Goal: Task Accomplishment & Management: Manage account settings

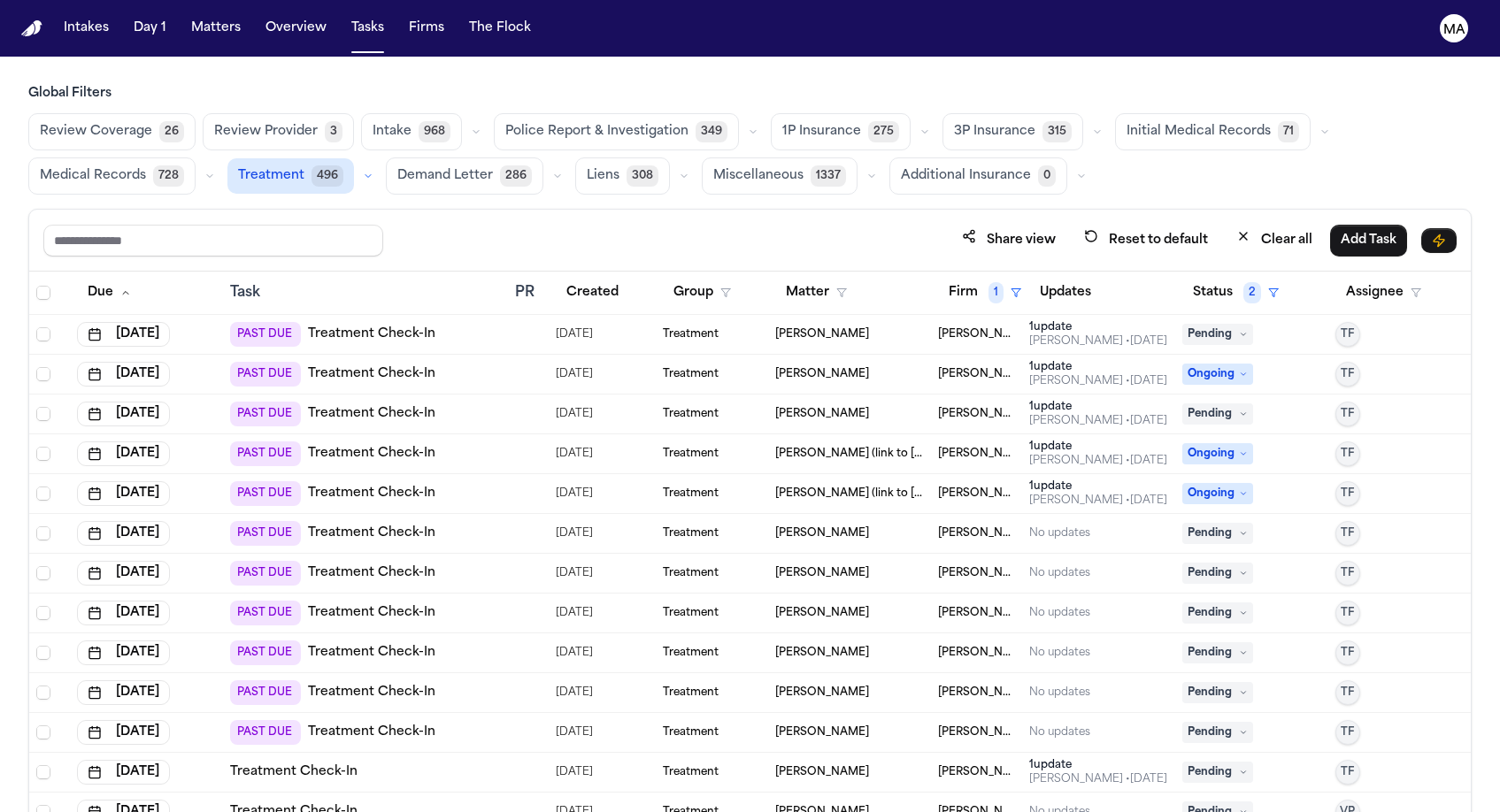
click at [855, 327] on div "Ily Shofestall" at bounding box center [850, 334] width 149 height 14
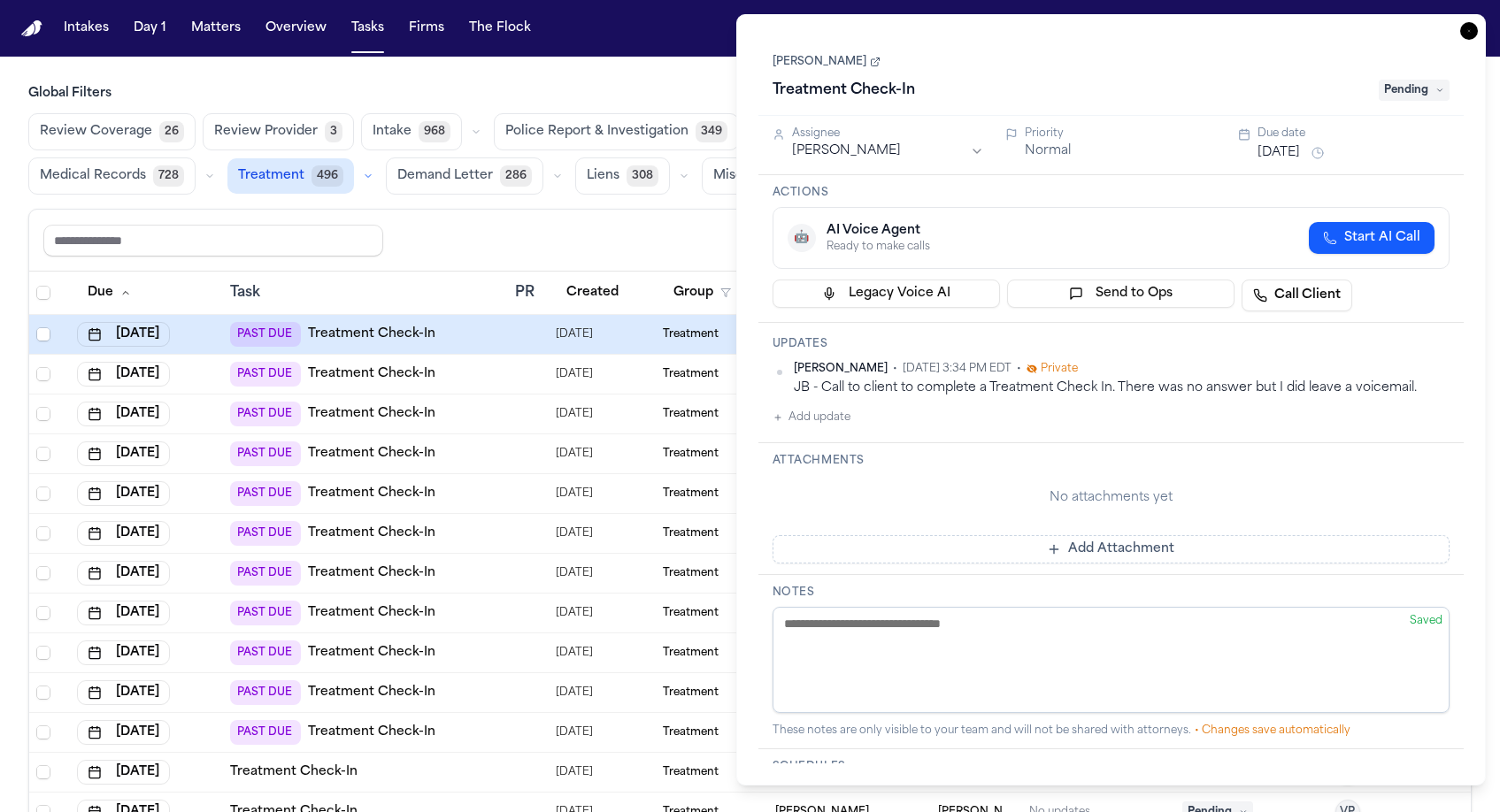
click at [821, 362] on div "Jessica Barrett • Aug 26, 2025 3:34 PM EDT • Private JB - Call to client to com…" at bounding box center [1111, 395] width 678 height 66
click at [806, 406] on button "Add update" at bounding box center [812, 416] width 78 height 21
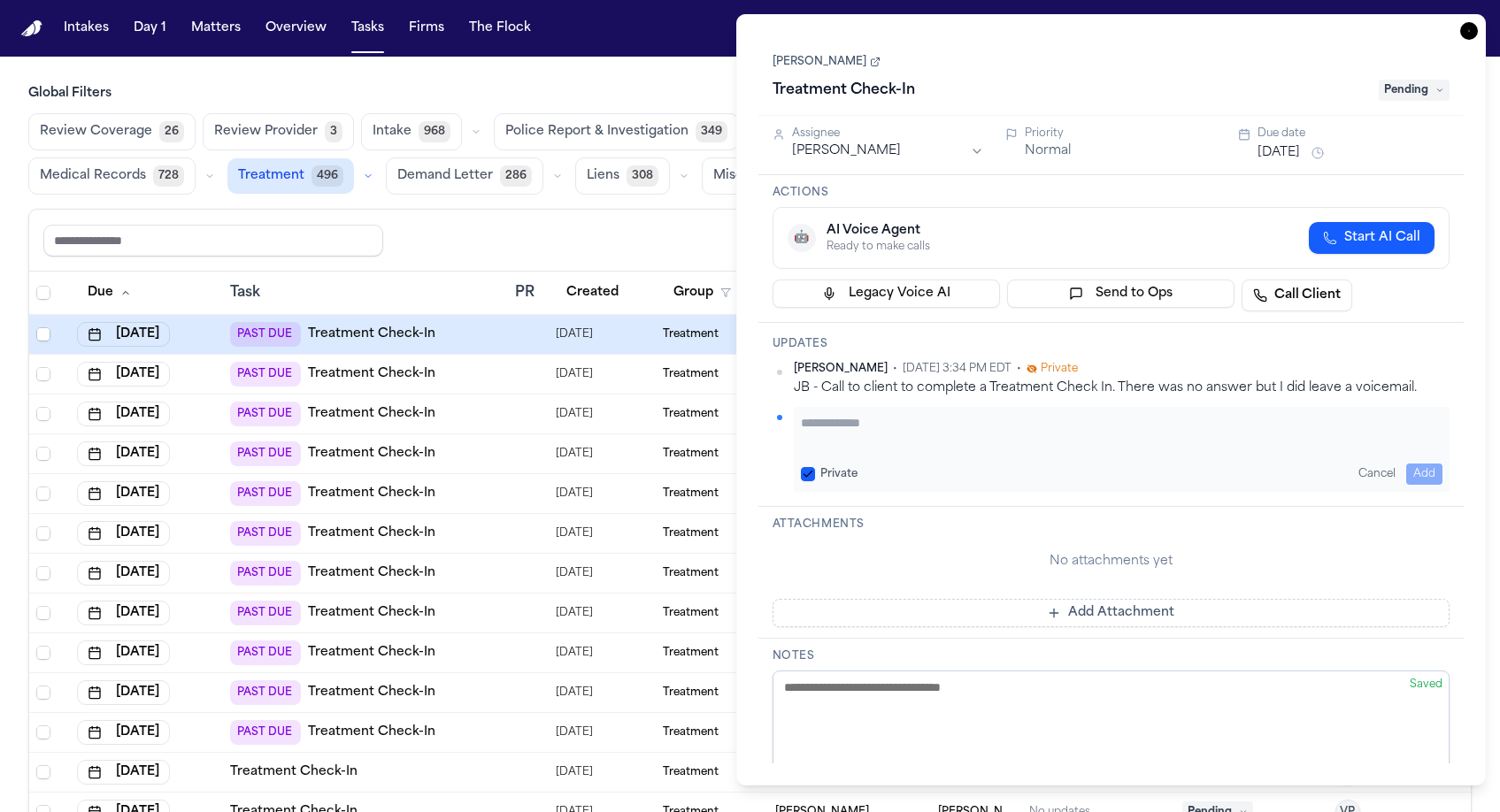
click at [846, 414] on textarea "Add your update" at bounding box center [1121, 431] width 642 height 35
paste textarea "**********"
type textarea "**********"
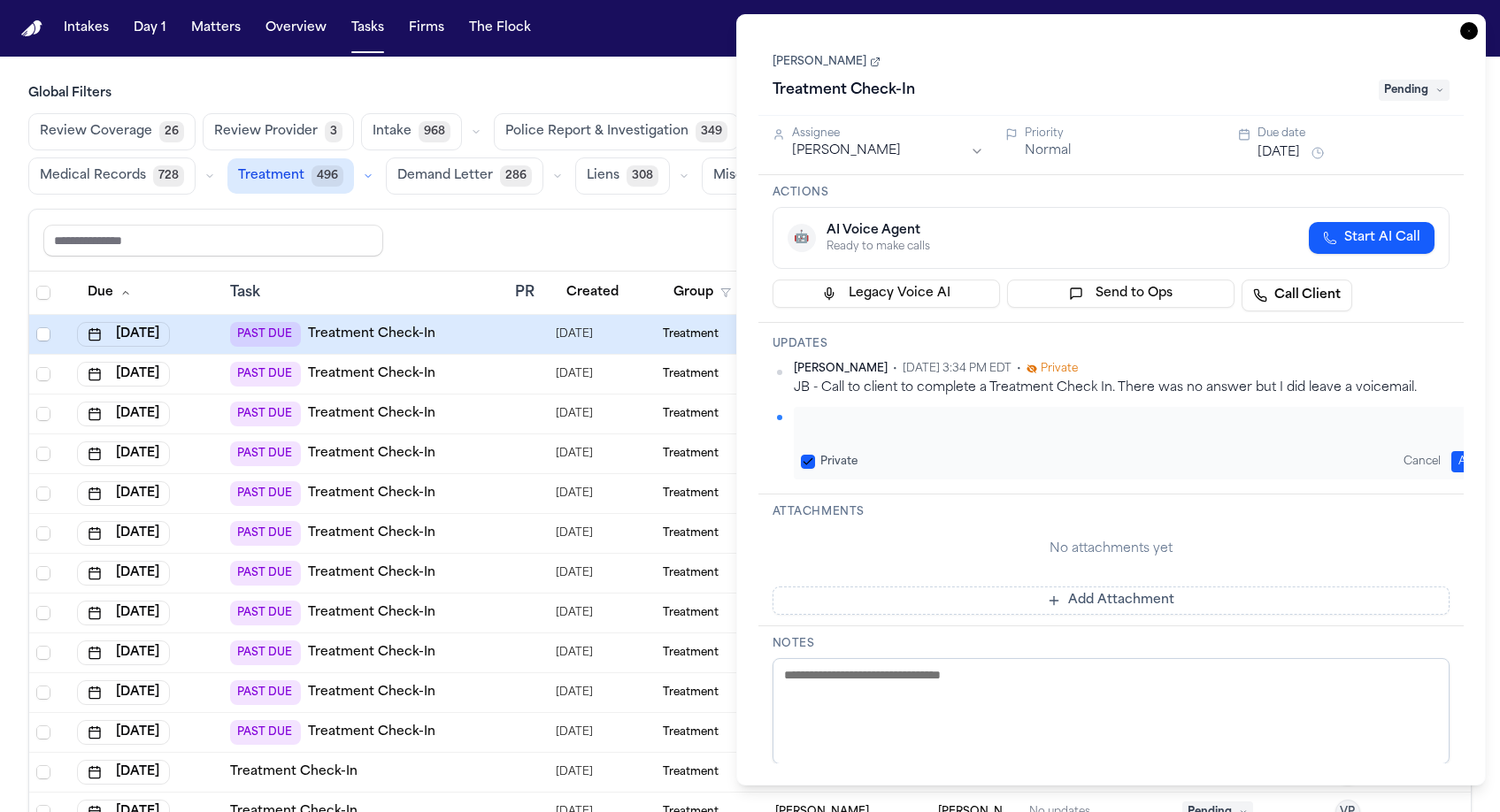
click at [1452, 451] on button "Add" at bounding box center [1469, 461] width 36 height 21
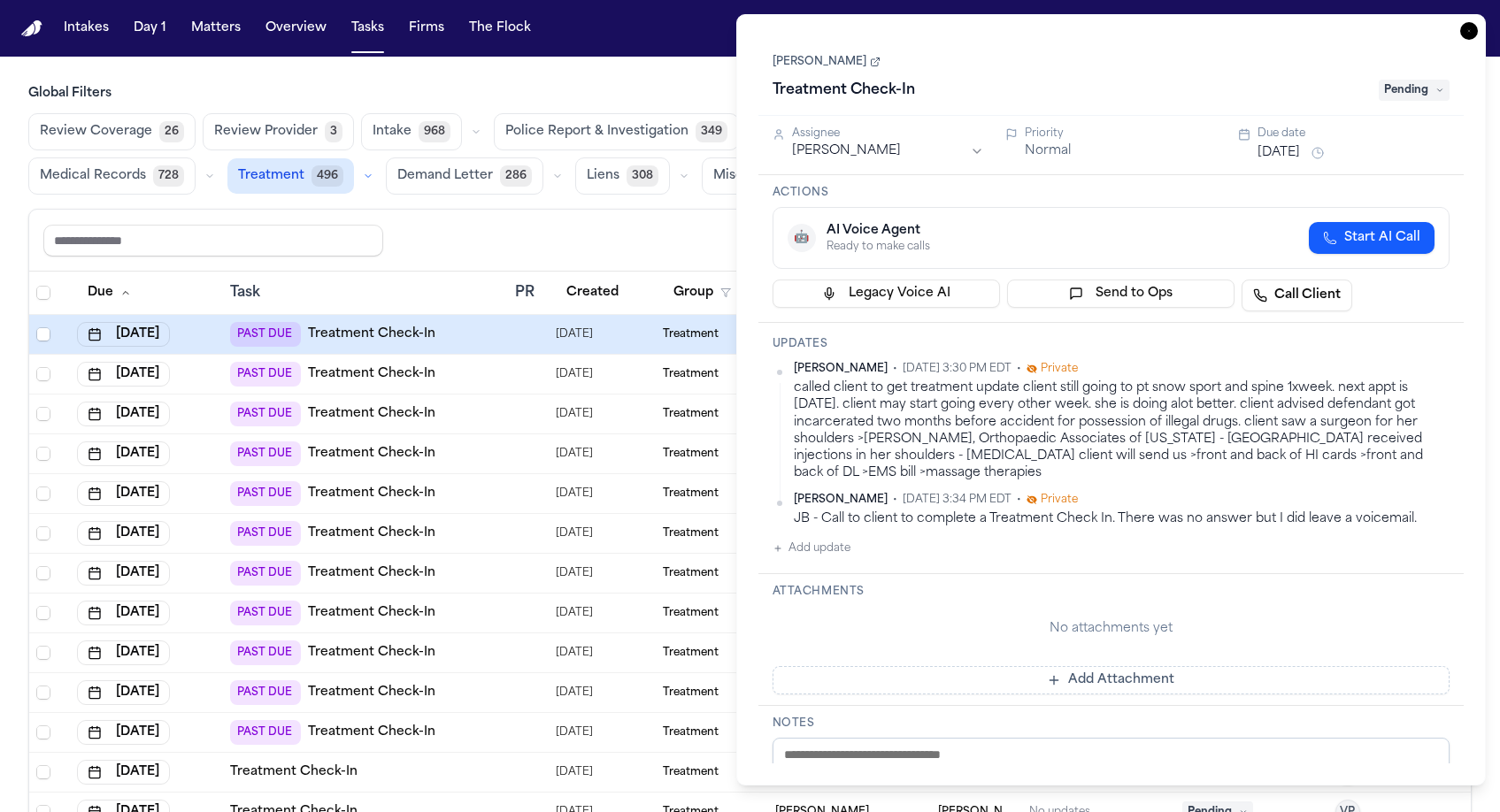
click at [856, 738] on textarea at bounding box center [1111, 790] width 678 height 106
type textarea "**********"
click at [1170, 142] on div "Normal" at bounding box center [1120, 151] width 192 height 18
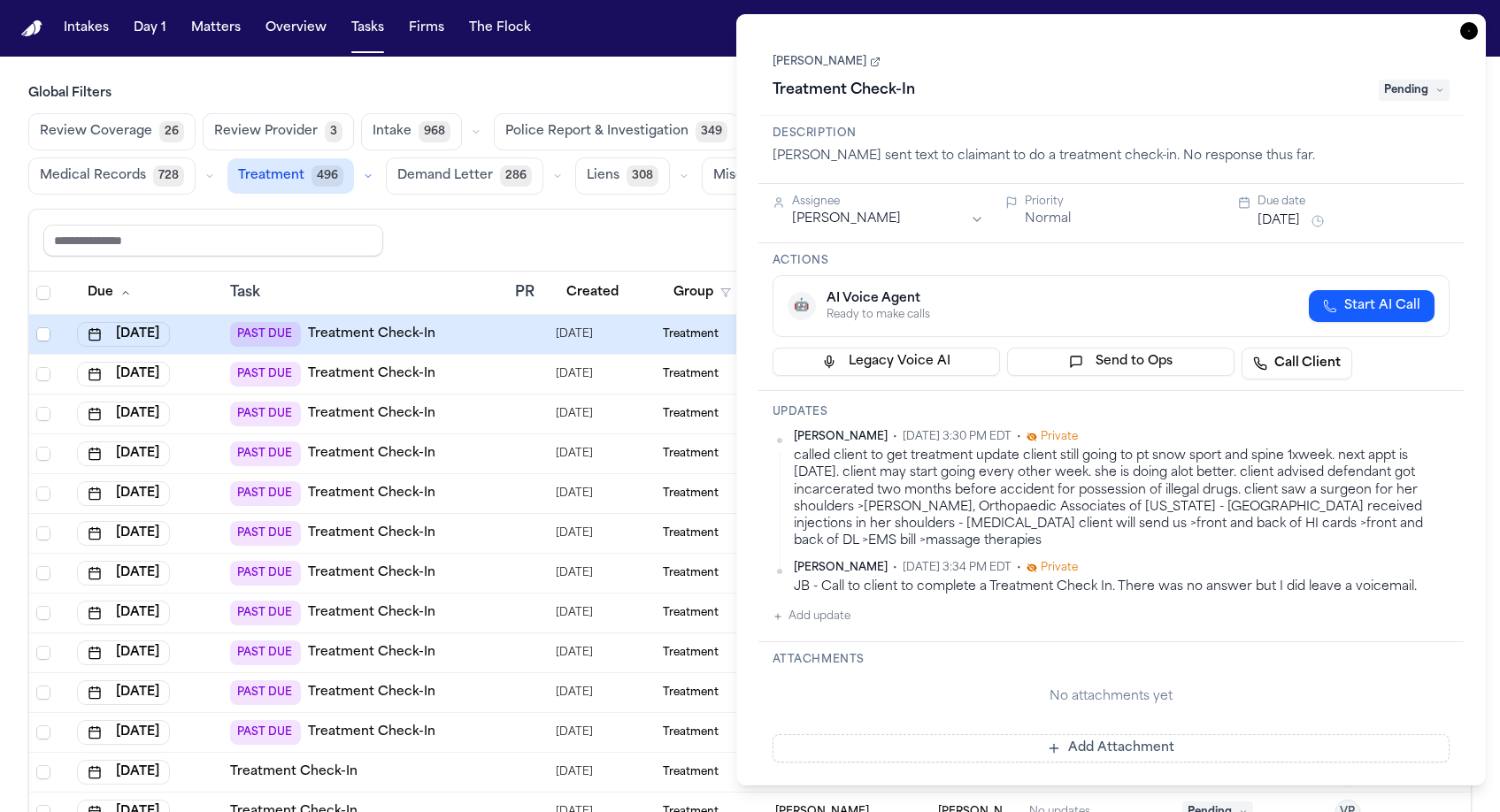
click at [1428, 80] on span "Pending" at bounding box center [1414, 90] width 71 height 21
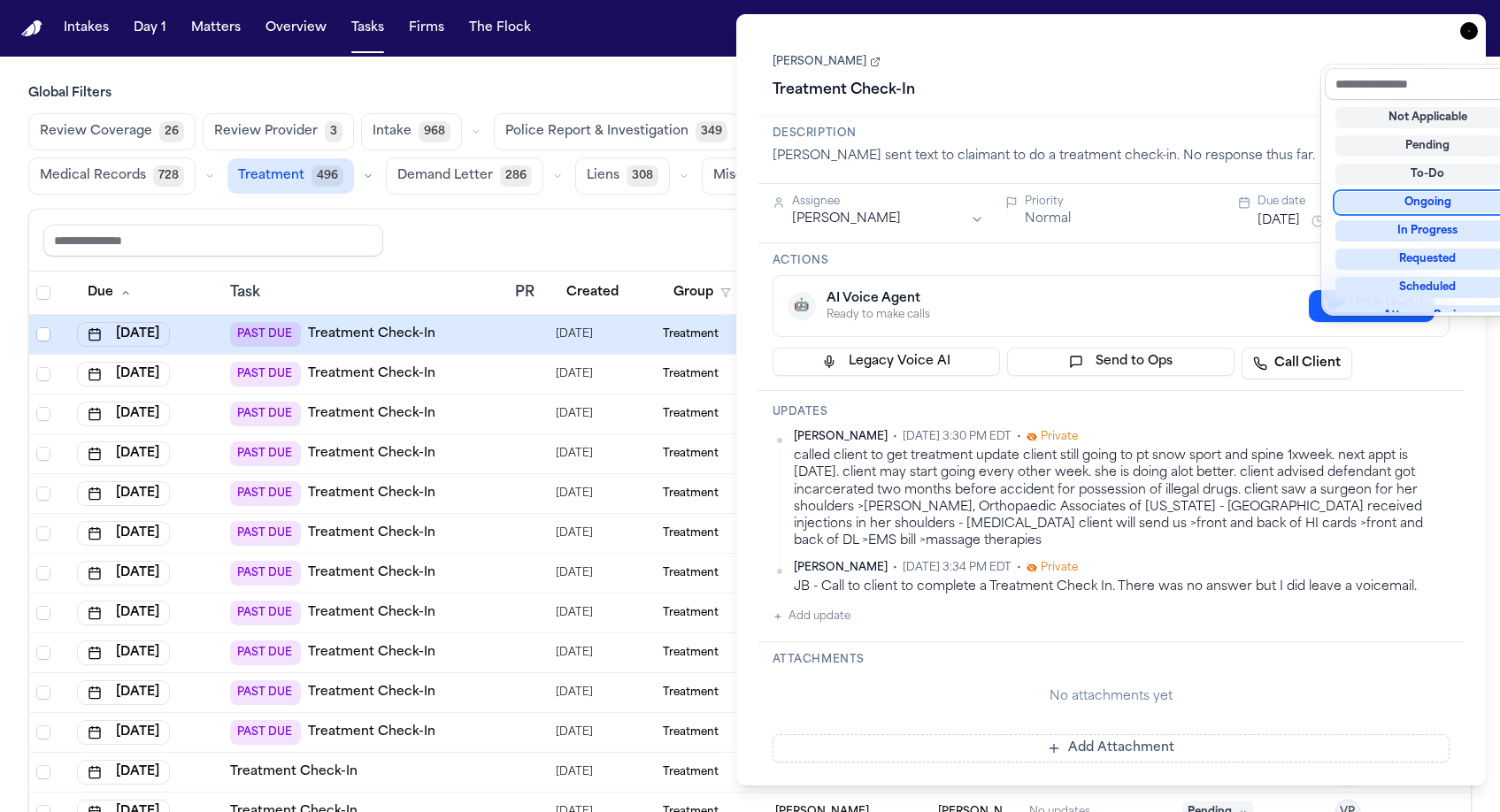
click at [1413, 192] on div "Ongoing" at bounding box center [1428, 202] width 185 height 21
click at [1204, 88] on div "Ily Shofestall Treatment Check-In Ongoing Description Violette sent text to cla…" at bounding box center [1111, 399] width 707 height 727
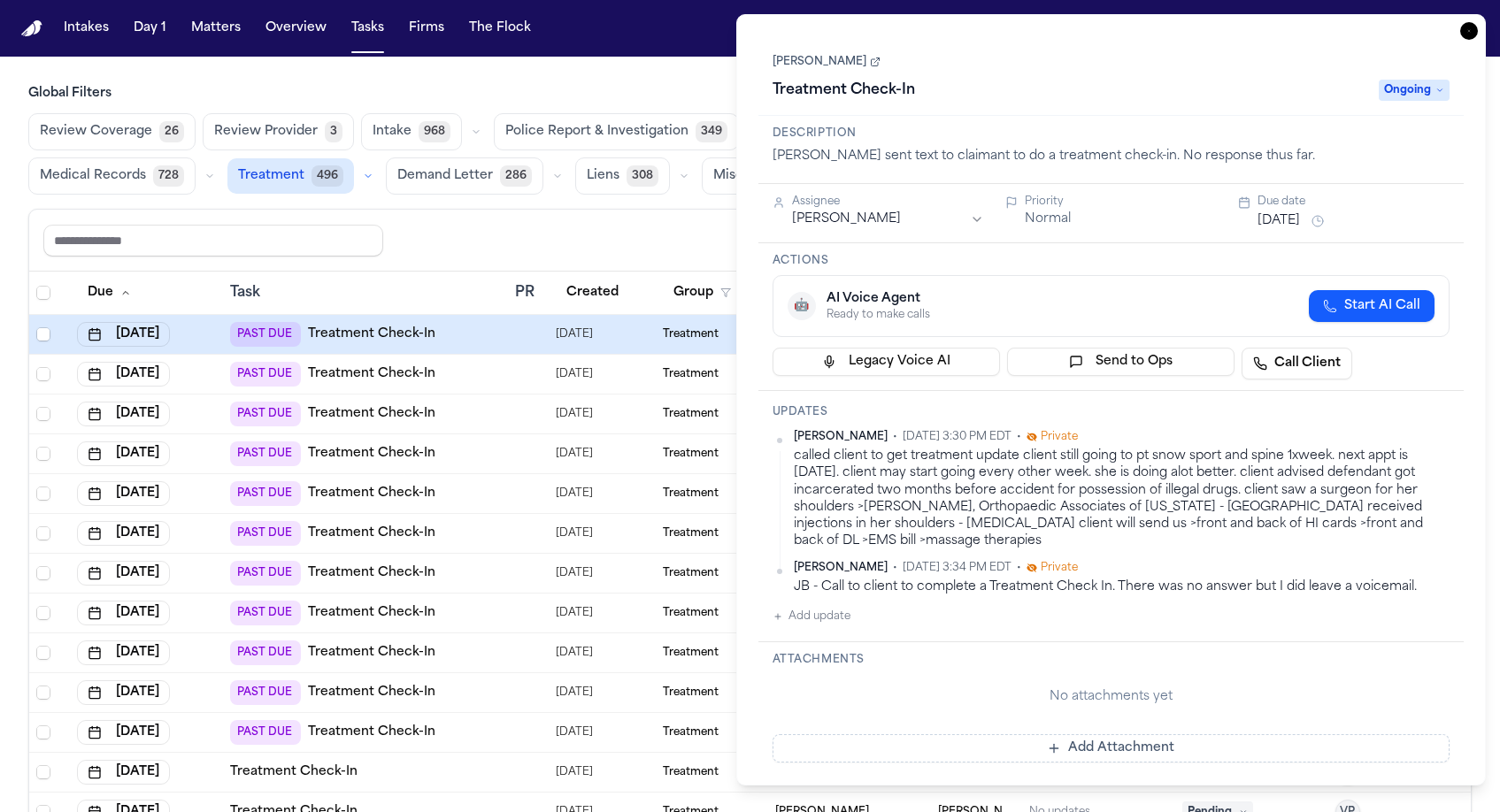
click at [1280, 184] on div "Assignee Thea Feeney Priority Normal Due date Aug 27, 2025" at bounding box center [1111, 213] width 707 height 59
click at [1278, 212] on button "Aug 27, 2025" at bounding box center [1278, 221] width 43 height 18
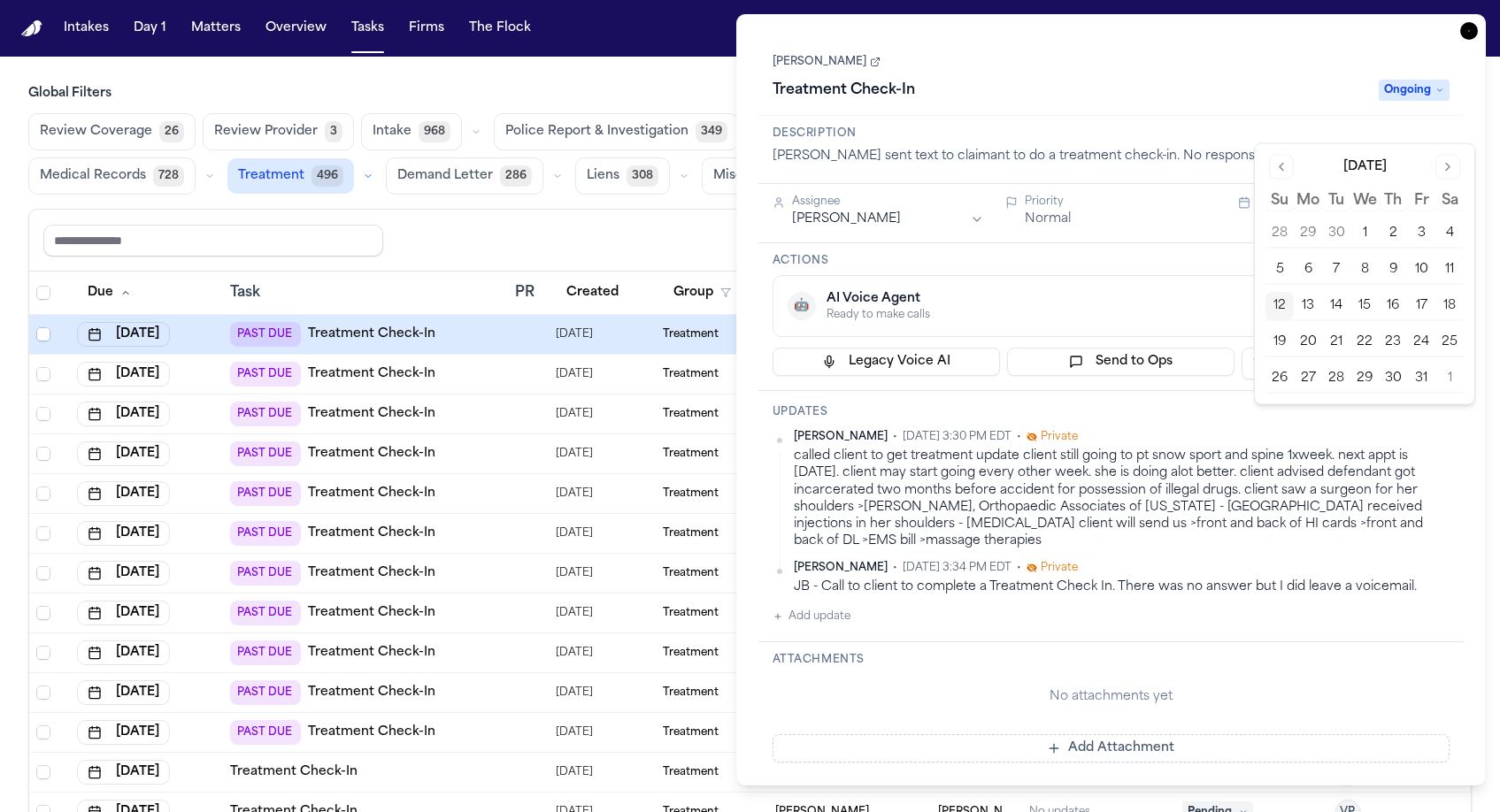
click at [1293, 291] on button "13" at bounding box center [1307, 305] width 28 height 28
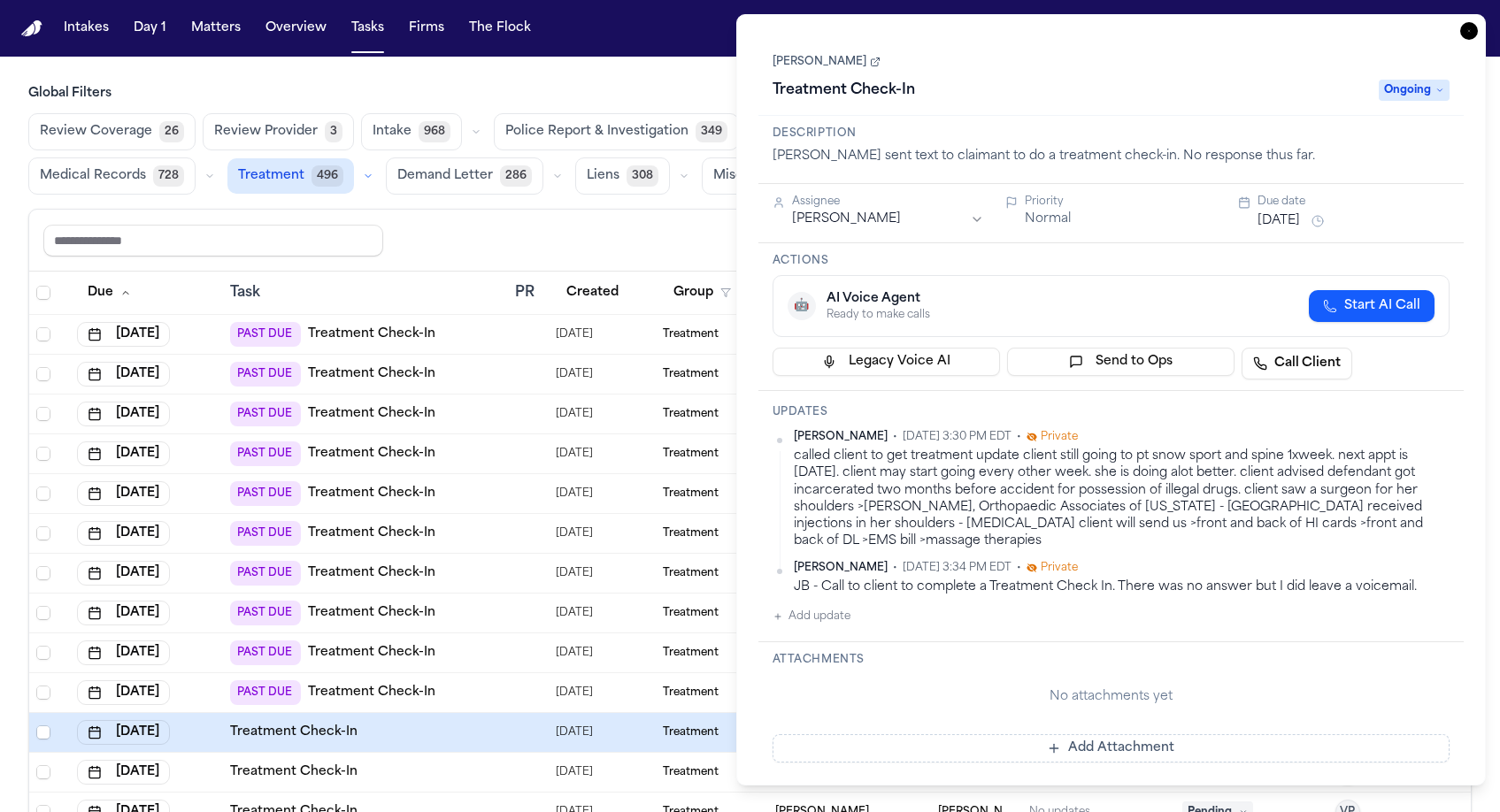
click at [1172, 116] on div "Description Violette sent text to claimant to do a treatment check-in. No respo…" at bounding box center [1111, 149] width 707 height 68
click at [1478, 22] on icon "button" at bounding box center [1469, 31] width 18 height 18
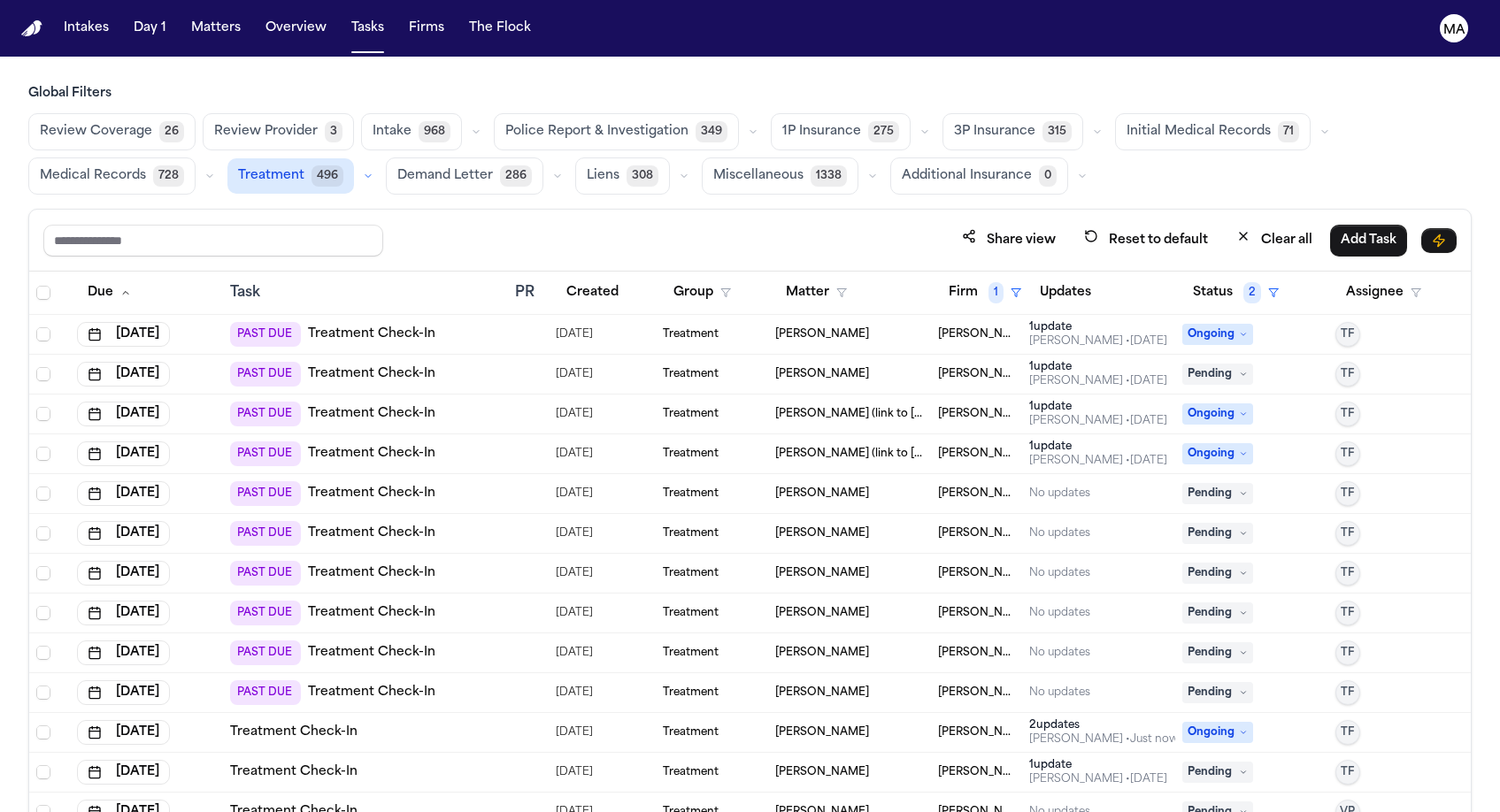
click at [1226, 324] on span "Ongoing" at bounding box center [1217, 334] width 71 height 21
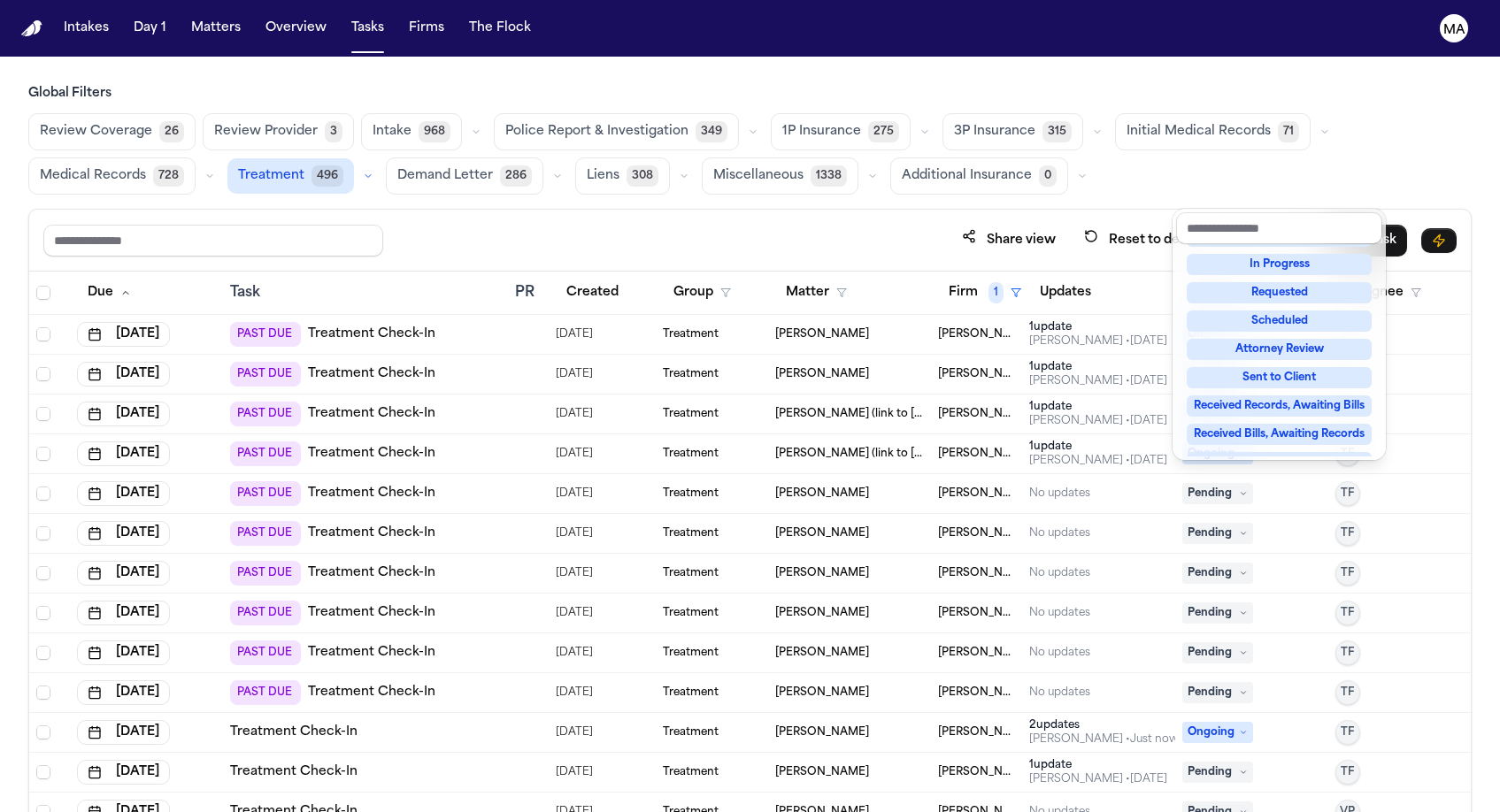
click at [1257, 537] on div "Complete" at bounding box center [1279, 547] width 185 height 21
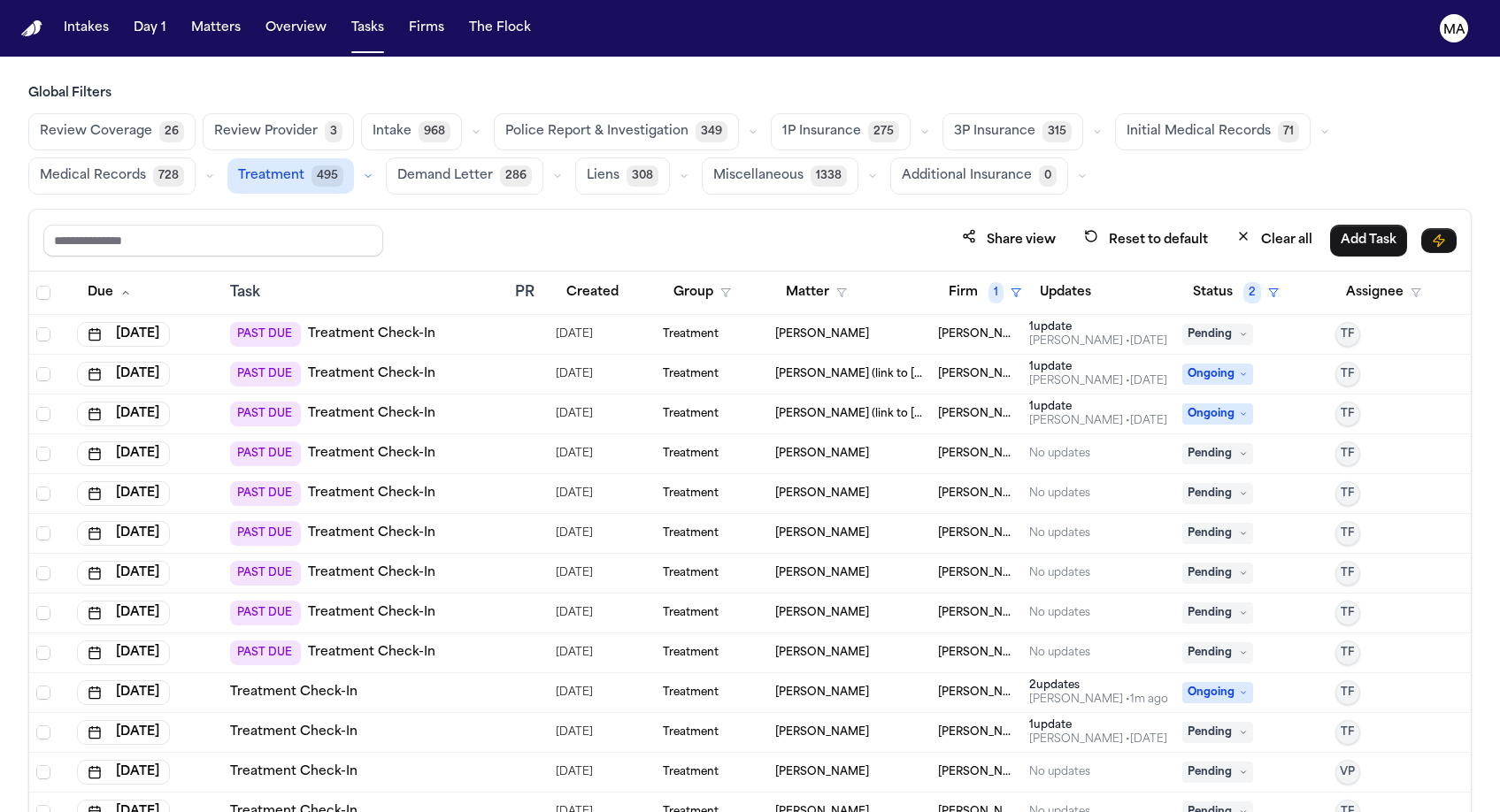
click at [855, 111] on div "Global Filters Review Coverage 26 Review Provider 3 Intake 968 Police Report & …" at bounding box center [749, 487] width 1443 height 805
click at [721, 327] on div "Treatment" at bounding box center [712, 334] width 98 height 14
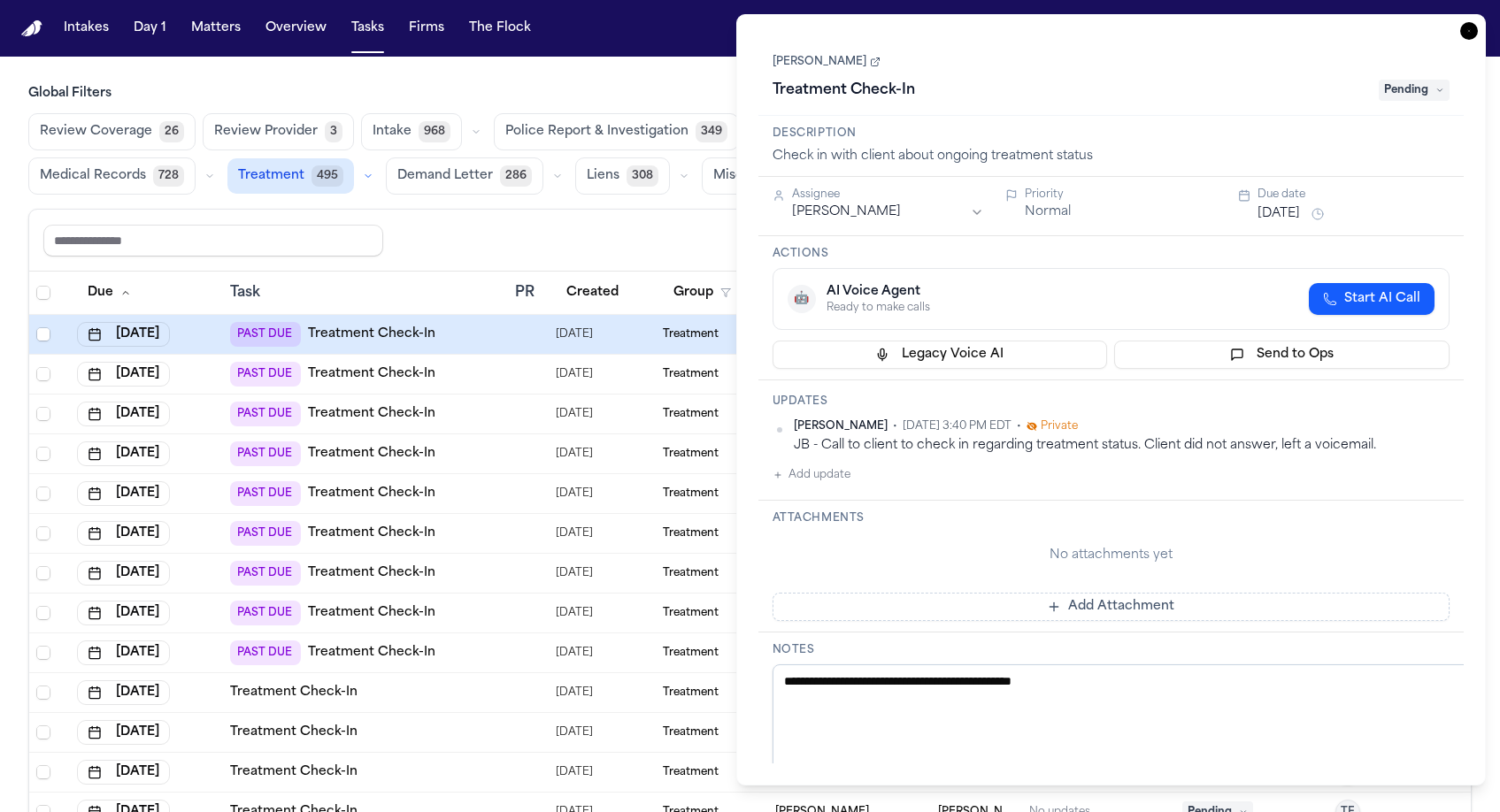
click at [774, 464] on button "Add update" at bounding box center [812, 474] width 78 height 21
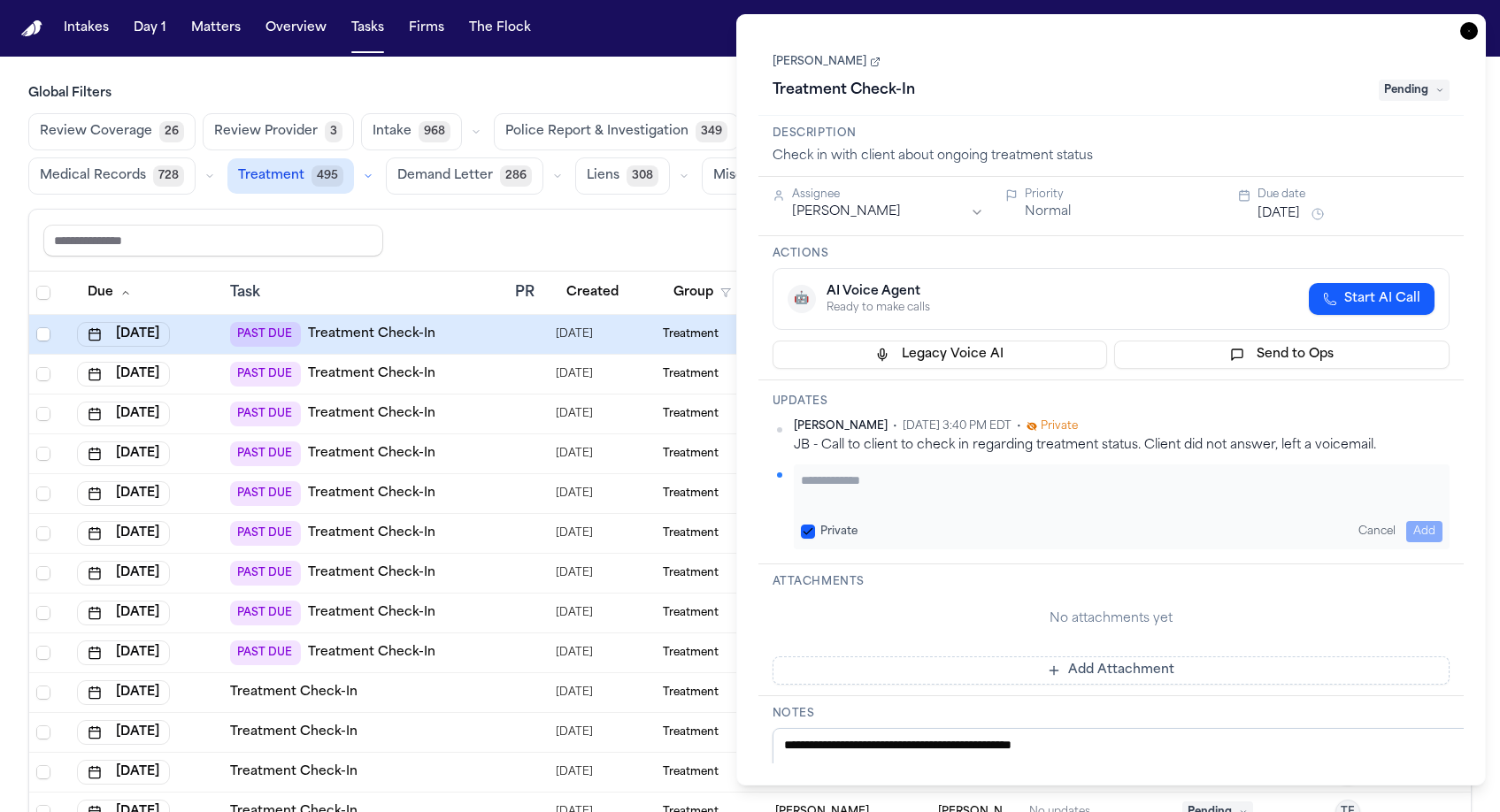
click at [862, 472] on textarea "Add your update" at bounding box center [1121, 489] width 642 height 35
paste textarea "**********"
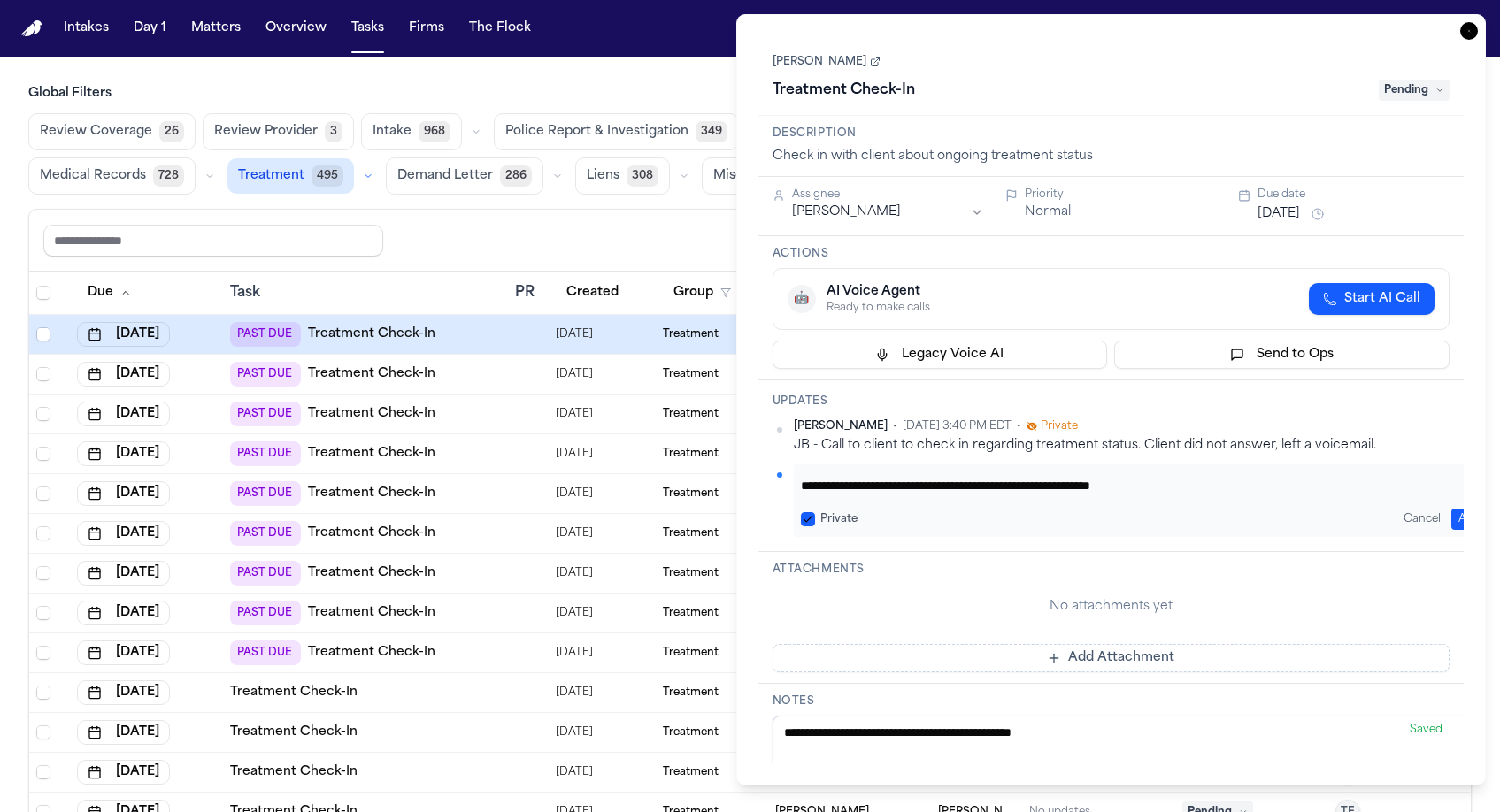
type textarea "**********"
click at [1459, 509] on button "Add" at bounding box center [1469, 519] width 36 height 21
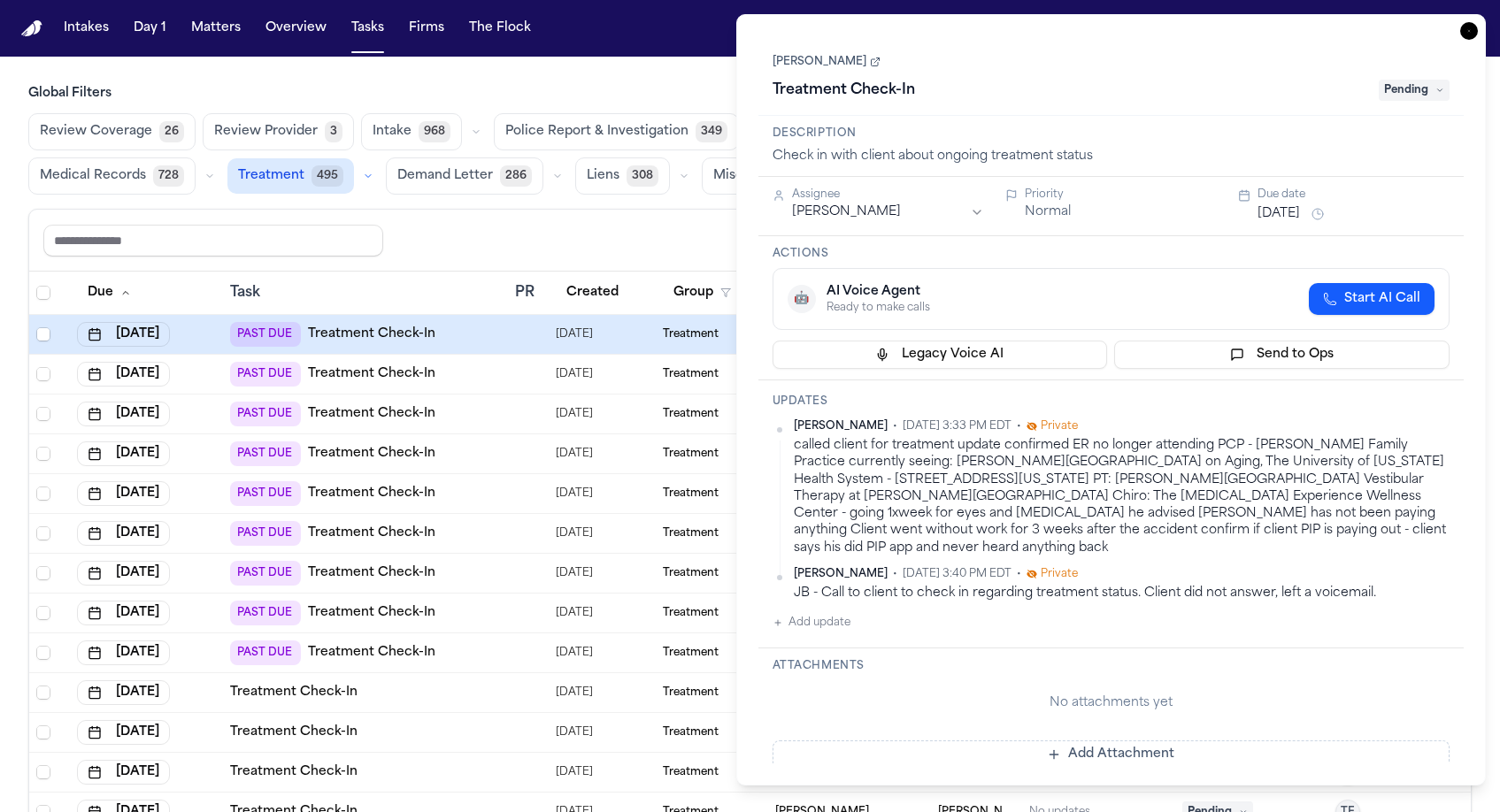
click at [1030, 659] on h3 "Attachments" at bounding box center [1111, 666] width 678 height 14
click at [1422, 80] on span "Pending" at bounding box center [1414, 90] width 71 height 21
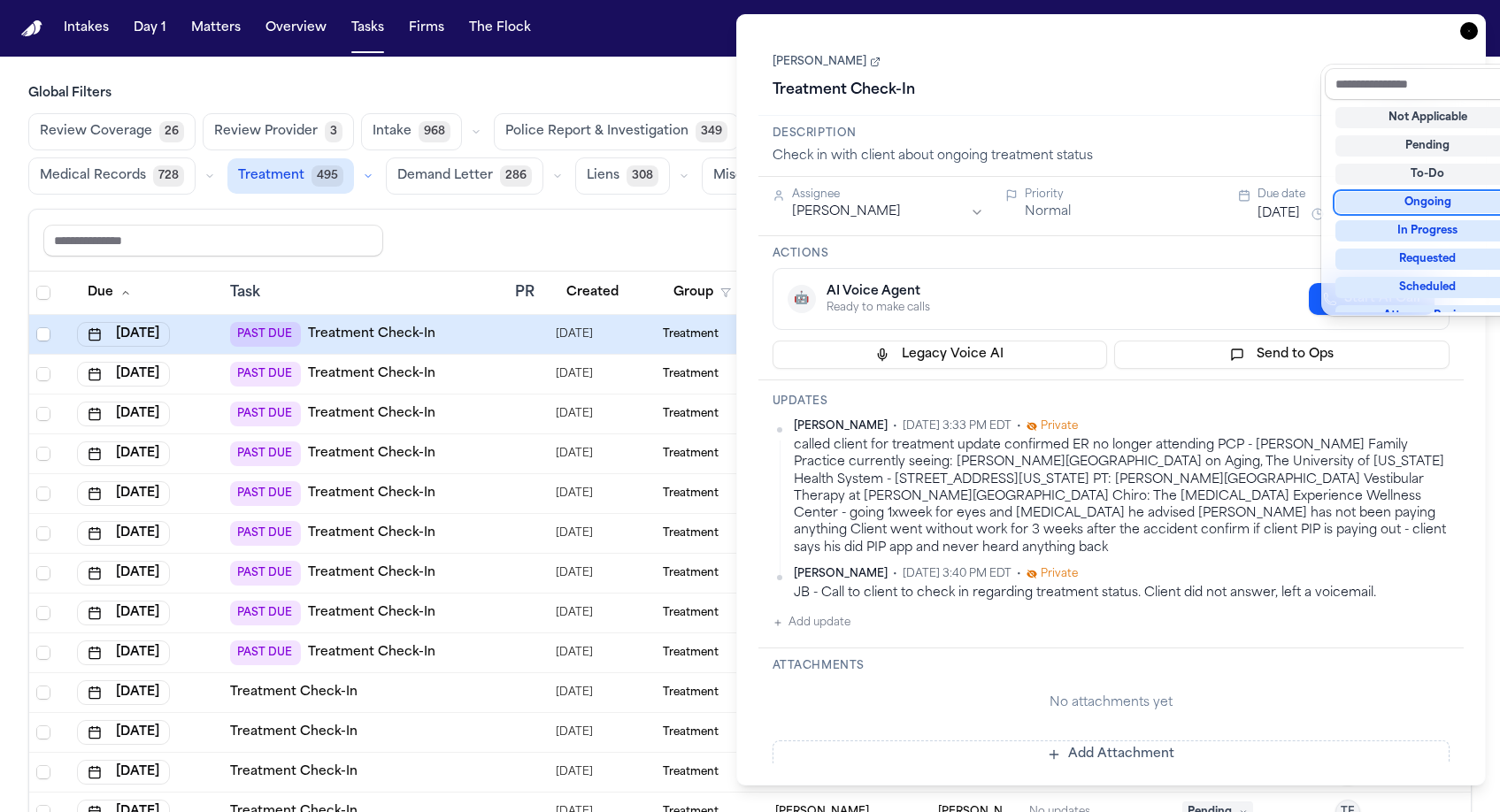
click at [1411, 192] on div "Ongoing" at bounding box center [1428, 202] width 185 height 21
click at [1272, 132] on div "Shawn Yang Treatment Check-In Ongoing Description Check in with client about on…" at bounding box center [1111, 399] width 707 height 727
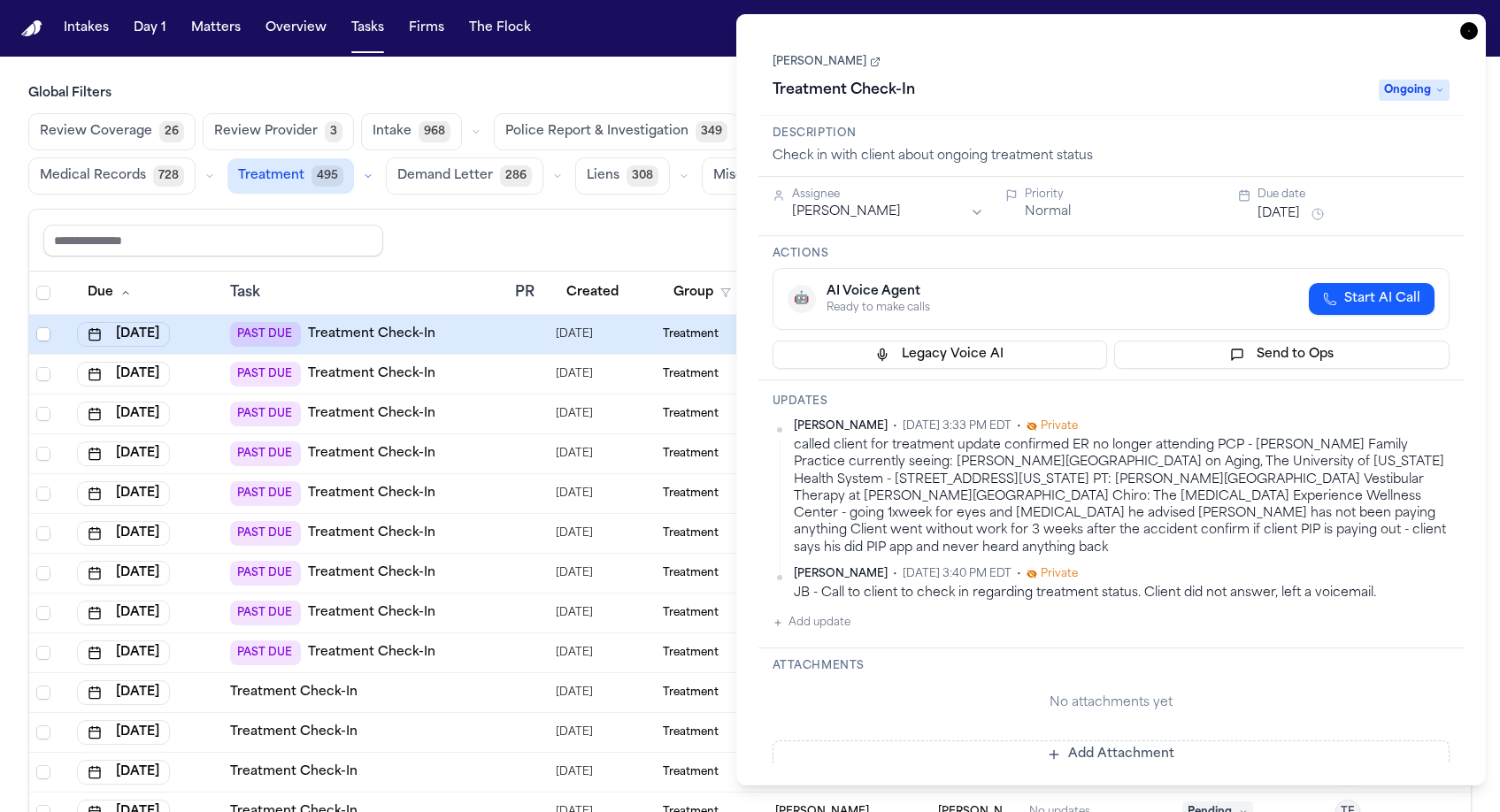
click at [1274, 205] on button "Aug 27, 2025" at bounding box center [1278, 215] width 43 height 18
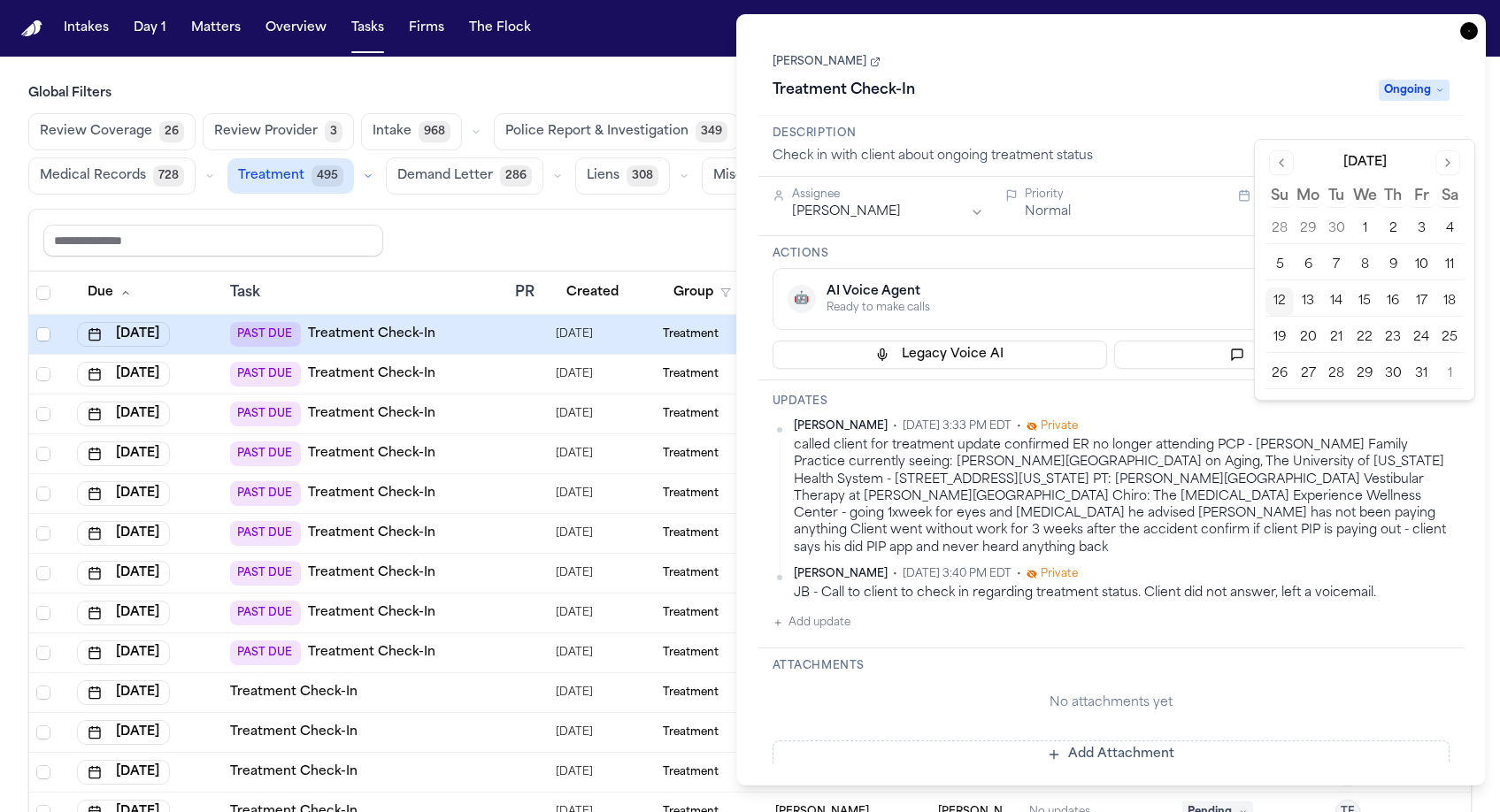
click at [1293, 288] on button "13" at bounding box center [1307, 301] width 28 height 28
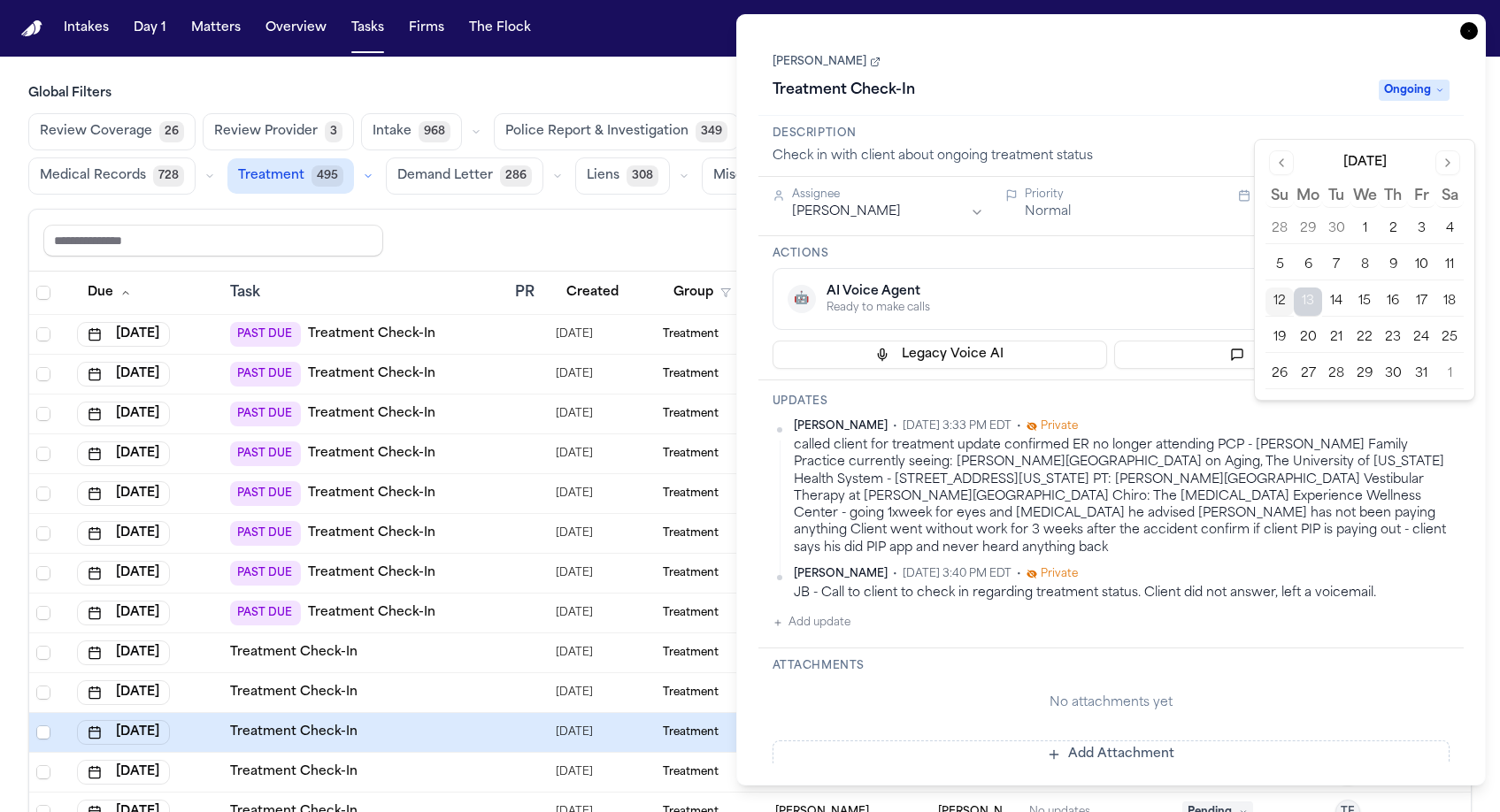
click at [1208, 76] on div "Treatment Check-In" at bounding box center [1071, 90] width 596 height 28
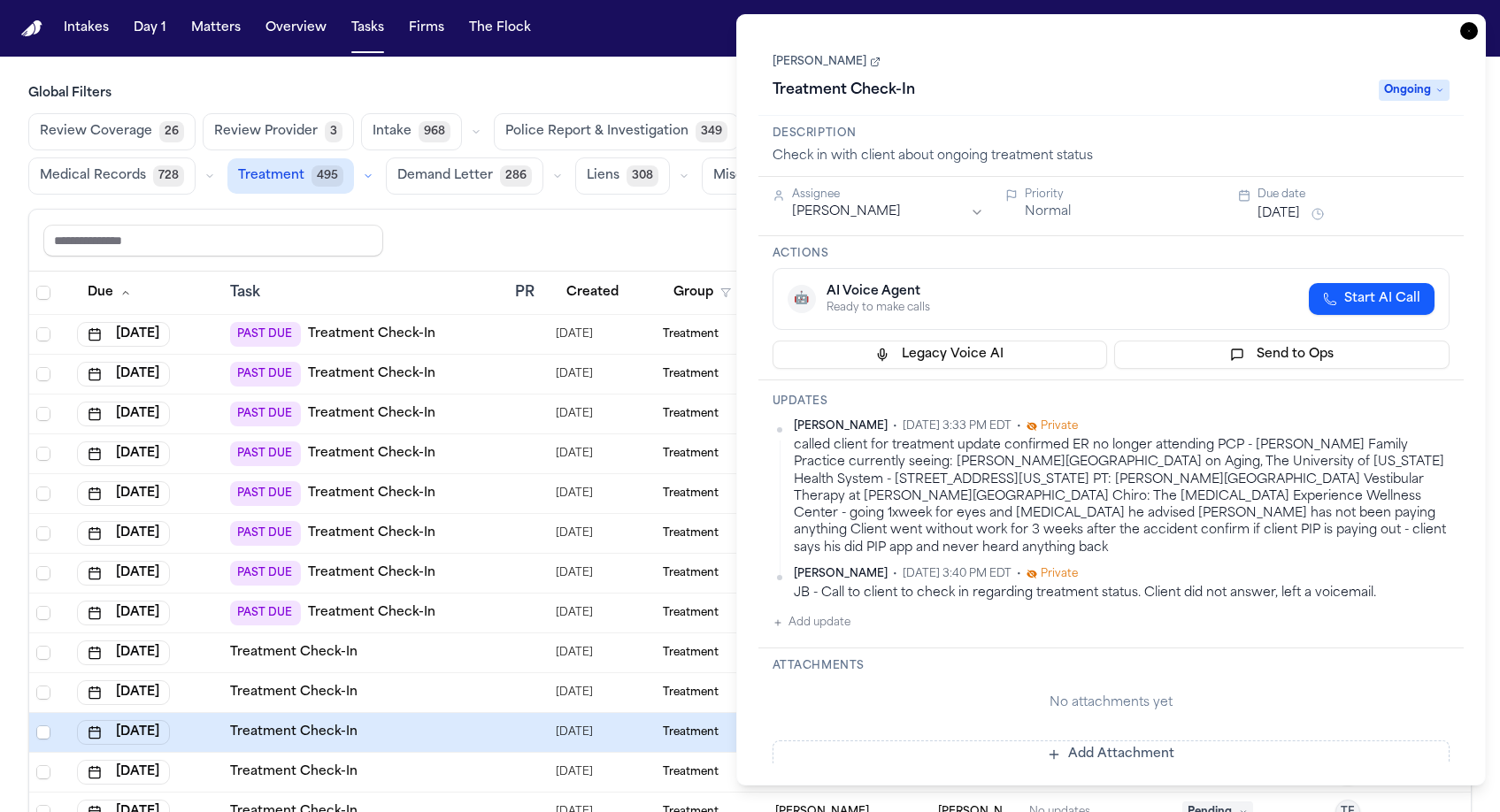
click at [1478, 22] on icon "button" at bounding box center [1469, 31] width 18 height 18
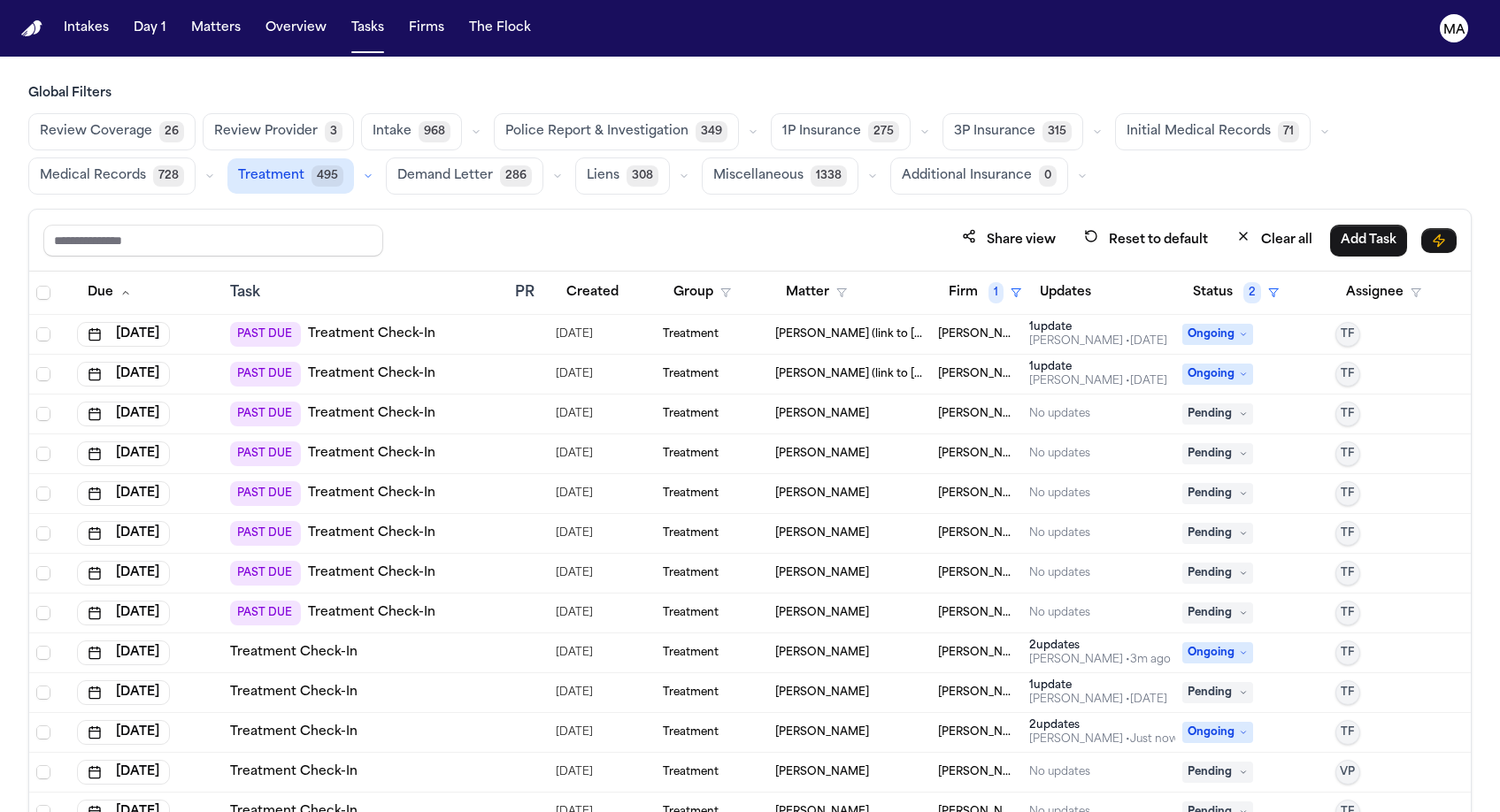
click at [725, 327] on div "Treatment" at bounding box center [712, 334] width 98 height 14
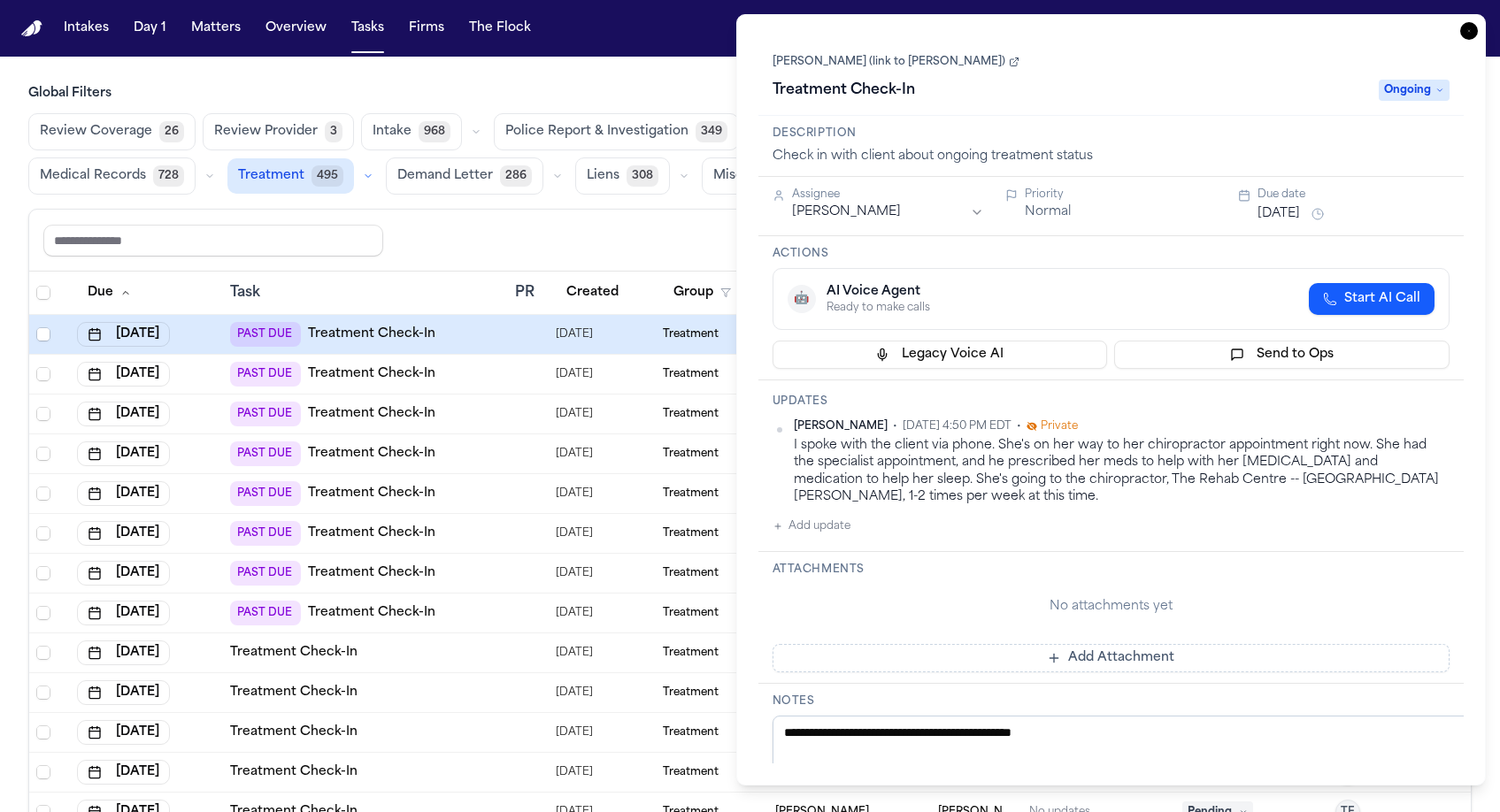
click at [790, 516] on button "Add update" at bounding box center [812, 526] width 78 height 21
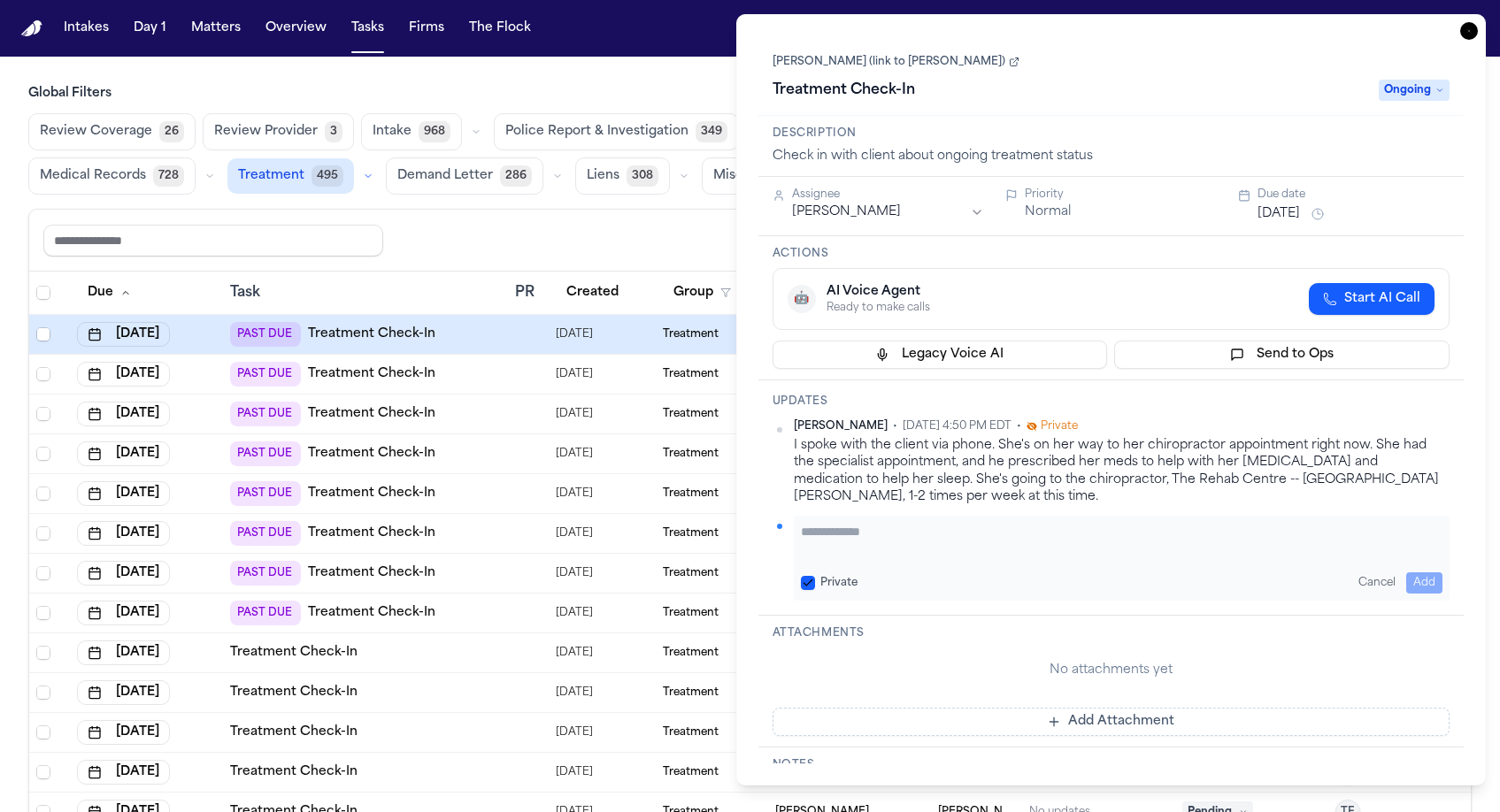
click at [913, 522] on textarea "Add your update" at bounding box center [1121, 540] width 642 height 35
paste textarea "**********"
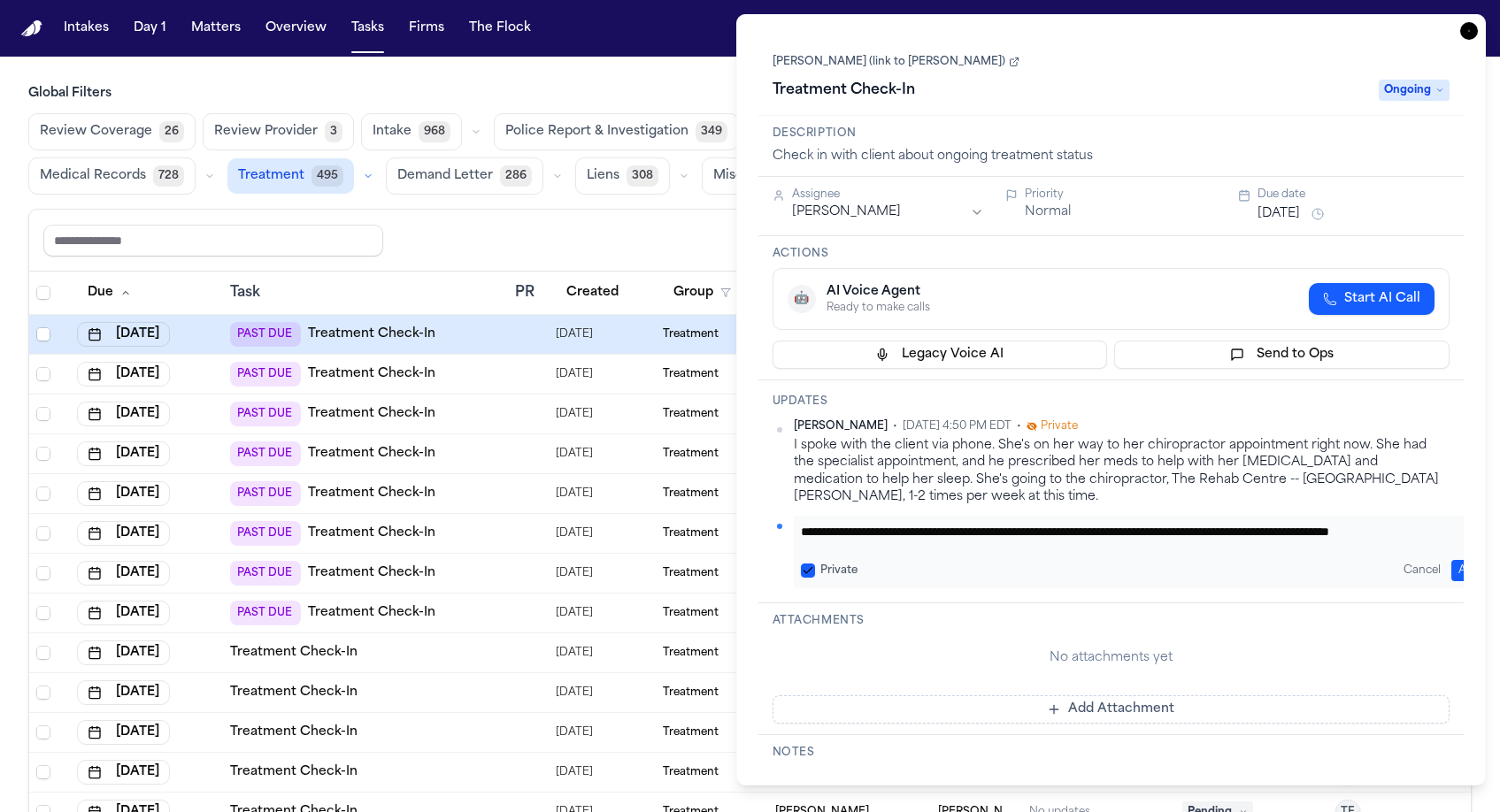
type textarea "**********"
click at [1453, 559] on button "Add" at bounding box center [1469, 569] width 36 height 21
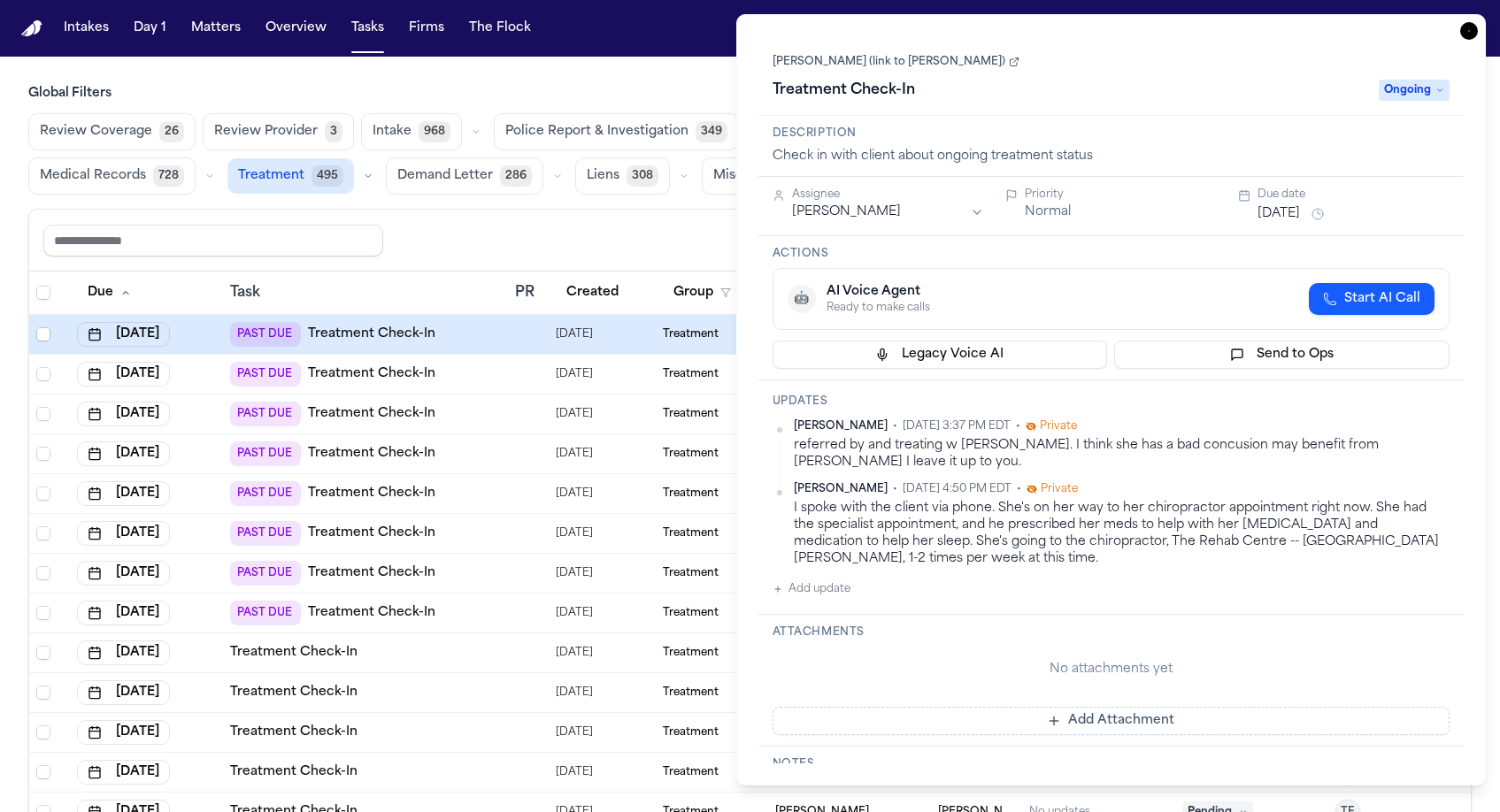
click at [1063, 419] on div "Mohamed Abdullah • Oct 12, 2025 3:37 PM EDT • Private referred by and treating …" at bounding box center [1111, 509] width 678 height 180
click at [1433, 80] on span "Ongoing" at bounding box center [1414, 90] width 71 height 21
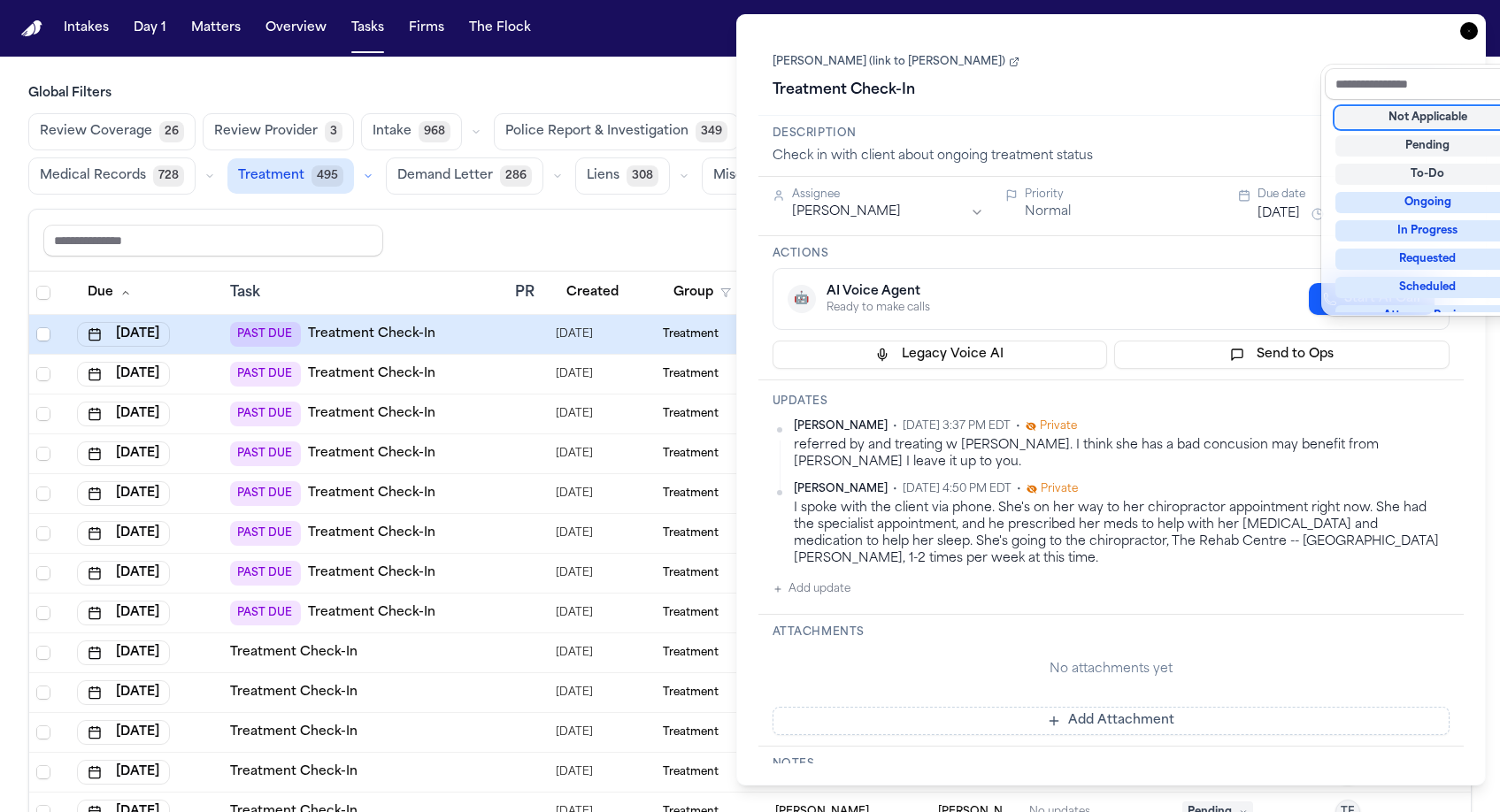
click at [1211, 76] on div "Treatment Check-In Ongoing" at bounding box center [1111, 90] width 678 height 28
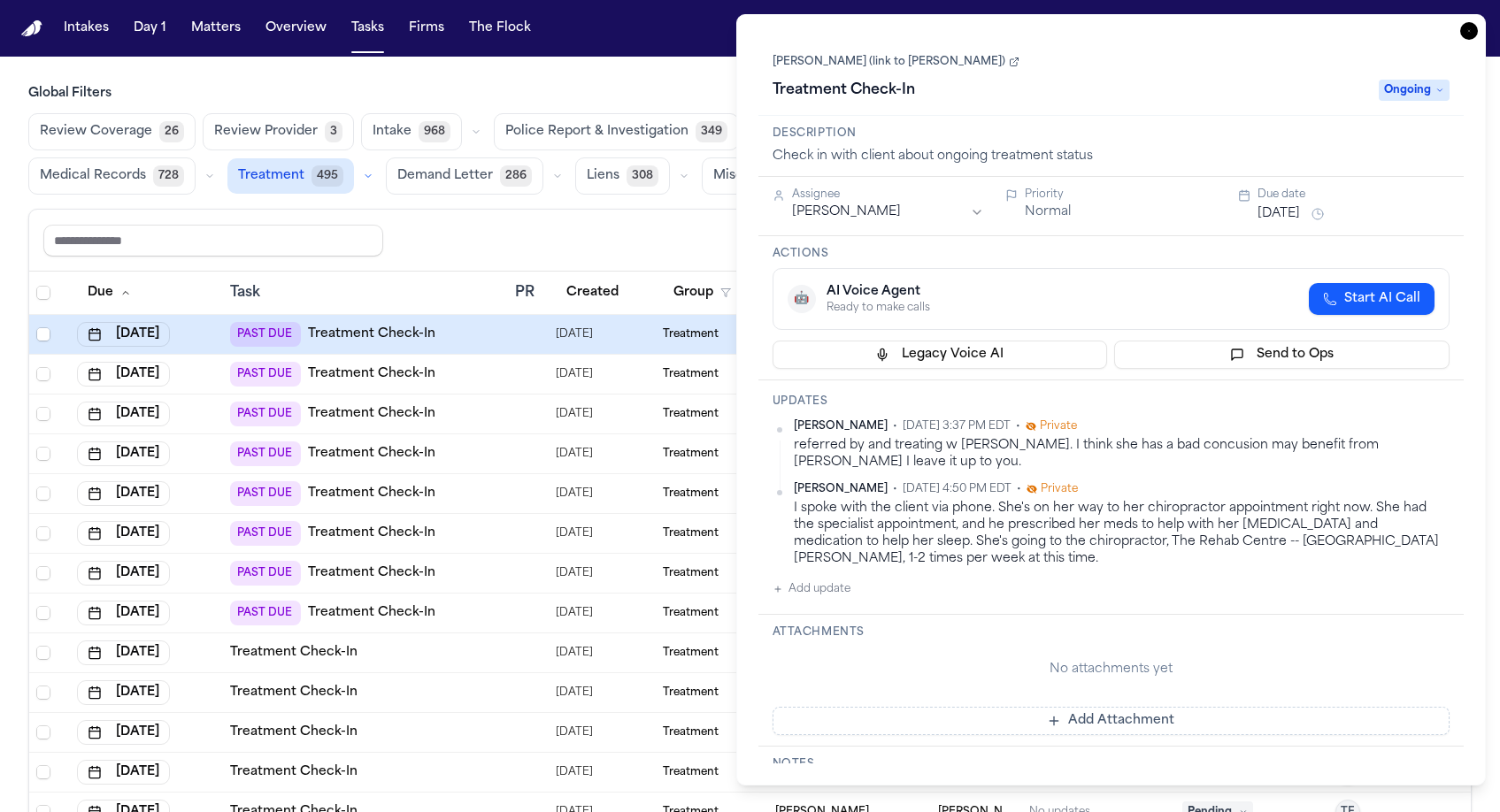
click at [1272, 205] on button "Sep 5, 2025" at bounding box center [1278, 215] width 43 height 18
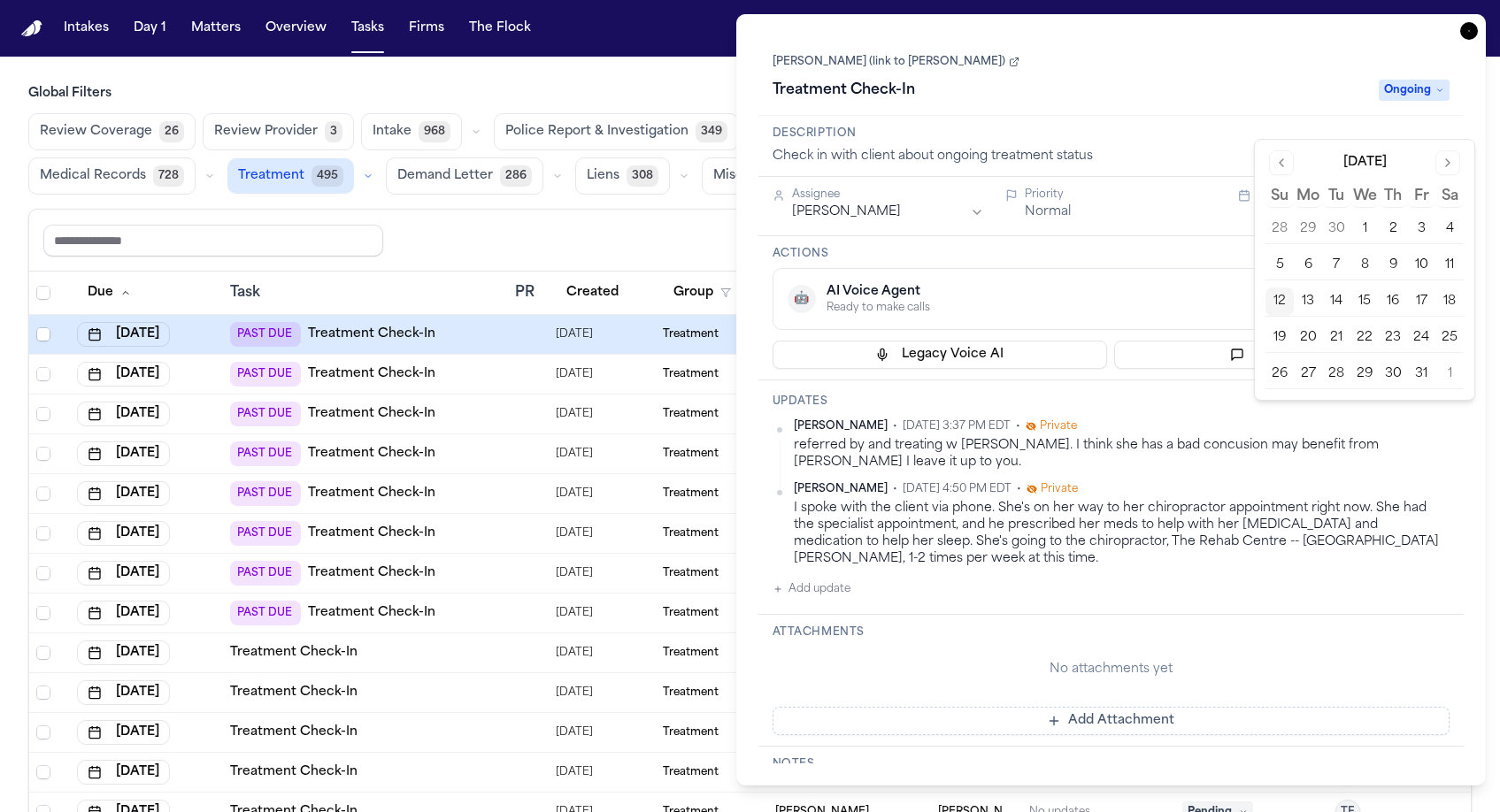
click at [1322, 324] on button "21" at bounding box center [1336, 338] width 28 height 28
click at [1255, 76] on div "Treatment Check-In" at bounding box center [1071, 90] width 596 height 28
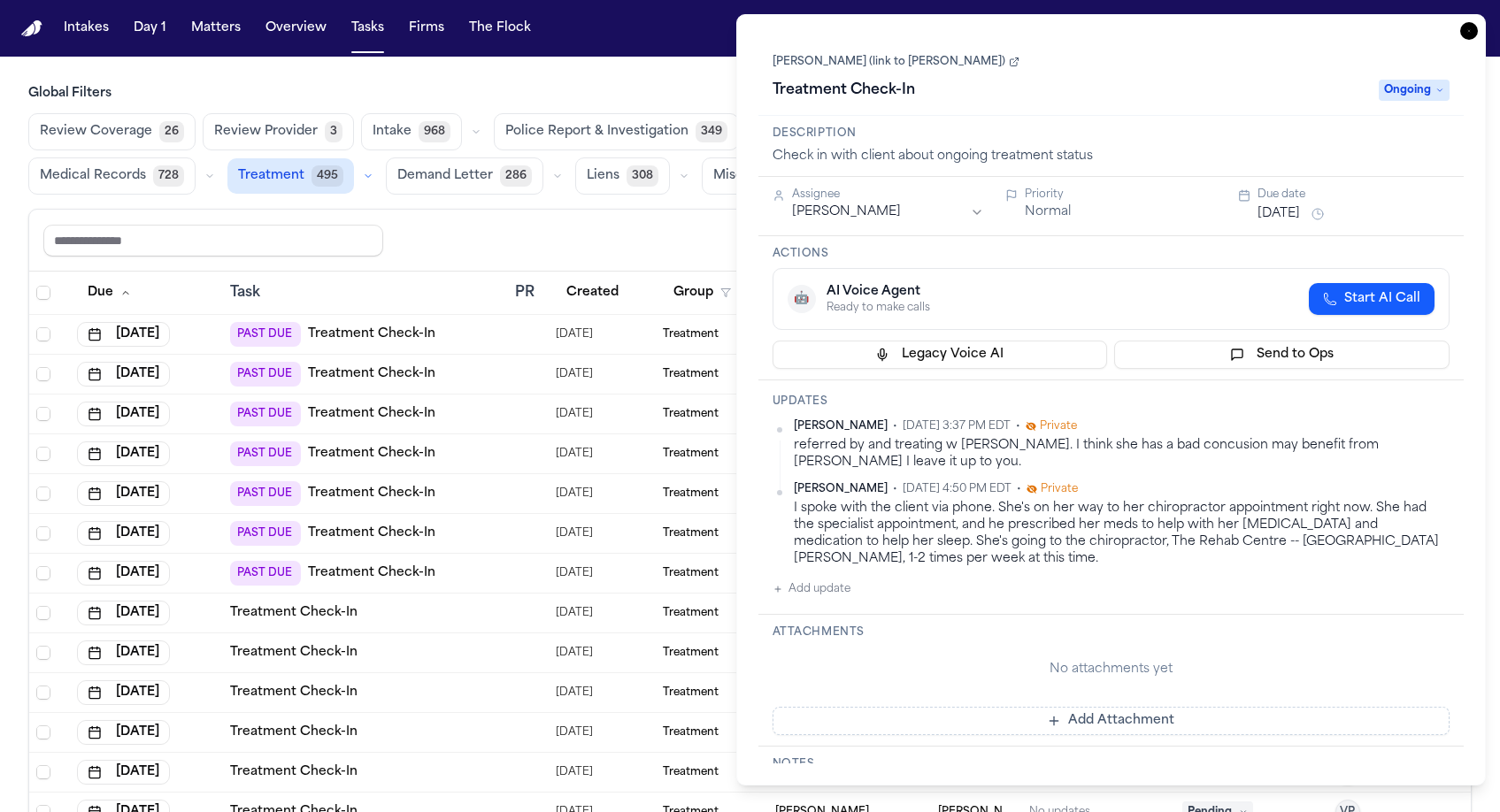
click at [1477, 22] on icon "button" at bounding box center [1469, 31] width 18 height 18
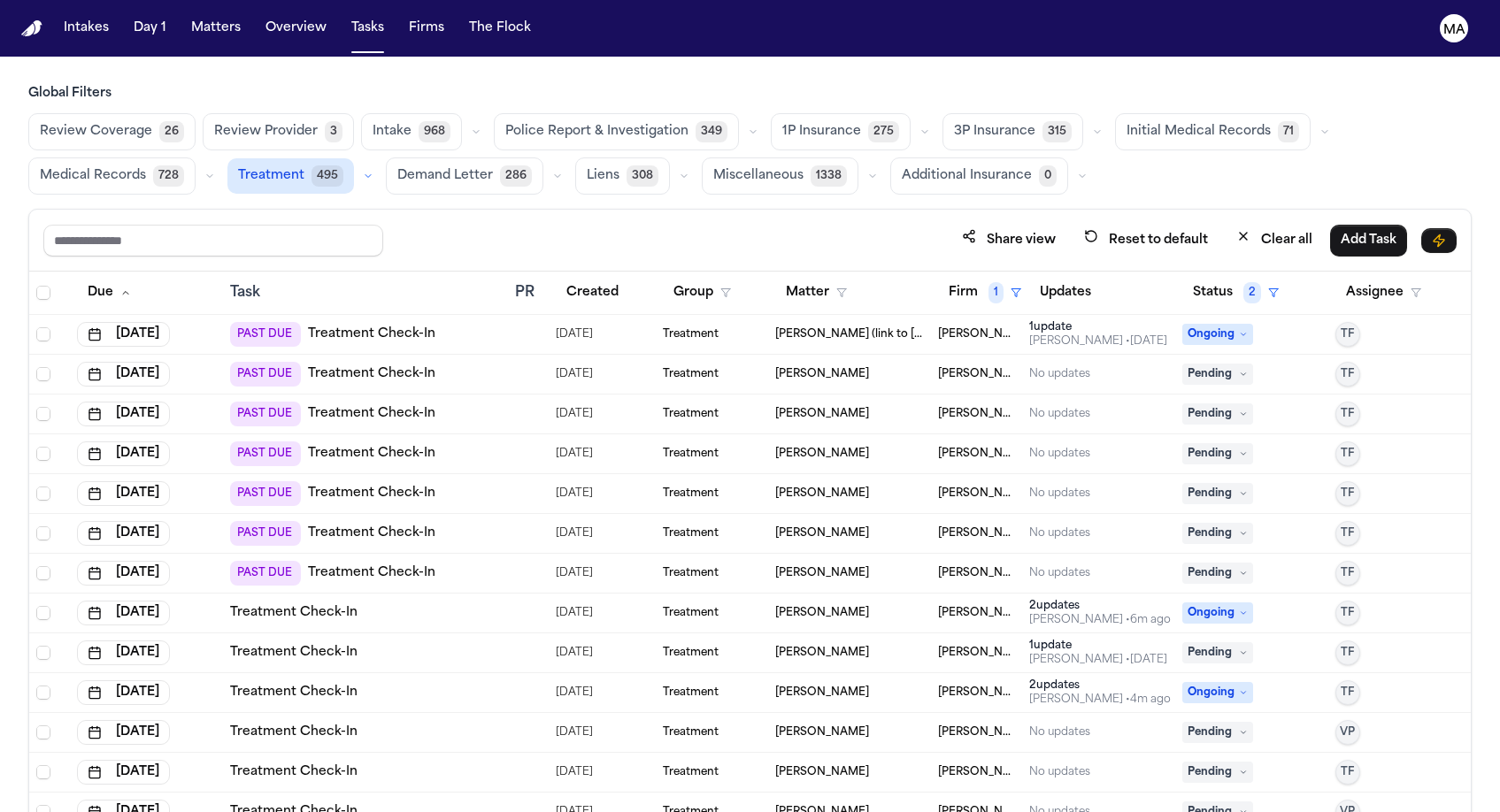
click at [431, 322] on div "PAST DUE Treatment Check-In" at bounding box center [365, 334] width 271 height 24
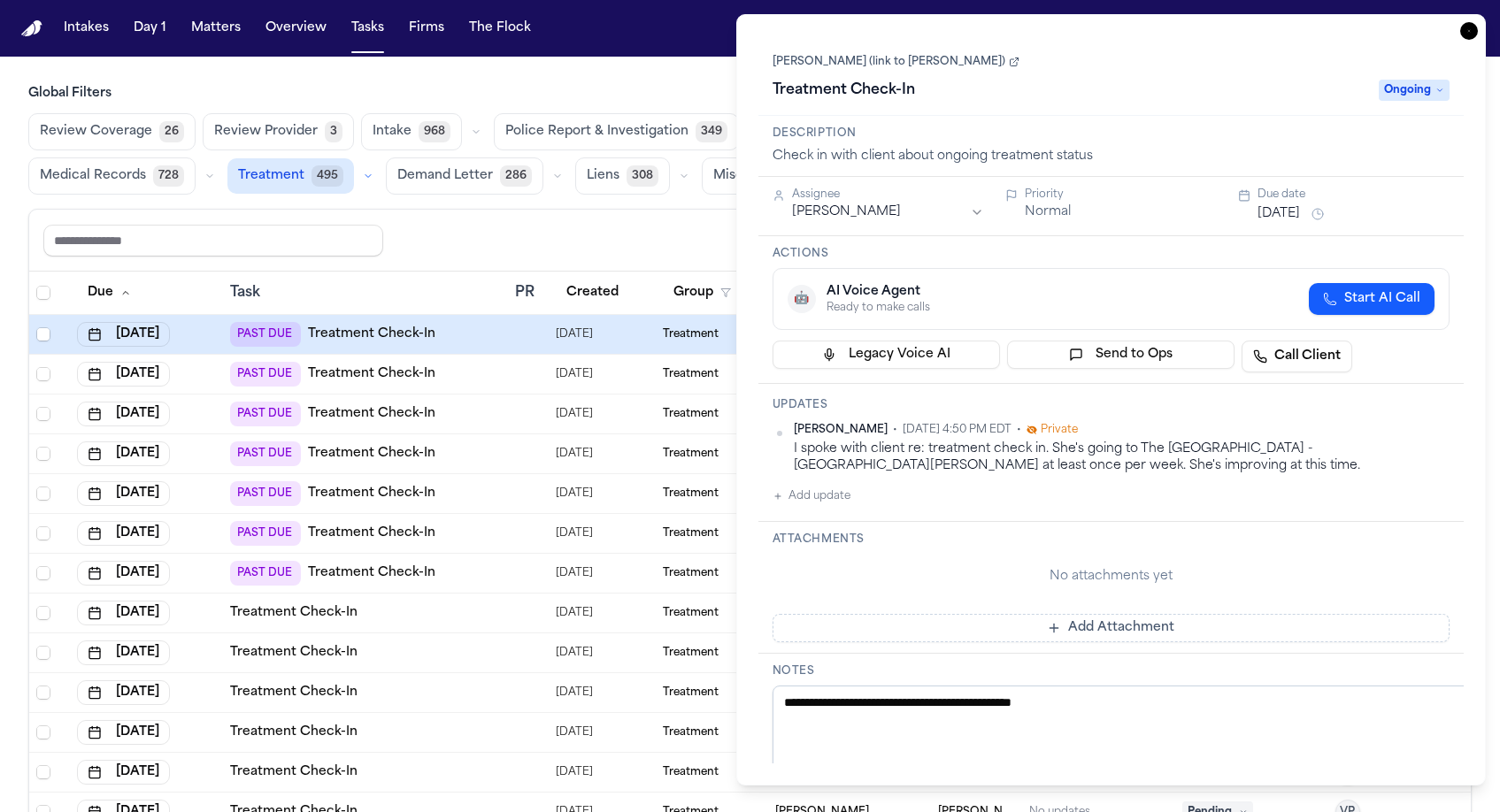
click at [801, 423] on div "Jessica Barrett • Aug 26, 2025 4:50 PM EDT • Private I spoke with client re: tr…" at bounding box center [1111, 464] width 678 height 84
click at [803, 485] on button "Add update" at bounding box center [812, 495] width 78 height 21
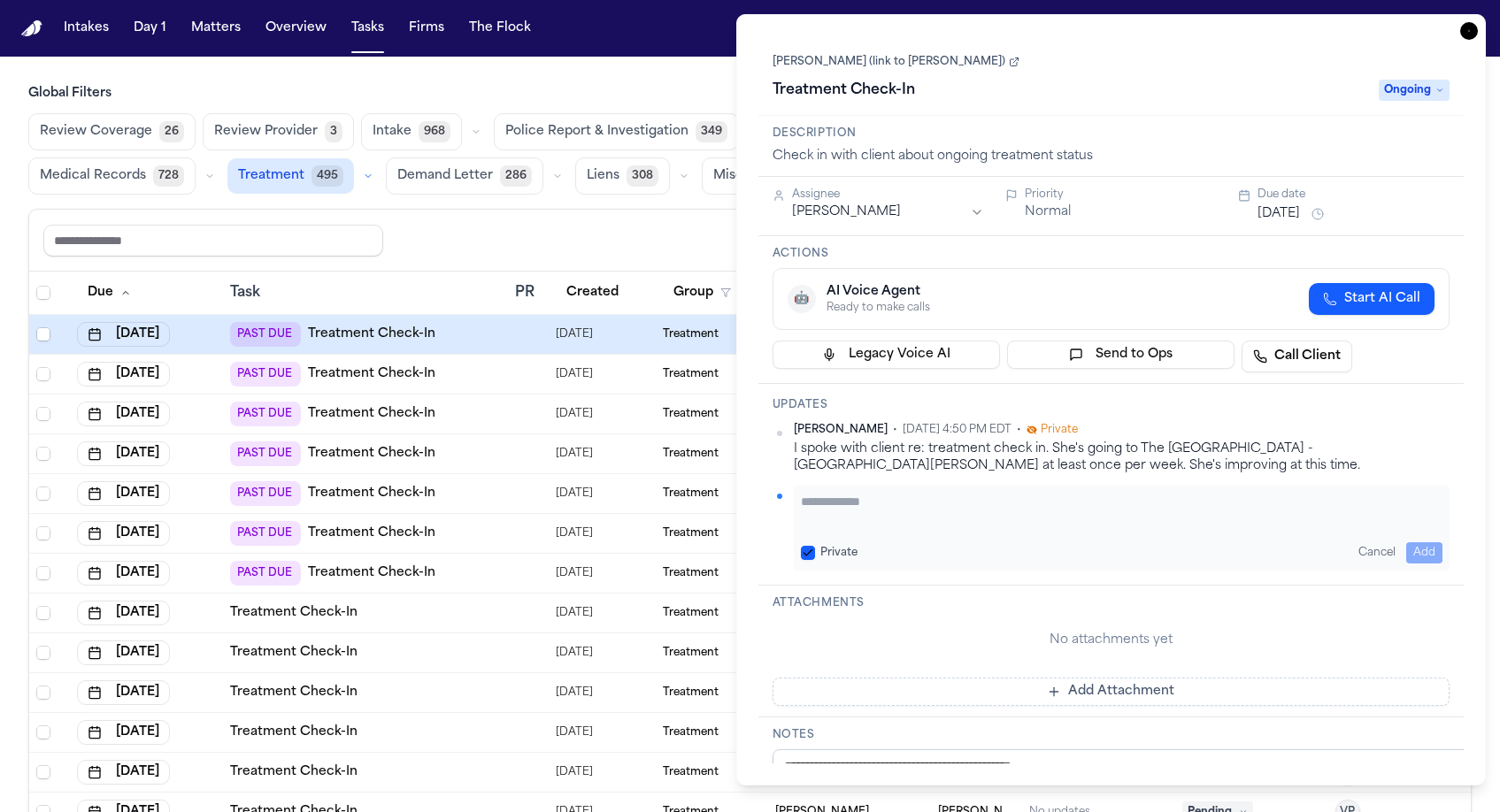
click at [828, 492] on textarea "Add your update" at bounding box center [1121, 510] width 642 height 35
type textarea "*"
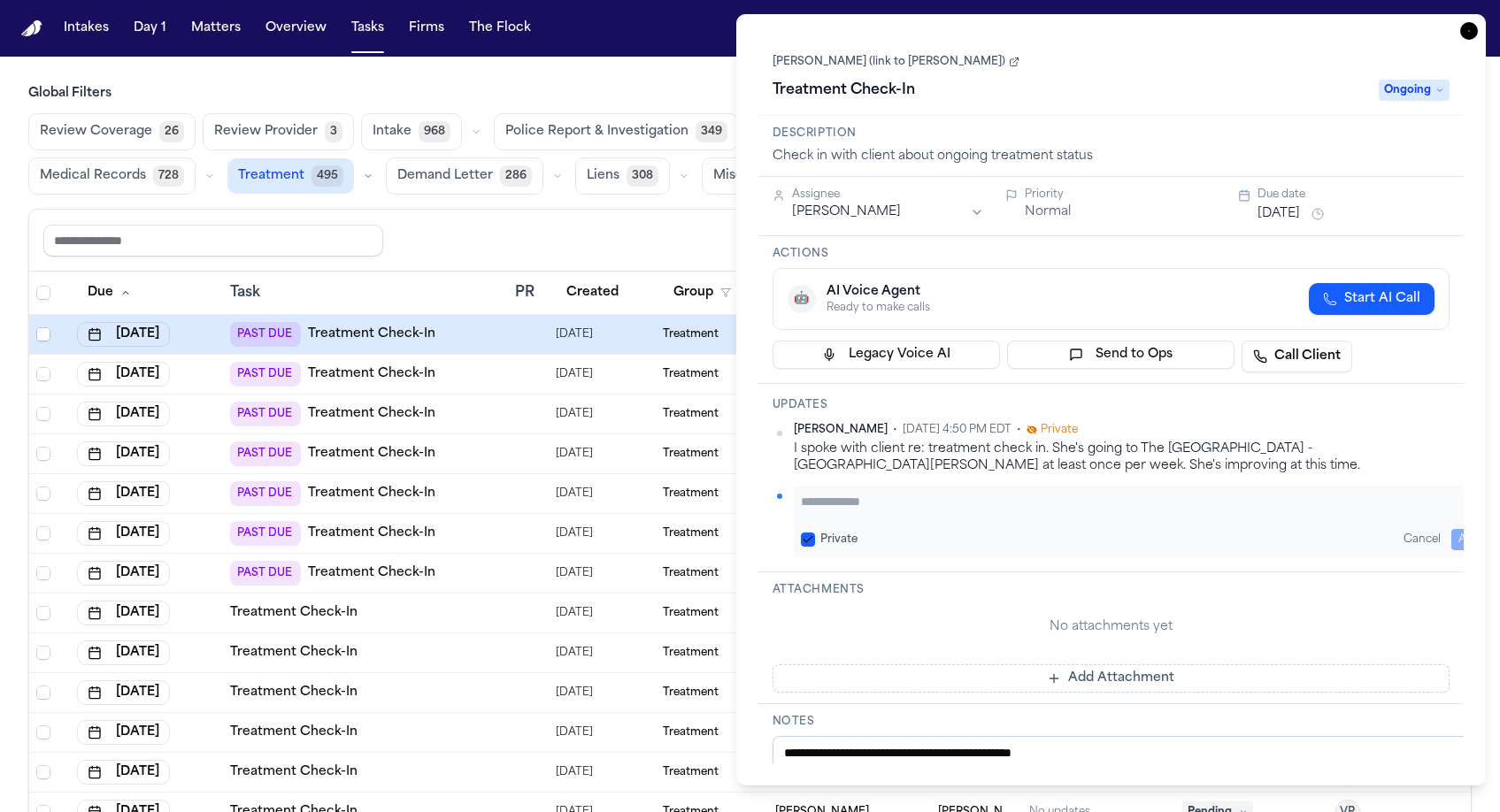
paste textarea "**********"
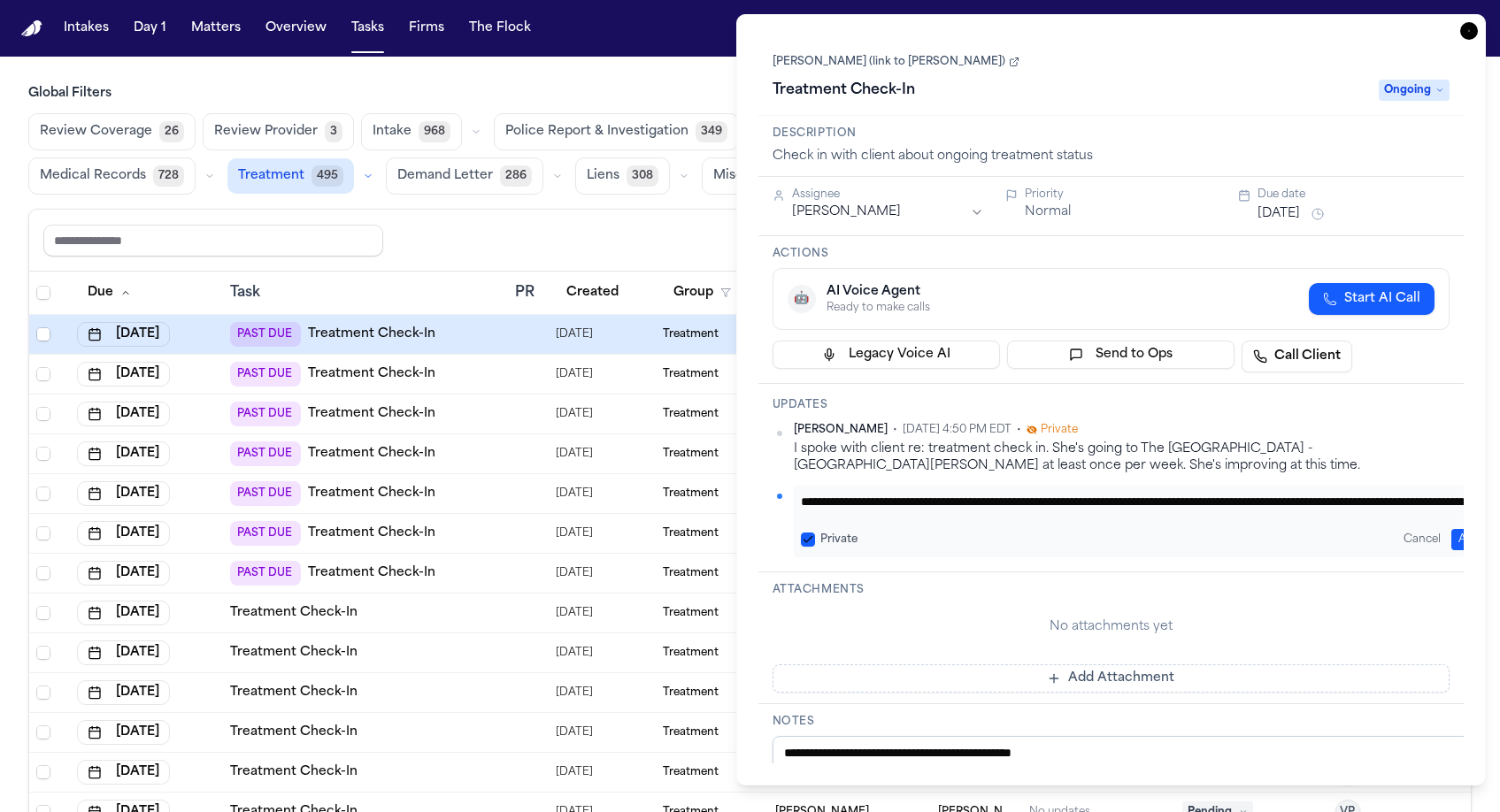
type textarea "**********"
click at [1453, 529] on button "Add" at bounding box center [1469, 539] width 36 height 21
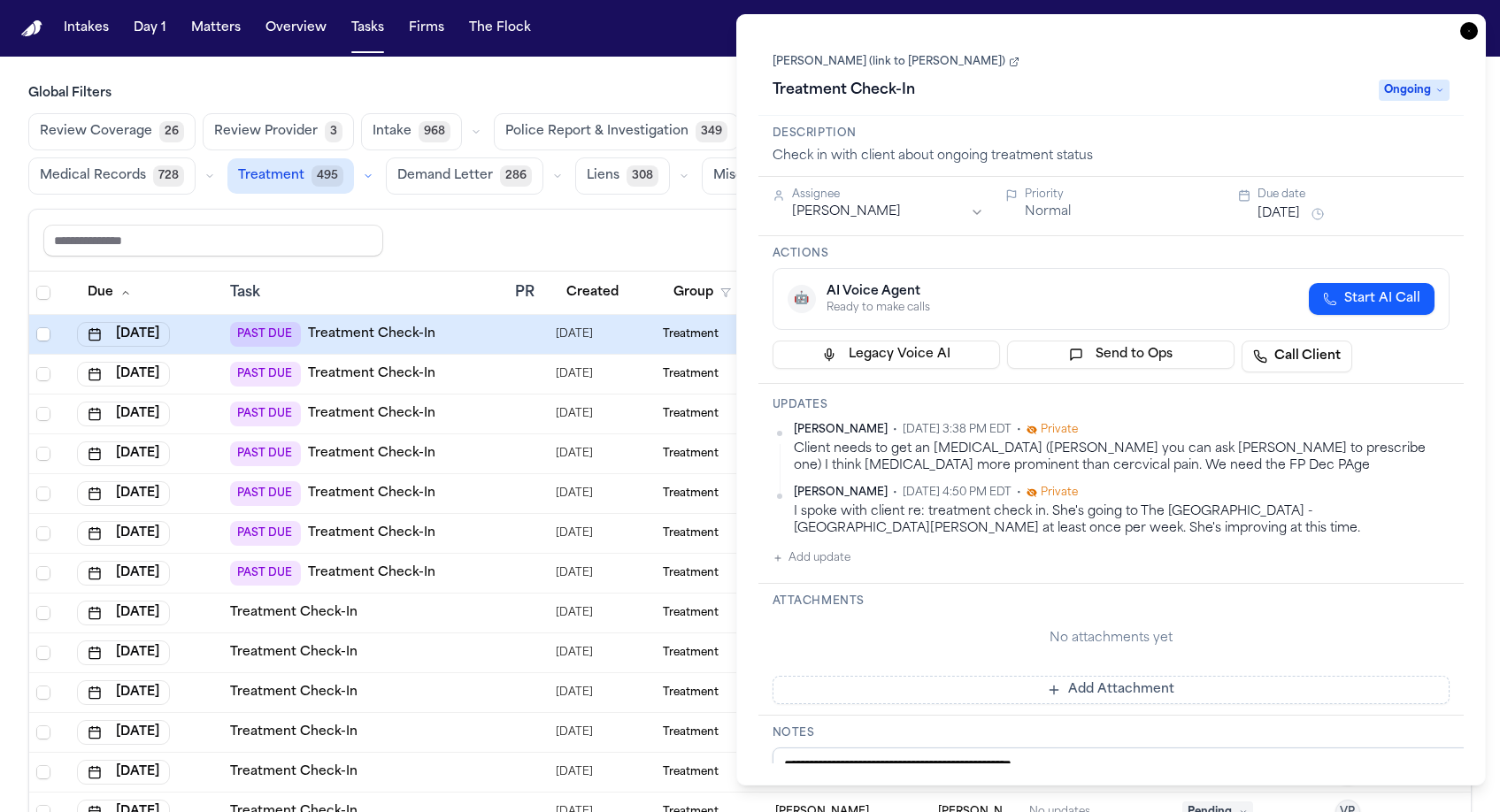
click at [1284, 205] on button "Sep 5, 2025" at bounding box center [1278, 215] width 43 height 18
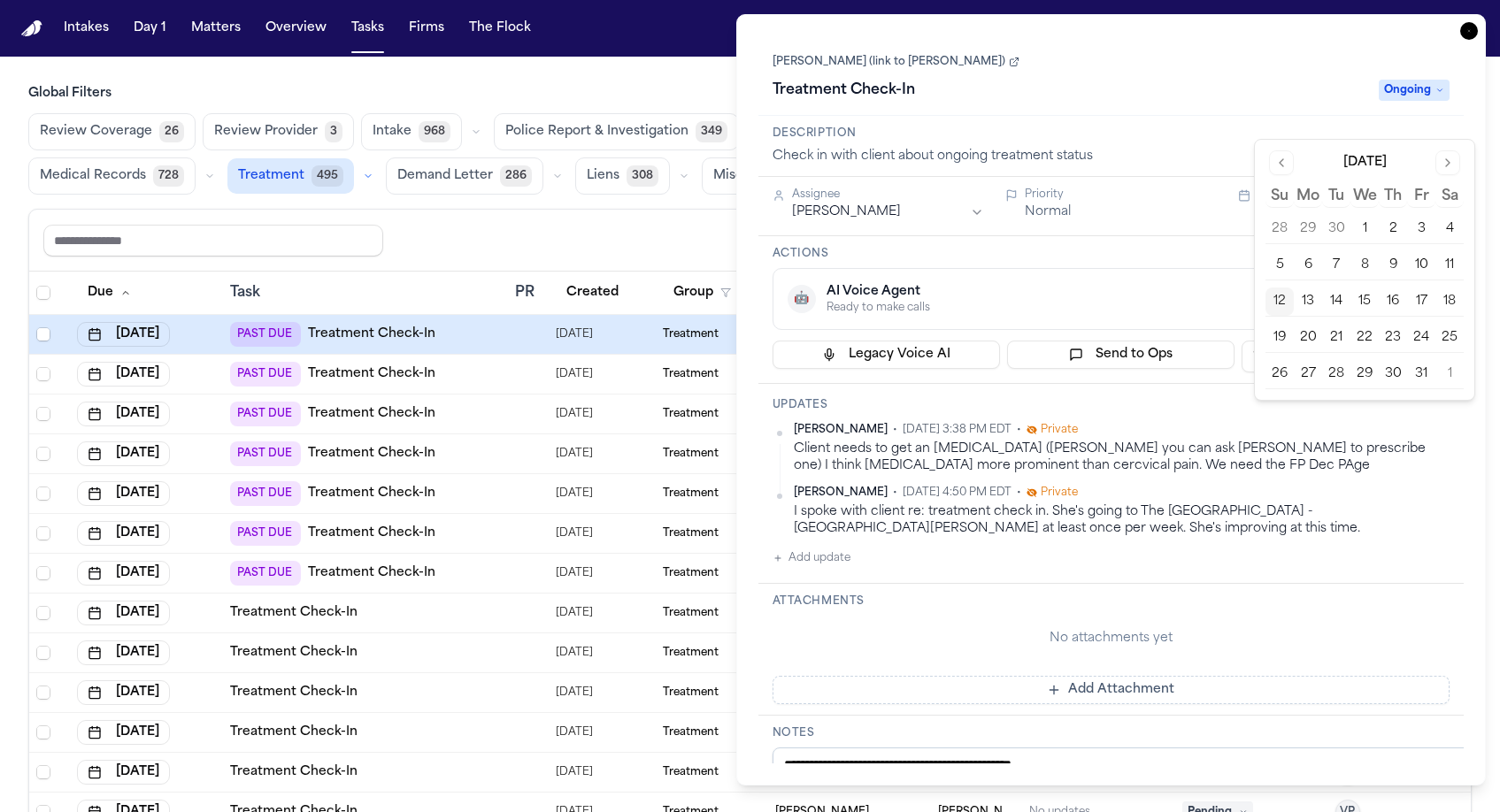
click at [1322, 324] on button "21" at bounding box center [1336, 338] width 28 height 28
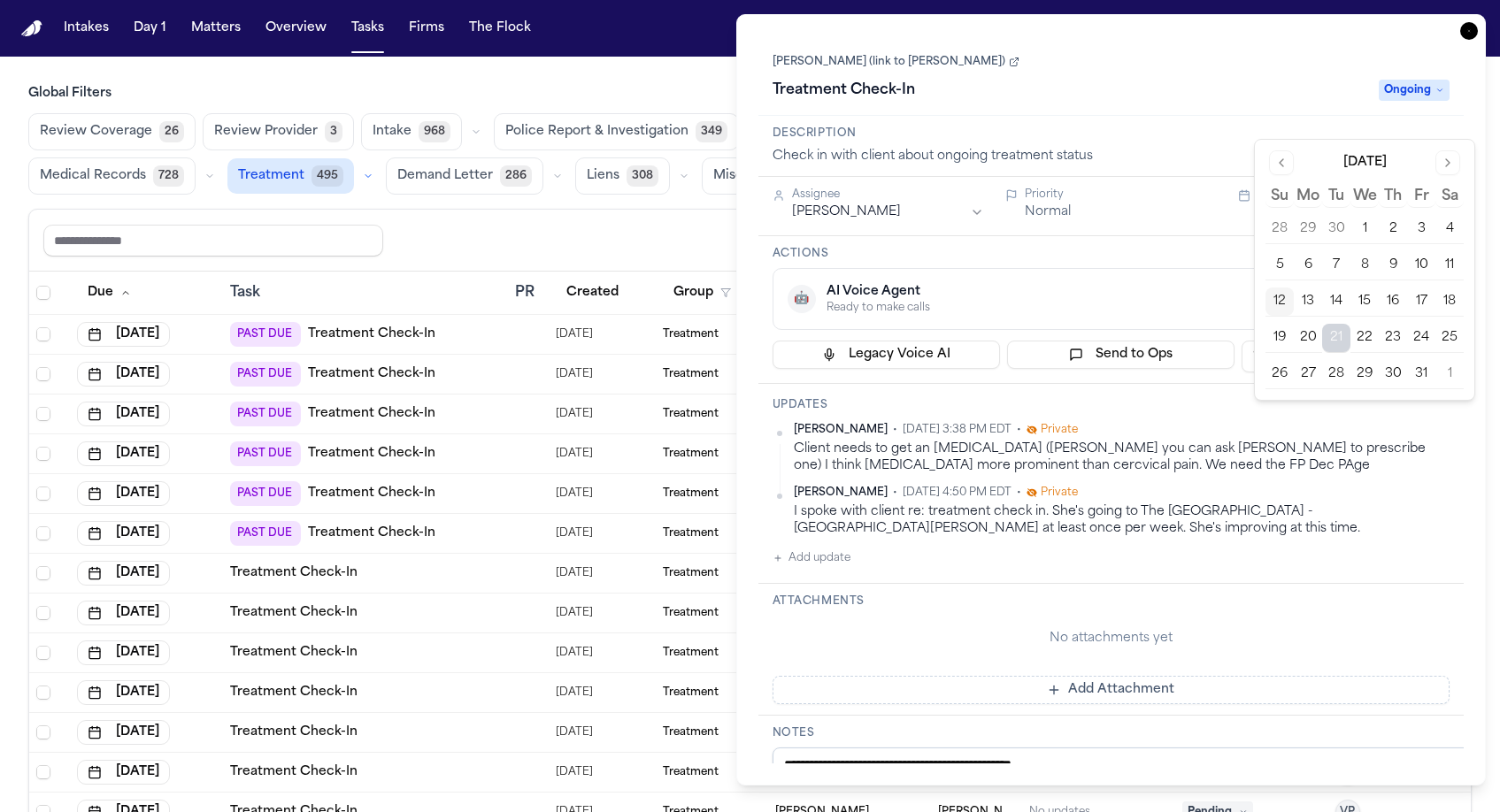
click at [1316, 36] on div "N’Neiko Brown (link to Brianna Pearson) Treatment Check-In Ongoing" at bounding box center [1111, 76] width 707 height 80
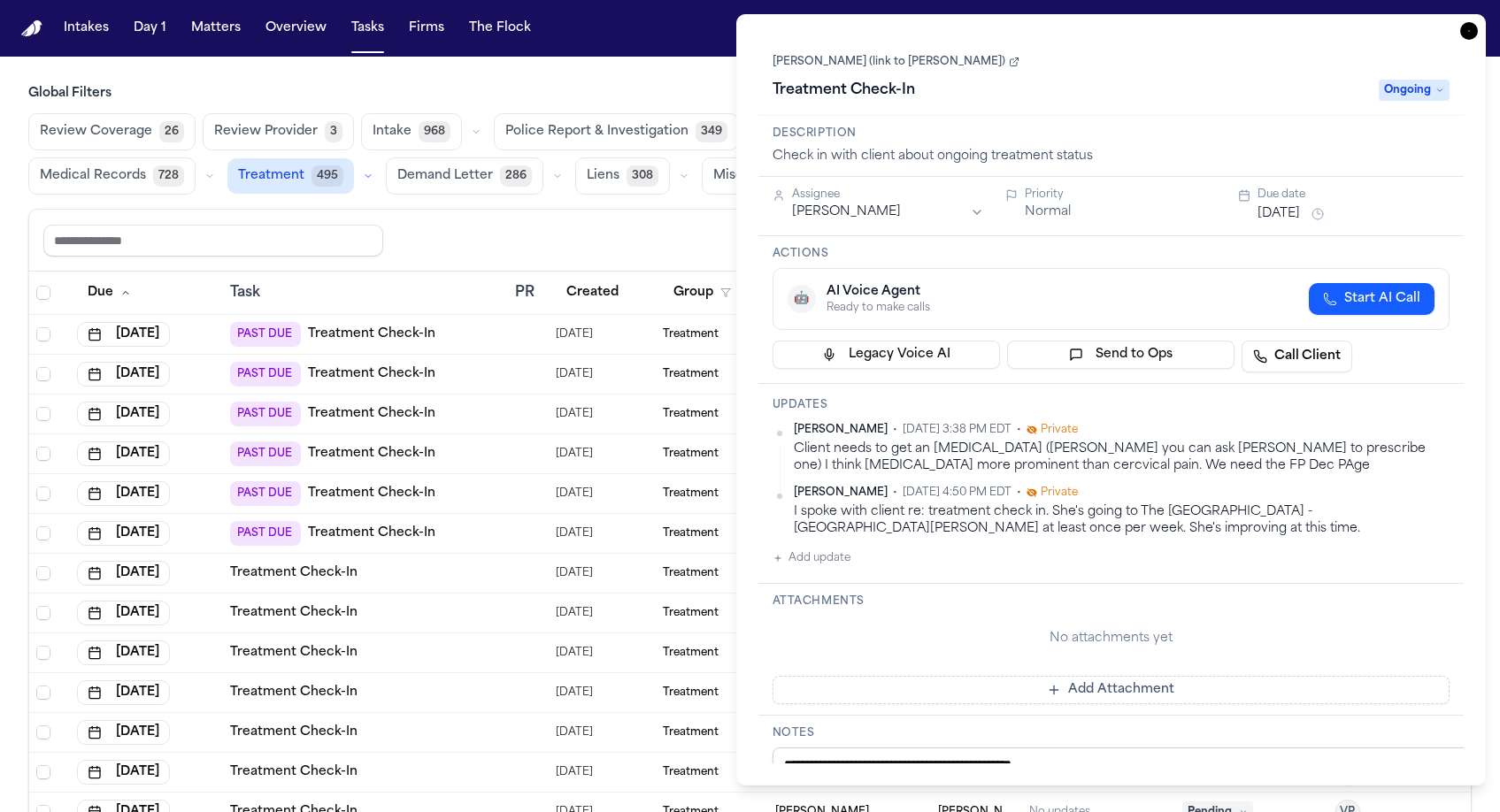
click at [1478, 22] on icon "button" at bounding box center [1469, 31] width 18 height 18
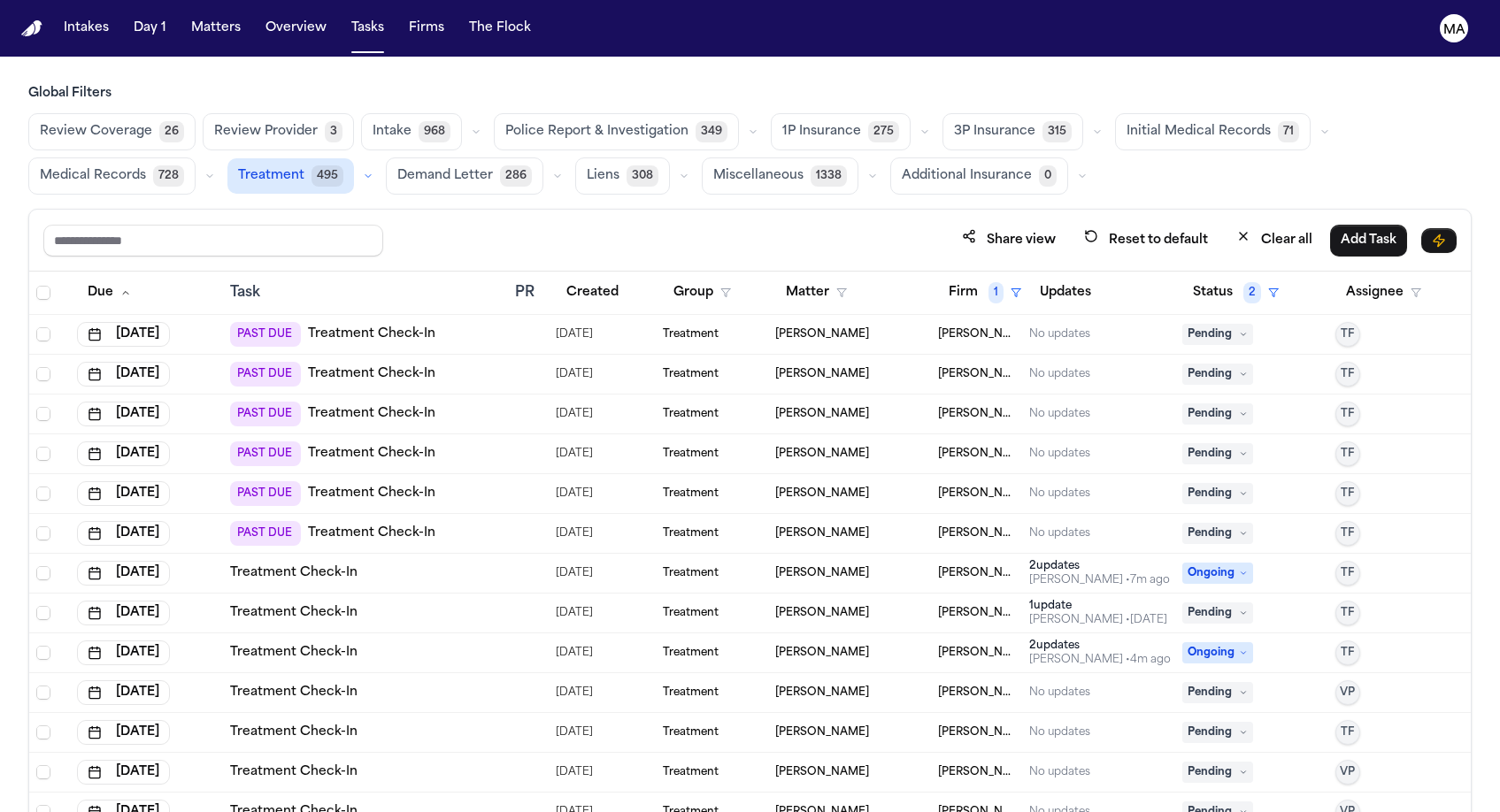
click at [447, 322] on div "PAST DUE Treatment Check-In" at bounding box center [365, 334] width 271 height 24
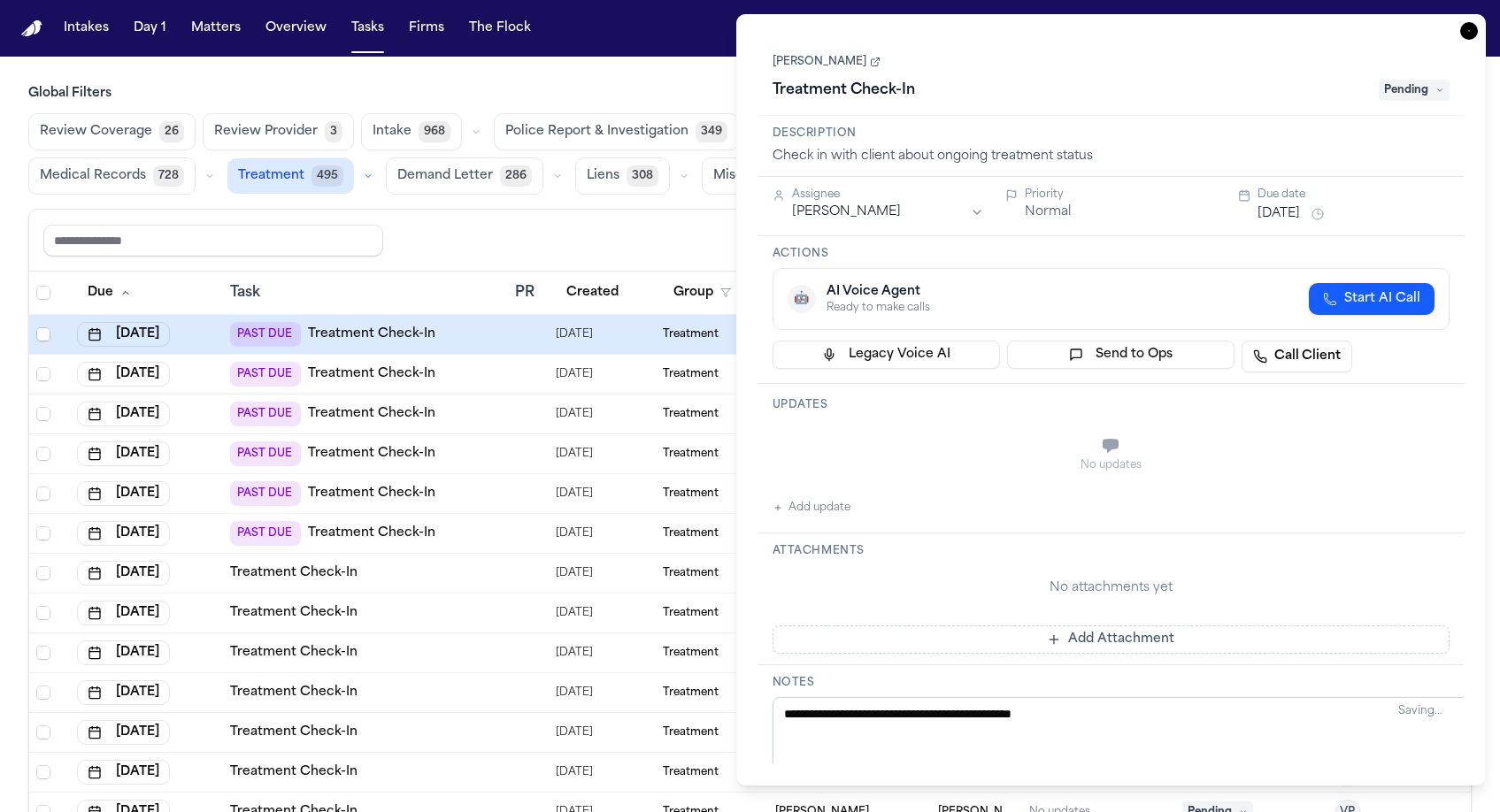
click at [802, 497] on button "Add update" at bounding box center [812, 507] width 78 height 21
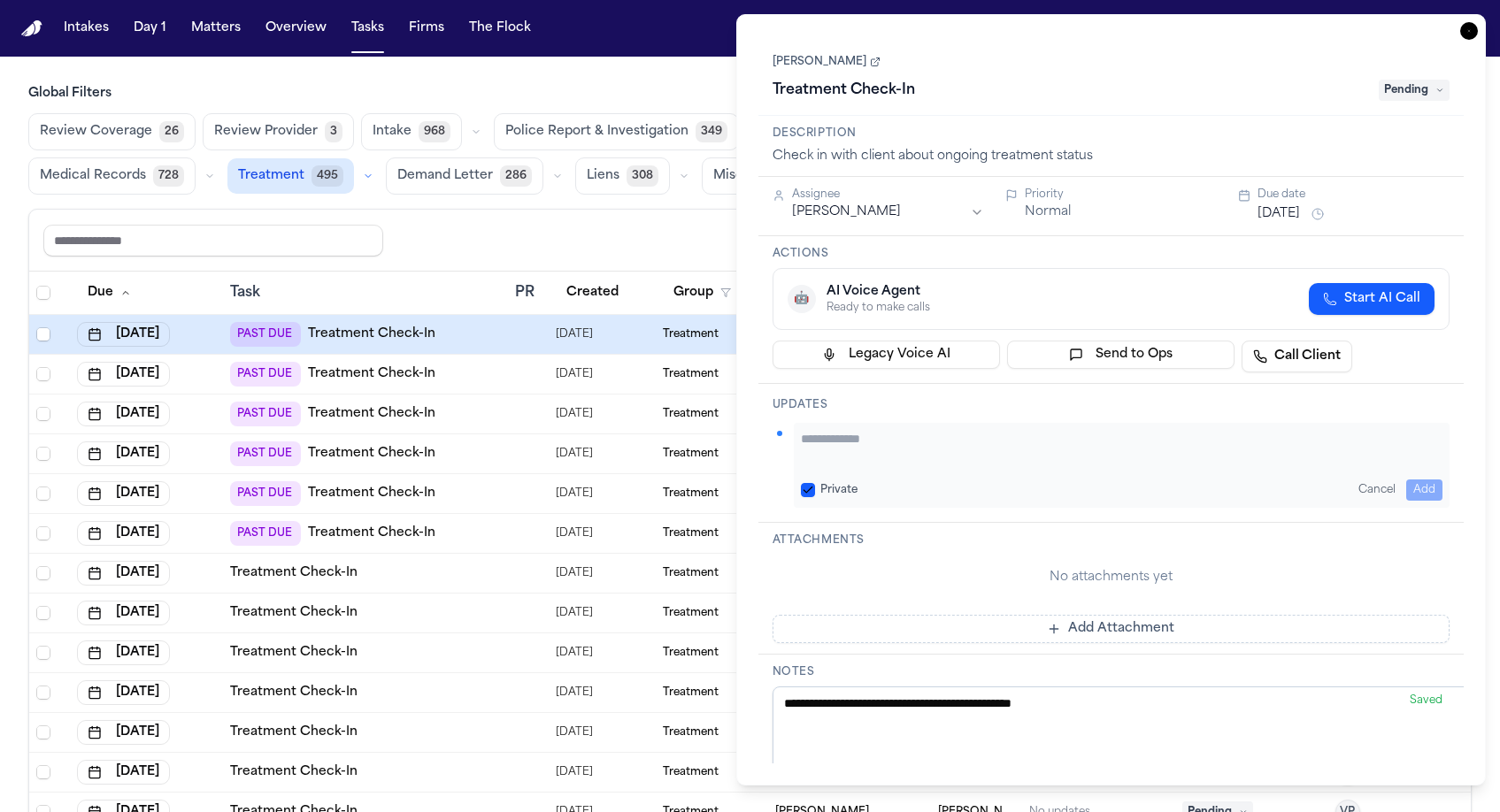
click at [847, 430] on textarea "Add your update" at bounding box center [1121, 447] width 642 height 35
paste textarea "**********"
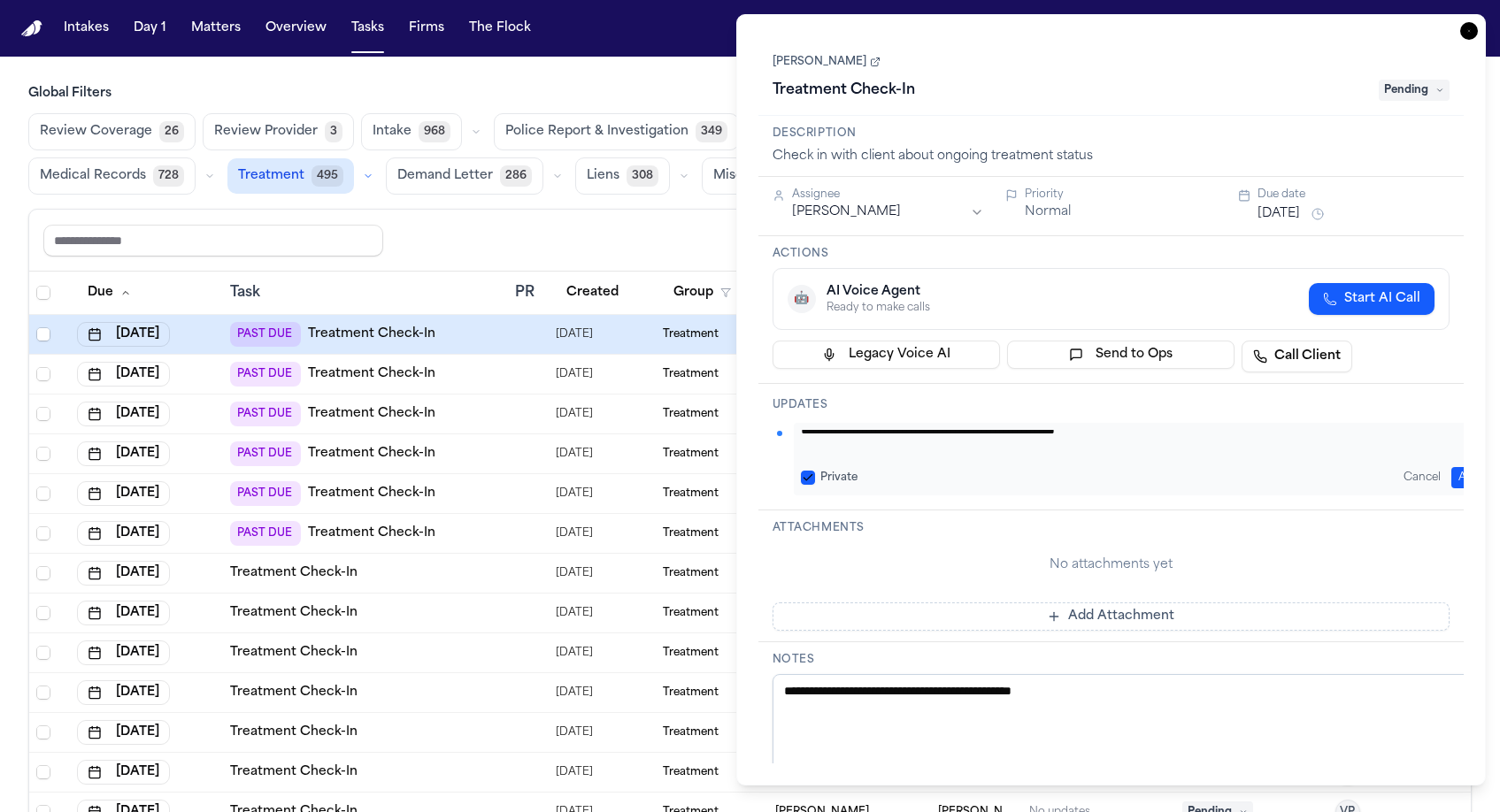
scroll to position [41, 0]
type textarea "**********"
click at [1460, 467] on button "Add" at bounding box center [1469, 477] width 36 height 21
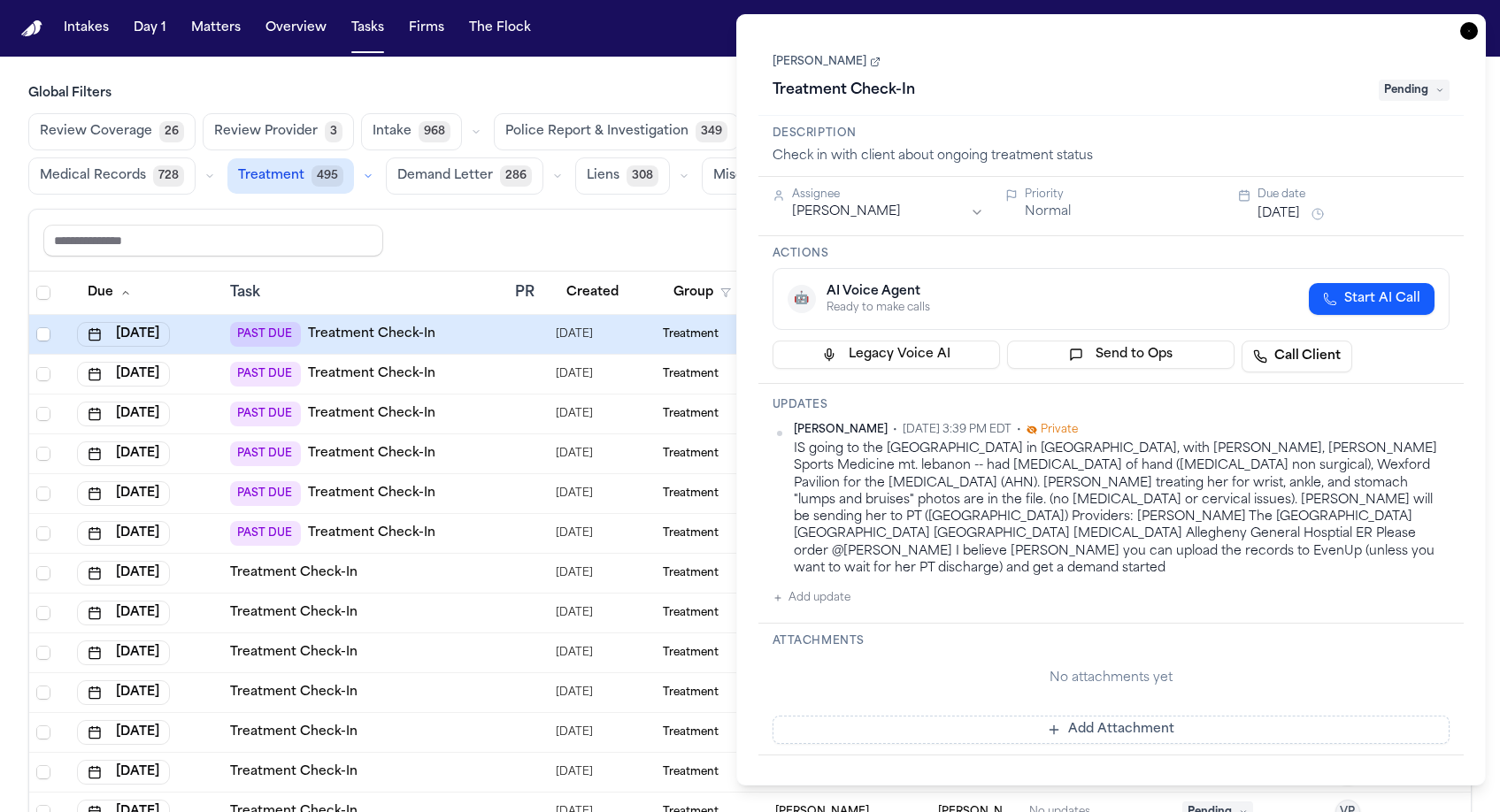
click at [982, 423] on div "Mohamed Abdullah • Oct 12, 2025 3:39 PM EDT • Private IS going to the Rehab Cen…" at bounding box center [1111, 515] width 678 height 186
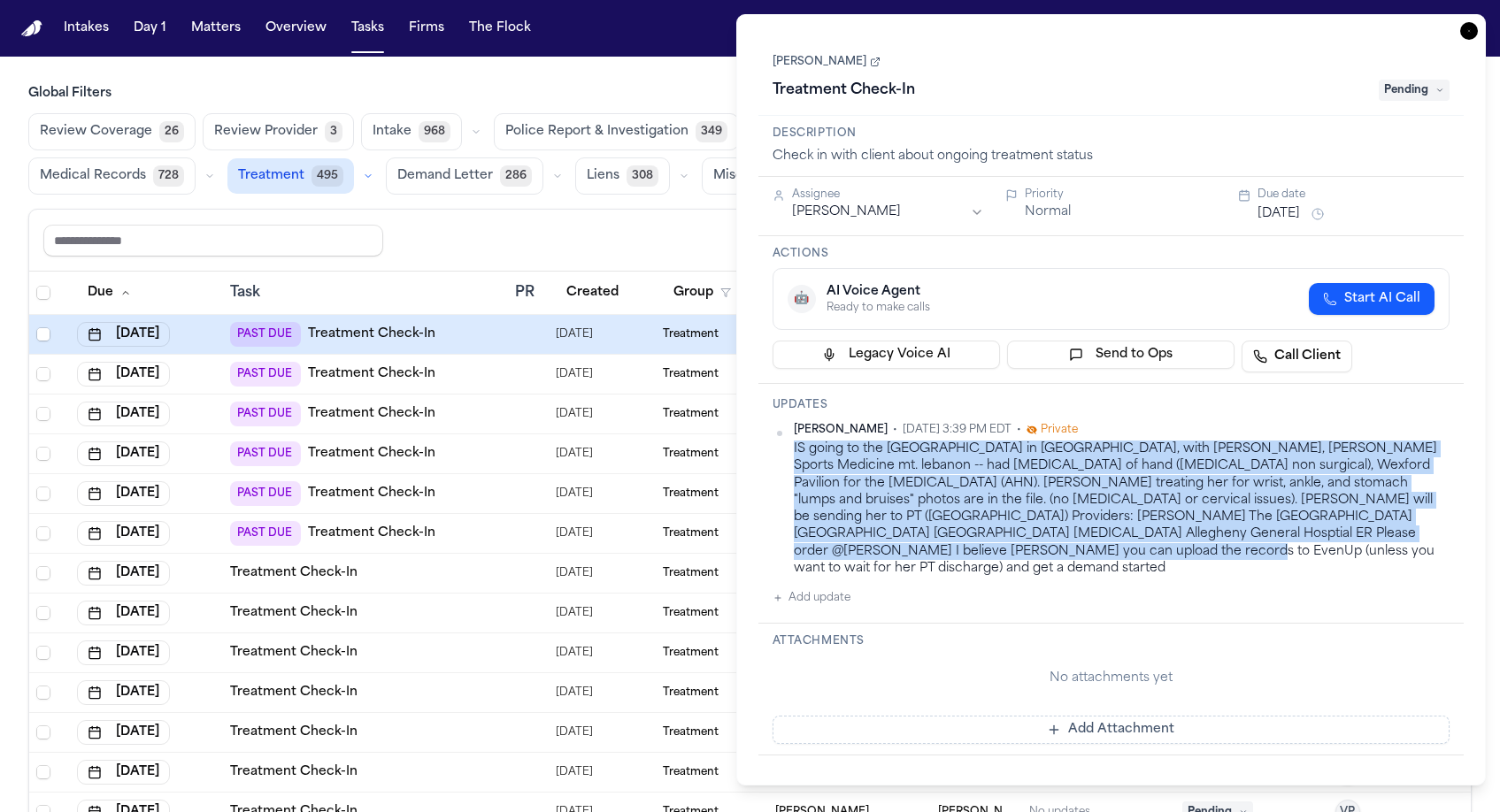
drag, startPoint x: 1322, startPoint y: 306, endPoint x: 776, endPoint y: 280, distance: 546.6
click at [793, 441] on div "IS going to the Rehab Centre in wexford, with Chris, Anthony Muskovitch Sports …" at bounding box center [1121, 509] width 657 height 136
copy div "IS going to the Rehab Centre in wexford, with Chris, Anthony Muskovitch Sports …"
click at [1269, 205] on button "Sep 29, 2025" at bounding box center [1278, 215] width 43 height 18
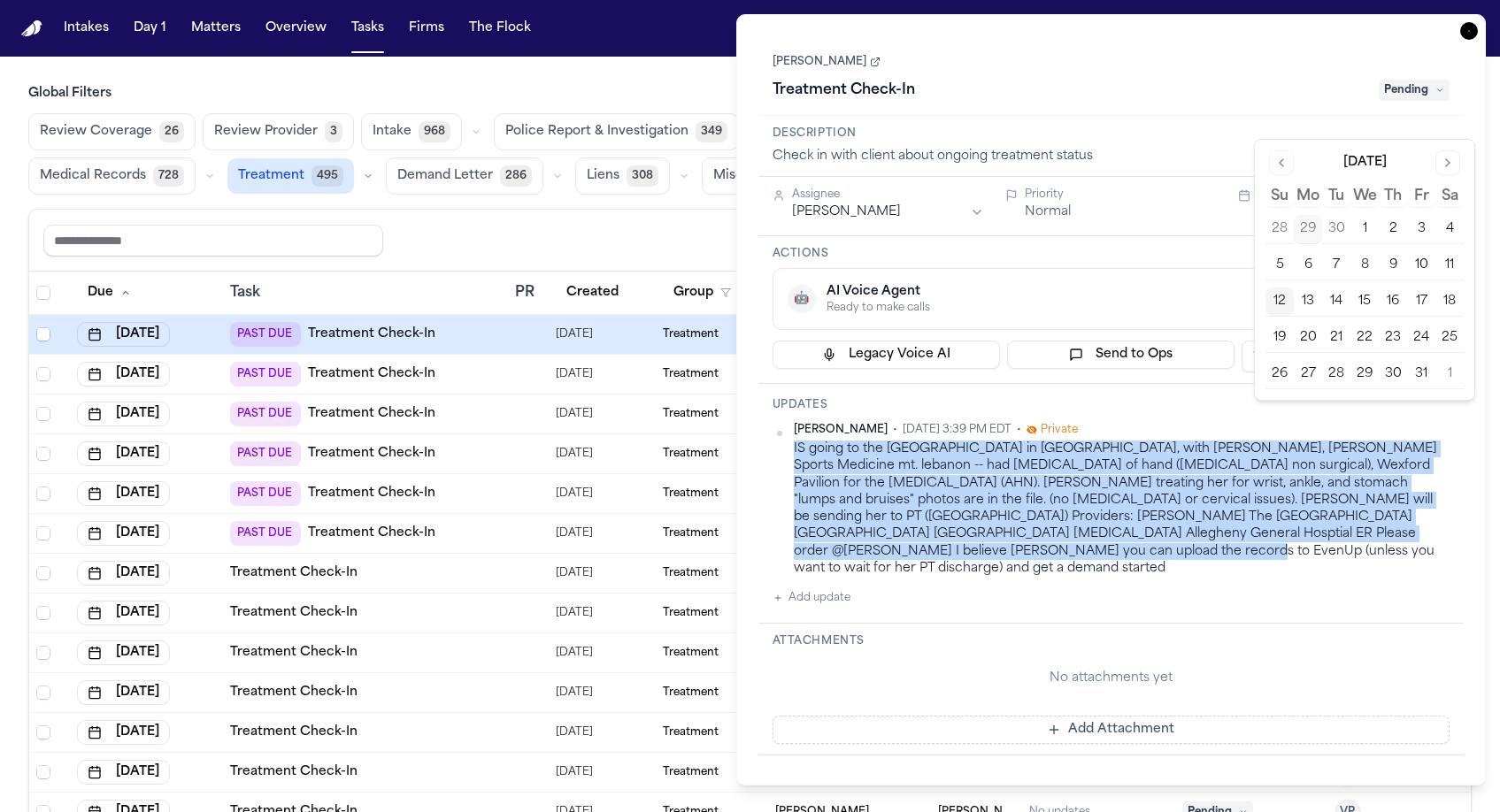
click at [1379, 360] on button "30" at bounding box center [1392, 374] width 28 height 28
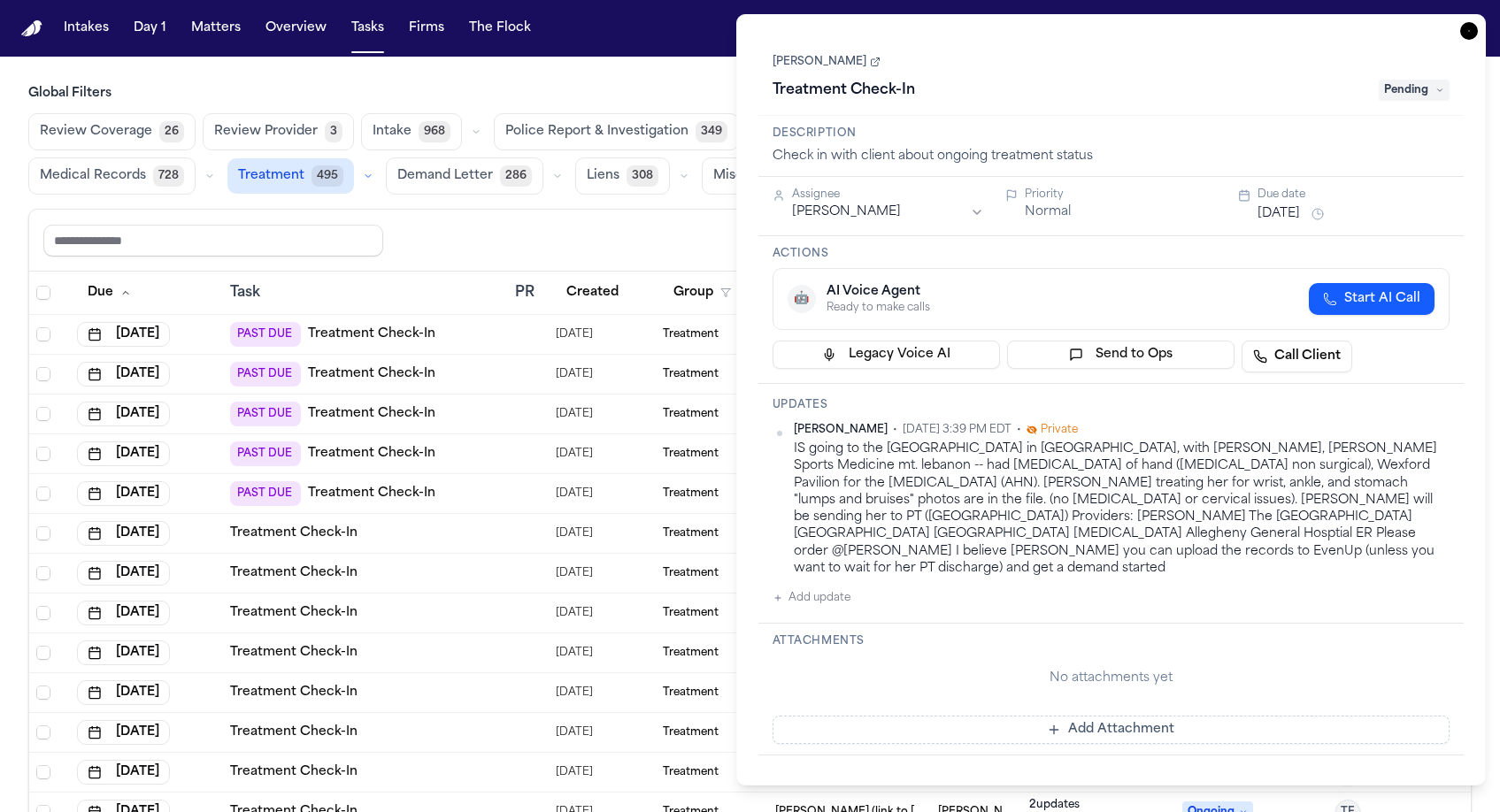
click at [1255, 76] on div "Treatment Check-In" at bounding box center [1071, 90] width 596 height 28
click at [1449, 80] on span "Pending" at bounding box center [1414, 90] width 71 height 21
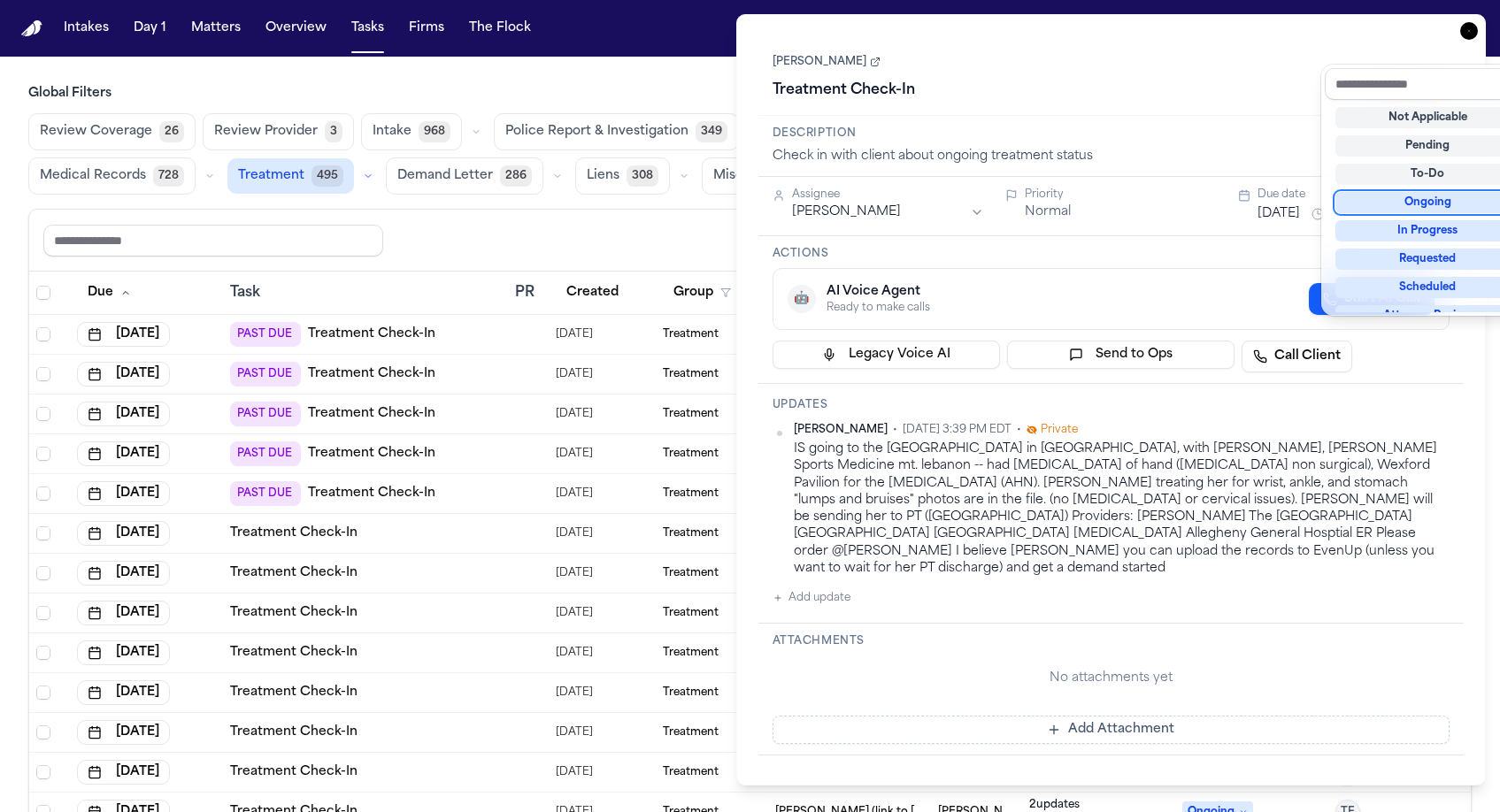
click at [1421, 192] on div "Ongoing" at bounding box center [1428, 202] width 185 height 21
click at [1097, 76] on div "Treatment Check-In Ongoing" at bounding box center [1111, 90] width 678 height 28
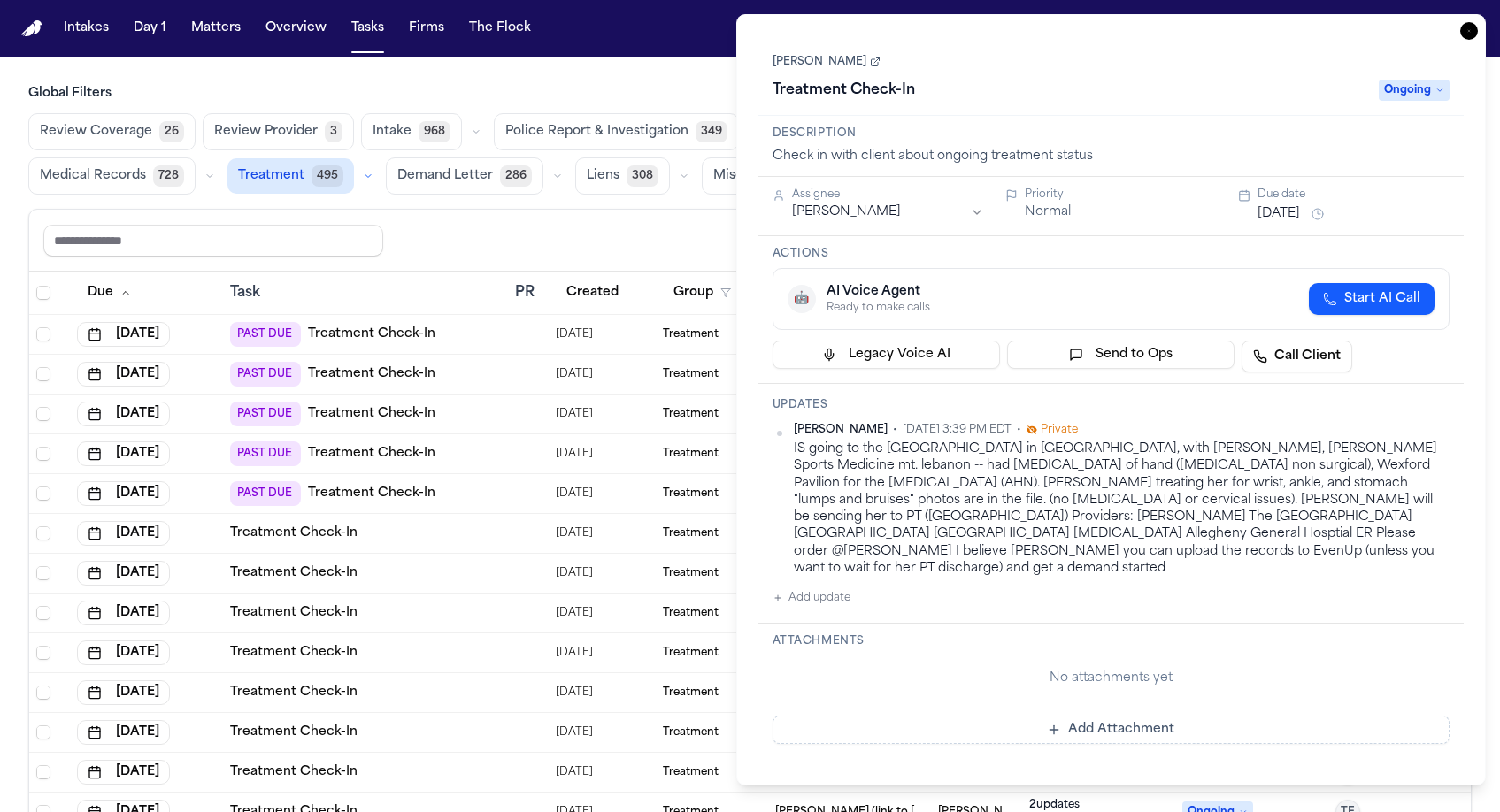
click at [805, 55] on link "Donna Gasser" at bounding box center [826, 62] width 108 height 14
click at [486, 113] on div "Review Coverage 26 Review Provider 3 Intake 968 Police Report & Investigation 3…" at bounding box center [749, 154] width 1443 height 81
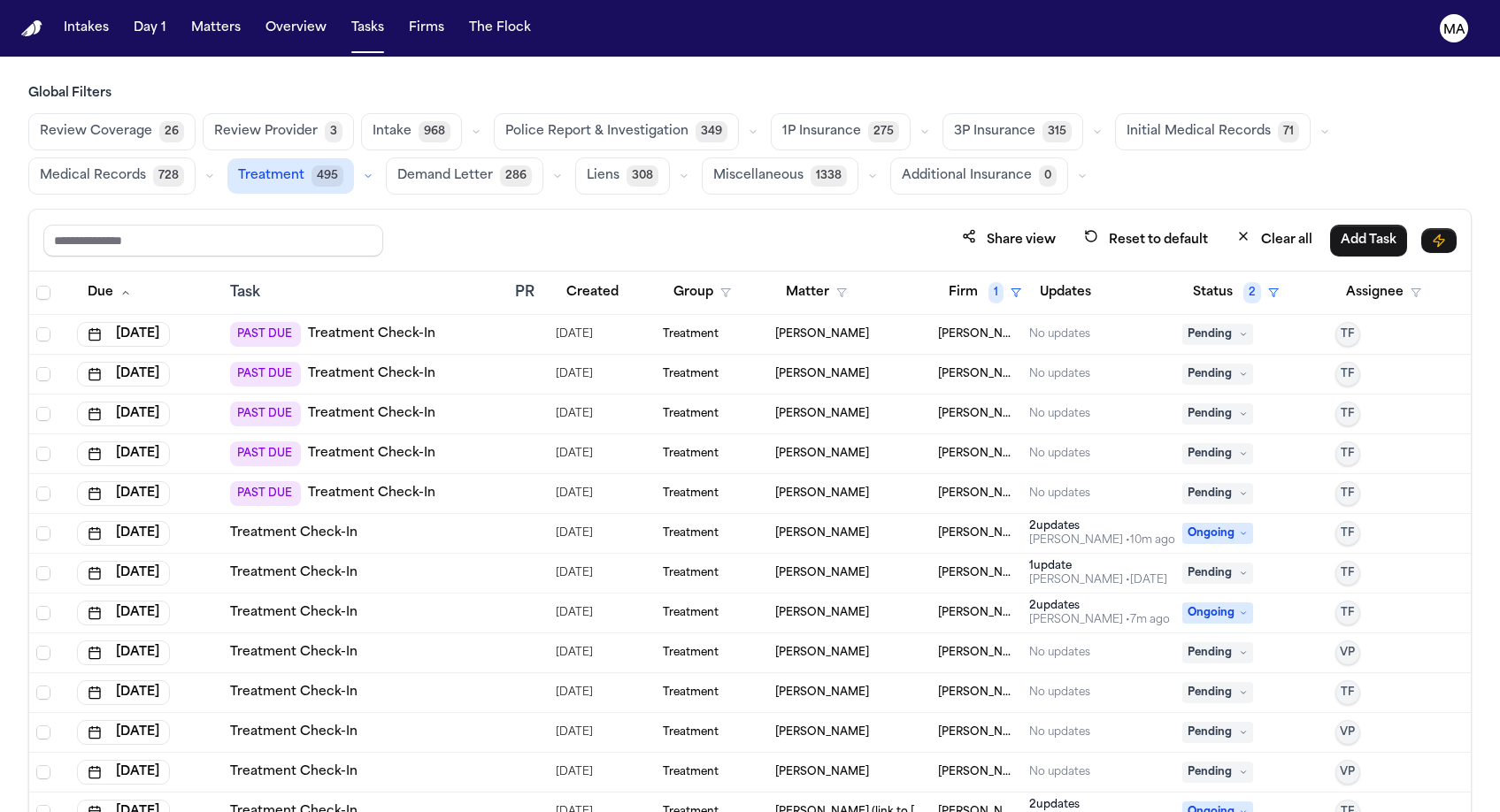
click at [404, 315] on td "PAST DUE Treatment Check-In" at bounding box center [365, 335] width 285 height 40
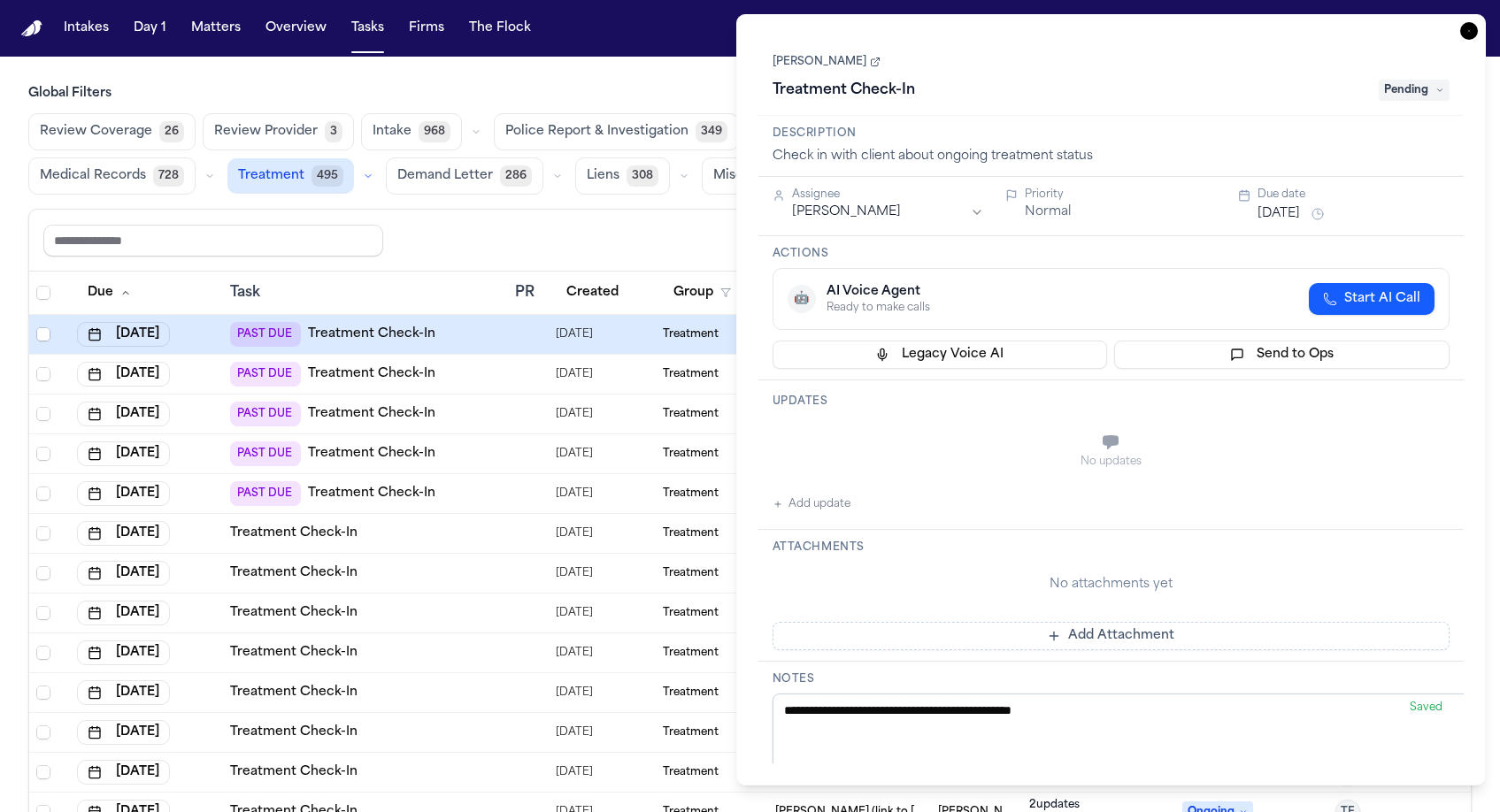
click at [1032, 127] on h3 "Description" at bounding box center [1111, 134] width 678 height 14
click at [1435, 80] on span "Pending" at bounding box center [1414, 90] width 71 height 21
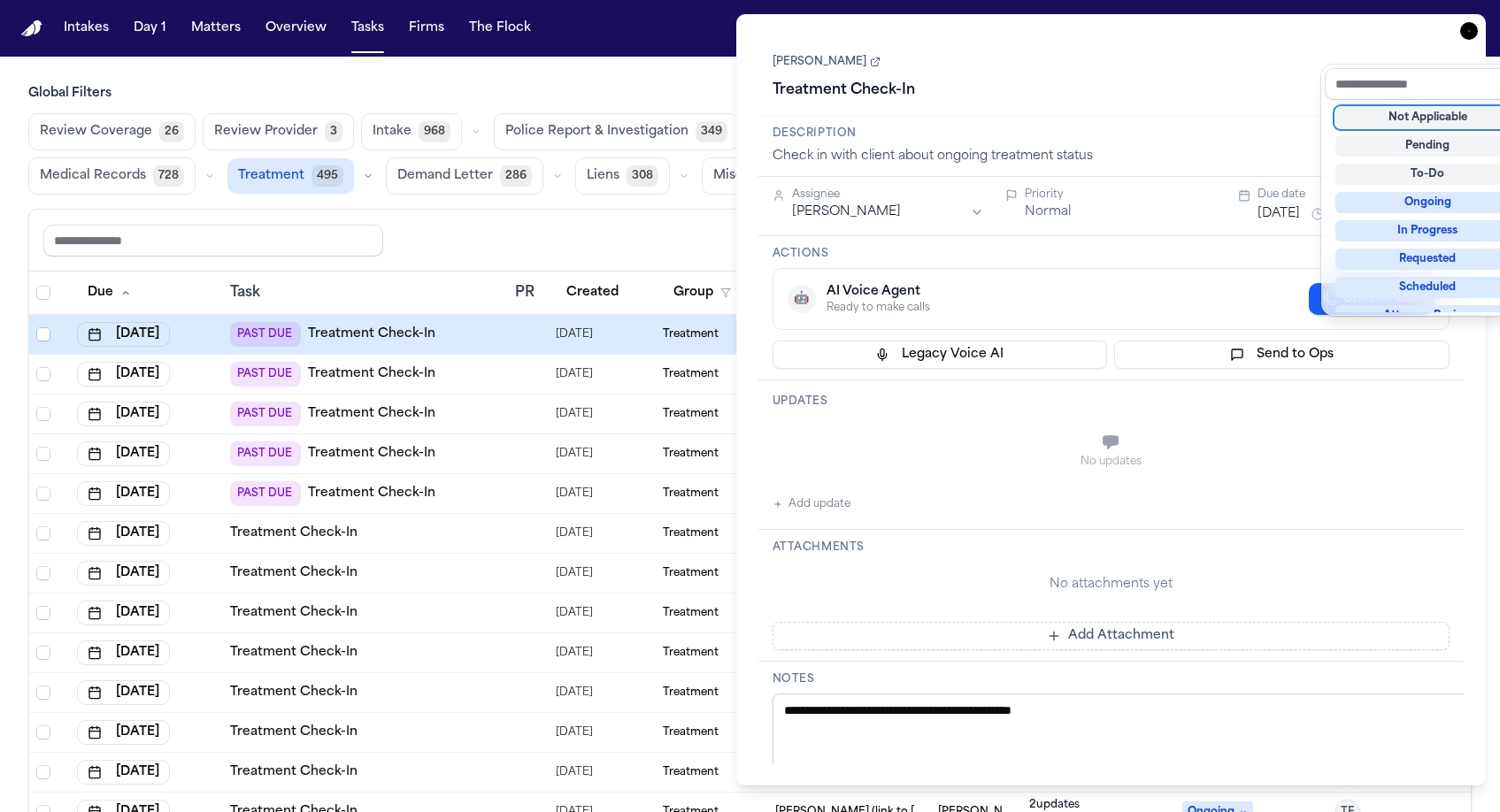
click at [1164, 76] on div "Treatment Check-In Pending" at bounding box center [1111, 90] width 678 height 28
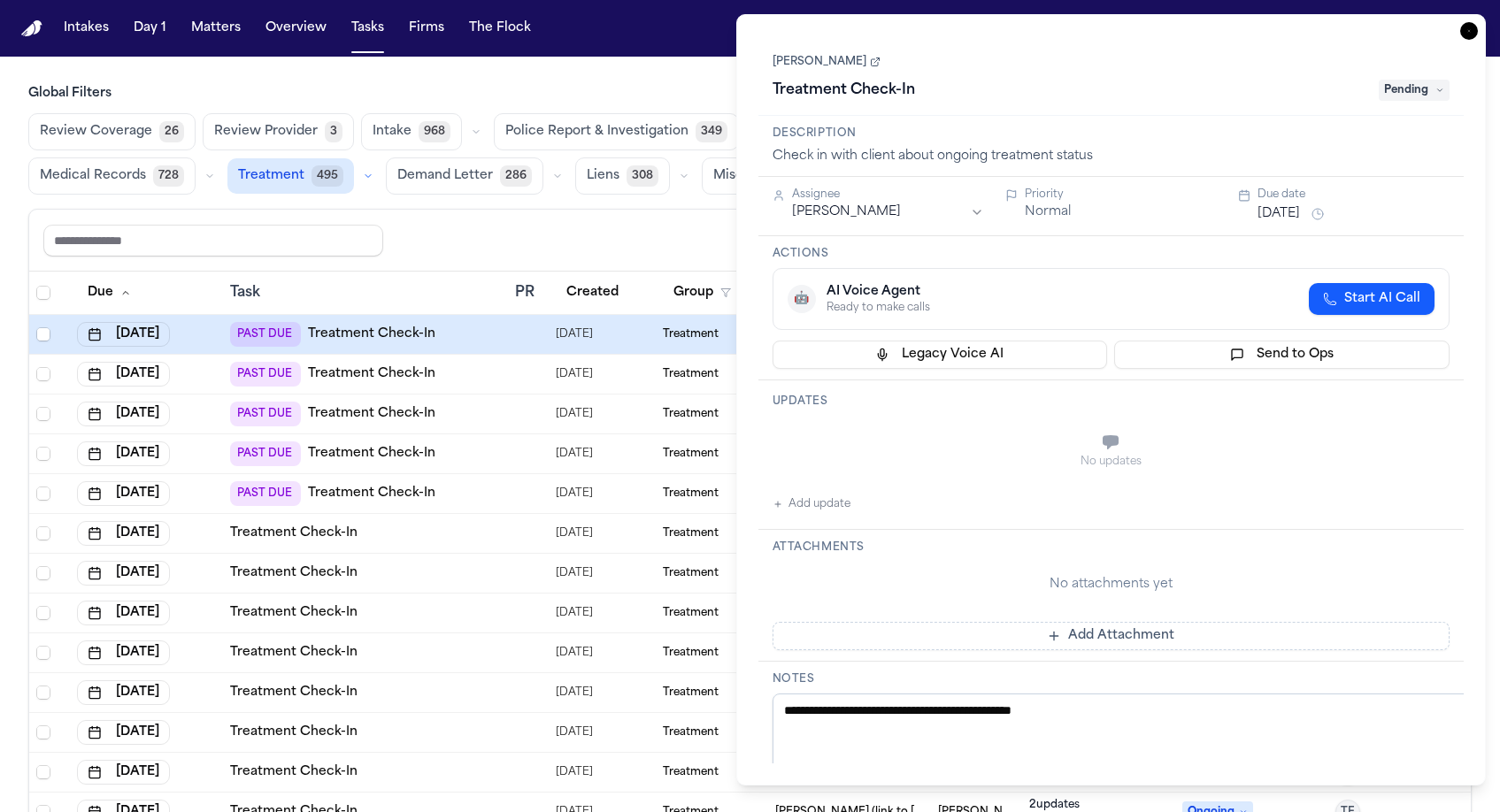
click at [1265, 205] on button "Sep 30, 2025" at bounding box center [1278, 215] width 43 height 18
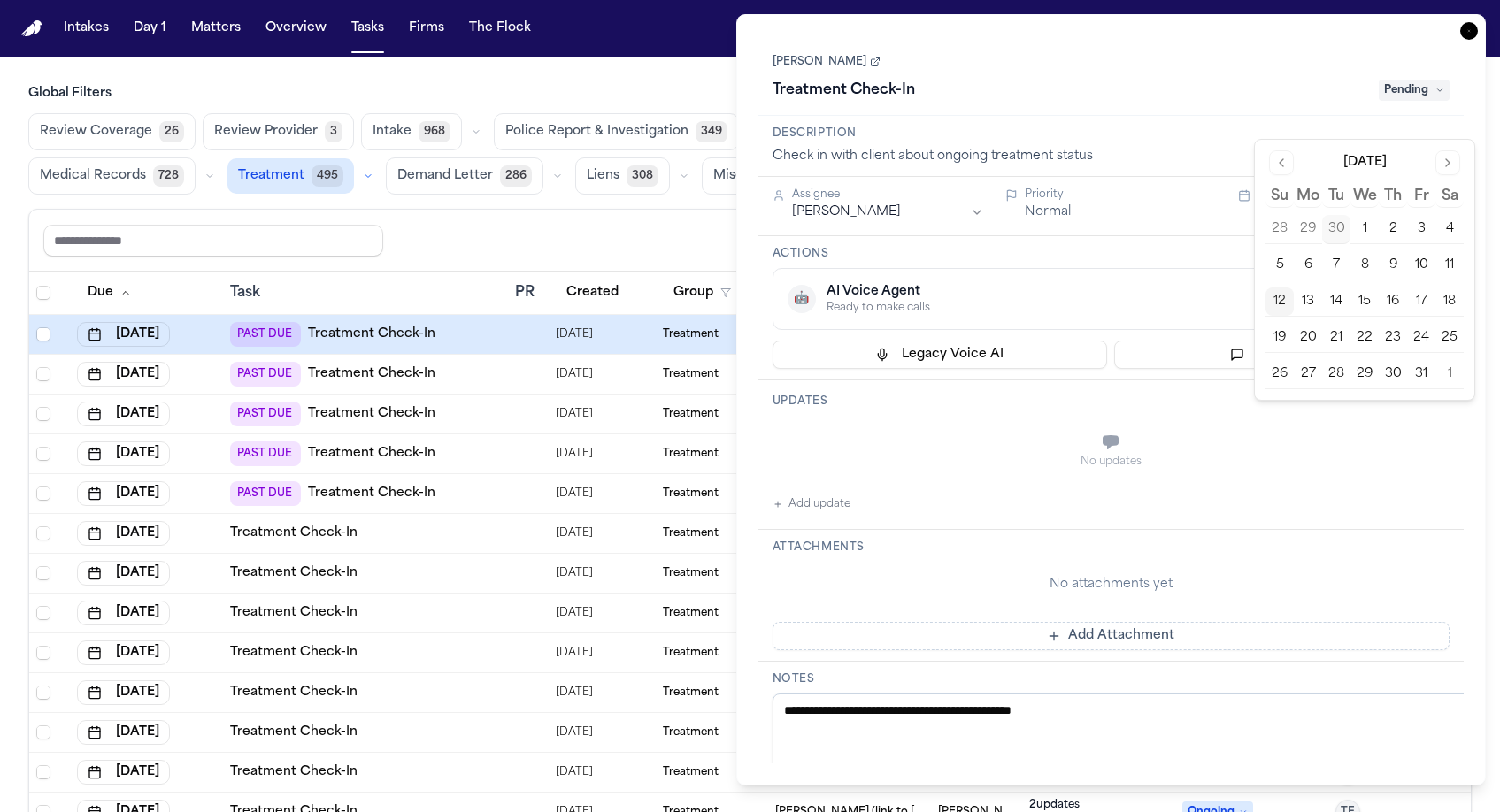
click at [1293, 288] on button "13" at bounding box center [1307, 301] width 28 height 28
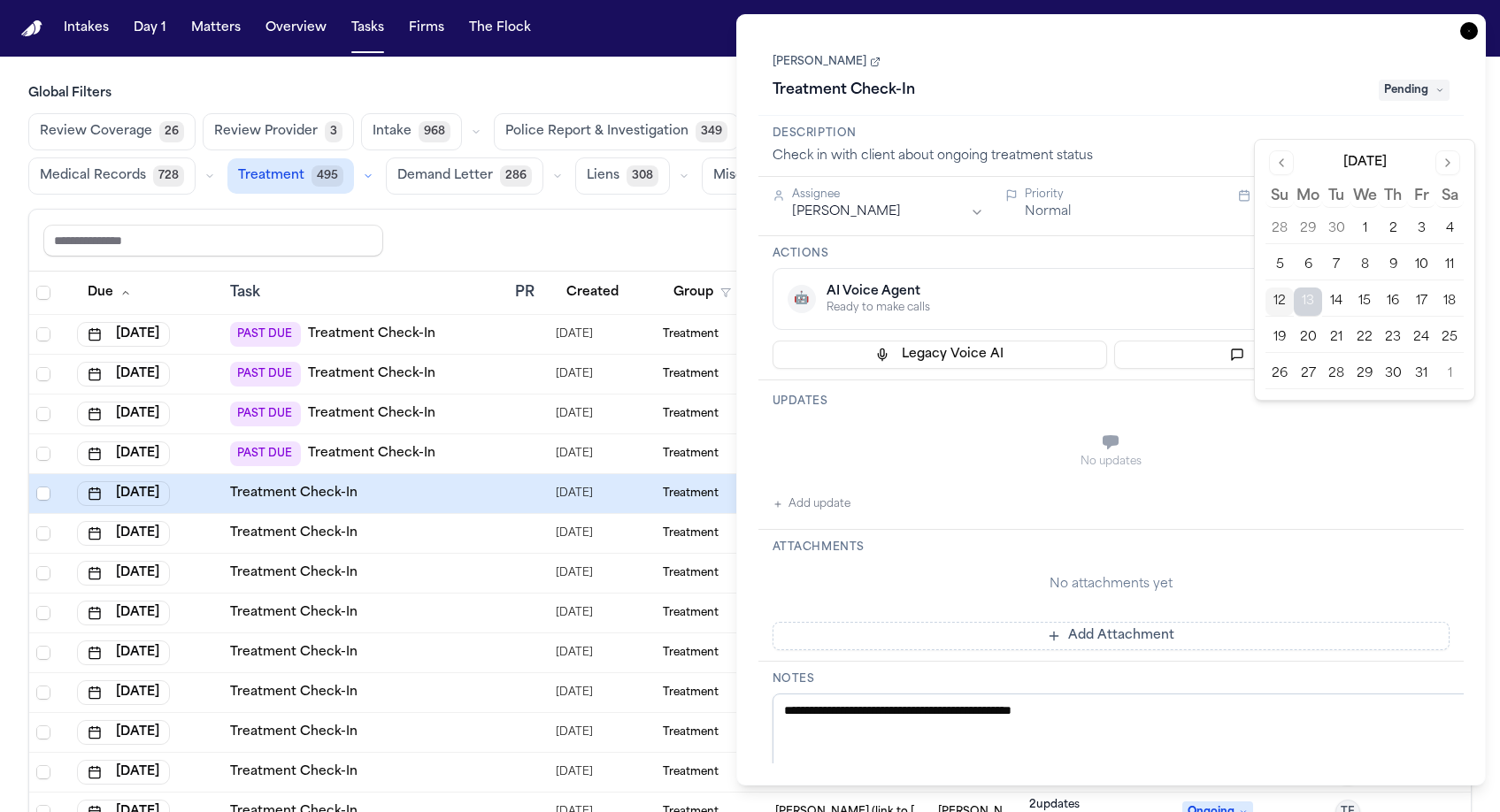
click at [967, 419] on div "No updates" at bounding box center [1111, 451] width 678 height 63
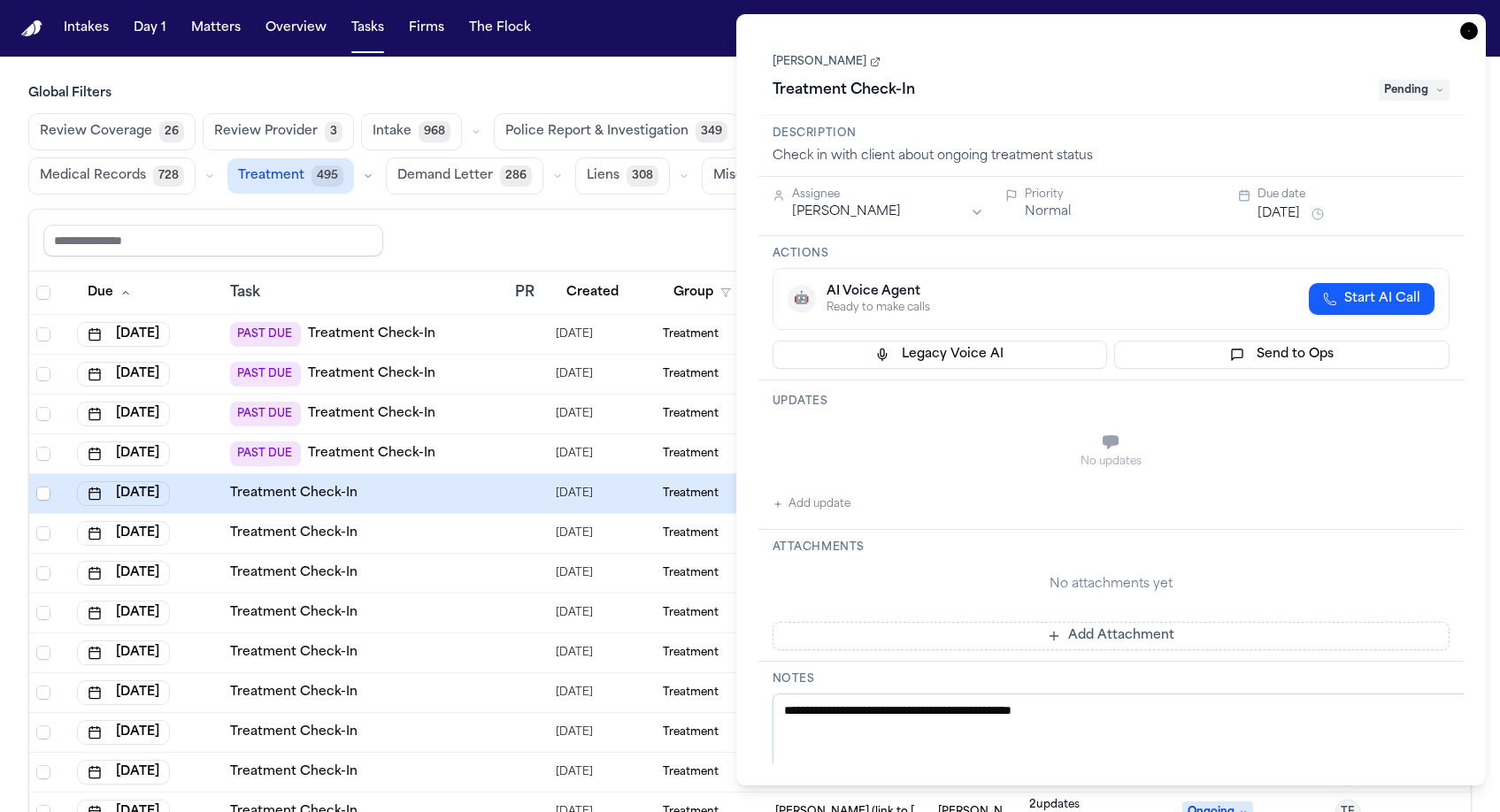
click at [785, 493] on button "Add update" at bounding box center [812, 503] width 78 height 21
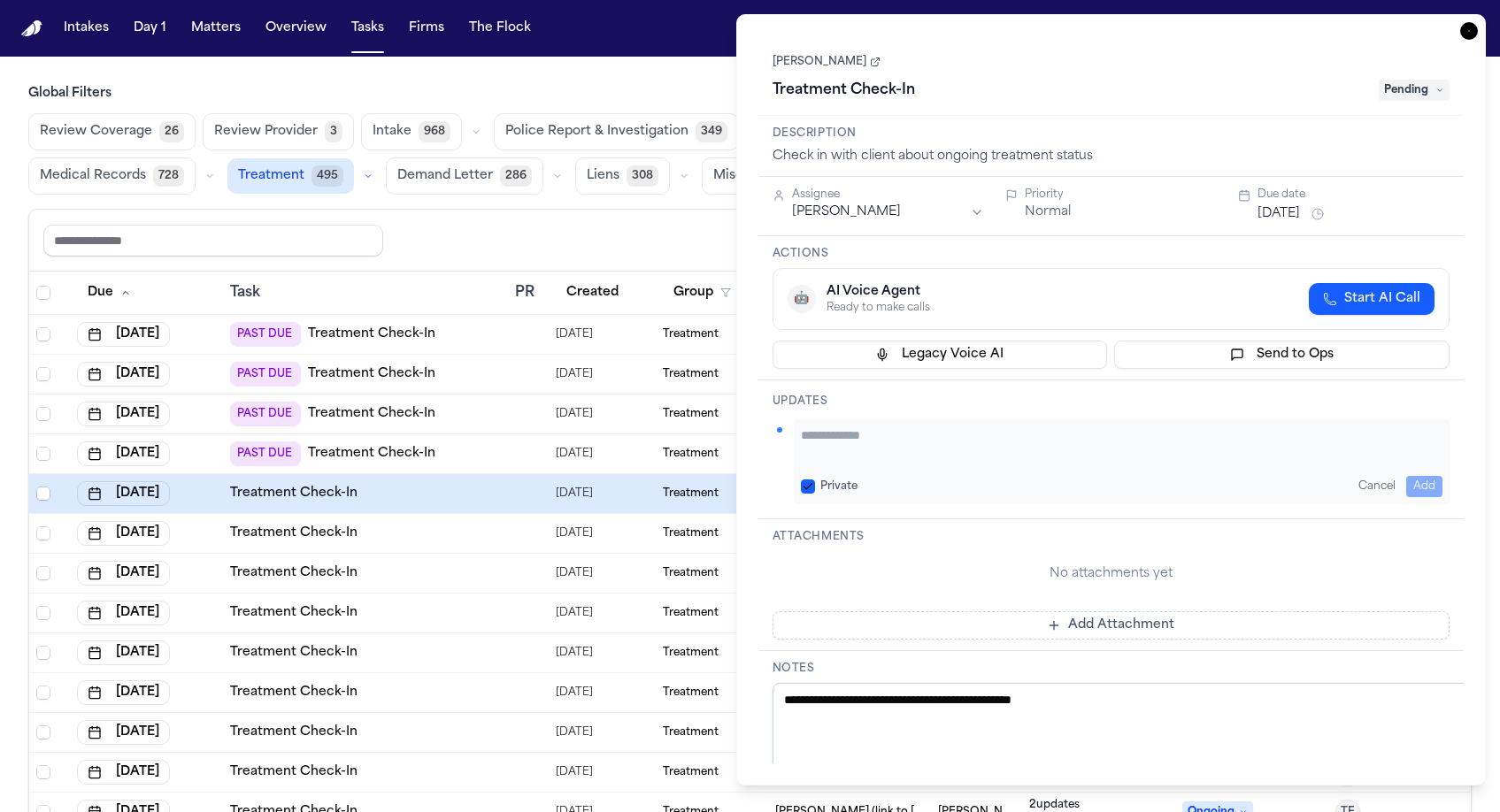
click at [848, 426] on textarea "Add your update" at bounding box center [1121, 444] width 642 height 35
paste textarea "**********"
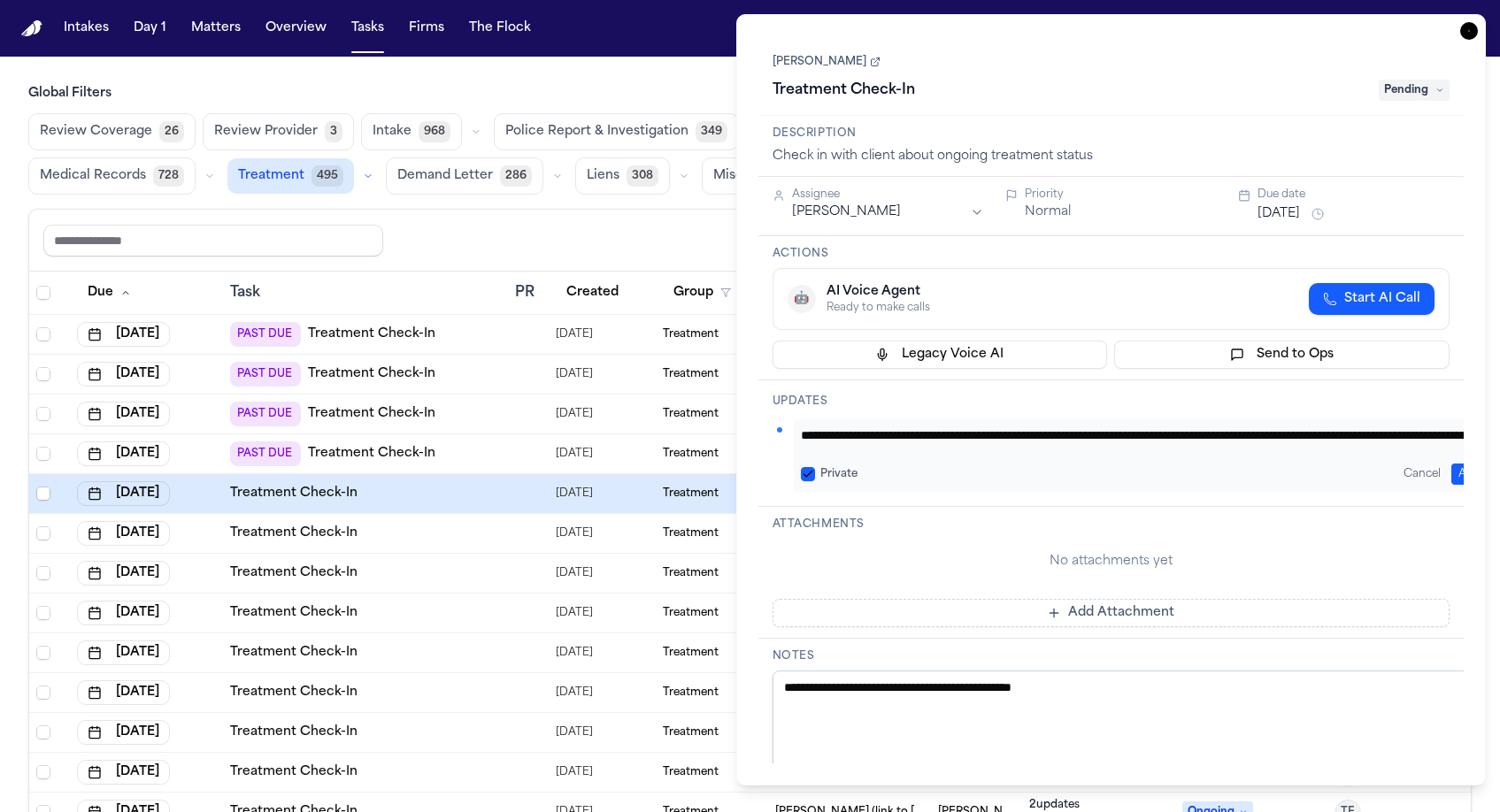
type textarea "**********"
click at [1430, 80] on span "Pending" at bounding box center [1414, 90] width 71 height 21
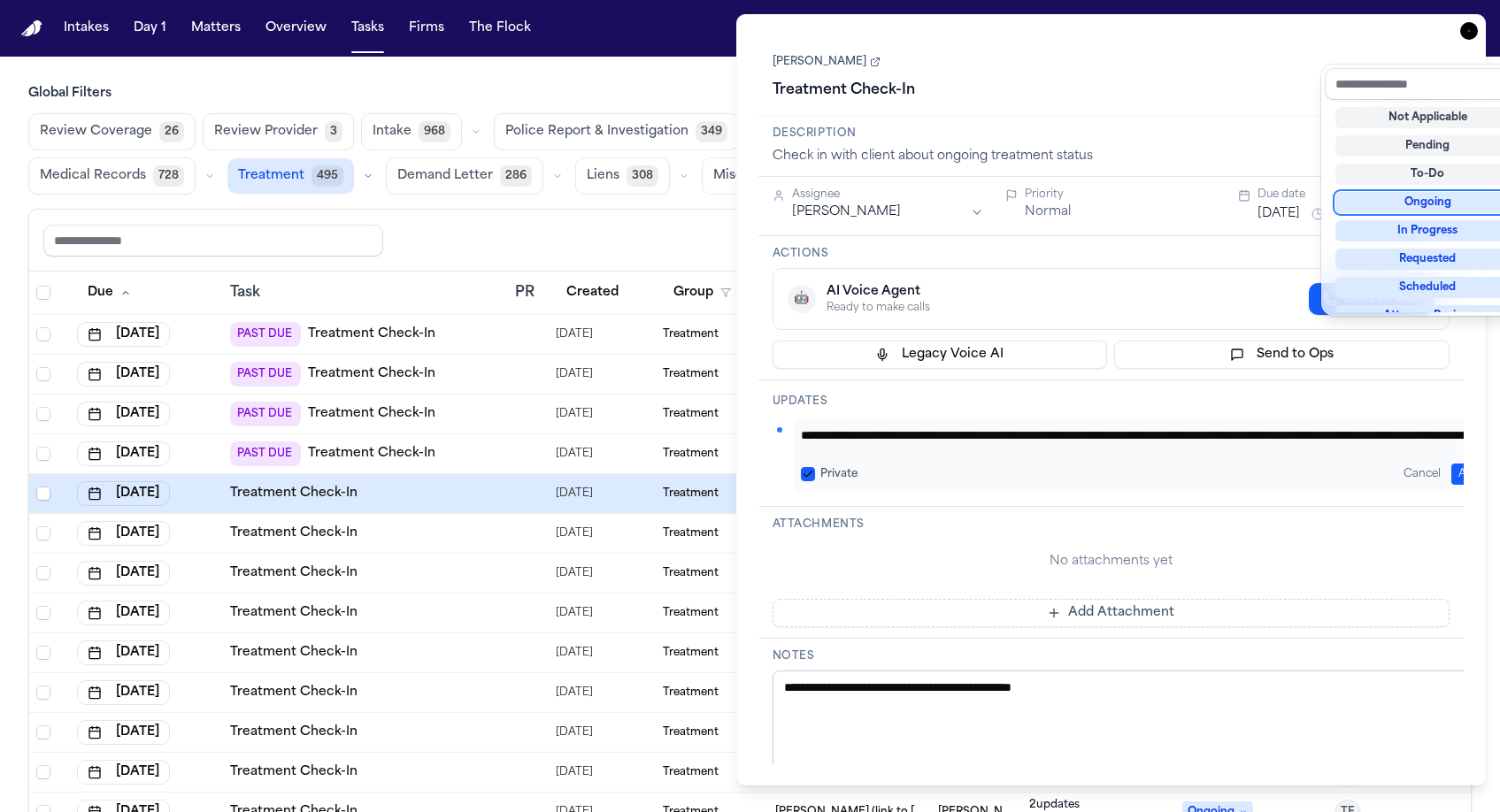
click at [1409, 192] on div "Ongoing" at bounding box center [1428, 202] width 185 height 21
click at [1207, 62] on div "Heather Fortunato Treatment Check-In Ongoing" at bounding box center [1111, 76] width 707 height 80
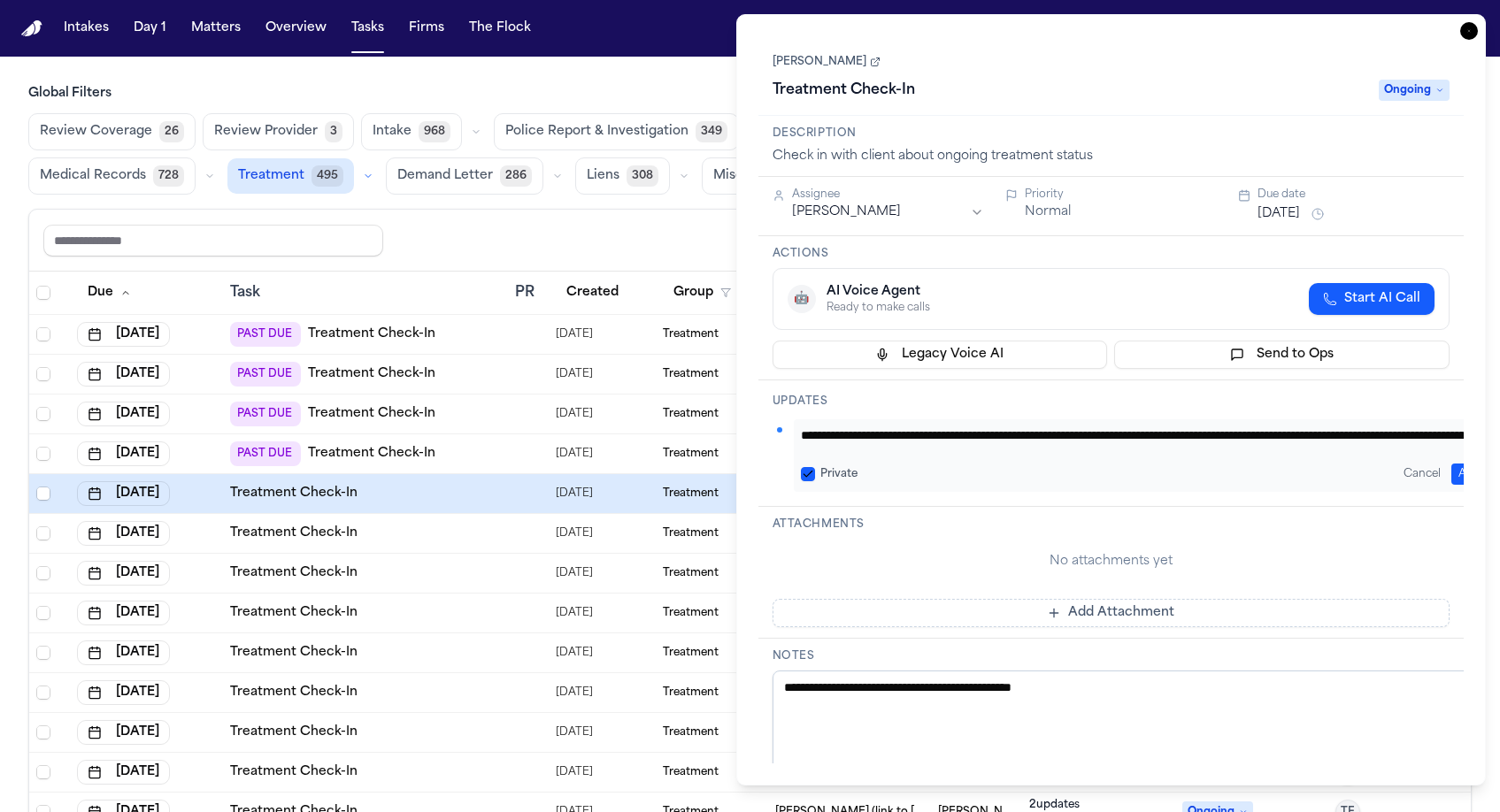
click at [1453, 463] on button "Add" at bounding box center [1469, 473] width 36 height 21
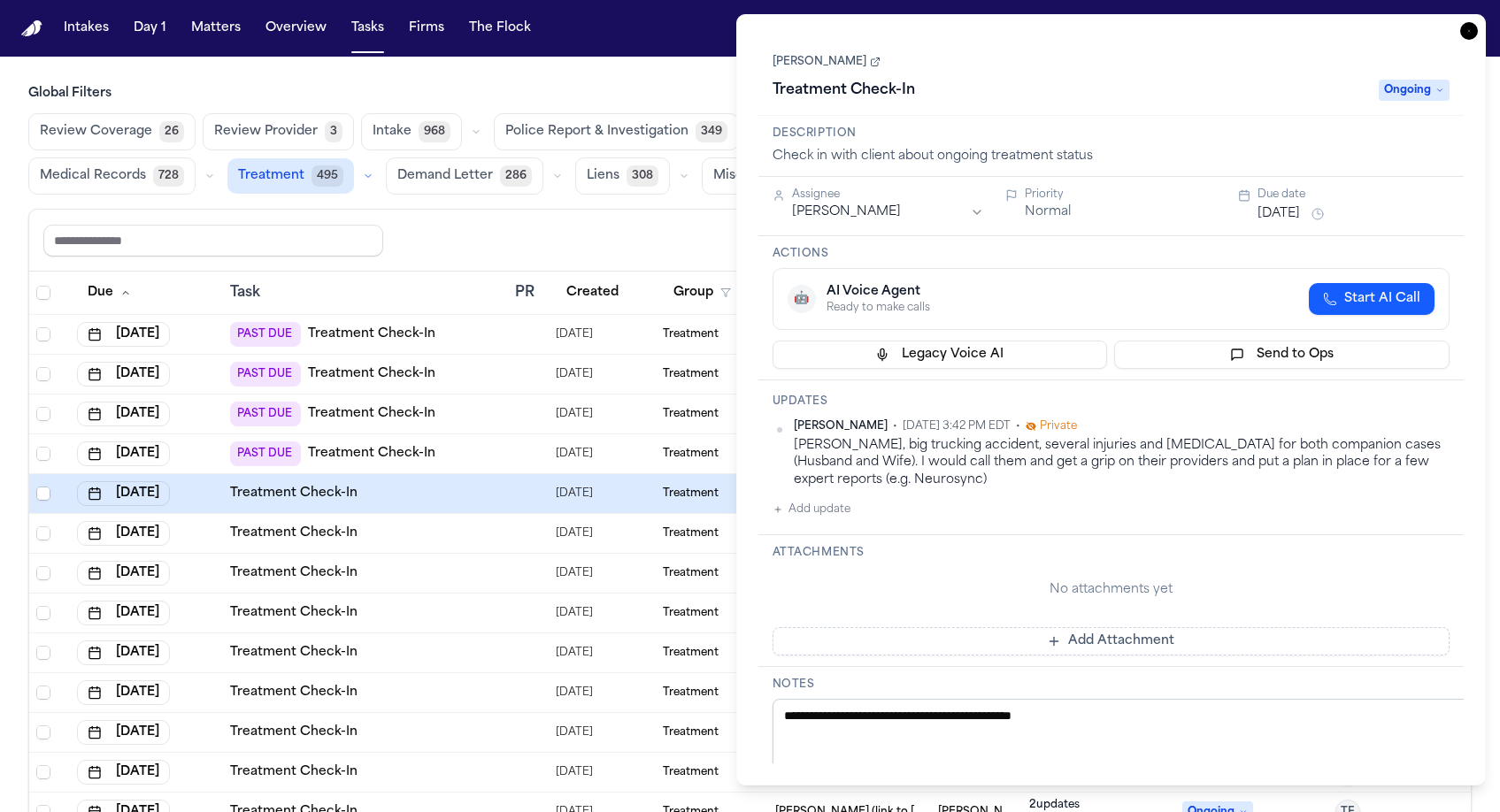
click at [922, 567] on div "No attachments yet" at bounding box center [1111, 589] width 678 height 46
click at [1478, 22] on icon "button" at bounding box center [1469, 31] width 18 height 18
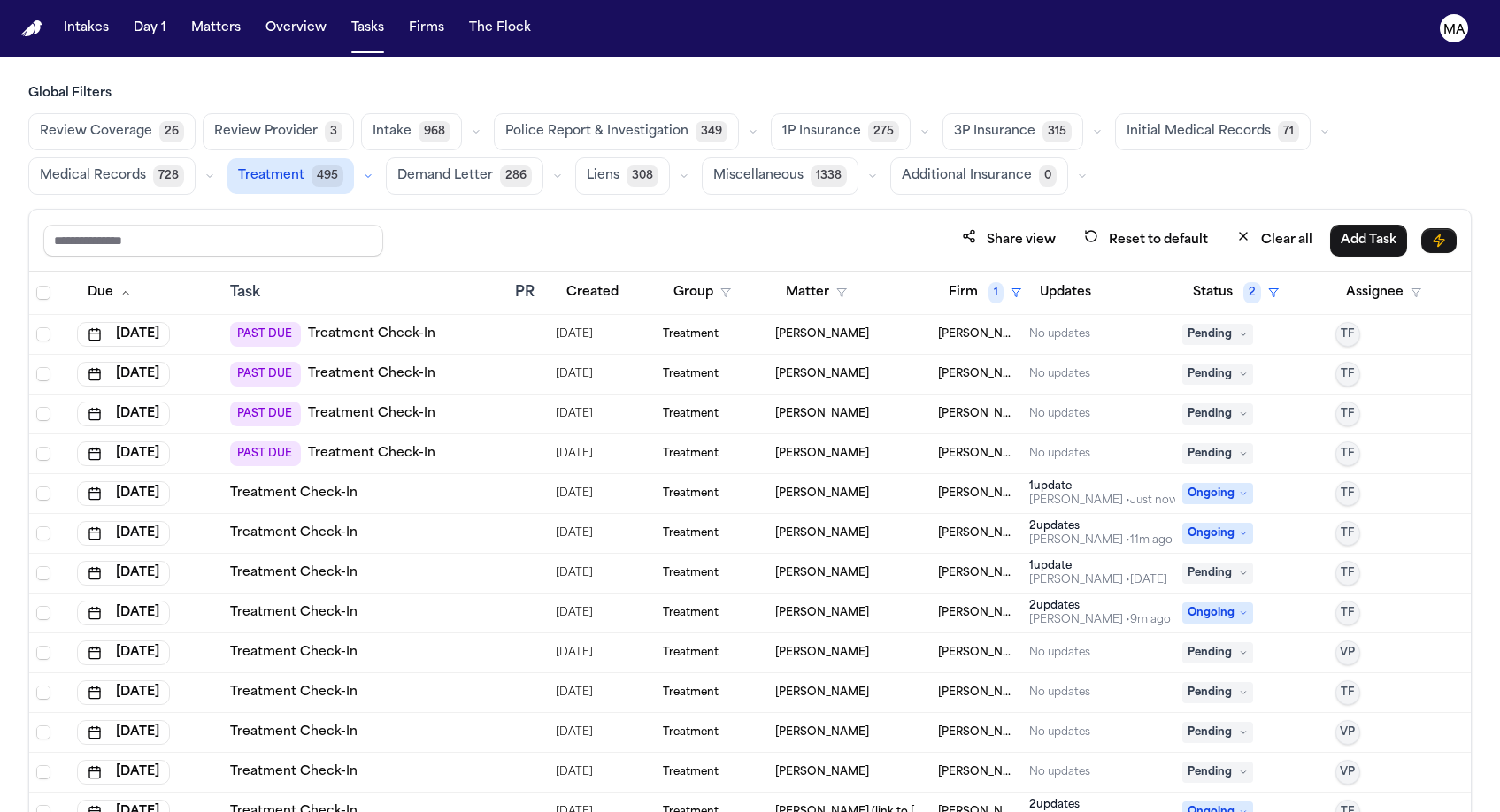
click at [426, 322] on div "PAST DUE Treatment Check-In" at bounding box center [365, 334] width 271 height 24
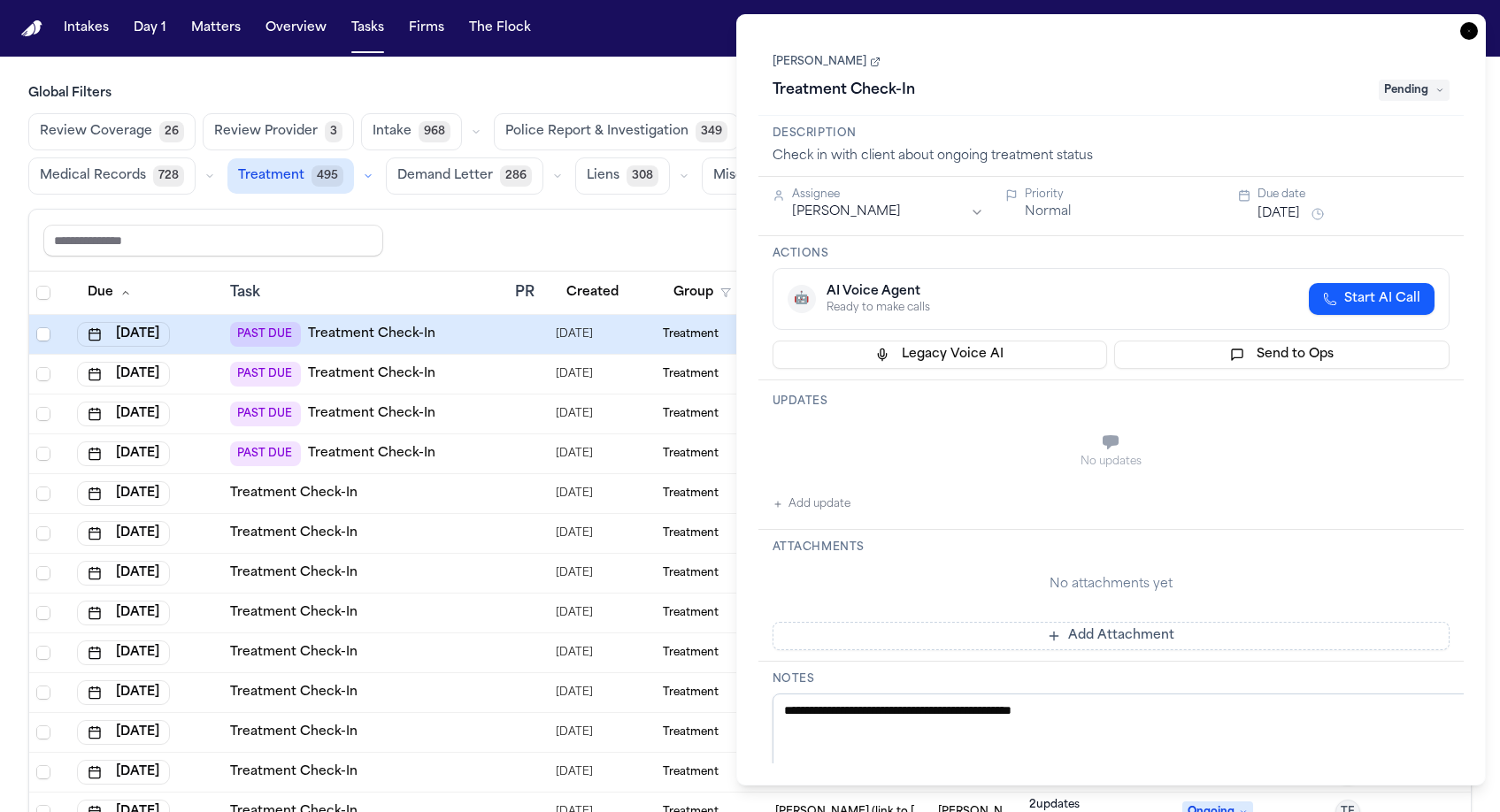
click at [798, 493] on button "Add update" at bounding box center [812, 503] width 78 height 21
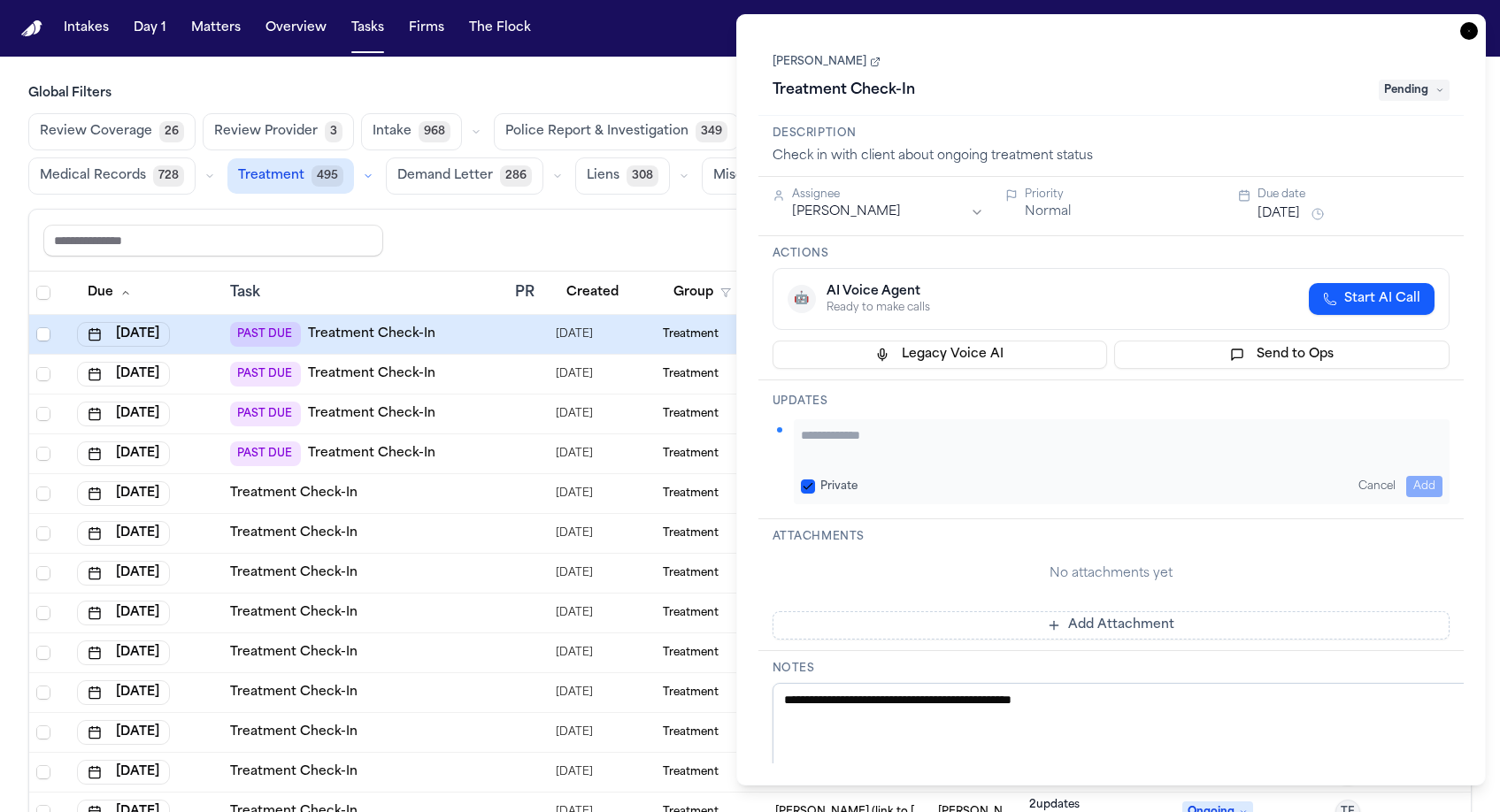
click at [890, 426] on textarea "Add your update" at bounding box center [1121, 444] width 642 height 35
paste textarea "**********"
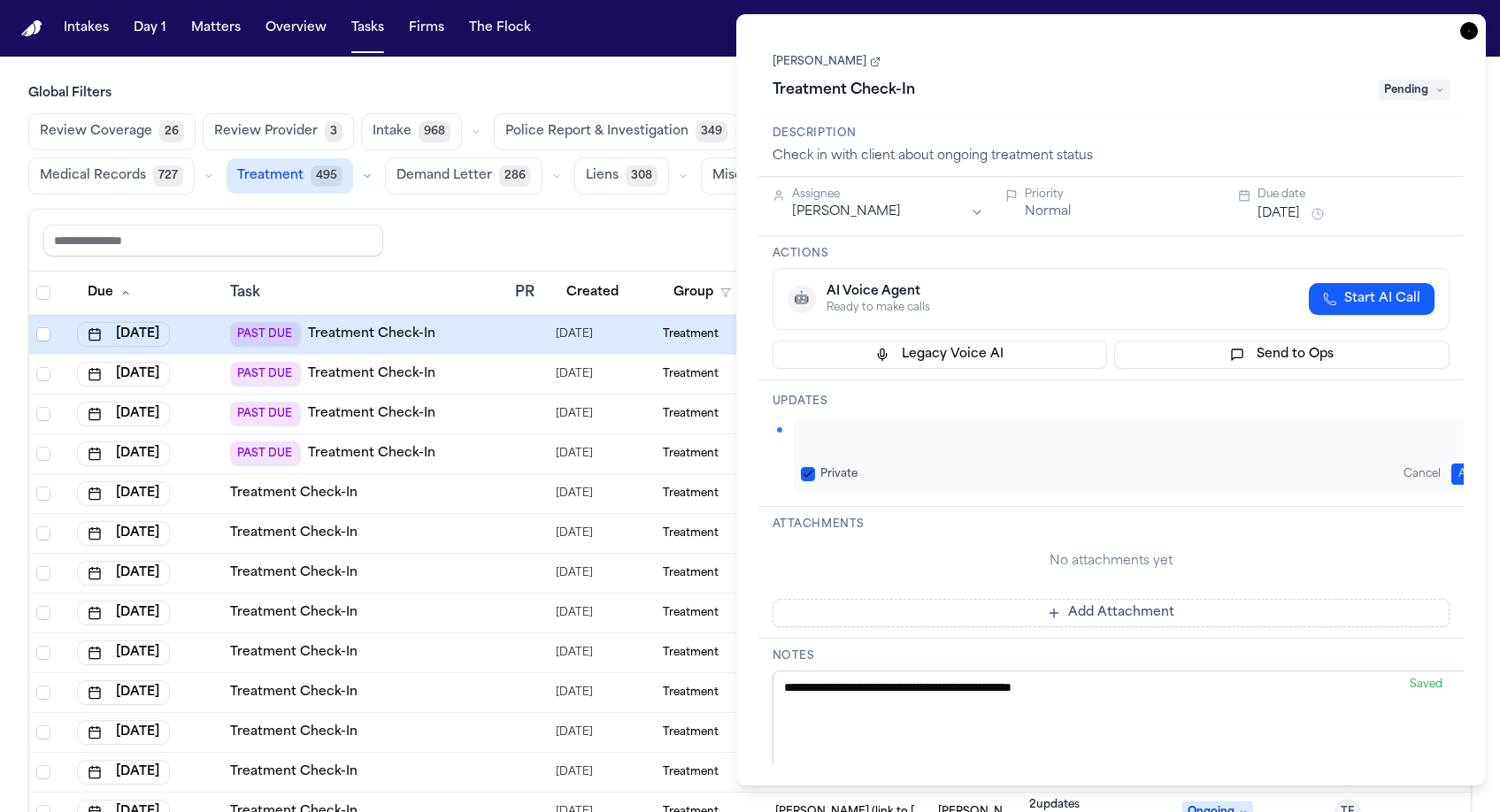
type textarea "**********"
click at [1451, 463] on button "Add" at bounding box center [1469, 473] width 36 height 21
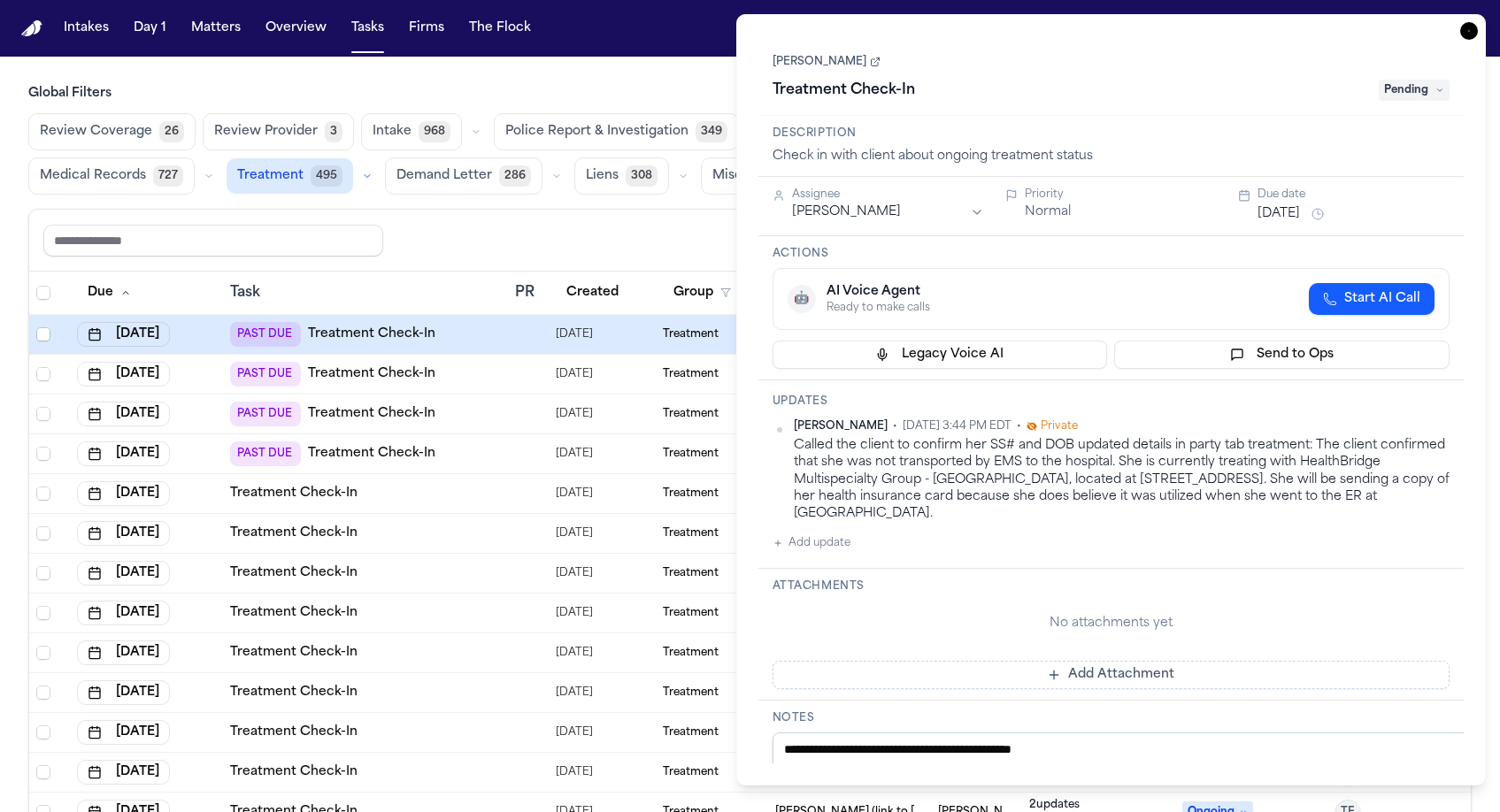
click at [949, 615] on div "No attachments yet" at bounding box center [1111, 624] width 678 height 18
click at [1266, 205] on button "Oct 2, 2025" at bounding box center [1278, 215] width 43 height 18
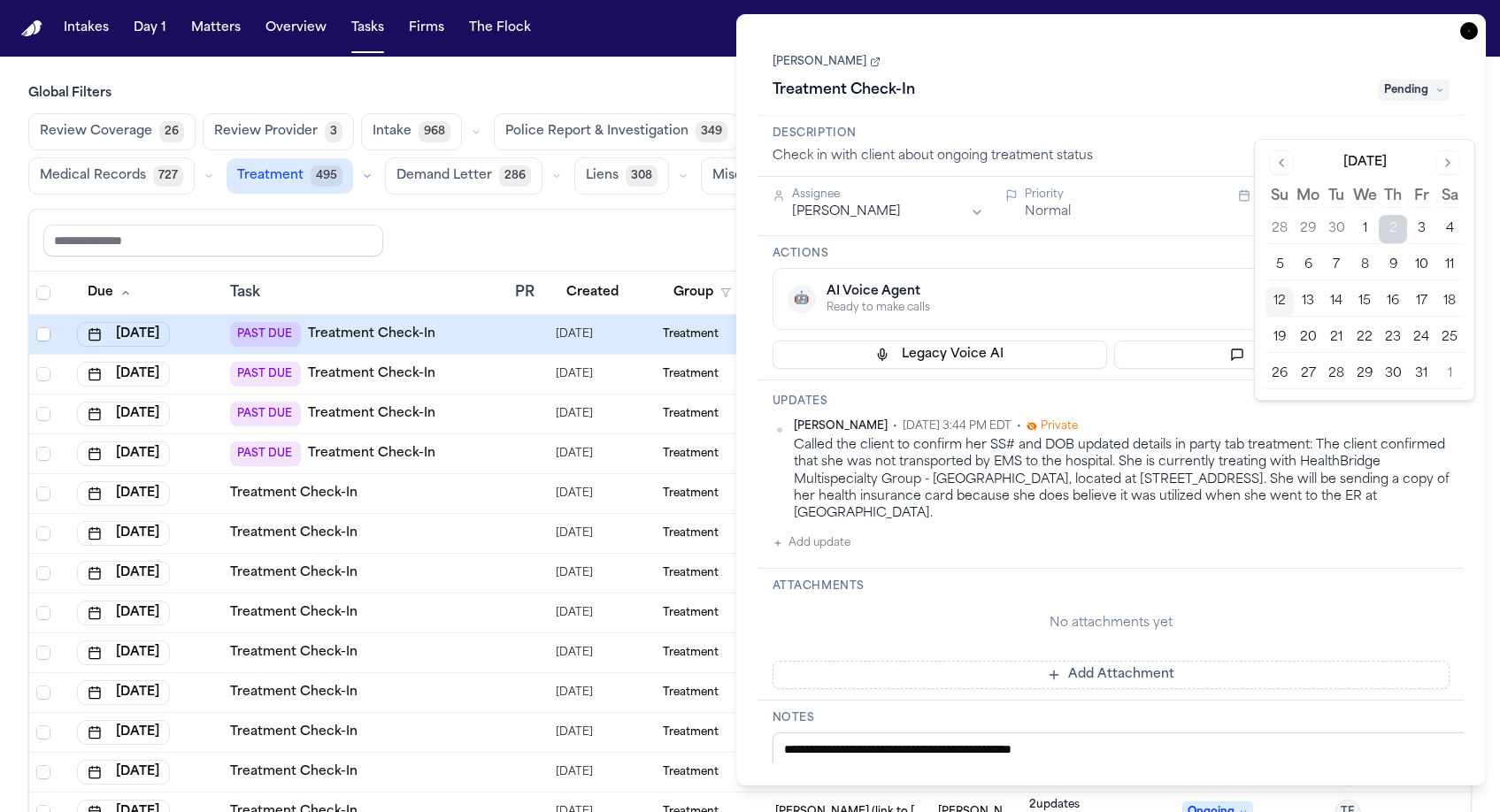
click at [1351, 288] on button "15" at bounding box center [1364, 301] width 28 height 28
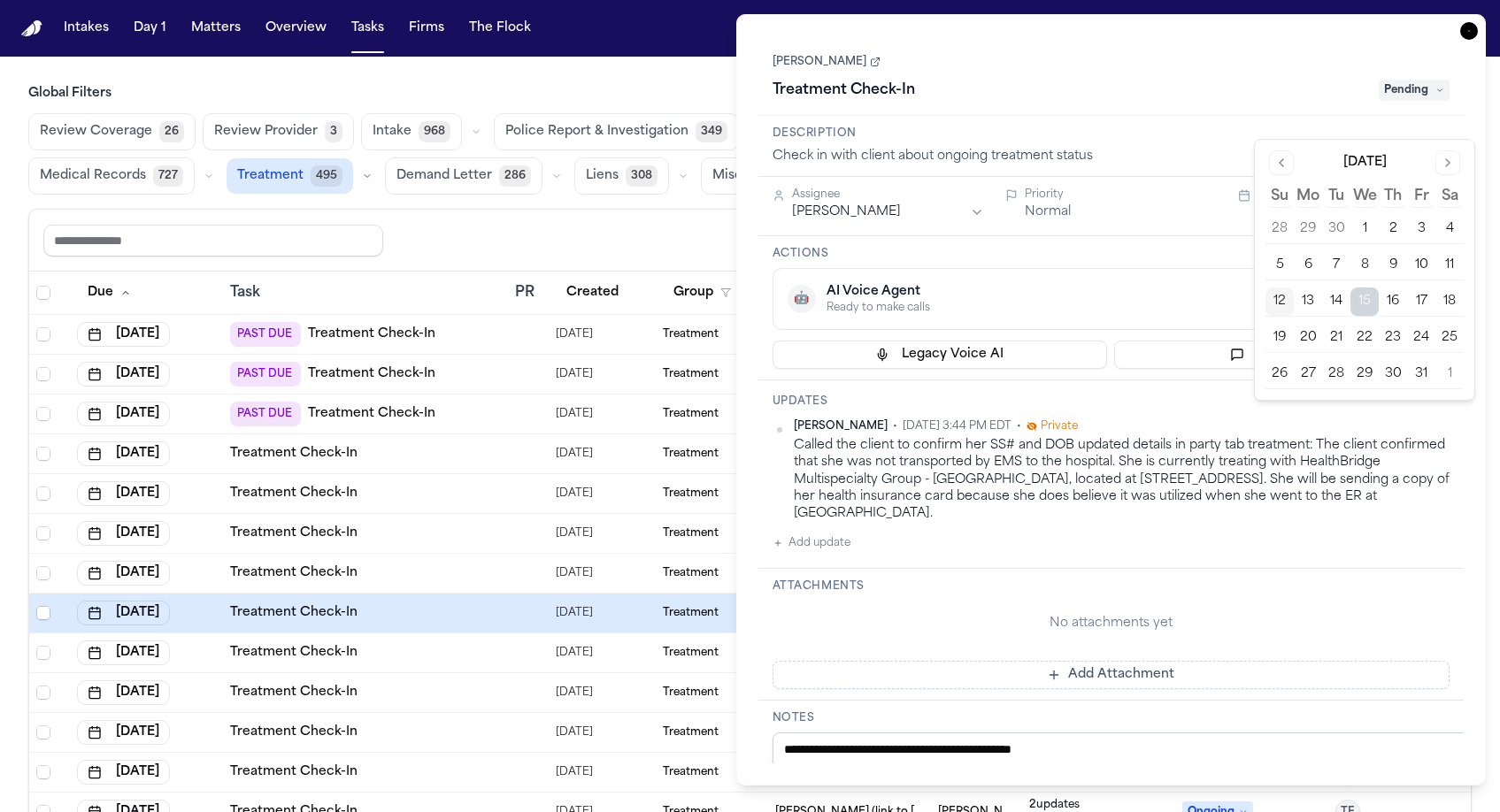
click at [1352, 51] on div "Lueanne Fraser Treatment Check-In Pending" at bounding box center [1111, 78] width 678 height 54
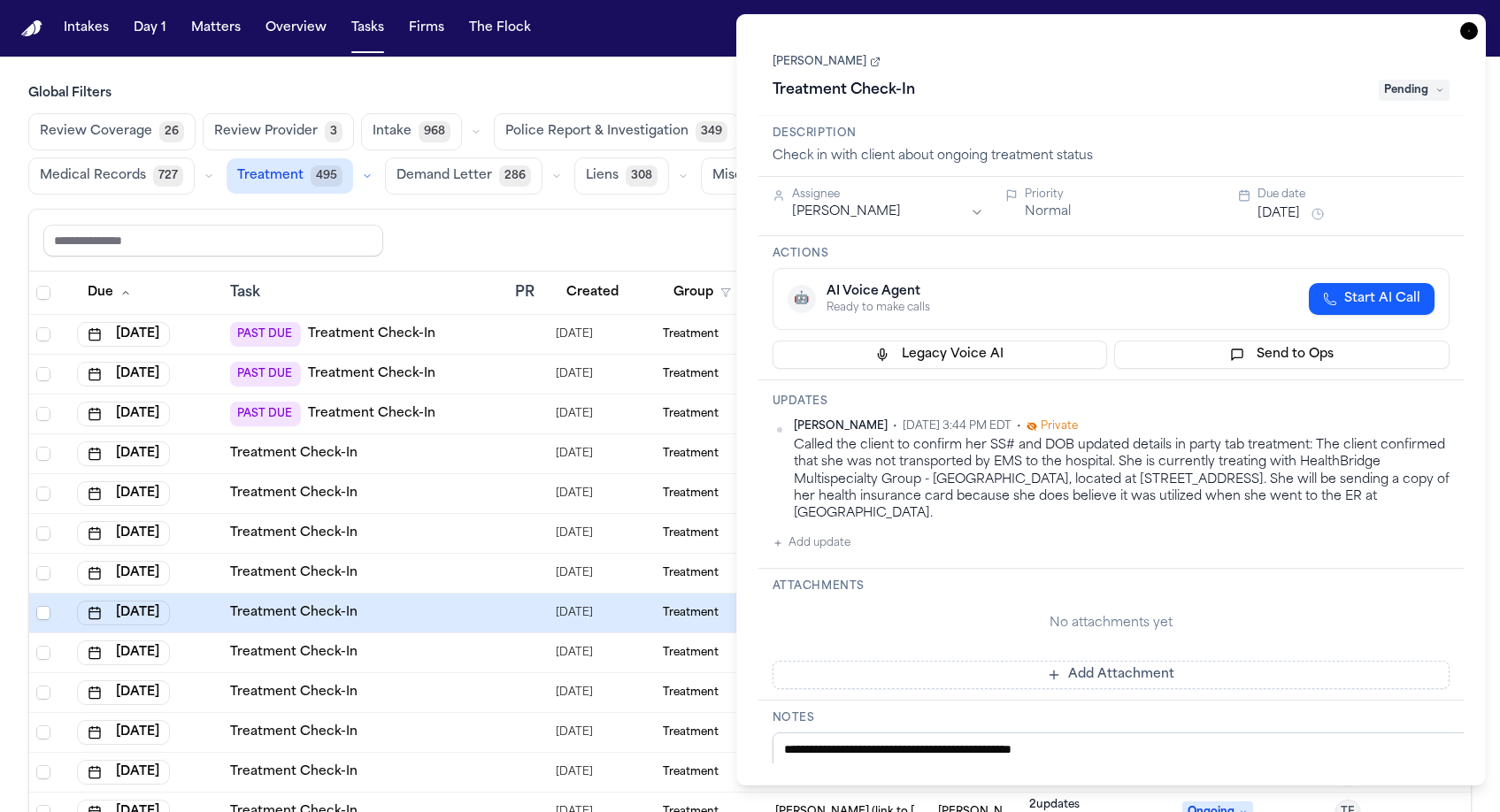
click at [1425, 80] on span "Pending" at bounding box center [1414, 90] width 71 height 21
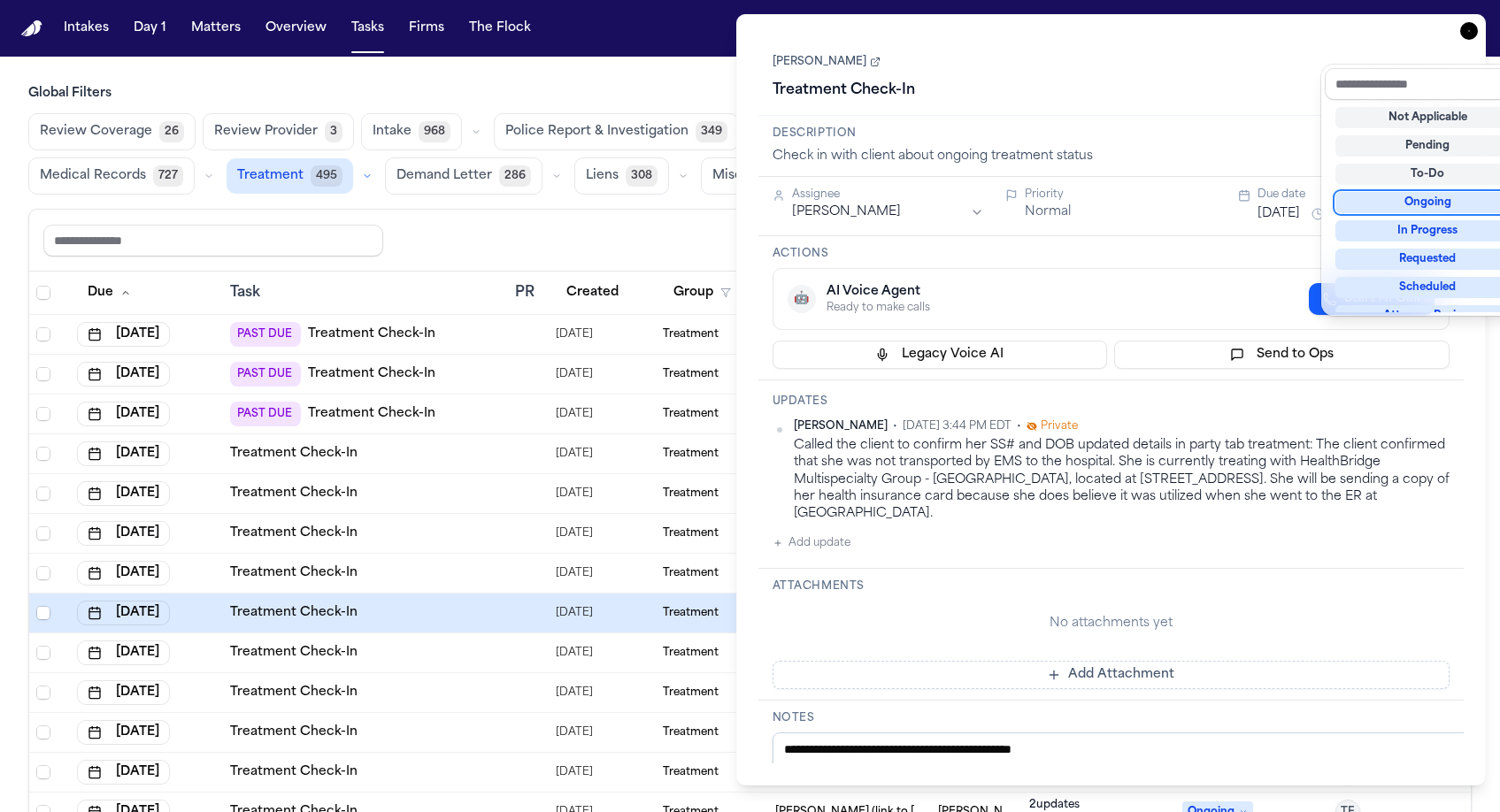
click at [1423, 192] on div "Ongoing" at bounding box center [1428, 202] width 185 height 21
click at [1115, 51] on div "Lueanne Fraser Treatment Check-In Ongoing" at bounding box center [1111, 78] width 678 height 54
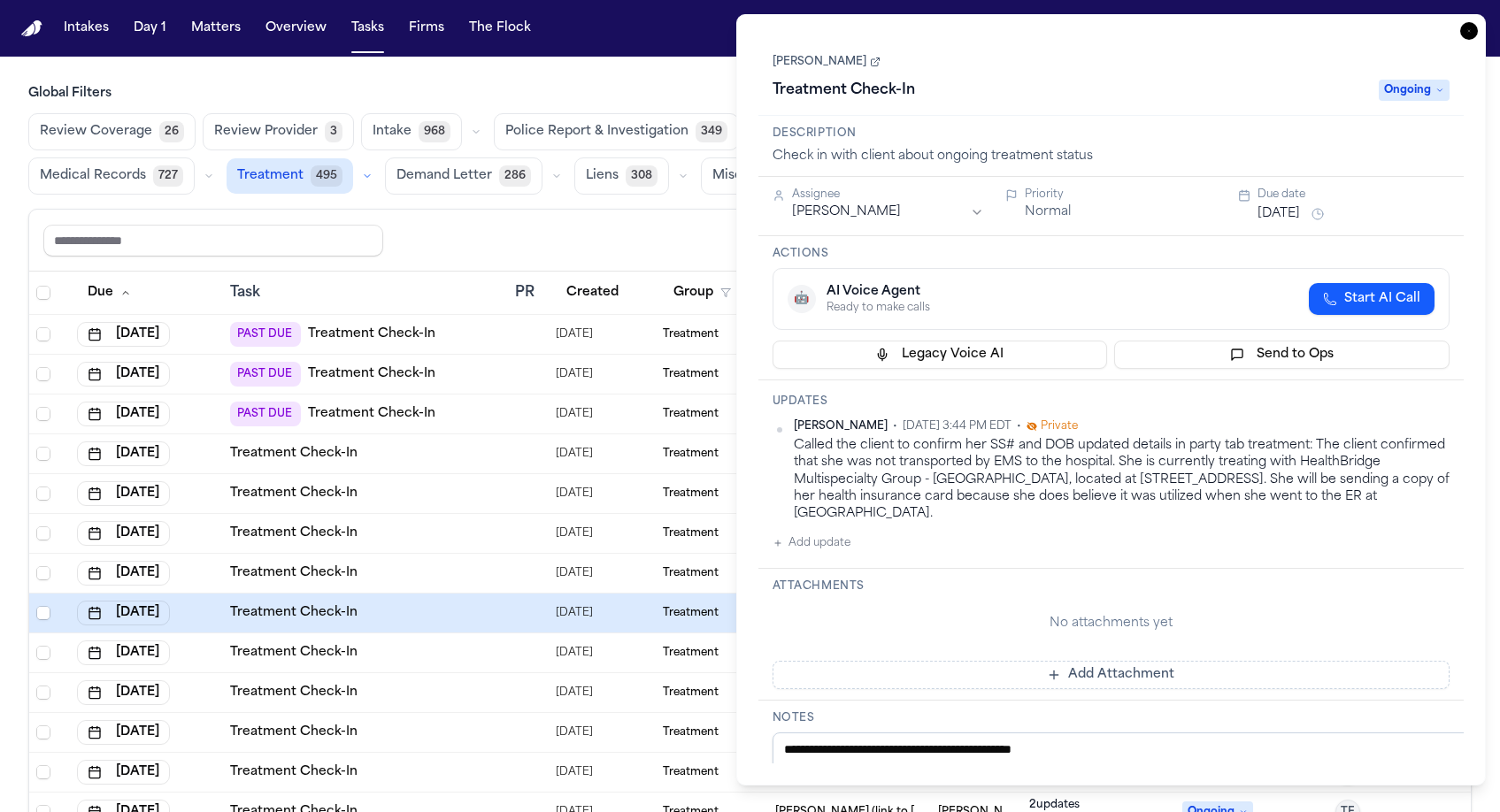
click at [1480, 14] on div "**********" at bounding box center [1111, 400] width 750 height 771
click at [1478, 22] on icon "button" at bounding box center [1469, 31] width 18 height 18
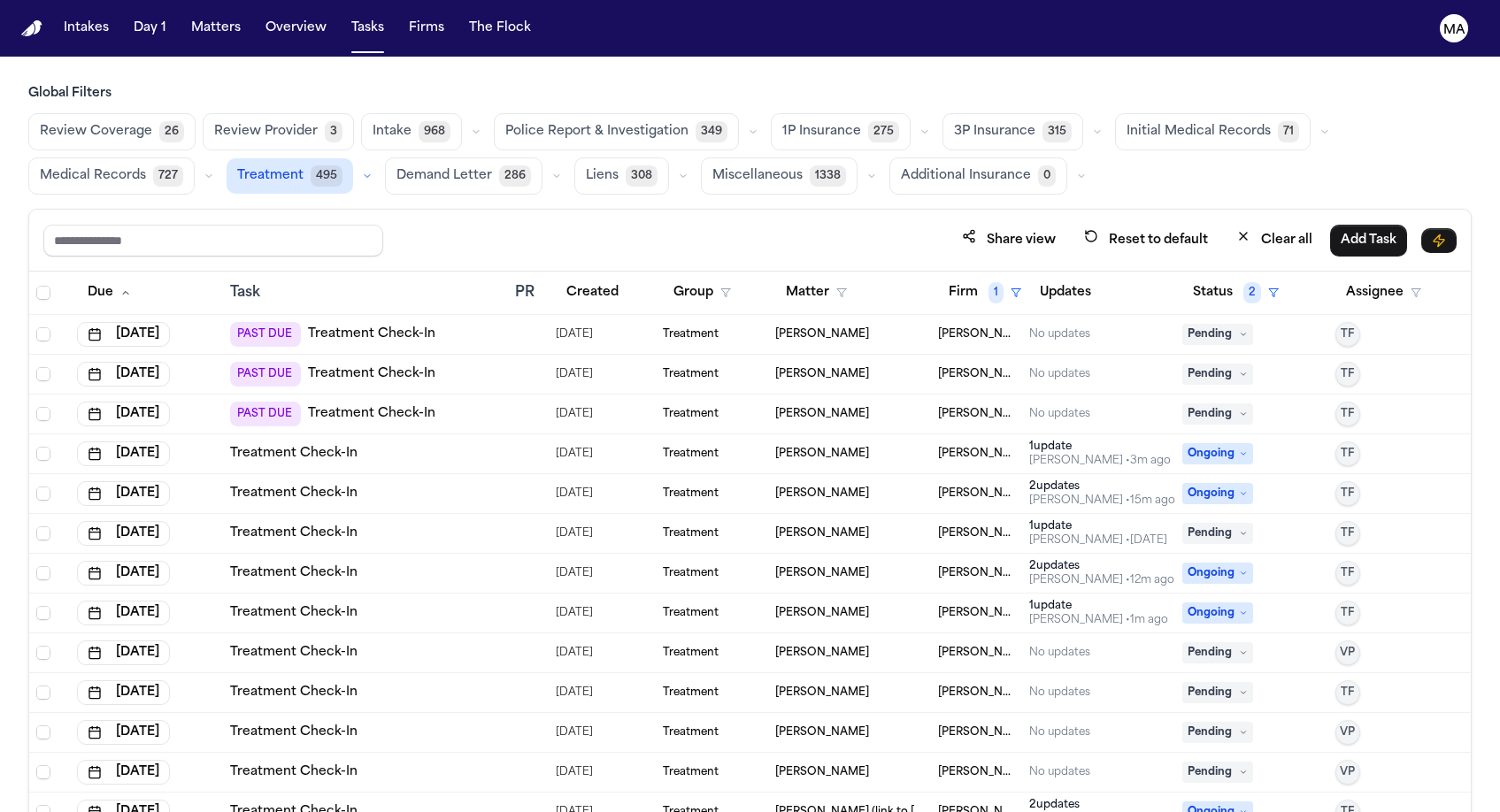
click at [416, 362] on div "PAST DUE Treatment Check-In" at bounding box center [365, 374] width 271 height 24
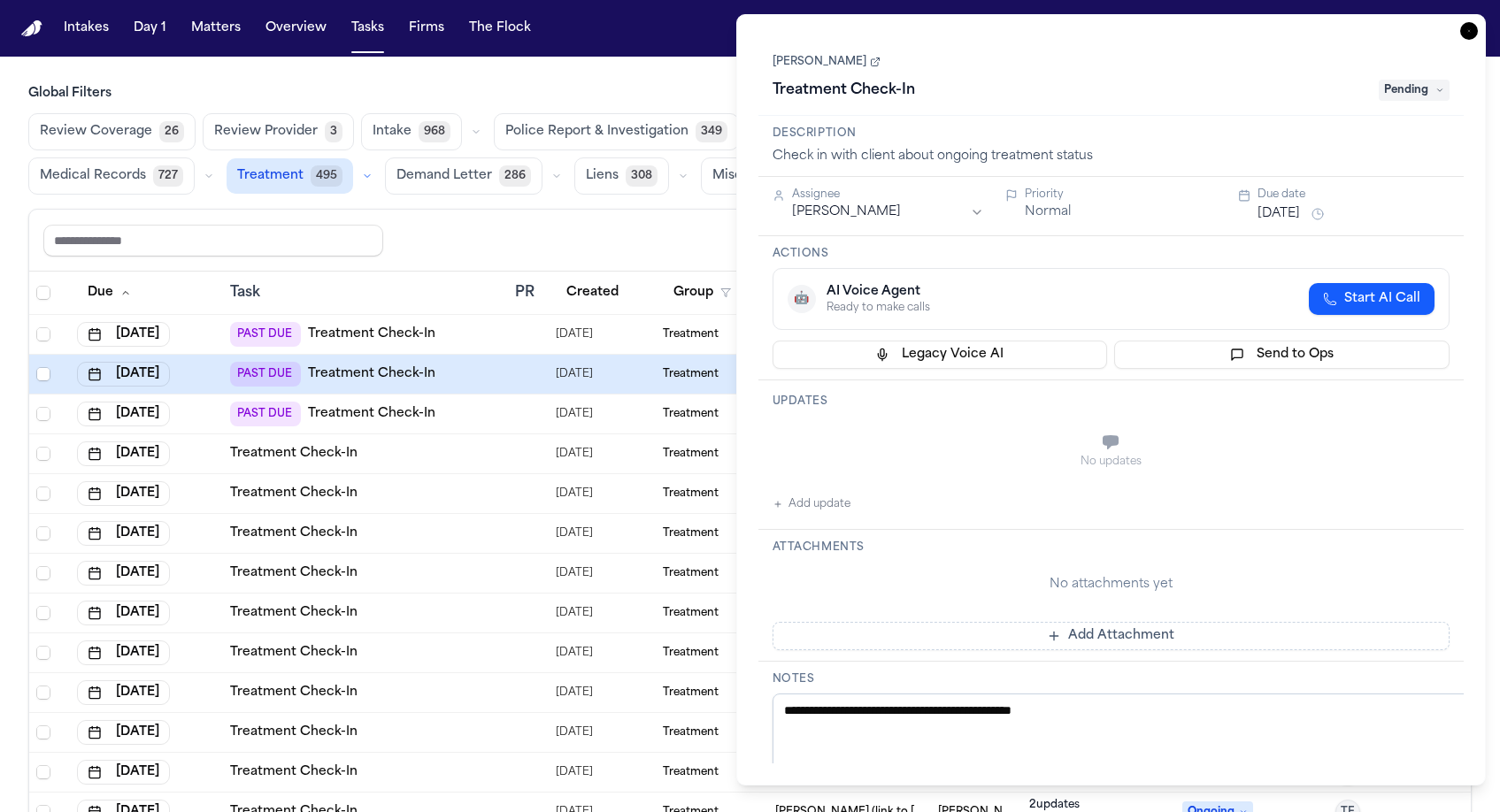
click at [810, 493] on button "Add update" at bounding box center [812, 503] width 78 height 21
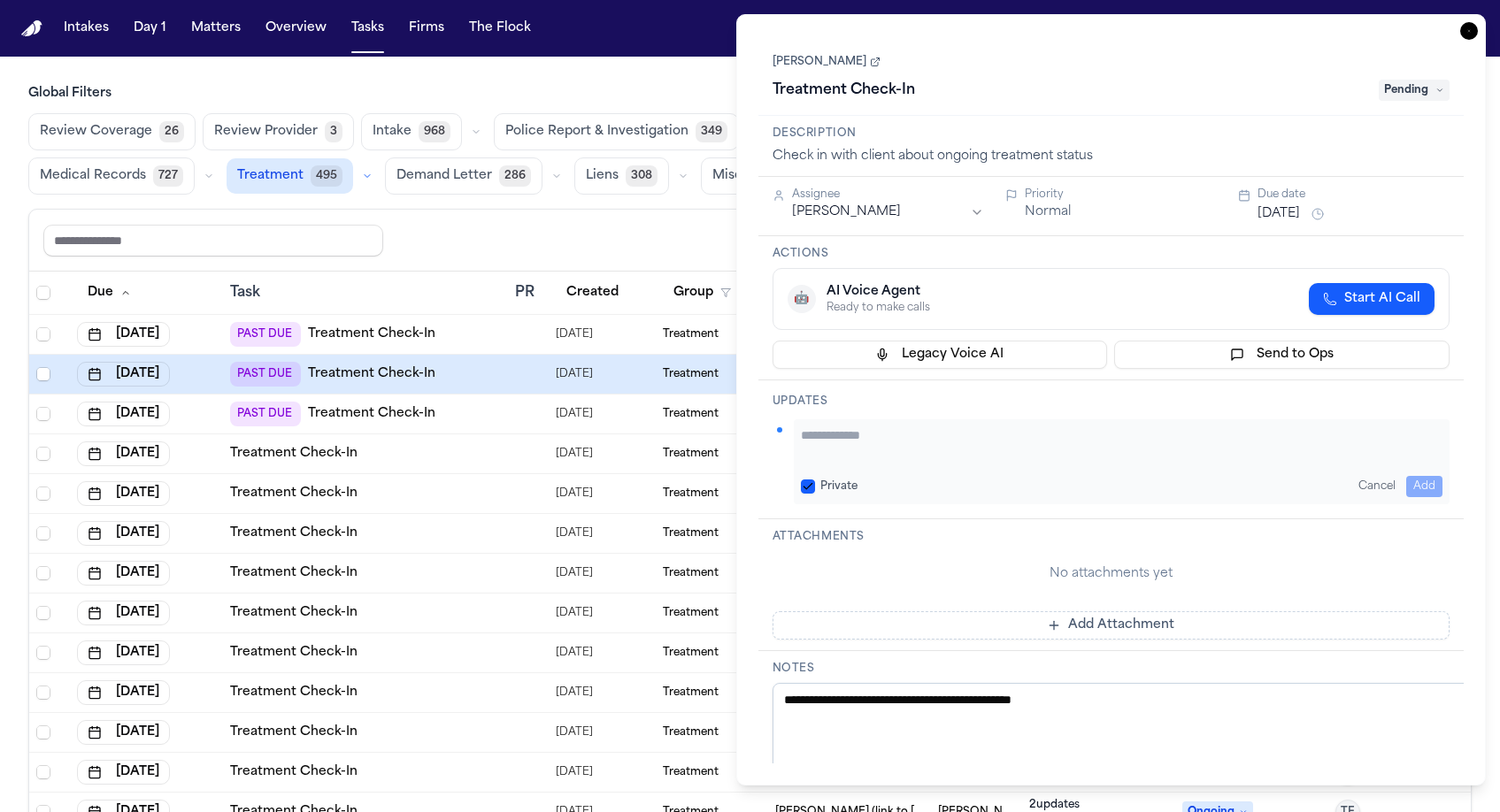
click at [840, 426] on textarea "Add your update" at bounding box center [1121, 444] width 642 height 35
paste textarea "**********"
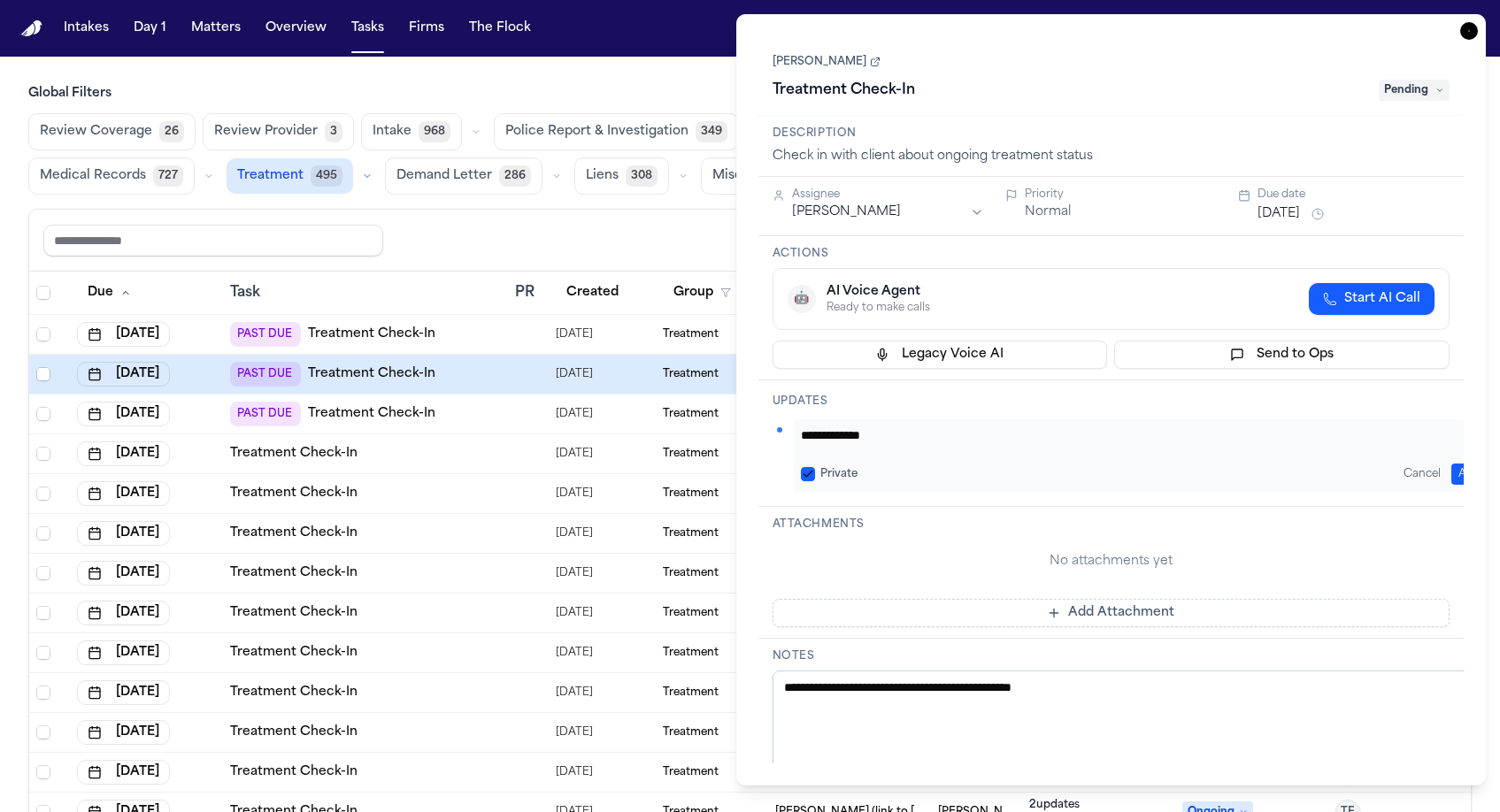
scroll to position [263, 0]
type textarea "**********"
click at [1462, 463] on button "Add" at bounding box center [1469, 473] width 36 height 21
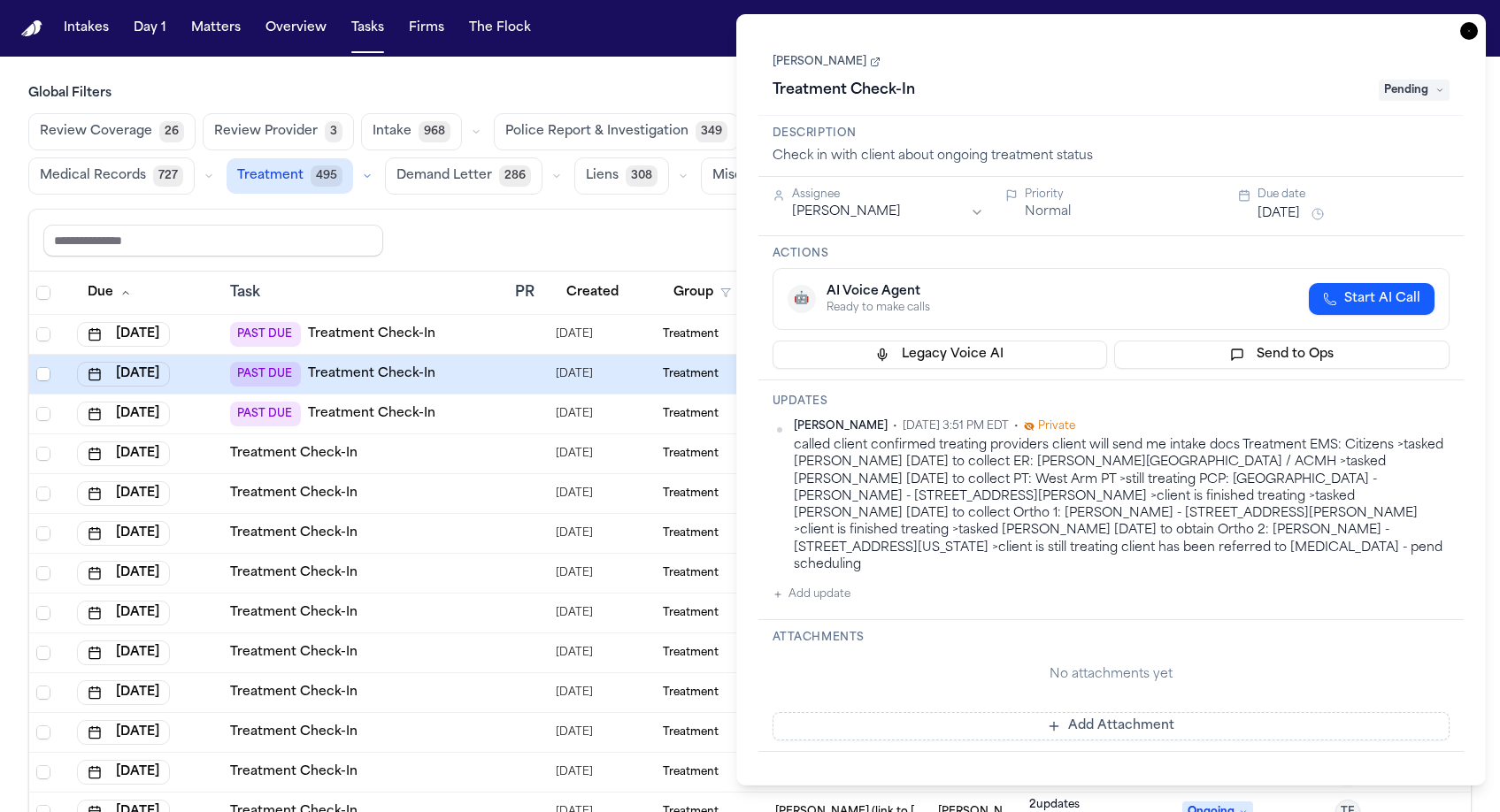
click at [1434, 80] on span "Pending" at bounding box center [1414, 90] width 71 height 21
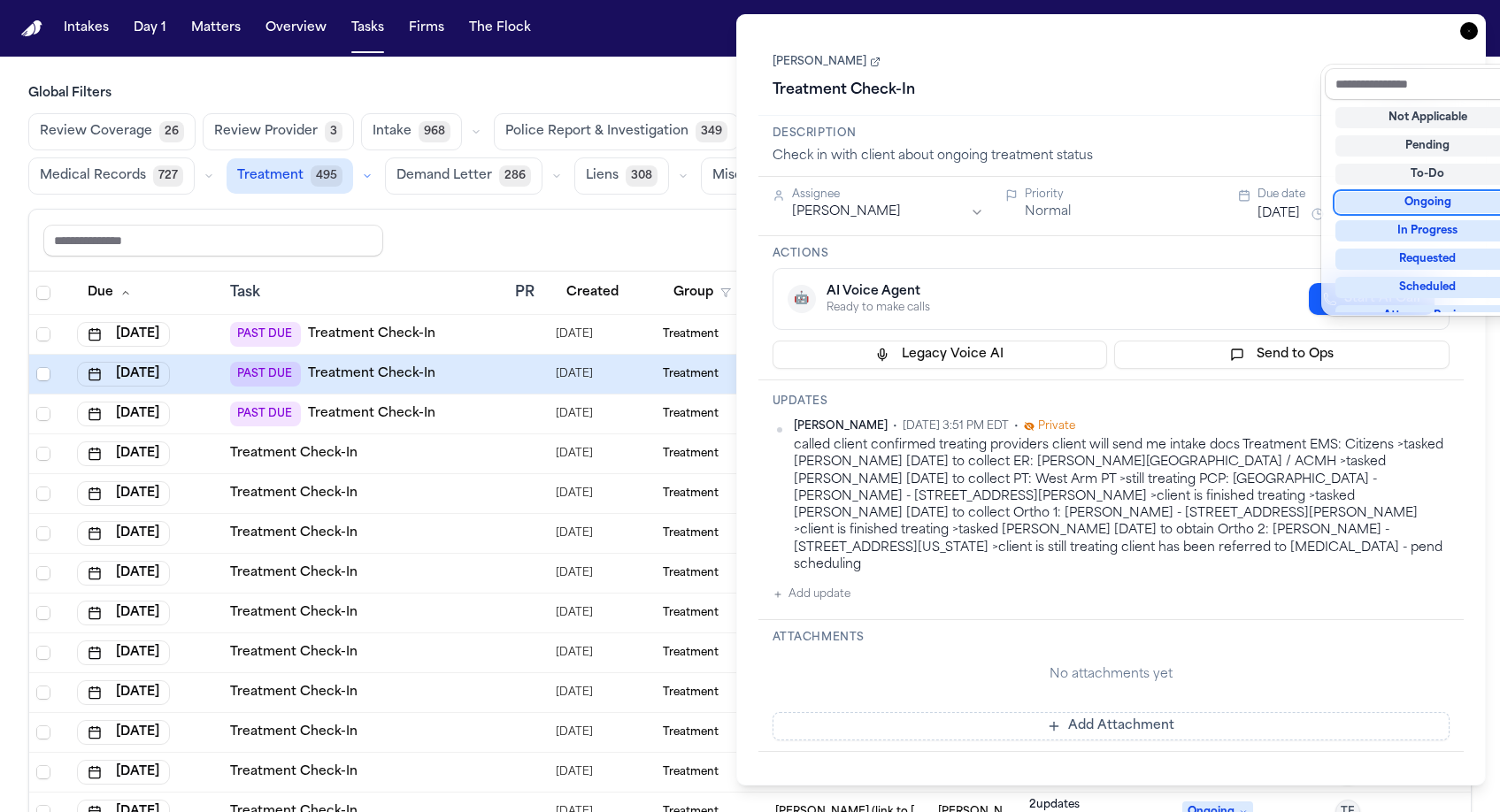
click at [1153, 63] on div "James L Fortunato Jr Treatment Check-In Pending" at bounding box center [1111, 76] width 707 height 80
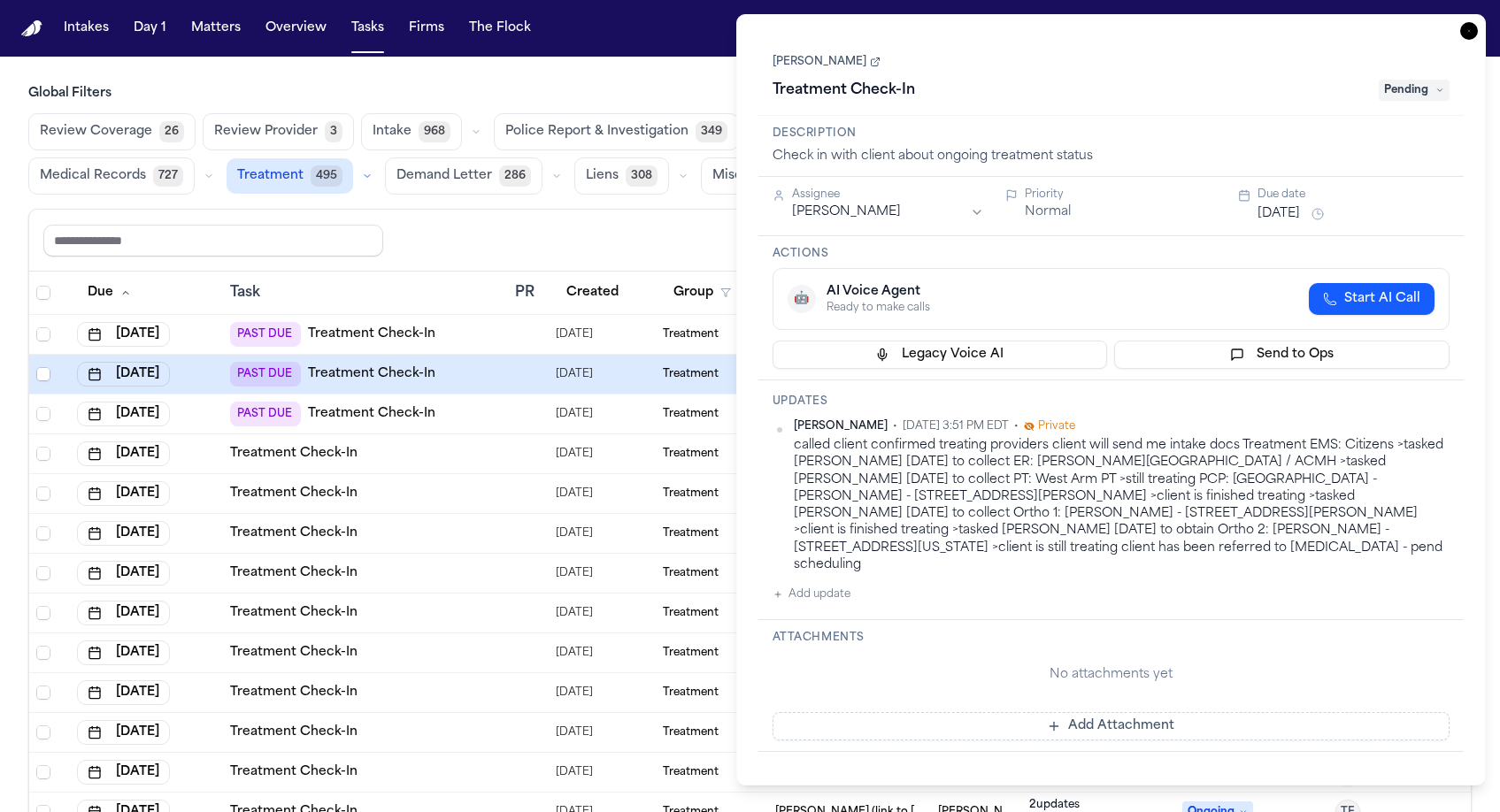
click at [1443, 80] on span "Pending" at bounding box center [1414, 90] width 71 height 21
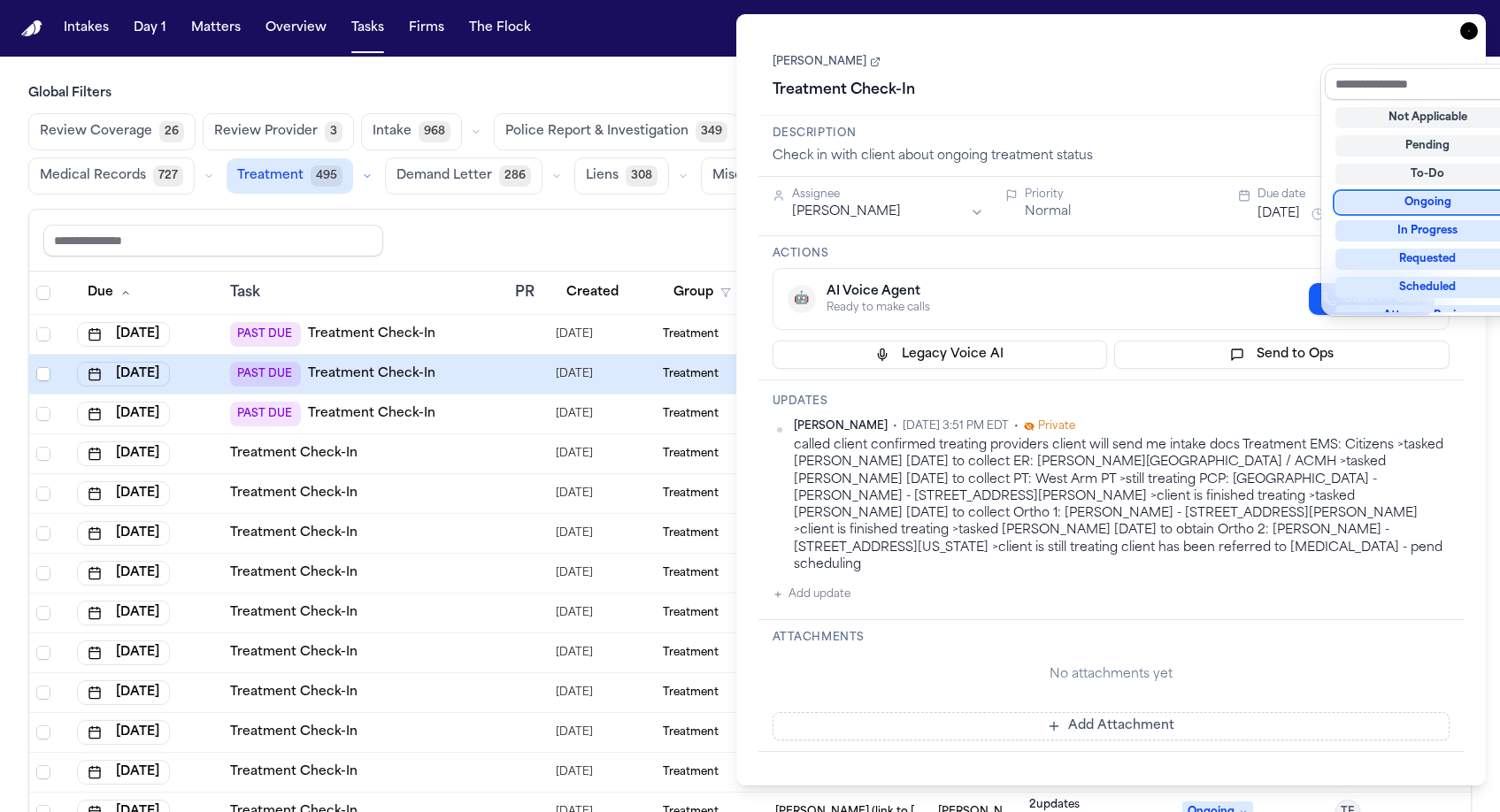
click at [1423, 192] on div "Ongoing" at bounding box center [1428, 202] width 185 height 21
click at [1220, 76] on div "Treatment Check-In Ongoing" at bounding box center [1111, 90] width 678 height 28
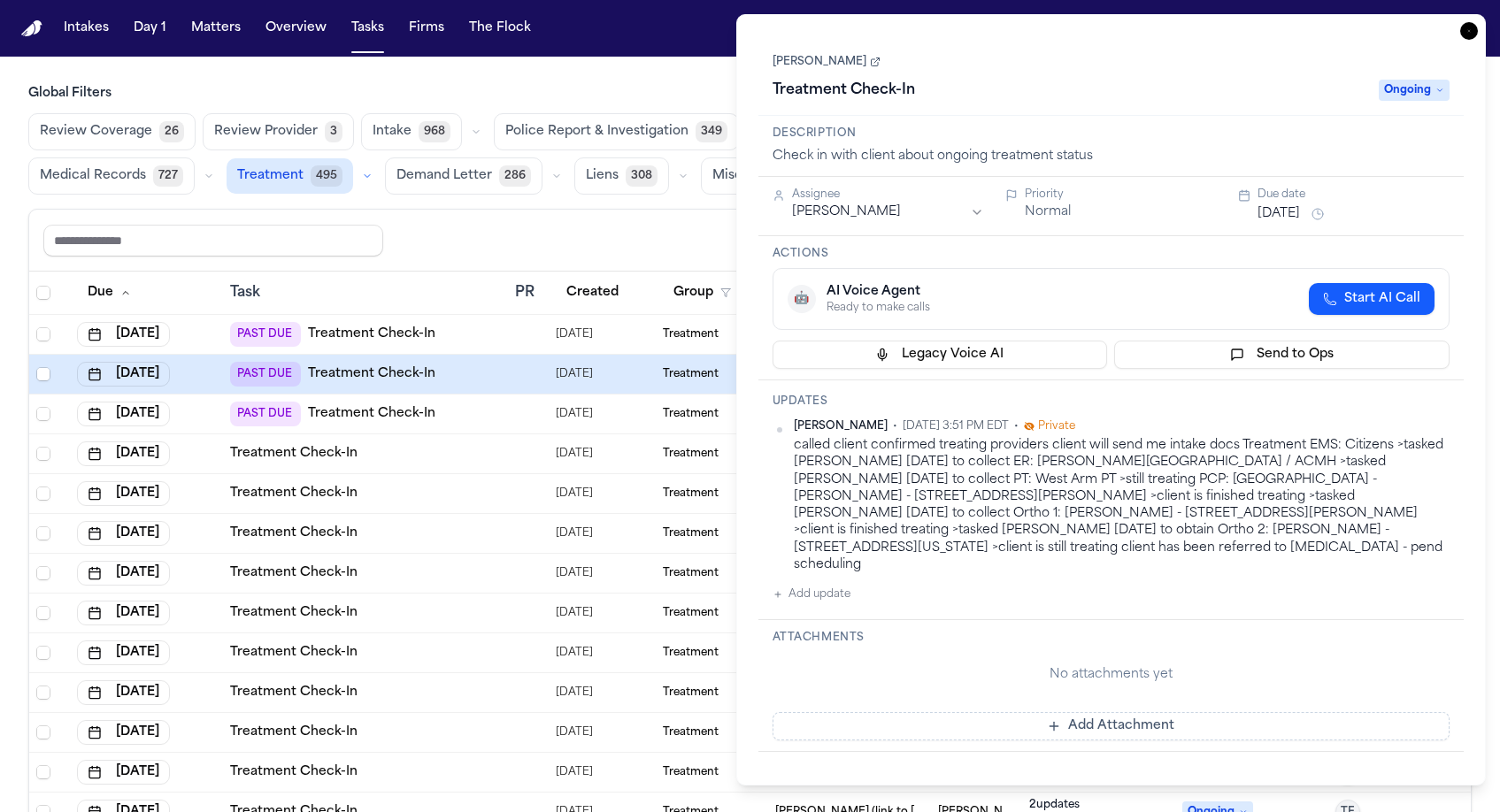
click at [1260, 62] on div "James L Fortunato Jr Treatment Check-In Ongoing" at bounding box center [1111, 76] width 707 height 80
click at [1281, 205] on button "Oct 2, 2025" at bounding box center [1278, 215] width 43 height 18
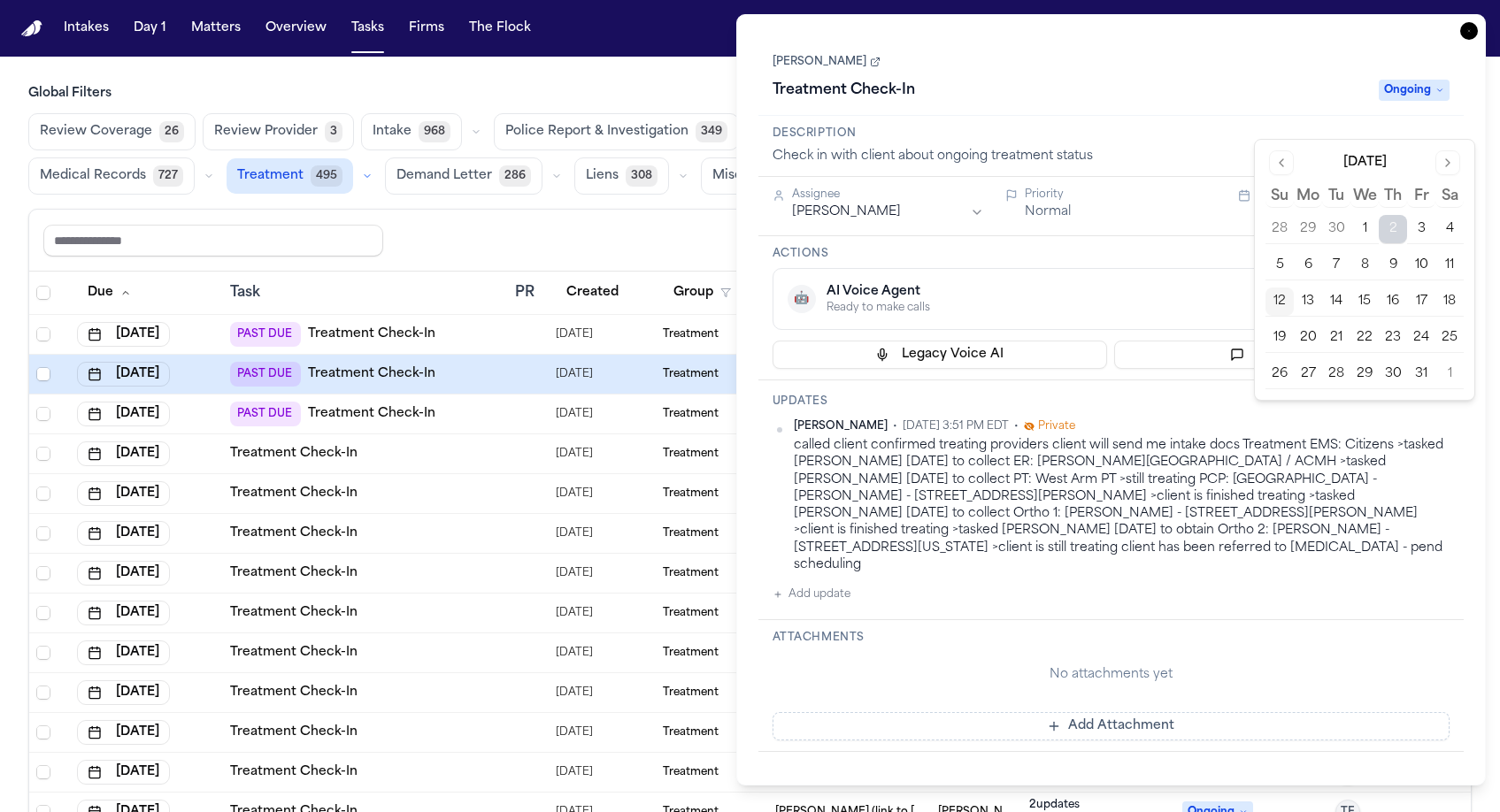
click at [1407, 288] on button "17" at bounding box center [1420, 301] width 28 height 28
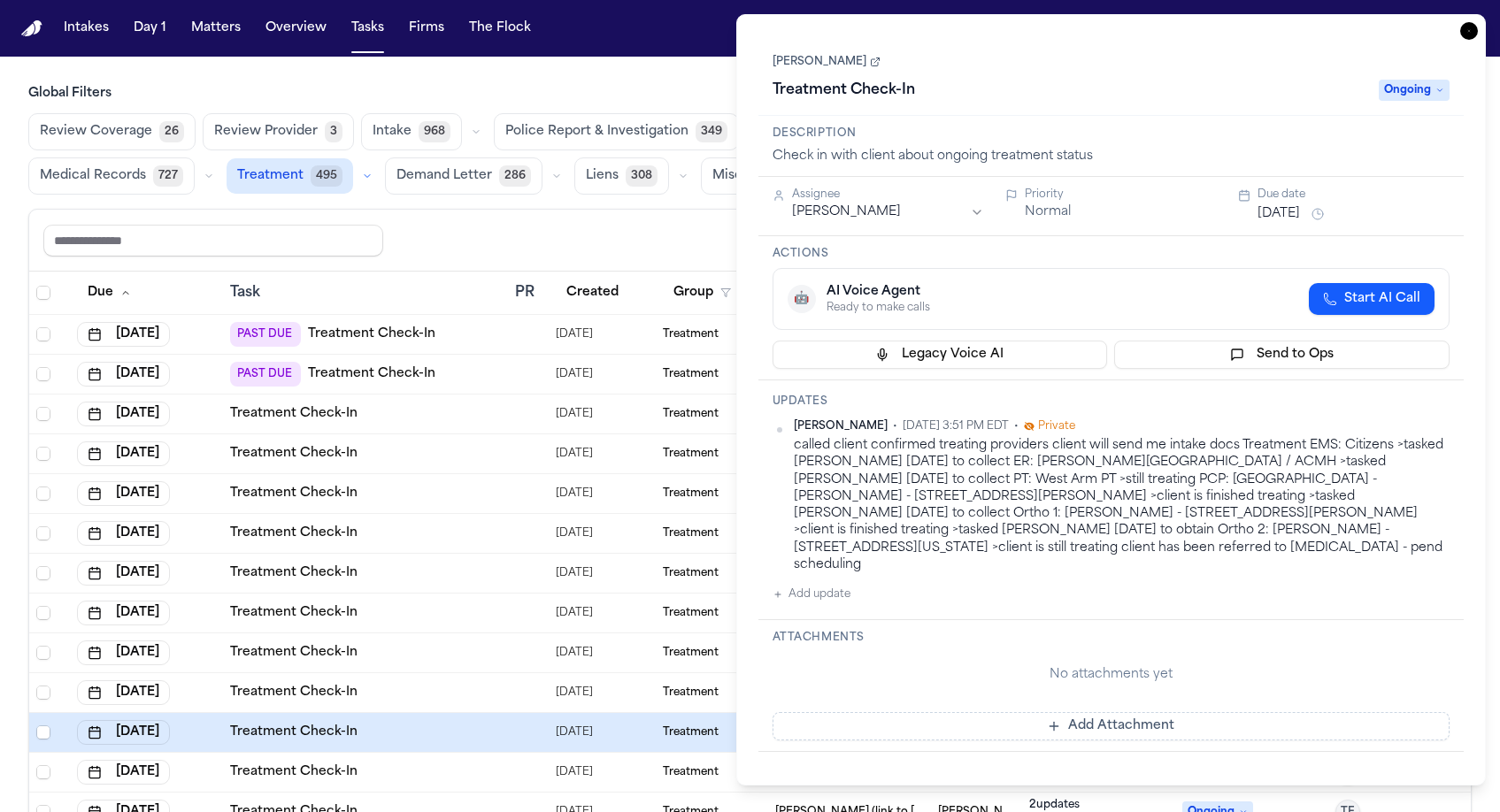
click at [1265, 116] on div "Description Check in with client about ongoing treatment status" at bounding box center [1111, 146] width 707 height 61
click at [1478, 22] on icon "button" at bounding box center [1469, 31] width 18 height 18
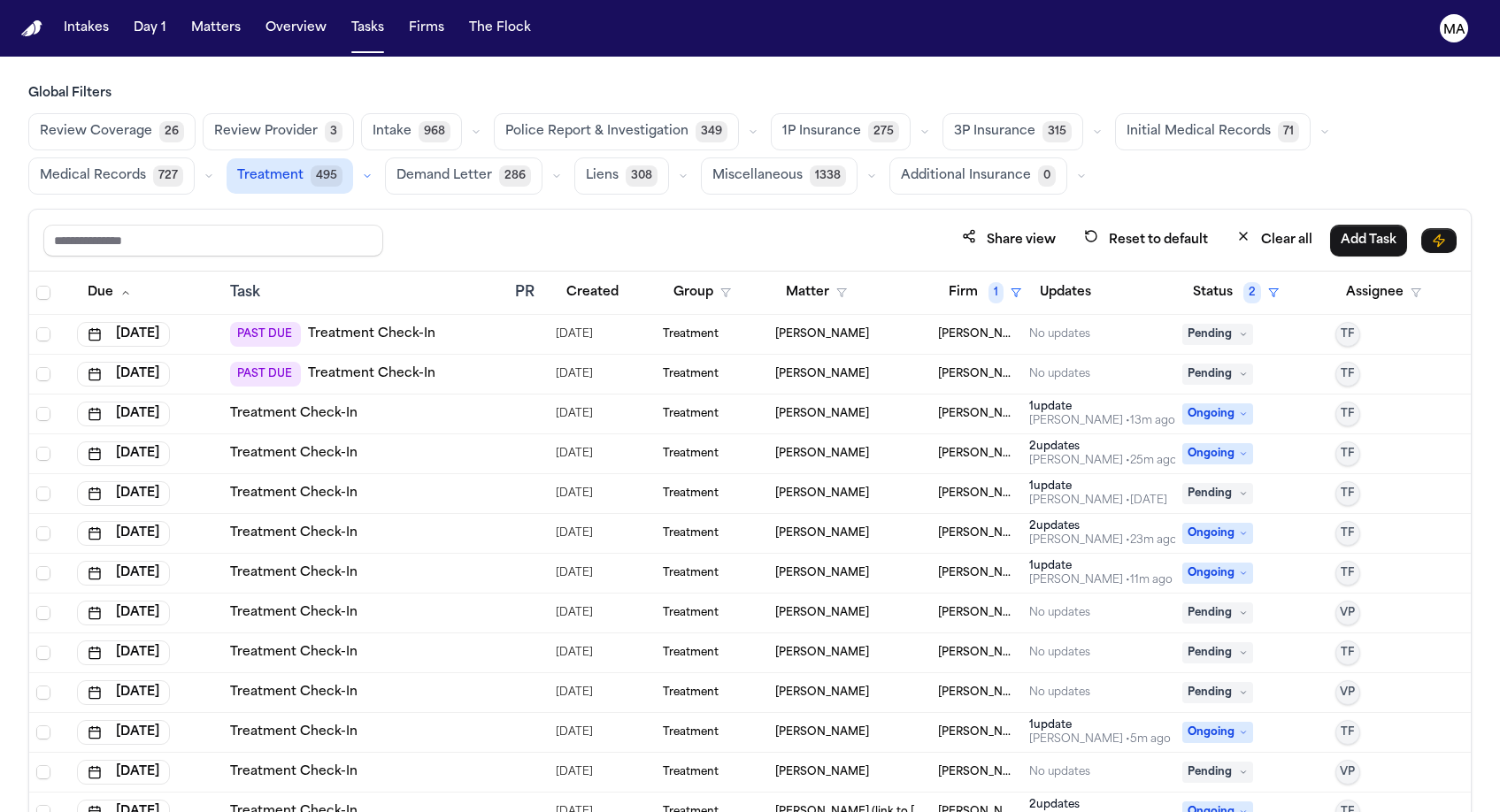
click at [452, 355] on td "PAST DUE Treatment Check-In" at bounding box center [365, 375] width 285 height 40
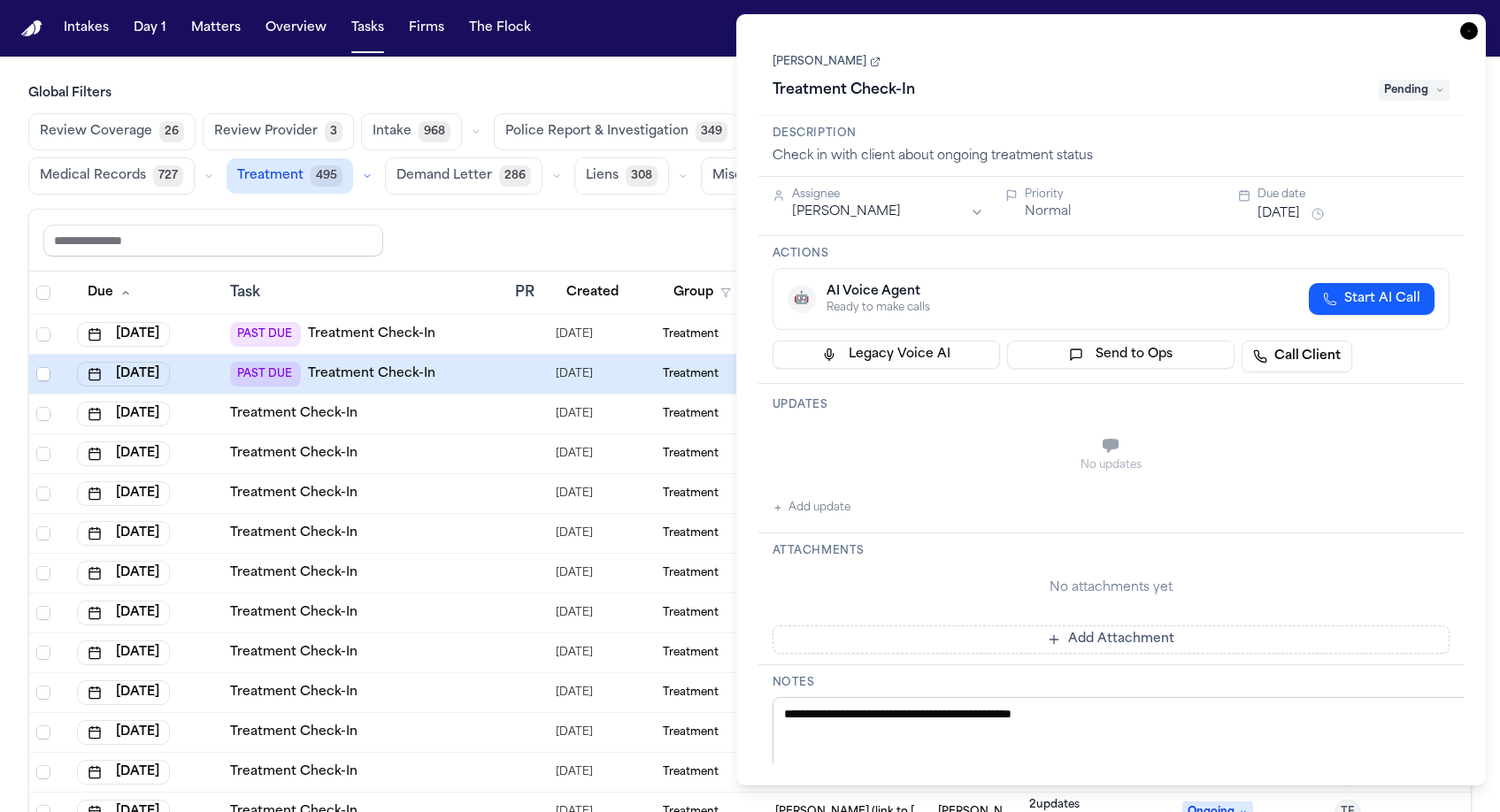
click at [810, 497] on button "Add update" at bounding box center [812, 507] width 78 height 21
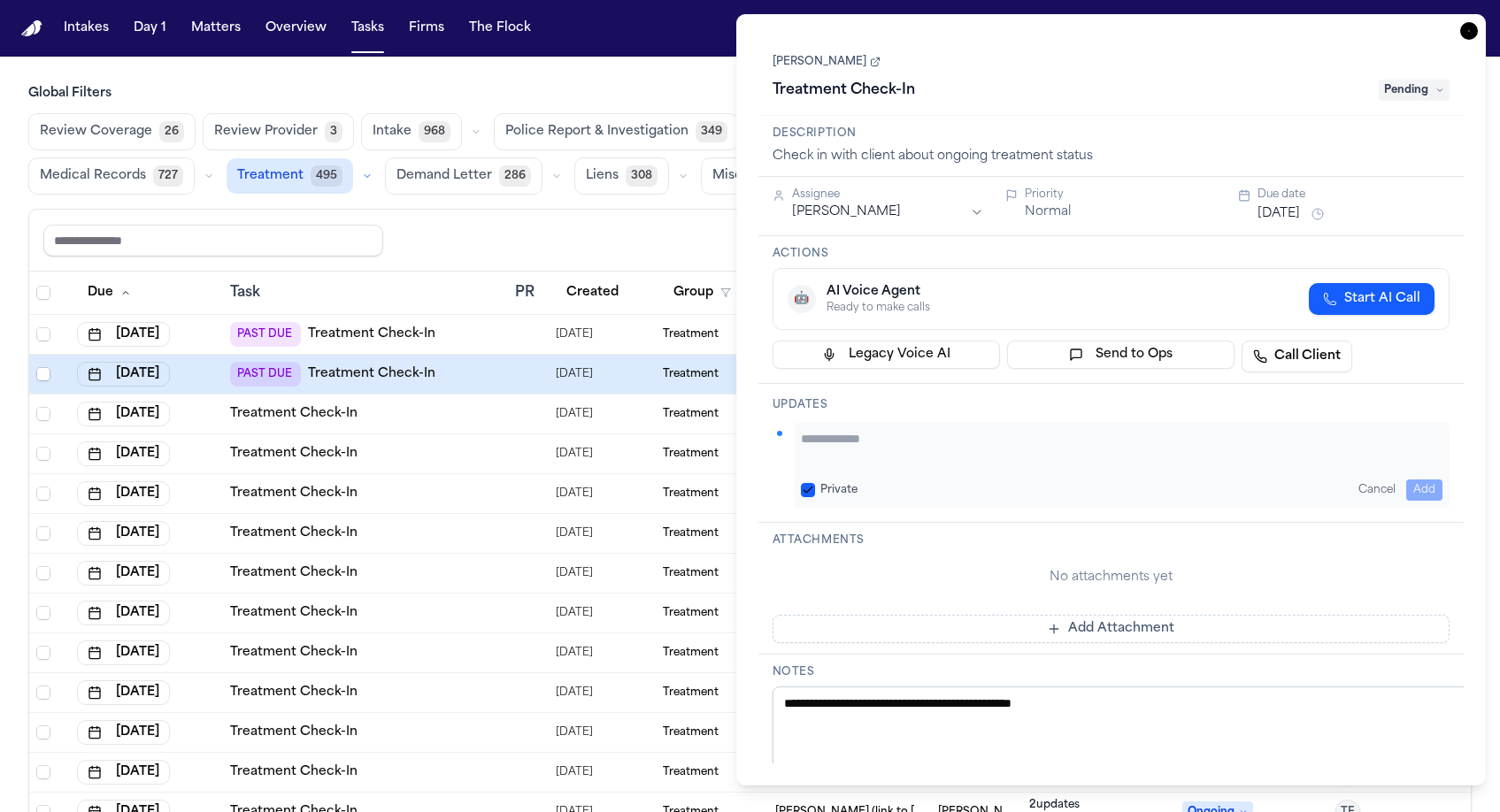
click at [831, 430] on textarea "Add your update" at bounding box center [1121, 447] width 642 height 35
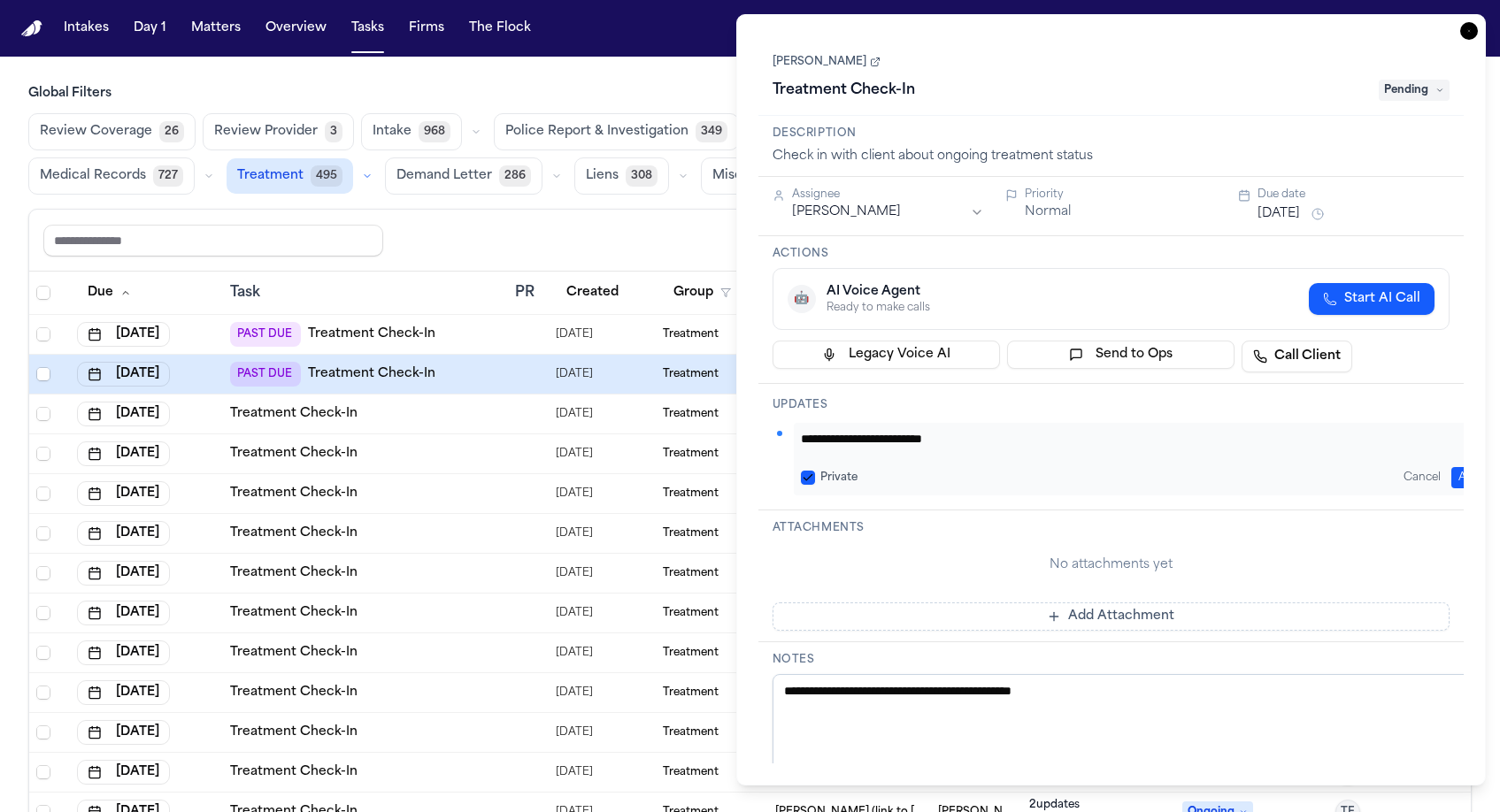
drag, startPoint x: 923, startPoint y: 267, endPoint x: 693, endPoint y: 268, distance: 230.0
click at [694, 268] on body "Intakes Day 1 Matters Overview Tasks Firms The Flock MA Global Filters Review C…" at bounding box center [750, 406] width 1500 height 812
type textarea "**********"
click at [1457, 467] on button "Add" at bounding box center [1469, 477] width 36 height 21
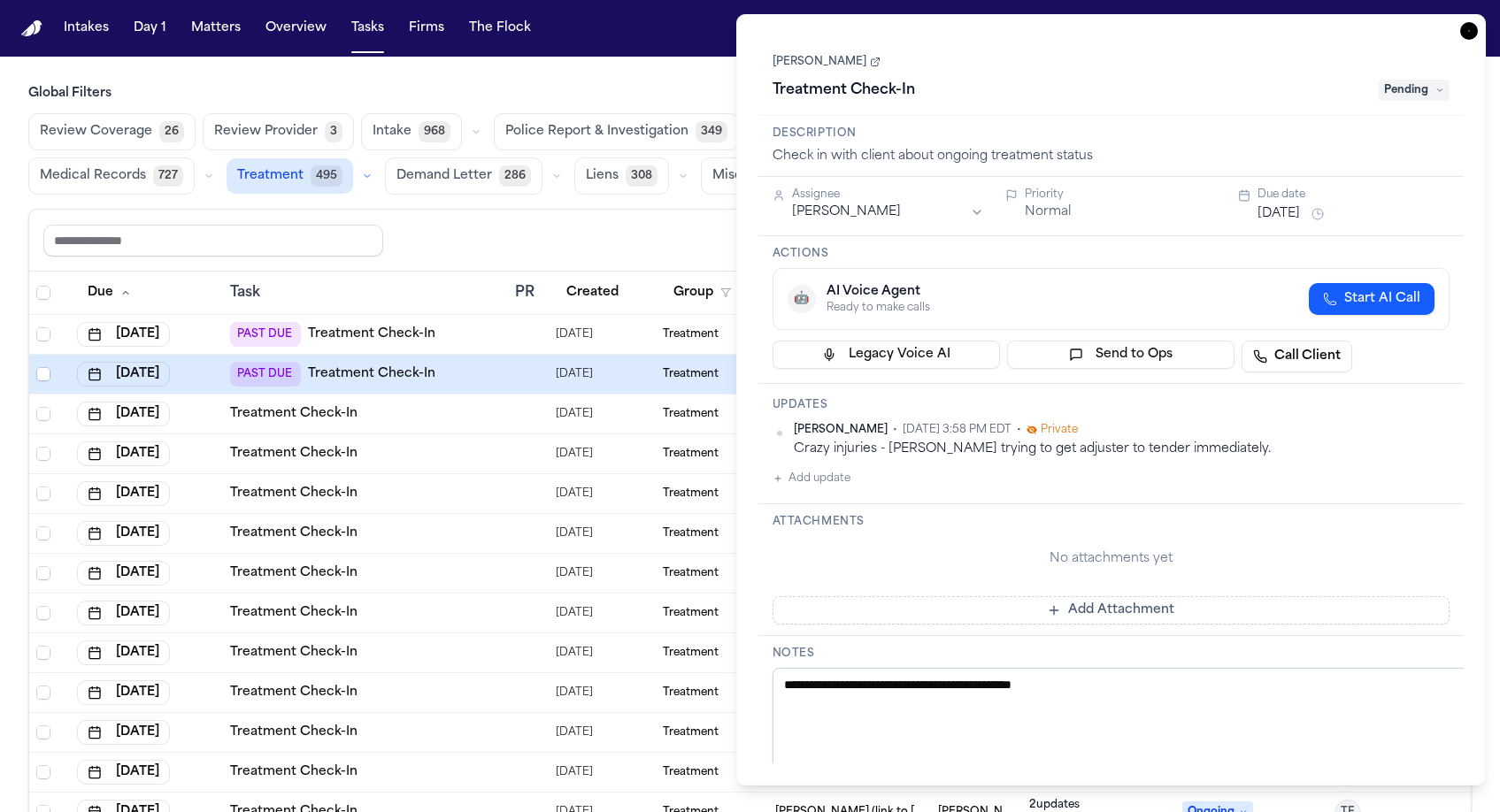
click at [1419, 62] on div "Gordon Atwater Treatment Check-In Pending" at bounding box center [1111, 76] width 707 height 80
click at [1426, 80] on span "Pending" at bounding box center [1414, 90] width 71 height 21
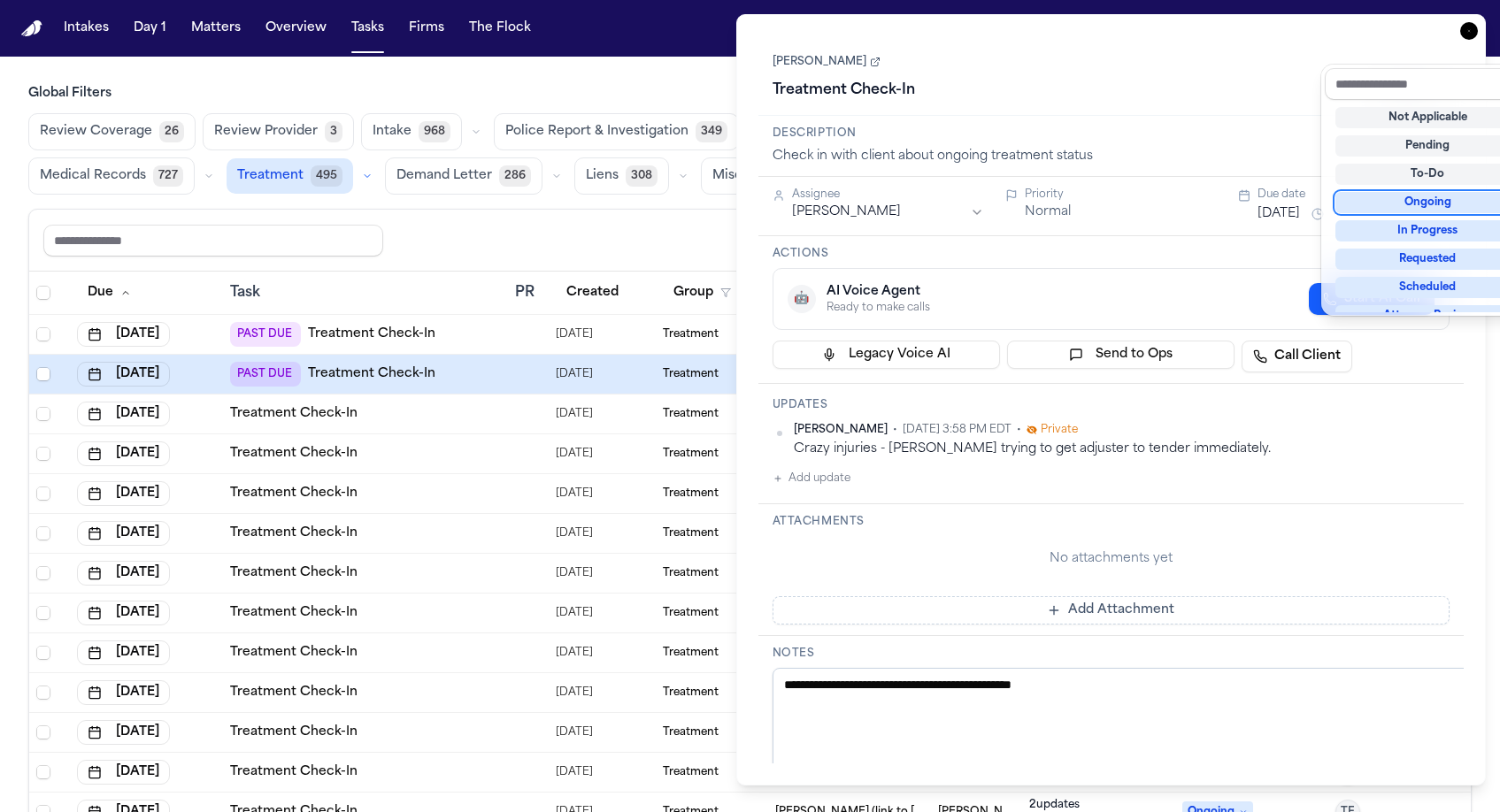
click at [1420, 192] on div "Ongoing" at bounding box center [1428, 202] width 185 height 21
click at [1202, 51] on div "Gordon Atwater Treatment Check-In Ongoing" at bounding box center [1111, 78] width 678 height 54
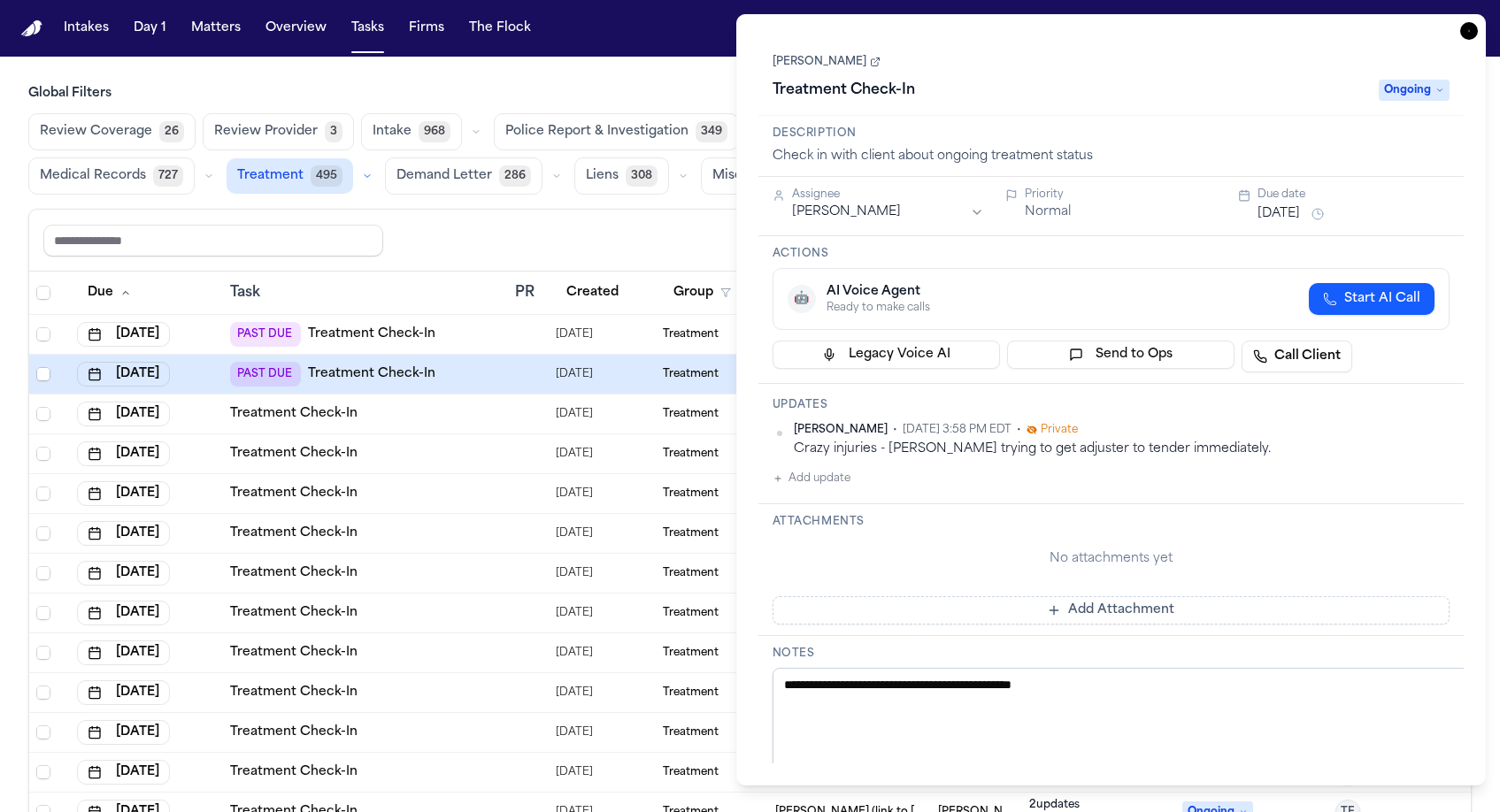
click at [1267, 205] on button "Oct 6, 2025" at bounding box center [1278, 215] width 43 height 18
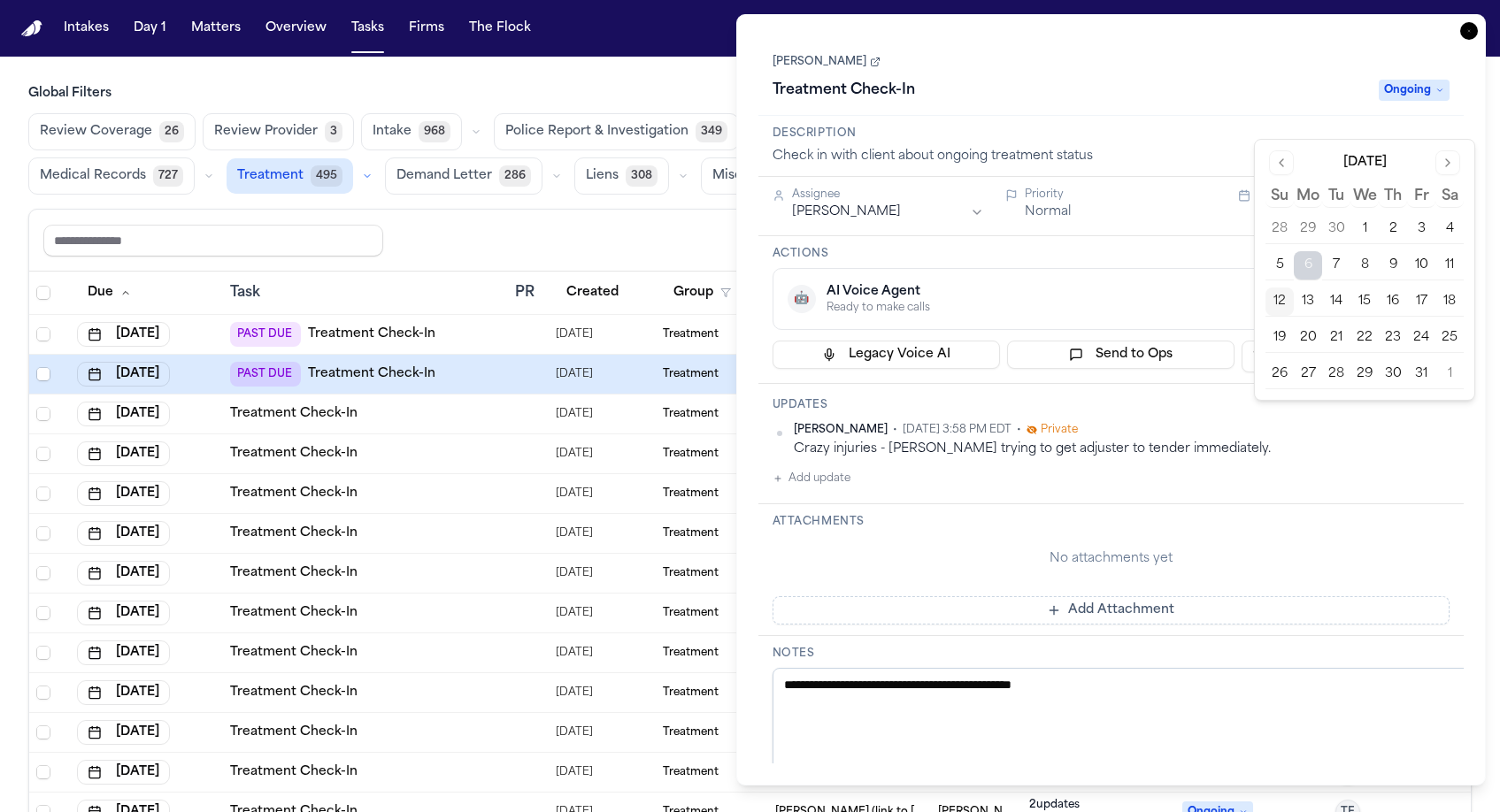
click at [1407, 288] on button "17" at bounding box center [1420, 301] width 28 height 28
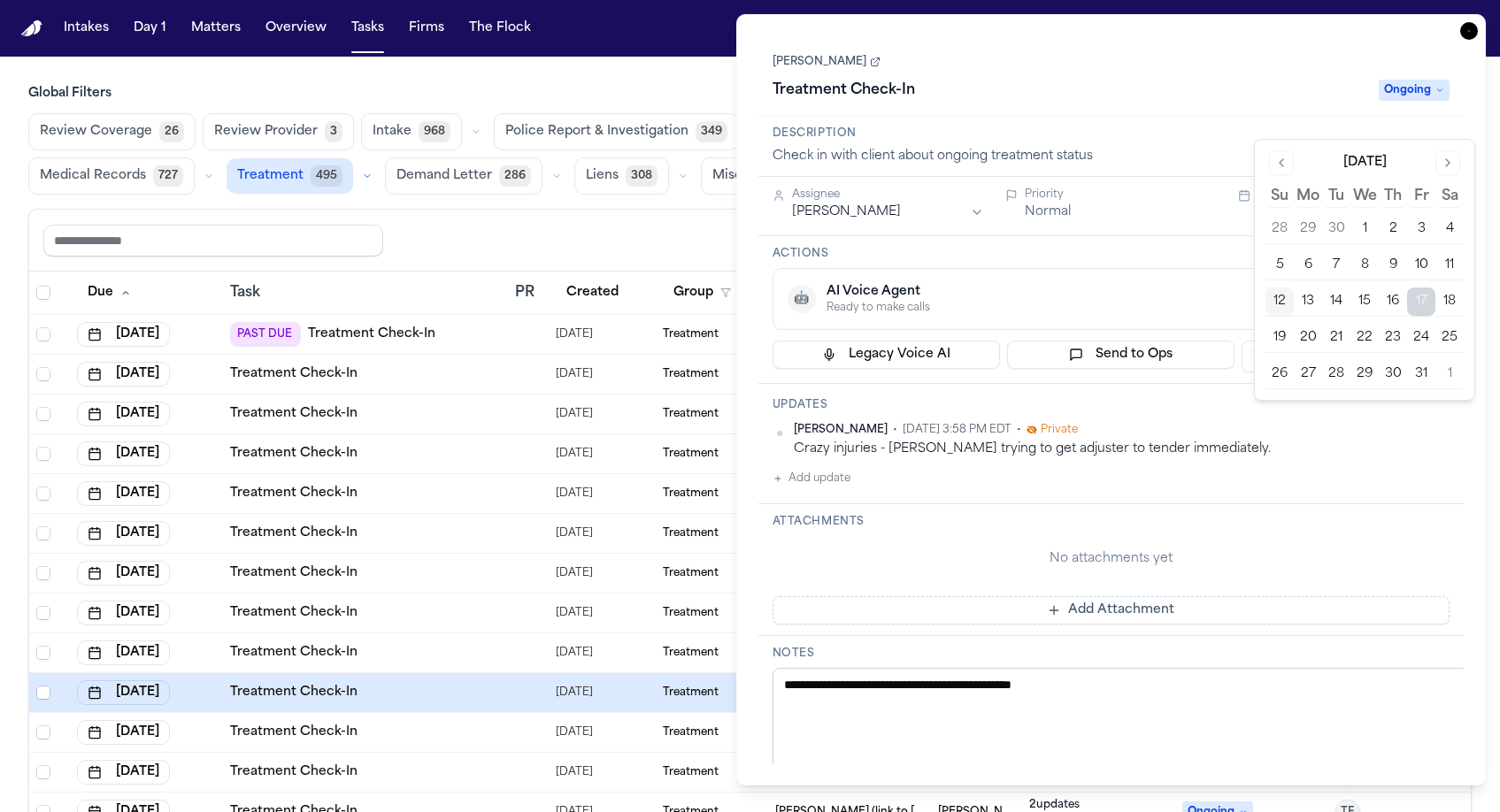
click at [1272, 116] on div "Description Check in with client about ongoing treatment status" at bounding box center [1111, 146] width 707 height 61
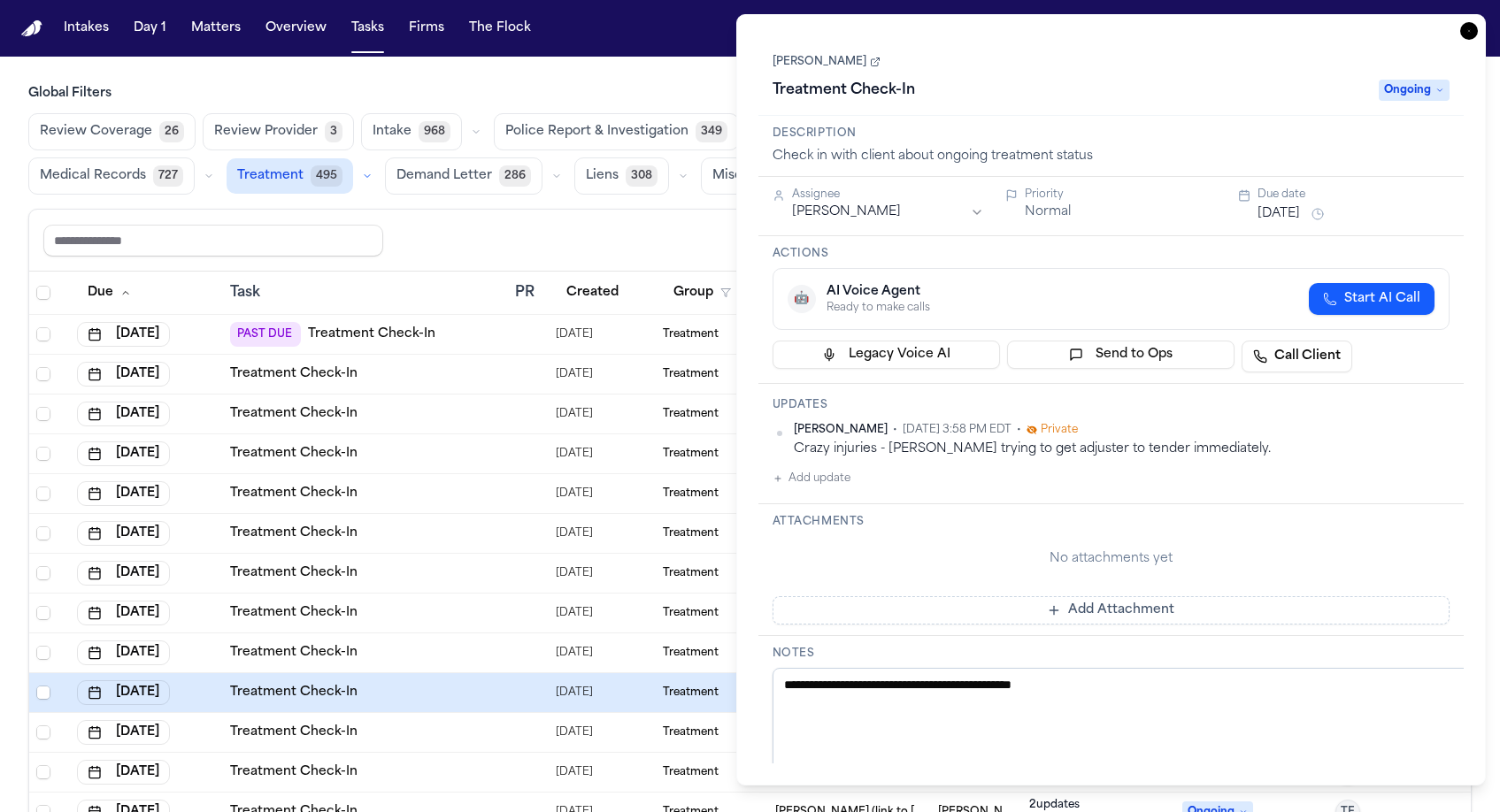
click at [1478, 22] on icon "button" at bounding box center [1469, 31] width 18 height 18
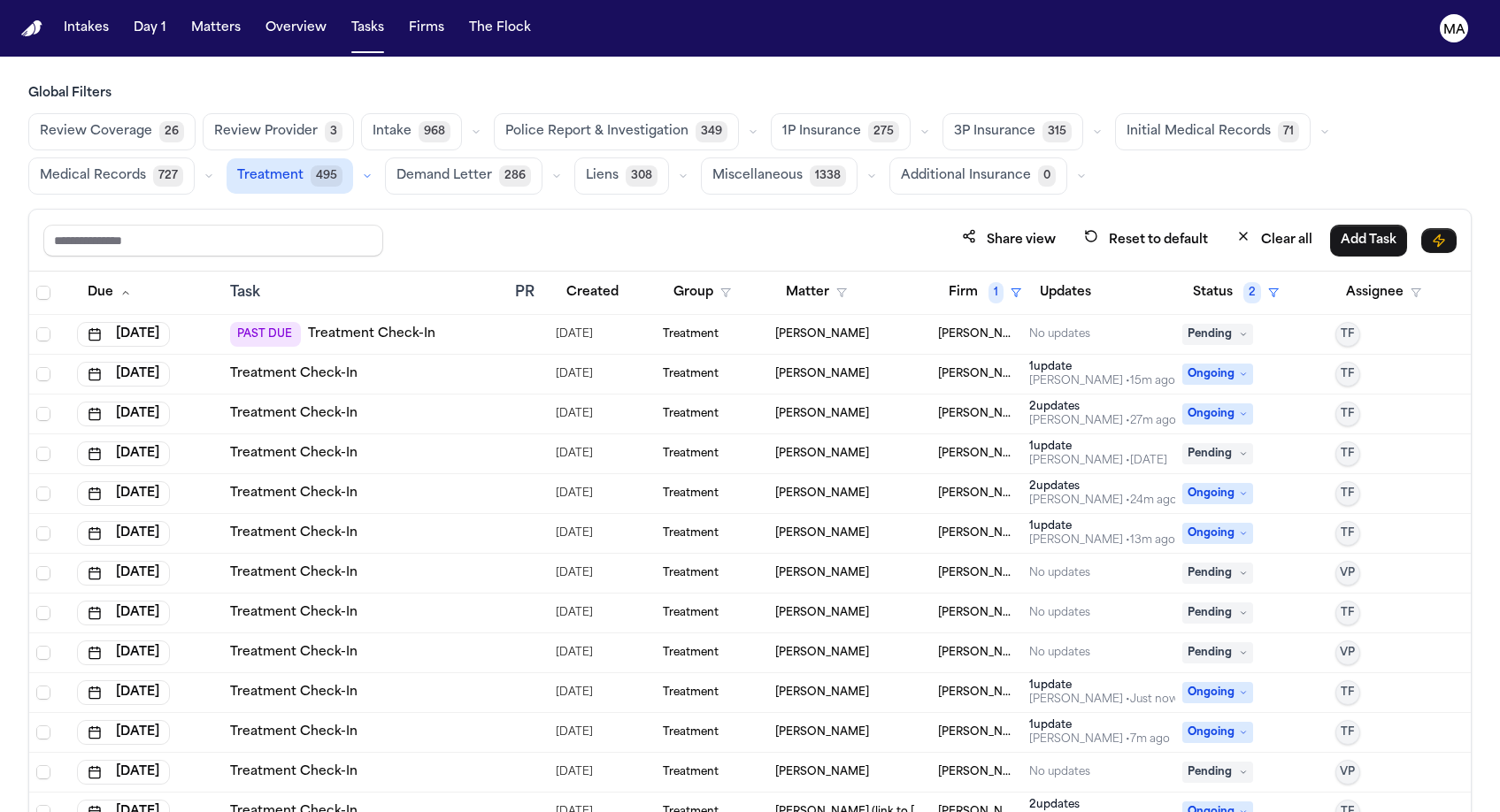
click at [1038, 57] on main "Global Filters Review Coverage 26 Review Provider 3 Intake 968 Police Report & …" at bounding box center [750, 435] width 1500 height 755
click at [837, 112] on div "Global Filters Review Coverage 26 Review Provider 3 Intake 968 Police Report & …" at bounding box center [749, 487] width 1443 height 805
click at [436, 224] on div "Share view Reset to default Clear all Add Task" at bounding box center [750, 240] width 1413 height 33
click at [950, 277] on button "Firm 1" at bounding box center [986, 292] width 94 height 32
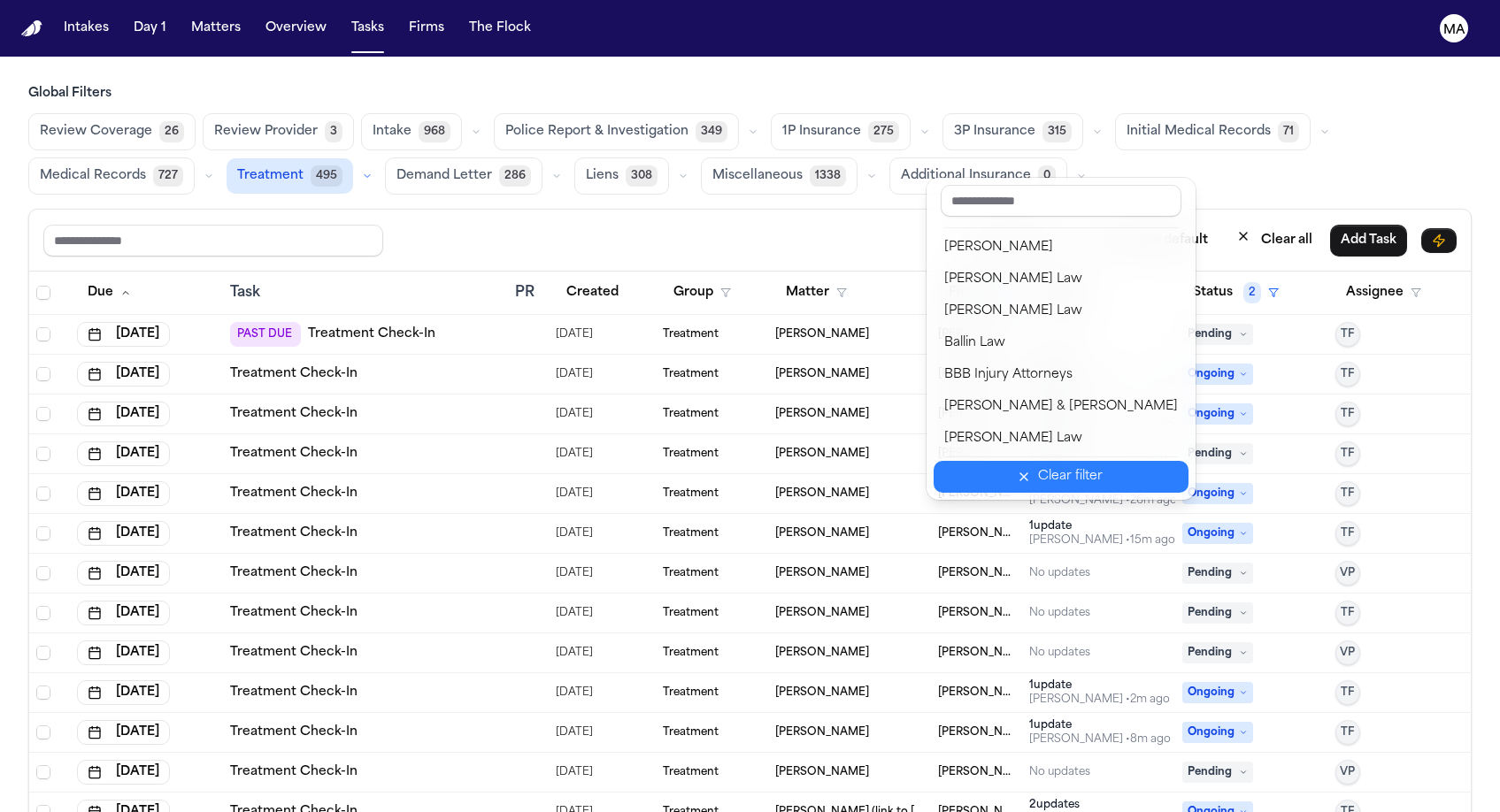
click at [1038, 466] on div "Clear filter" at bounding box center [1070, 476] width 64 height 21
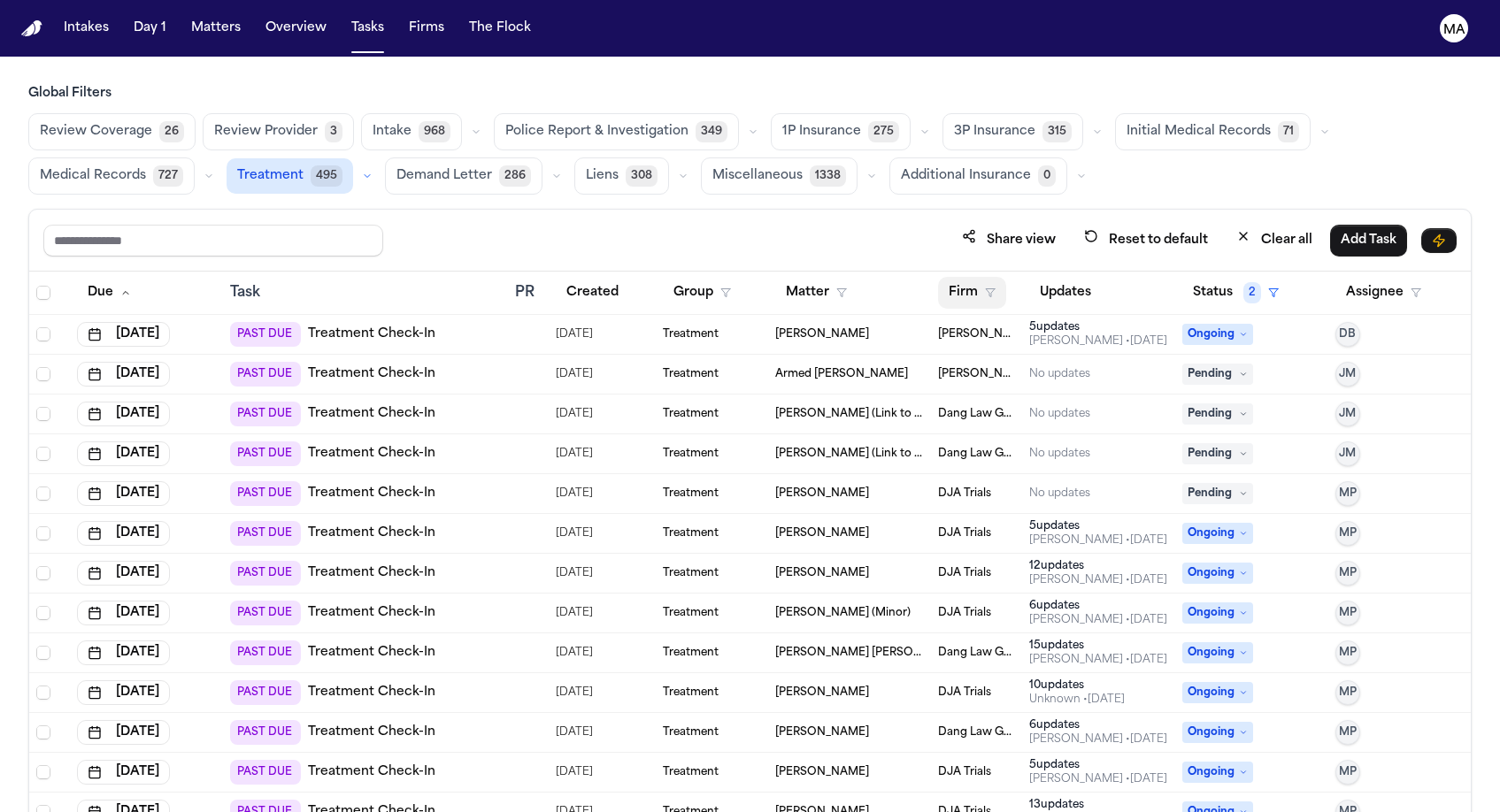
click at [945, 277] on button "Firm" at bounding box center [972, 292] width 68 height 32
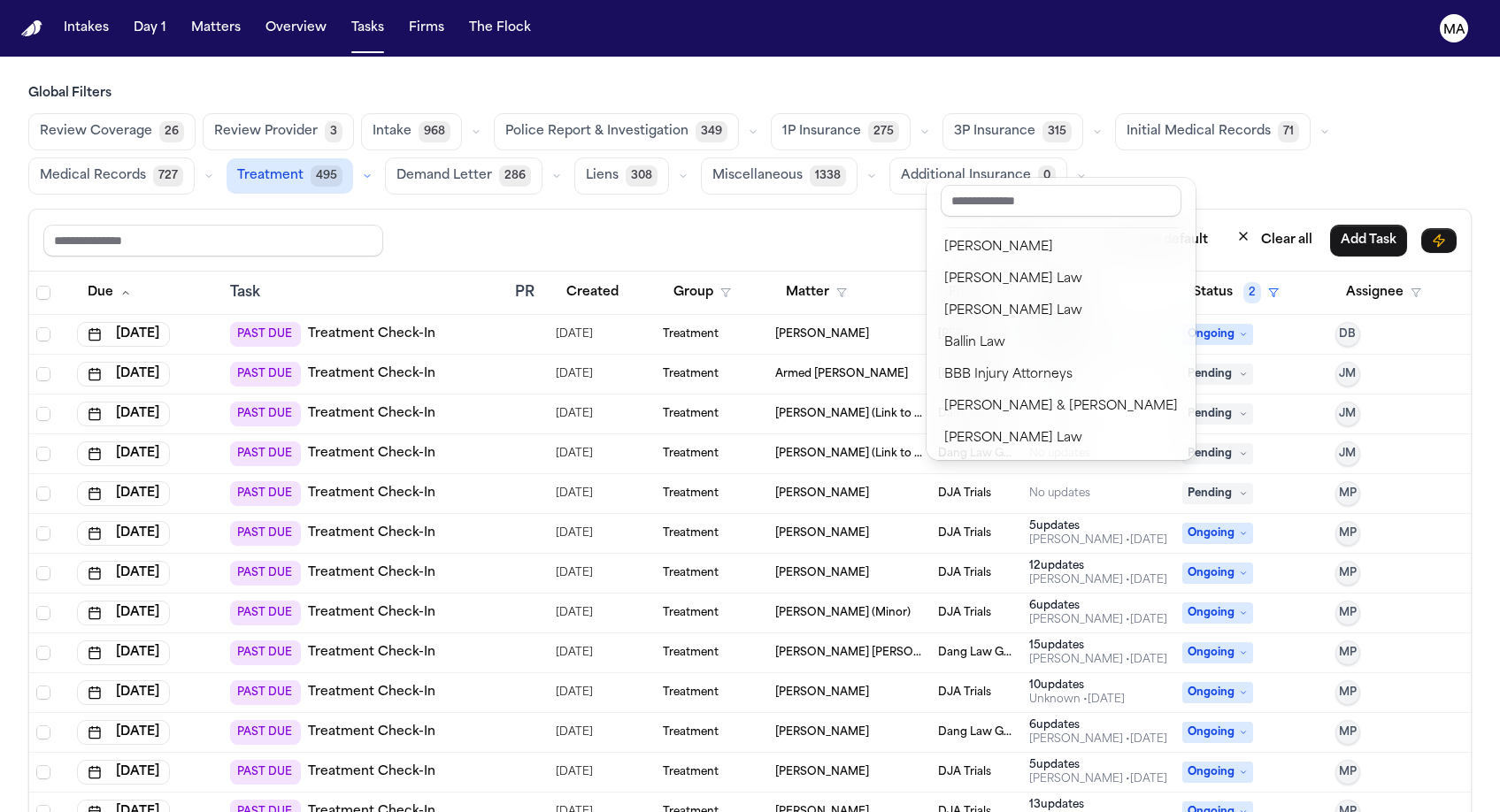
scroll to position [4, 0]
click at [1007, 711] on div "Dang Law Group" at bounding box center [1061, 721] width 234 height 21
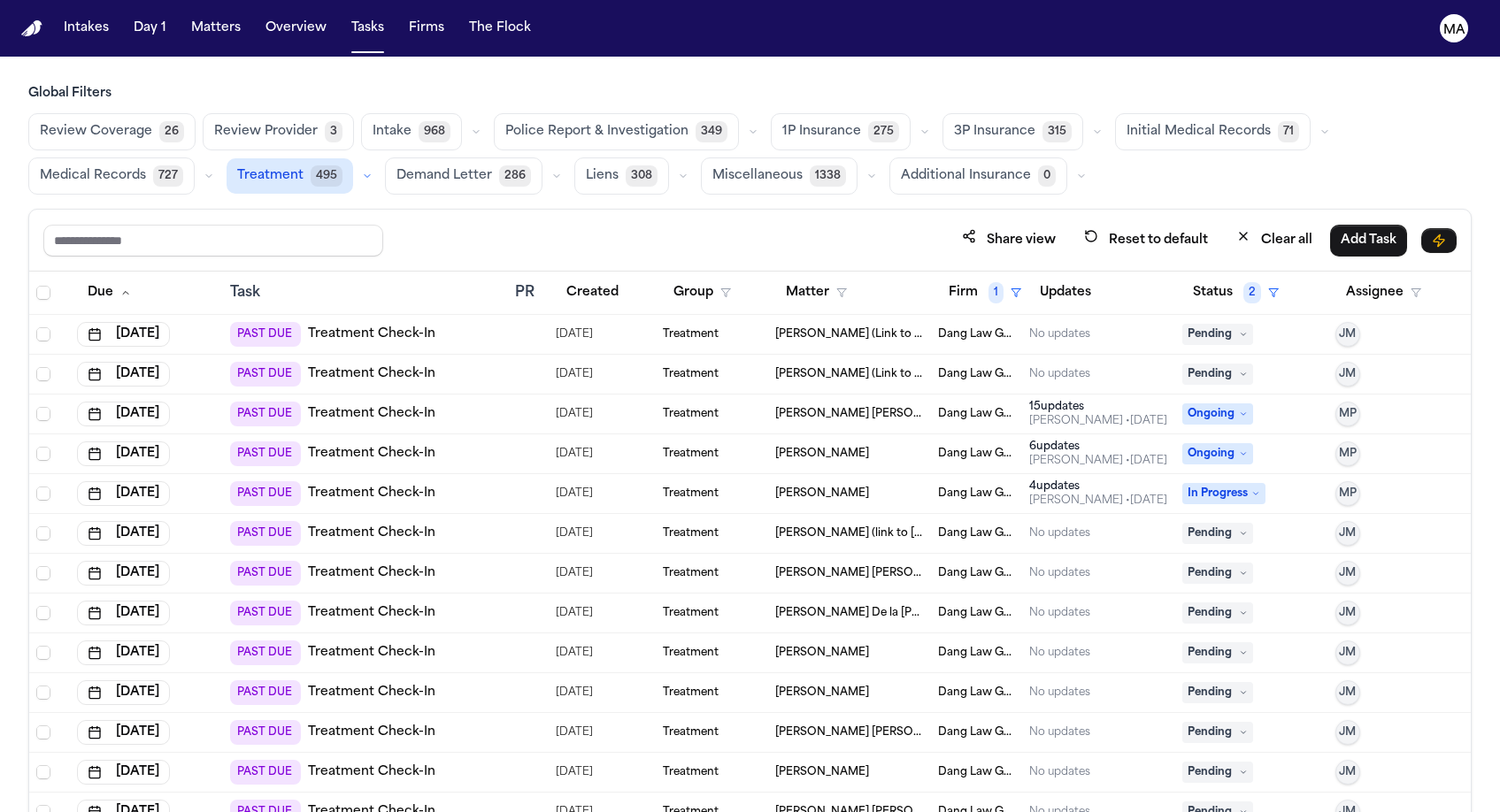
click at [865, 224] on div "Share view Reset to default Clear all Add Task" at bounding box center [750, 240] width 1413 height 33
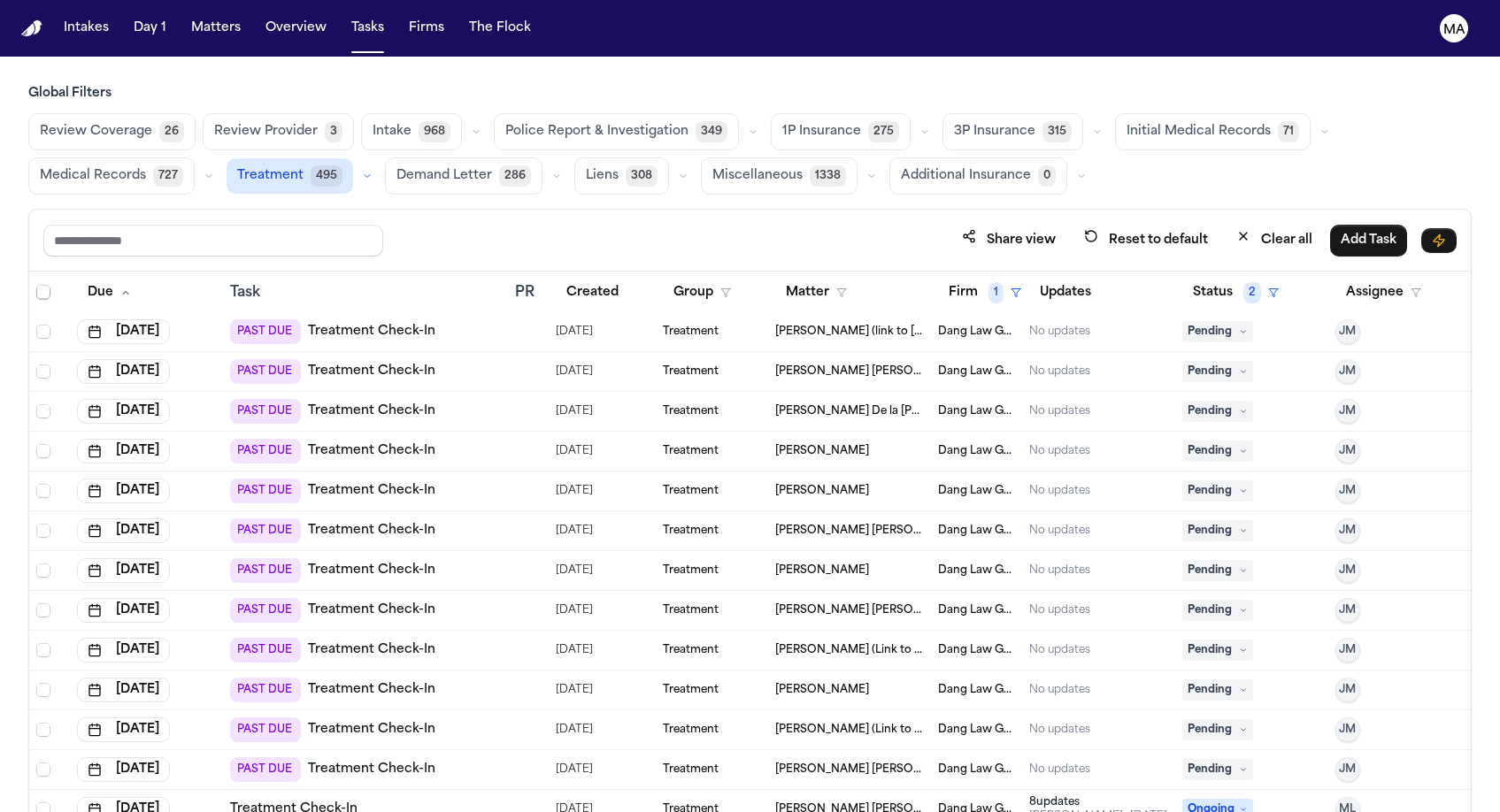
scroll to position [198, 0]
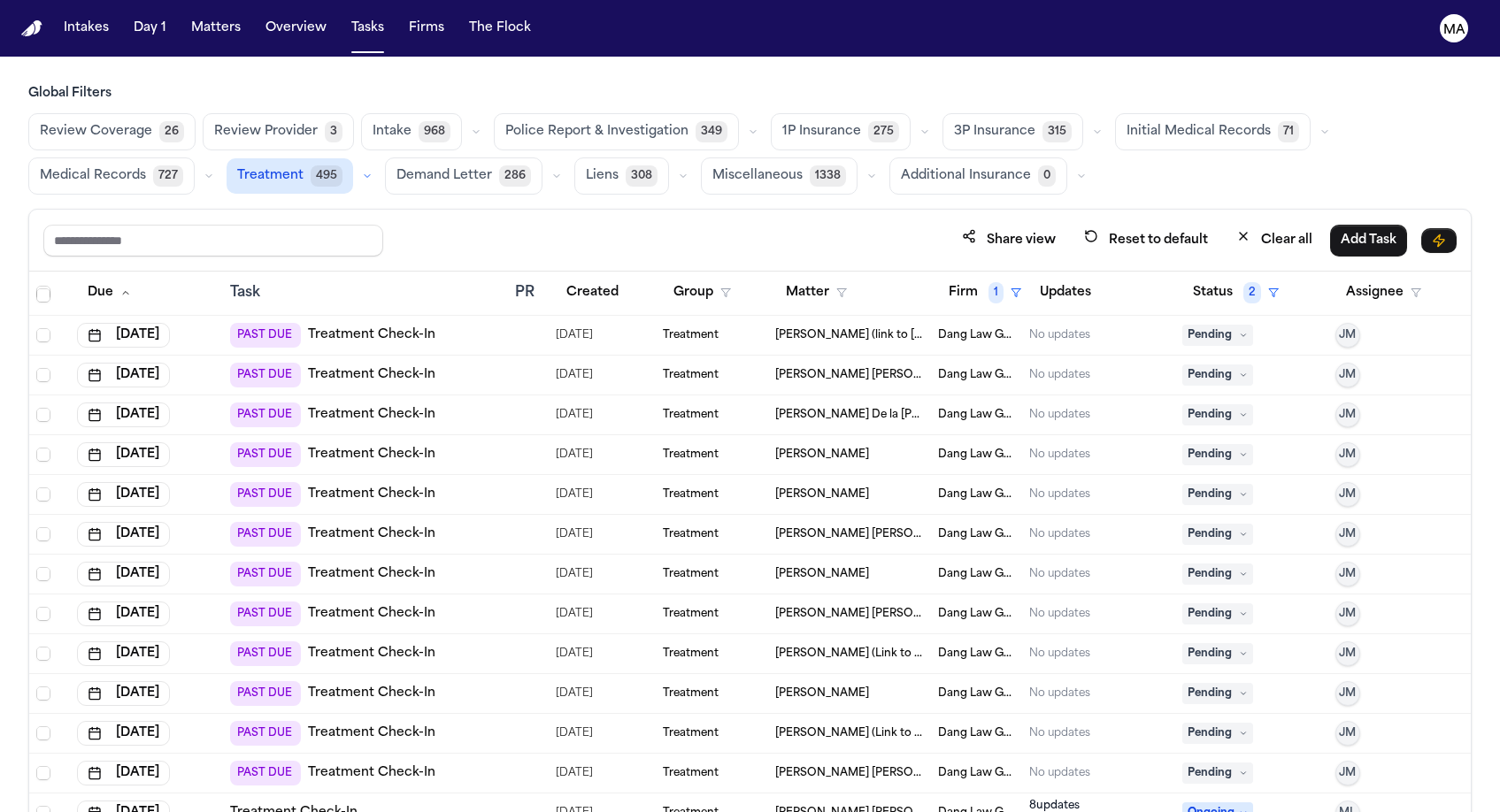
click at [874, 806] on div "Adan Christian Gomez" at bounding box center [850, 813] width 149 height 14
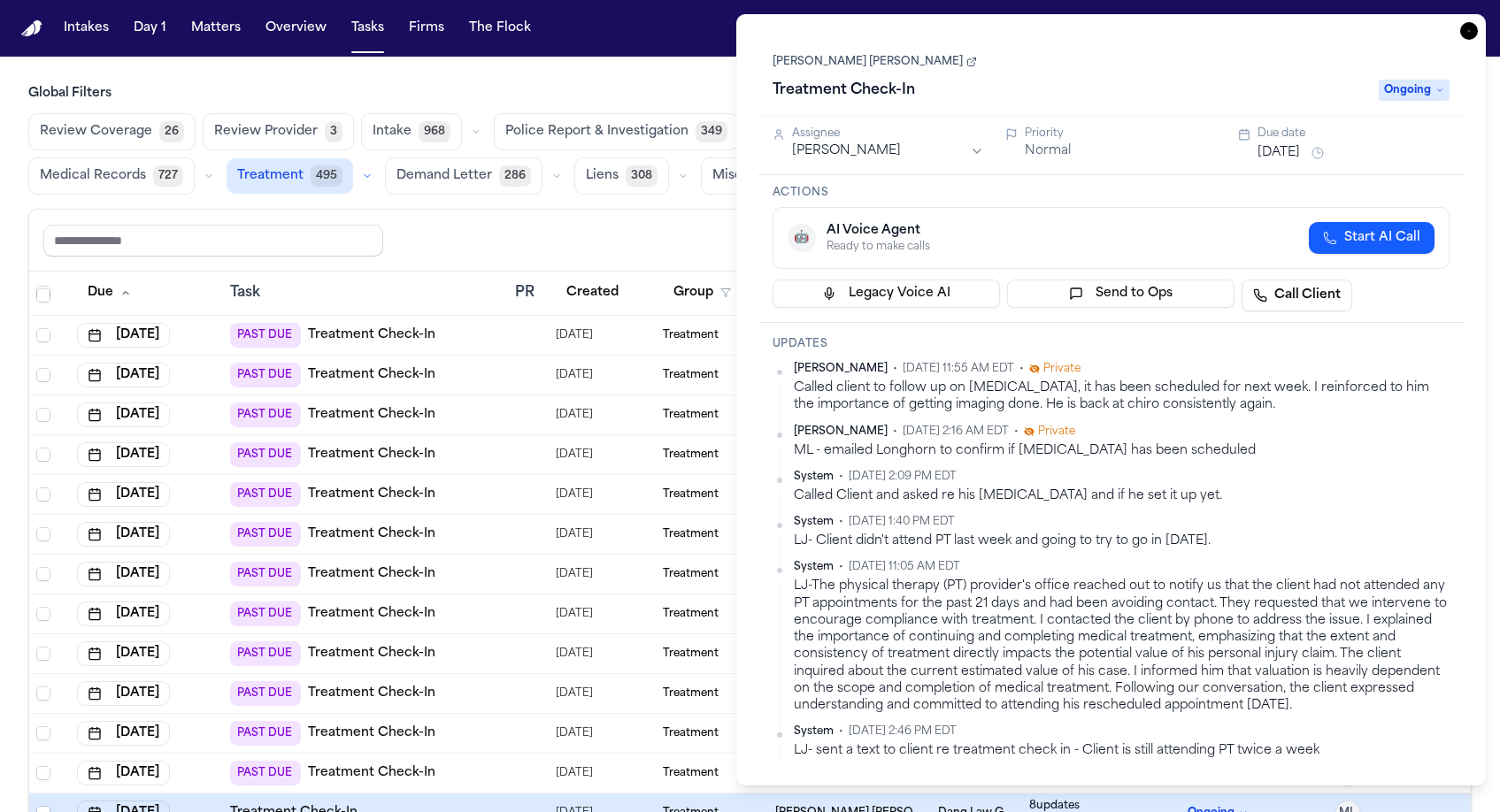
click at [1478, 22] on icon "button" at bounding box center [1469, 31] width 18 height 18
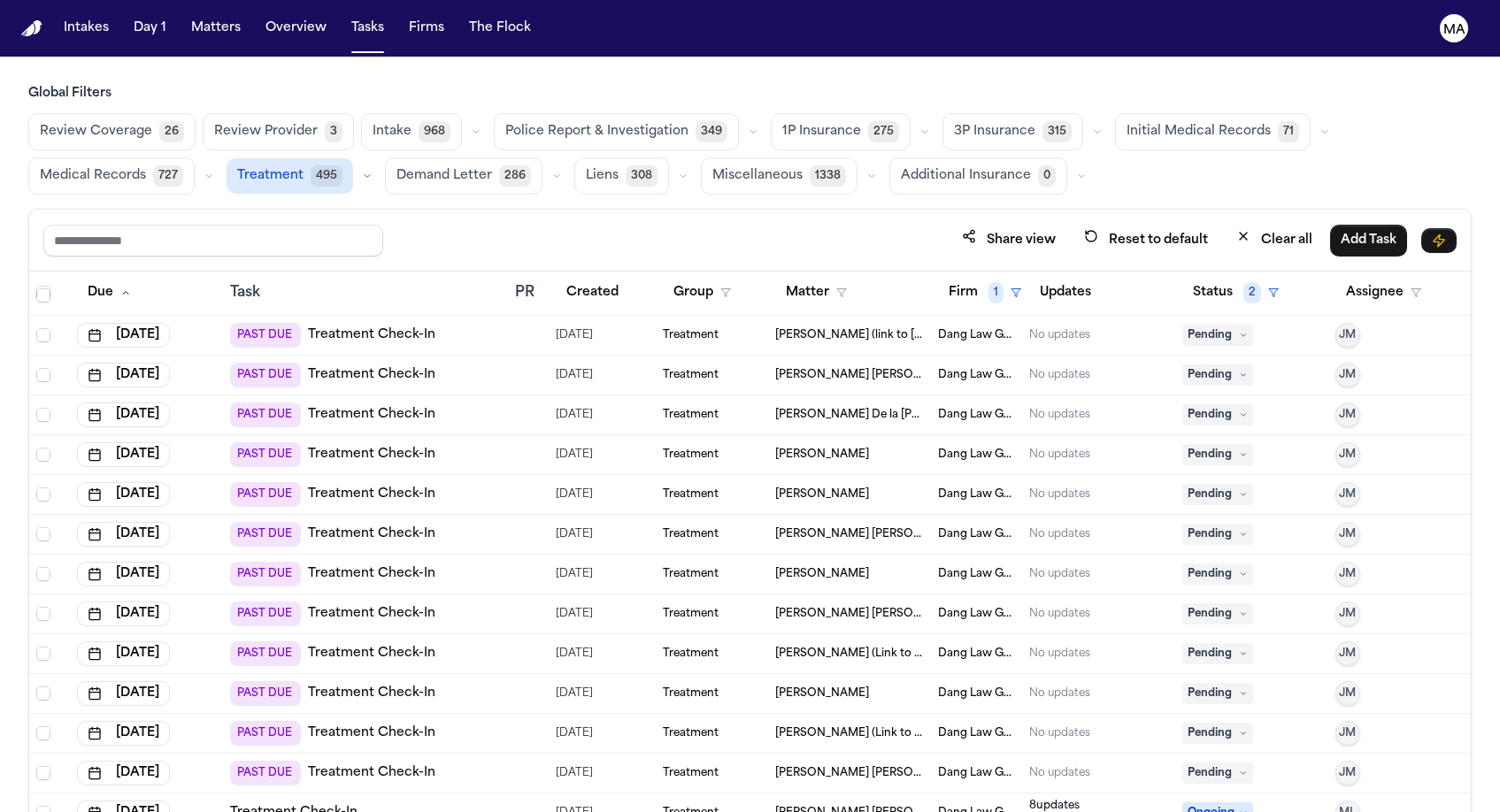
click at [439, 713] on td "PAST DUE Treatment Check-In" at bounding box center [365, 733] width 285 height 40
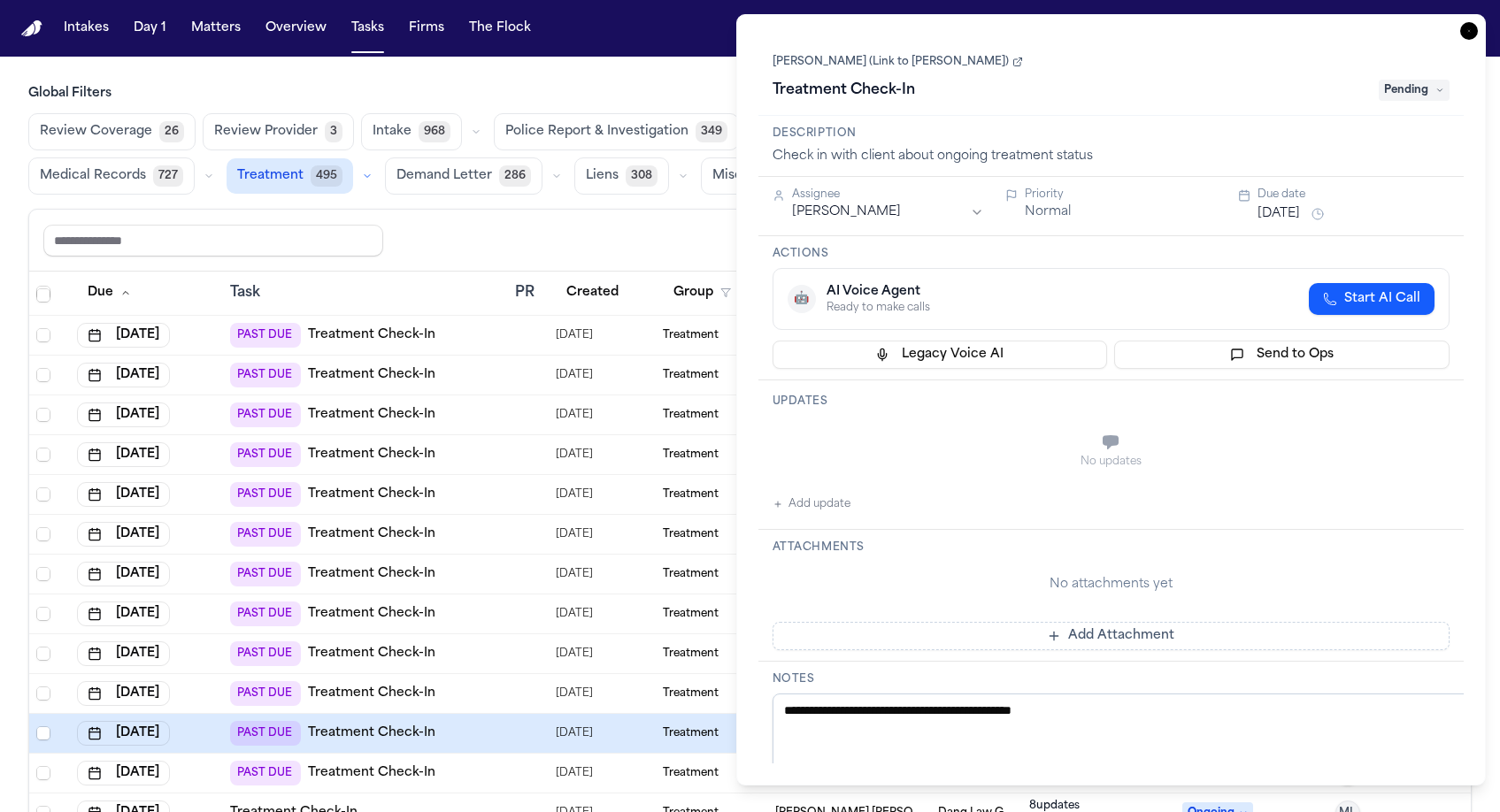
click at [1478, 22] on icon "button" at bounding box center [1469, 31] width 18 height 18
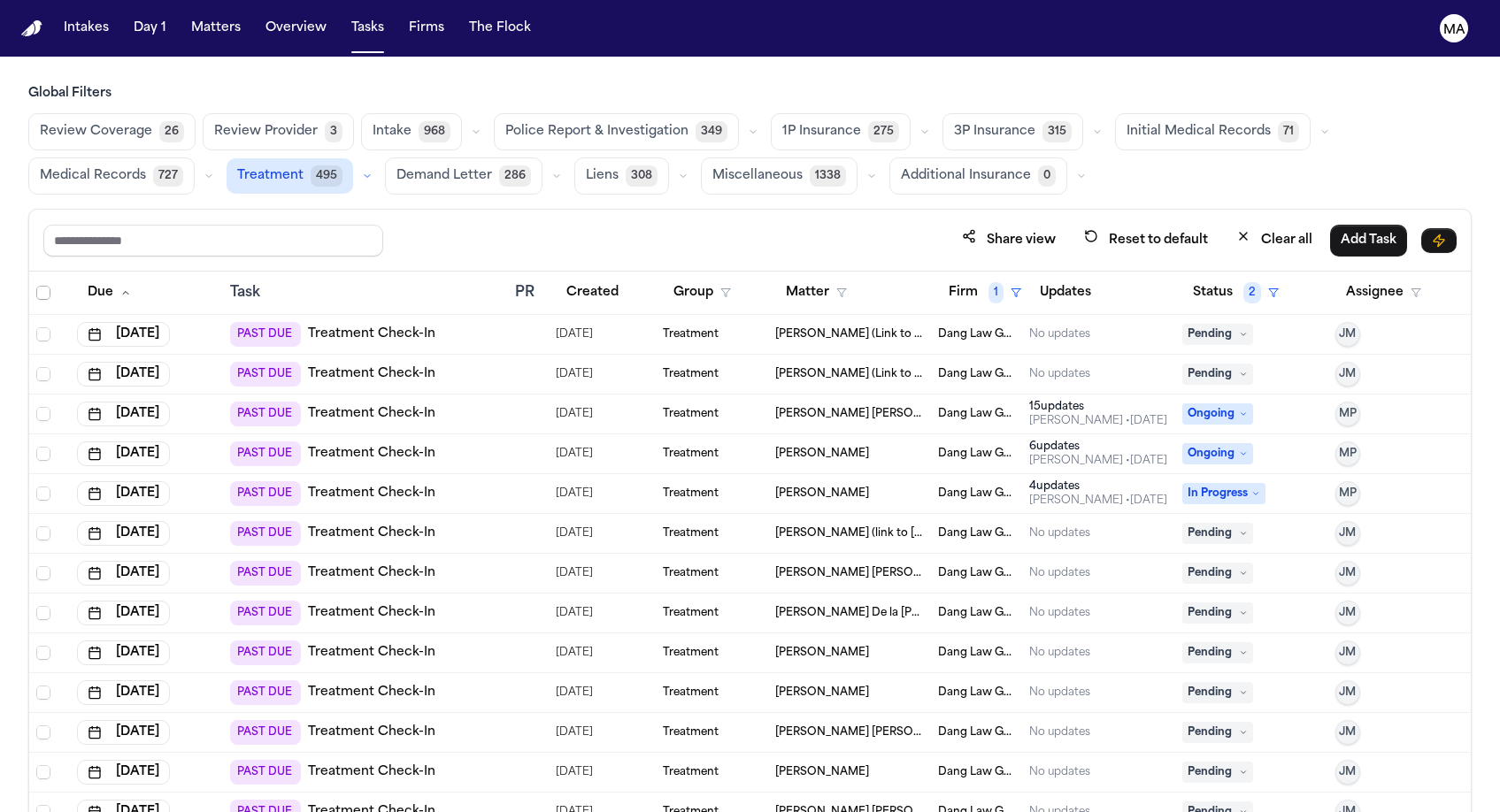
click at [36, 286] on span "Select all" at bounding box center [43, 293] width 14 height 14
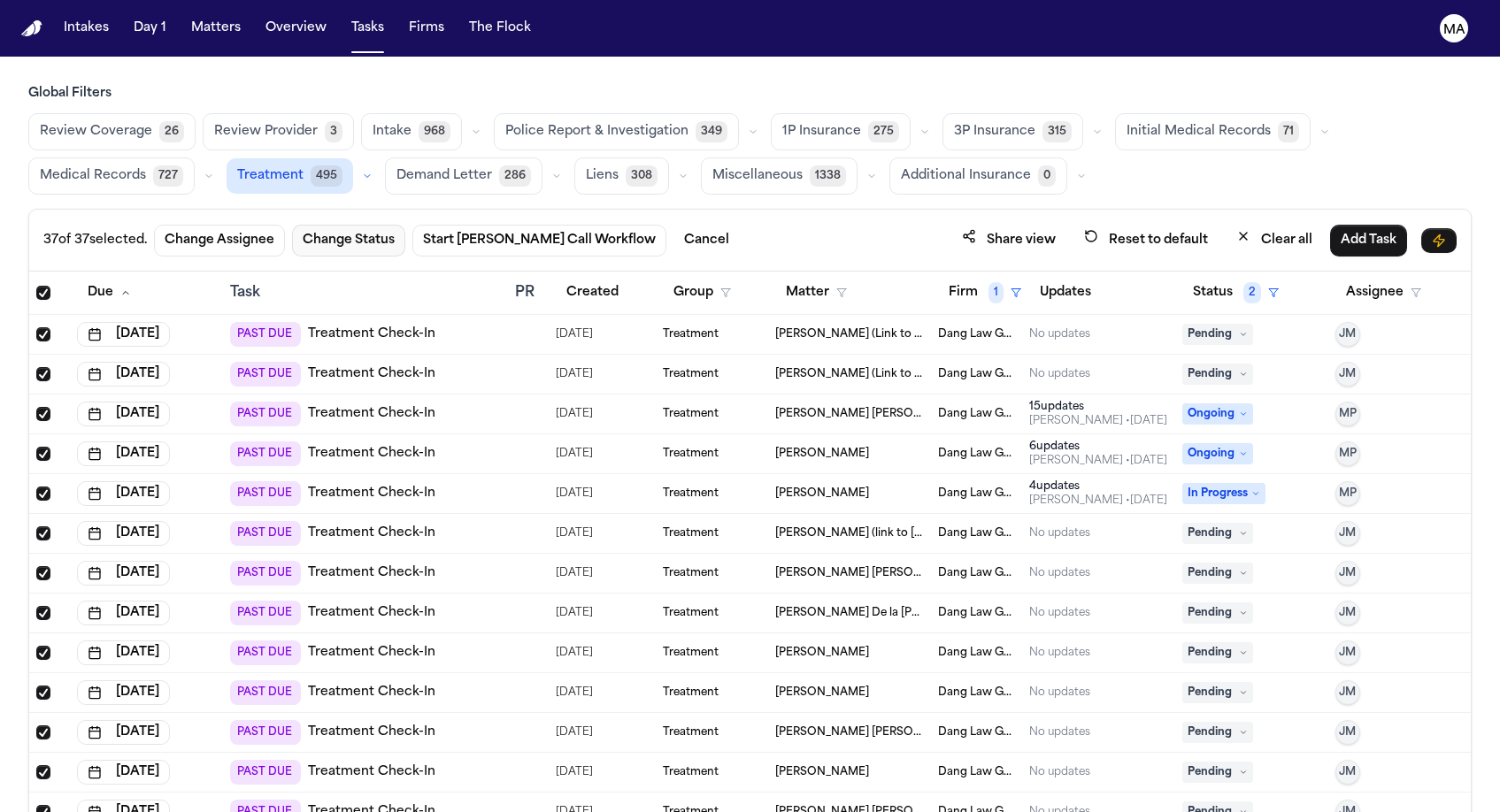
click at [292, 224] on button "Change Status" at bounding box center [348, 240] width 113 height 32
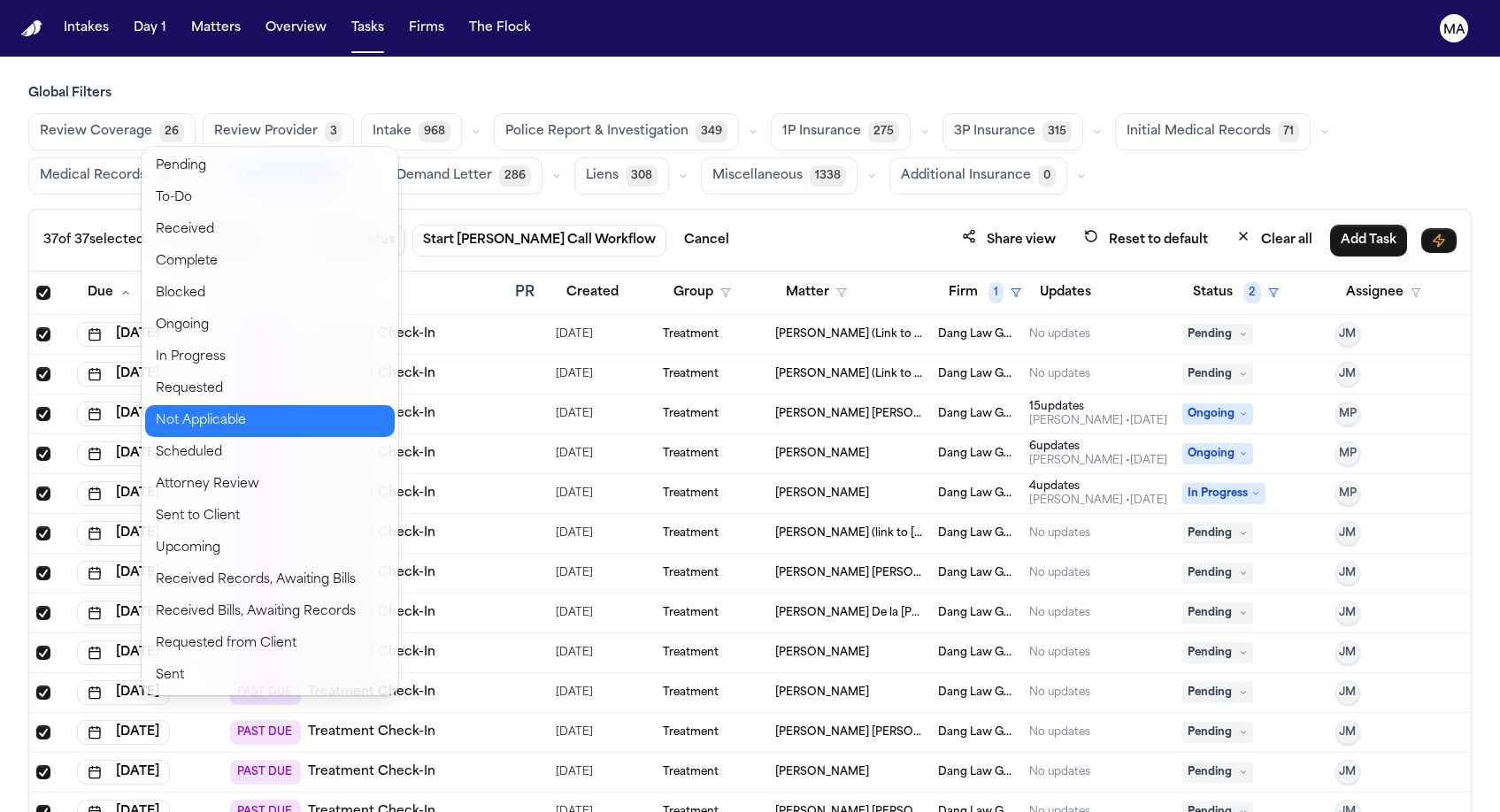
click at [191, 405] on button "Not Applicable" at bounding box center [270, 420] width 250 height 32
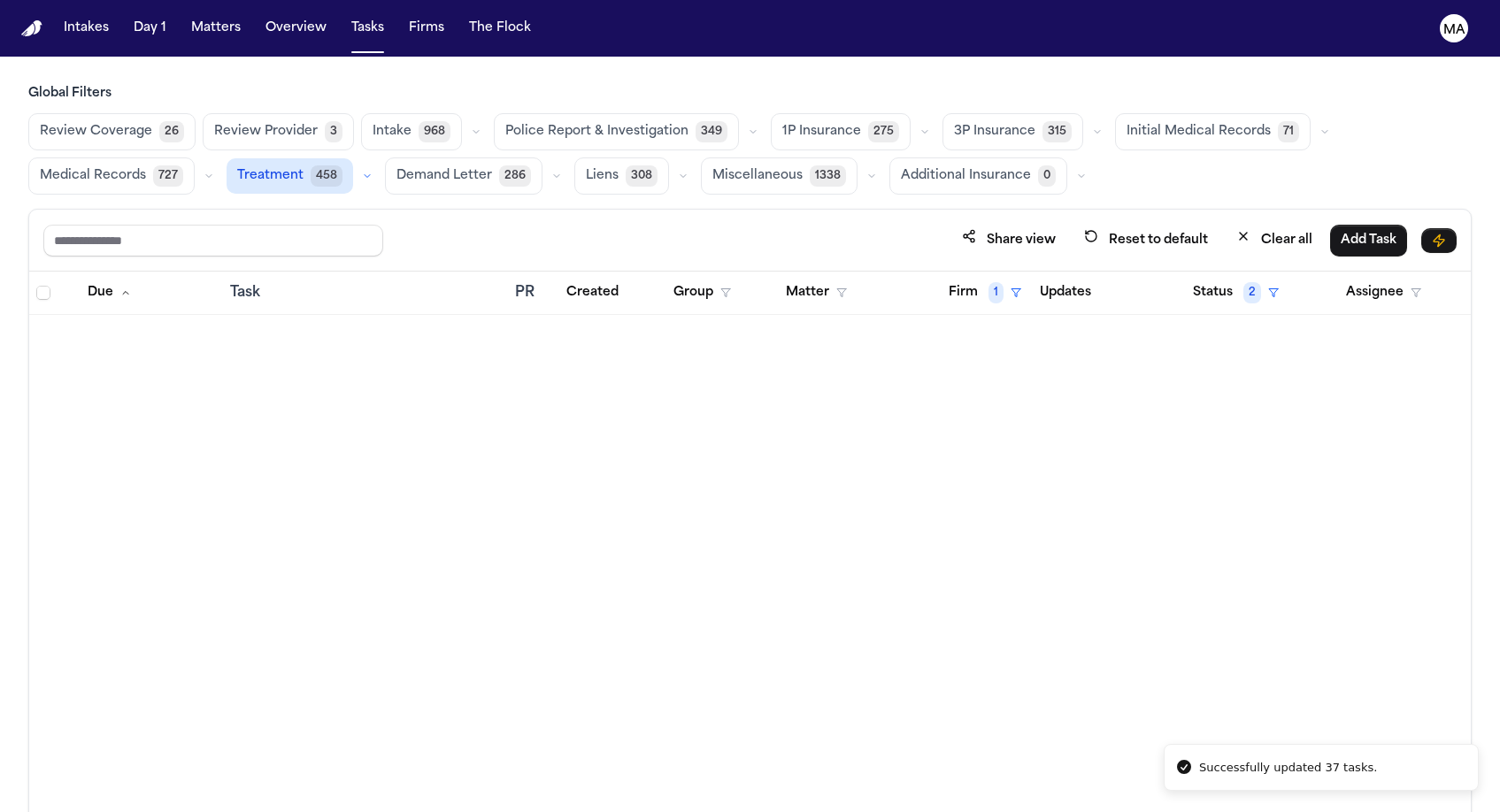
click at [1033, 272] on div "Due Task PR Created Group Matter Firm 1 Updates Status 2 Assignee" at bounding box center [750, 580] width 1442 height 617
click at [988, 282] on span "1" at bounding box center [995, 292] width 15 height 21
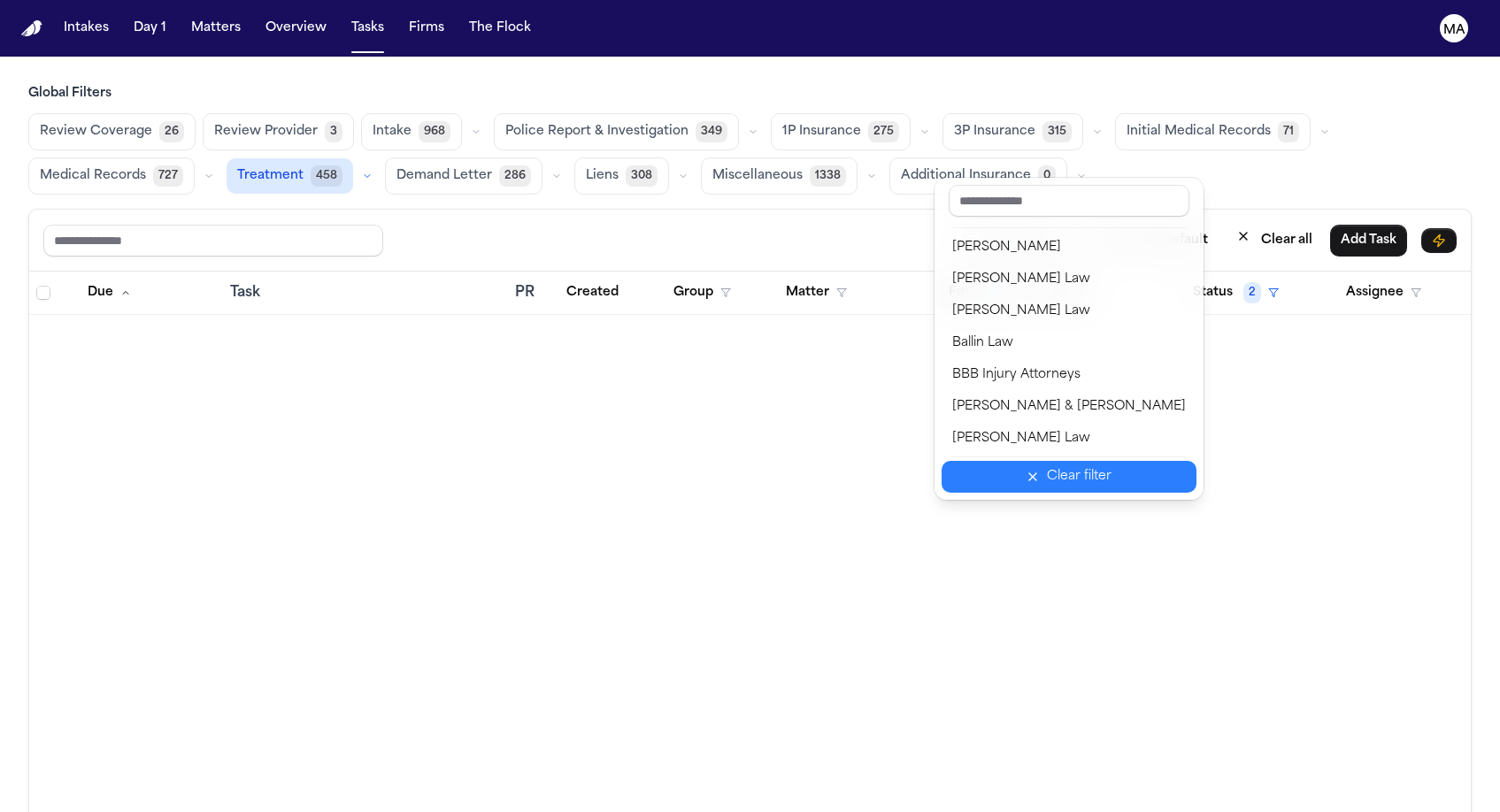
click at [1047, 466] on div "Clear filter" at bounding box center [1079, 476] width 64 height 21
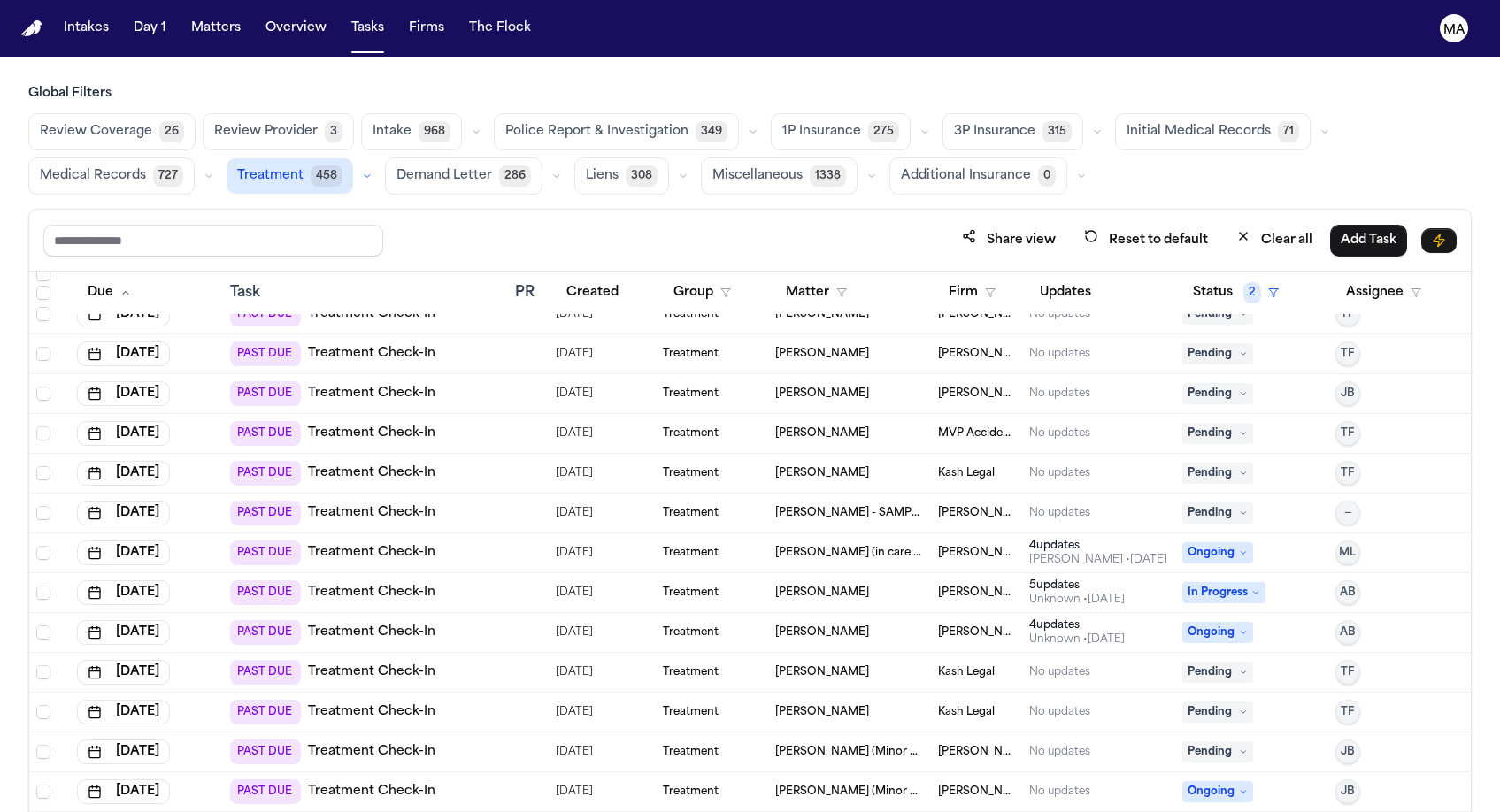
scroll to position [2218, 0]
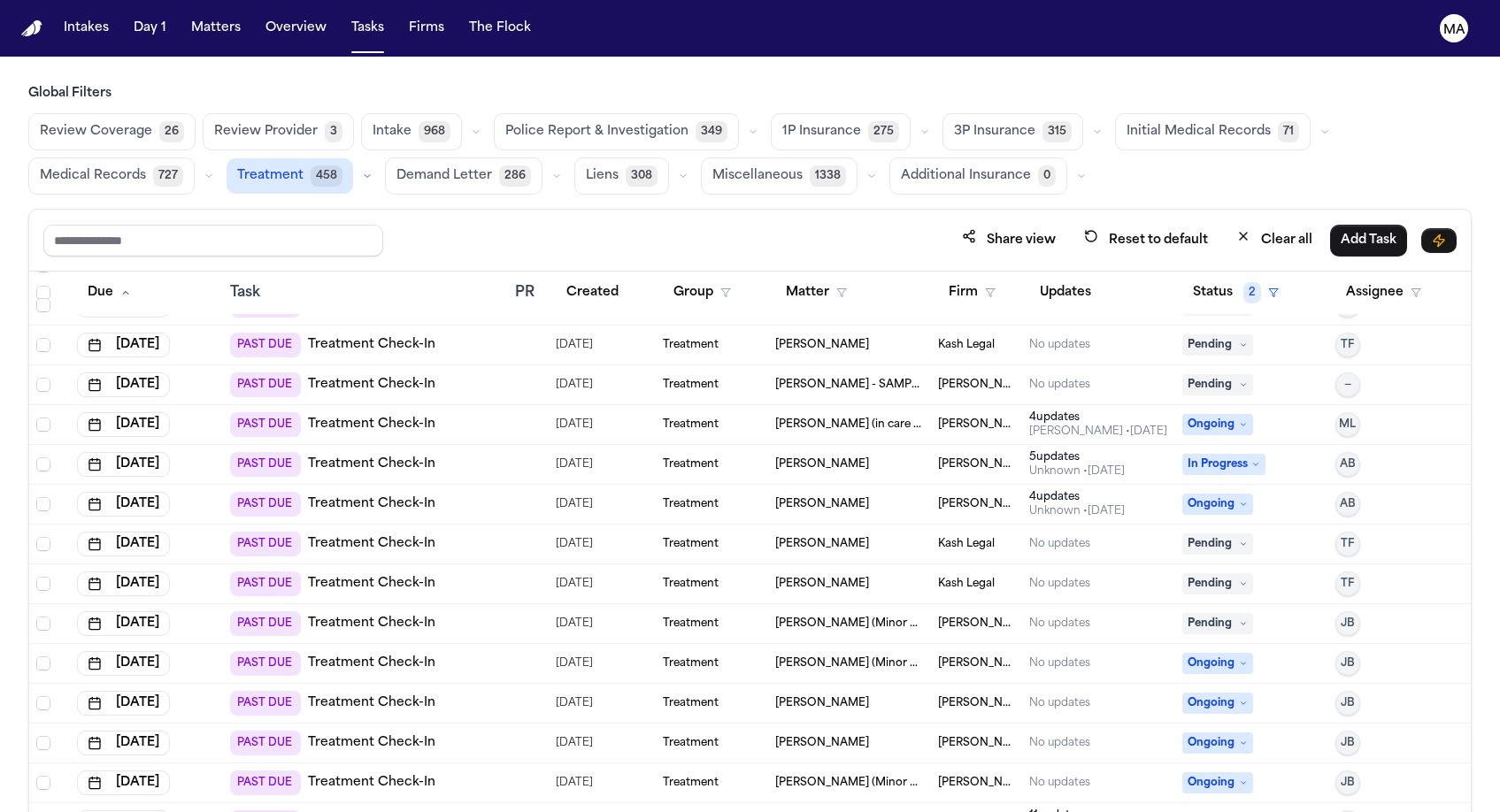
click at [146, 167] on span "Medical Records" at bounding box center [92, 177] width 106 height 18
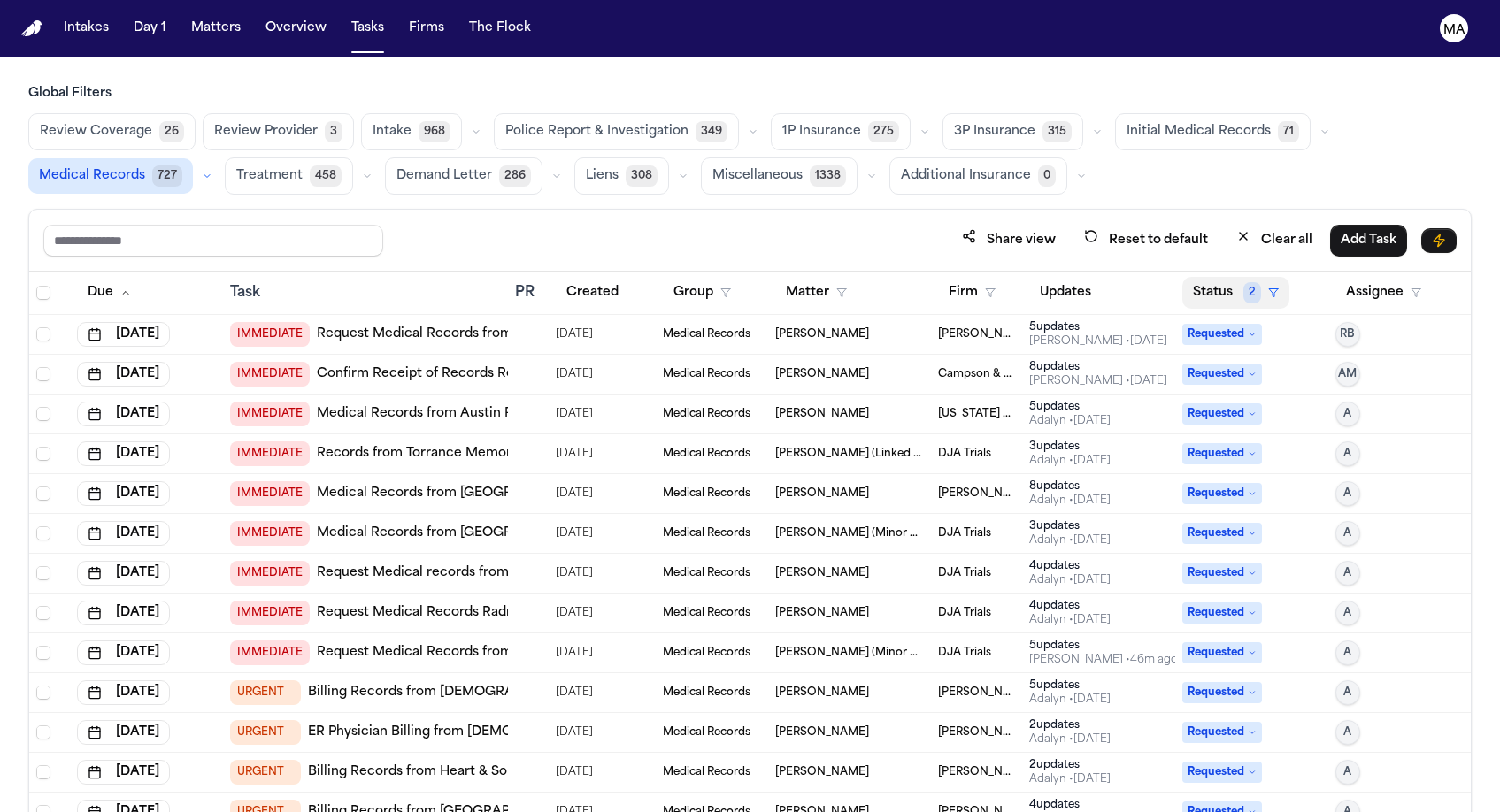
click at [1204, 277] on button "Status 2" at bounding box center [1236, 292] width 107 height 32
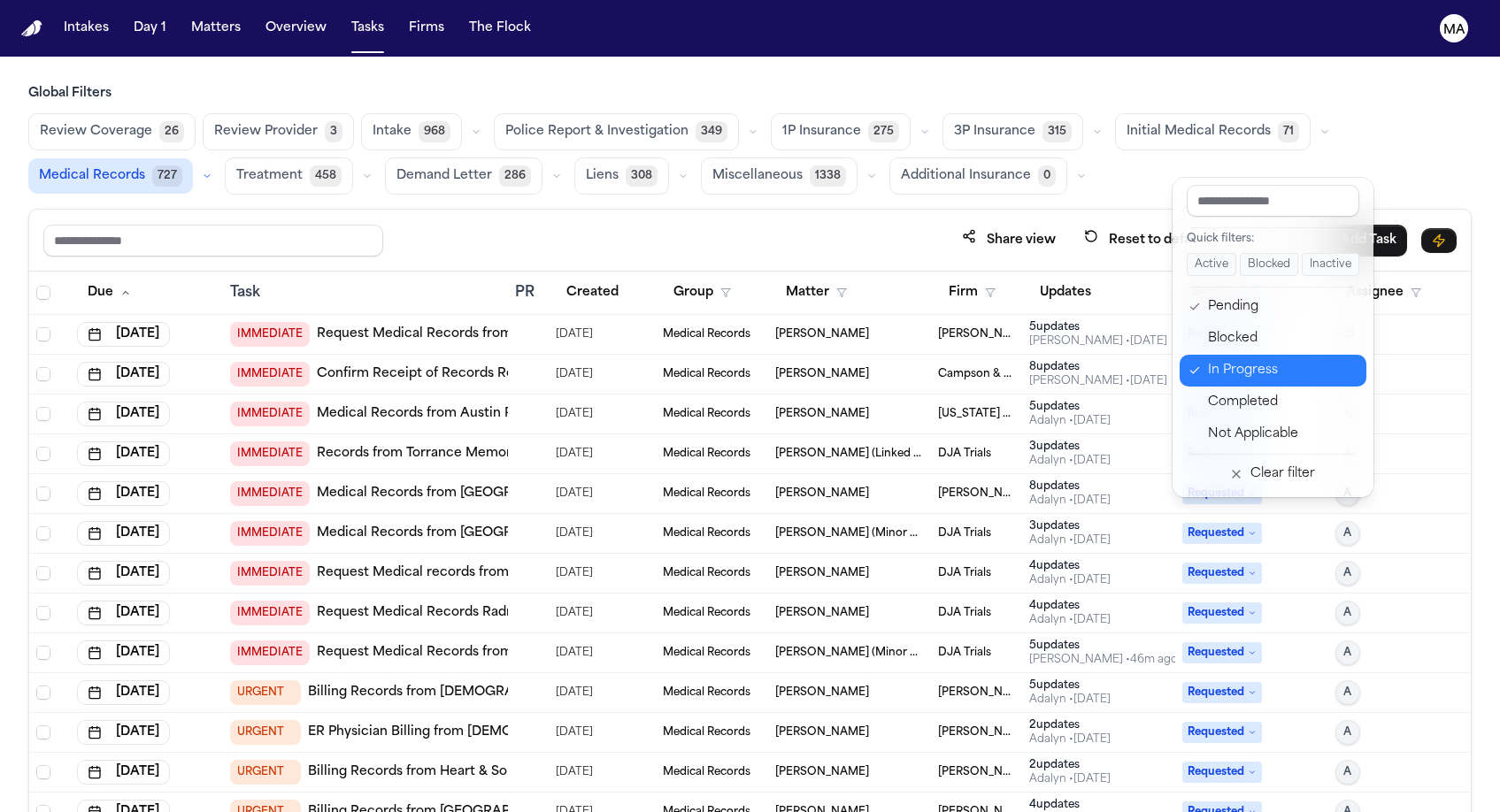
click at [1215, 360] on div "In Progress" at bounding box center [1282, 370] width 148 height 21
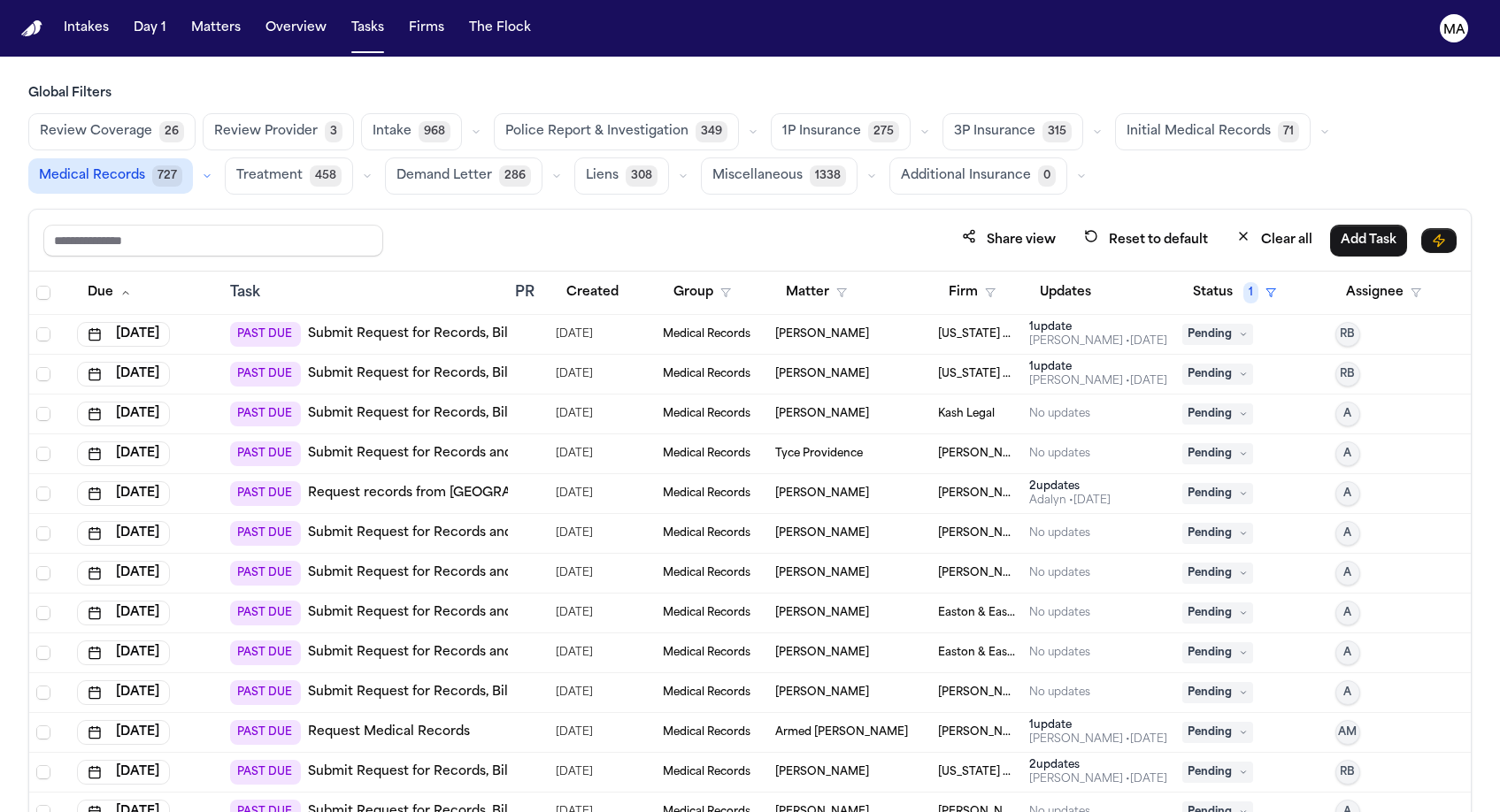
click at [443, 224] on div "Share view Reset to default Clear all Add Task" at bounding box center [750, 240] width 1413 height 33
click at [1127, 123] on span "Initial Medical Records" at bounding box center [1198, 132] width 144 height 18
click at [304, 167] on span "Treatment" at bounding box center [271, 177] width 66 height 18
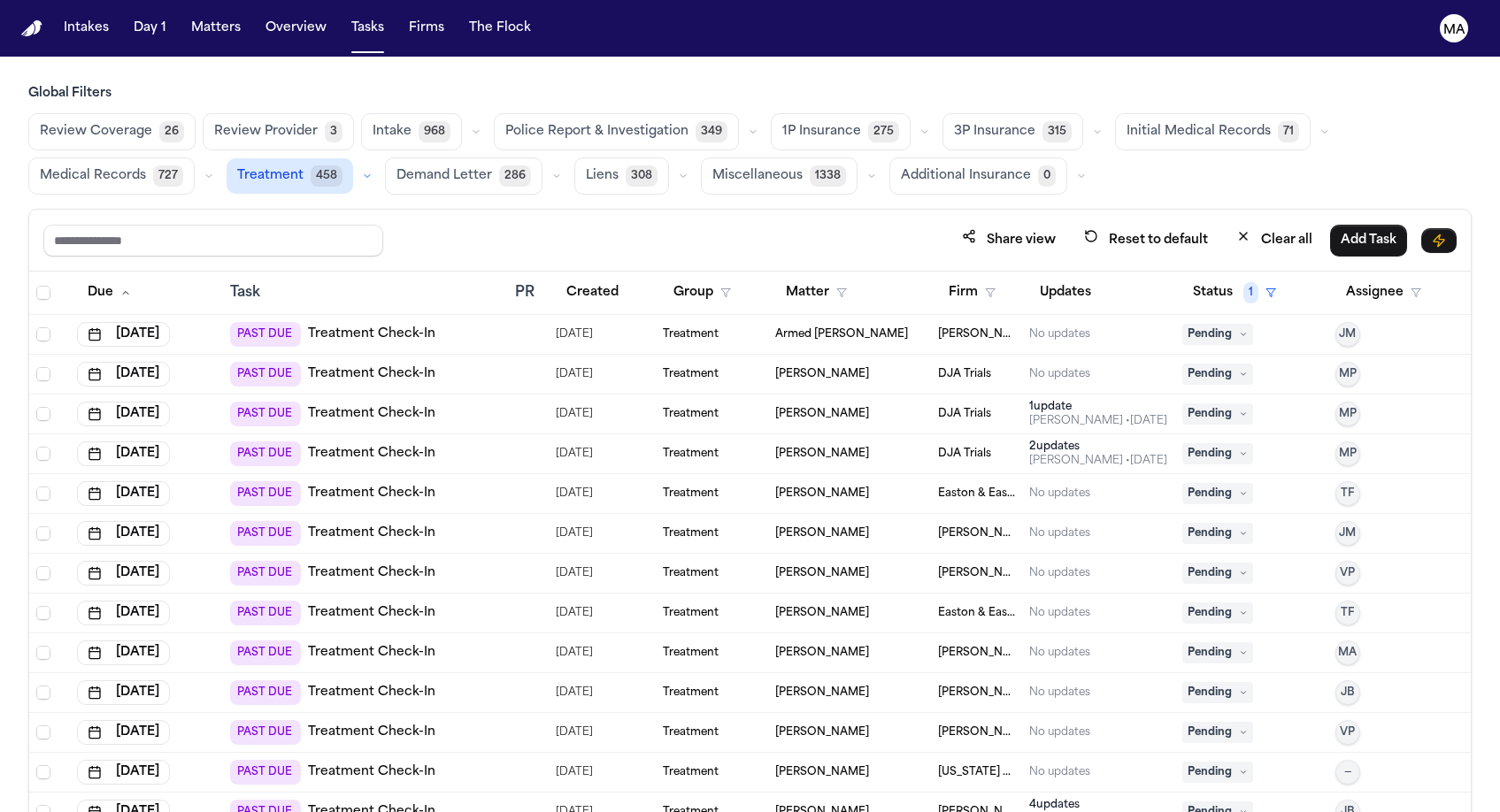
click at [392, 210] on div "Share view Reset to default Clear all Add Task" at bounding box center [750, 241] width 1442 height 62
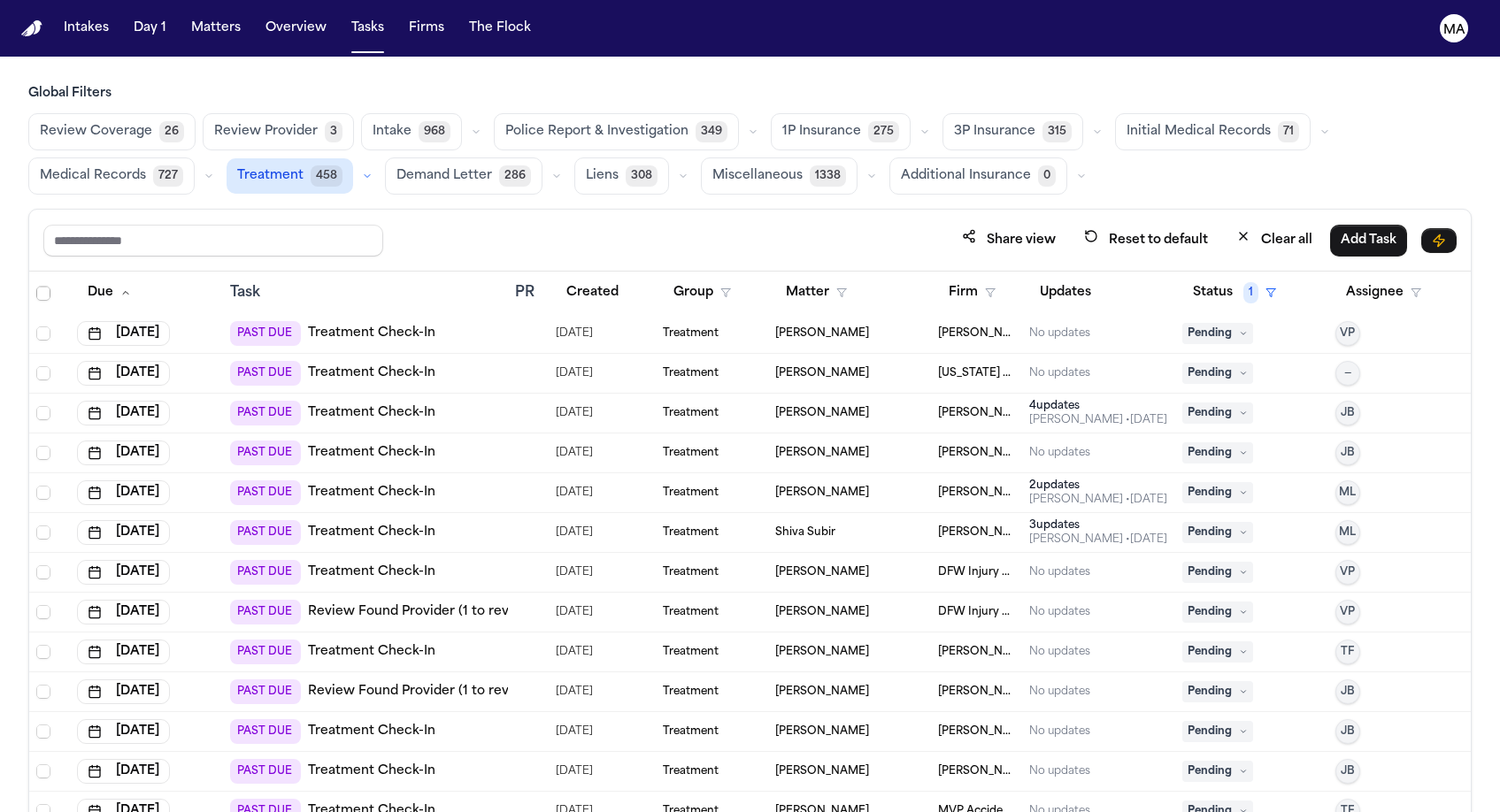
scroll to position [562, 0]
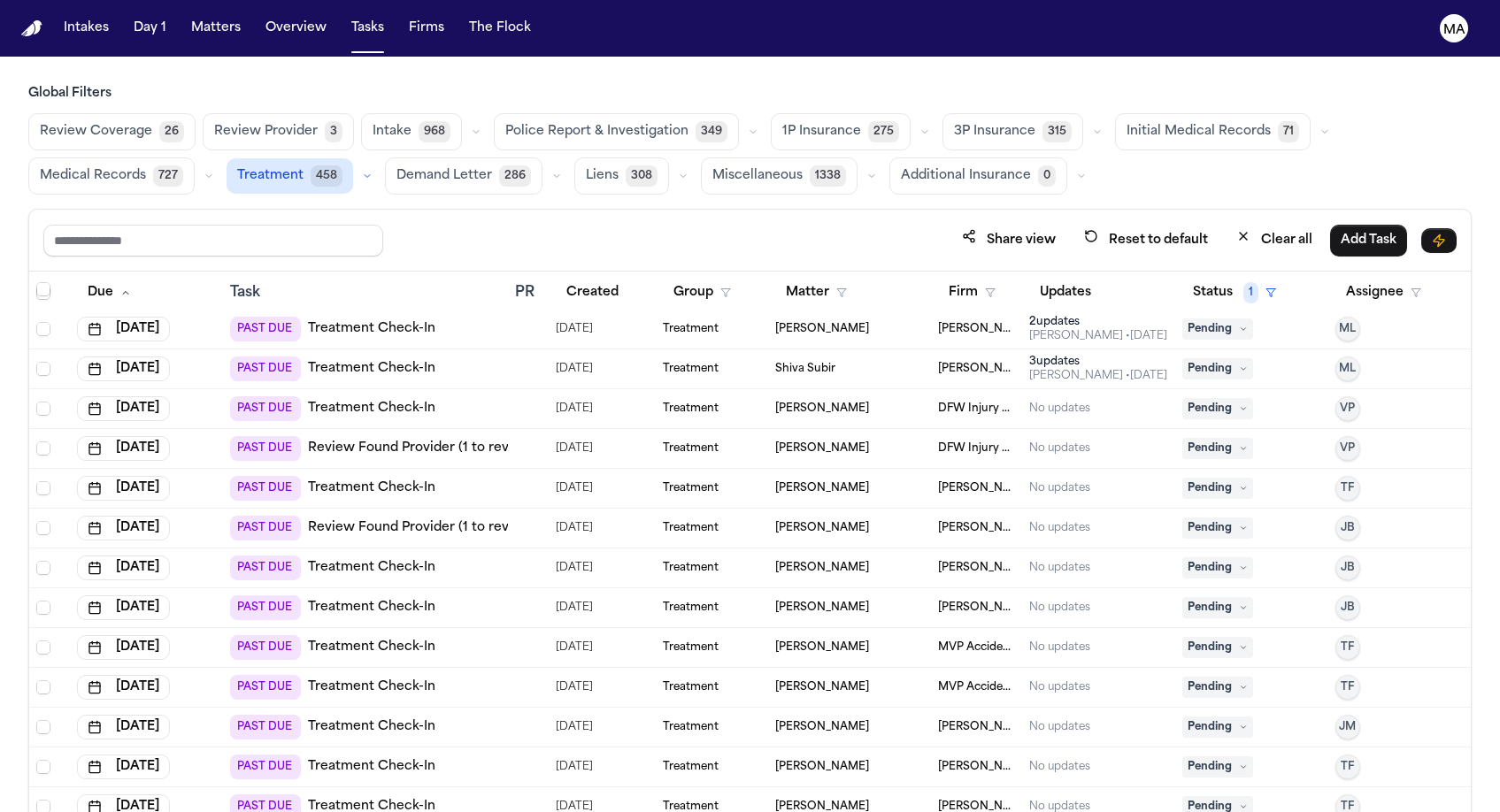
click at [146, 167] on span "Medical Records" at bounding box center [92, 177] width 106 height 18
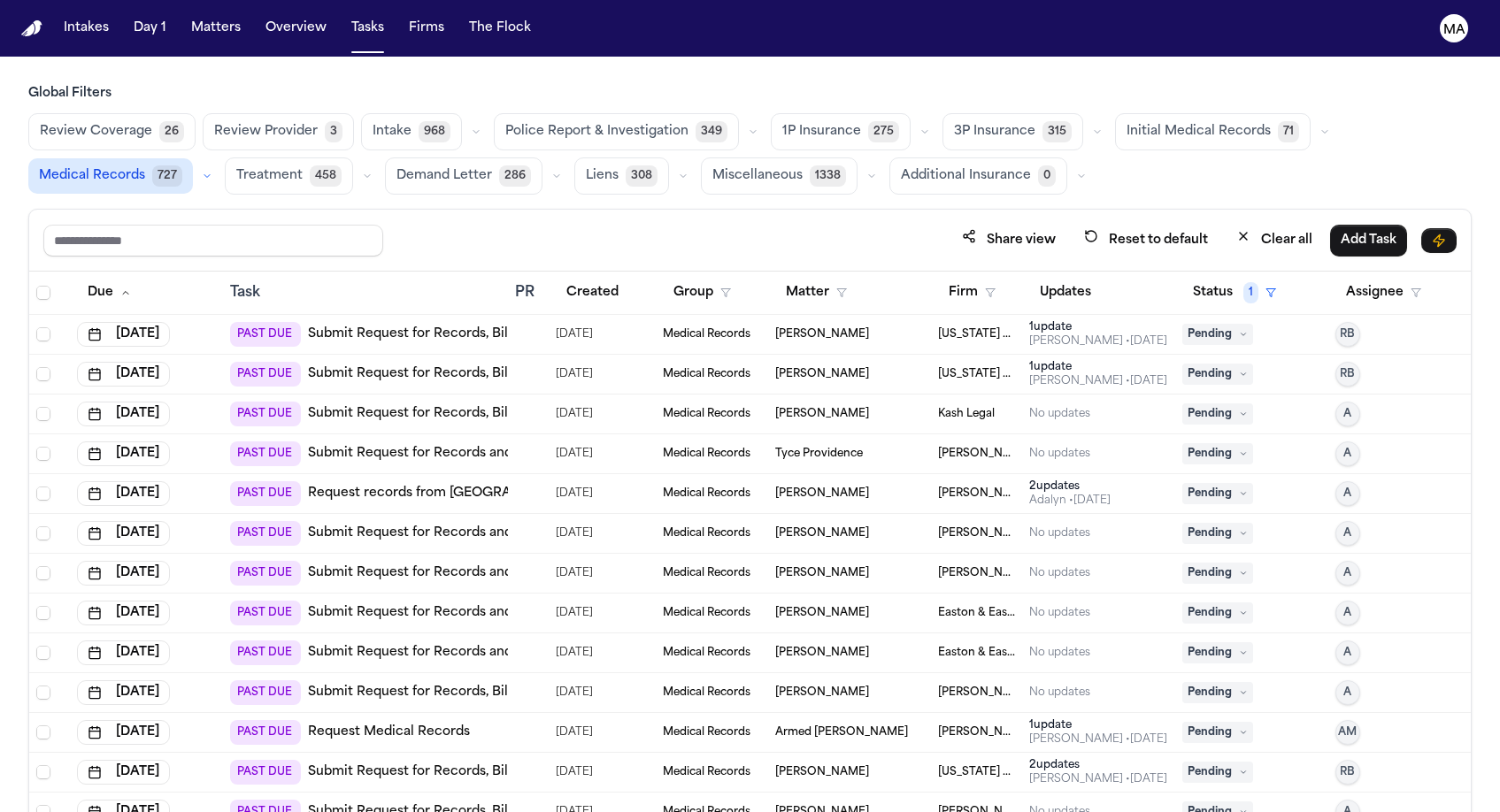
click at [427, 355] on td "PAST DUE Submit Request for Records, Bills and Radiology from Corewell Health W…" at bounding box center [365, 375] width 285 height 40
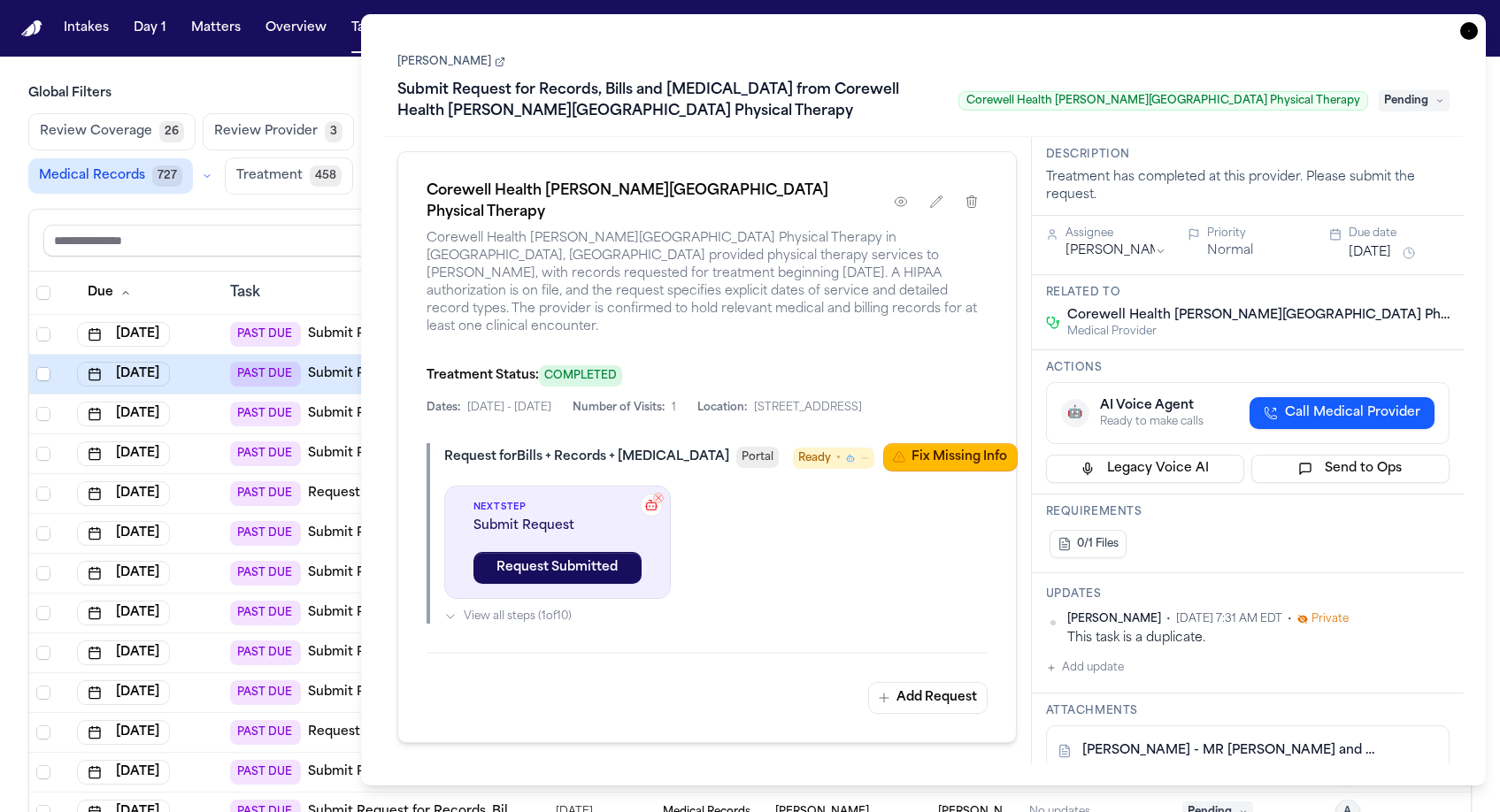
click at [1431, 91] on span "Pending" at bounding box center [1414, 100] width 71 height 21
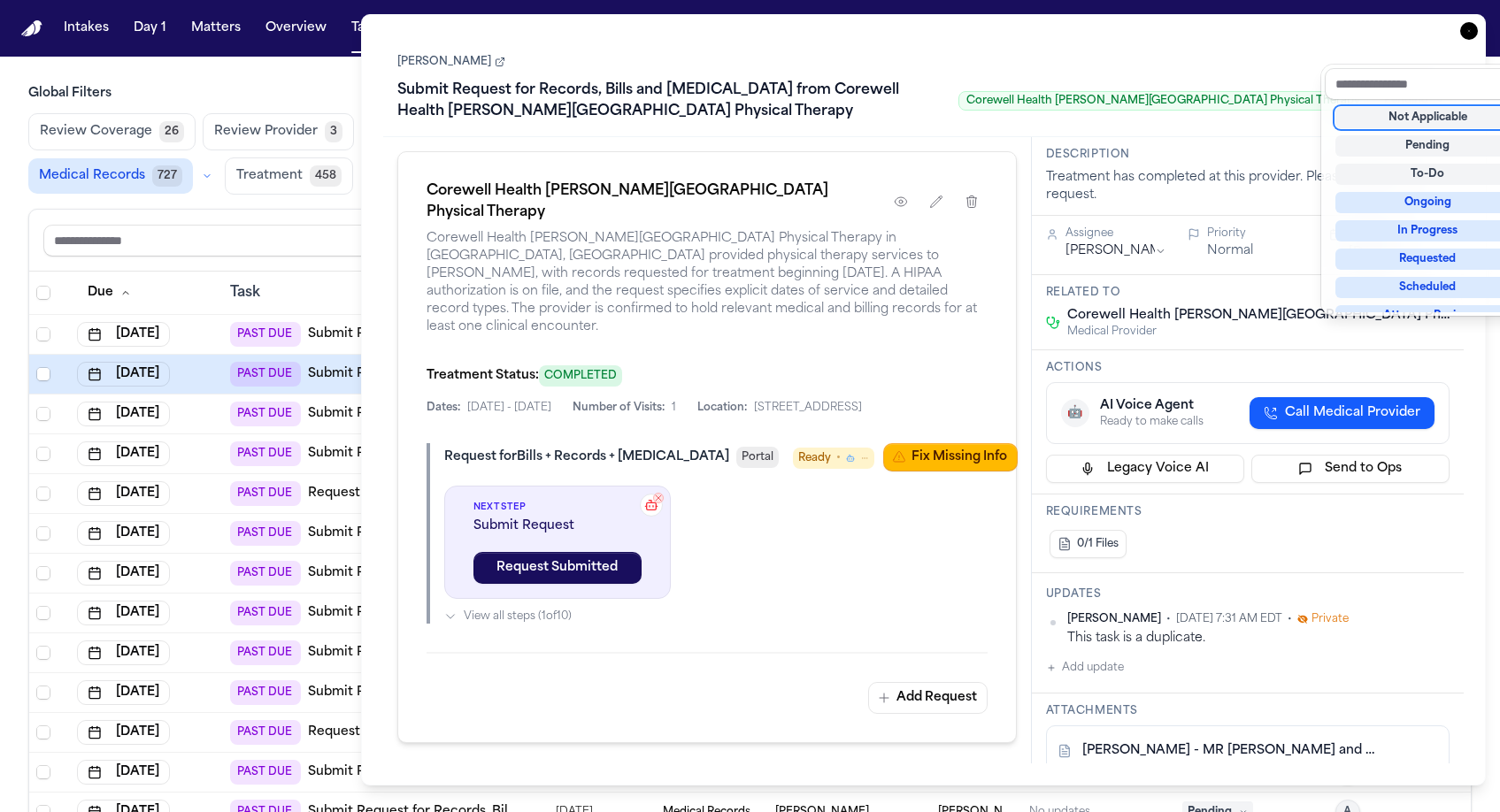
click at [1401, 107] on div "Not Applicable" at bounding box center [1428, 117] width 185 height 21
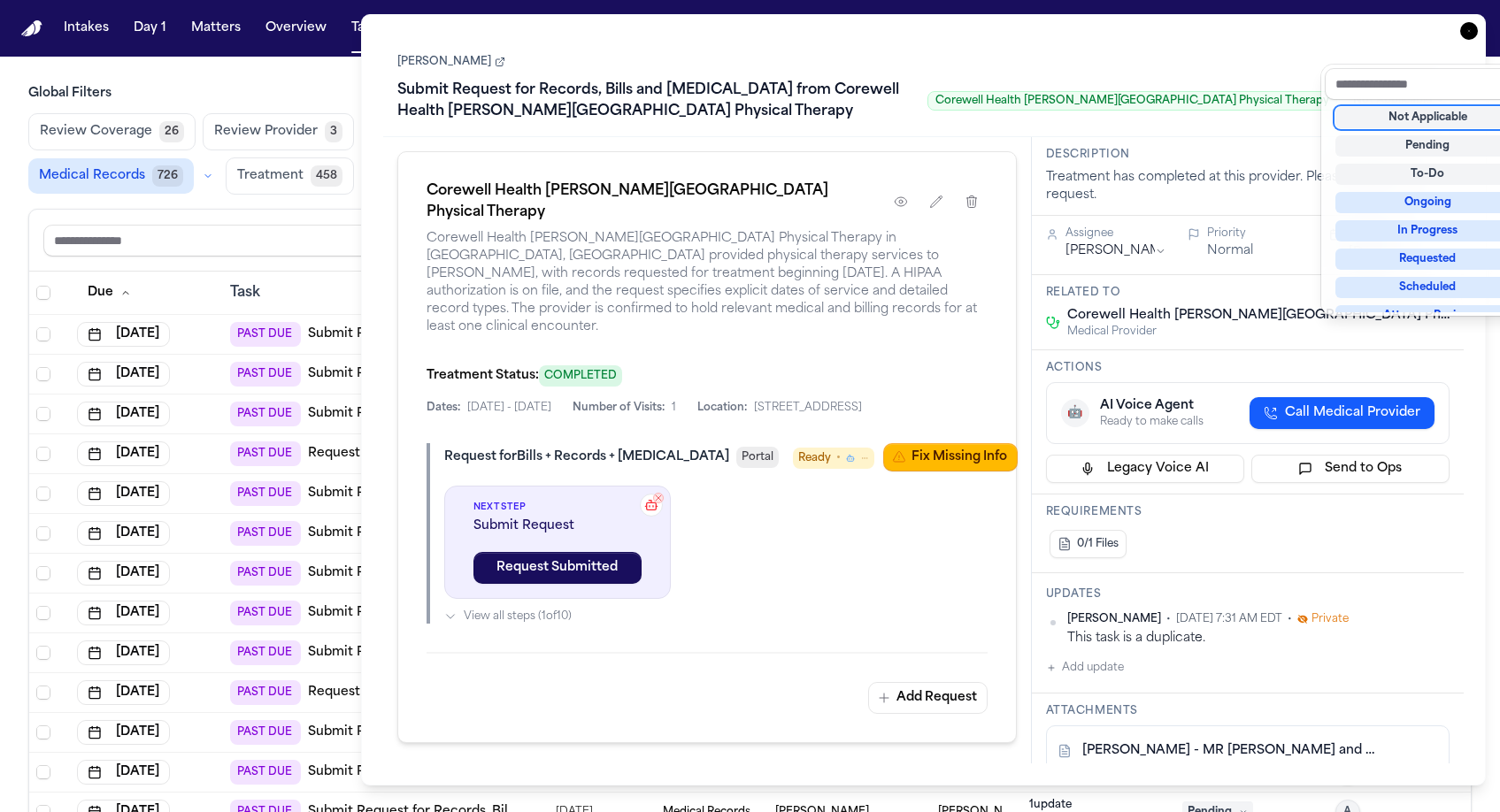
click at [1480, 17] on div "Task Details Sandra Brown Submit Request for Records, Bills and Radiology from …" at bounding box center [924, 400] width 1125 height 771
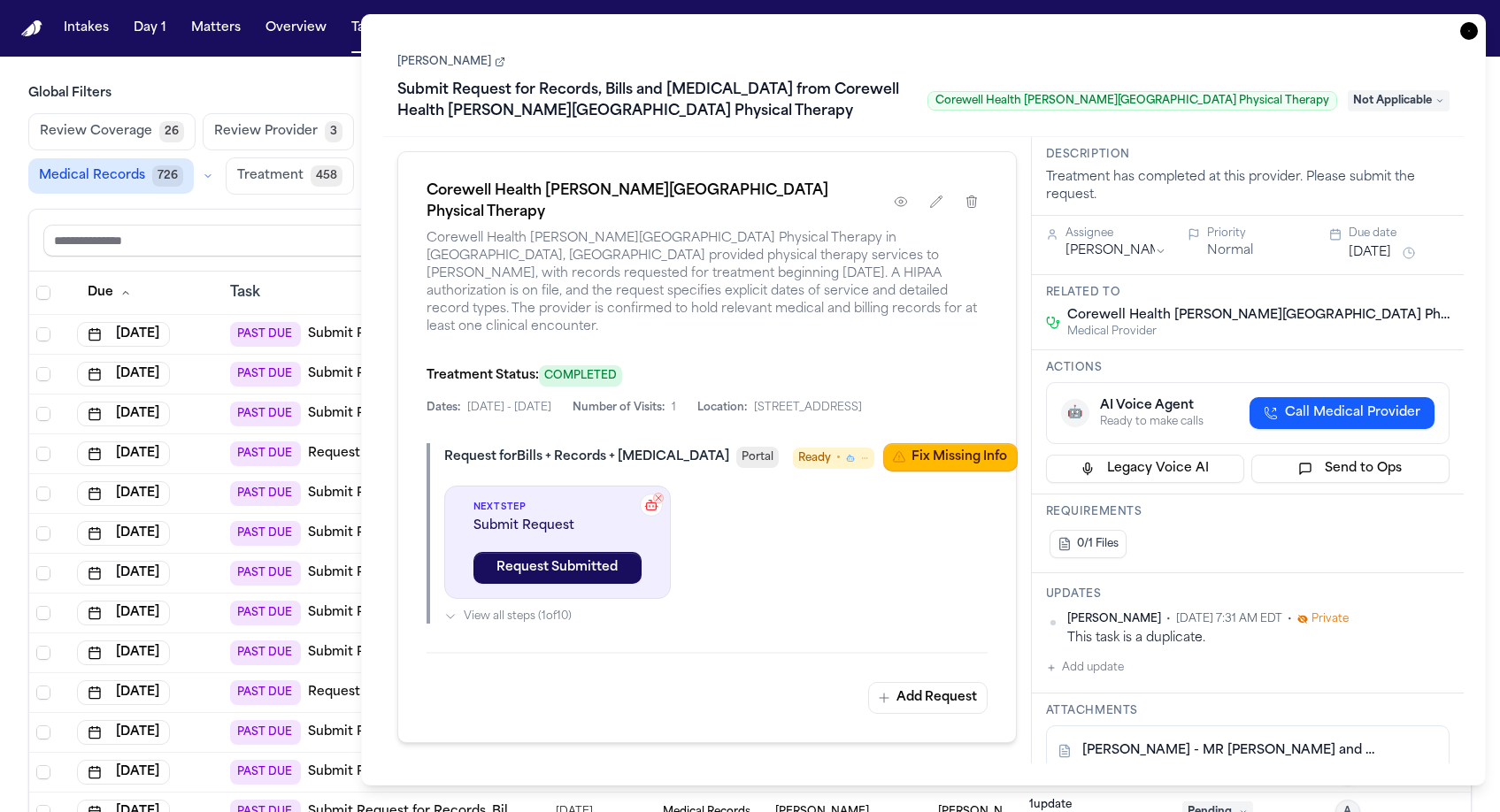
click at [1478, 22] on icon "button" at bounding box center [1469, 31] width 18 height 18
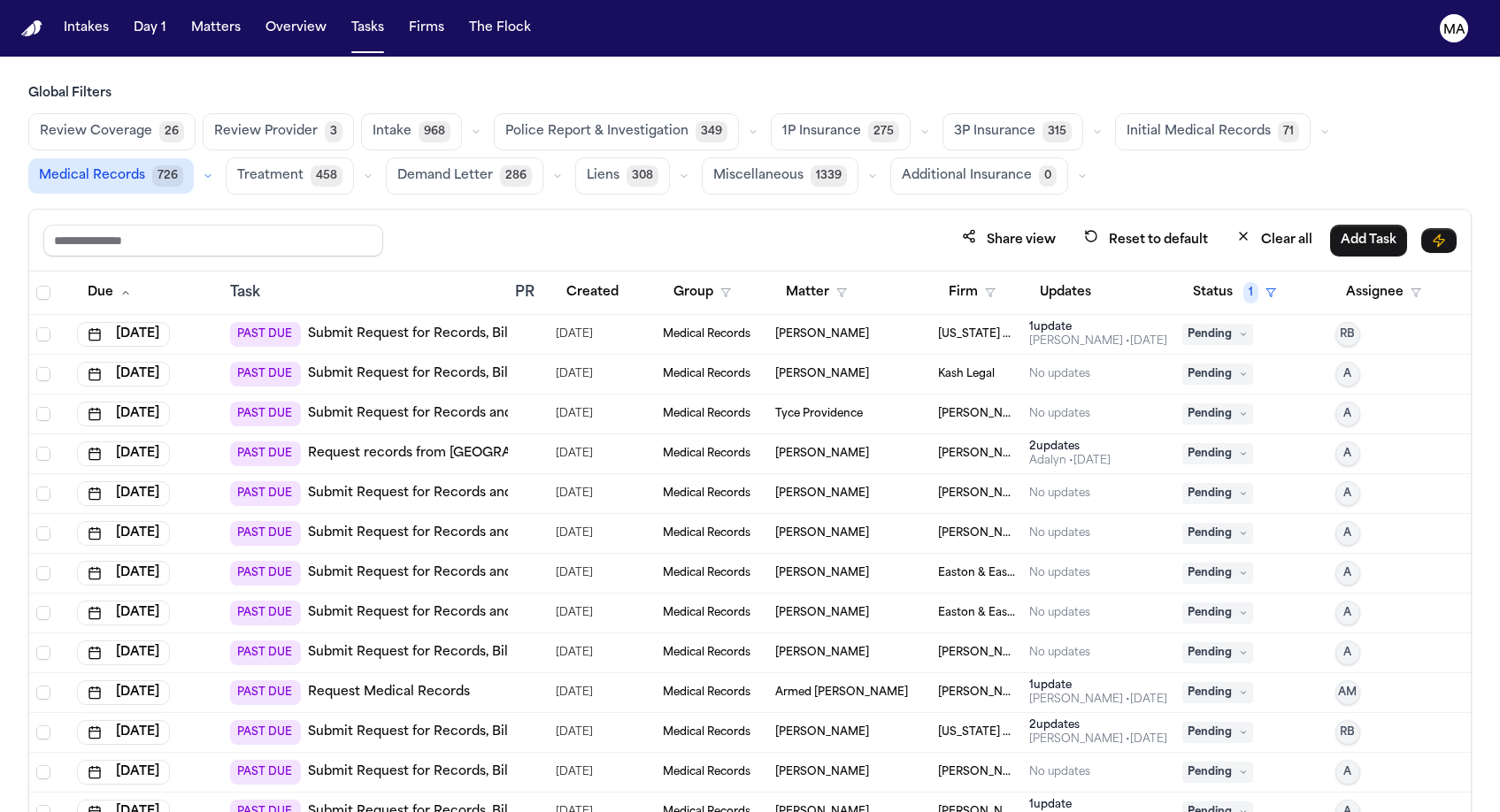
click at [519, 327] on div at bounding box center [528, 334] width 26 height 14
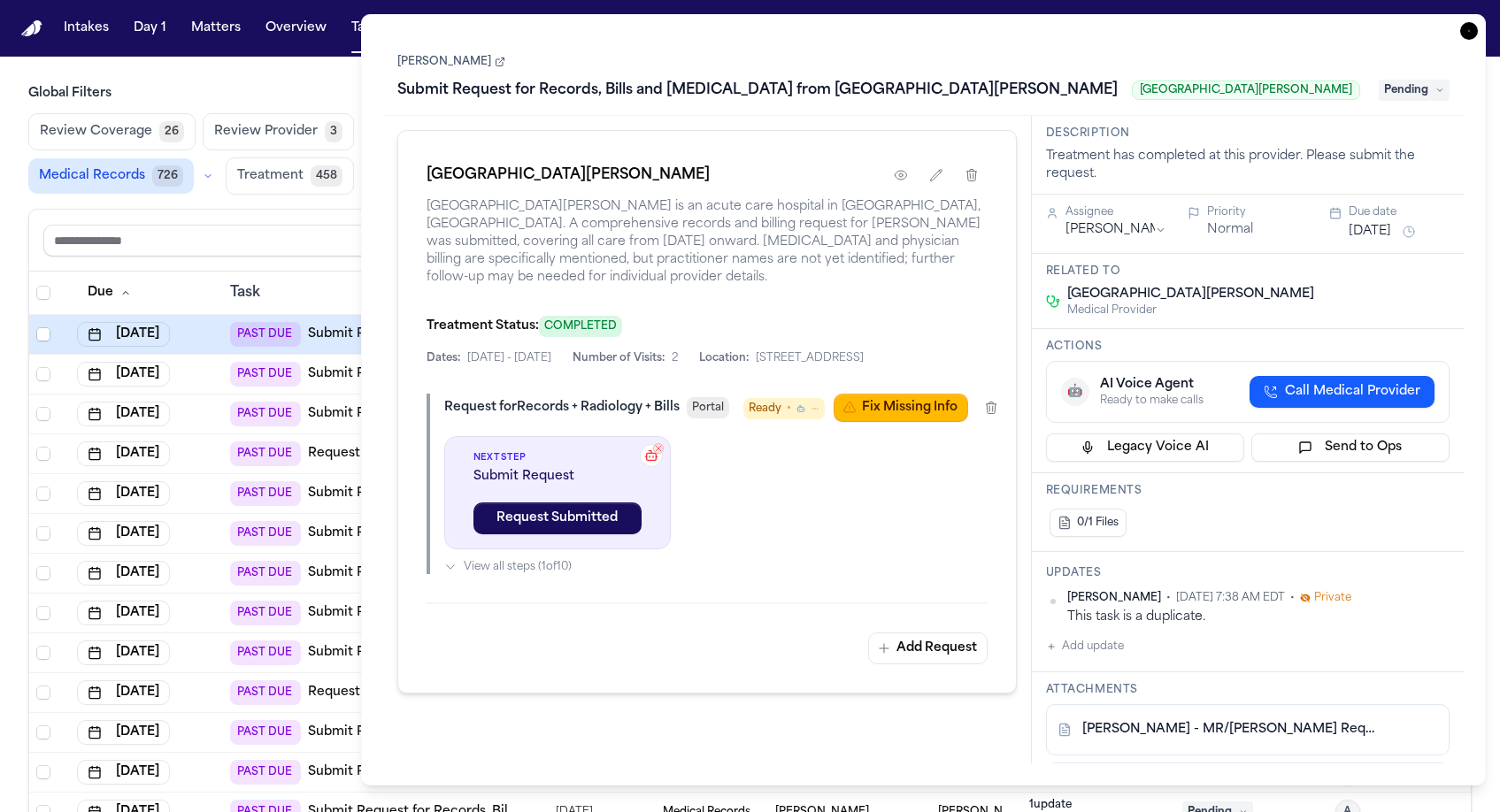
click at [1423, 80] on span "Pending" at bounding box center [1414, 90] width 71 height 21
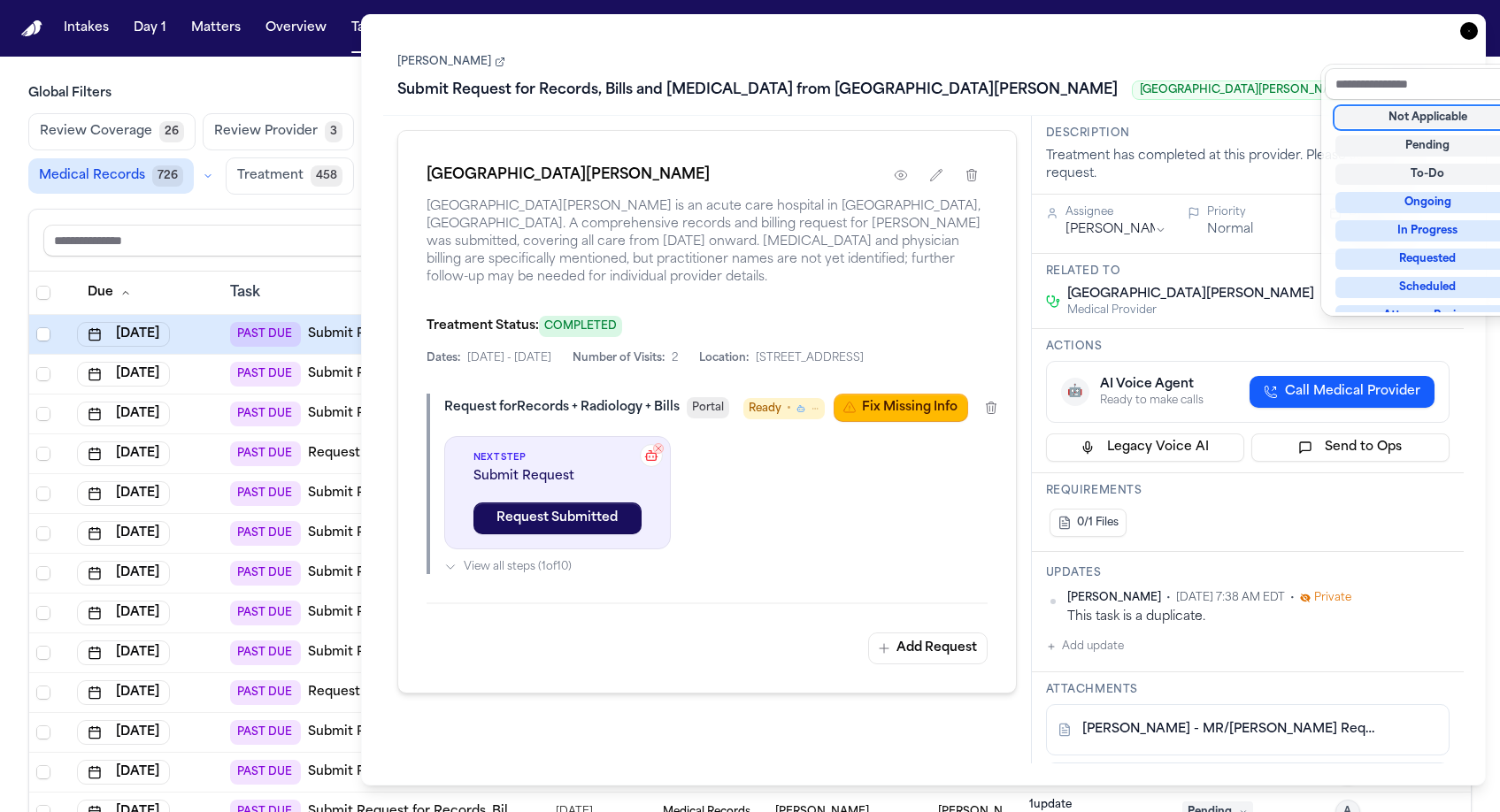
click at [1414, 107] on div "Not Applicable" at bounding box center [1428, 117] width 185 height 21
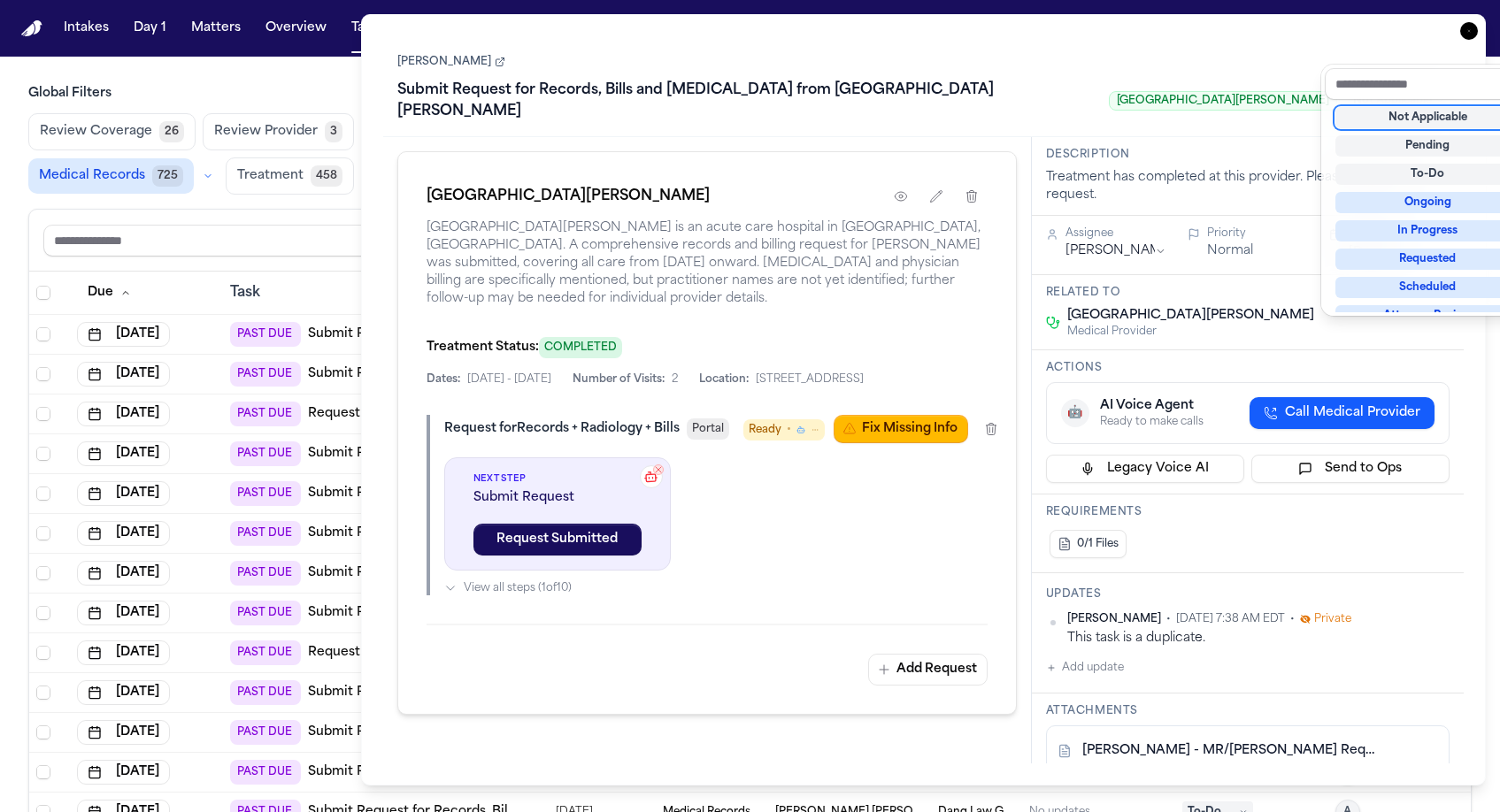
click at [1479, 22] on div "Task Details Dorene Adams Submit Request for Records, Bills and Radiology from …" at bounding box center [924, 400] width 1125 height 771
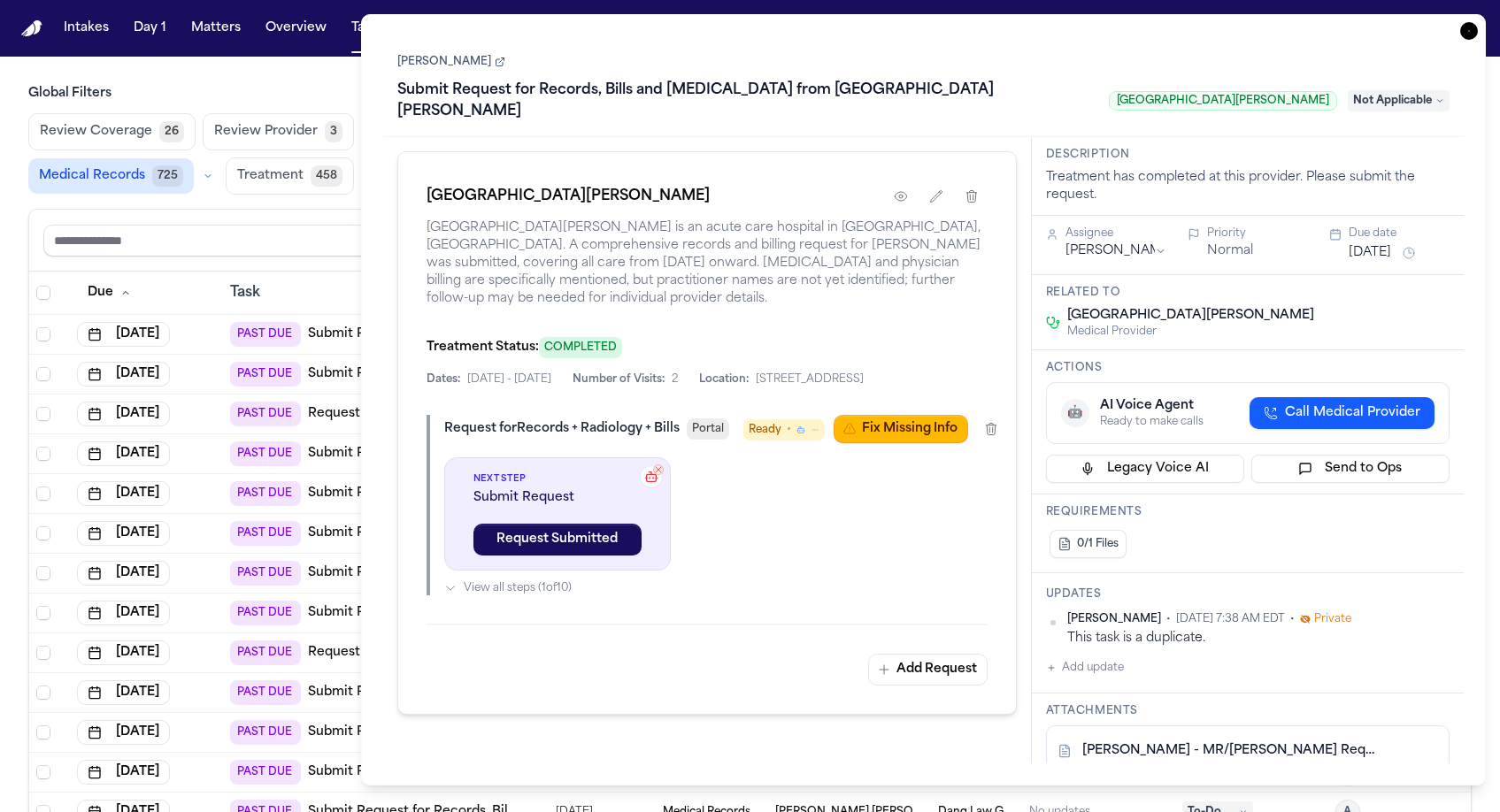
click at [1478, 22] on icon "button" at bounding box center [1469, 31] width 18 height 18
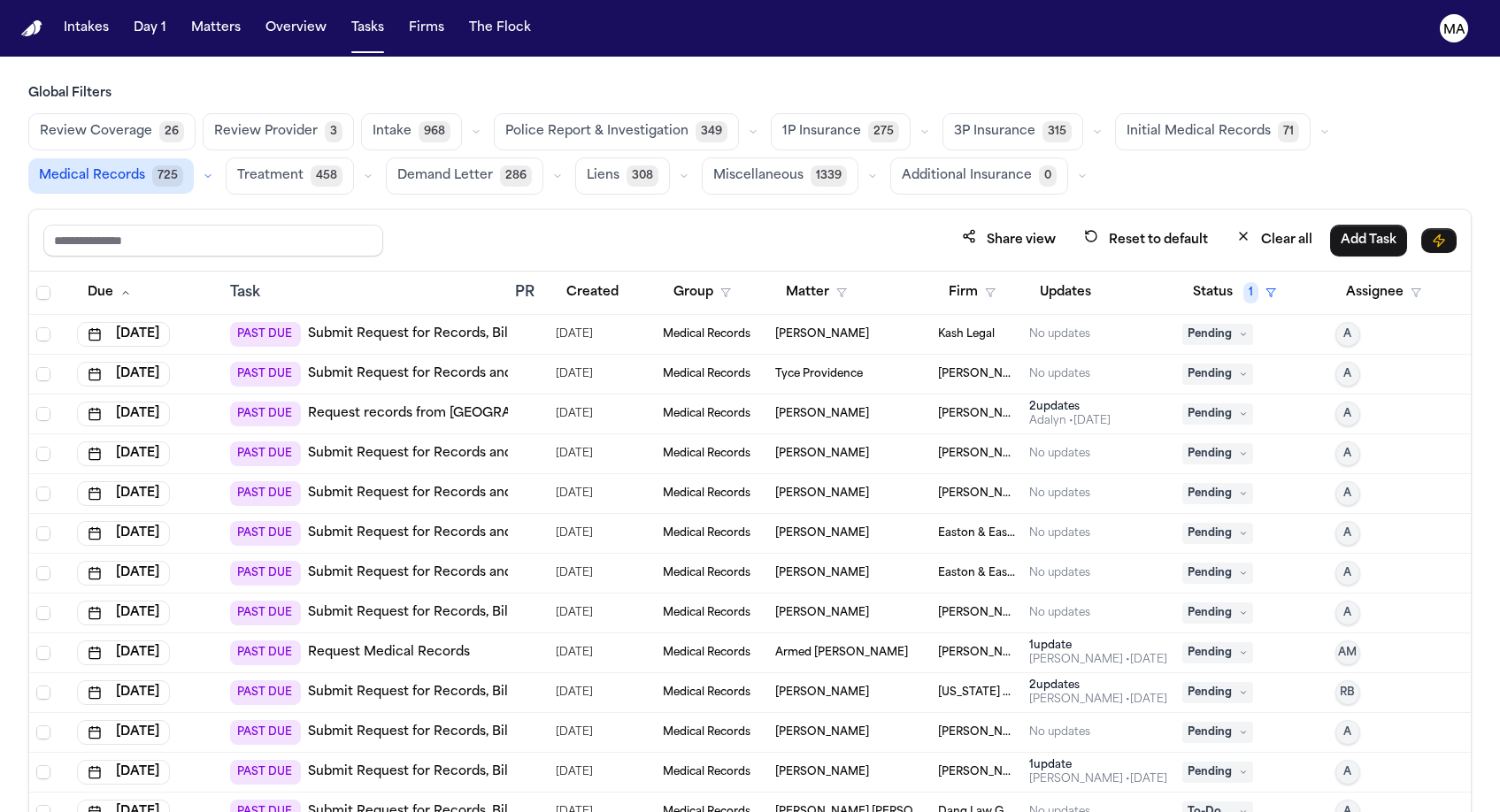
click at [463, 524] on link "Submit Request for Records and Bills from Huntington Beach Urgent Care" at bounding box center [553, 533] width 491 height 18
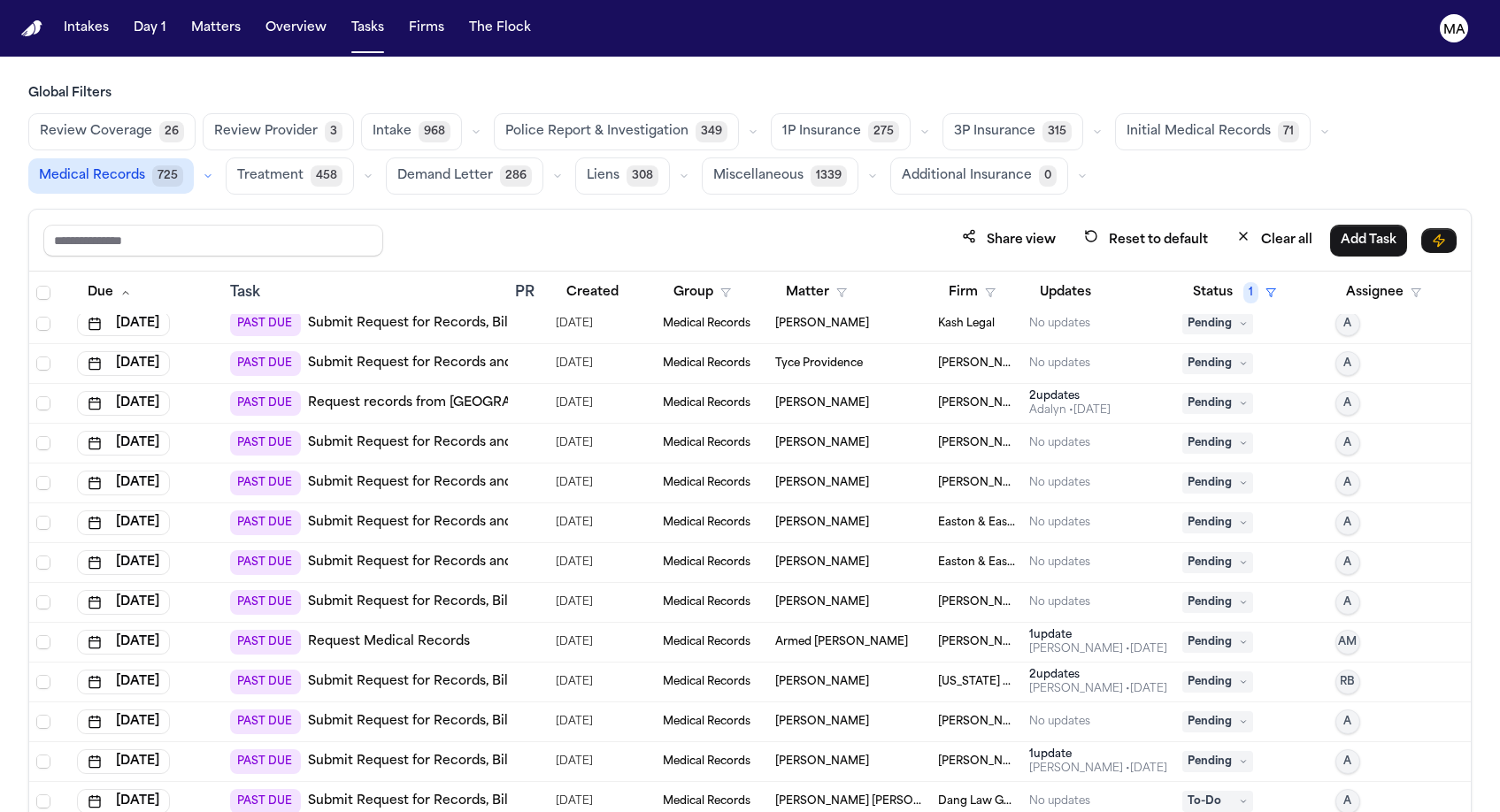
scroll to position [14, 0]
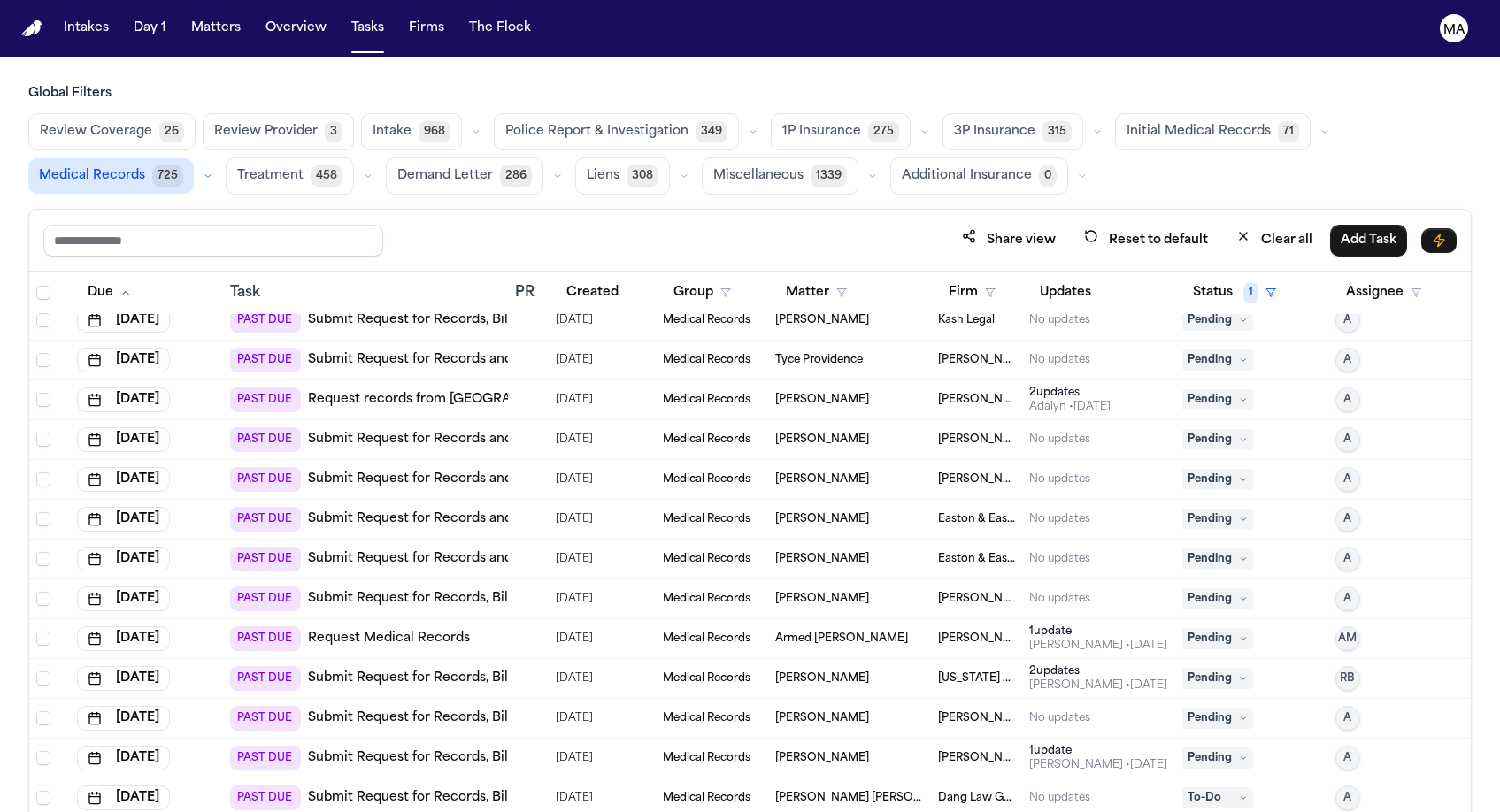
click at [448, 659] on td "PAST DUE Submit Request for Records, Bills and Radiology from Corewell Health W…" at bounding box center [365, 679] width 285 height 40
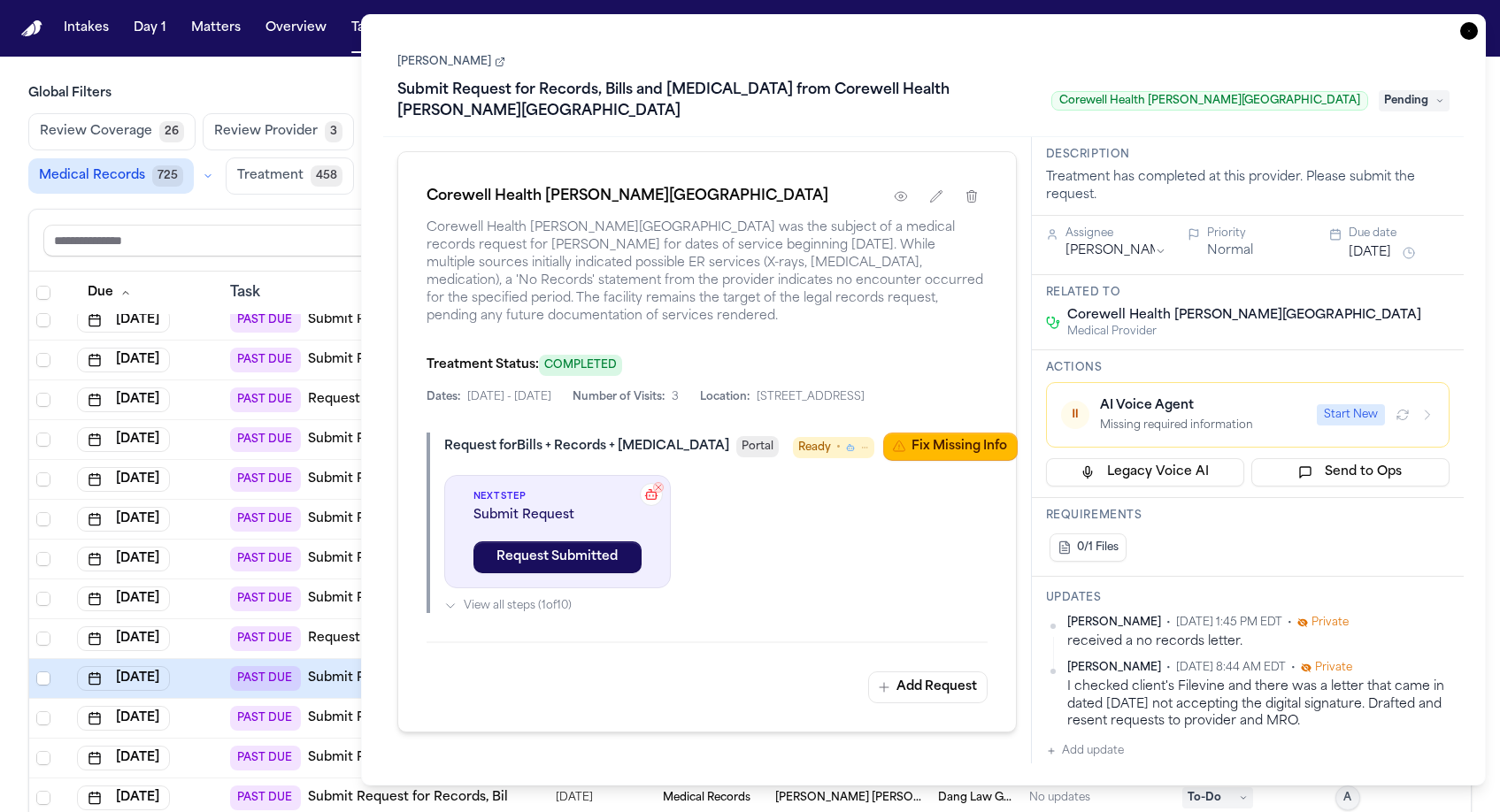
click at [931, 433] on button "Fix Missing Info" at bounding box center [950, 446] width 135 height 28
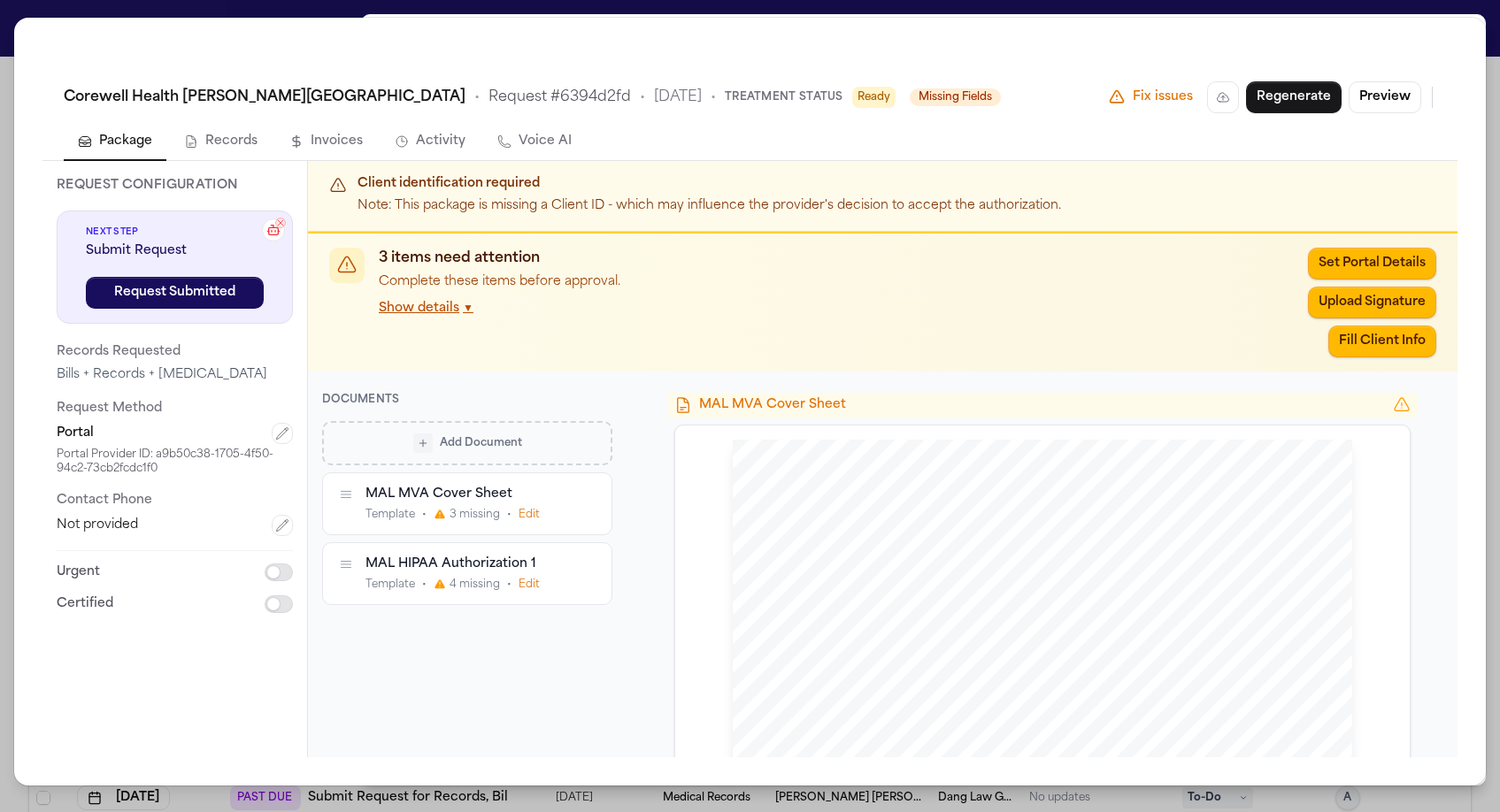
click at [489, 428] on div "Add Document MAL MVA Cover Sheet Template • 3 missing • Edit MAL HIPAA Authoriz…" at bounding box center [467, 578] width 290 height 316
click at [272, 423] on button "button" at bounding box center [282, 433] width 21 height 21
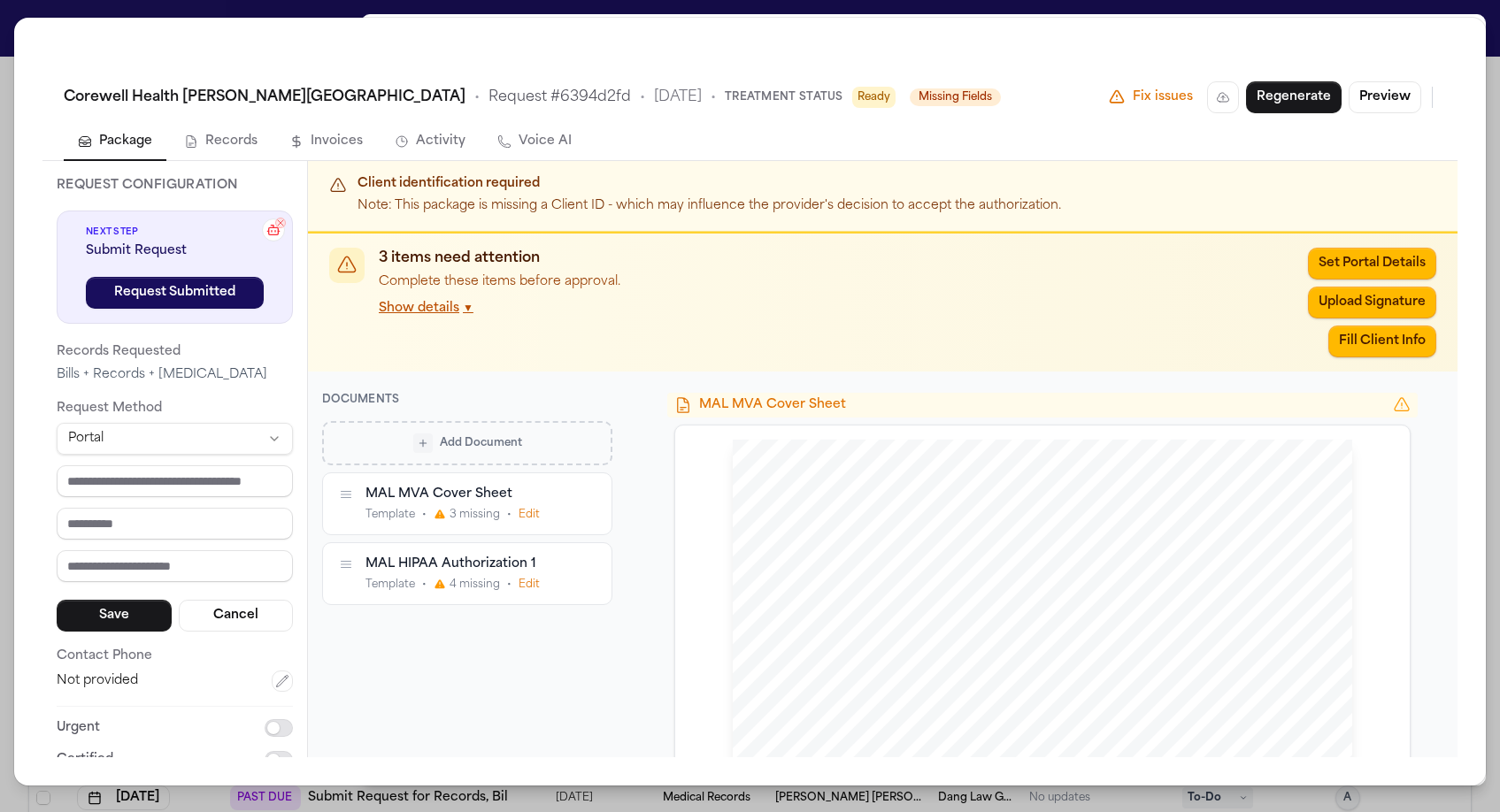
click at [93, 253] on html "Intakes Day 1 Matters Overview Tasks Firms The Flock MA Global Filters Review C…" at bounding box center [750, 406] width 1500 height 812
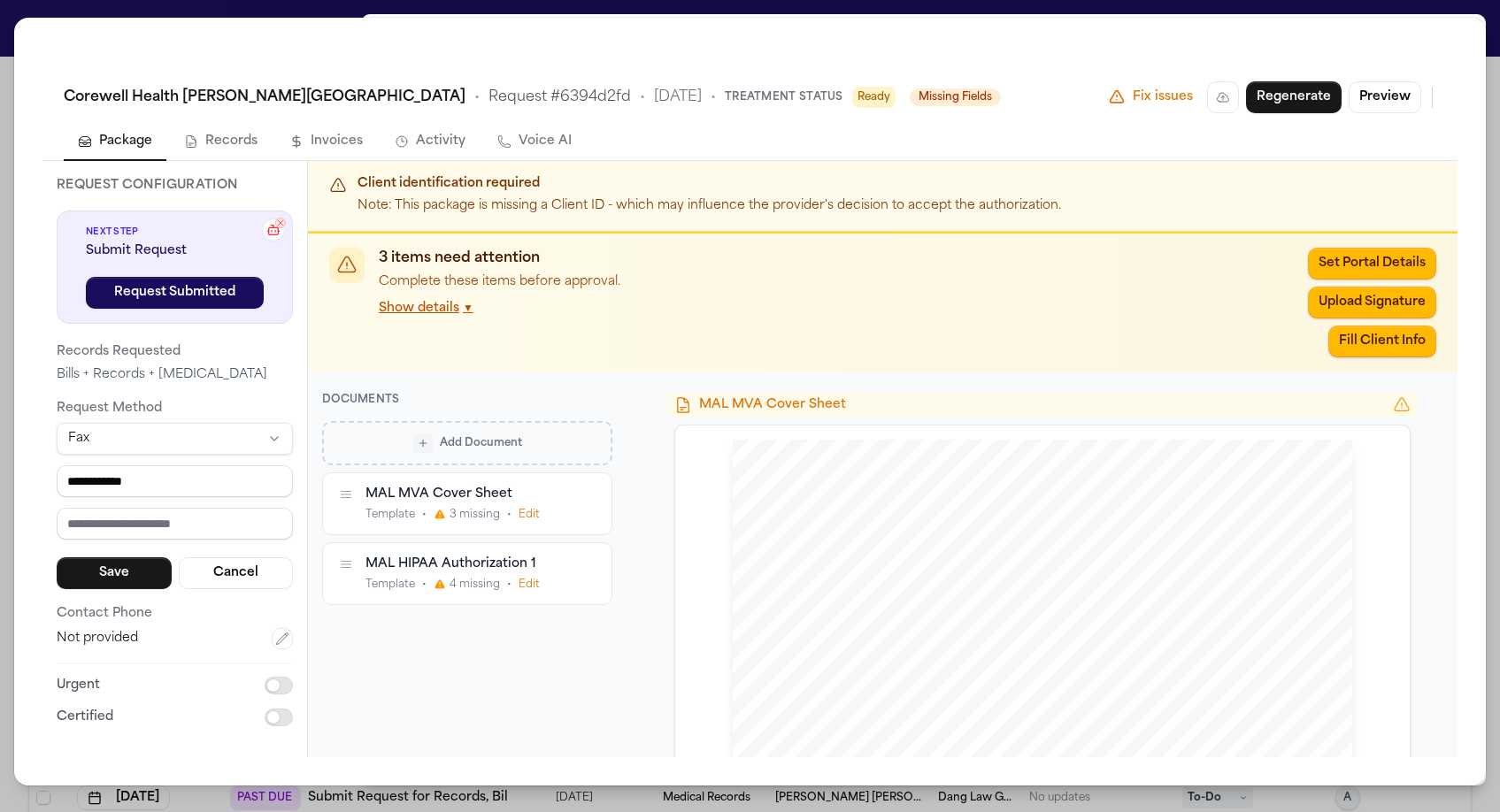
click at [204, 486] on div "**********" at bounding box center [175, 459] width 265 height 596
click at [57, 465] on input "**********" at bounding box center [175, 481] width 236 height 32
type input "**********"
click at [82, 557] on button "Save" at bounding box center [114, 572] width 115 height 32
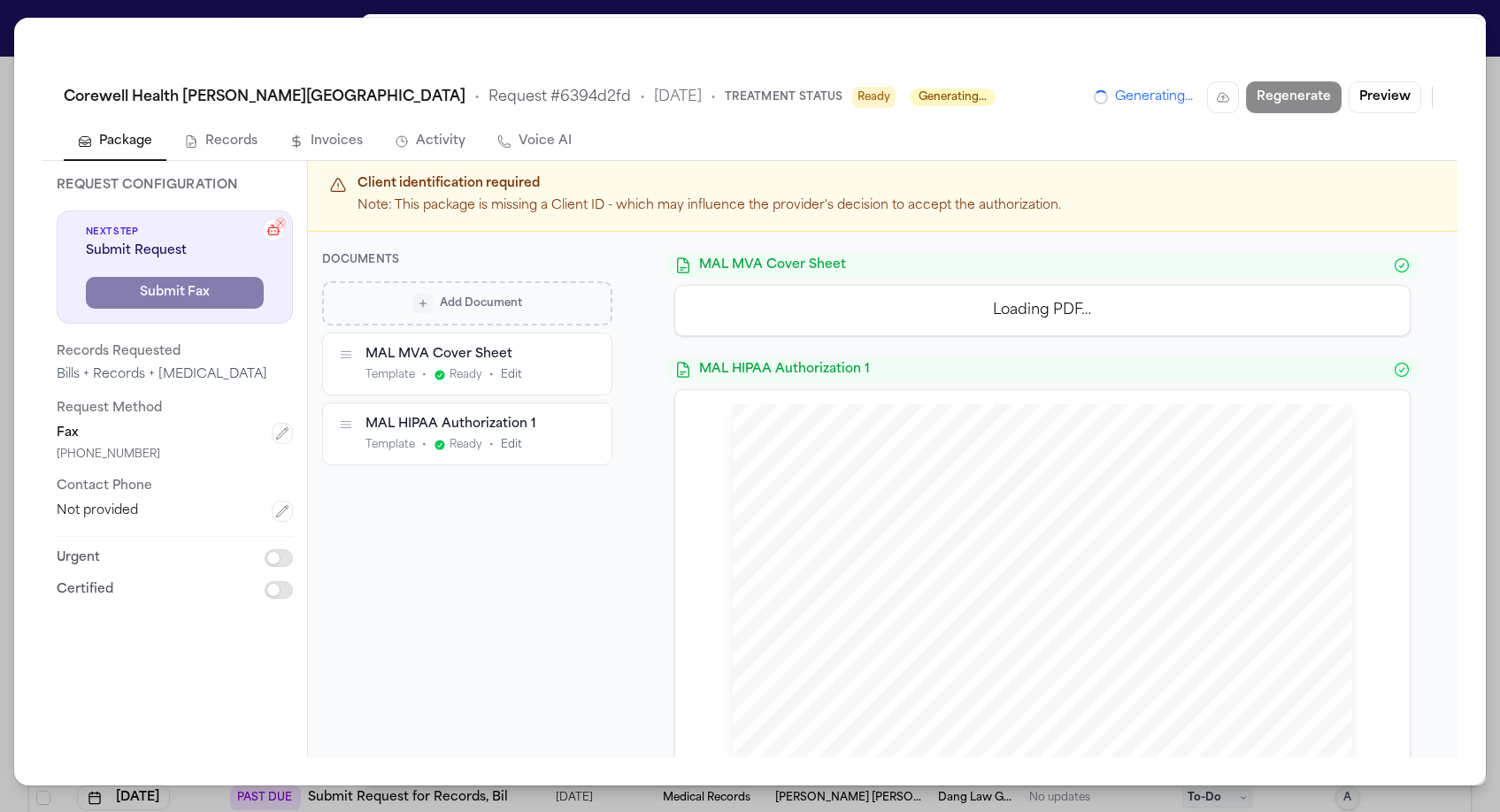
click at [1401, 8] on div "Corewell Health William Beaumont University Hospital • Request # 6394d2fd • 9/1…" at bounding box center [750, 406] width 1500 height 812
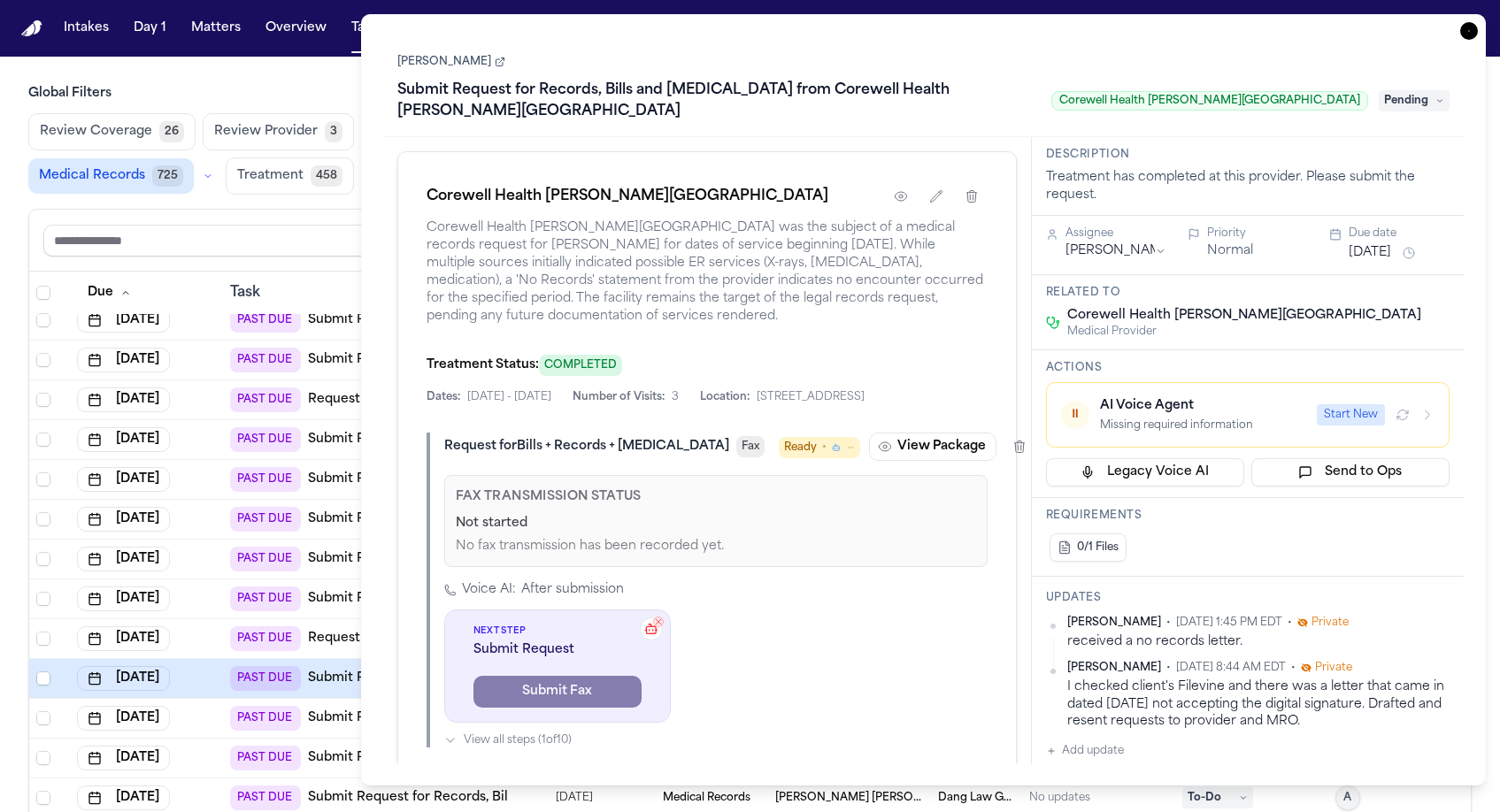
click at [421, 55] on link "Dorene Adams" at bounding box center [451, 62] width 108 height 14
click at [350, 57] on main "Global Filters Review Coverage 26 Review Provider 3 Intake 968 Police Report & …" at bounding box center [750, 435] width 1500 height 755
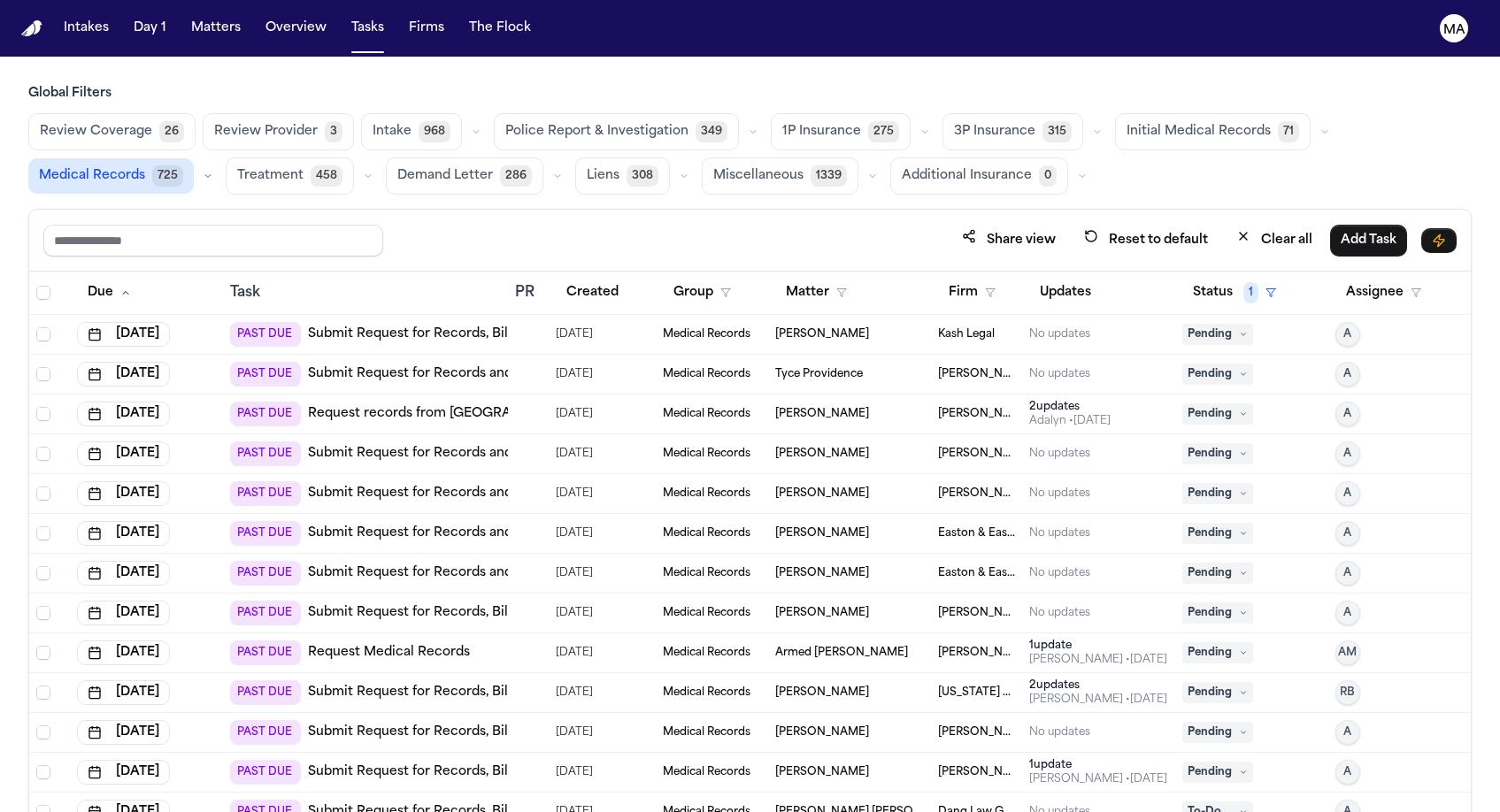
click at [303, 167] on span "Treatment" at bounding box center [270, 177] width 66 height 18
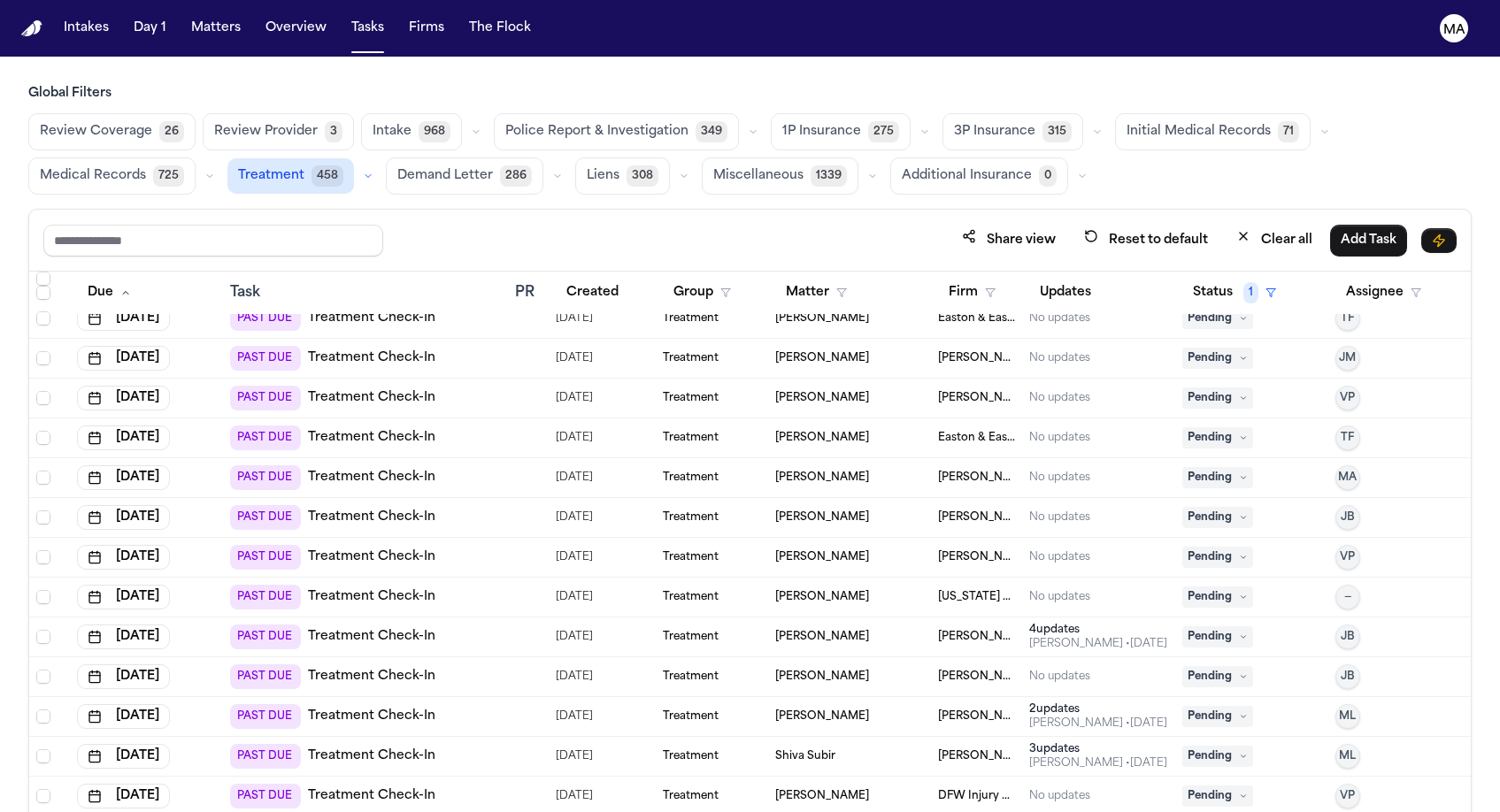
scroll to position [185, 0]
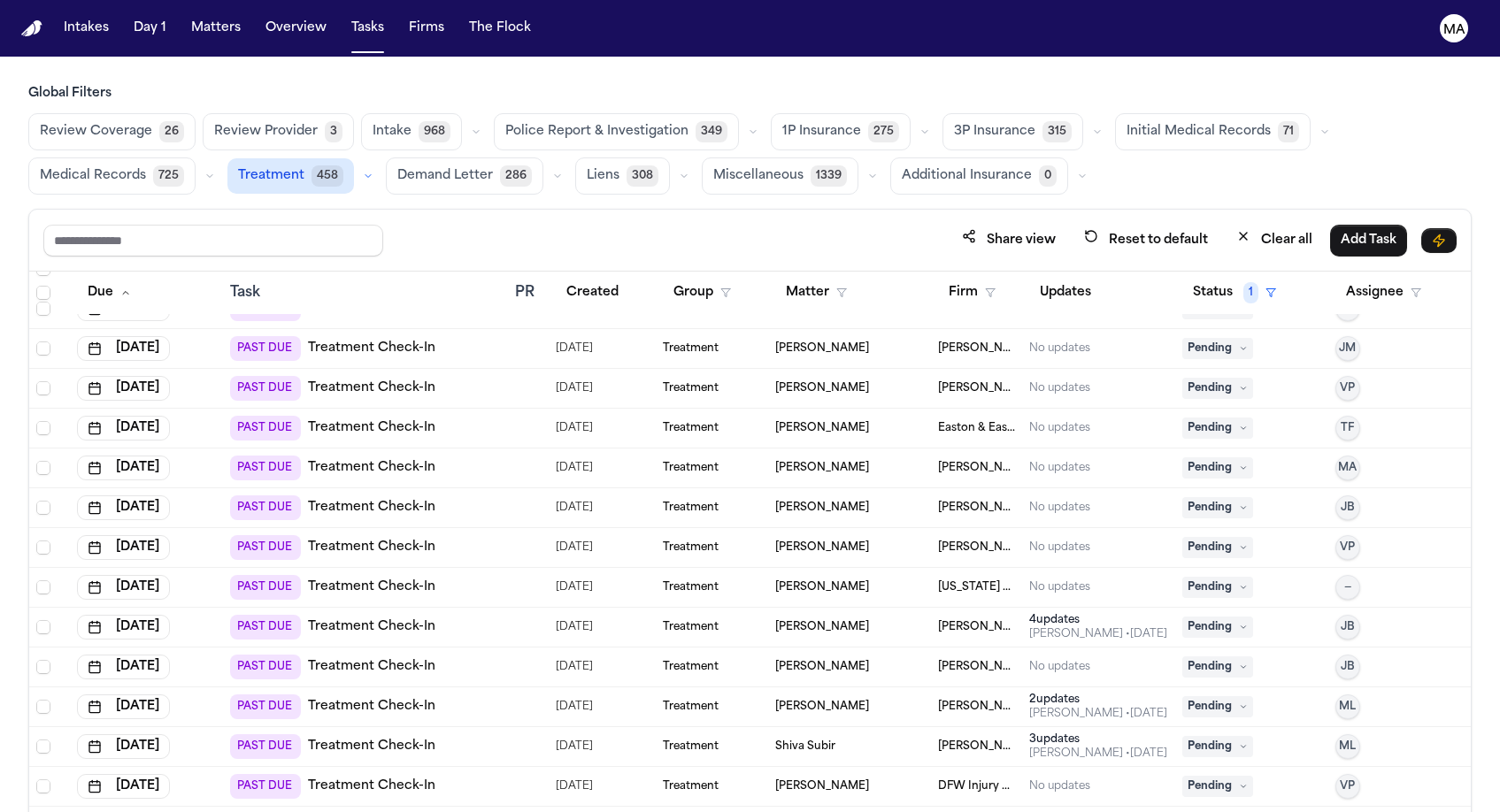
click at [735, 740] on div "Treatment" at bounding box center [712, 747] width 98 height 14
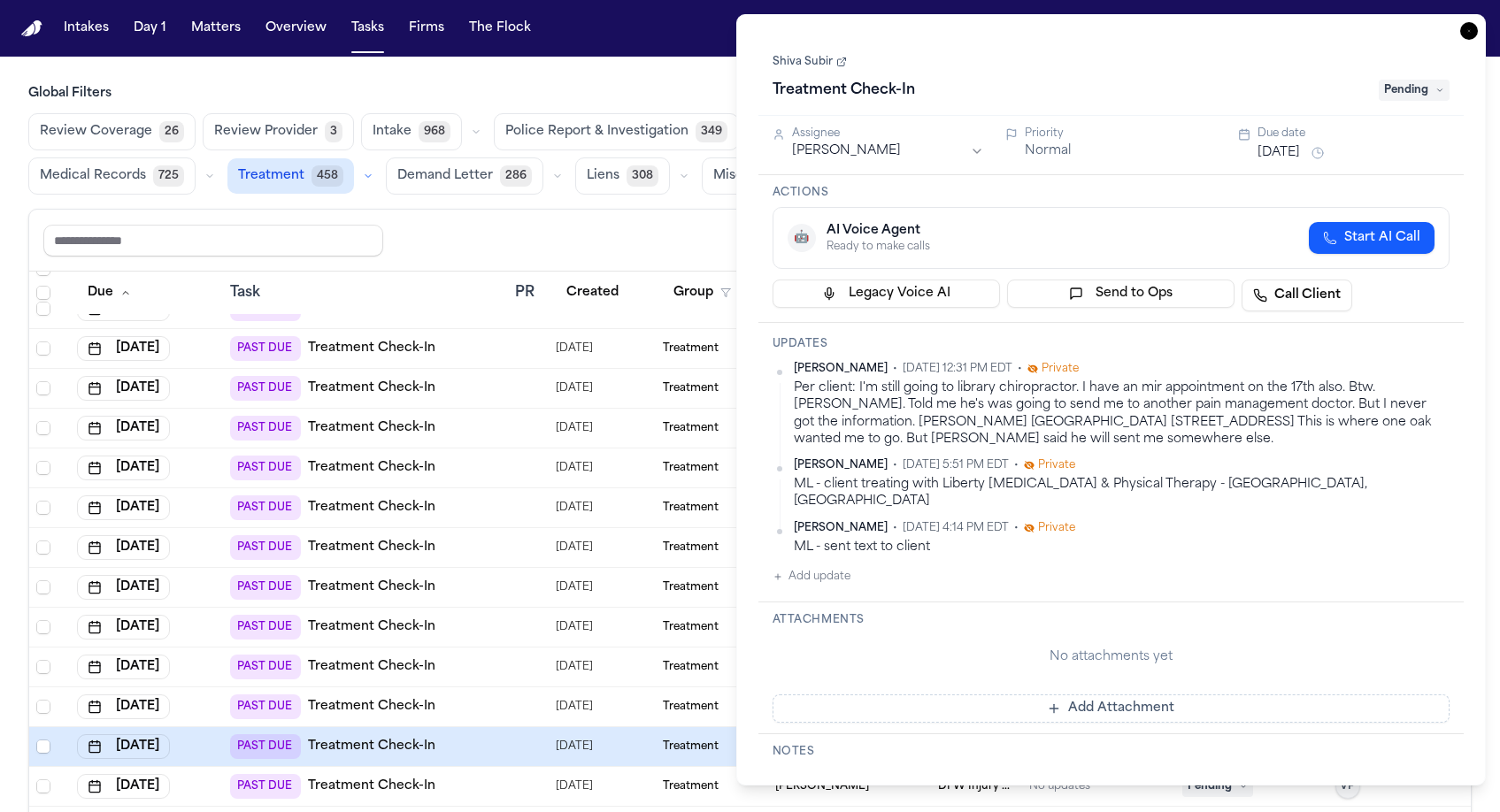
click at [1270, 144] on button "Sep 30, 2025" at bounding box center [1278, 153] width 43 height 18
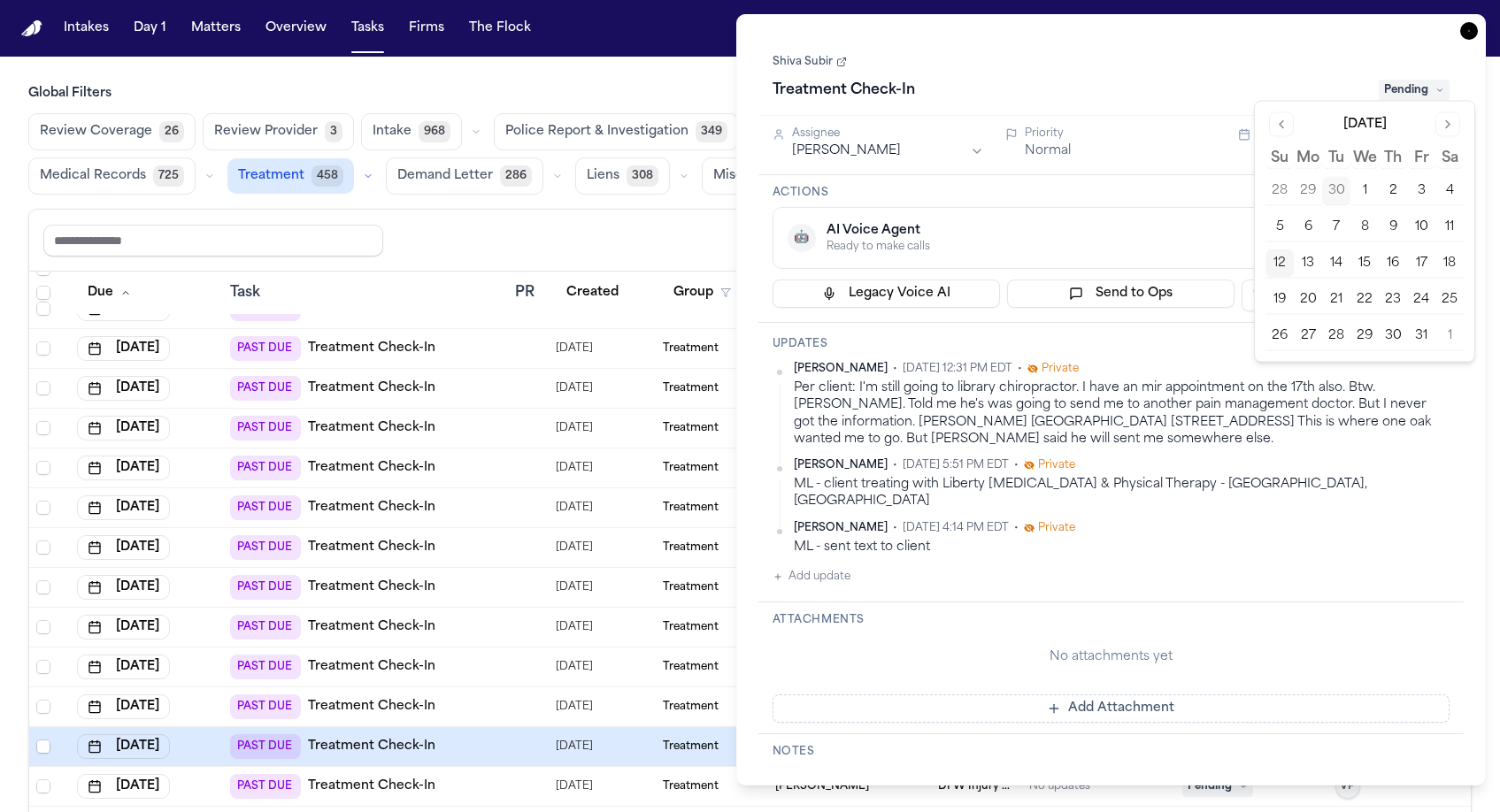
click at [1293, 250] on button "13" at bounding box center [1307, 263] width 28 height 28
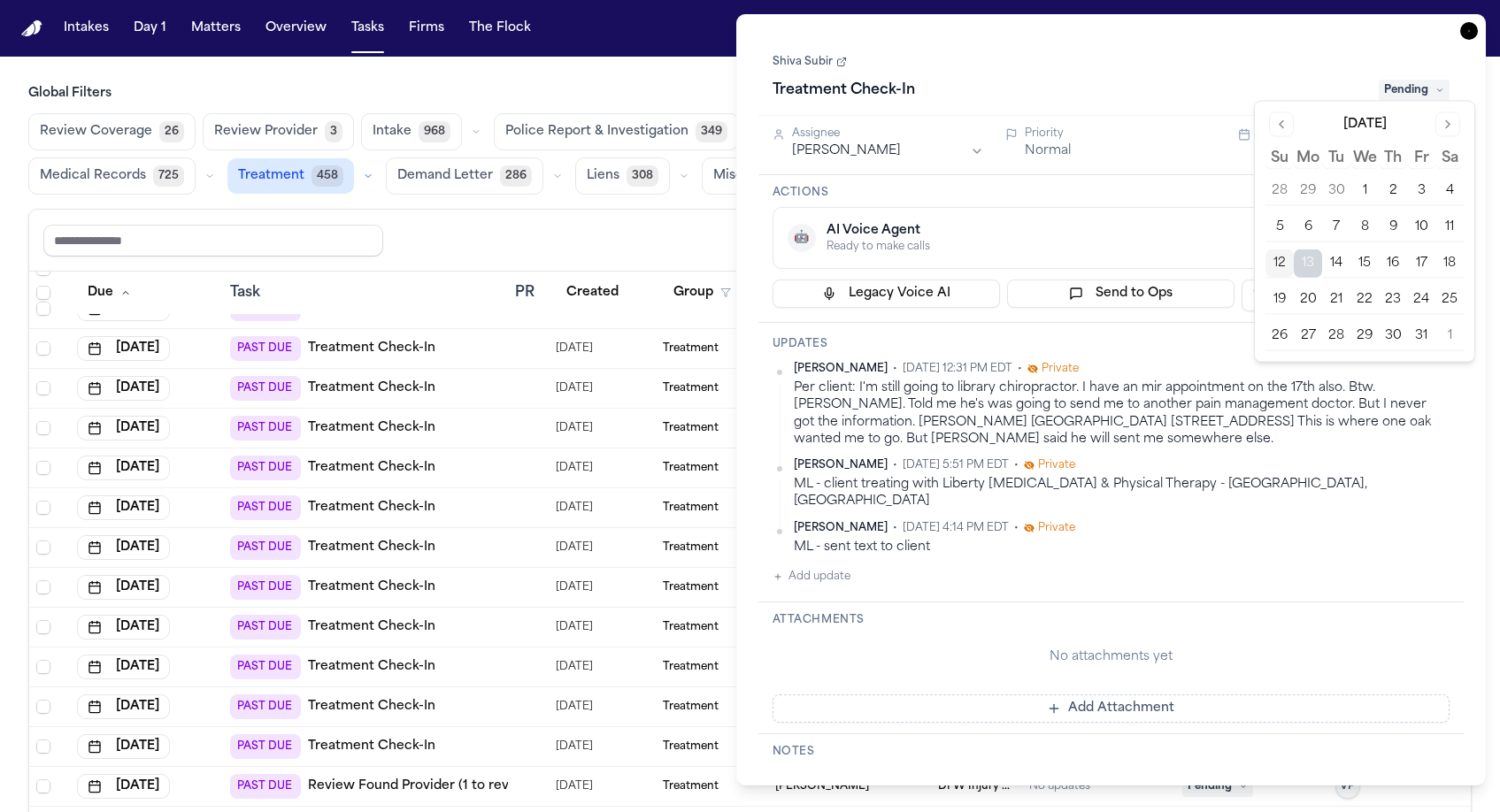
click at [854, 89] on html "Intakes Day 1 Matters Overview Tasks Firms The Flock MA Global Filters Review C…" at bounding box center [750, 406] width 1500 height 812
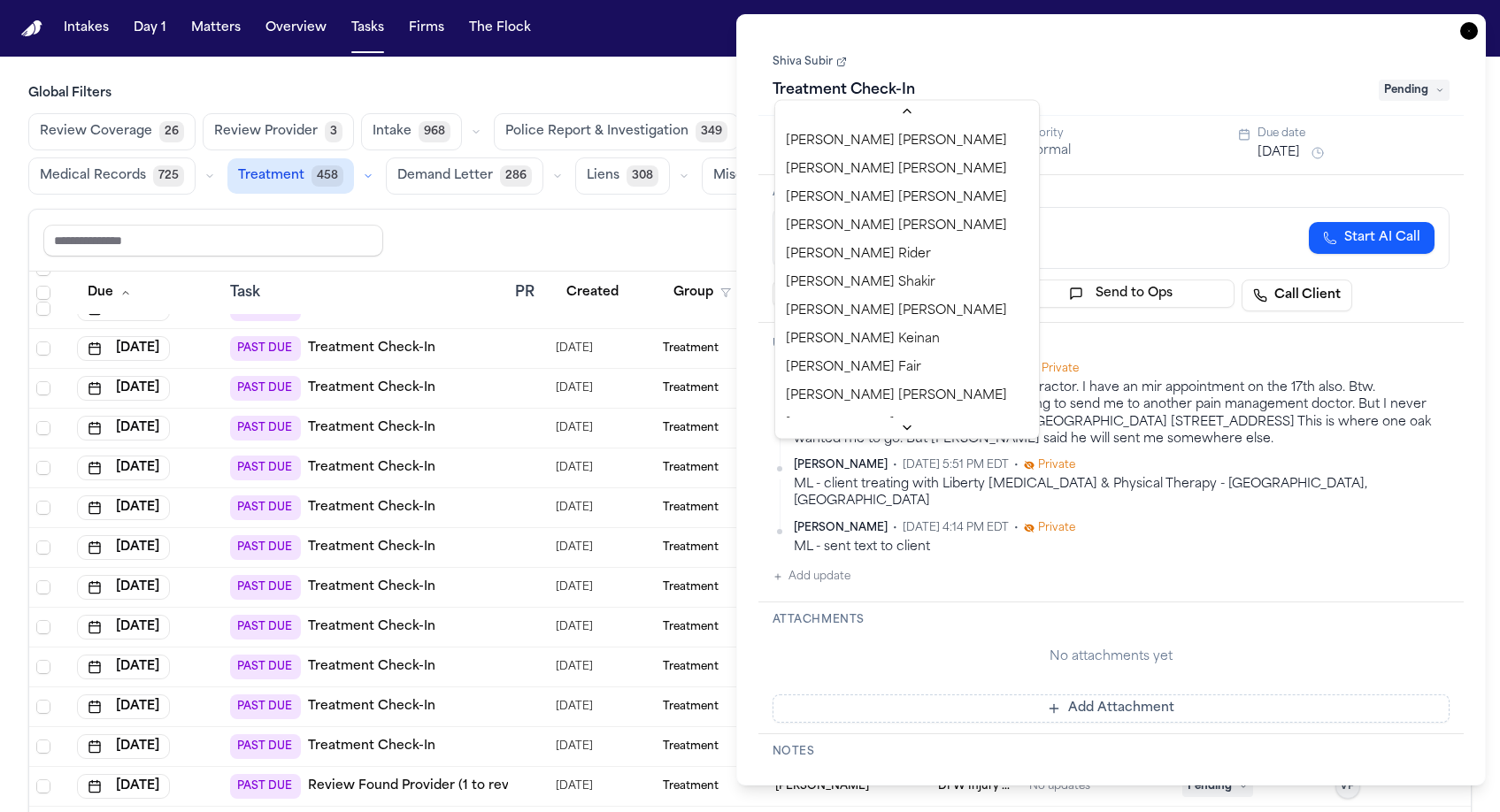
scroll to position [559, 0]
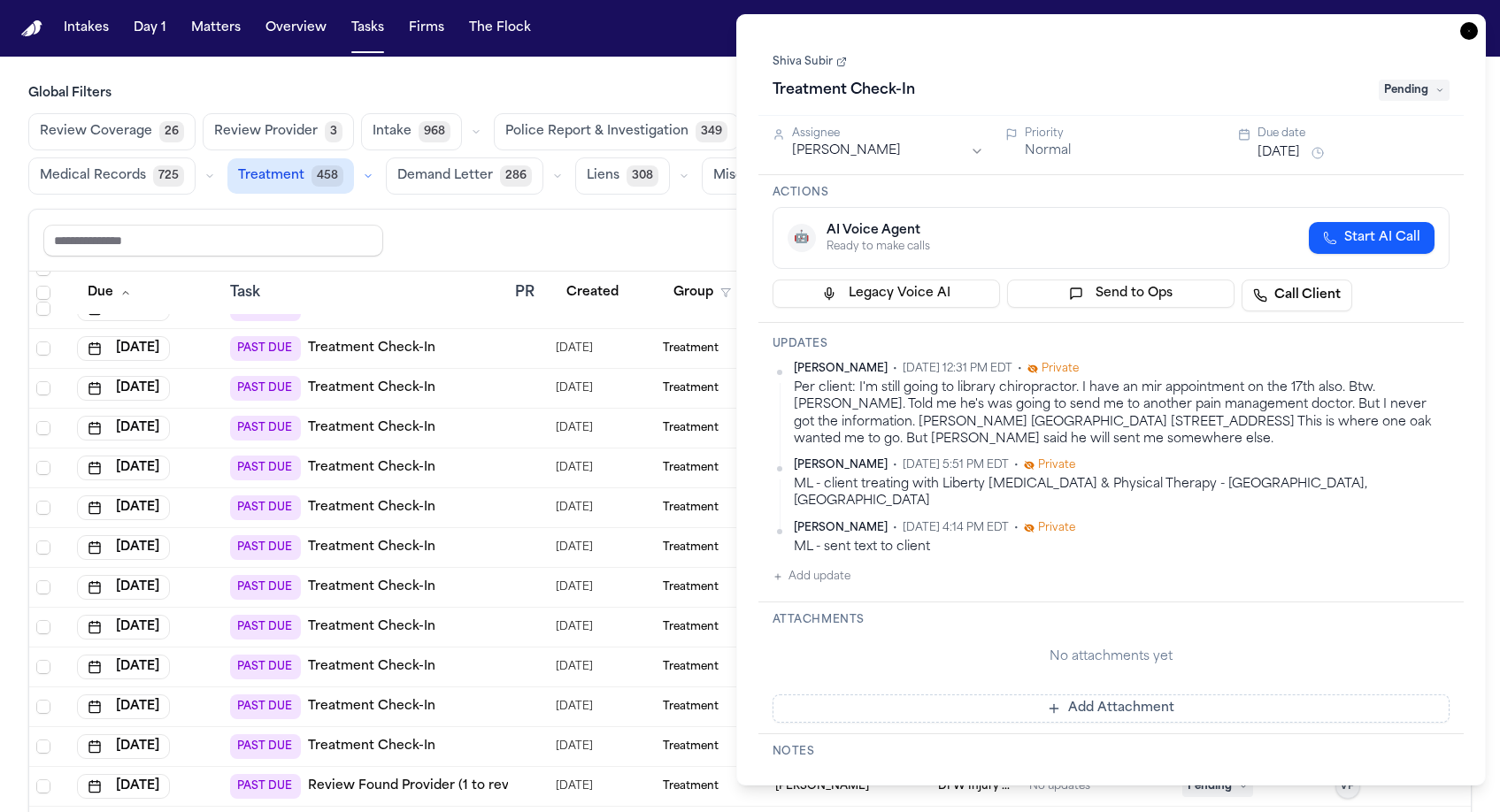
click at [1057, 51] on div "Shiva Subir Treatment Check-In Pending" at bounding box center [1111, 78] width 678 height 54
click at [1440, 80] on span "Pending" at bounding box center [1414, 90] width 71 height 21
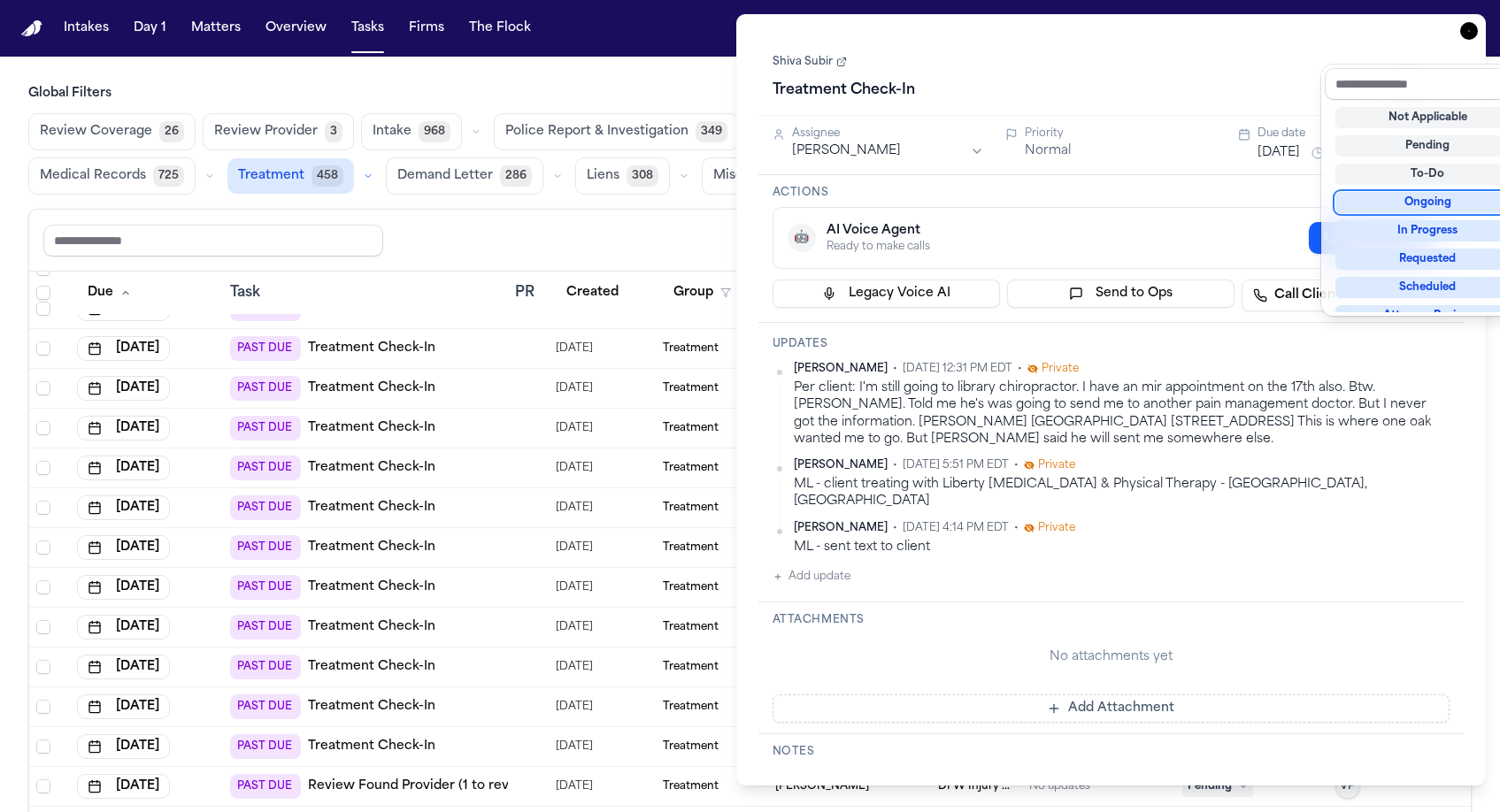
click at [1429, 192] on div "Ongoing" at bounding box center [1428, 202] width 185 height 21
click at [1150, 76] on div "Treatment Check-In Ongoing" at bounding box center [1111, 90] width 678 height 28
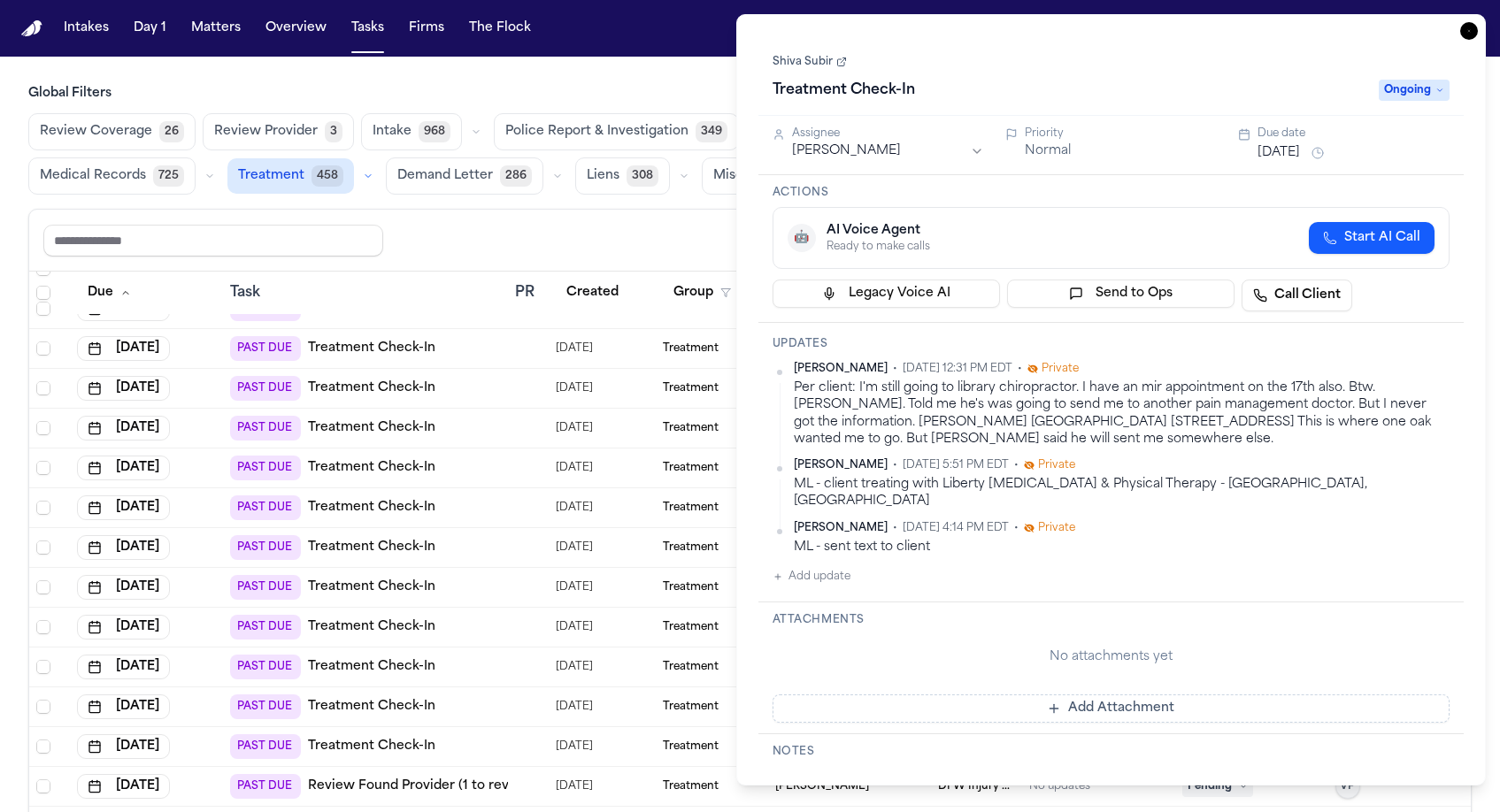
click at [1478, 22] on icon "button" at bounding box center [1469, 31] width 18 height 18
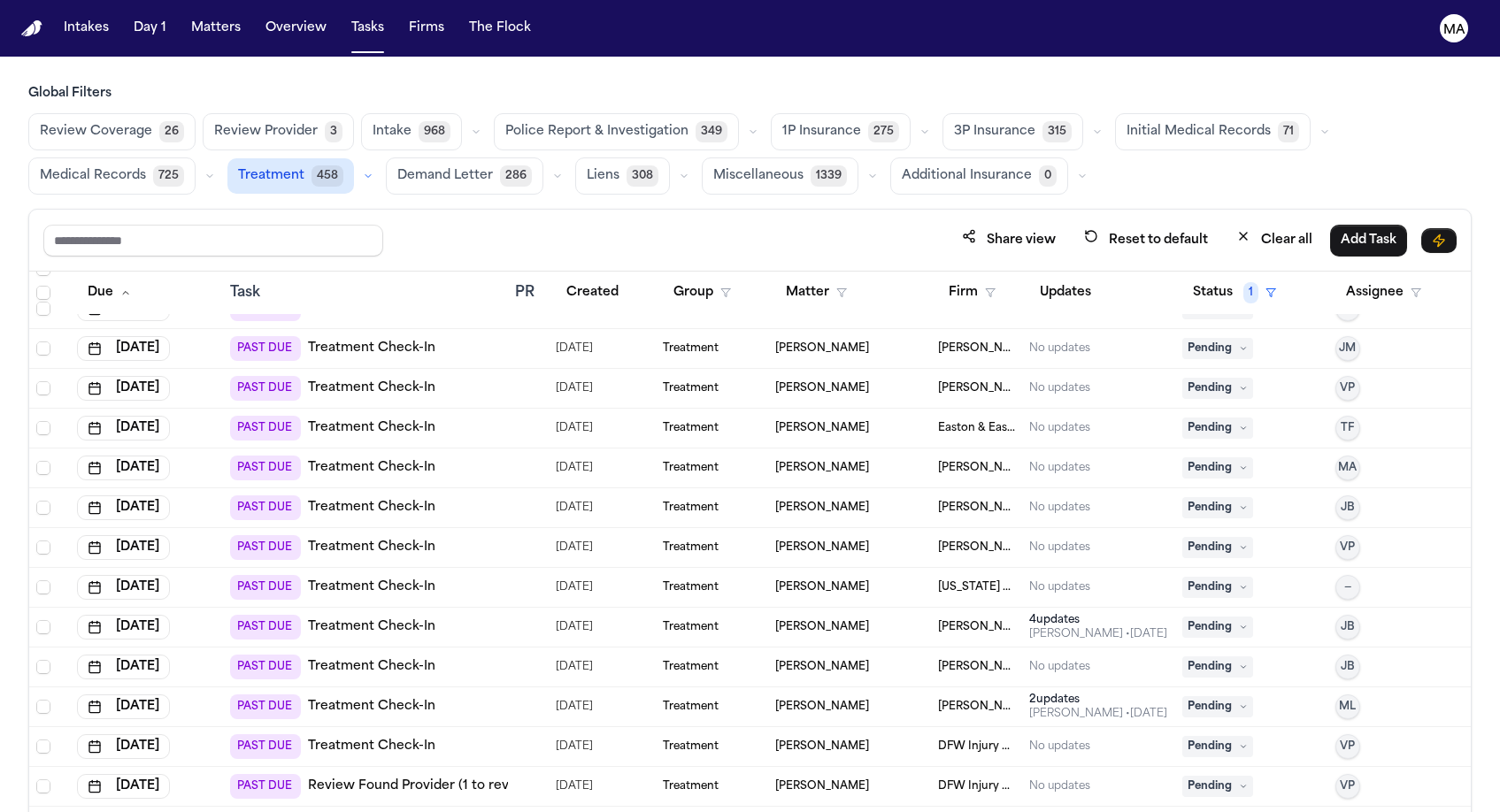
click at [714, 687] on td "Treatment" at bounding box center [712, 707] width 112 height 40
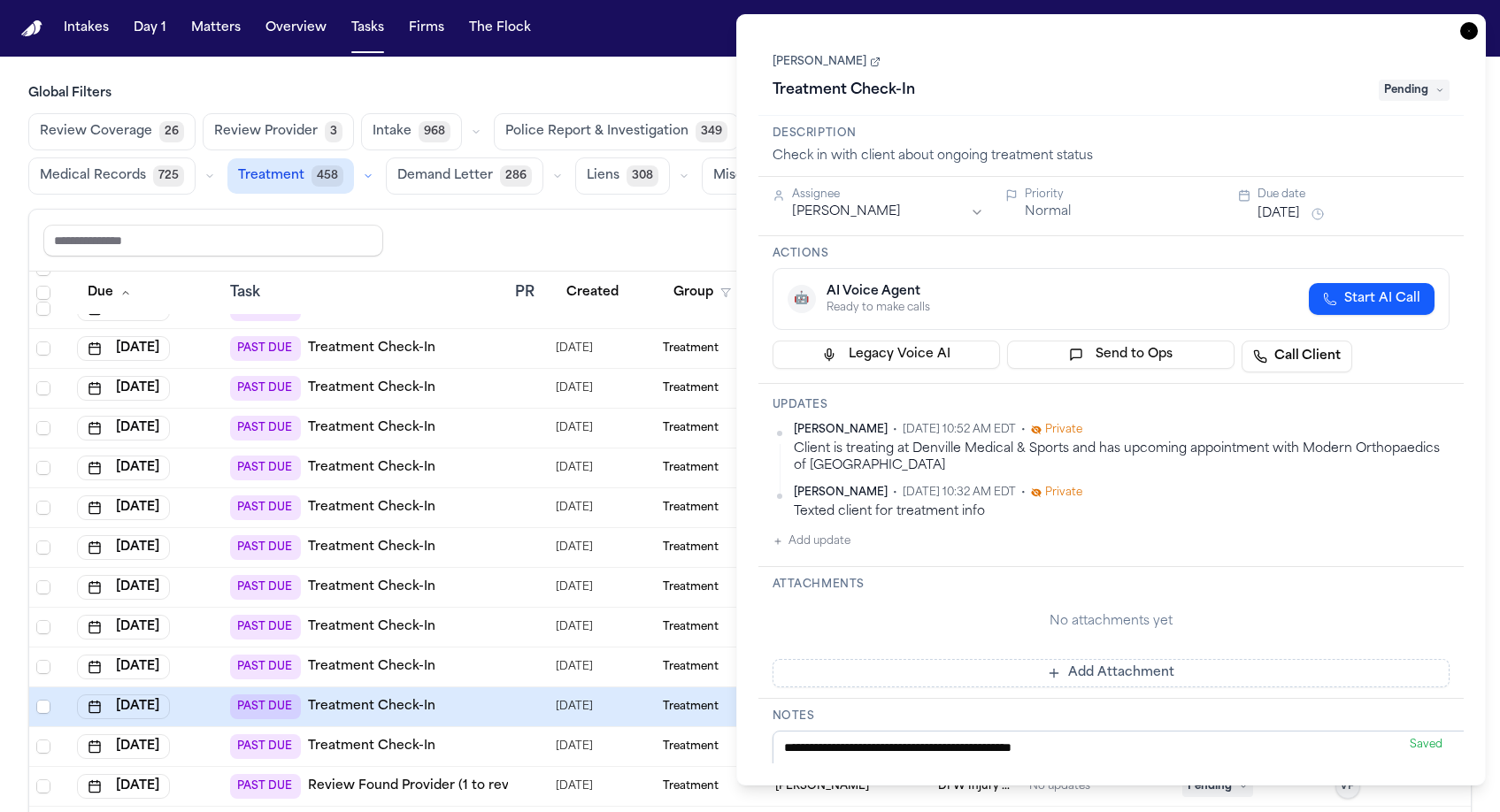
click at [1284, 205] on button "Sep 30, 2025" at bounding box center [1278, 215] width 43 height 18
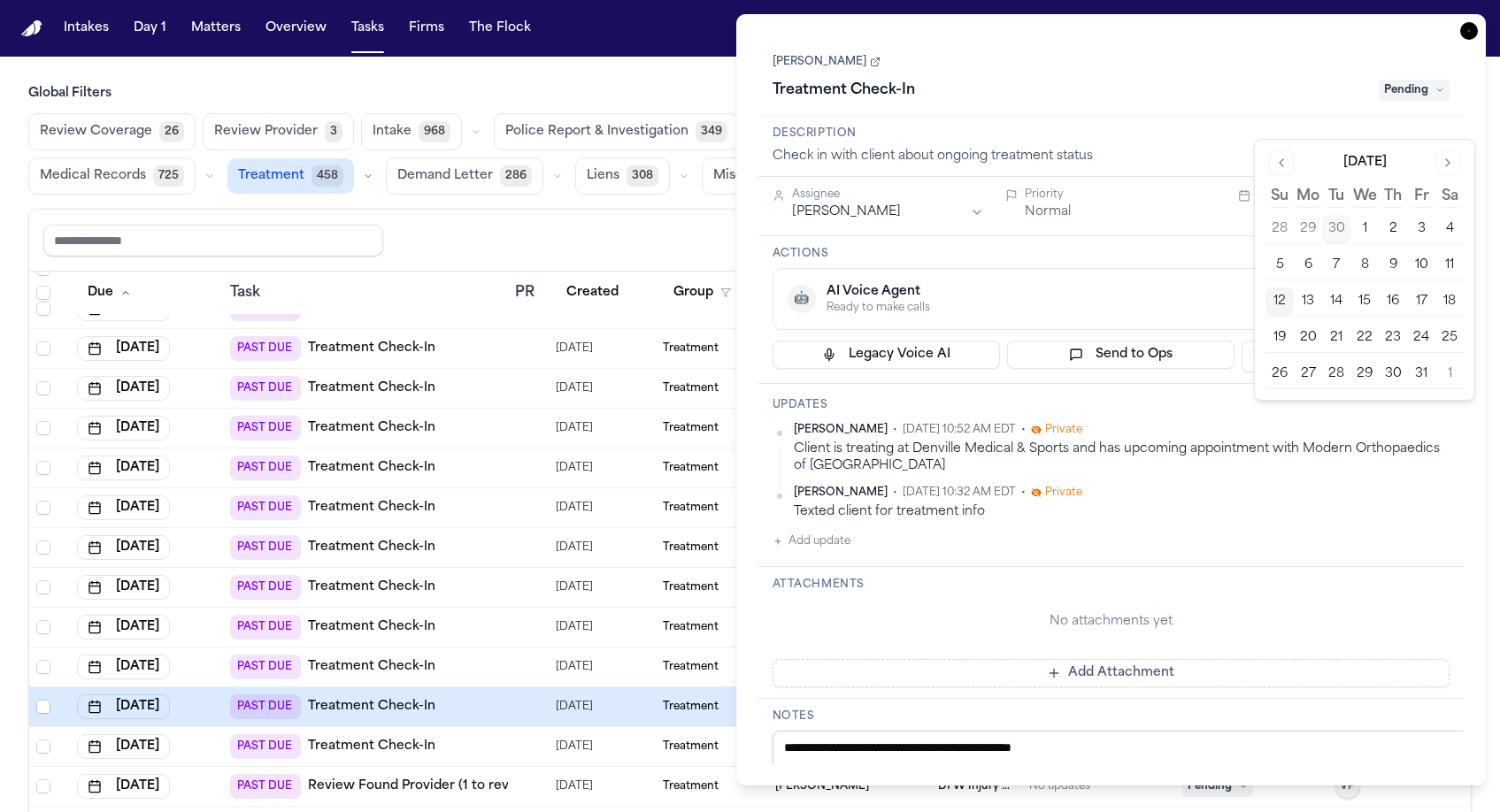
click at [1293, 288] on button "13" at bounding box center [1307, 301] width 28 height 28
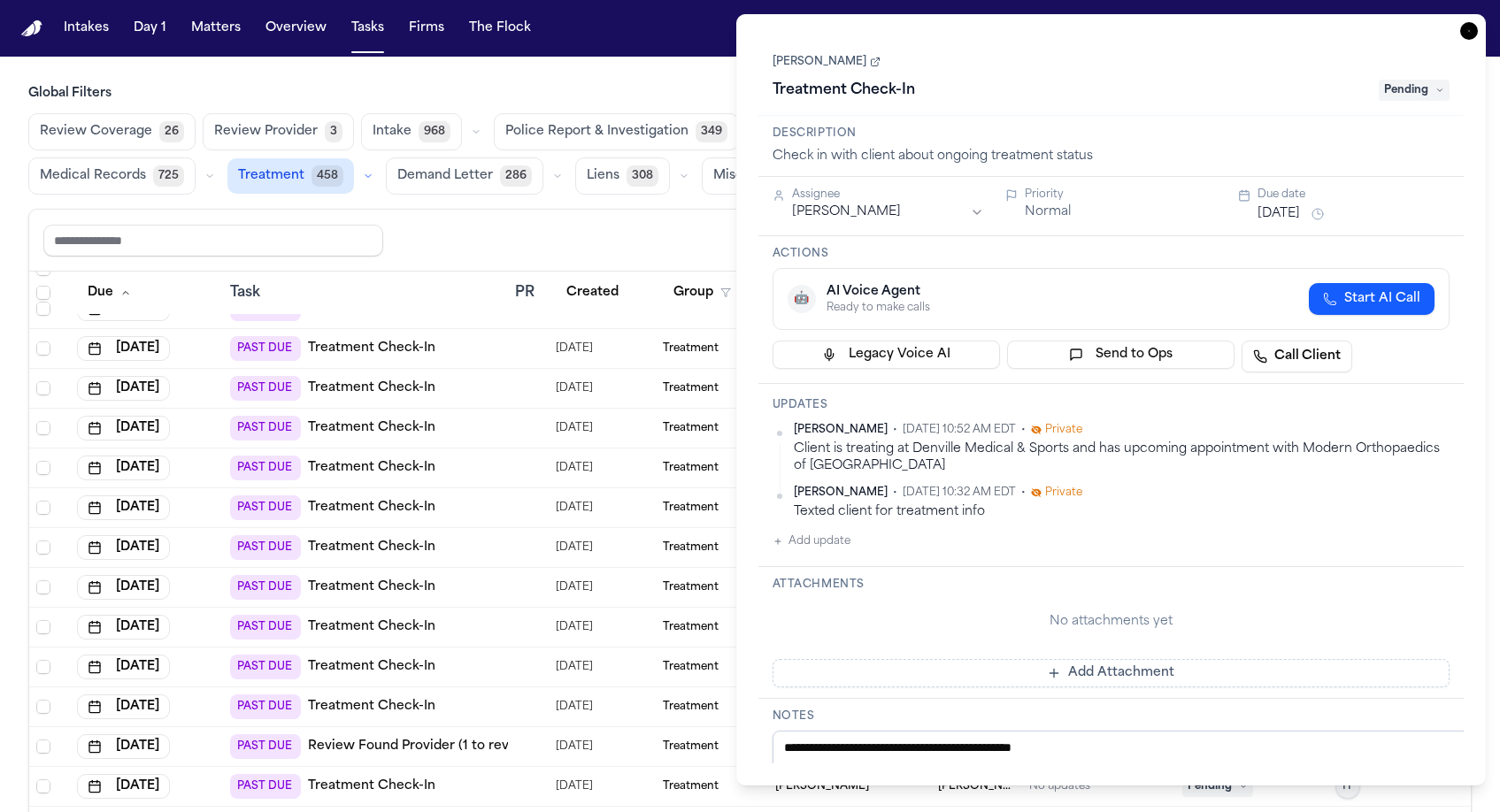
click at [896, 76] on div "Treatment Check-In" at bounding box center [1071, 90] width 596 height 28
click at [839, 132] on html "Intakes Day 1 Matters Overview Tasks Firms The Flock MA Global Filters Review C…" at bounding box center [750, 406] width 1500 height 812
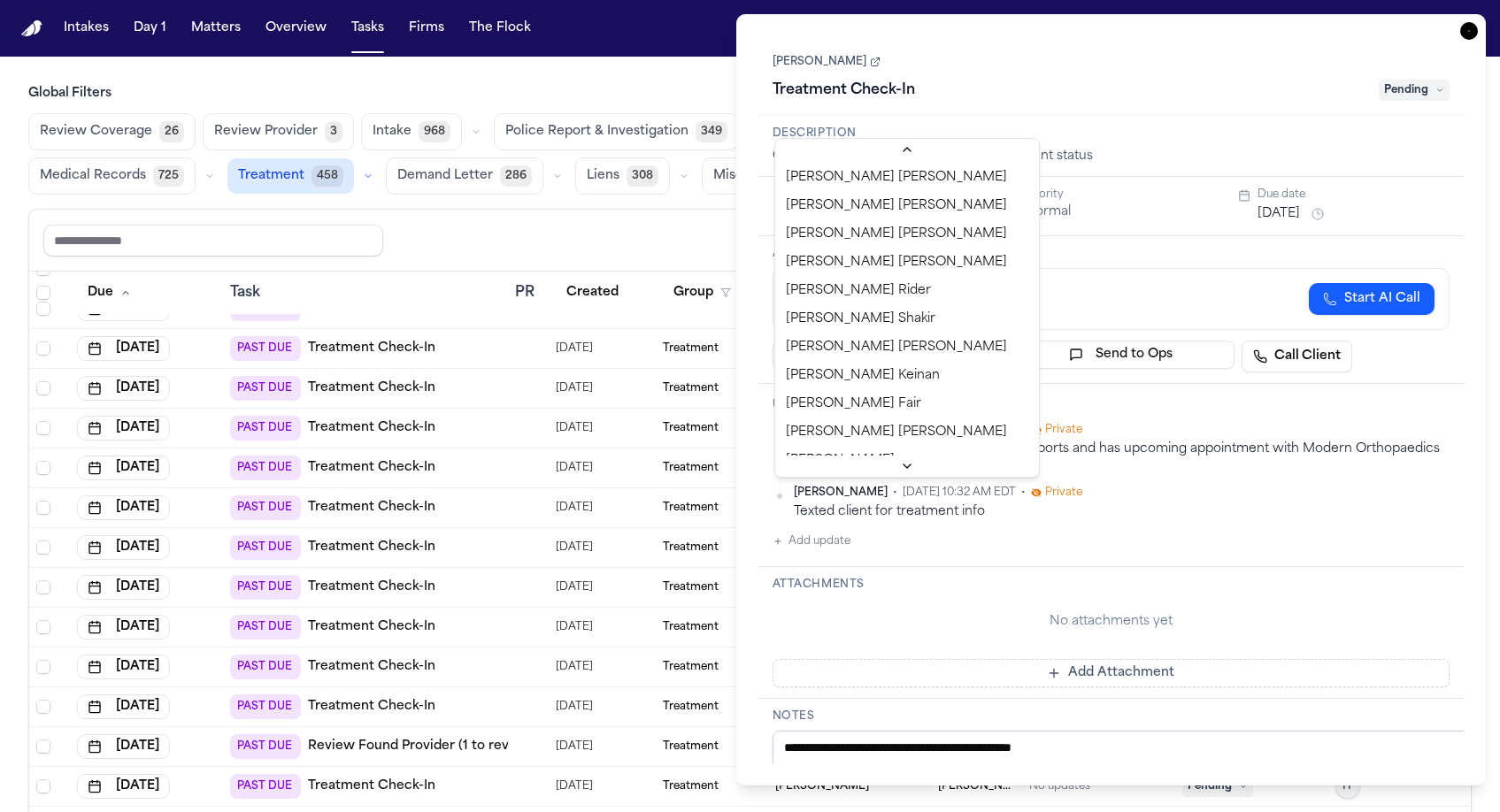
scroll to position [588, 0]
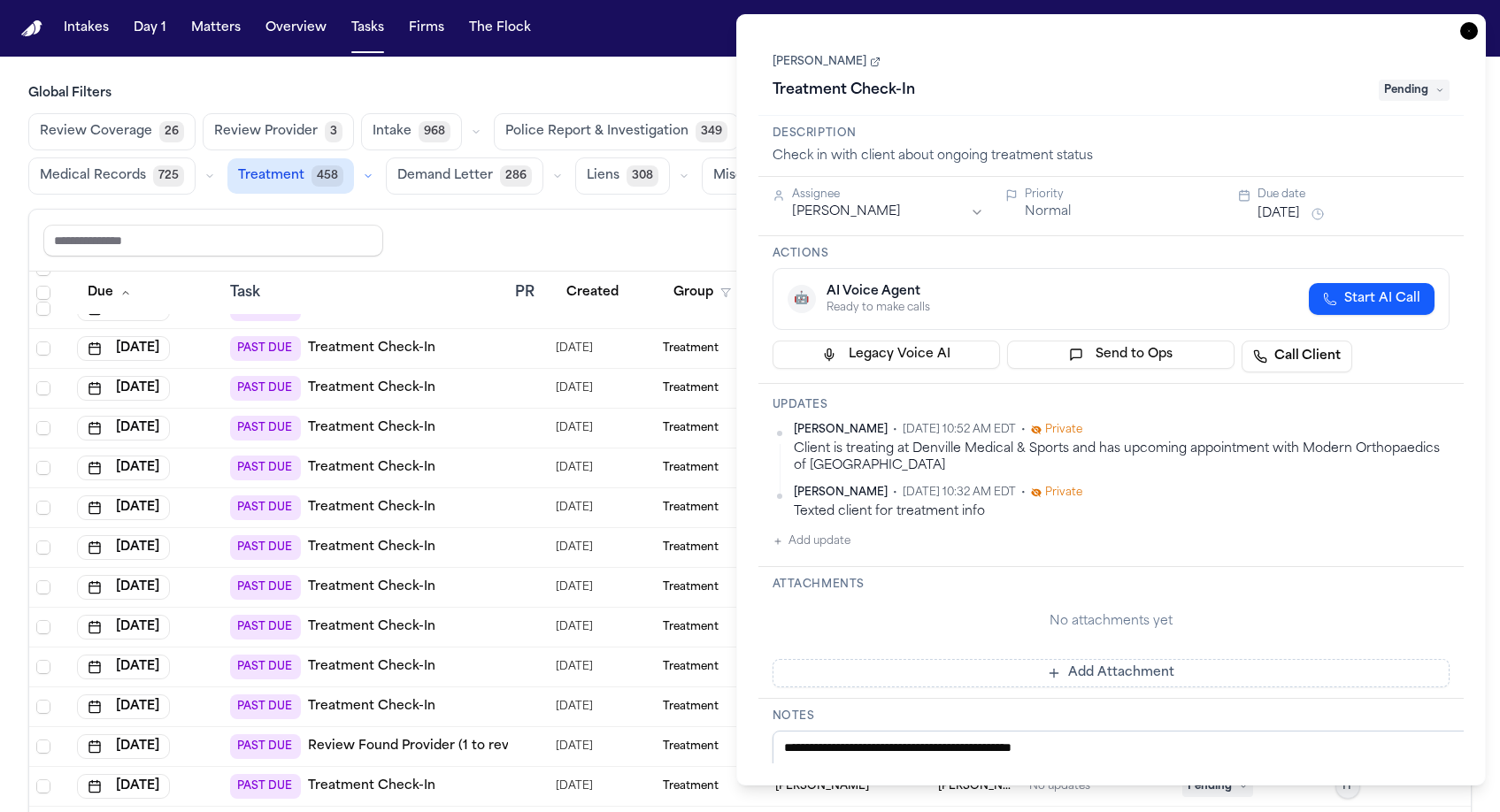
click at [1025, 268] on div "🤖 AI Voice Agent Ready to make calls Start AI Call" at bounding box center [1111, 299] width 678 height 62
click at [1425, 80] on span "Pending" at bounding box center [1414, 90] width 71 height 21
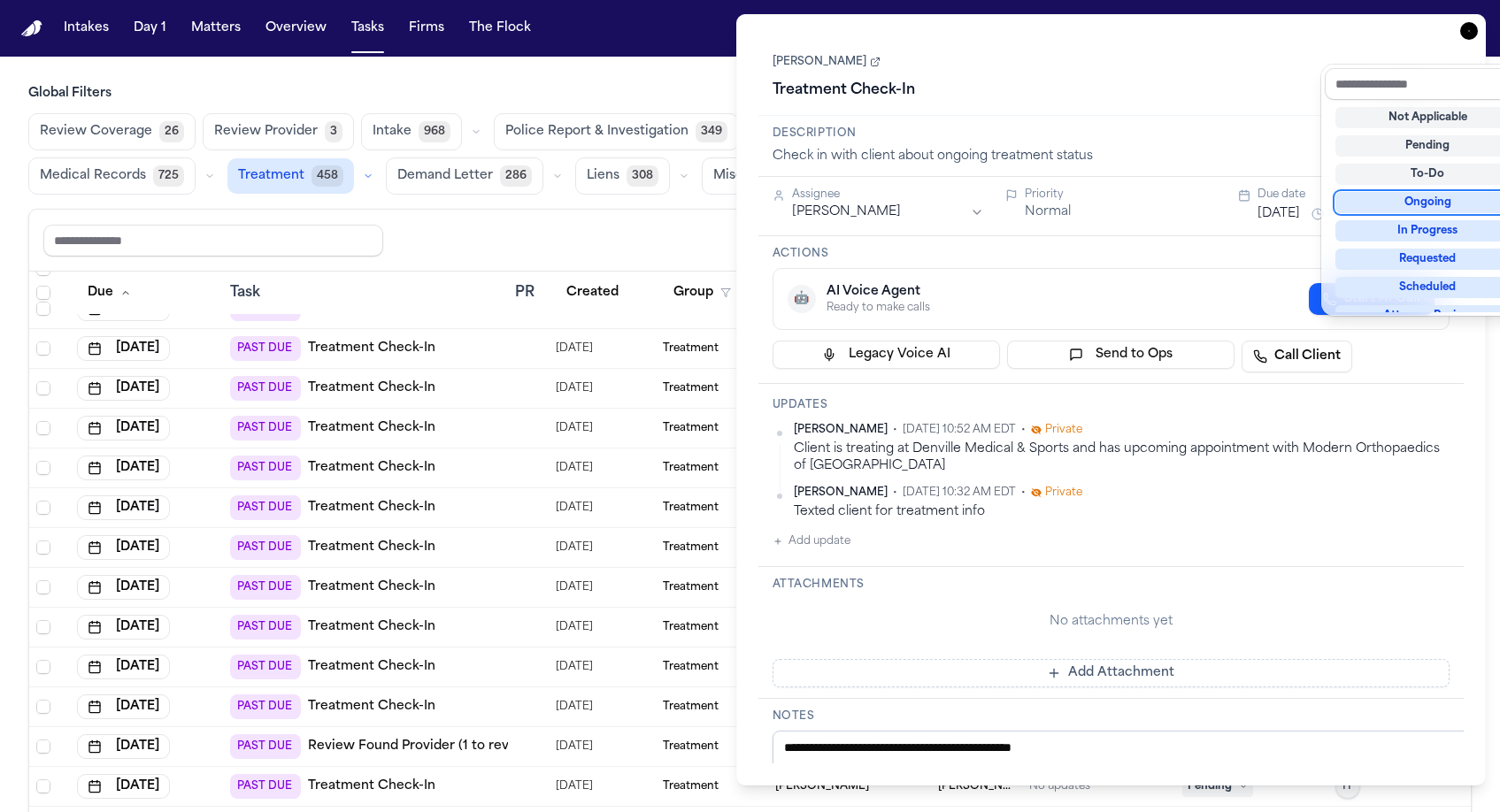
click at [1418, 192] on div "Ongoing" at bounding box center [1428, 202] width 185 height 21
click at [1144, 76] on div "Treatment Check-In Ongoing" at bounding box center [1111, 90] width 678 height 28
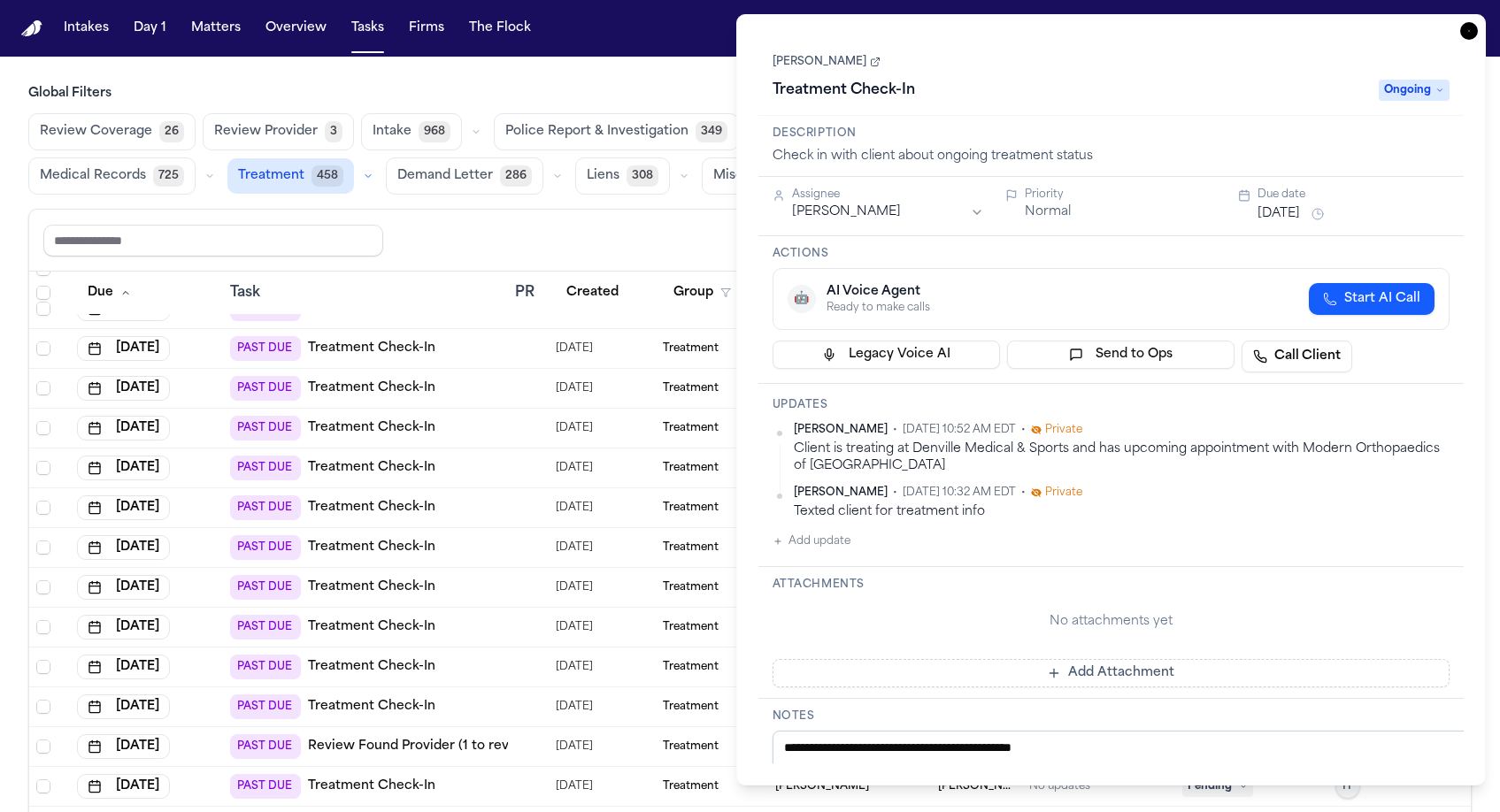
click at [1473, 20] on div "**********" at bounding box center [1111, 400] width 750 height 771
click at [1476, 19] on div "**********" at bounding box center [1111, 400] width 750 height 771
click at [1478, 22] on icon "button" at bounding box center [1469, 31] width 18 height 18
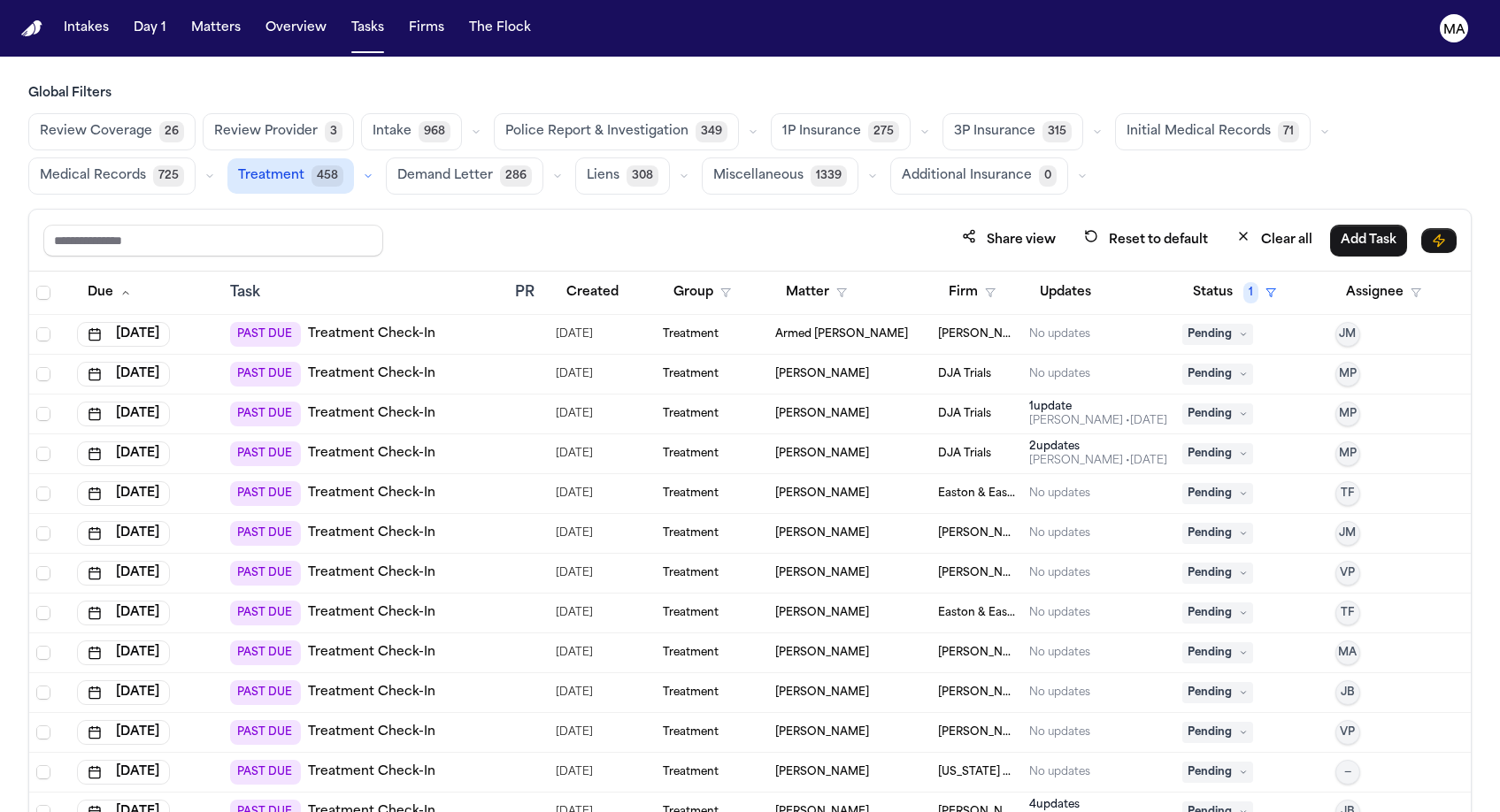
click at [732, 514] on td "Treatment" at bounding box center [712, 534] width 112 height 40
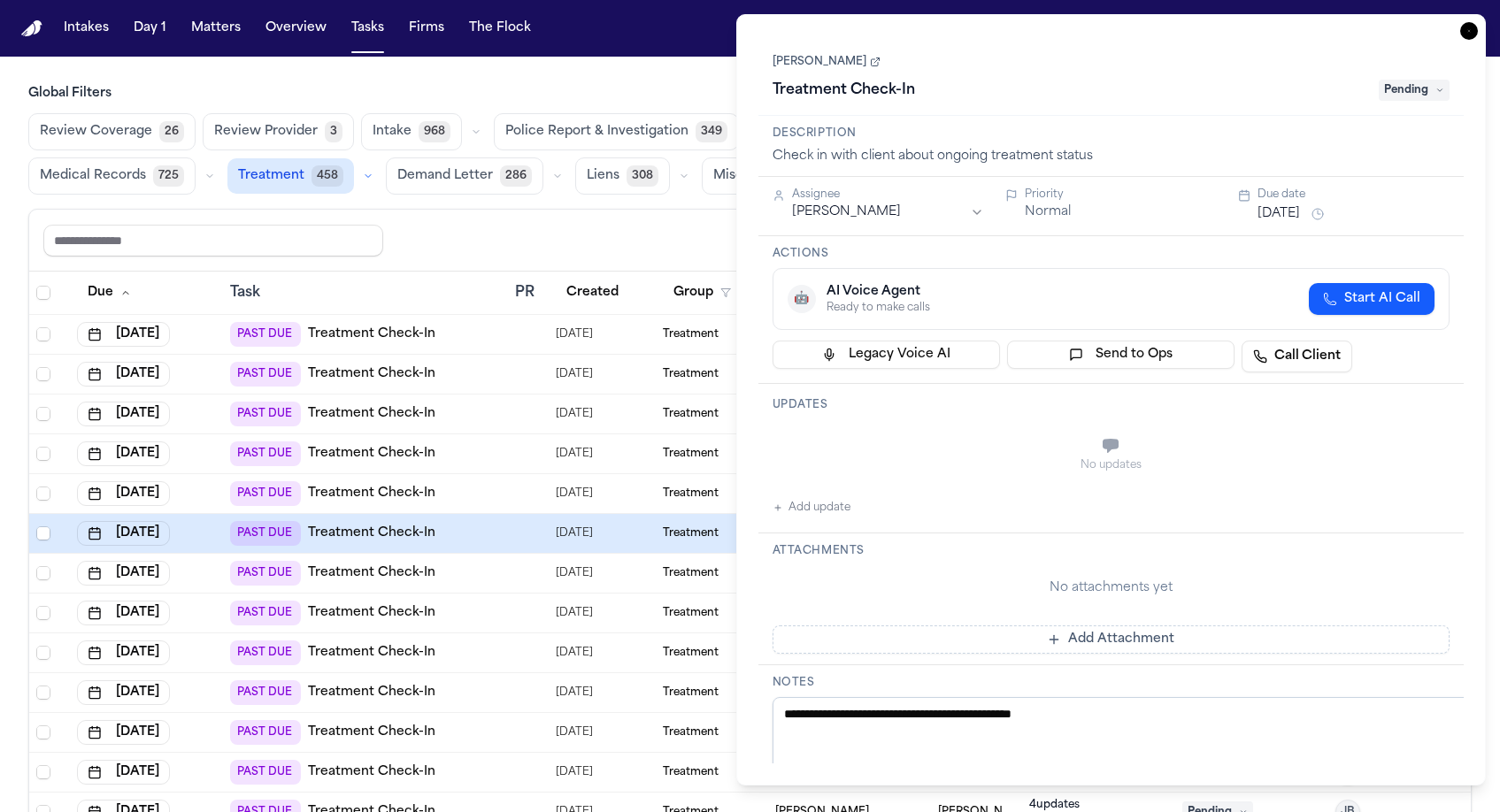
click at [810, 55] on link "Angela Gazeda" at bounding box center [826, 62] width 108 height 14
click at [1478, 22] on icon "button" at bounding box center [1469, 31] width 18 height 18
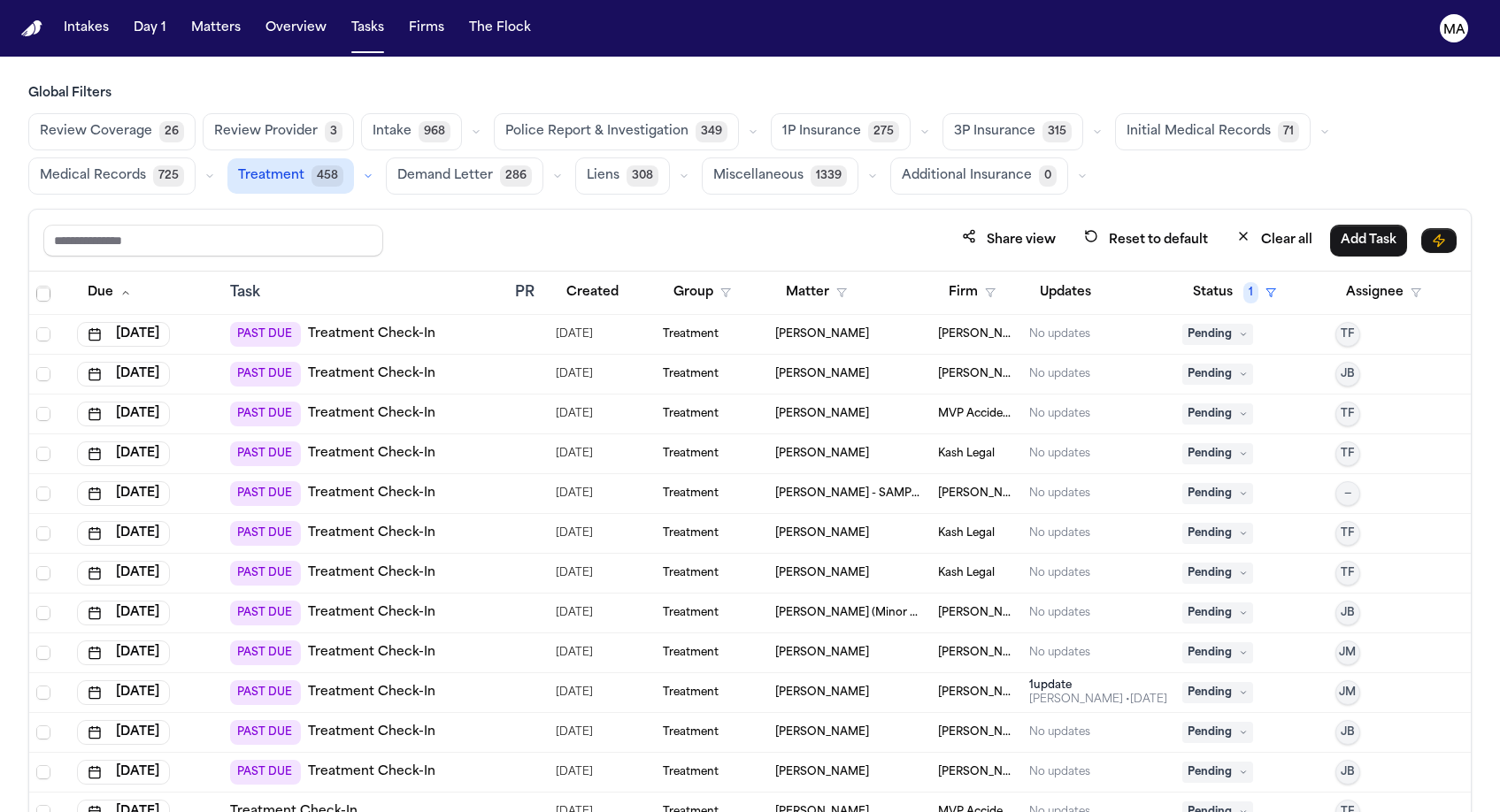
scroll to position [1086, 0]
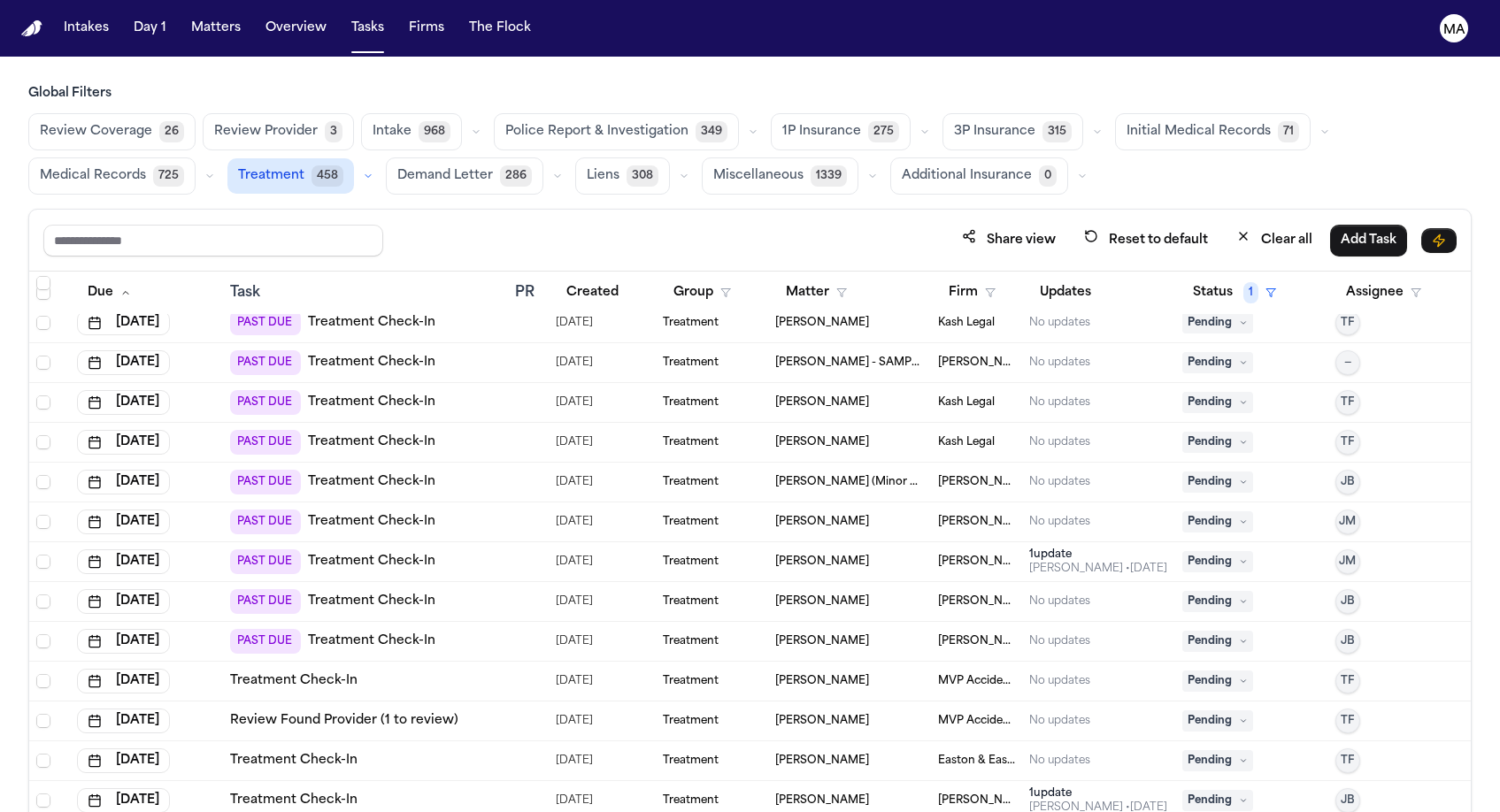
click at [895, 793] on div "Adriana Edwards" at bounding box center [850, 800] width 149 height 14
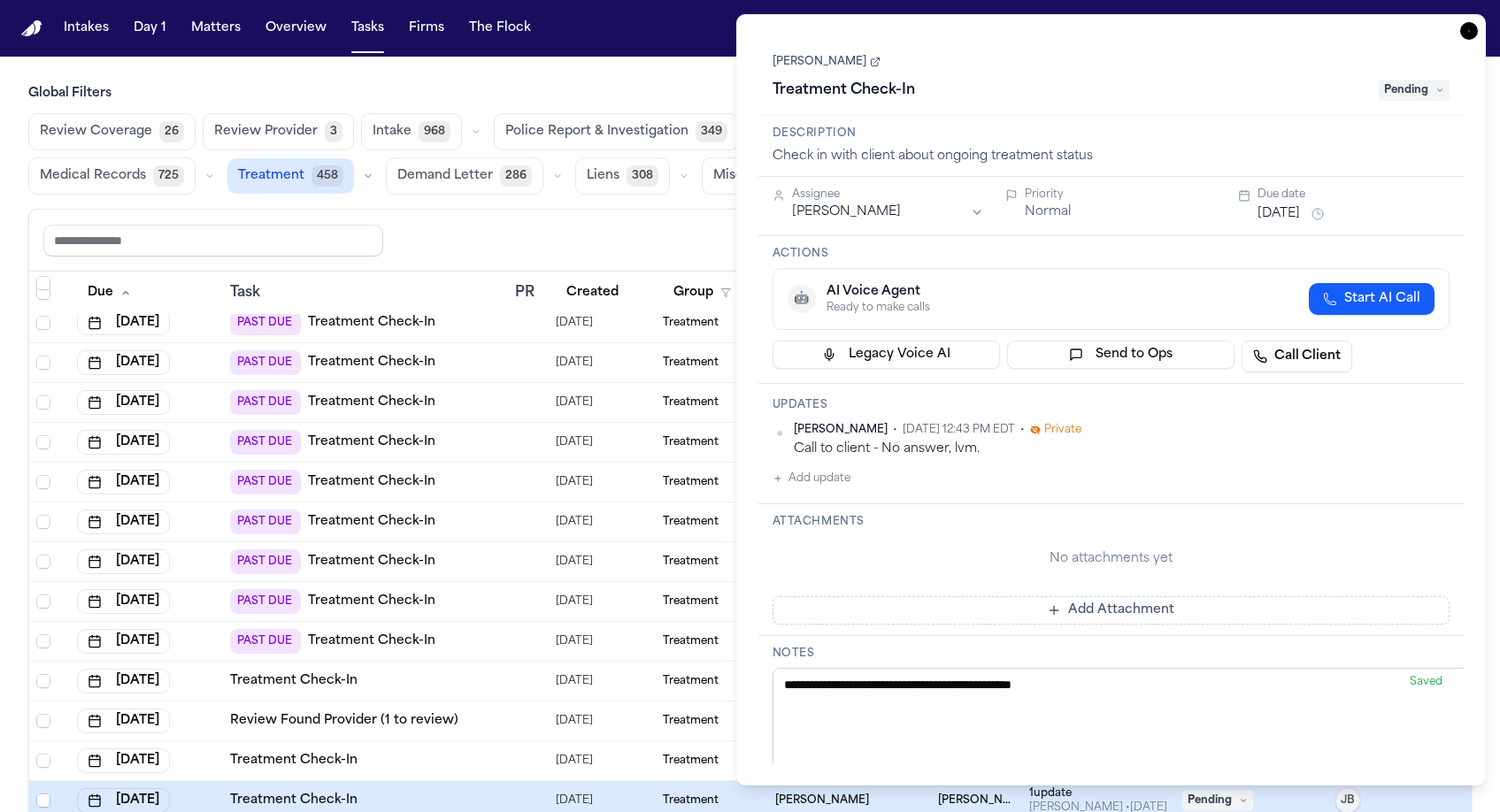
click at [1478, 22] on icon "button" at bounding box center [1469, 31] width 18 height 18
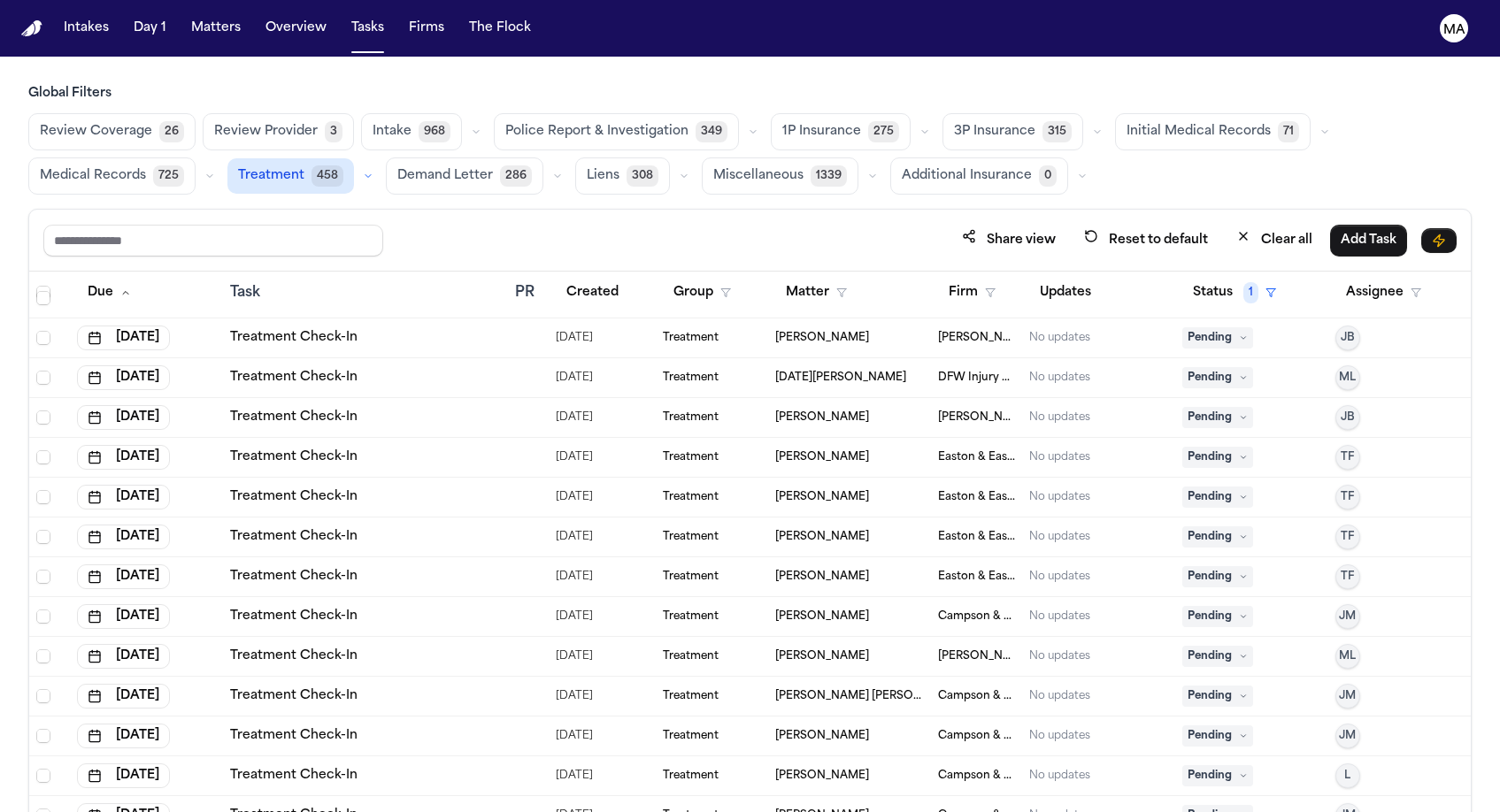
scroll to position [2841, 0]
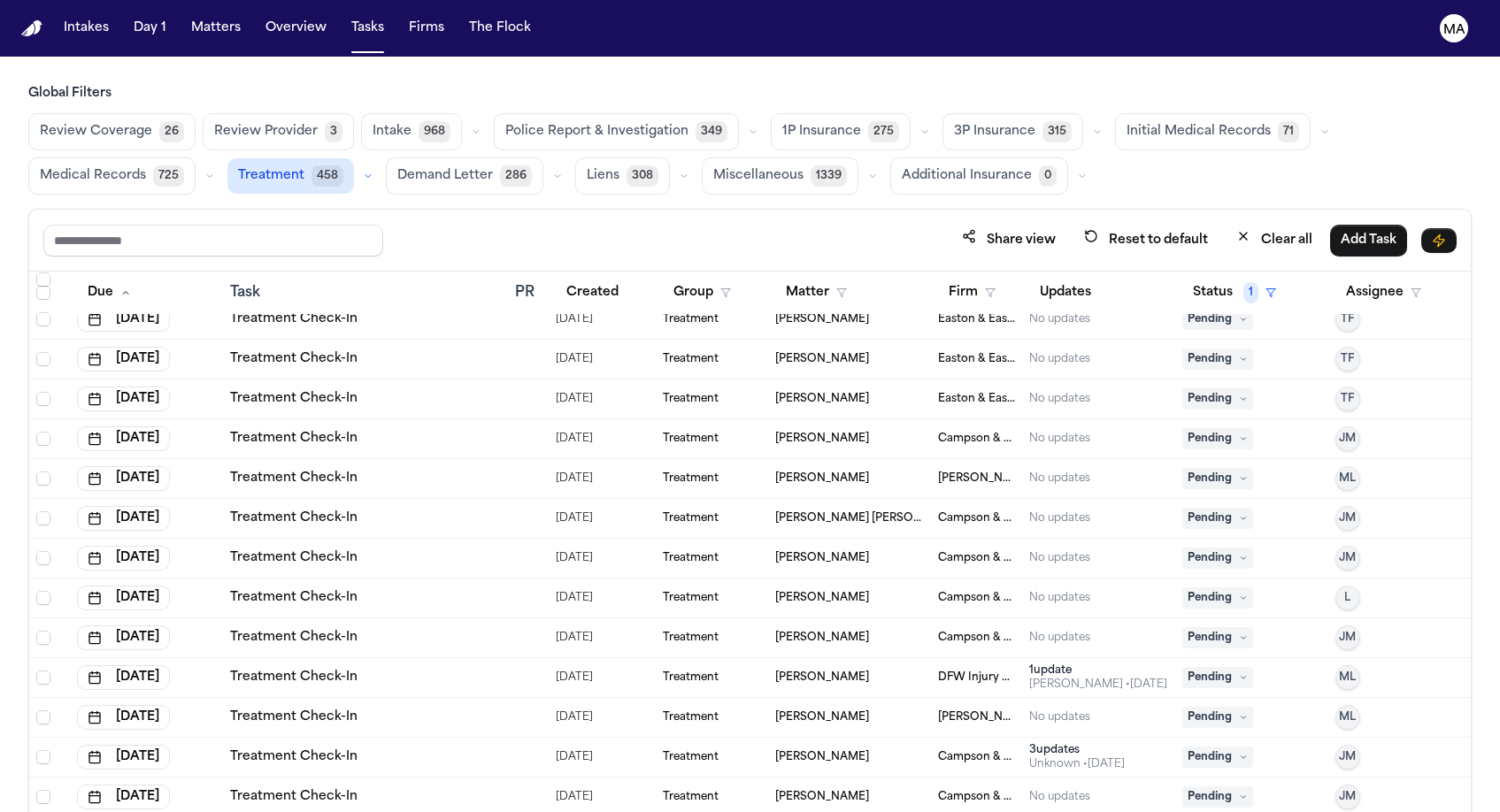
click at [869, 658] on td "Daron Coleman" at bounding box center [850, 678] width 163 height 40
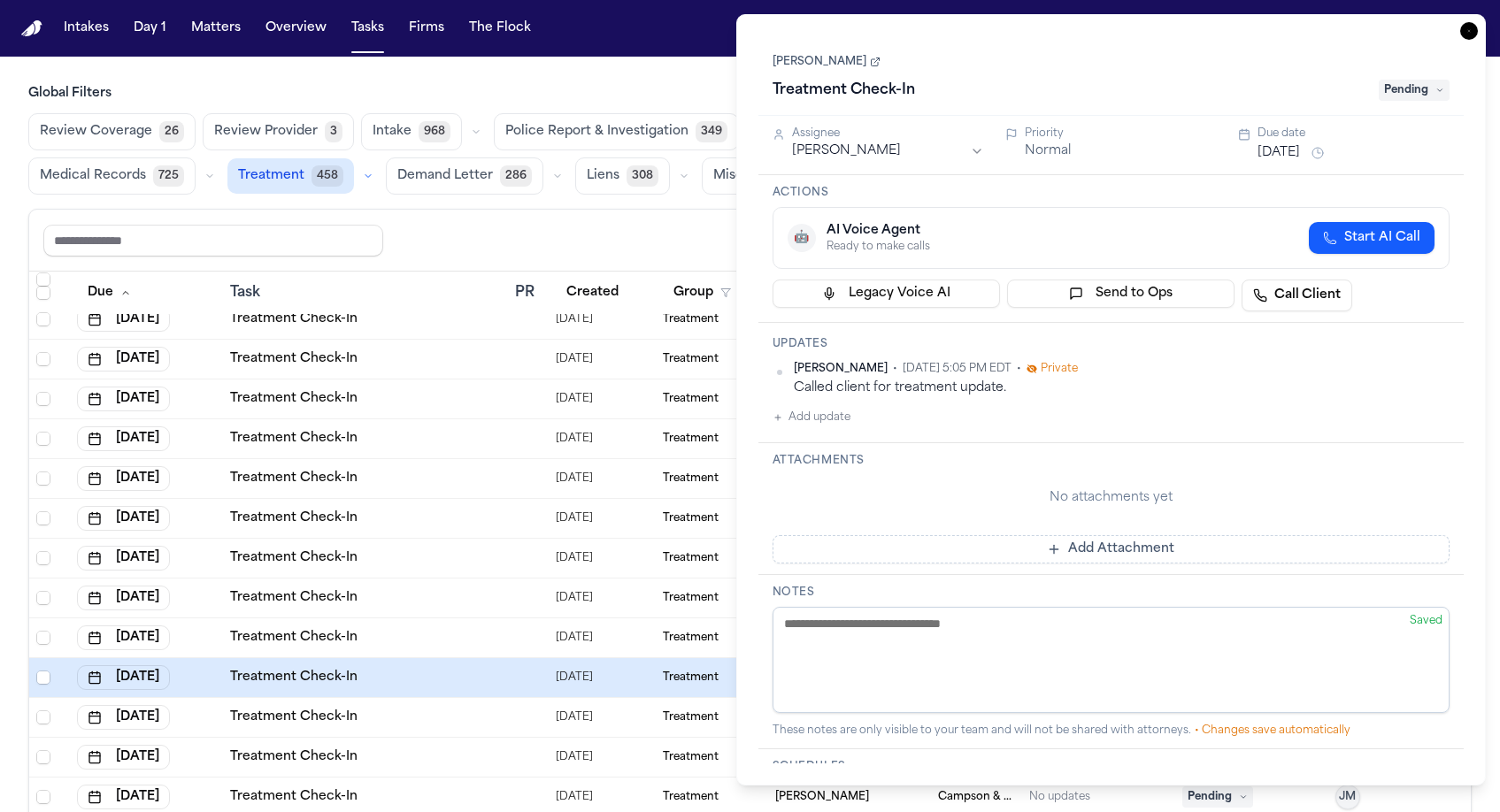
click at [1476, 22] on icon "button" at bounding box center [1469, 31] width 18 height 18
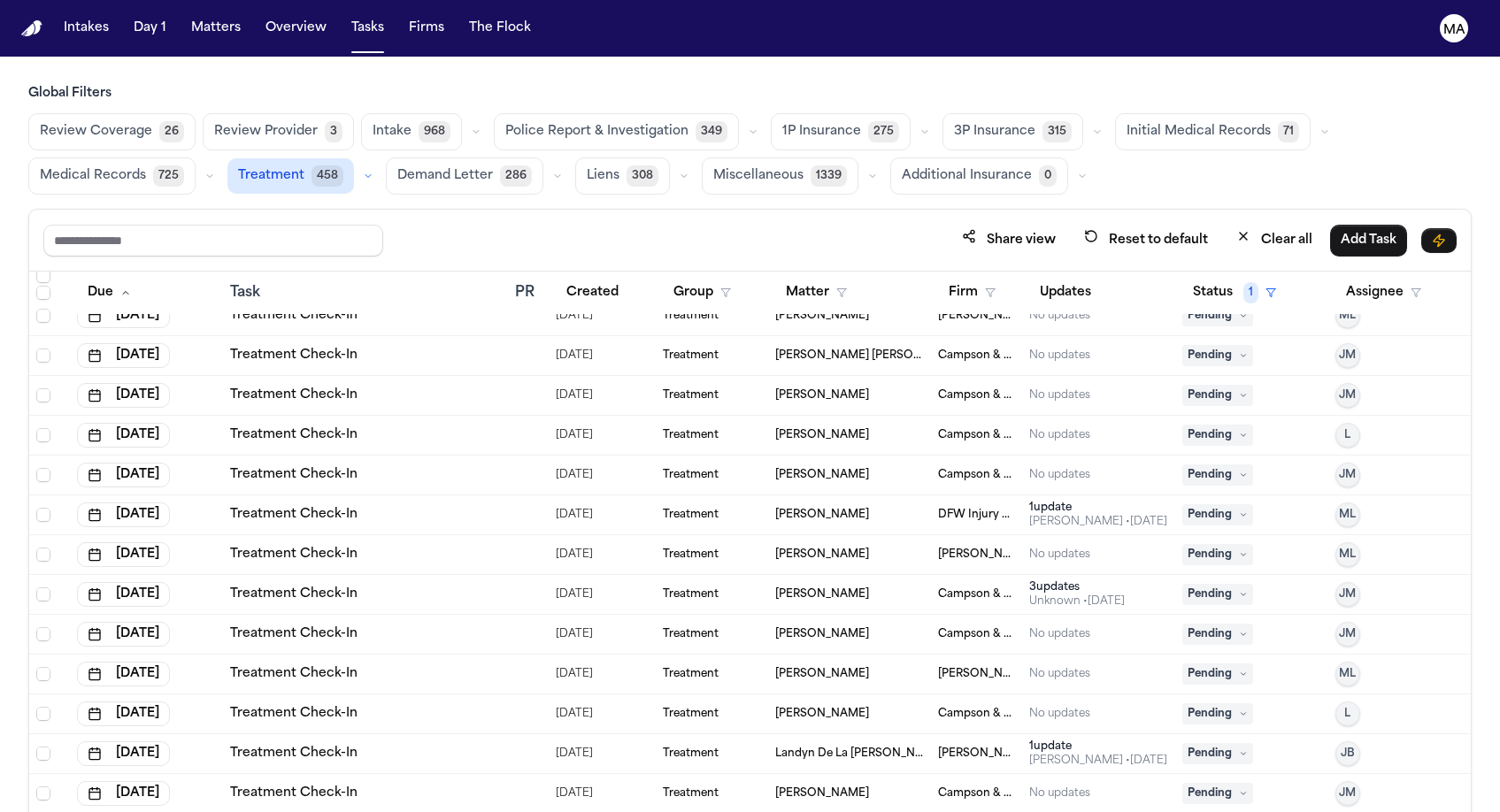
scroll to position [3036, 0]
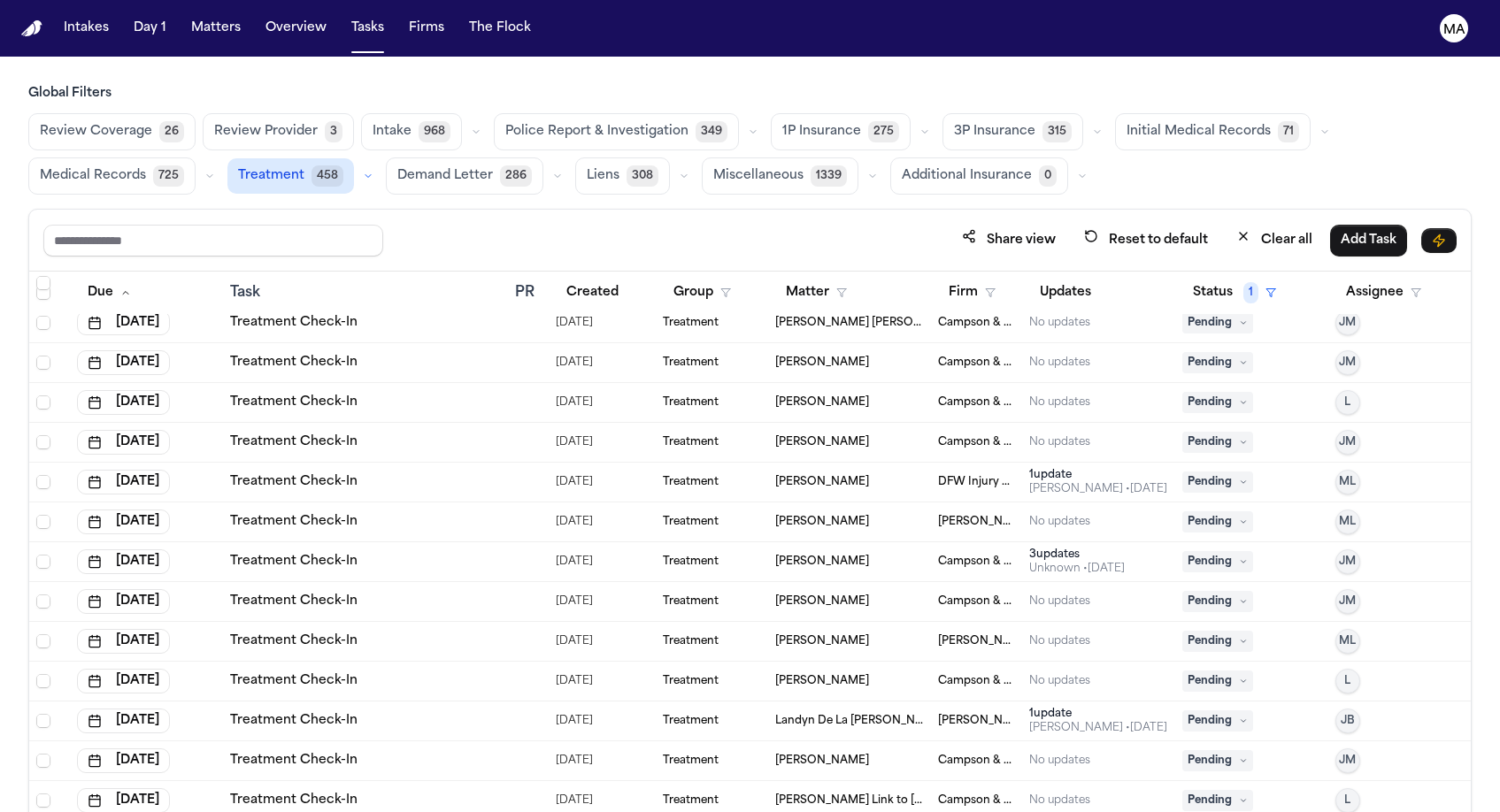
click at [894, 713] on div "Landyn De La Cruz" at bounding box center [850, 721] width 149 height 14
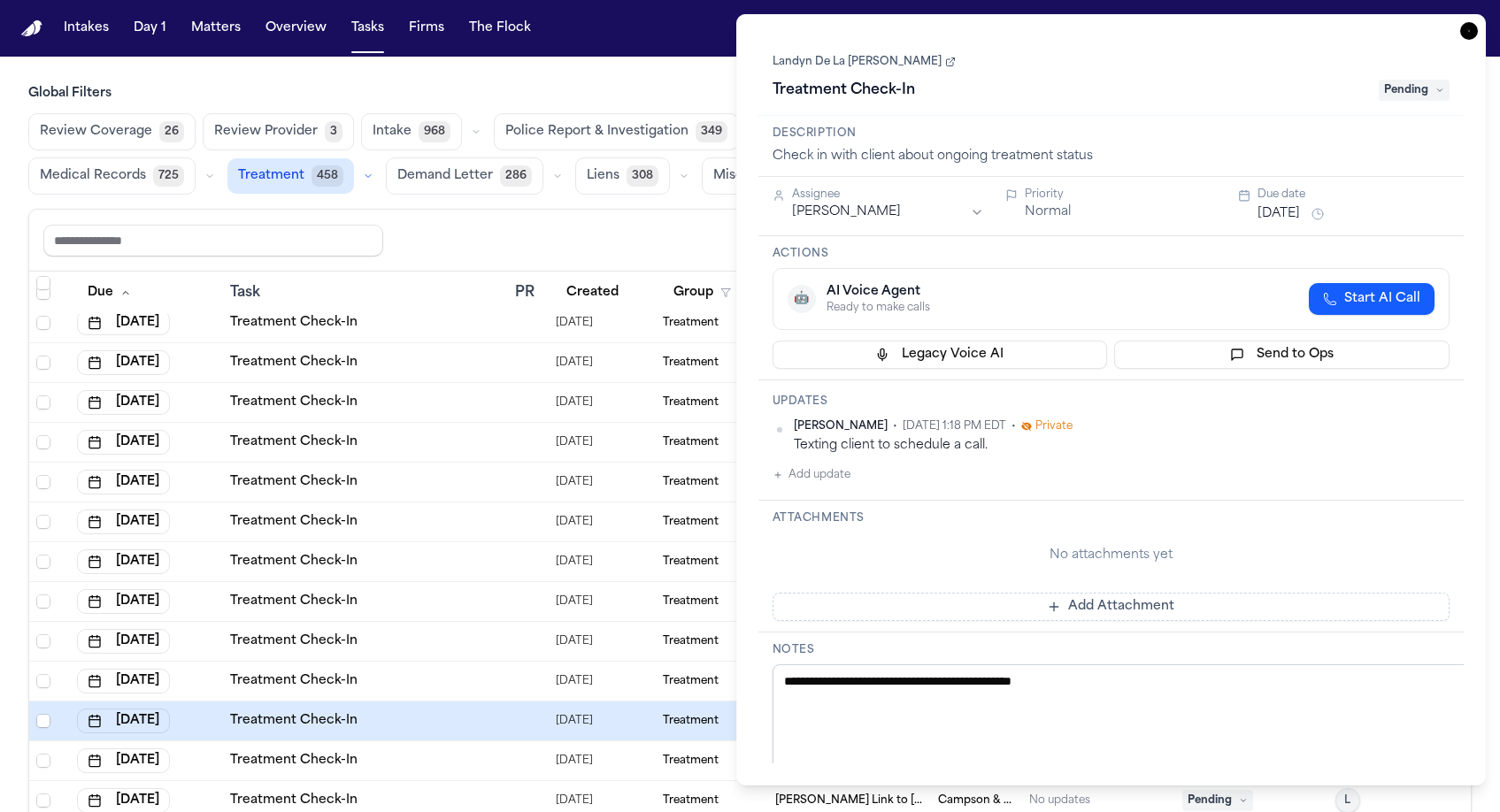
click at [1478, 22] on icon "button" at bounding box center [1469, 31] width 18 height 18
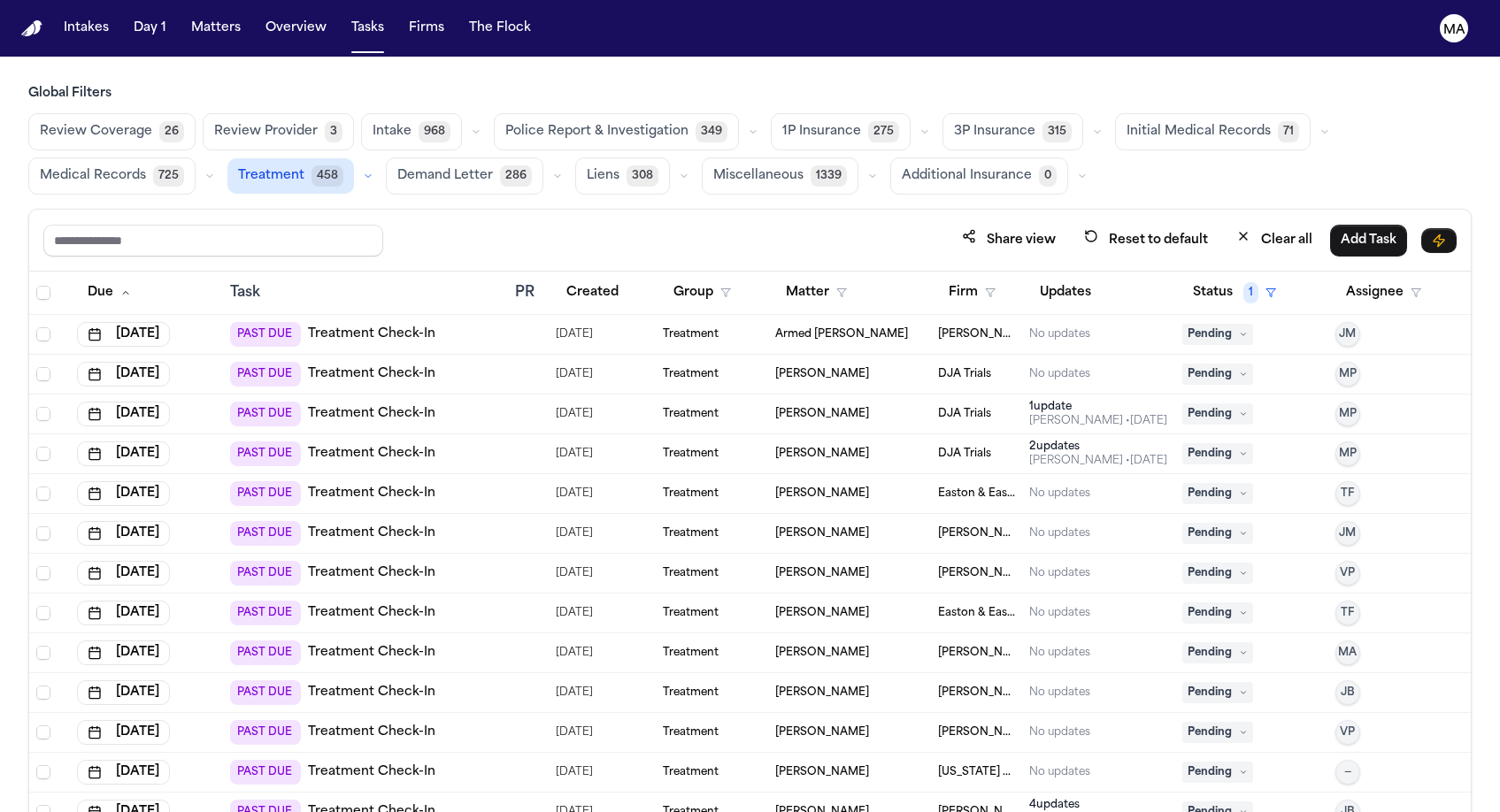
click at [883, 805] on div "LUCERO HUERTA" at bounding box center [850, 812] width 149 height 14
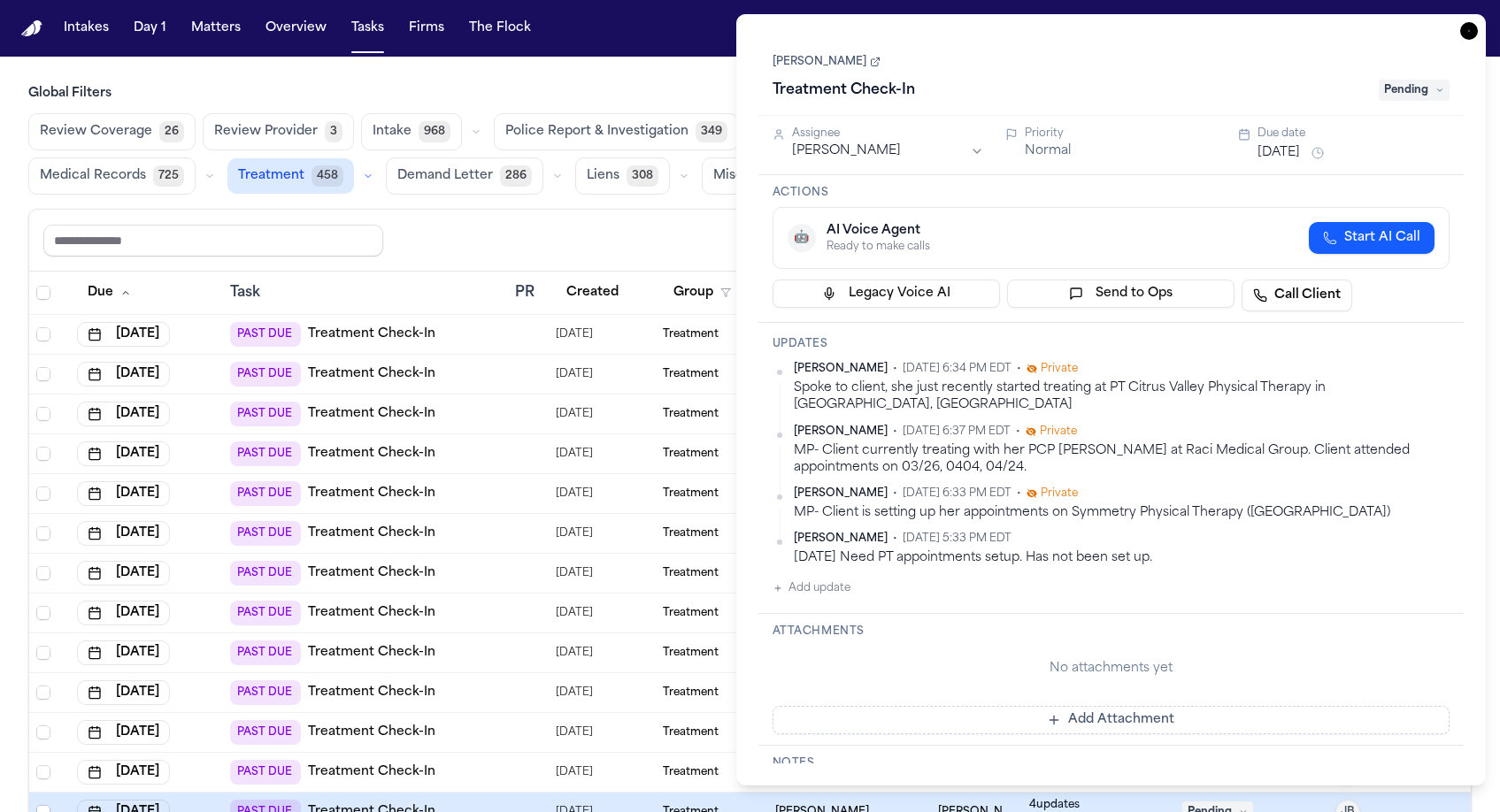
click at [1478, 22] on icon "button" at bounding box center [1469, 31] width 18 height 18
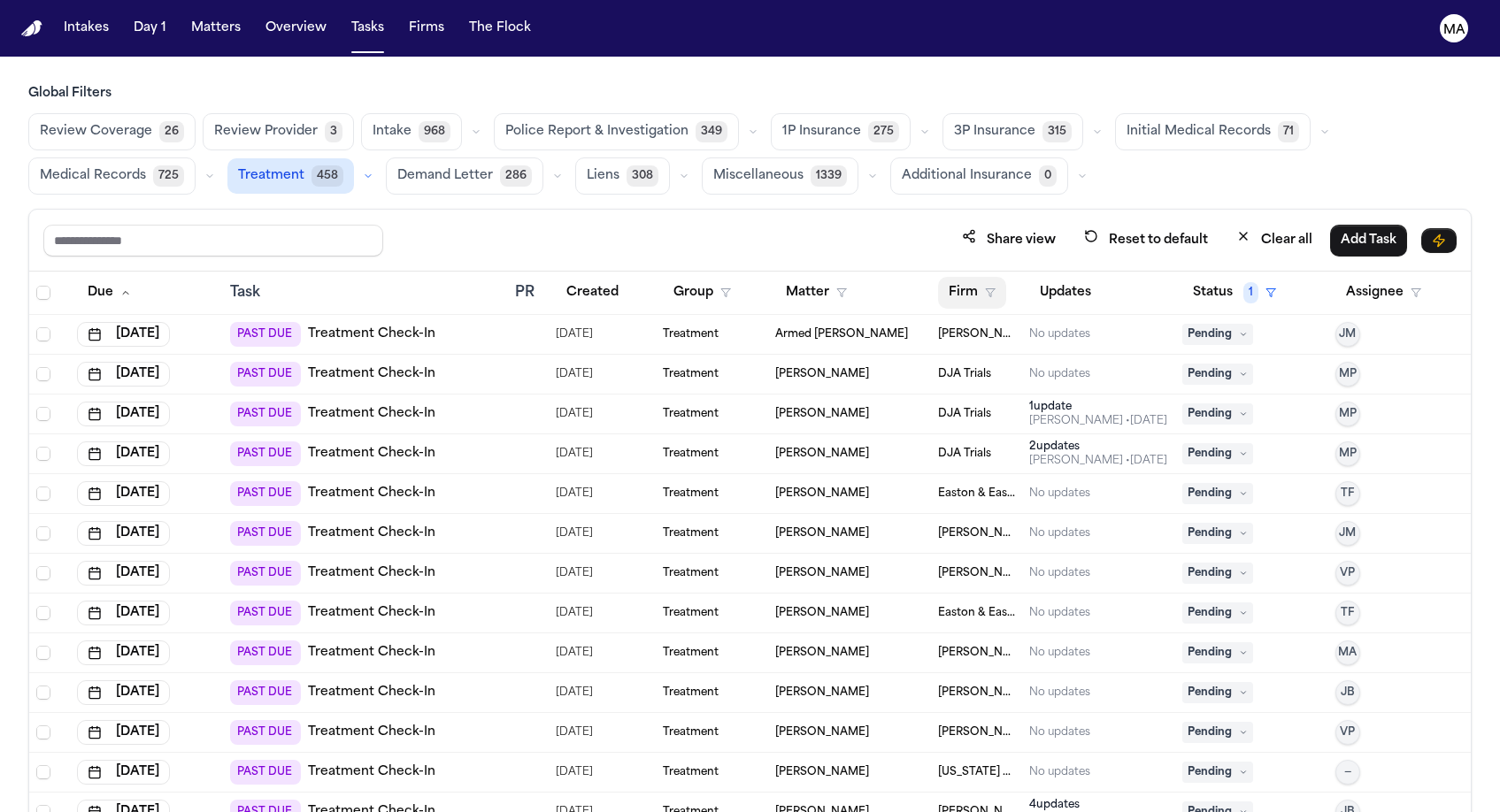
click at [985, 288] on icon "button" at bounding box center [990, 293] width 11 height 11
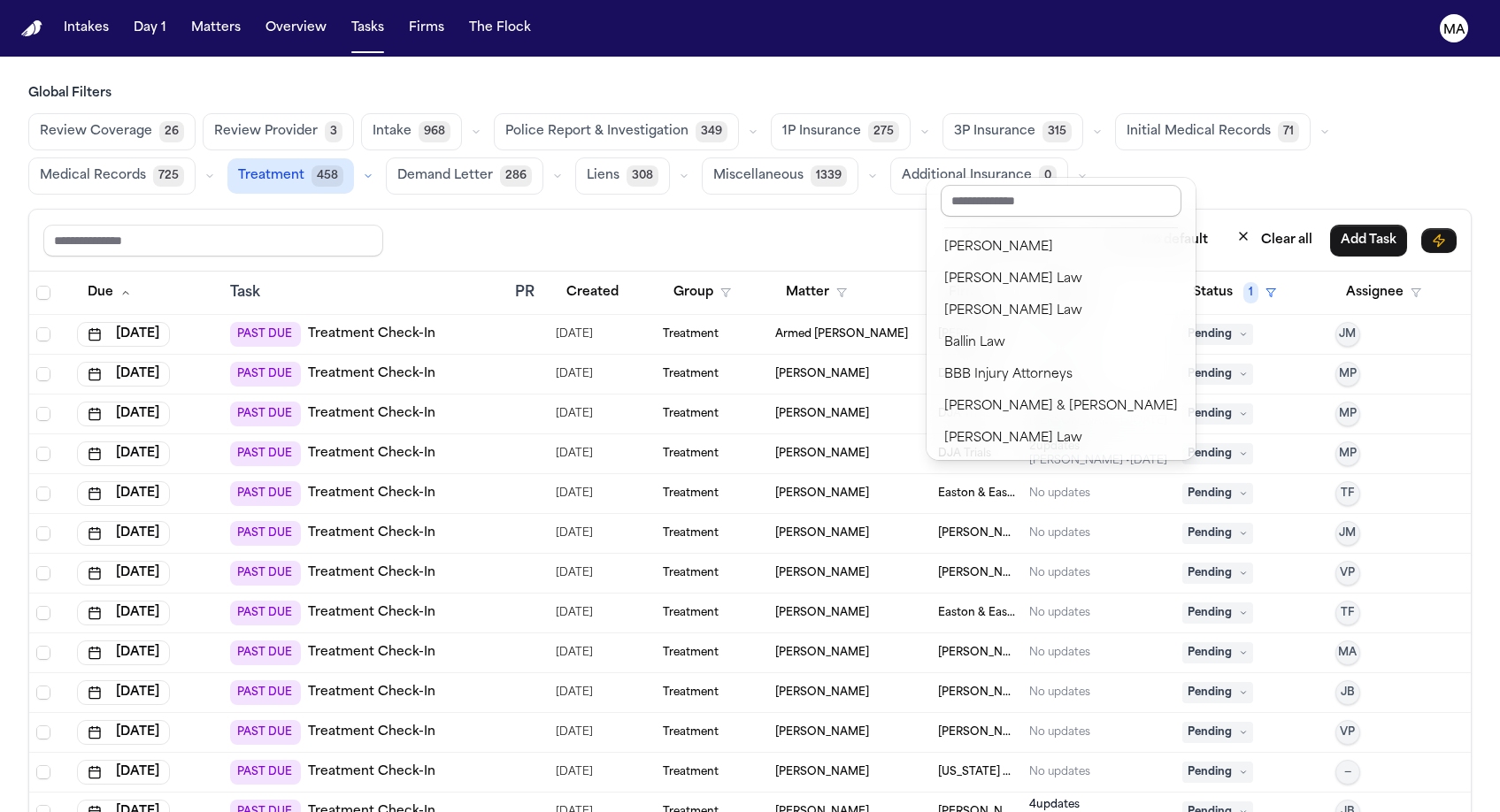
click at [972, 186] on input "text" at bounding box center [1062, 200] width 241 height 32
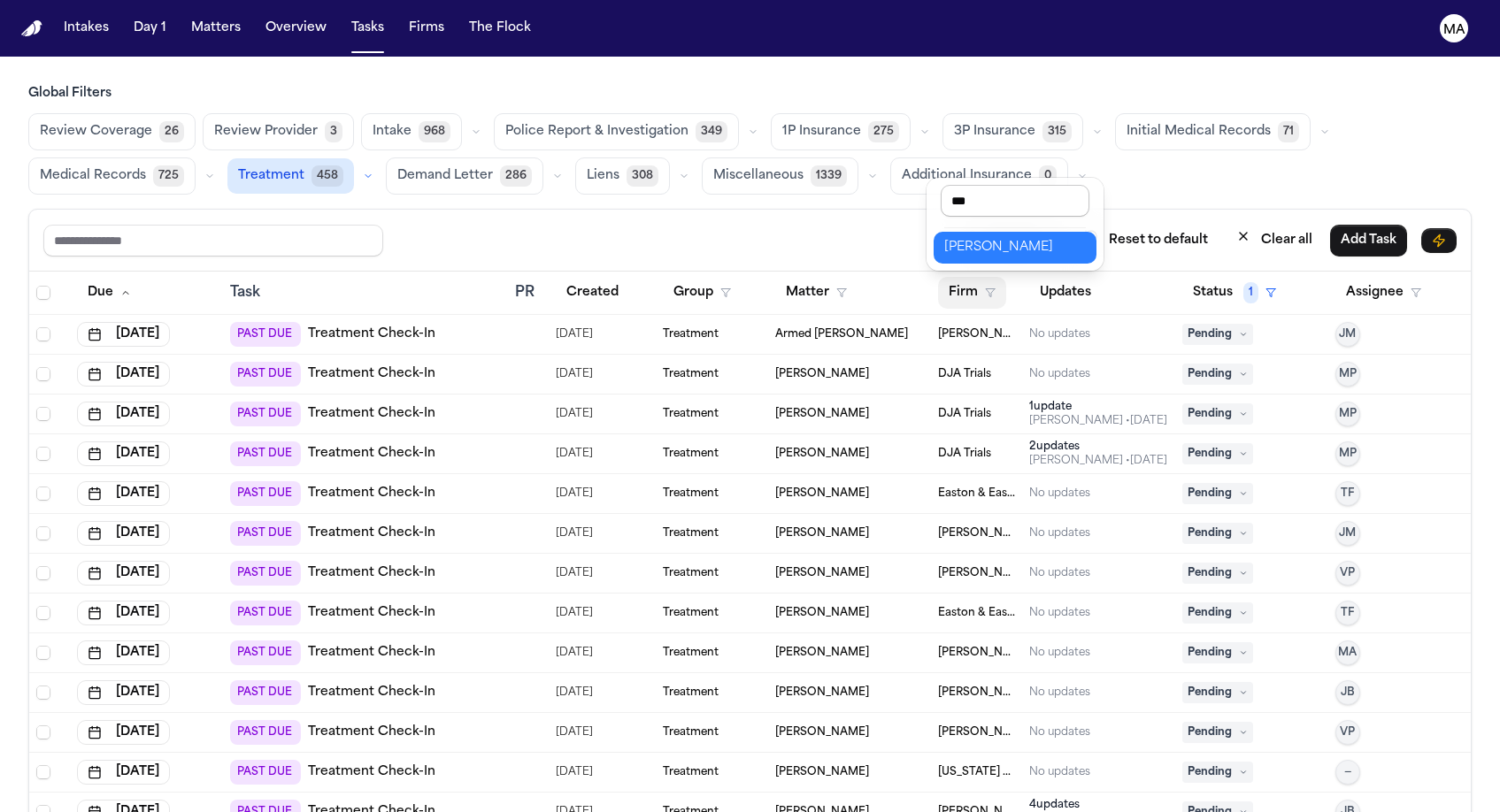
type input "****"
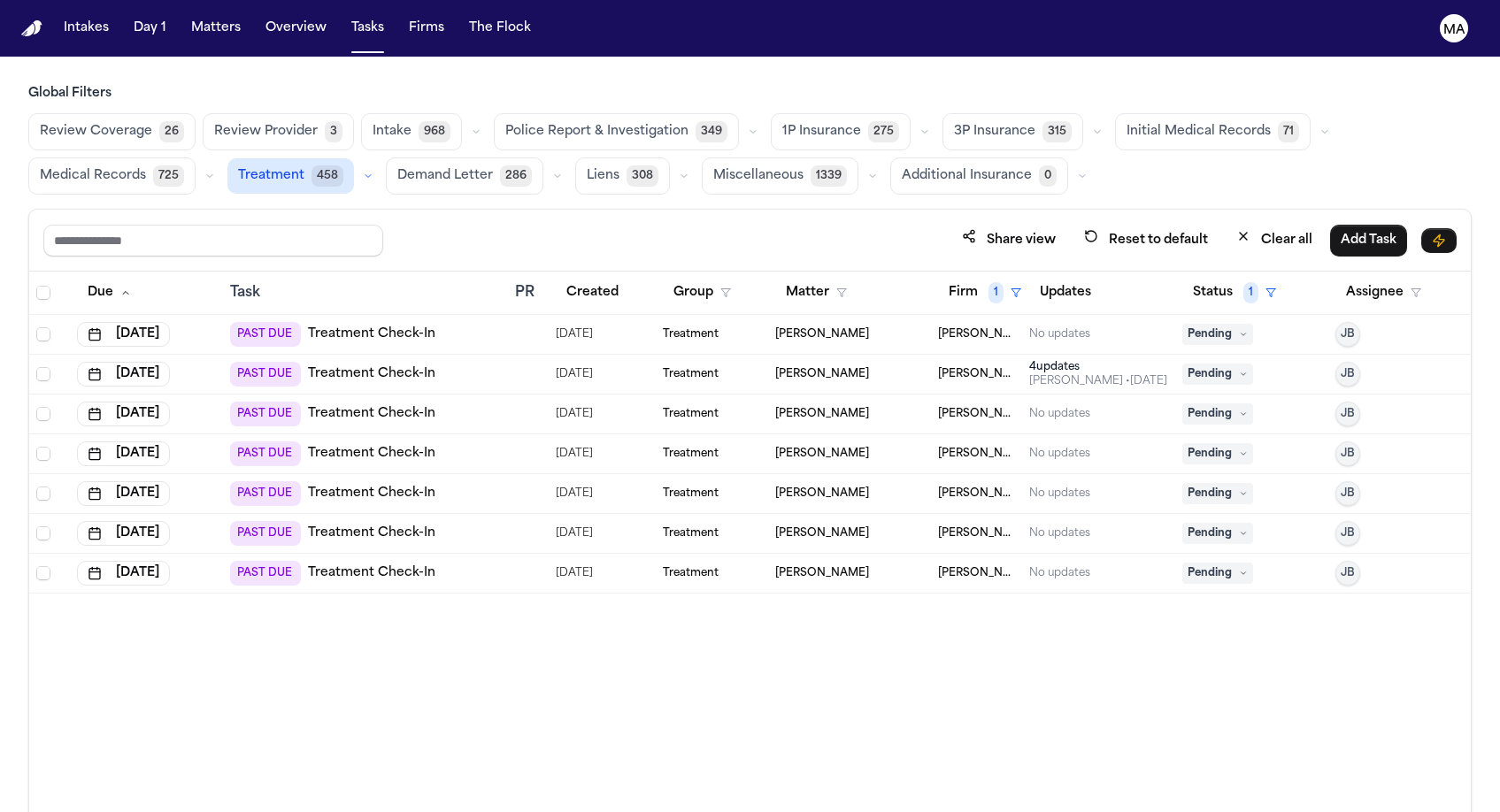
click at [697, 656] on div "Due Task PR Created Group Matter Firm 1 Updates Status 1 Assignee Sep 23, 2025 …" at bounding box center [750, 580] width 1442 height 617
click at [36, 286] on span "Select all" at bounding box center [43, 293] width 14 height 14
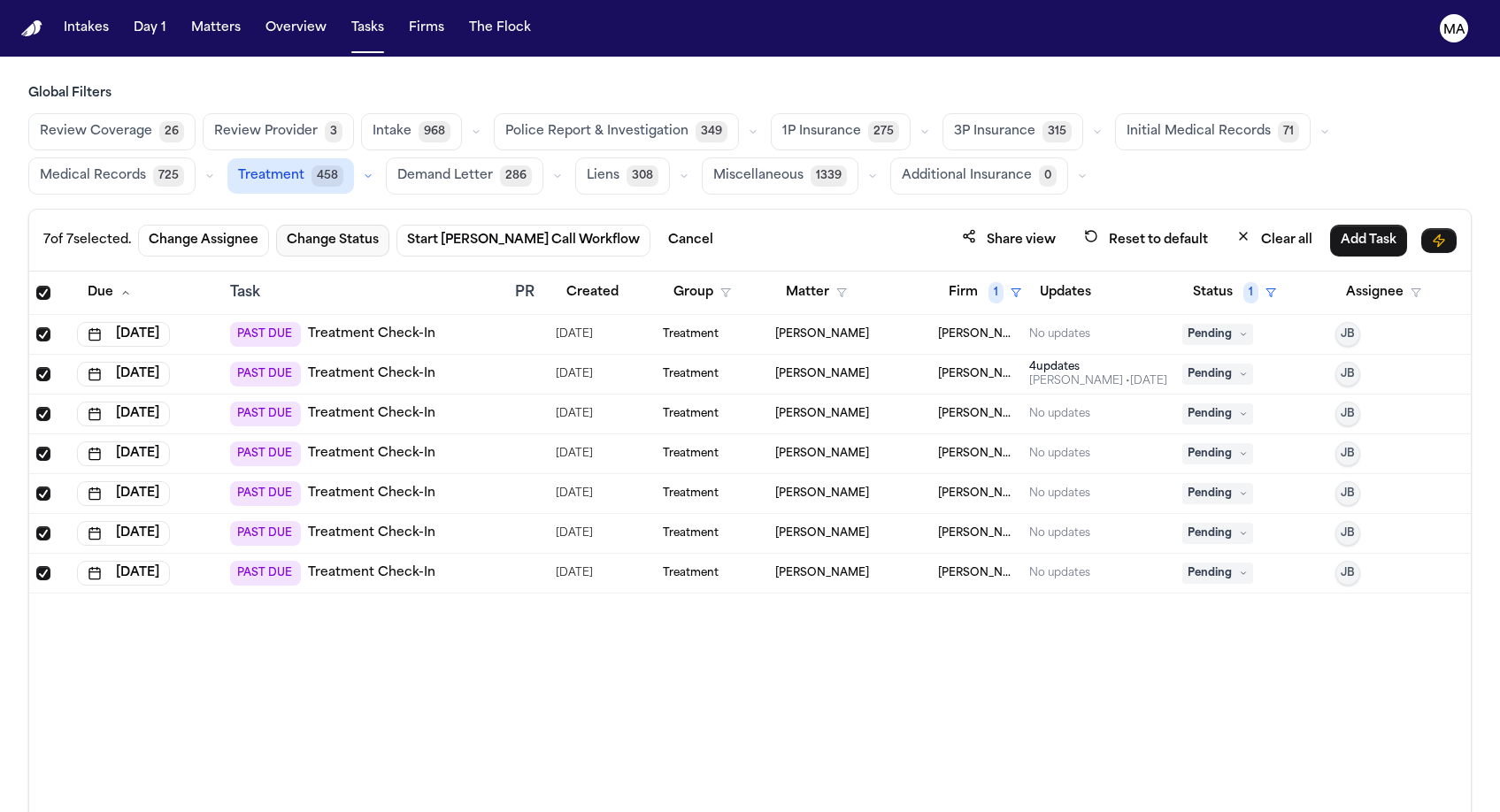
click at [276, 224] on button "Change Status" at bounding box center [332, 240] width 113 height 32
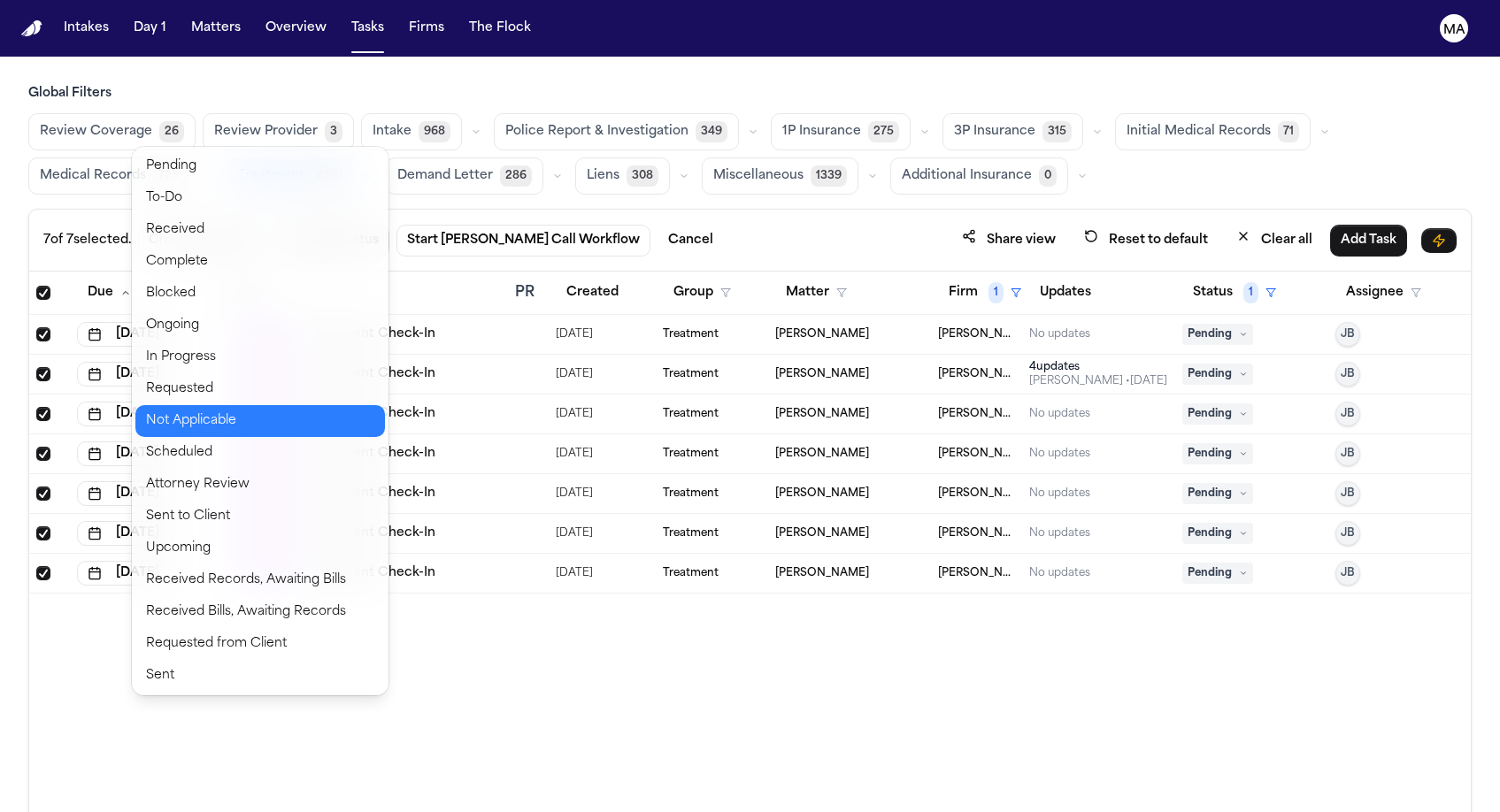
click at [215, 405] on button "Not Applicable" at bounding box center [260, 420] width 250 height 32
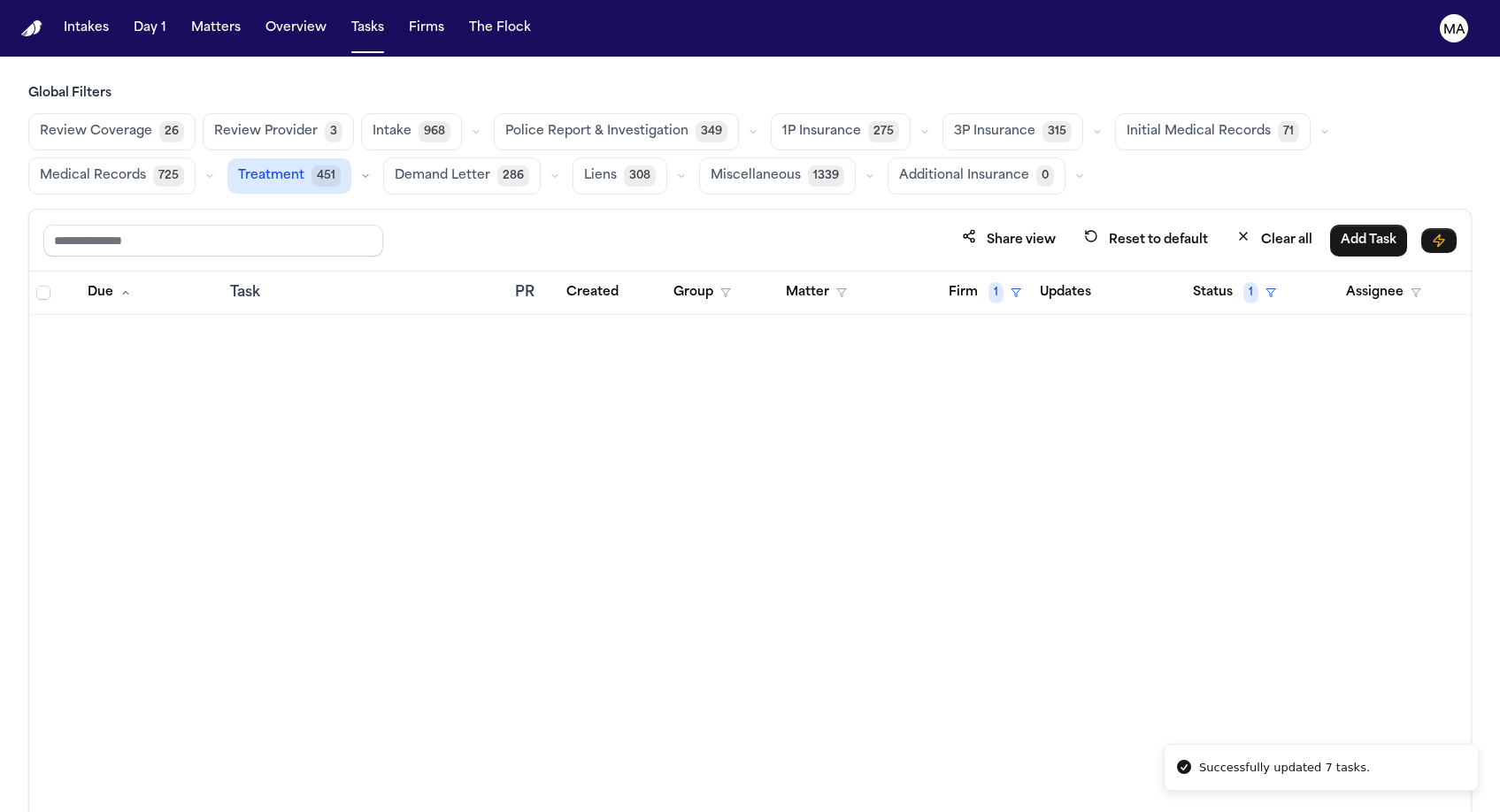
click at [483, 435] on div "Due Task PR Created Group Matter Firm 1 Updates Status 1 Assignee" at bounding box center [750, 580] width 1442 height 617
click at [988, 282] on span "1" at bounding box center [995, 292] width 15 height 21
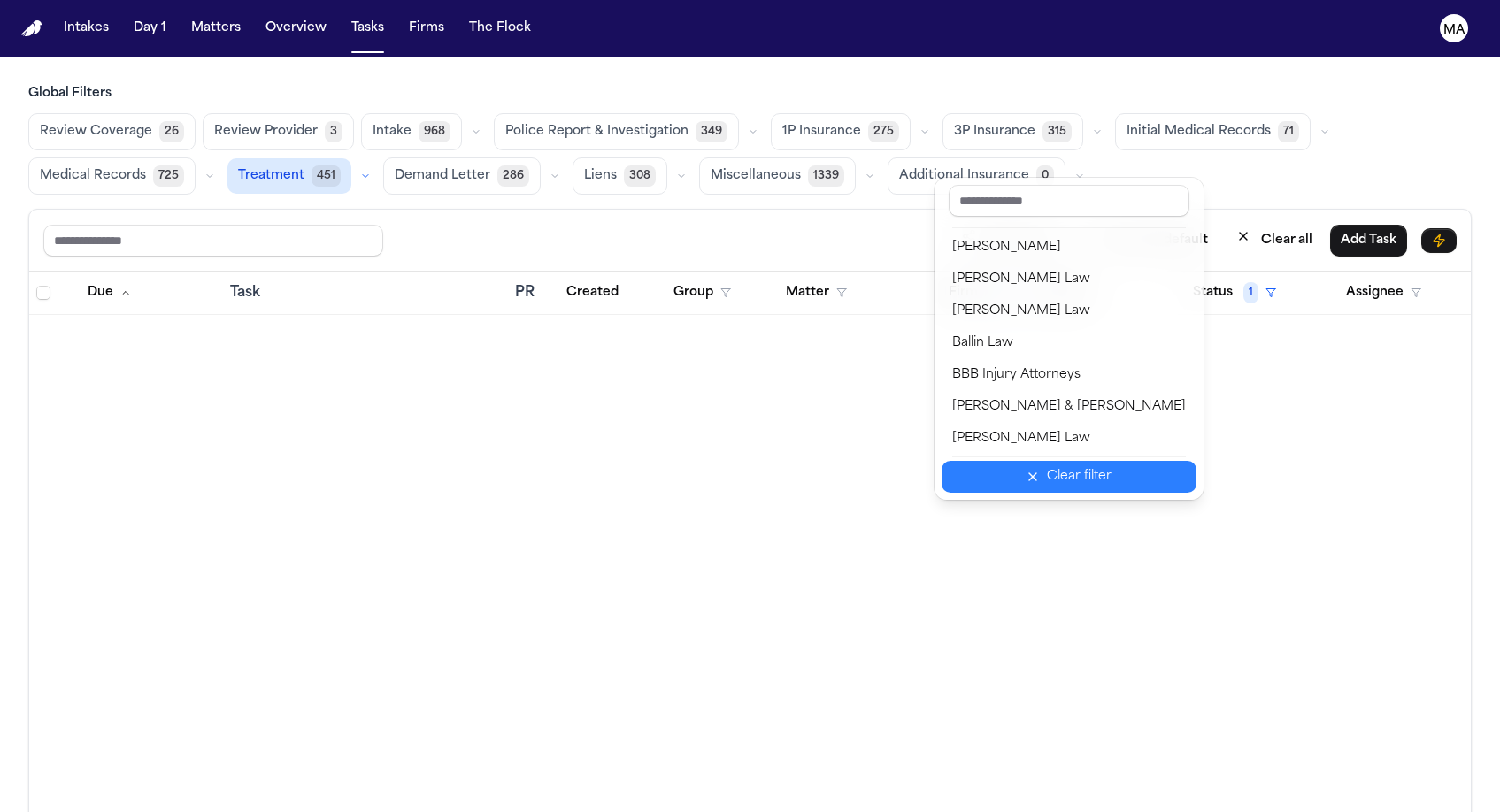
click at [1047, 466] on div "Clear filter" at bounding box center [1079, 476] width 64 height 21
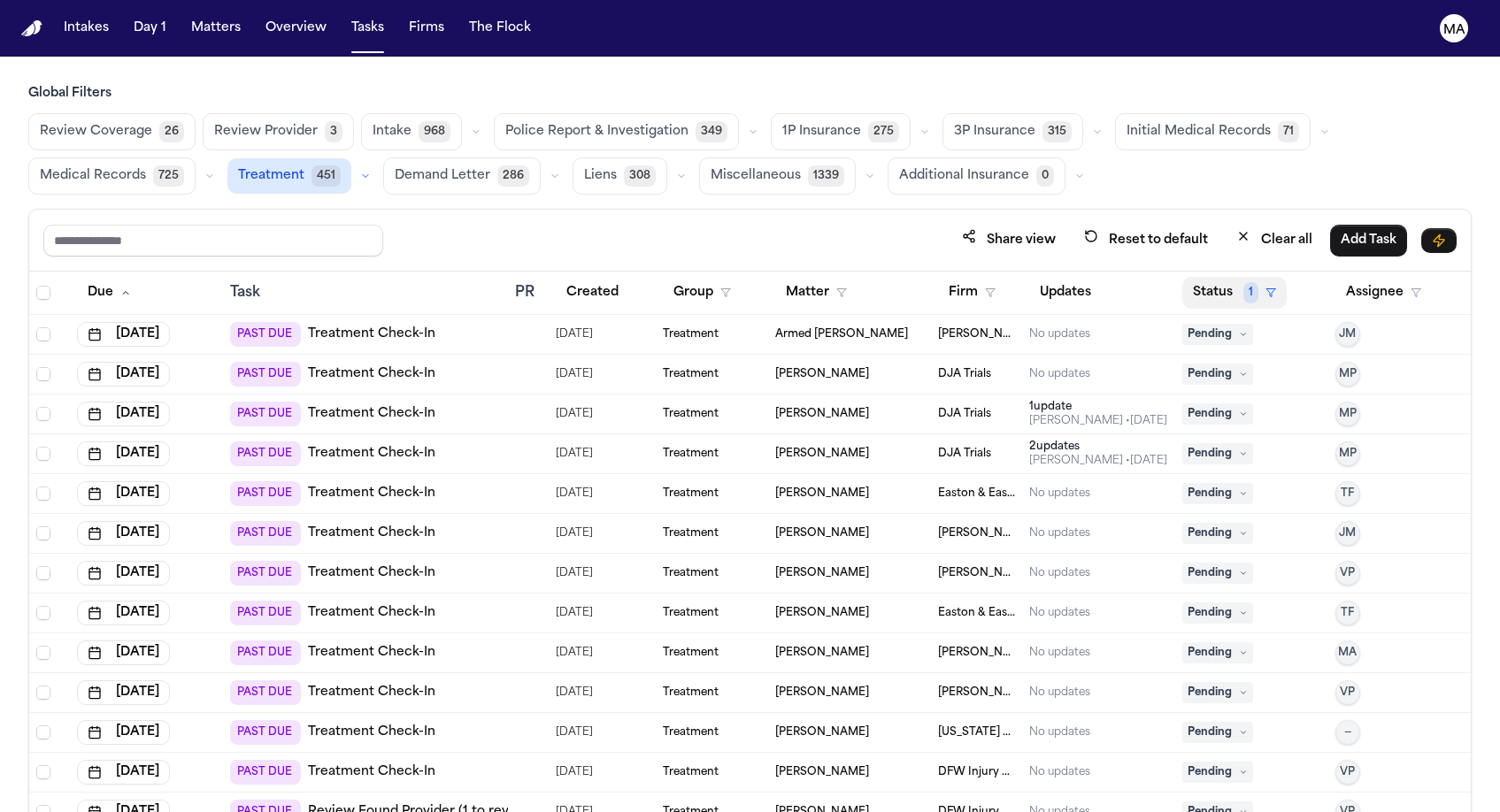
click at [1211, 277] on button "Status 1" at bounding box center [1234, 292] width 104 height 32
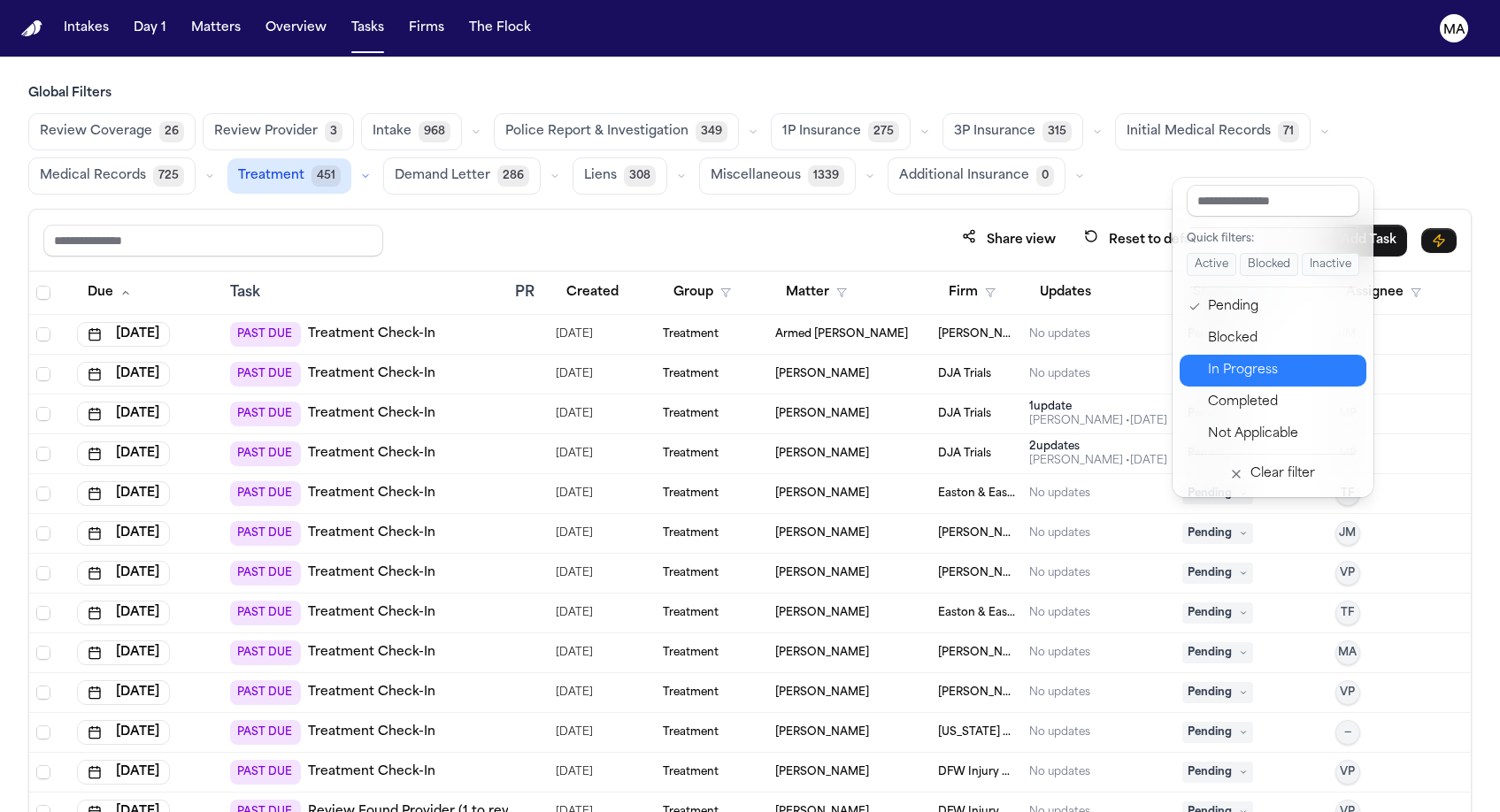
click at [1221, 360] on div "In Progress" at bounding box center [1282, 370] width 148 height 21
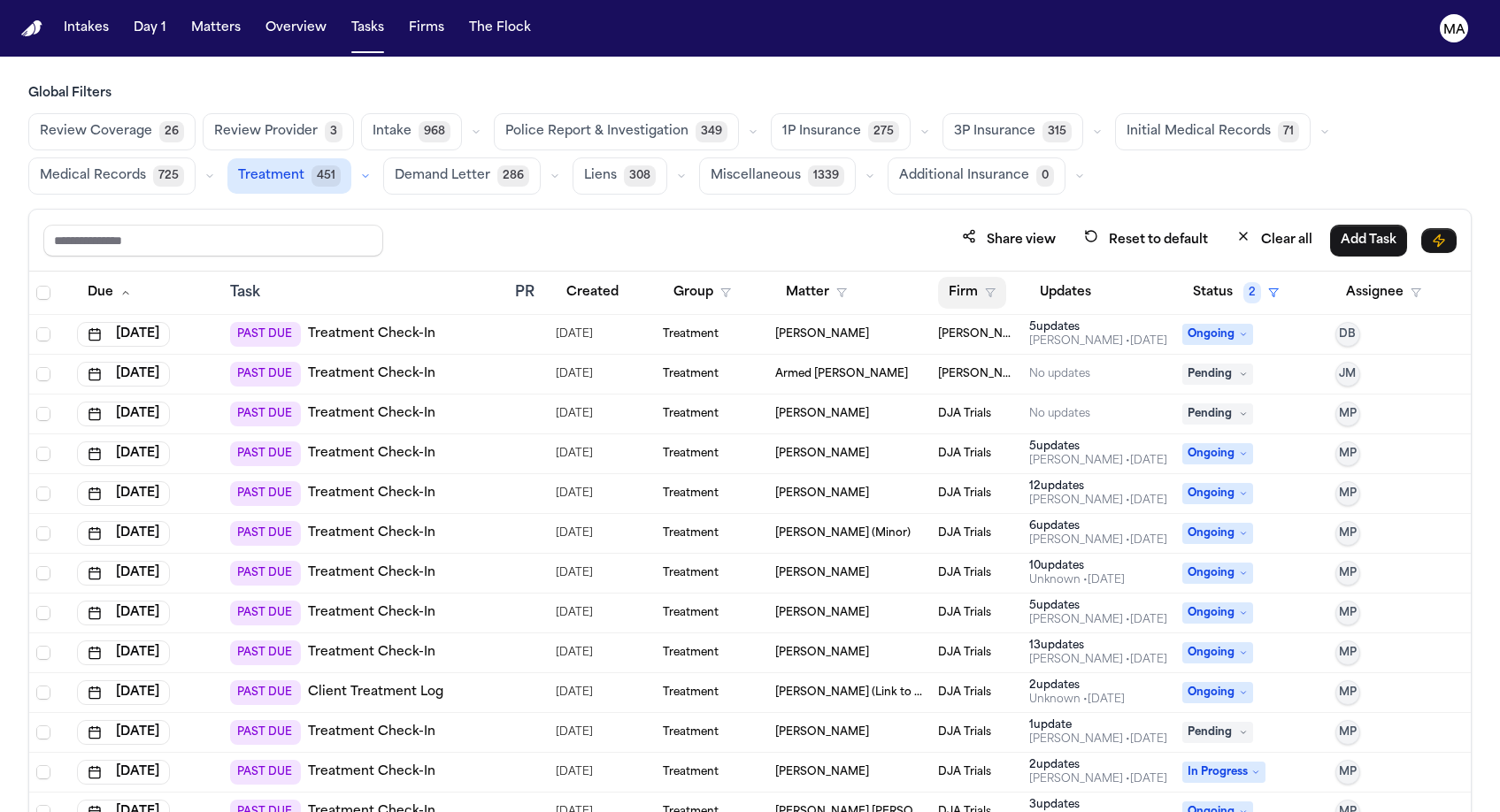
click at [946, 277] on button "Firm" at bounding box center [972, 292] width 68 height 32
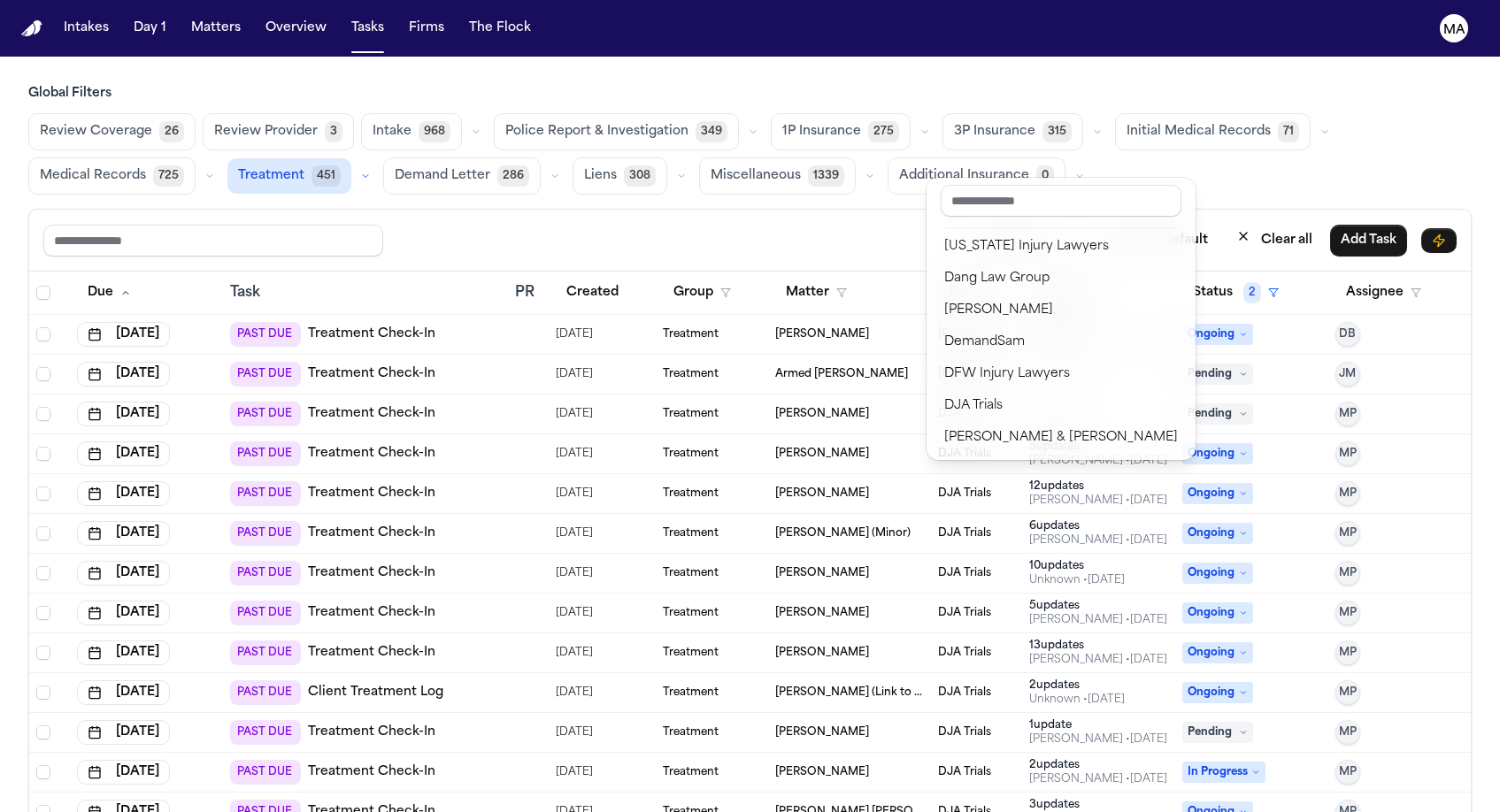
scroll to position [301, 0]
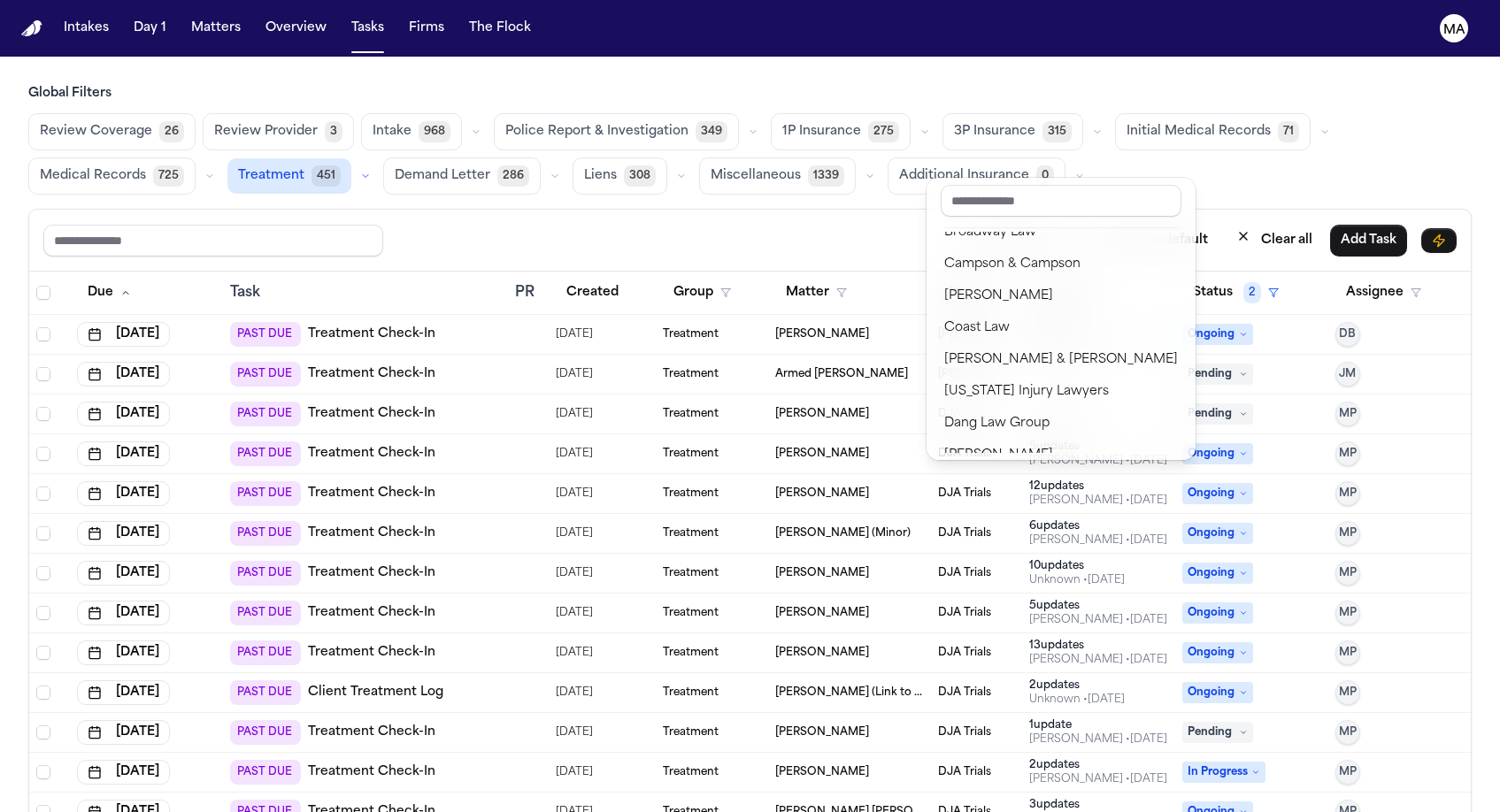
click at [980, 700] on div "Gammill" at bounding box center [1061, 710] width 234 height 21
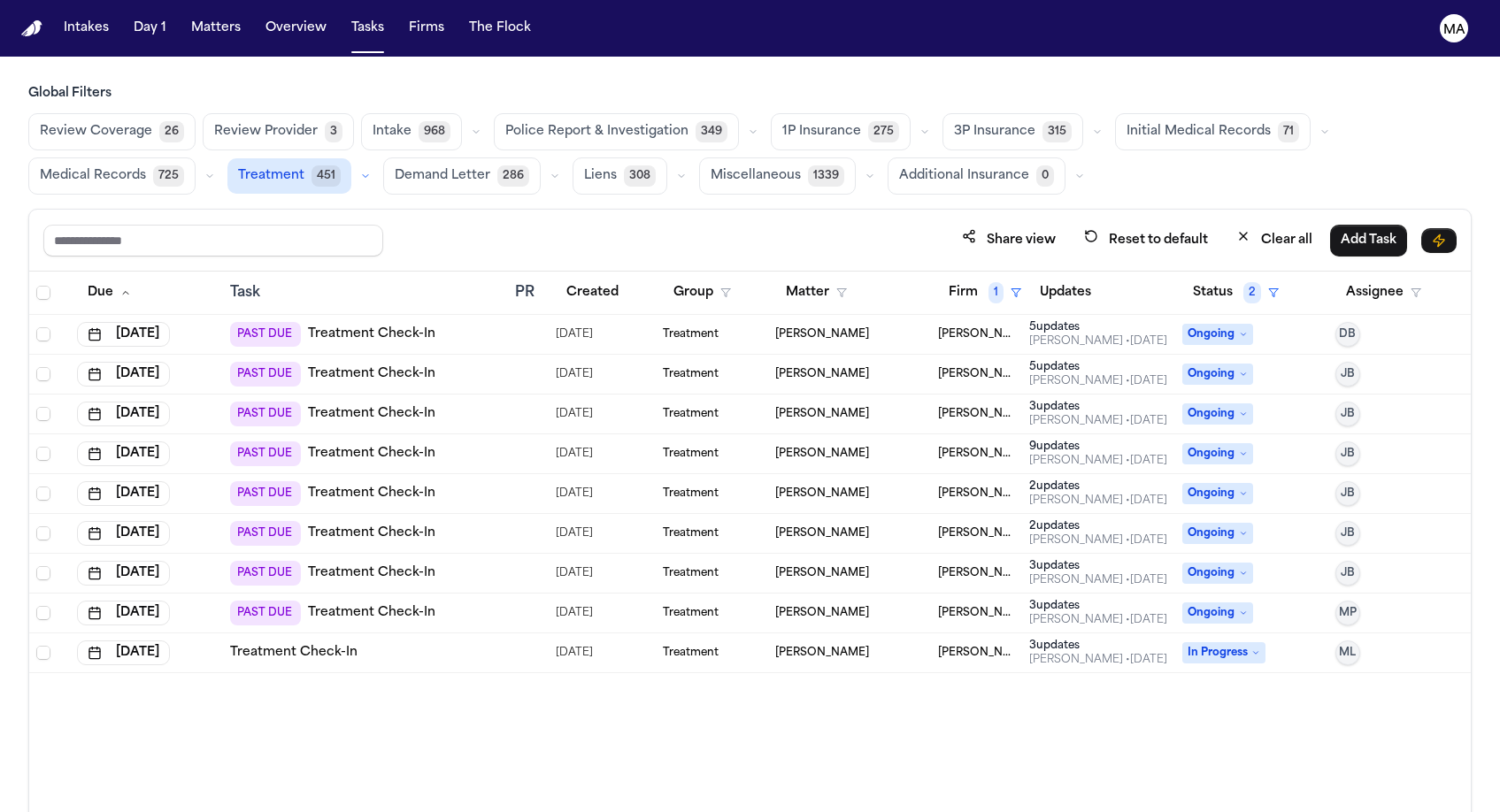
click at [984, 355] on td "Gammill" at bounding box center [977, 375] width 92 height 40
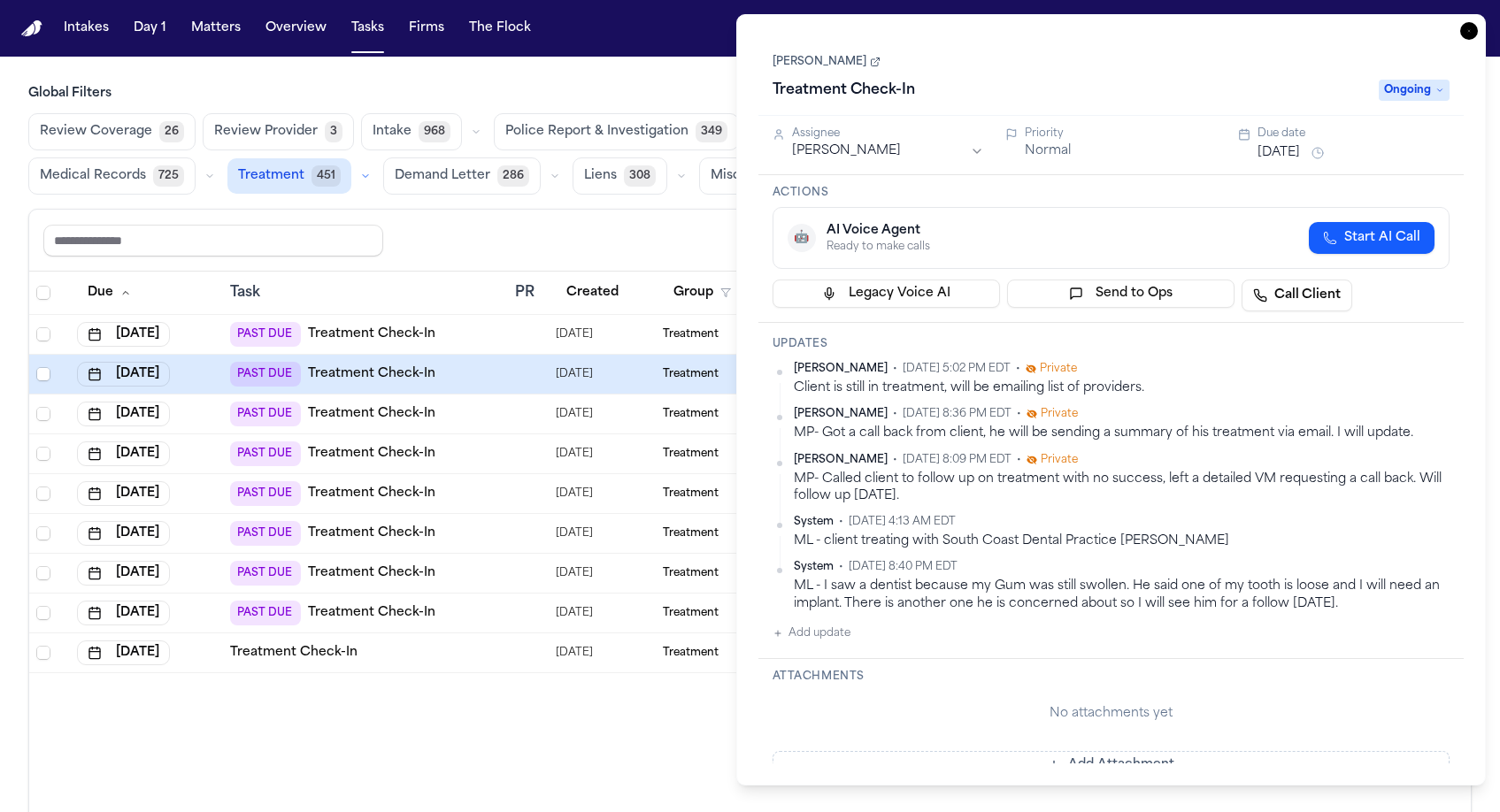
click at [1478, 22] on icon "button" at bounding box center [1469, 31] width 18 height 18
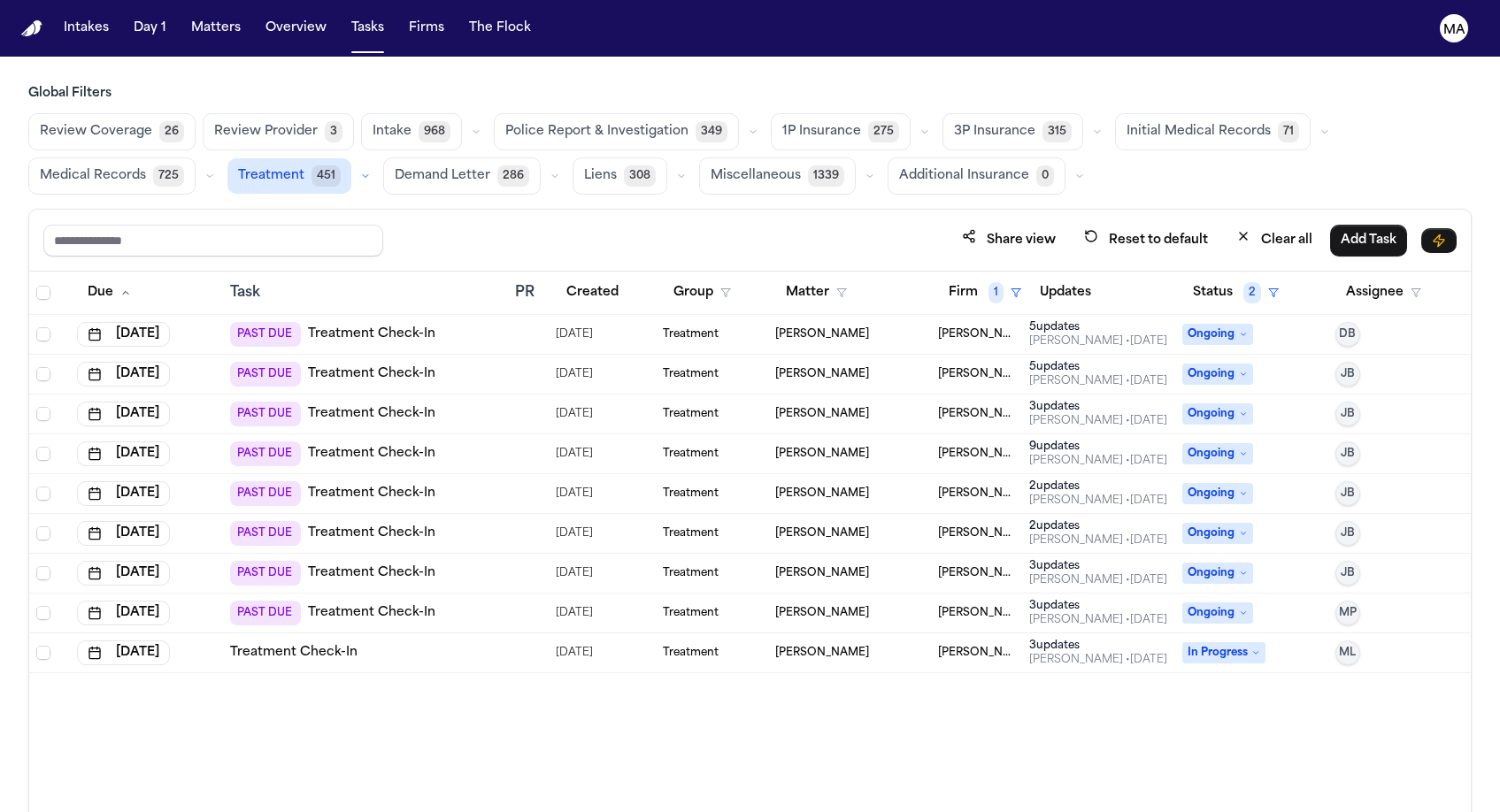
click at [304, 167] on span "Treatment" at bounding box center [271, 177] width 66 height 18
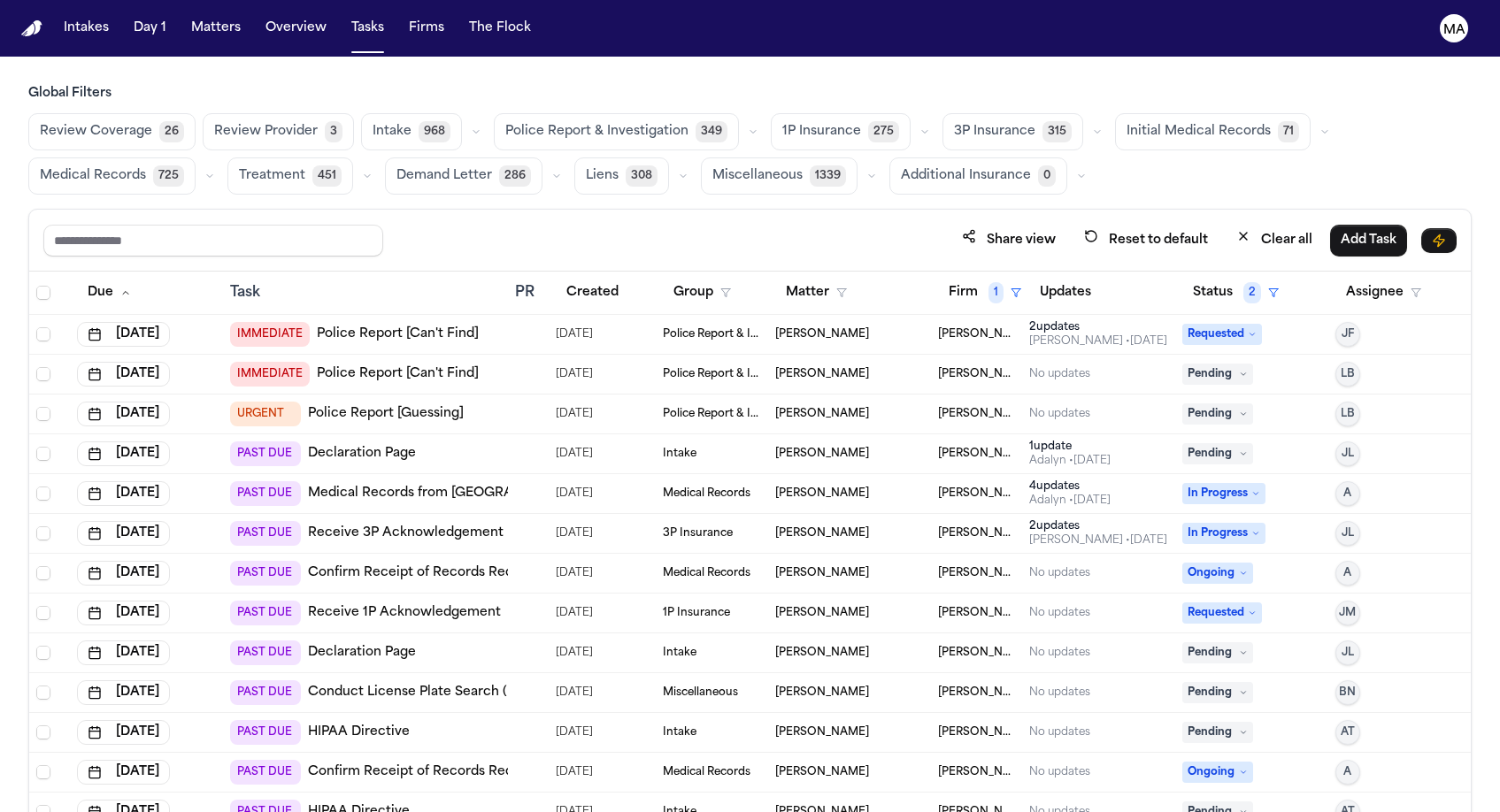
click at [305, 167] on span "Treatment" at bounding box center [272, 177] width 66 height 18
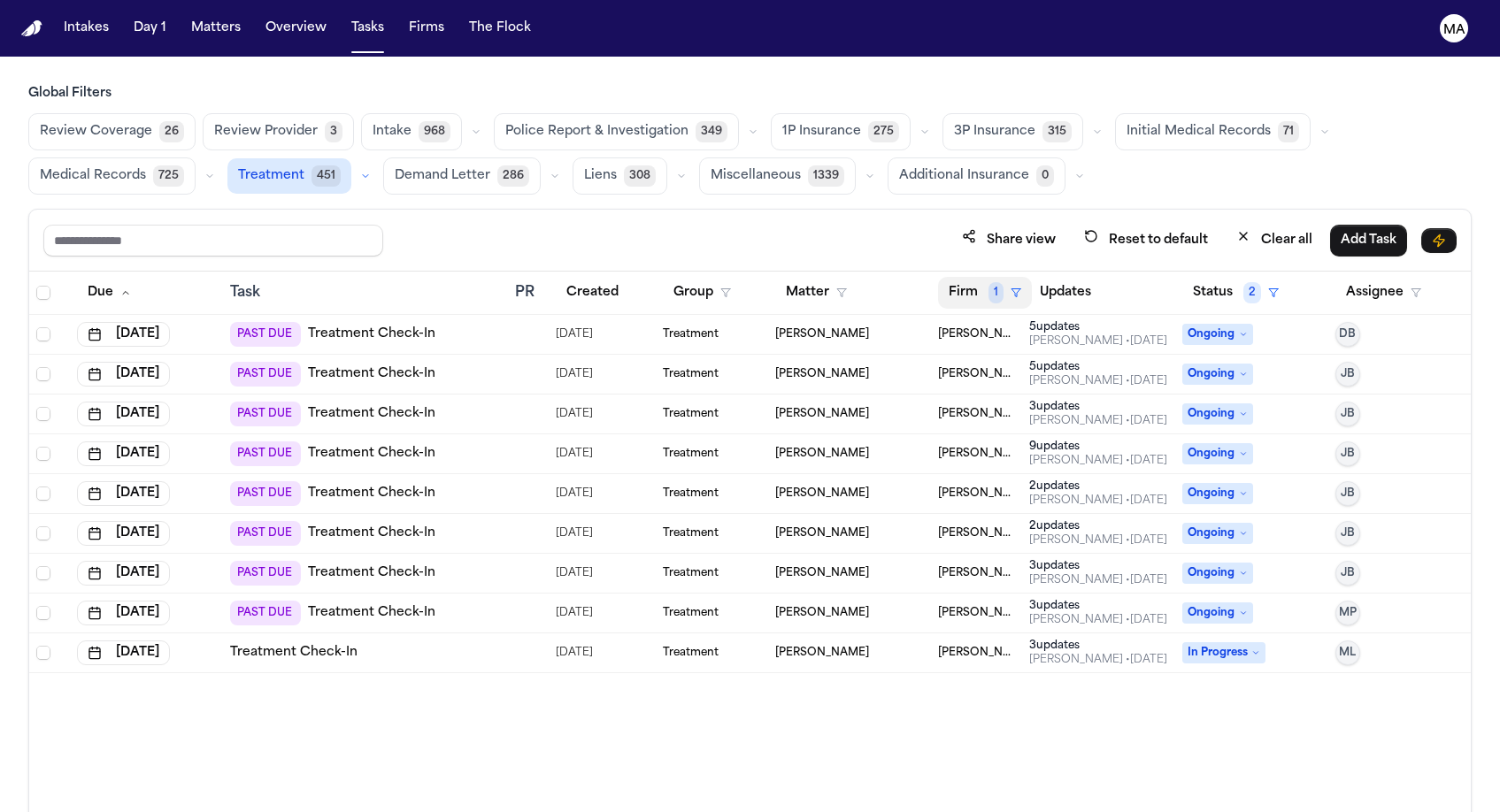
click at [988, 282] on span "1" at bounding box center [995, 292] width 15 height 21
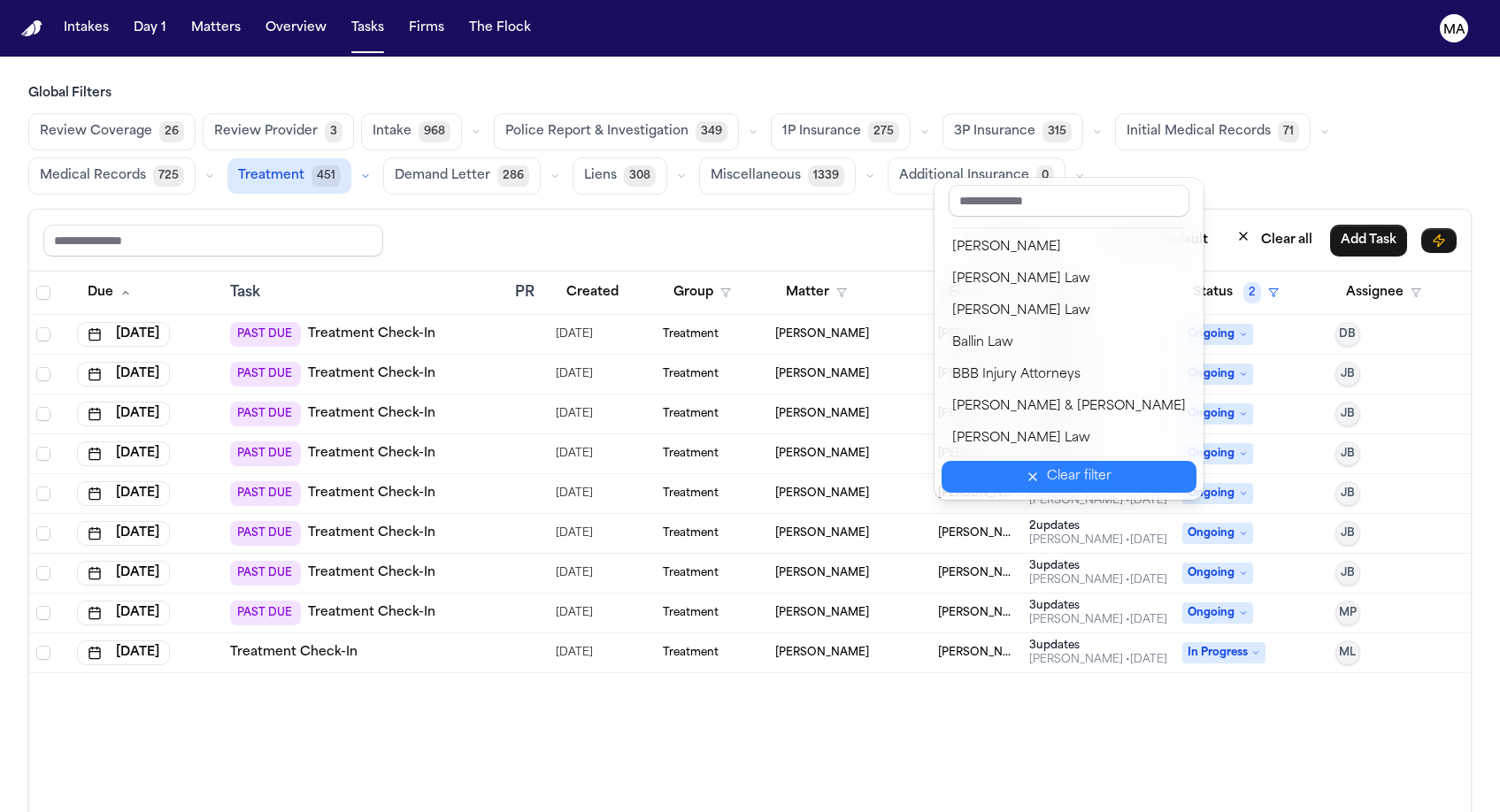
click at [1047, 466] on div "Clear filter" at bounding box center [1079, 476] width 64 height 21
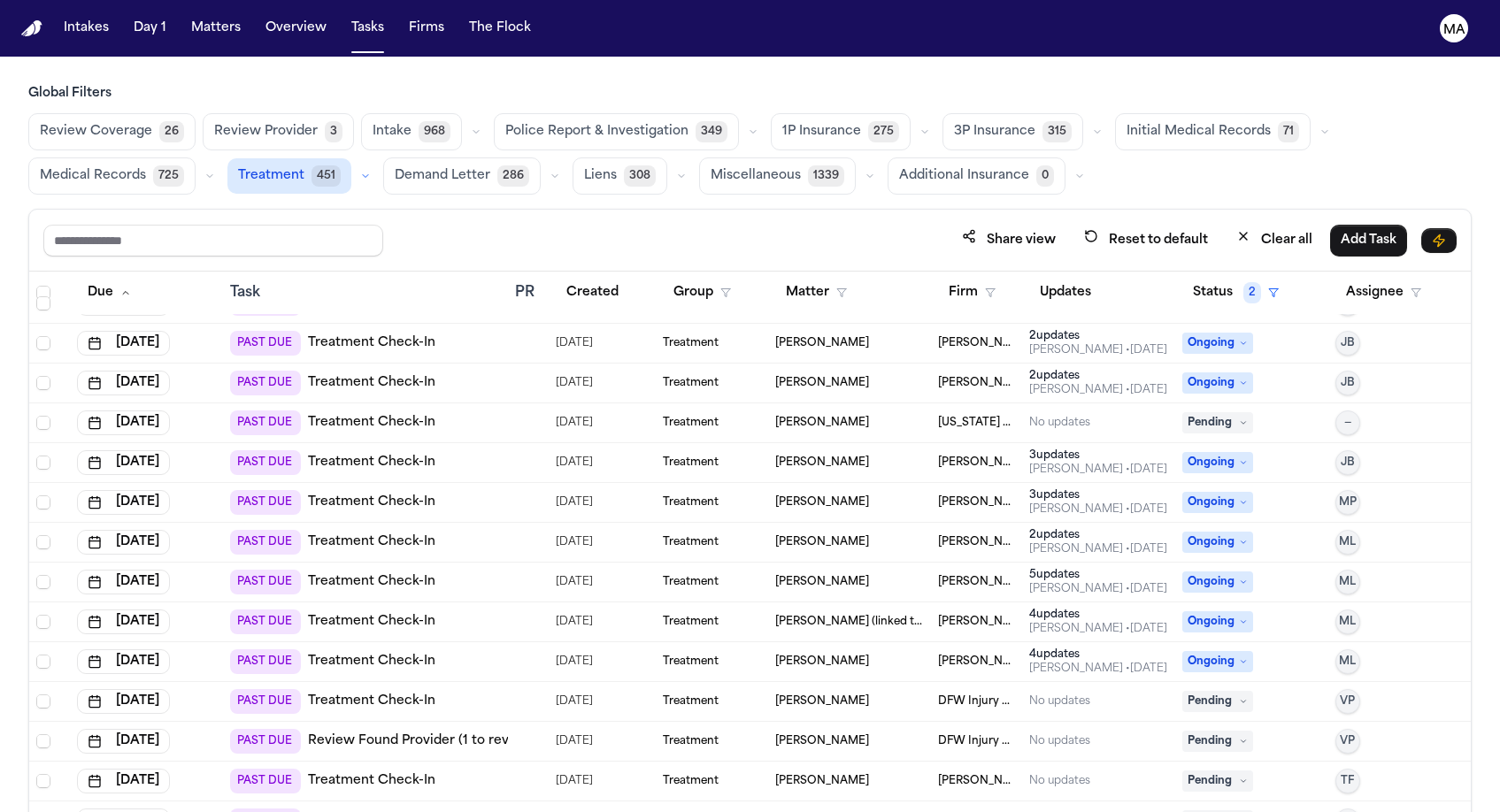
scroll to position [1149, 0]
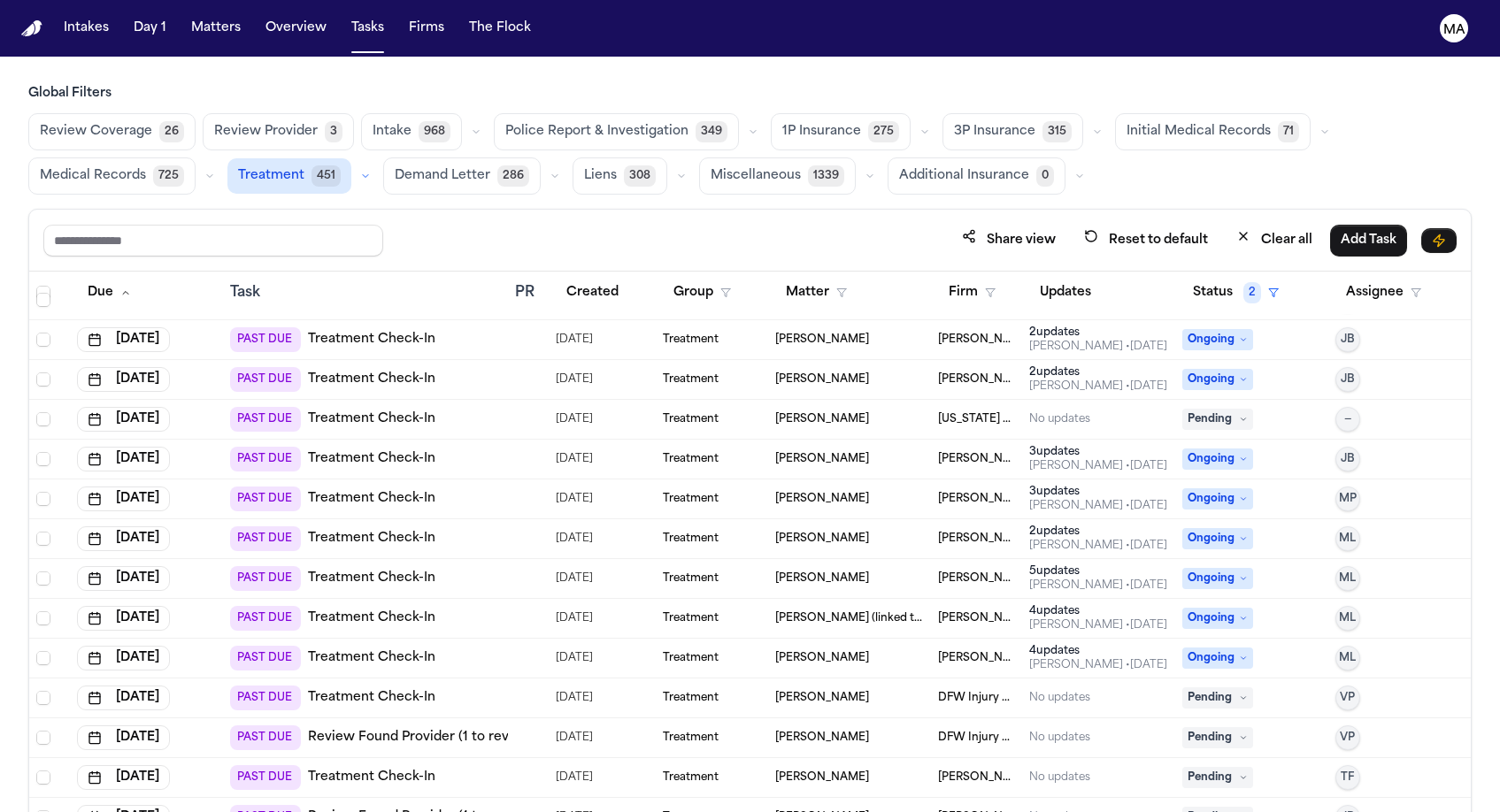
click at [913, 611] on div "Jaslyn Rada (linked to Lisa Rada)" at bounding box center [850, 618] width 149 height 14
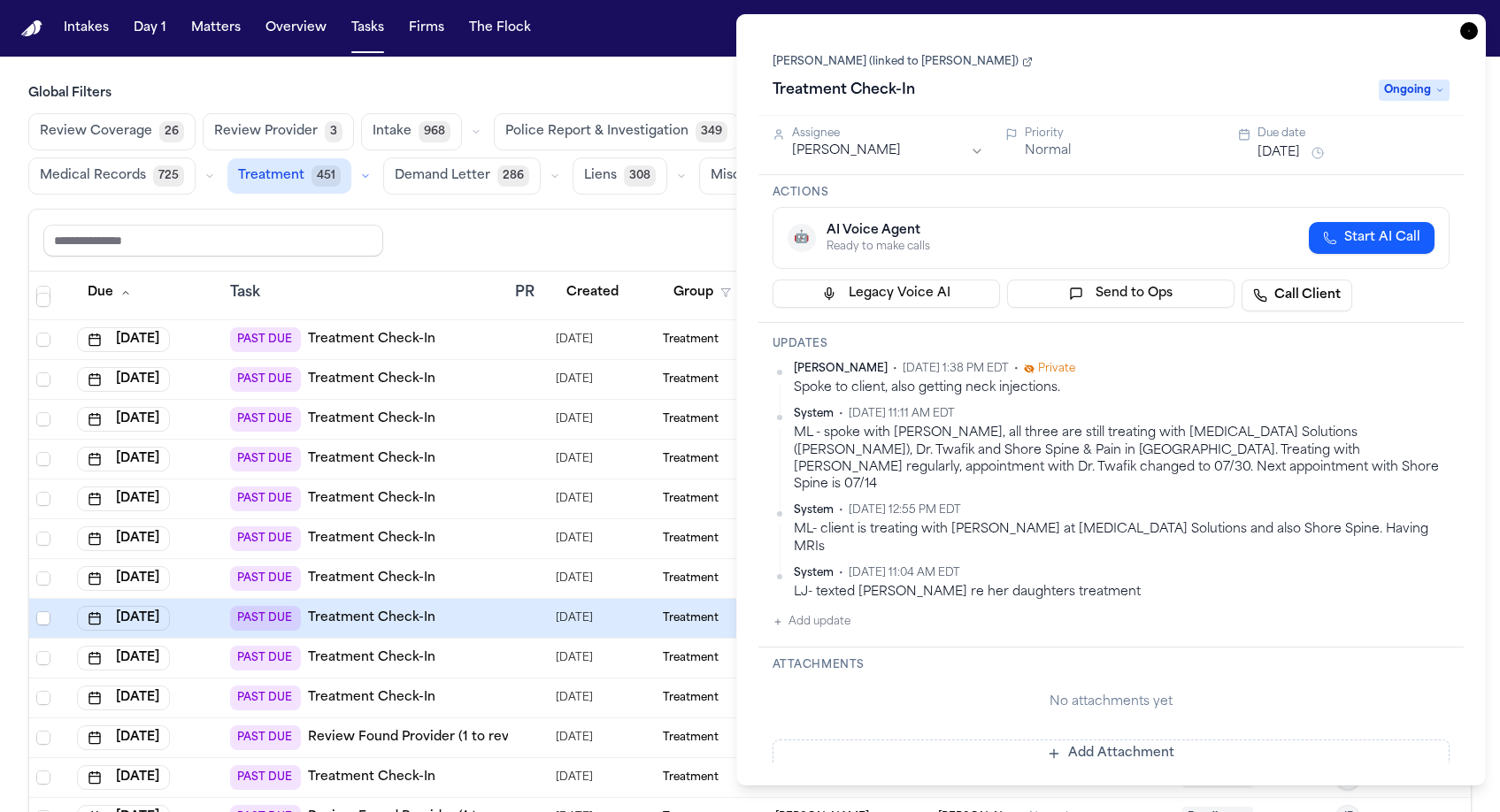
click at [1272, 144] on button "Oct 1, 2025" at bounding box center [1278, 153] width 43 height 18
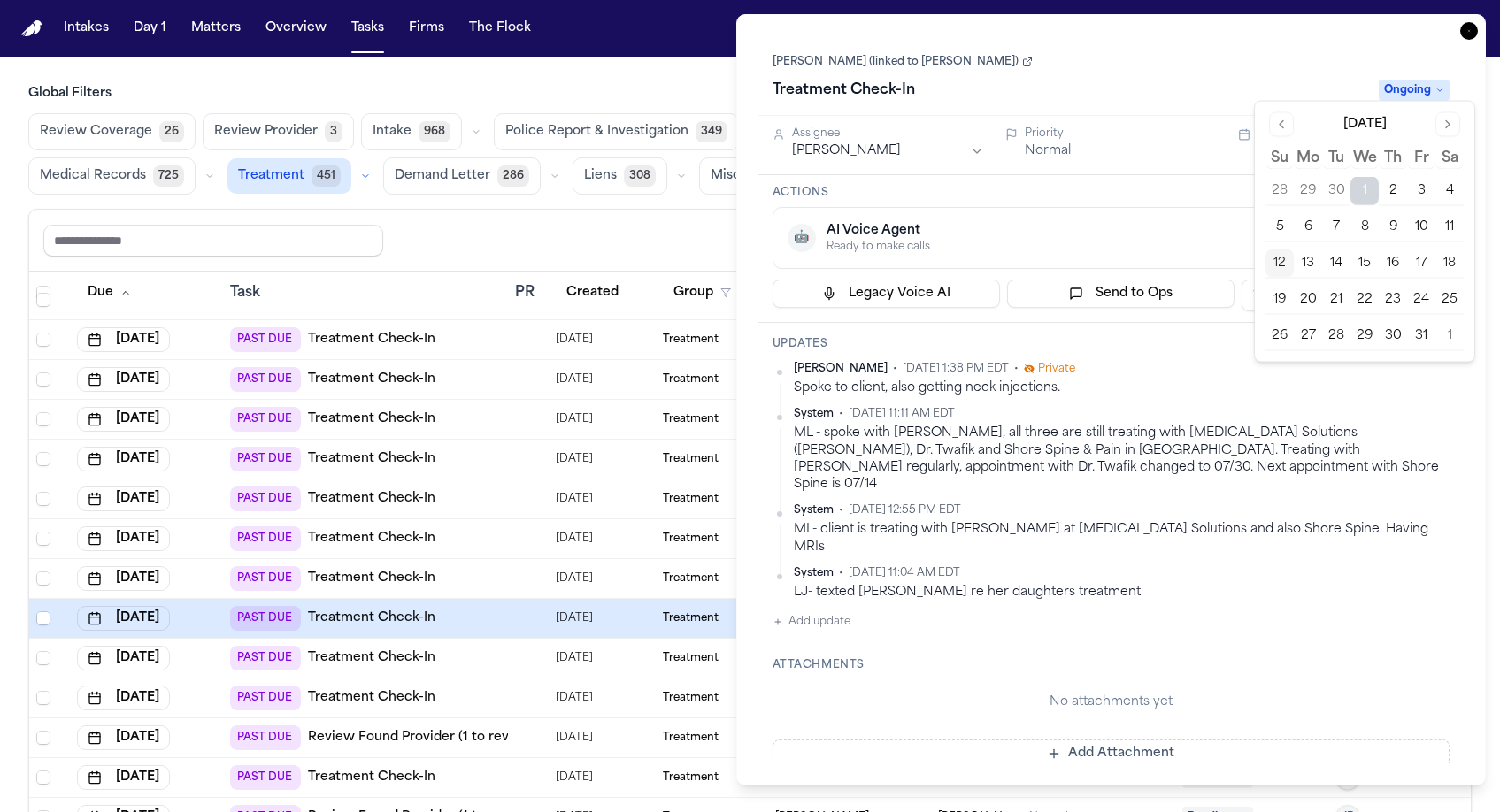
click at [1293, 250] on button "13" at bounding box center [1307, 263] width 28 height 28
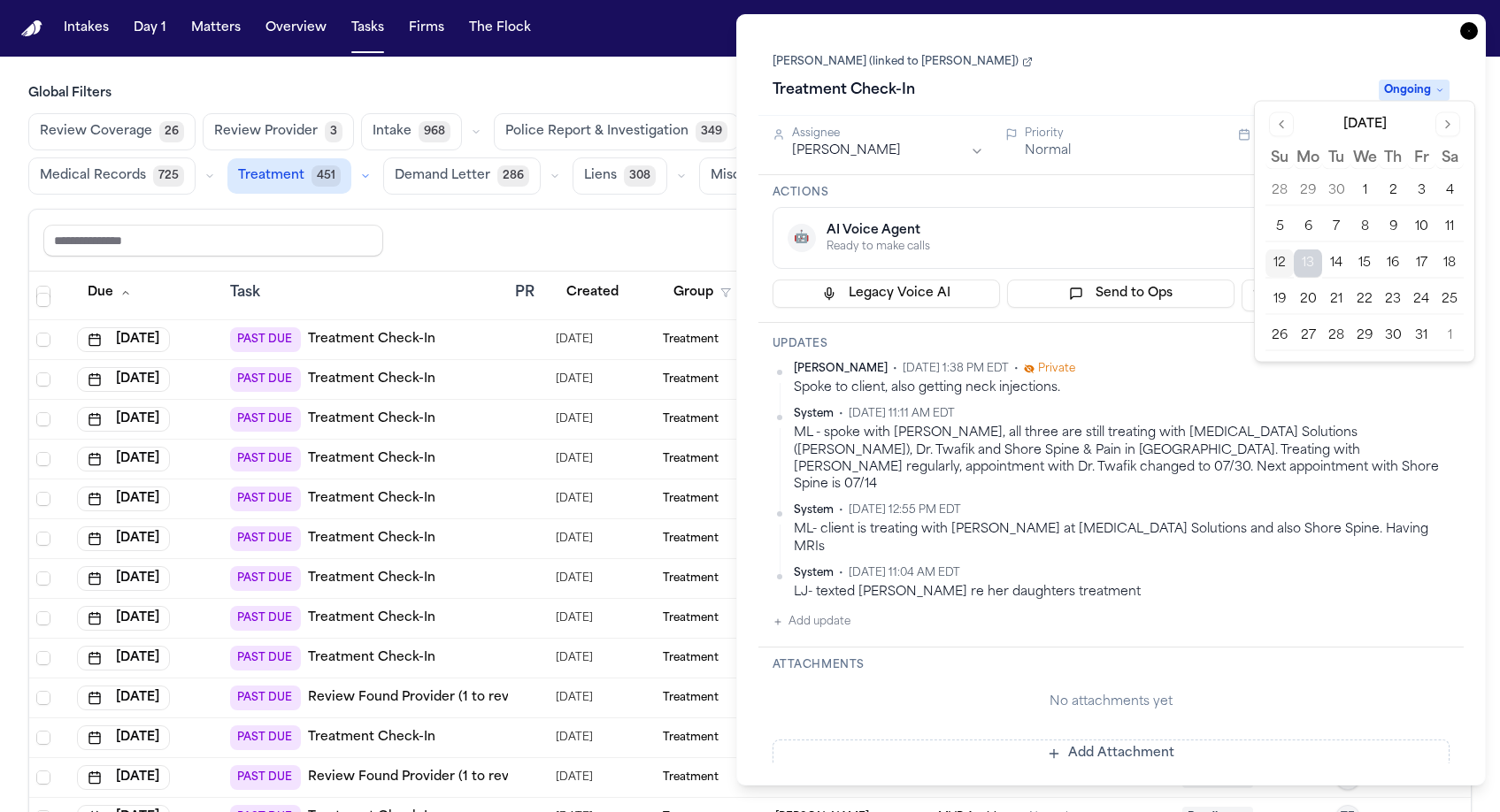
click at [1158, 51] on div "Jaslyn Rada (linked to Lisa Rada) Treatment Check-In Ongoing" at bounding box center [1111, 78] width 678 height 54
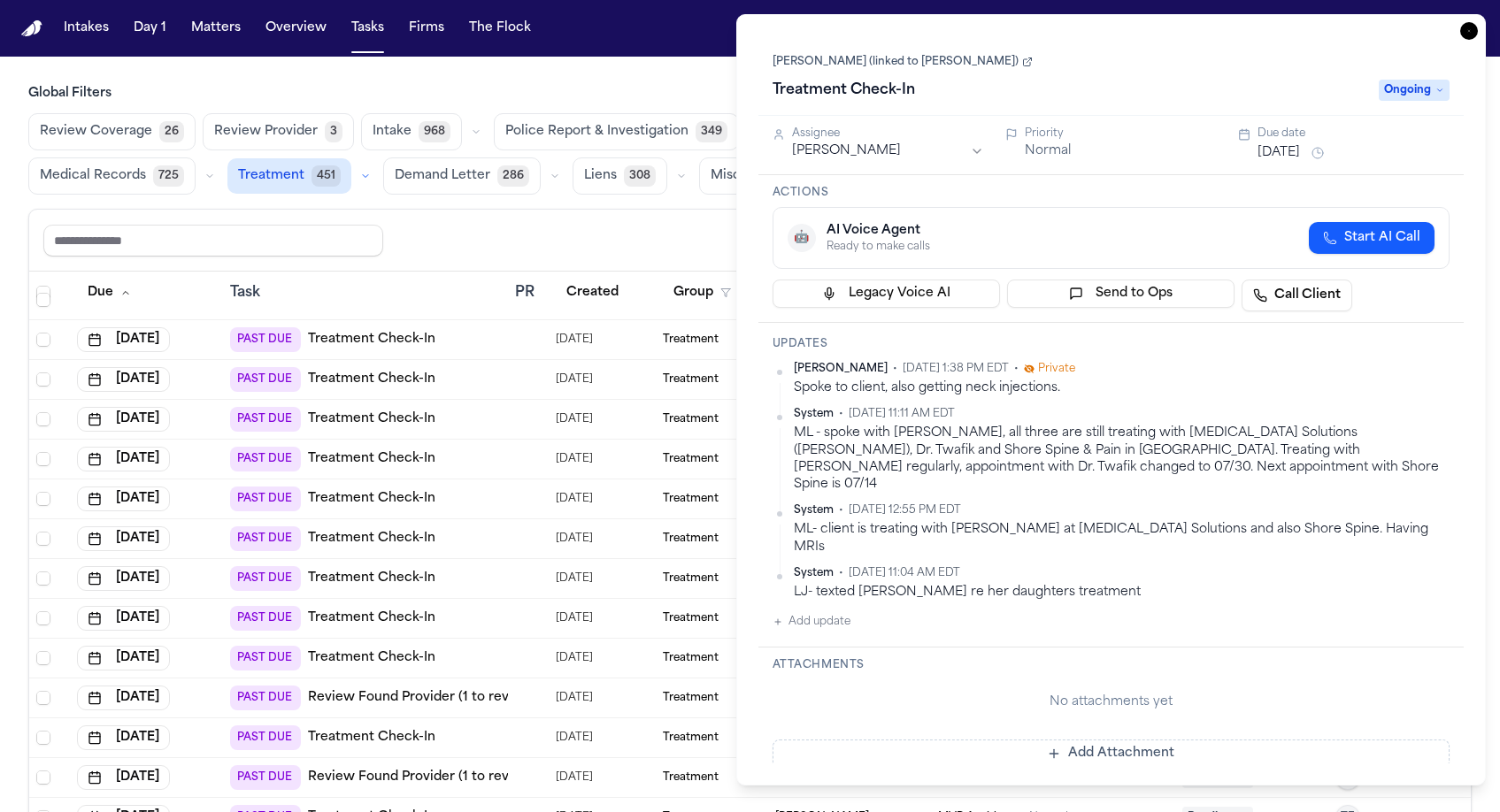
click at [1478, 22] on icon "button" at bounding box center [1469, 31] width 18 height 18
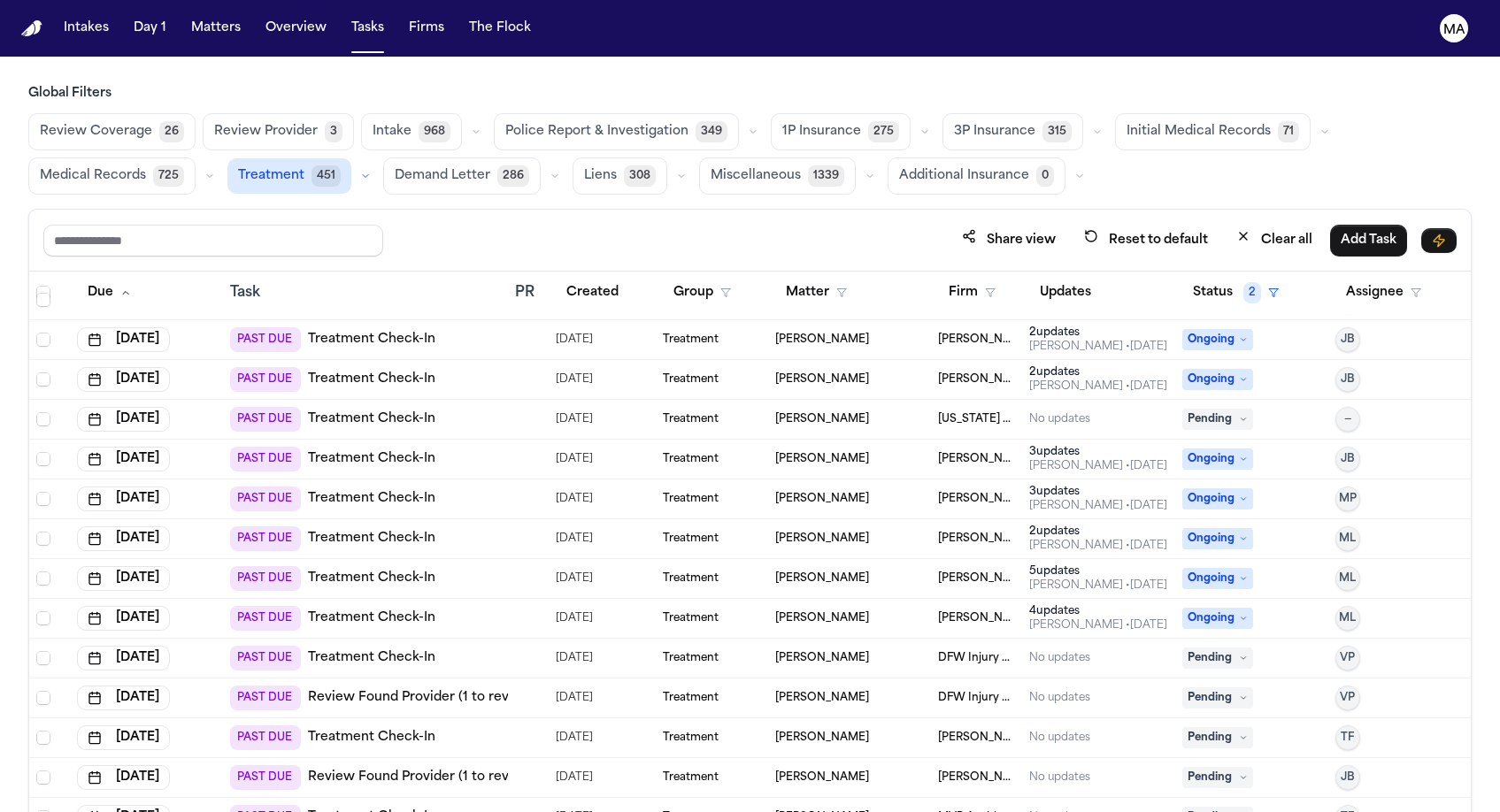
click at [967, 598] on td "Mohamed K Ahmed" at bounding box center [977, 618] width 92 height 40
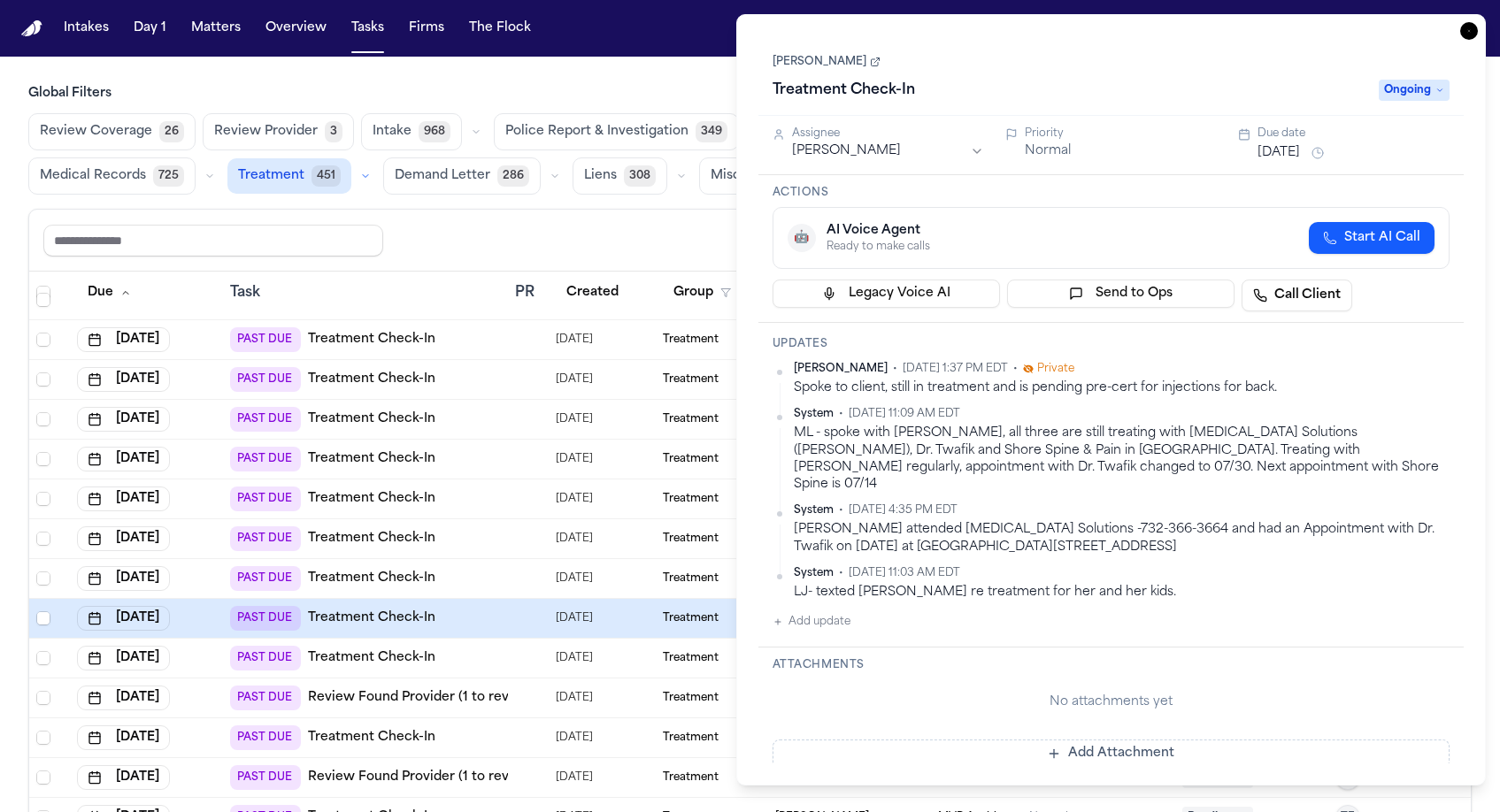
click at [1282, 144] on button "Oct 1, 2025" at bounding box center [1278, 153] width 43 height 18
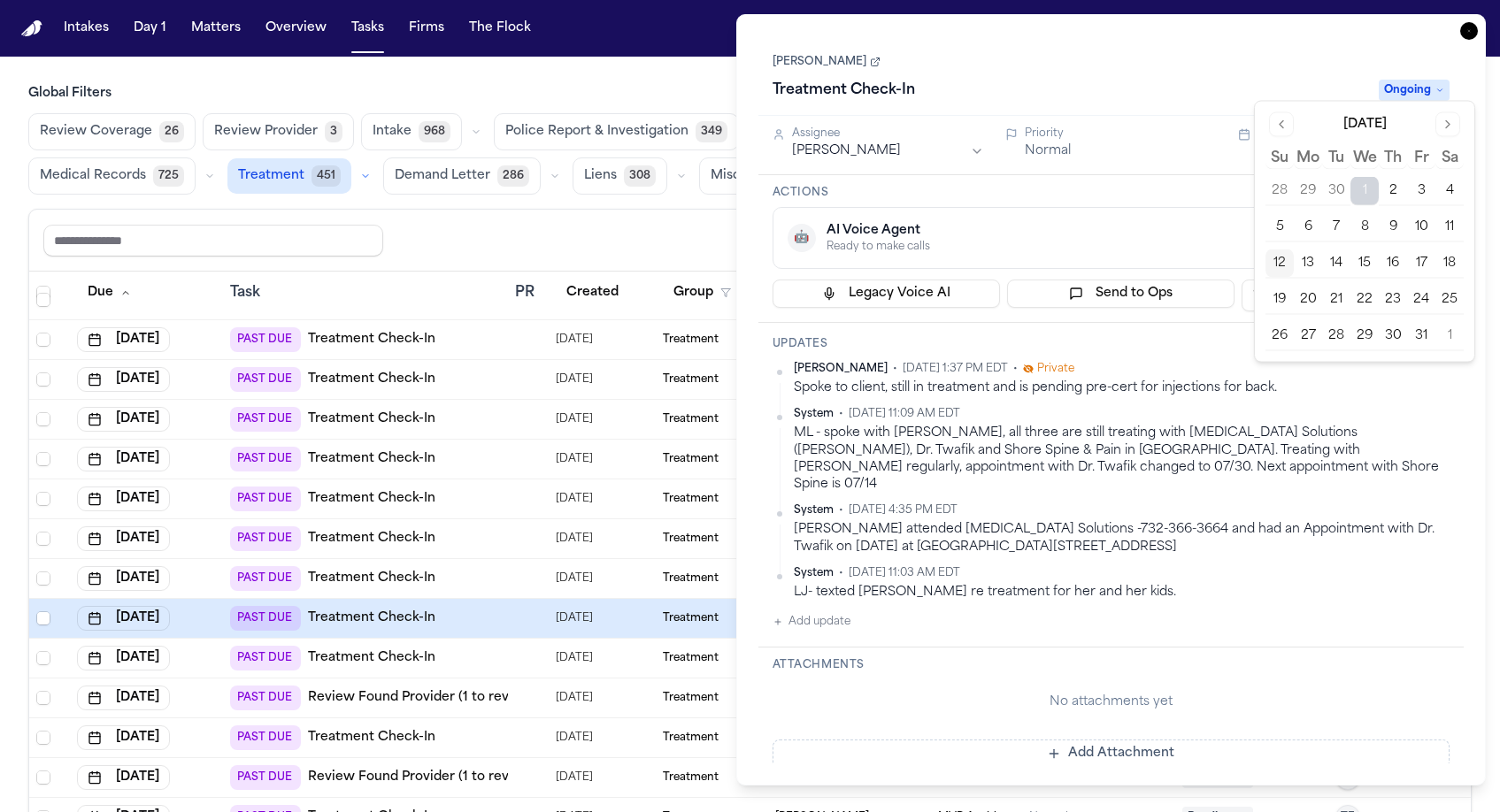
click at [1379, 322] on button "30" at bounding box center [1392, 336] width 28 height 28
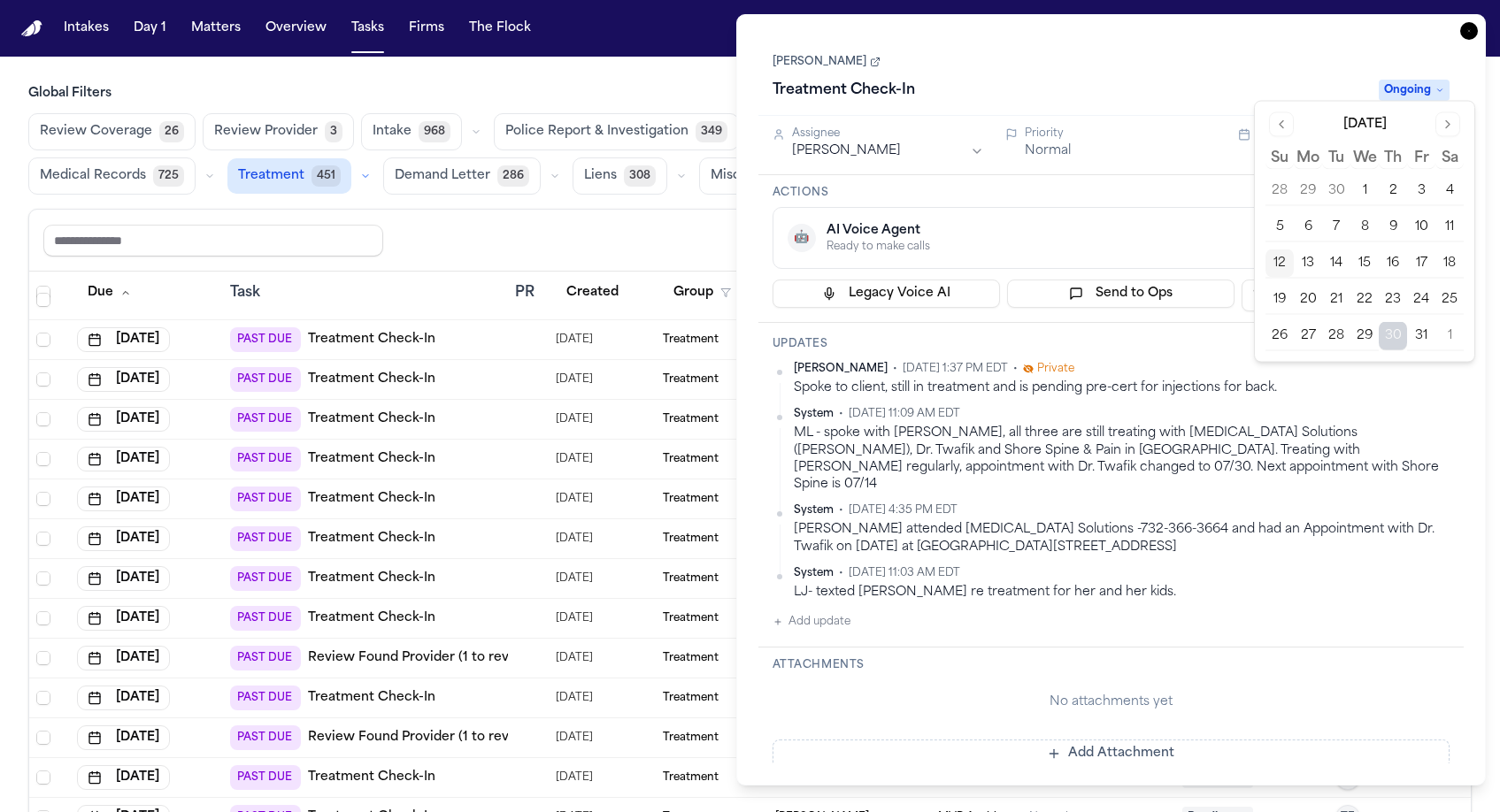
click at [1293, 51] on div "Lisa Rada Treatment Check-In Ongoing" at bounding box center [1111, 78] width 678 height 54
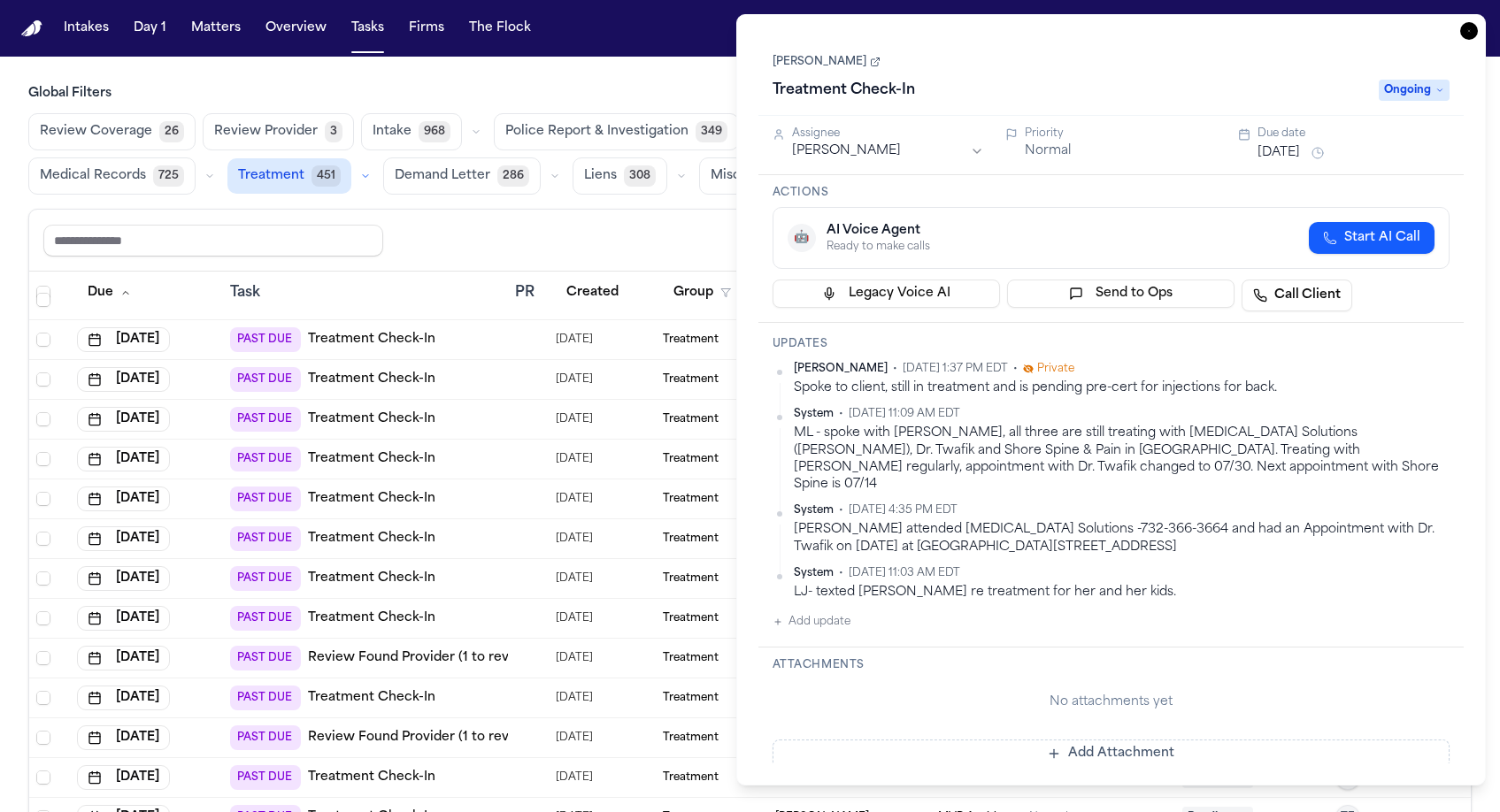
click at [1273, 144] on button "Oct 30, 2025" at bounding box center [1278, 153] width 43 height 18
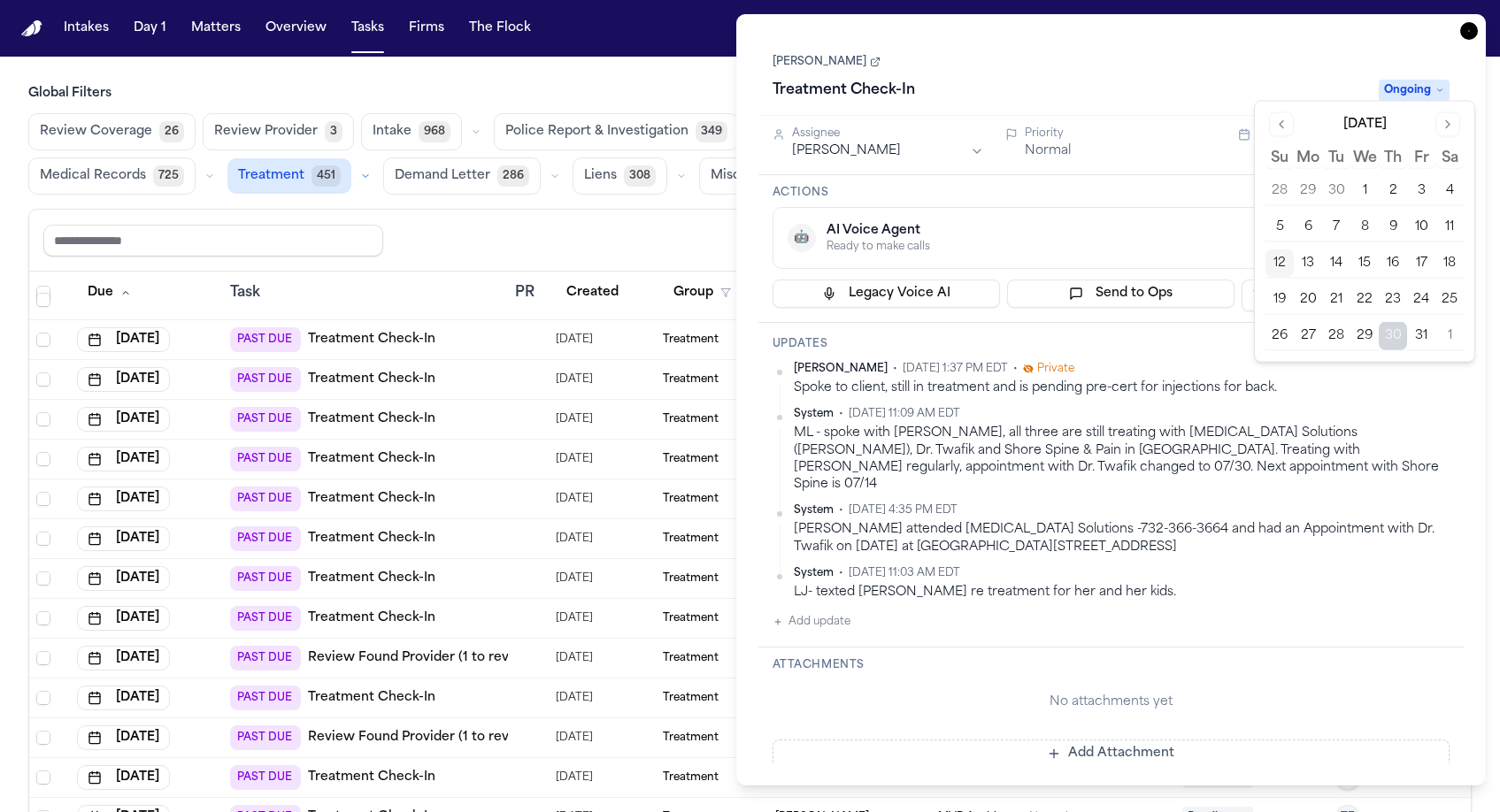
click at [1293, 250] on button "13" at bounding box center [1307, 263] width 28 height 28
click at [1316, 76] on div "Treatment Check-In" at bounding box center [1071, 90] width 596 height 28
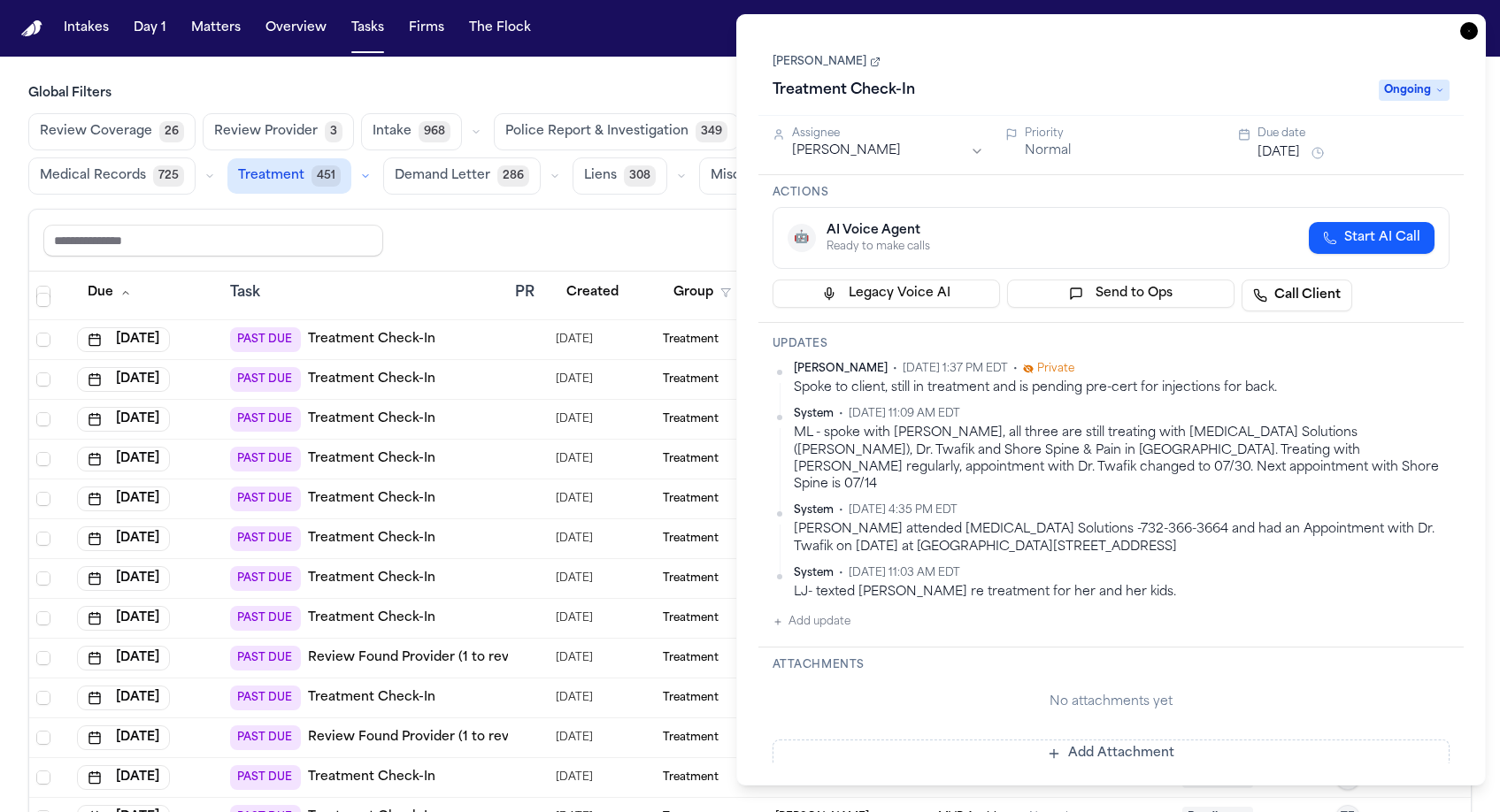
click at [1478, 22] on icon "button" at bounding box center [1469, 31] width 18 height 18
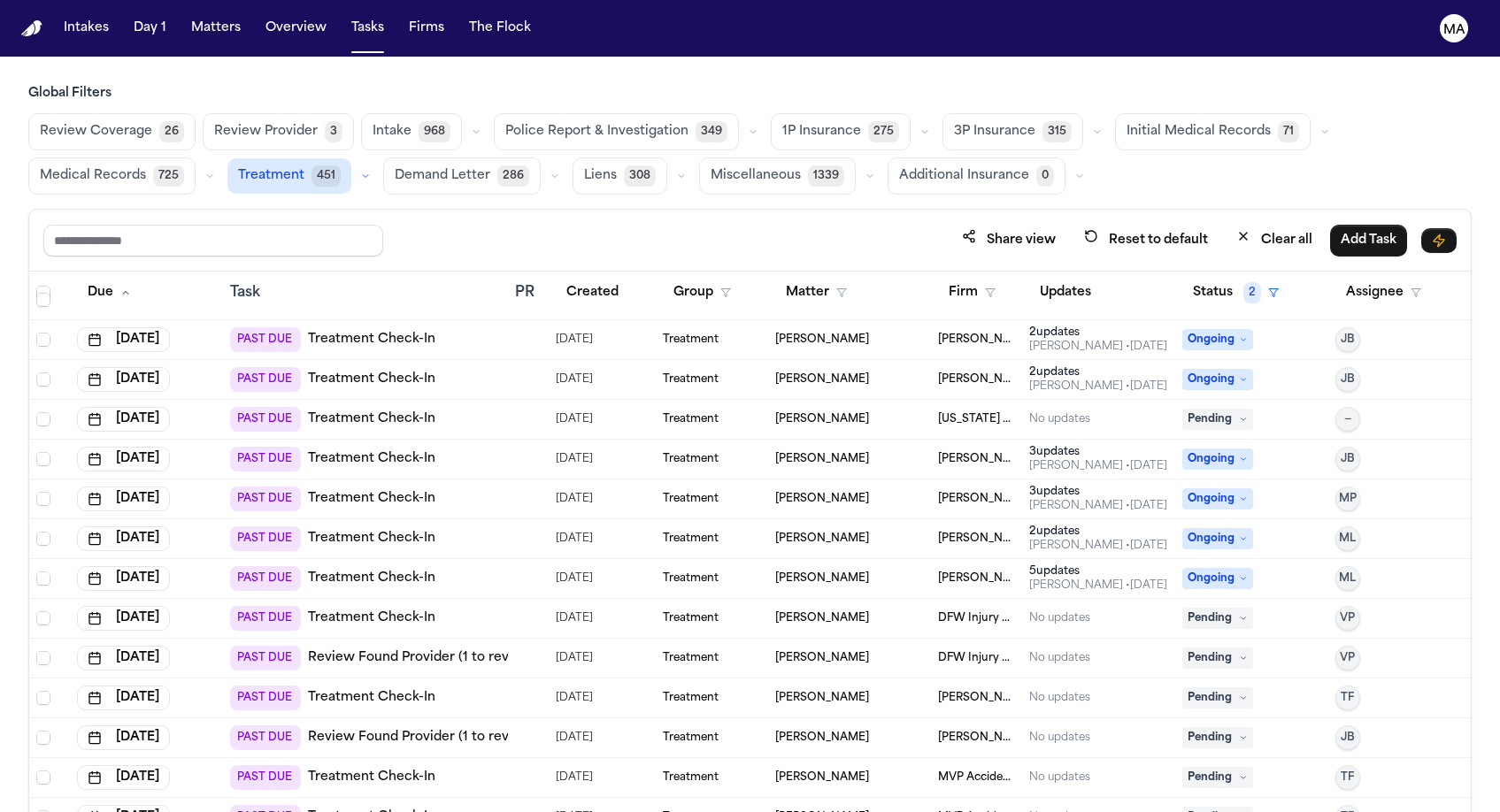
click at [963, 559] on td "Mohamed K Ahmed" at bounding box center [977, 578] width 92 height 40
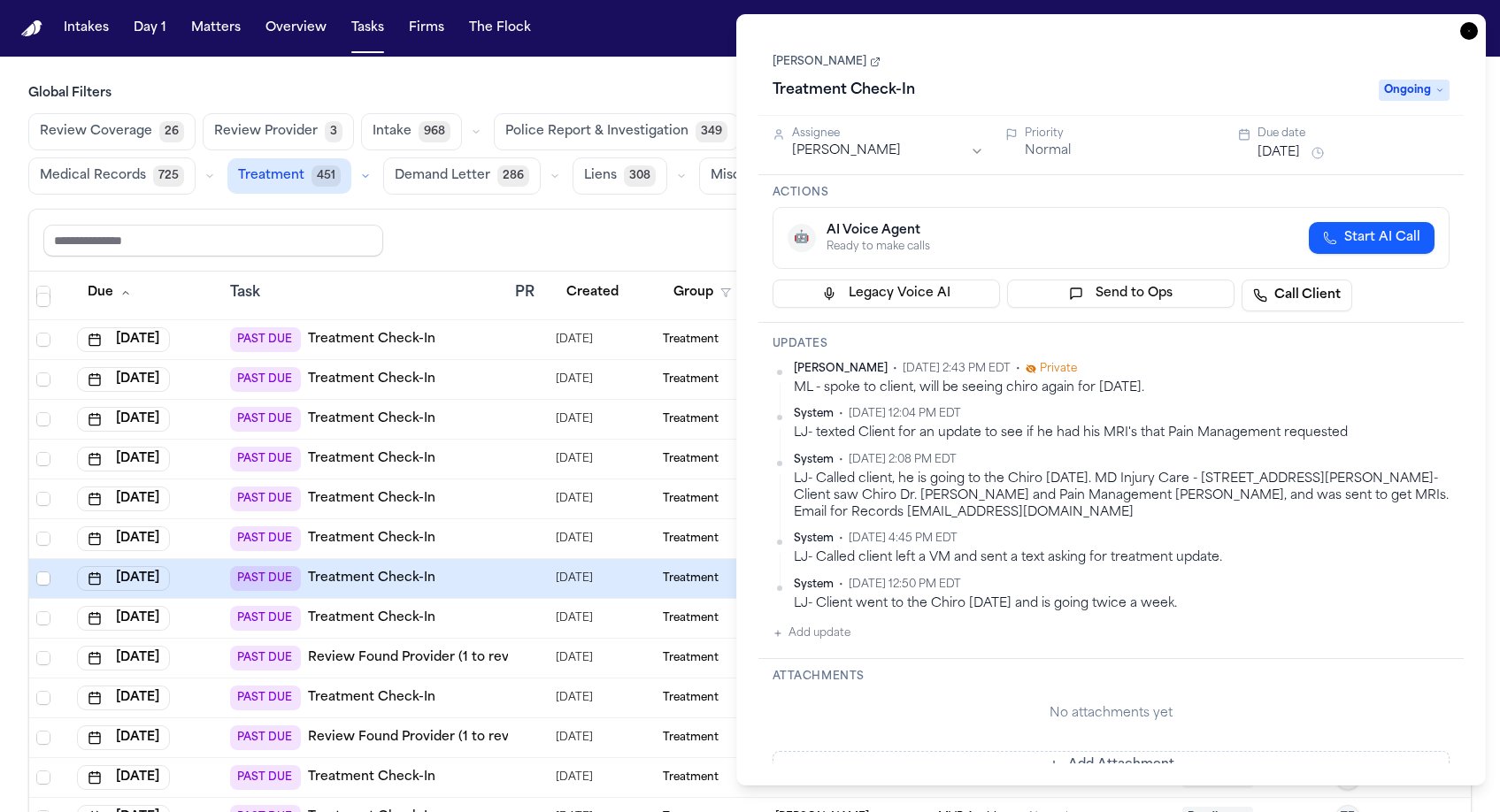
click at [1267, 144] on button "Sep 30, 2025" at bounding box center [1278, 153] width 43 height 18
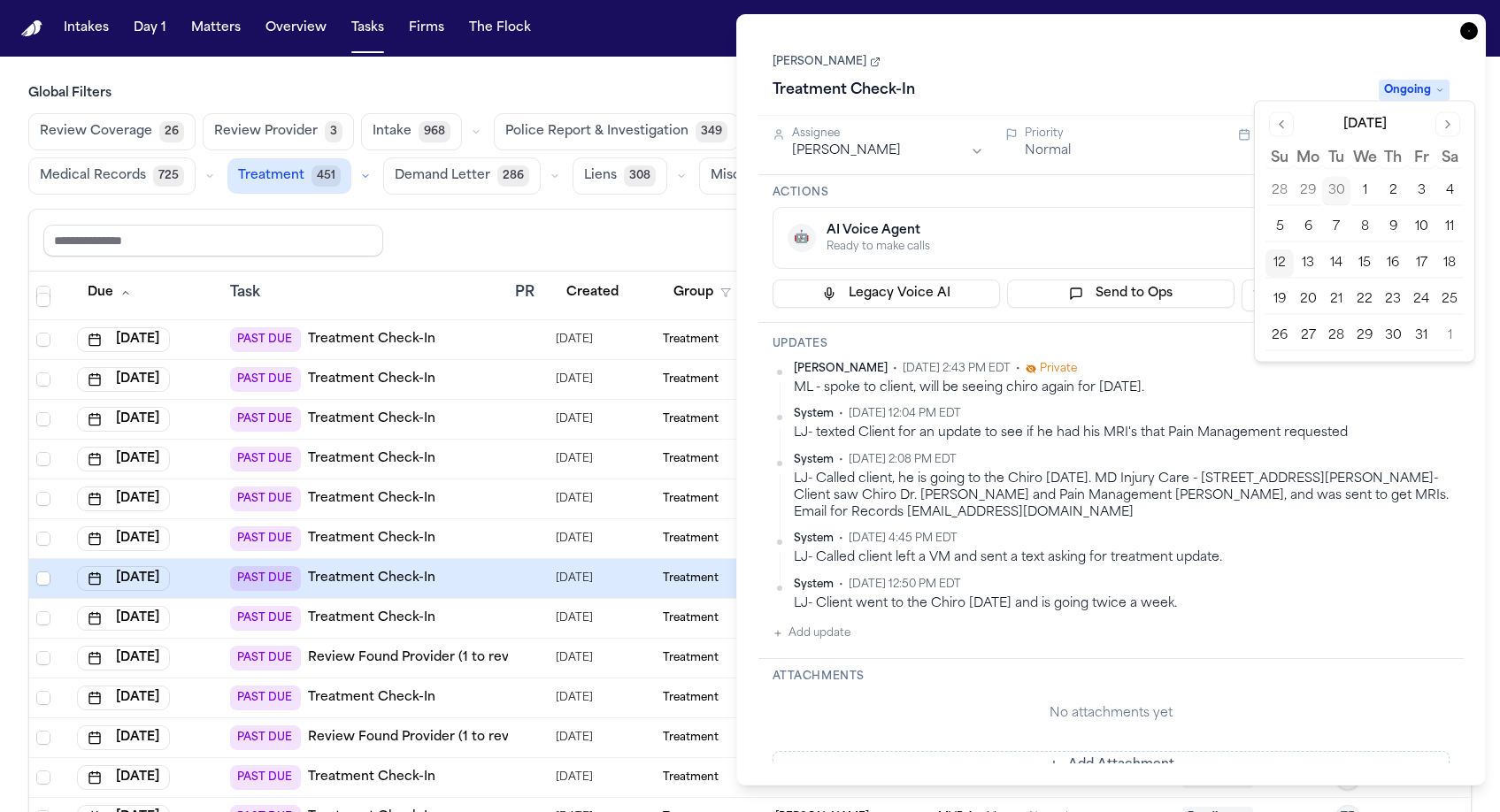
click at [1379, 250] on button "16" at bounding box center [1392, 263] width 28 height 28
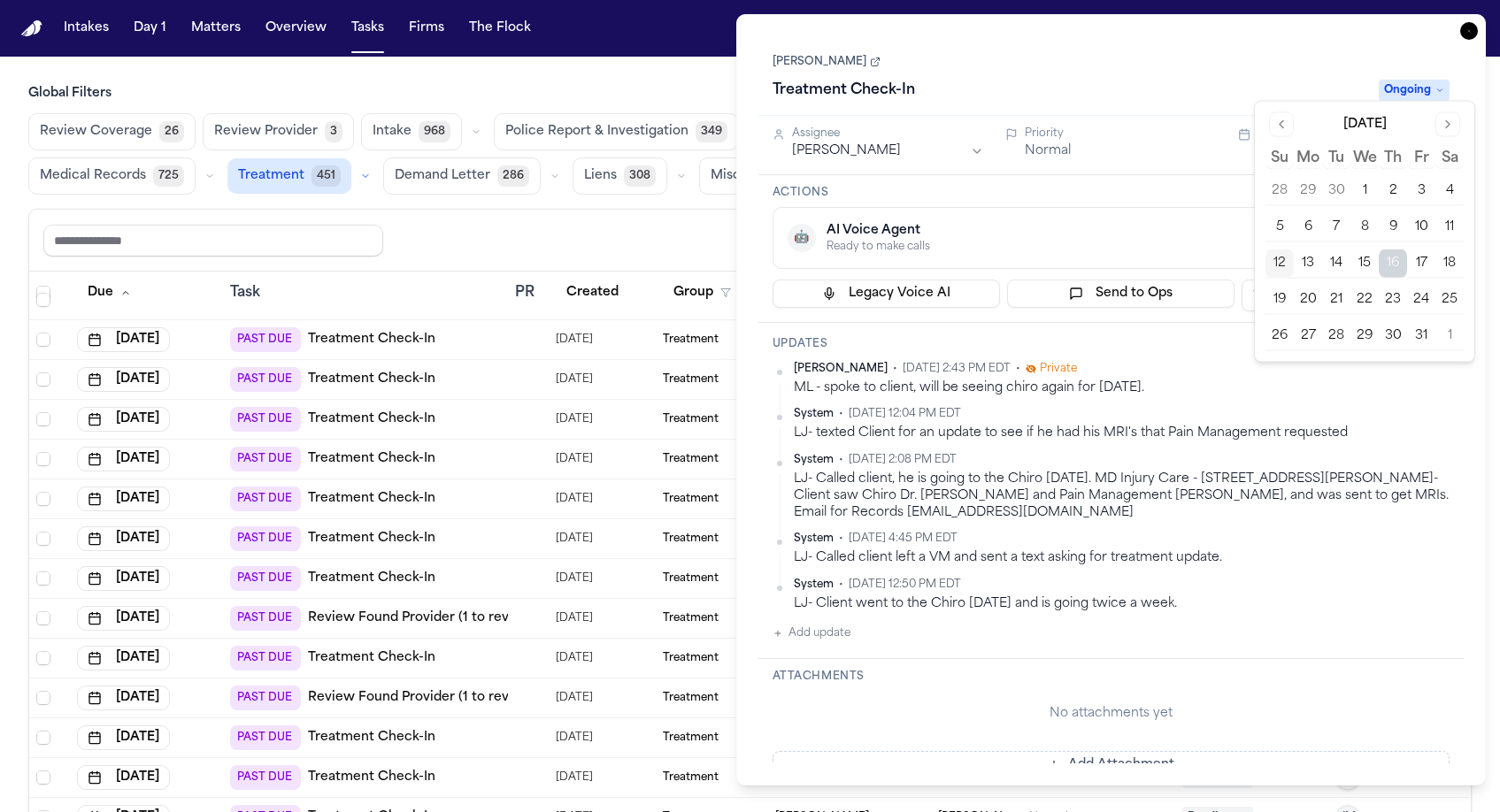
click at [1426, 362] on div "Michelle Landazabal • Sep 16, 2025 2:43 PM EDT • Private ML - spoke to client, …" at bounding box center [1111, 487] width 678 height 250
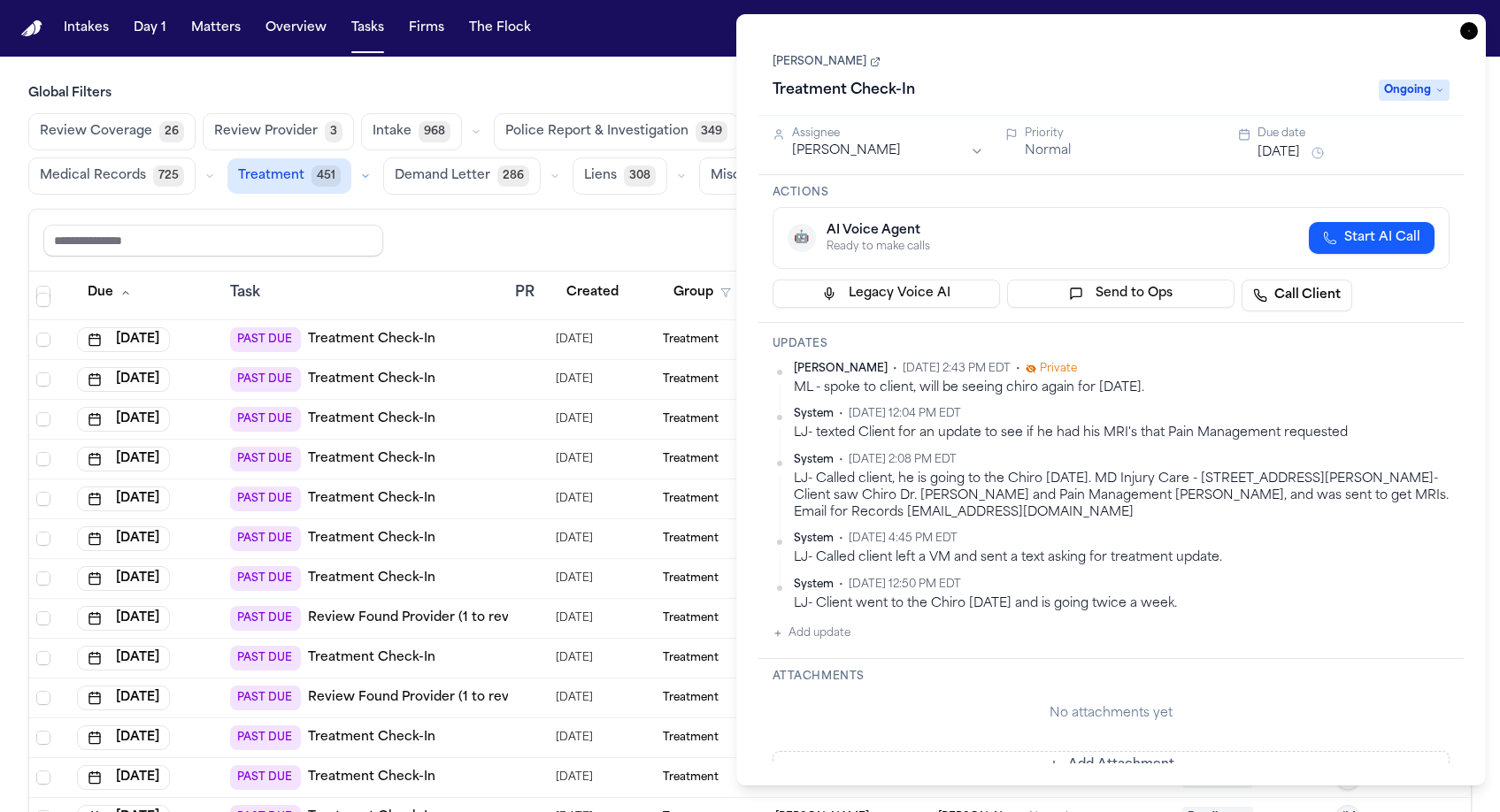
click at [1478, 22] on icon "button" at bounding box center [1469, 31] width 18 height 18
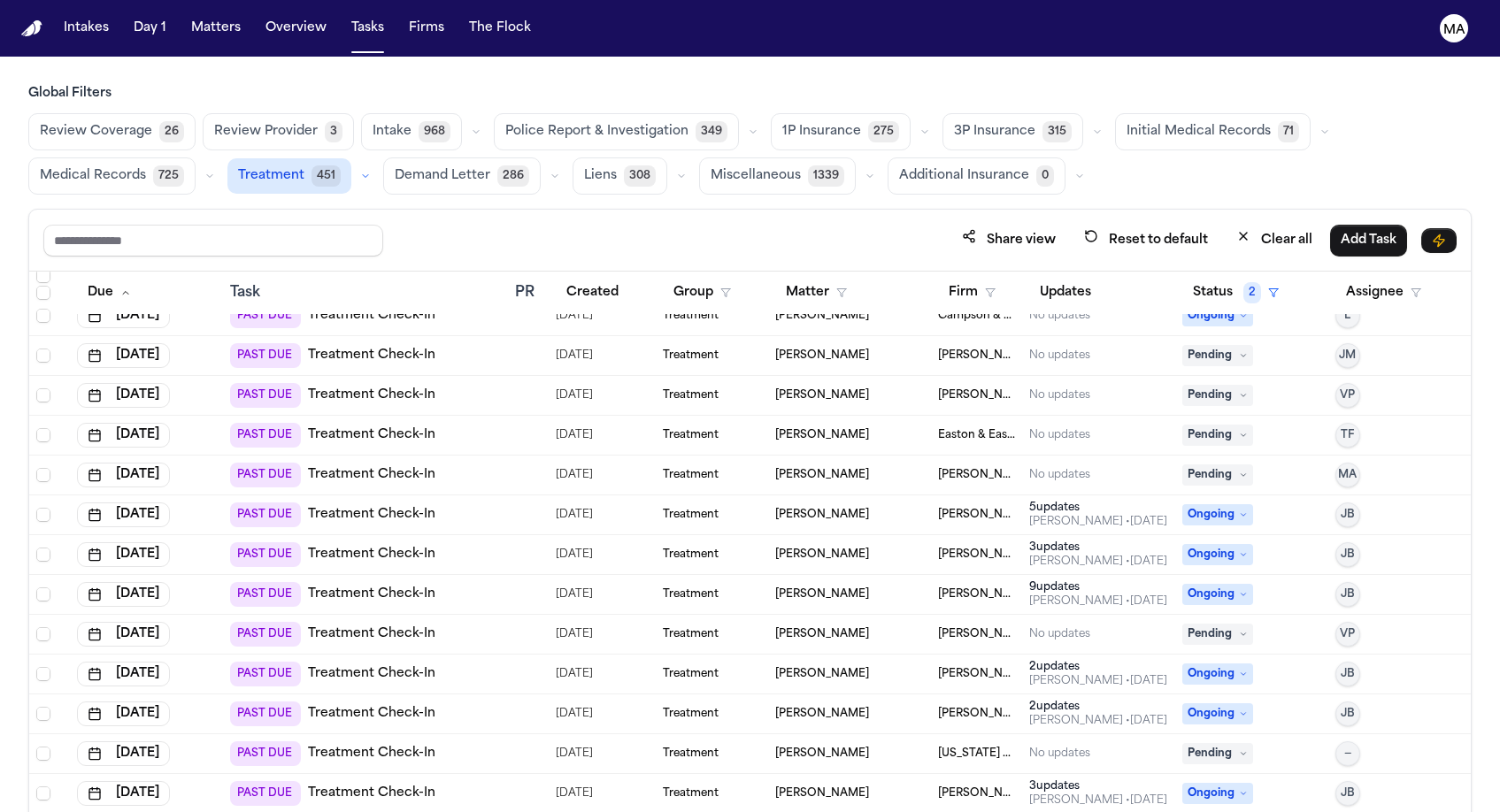
scroll to position [847, 0]
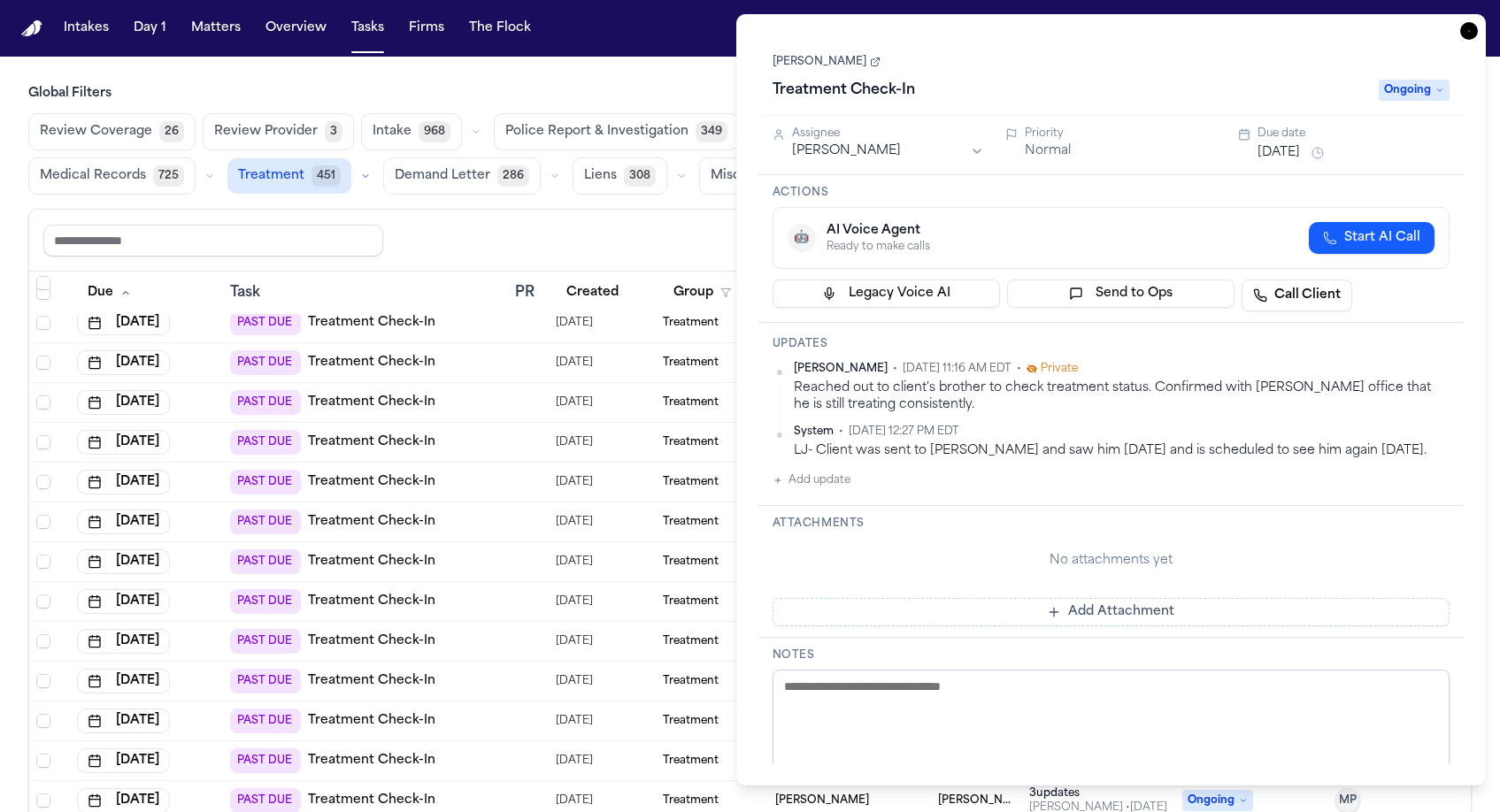
click at [1283, 144] on button "Sep 30, 2025" at bounding box center [1278, 153] width 43 height 18
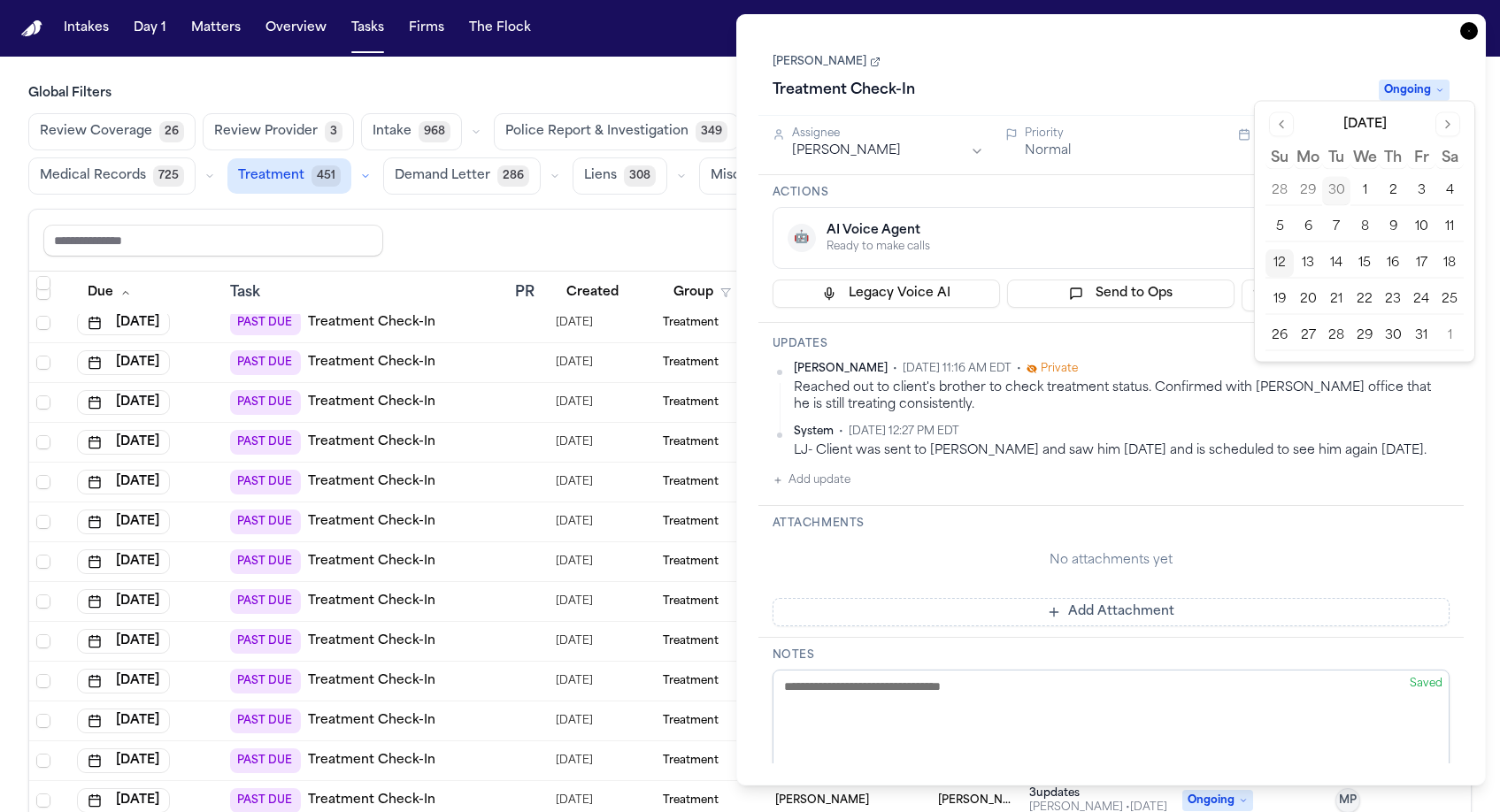
click at [1293, 250] on button "13" at bounding box center [1307, 263] width 28 height 28
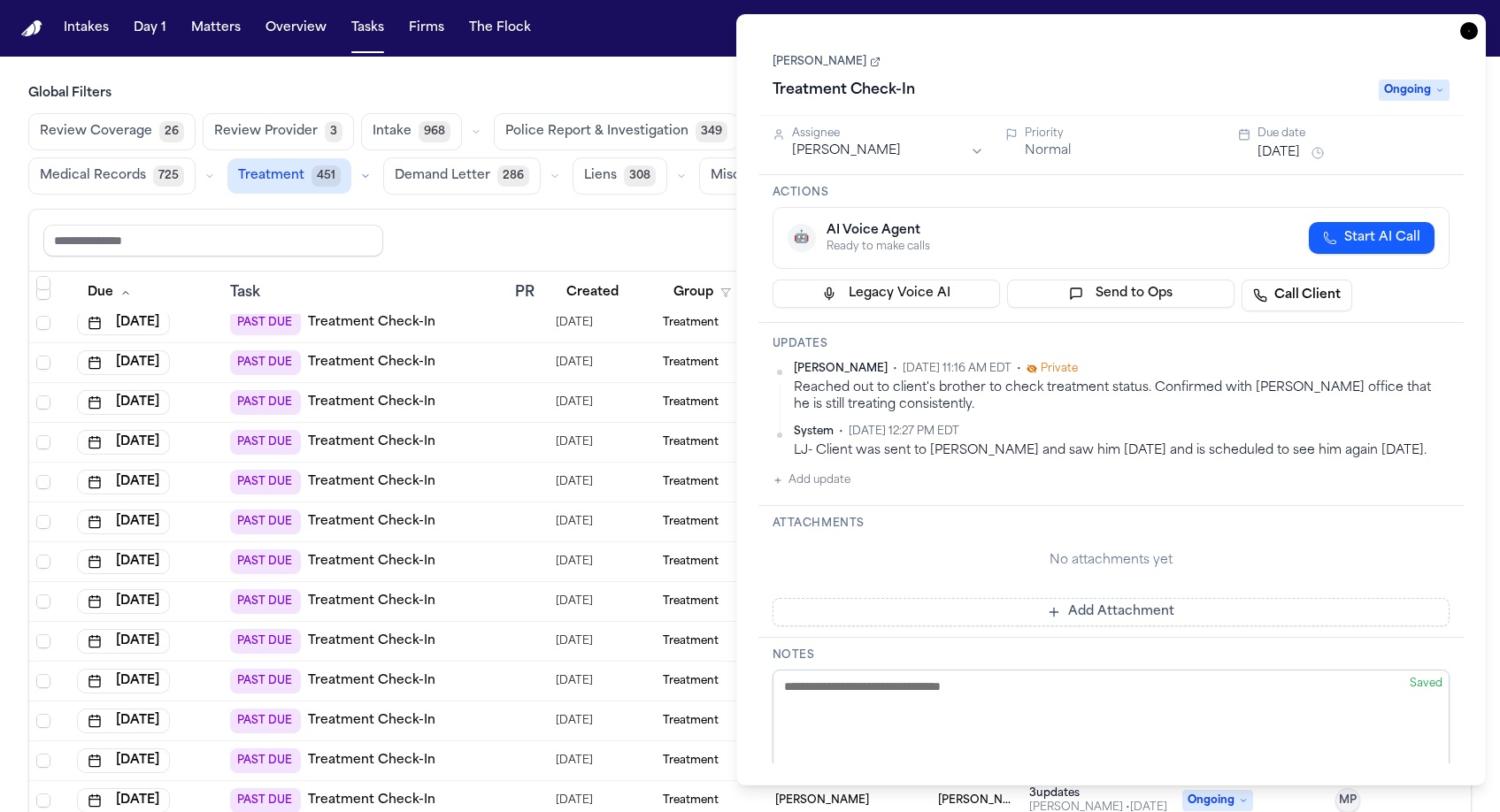
click at [1316, 76] on div "Treatment Check-In" at bounding box center [1071, 90] width 596 height 28
click at [1478, 22] on icon "button" at bounding box center [1469, 31] width 18 height 18
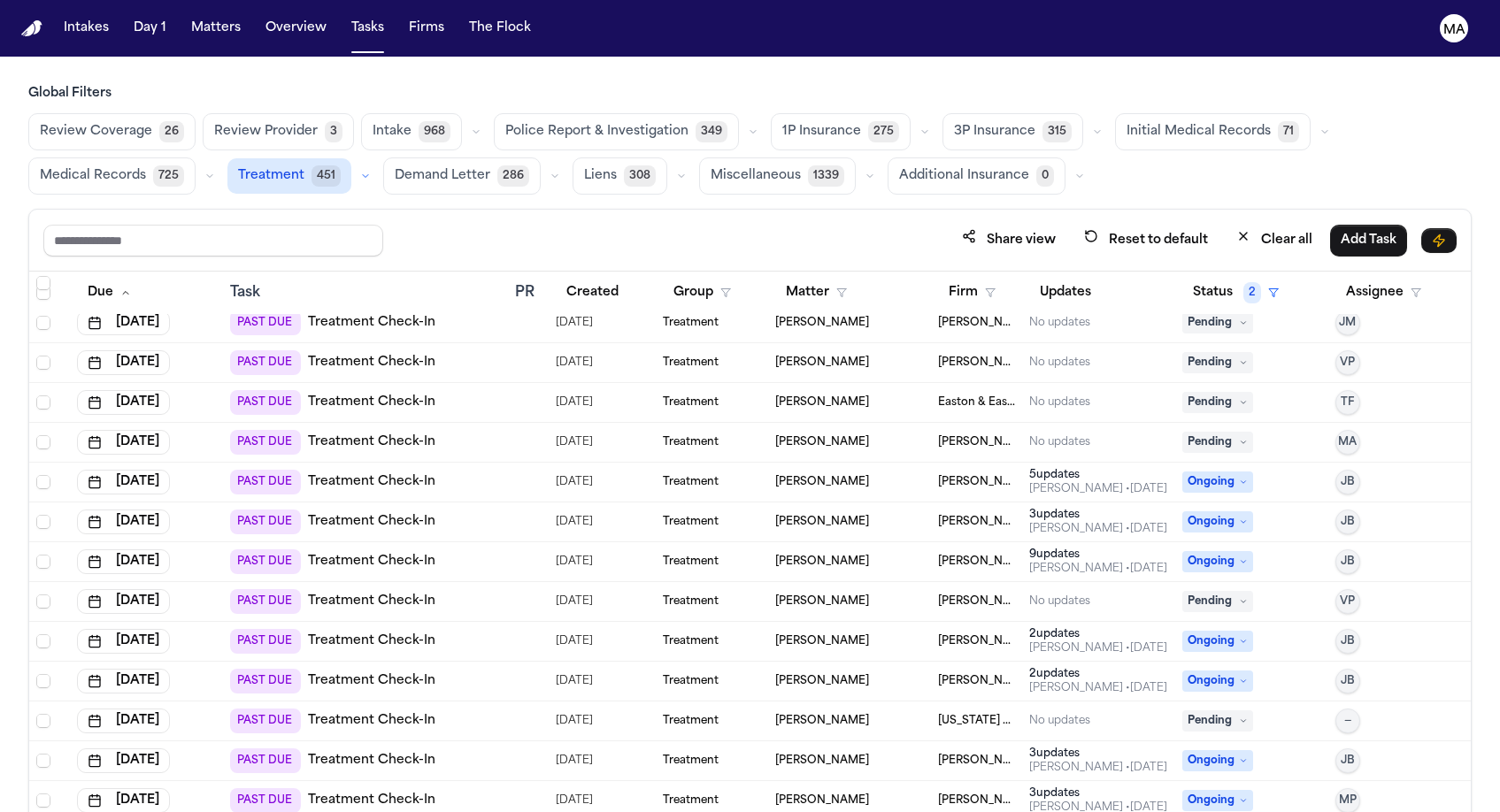
click at [978, 555] on div "Gammill" at bounding box center [977, 562] width 78 height 14
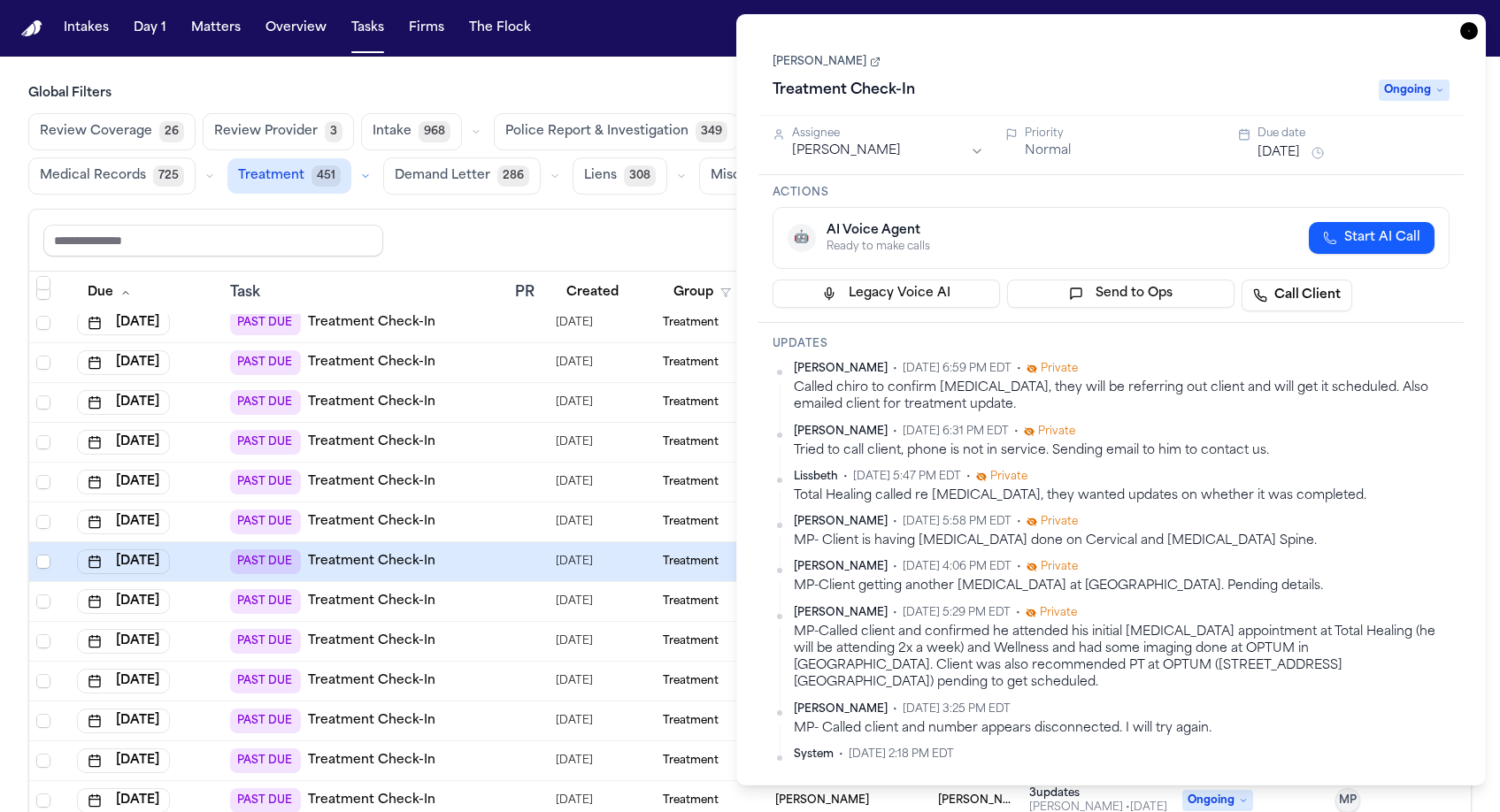
click at [1279, 144] on button "[DATE]" at bounding box center [1278, 153] width 43 height 18
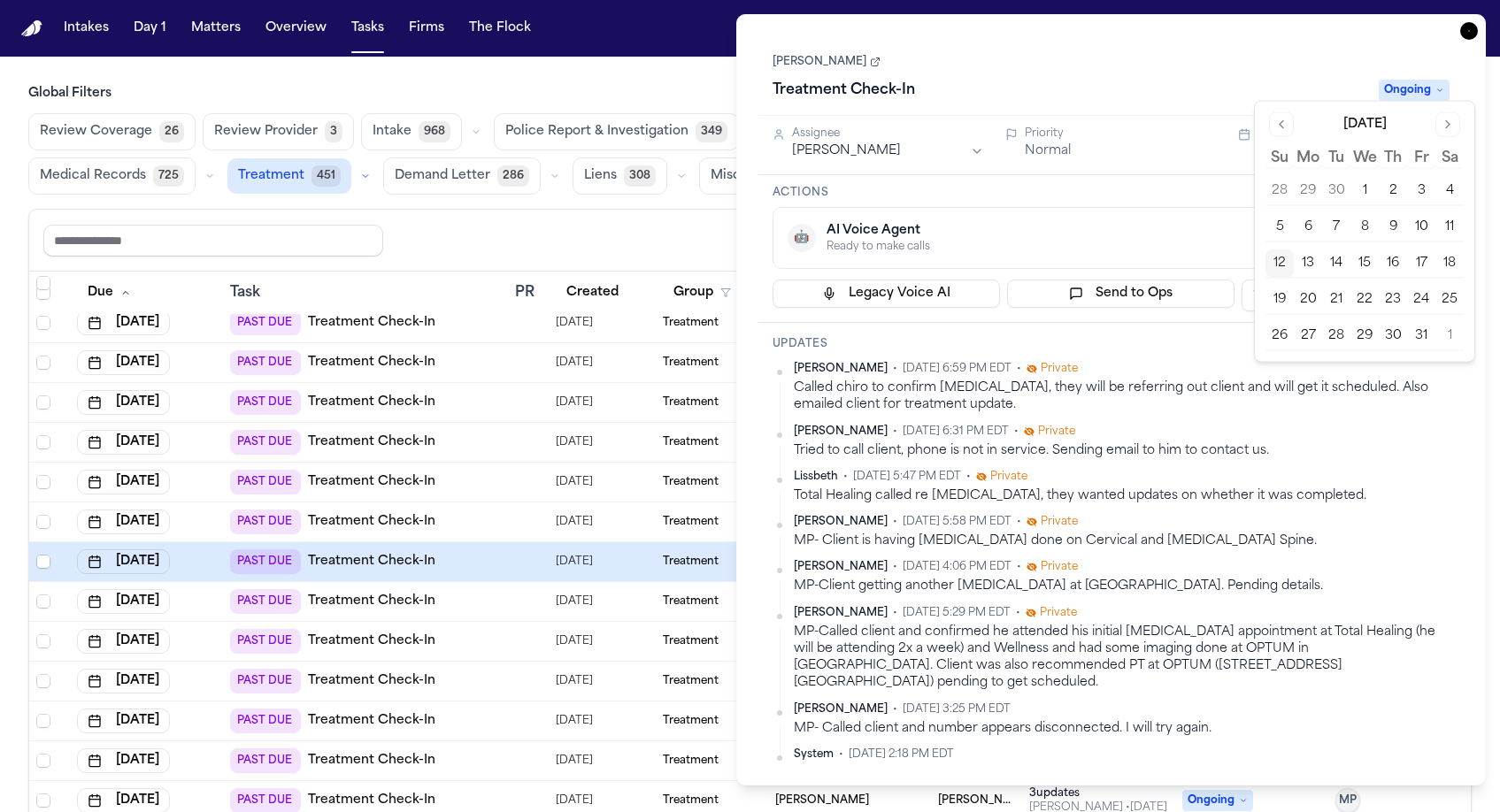
click at [1293, 250] on button "13" at bounding box center [1307, 263] width 28 height 28
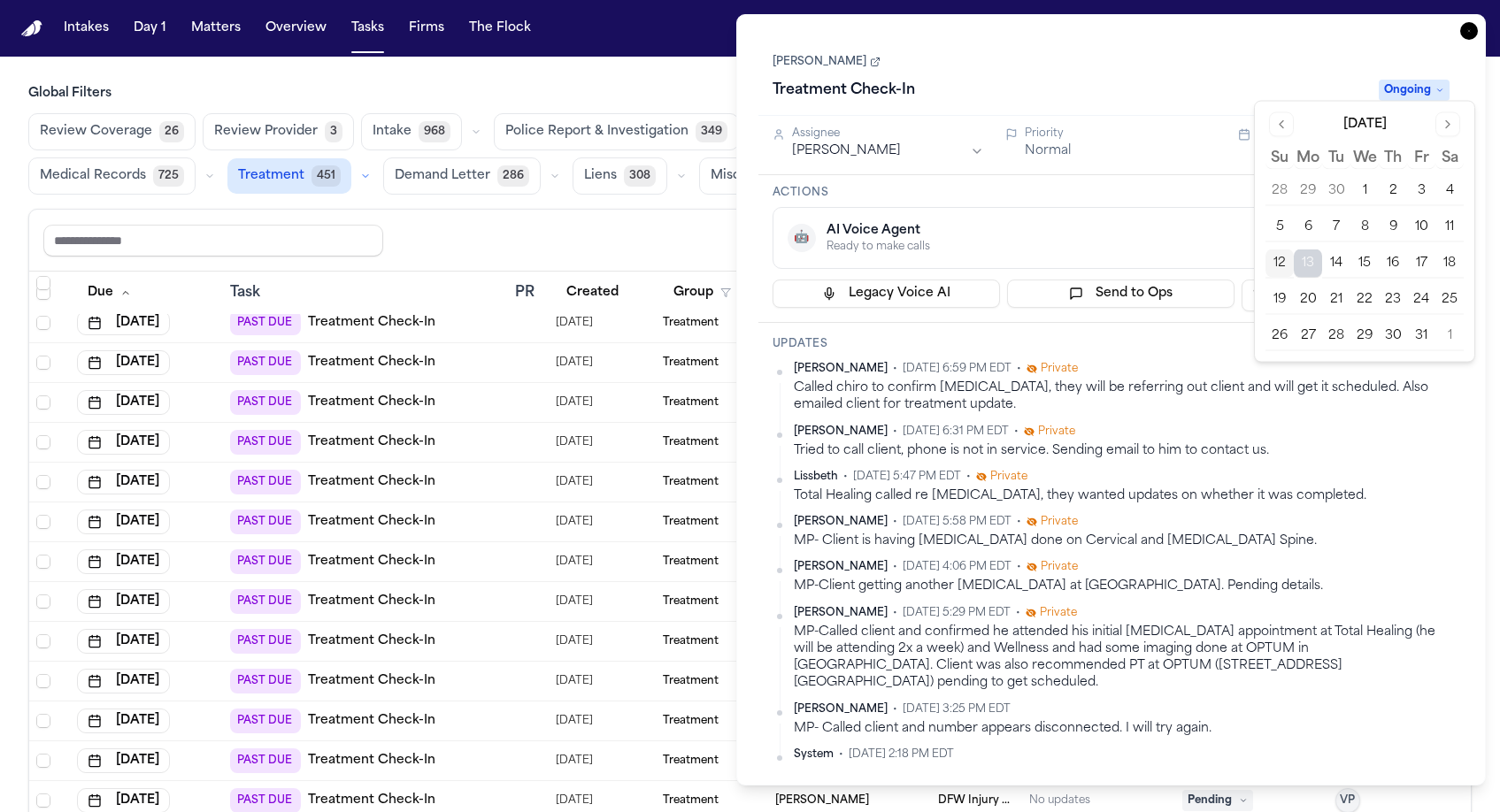
click at [1339, 76] on div "Treatment Check-In" at bounding box center [1071, 90] width 596 height 28
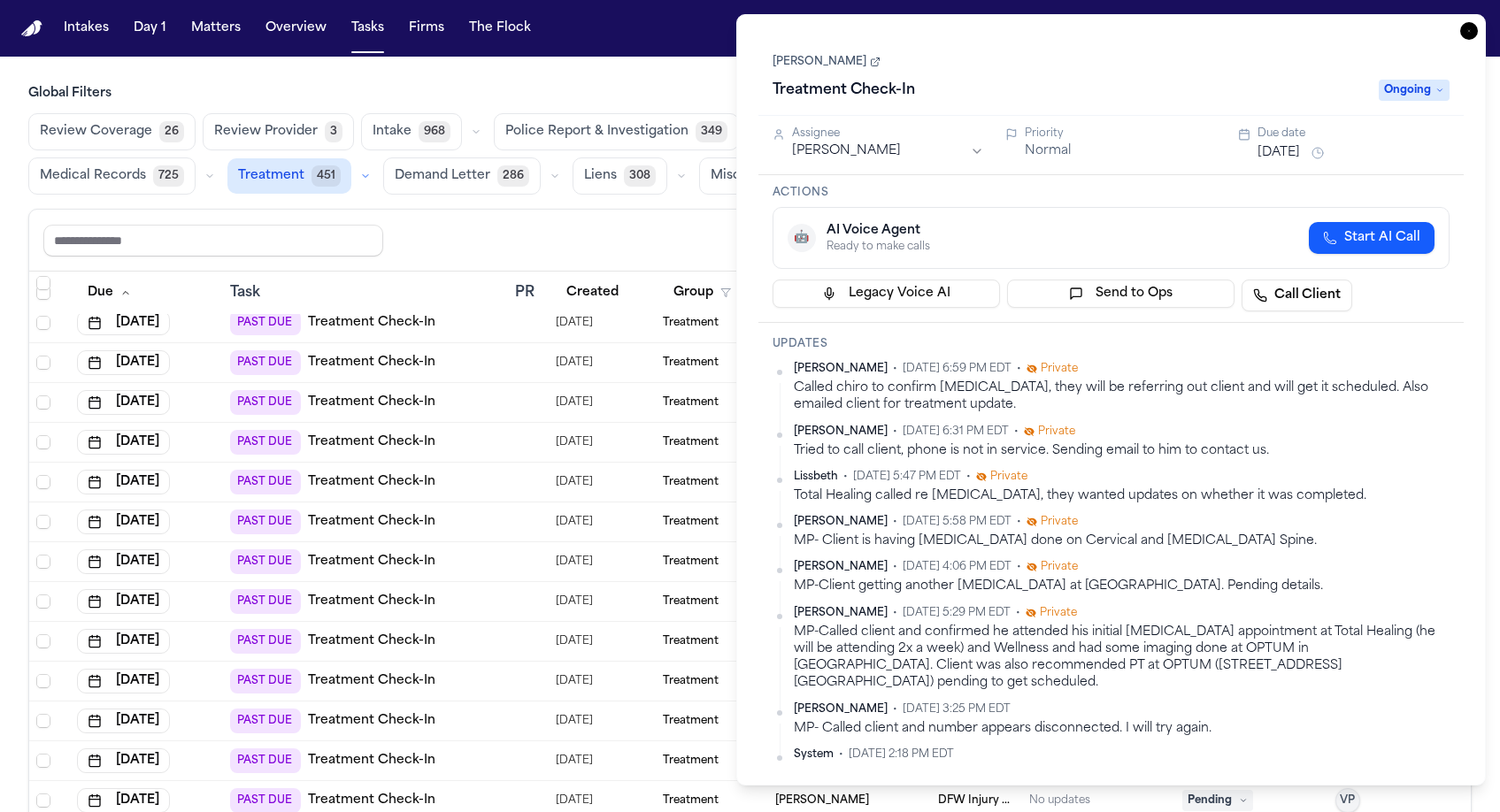
click at [1478, 22] on icon "button" at bounding box center [1469, 31] width 18 height 18
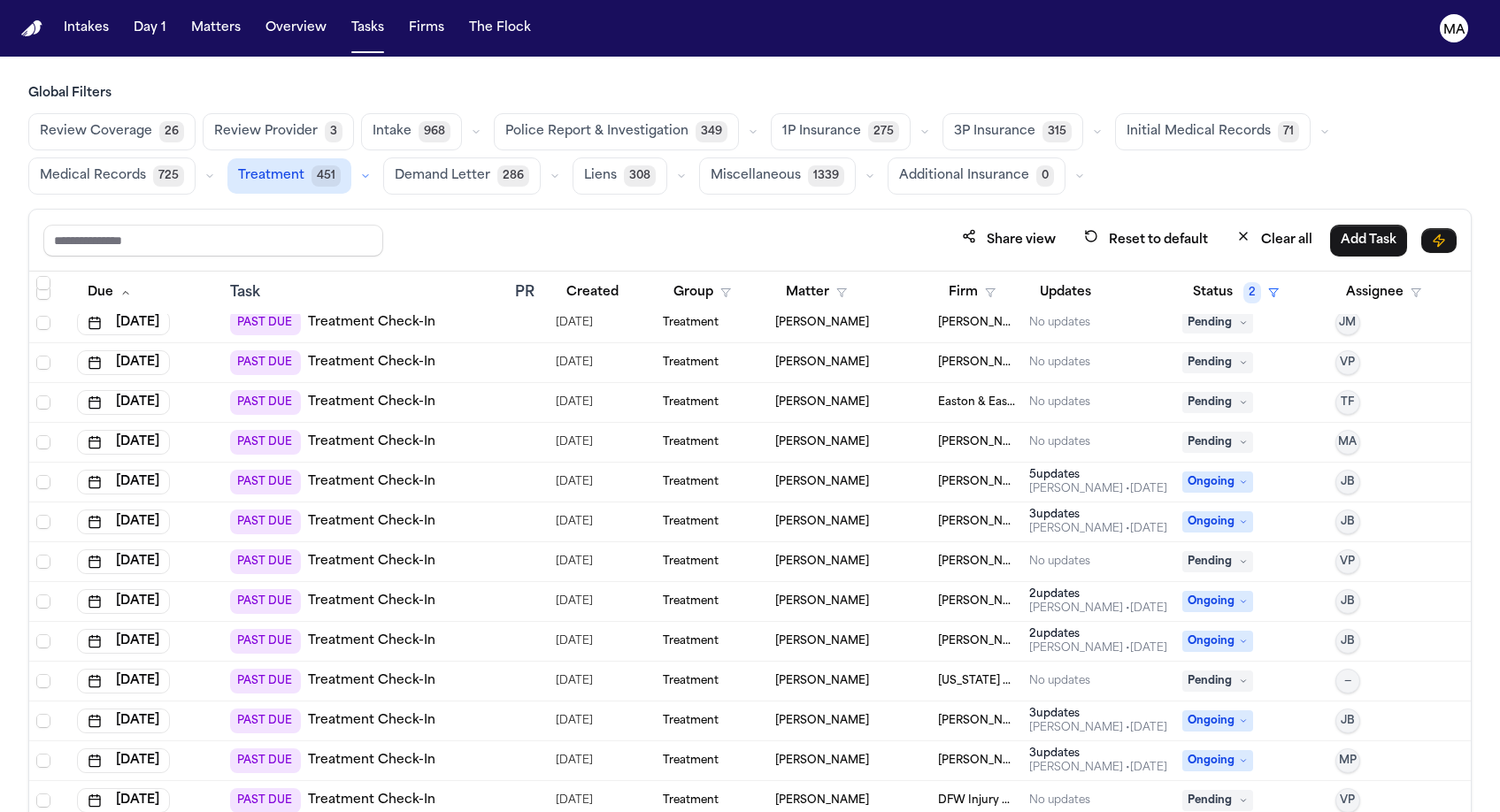
click at [957, 515] on span "Gammill" at bounding box center [977, 522] width 78 height 14
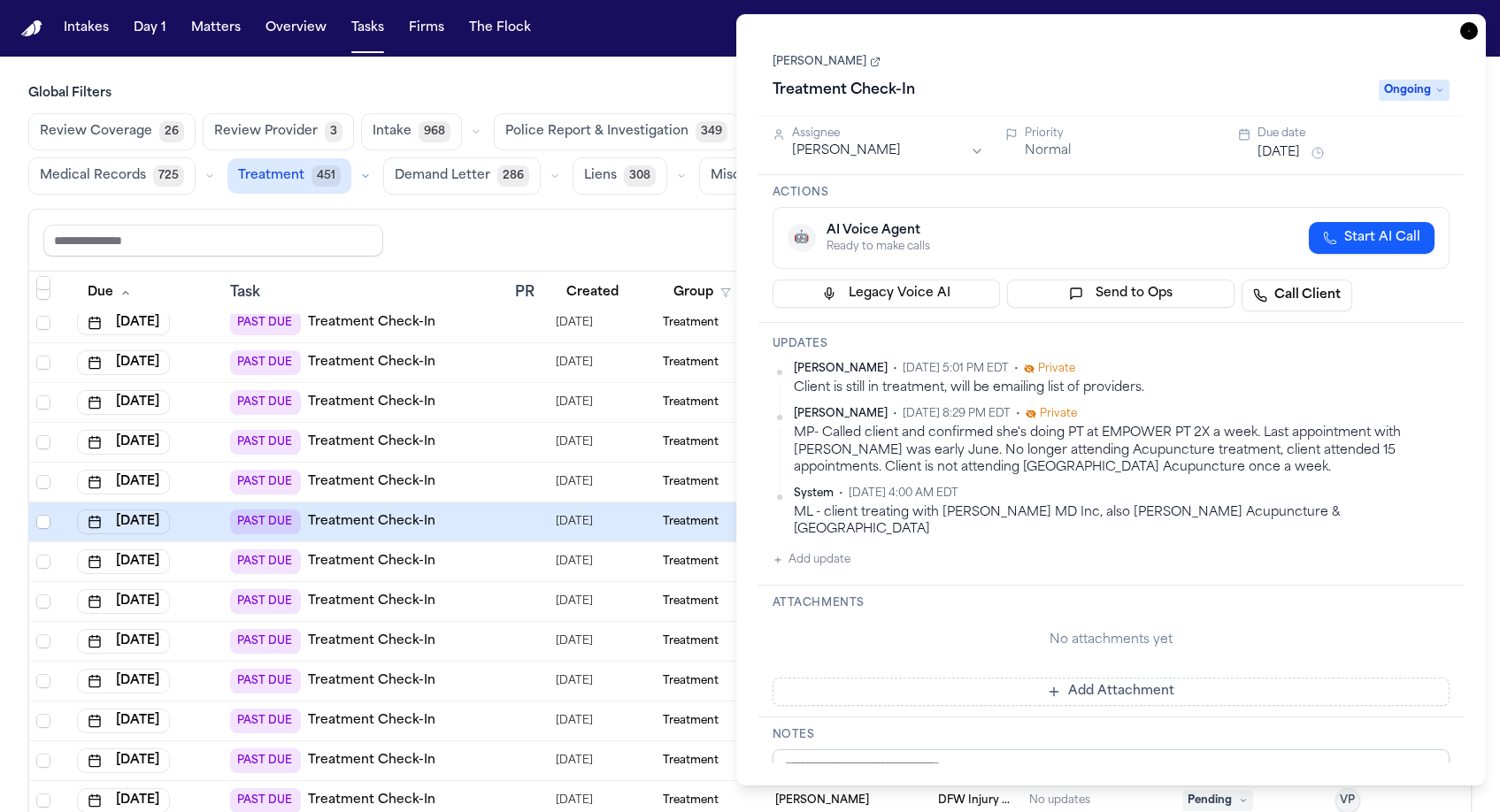
click at [1275, 144] on button "[DATE]" at bounding box center [1278, 153] width 43 height 18
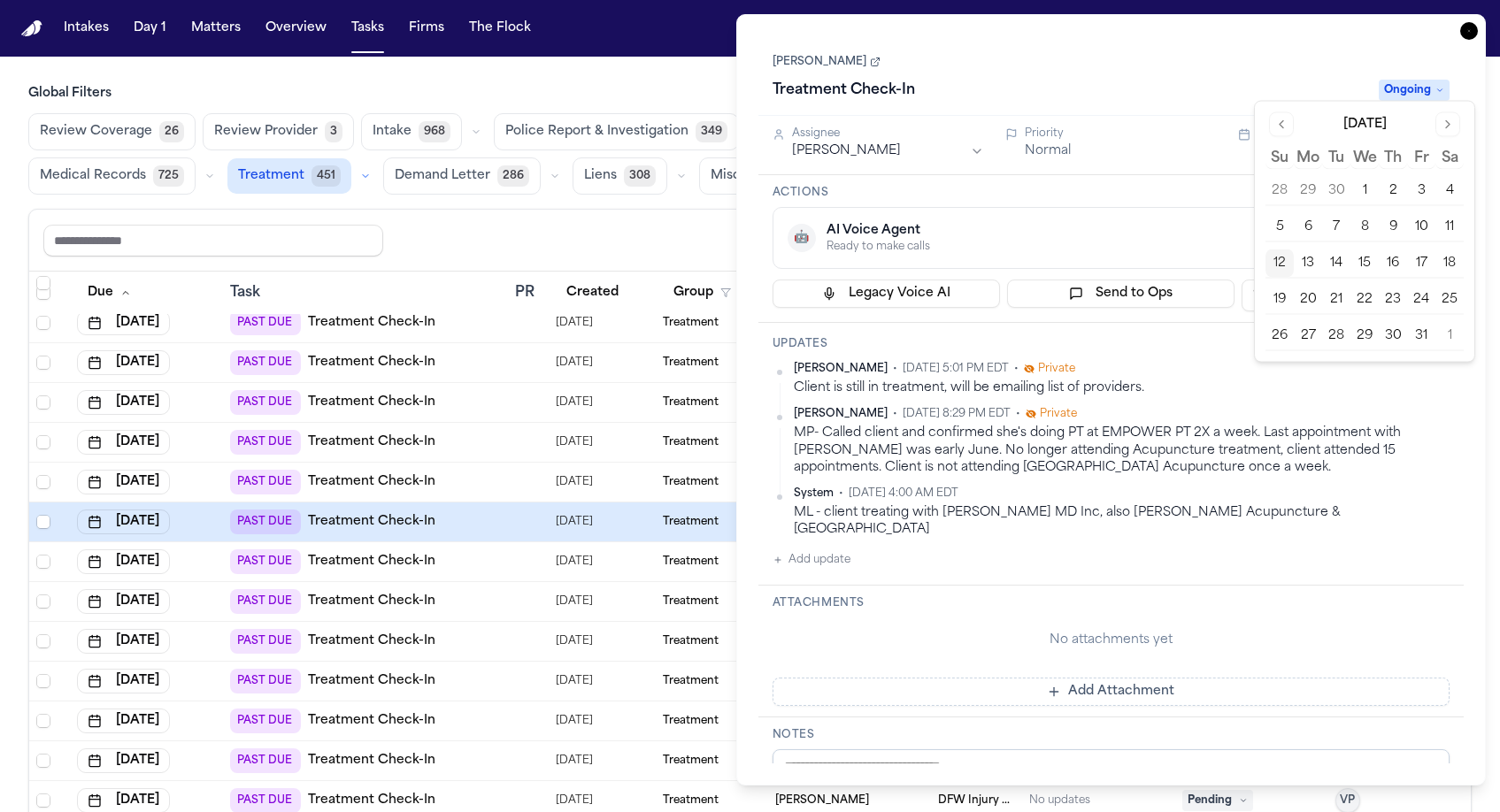
click at [1293, 250] on button "13" at bounding box center [1307, 263] width 28 height 28
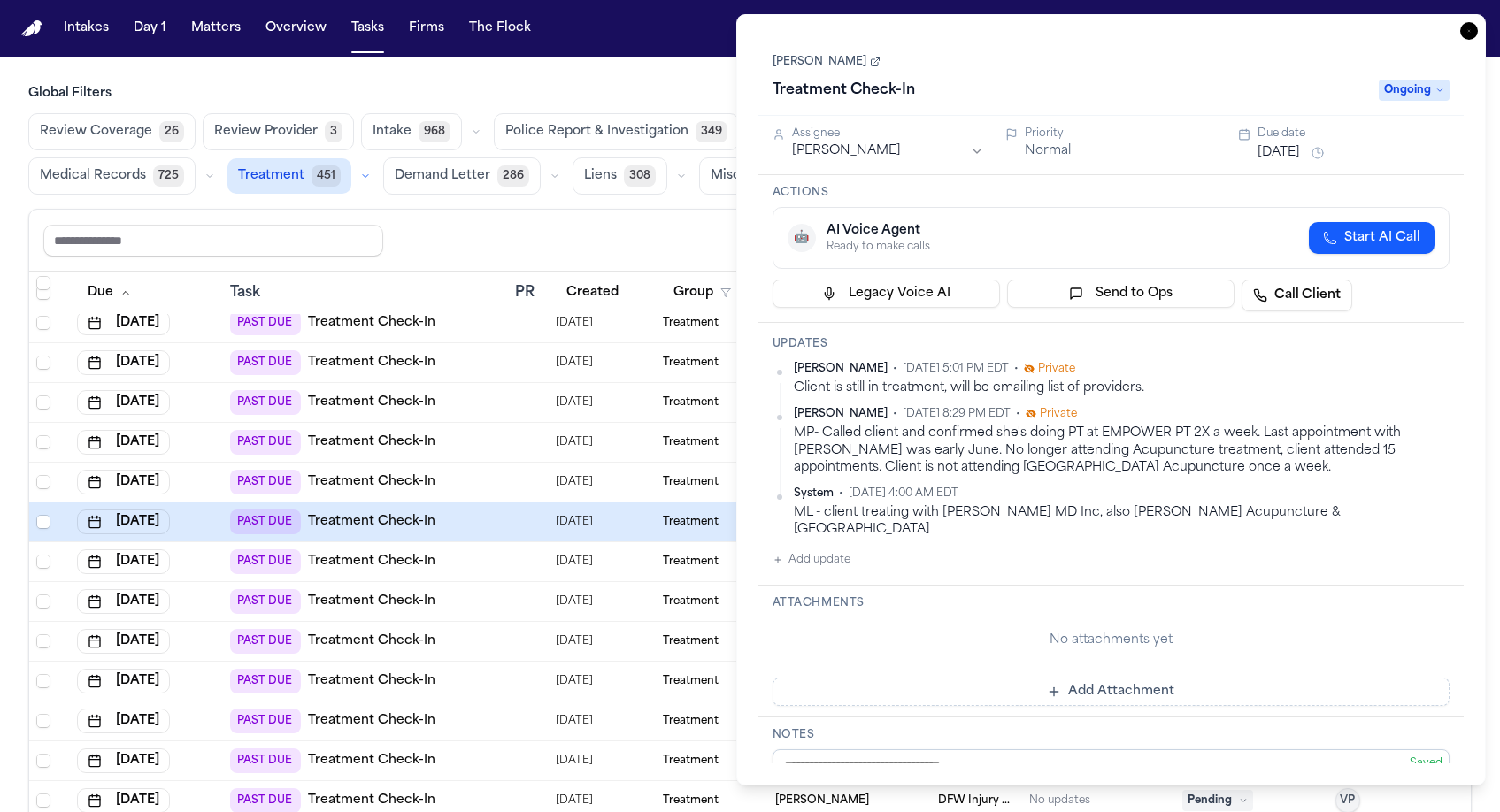
click at [1315, 76] on div "Treatment Check-In" at bounding box center [1071, 90] width 596 height 28
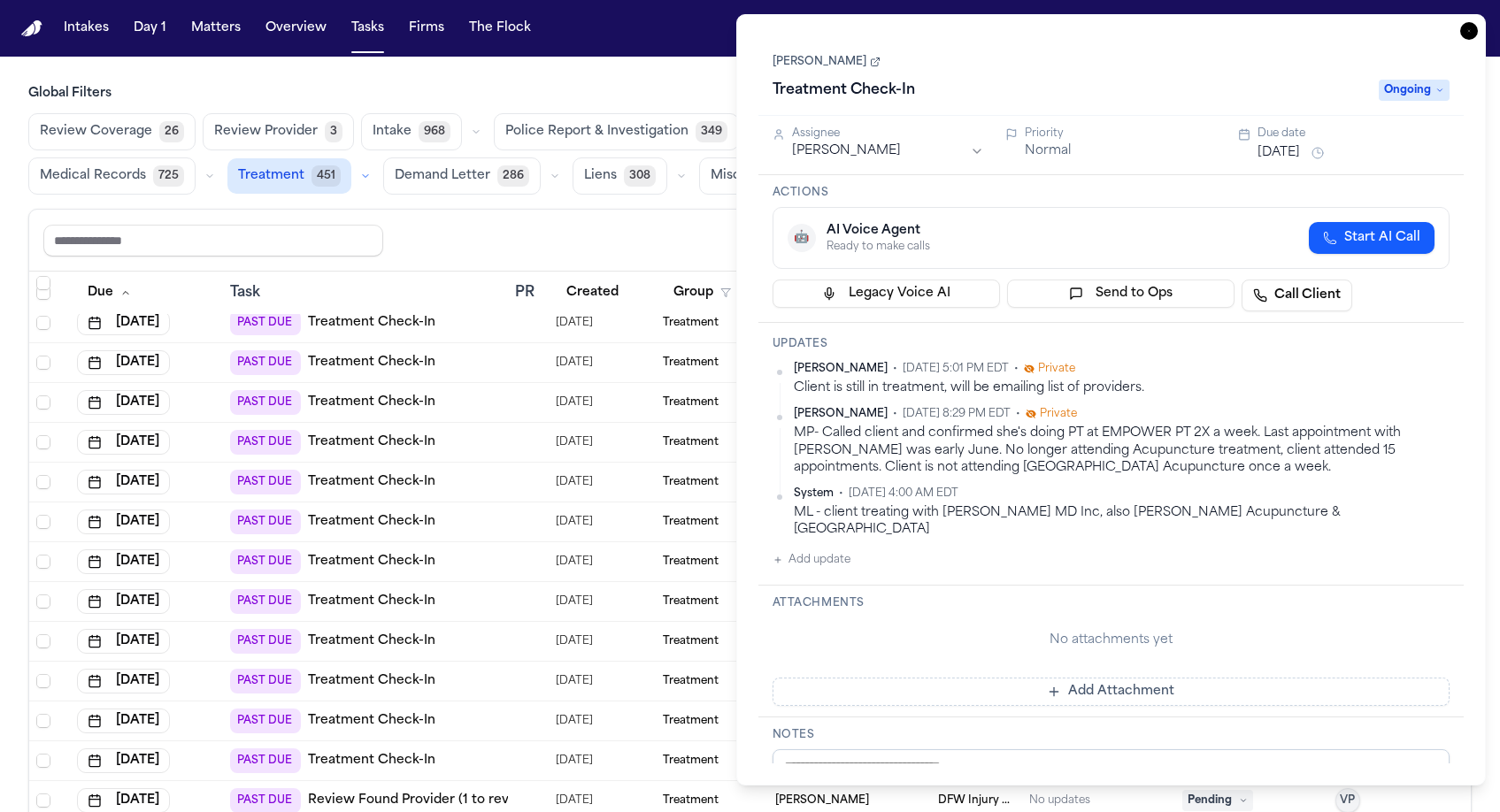
click at [1478, 22] on icon "button" at bounding box center [1469, 31] width 18 height 18
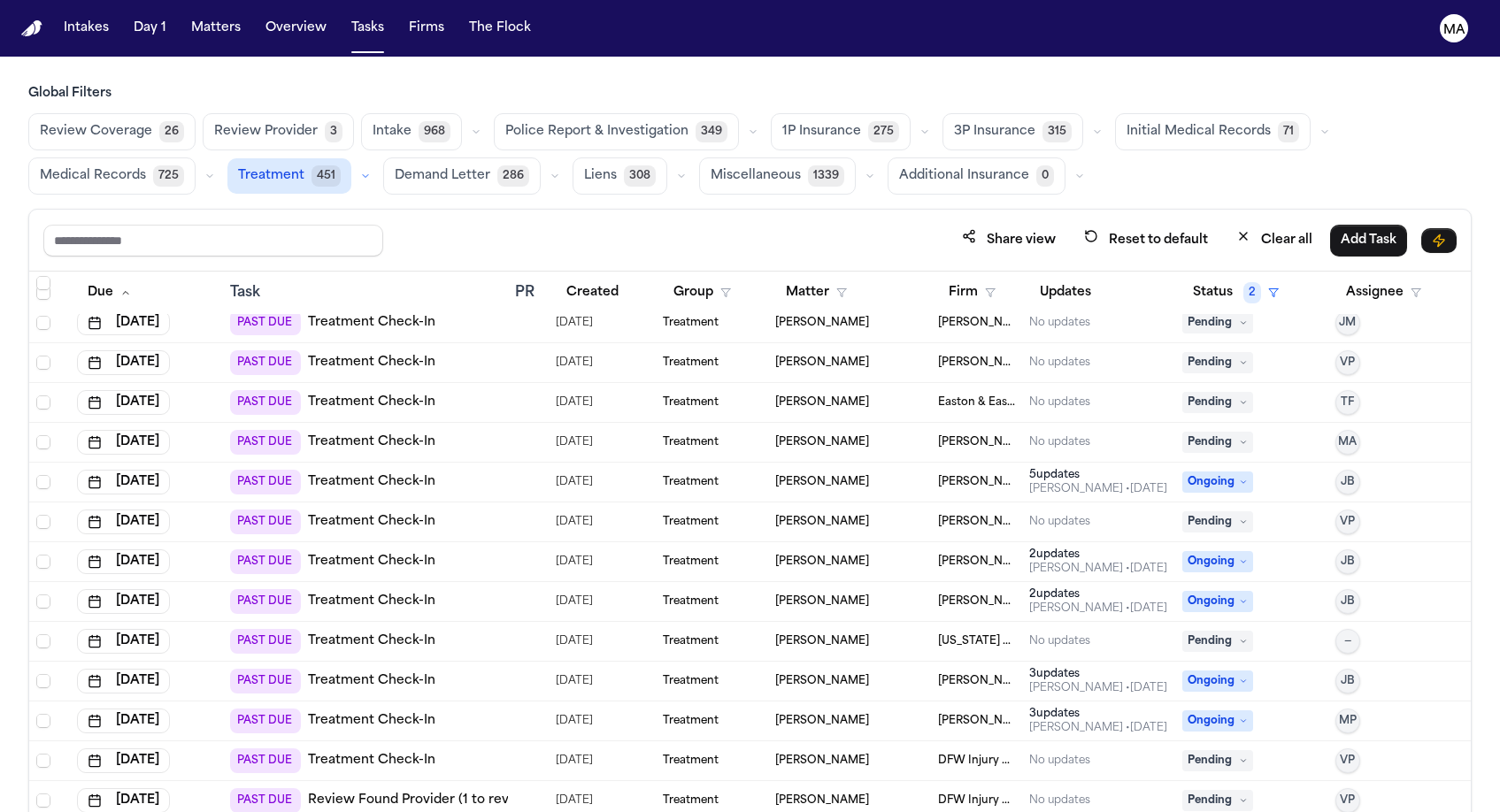
click at [973, 475] on div "Gammill" at bounding box center [977, 482] width 78 height 14
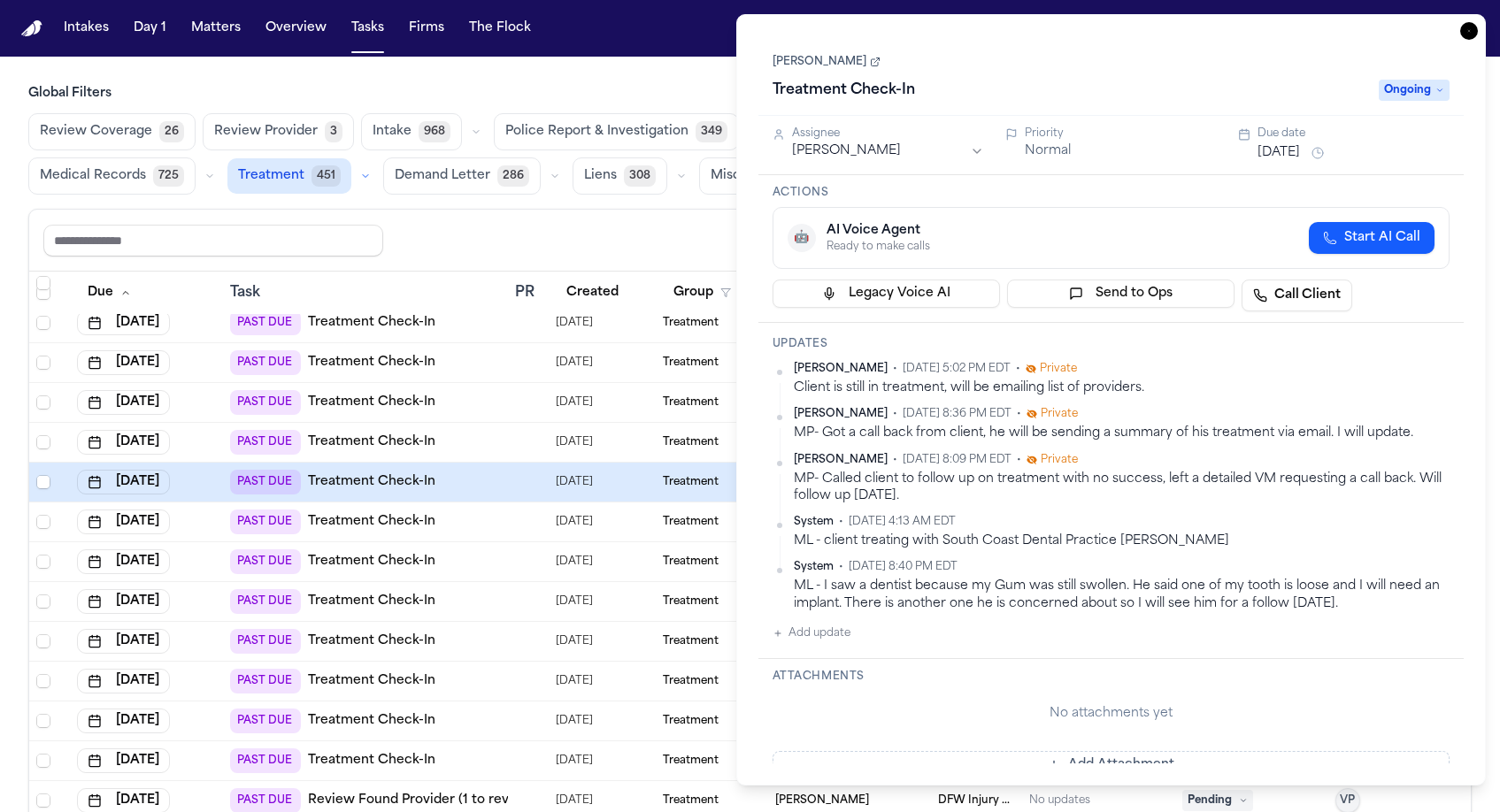
click at [1282, 144] on button "[DATE]" at bounding box center [1278, 153] width 43 height 18
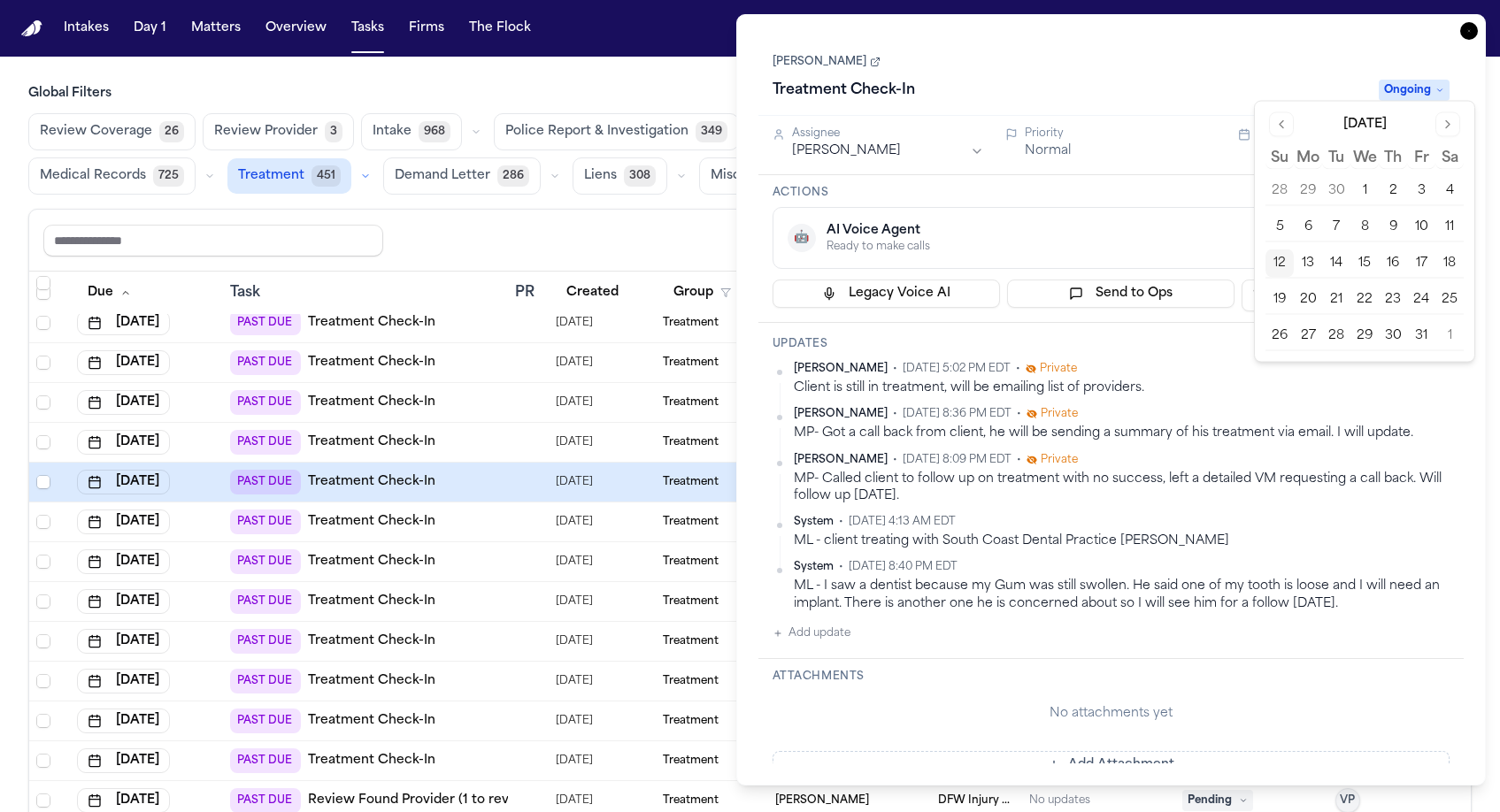
click at [1293, 250] on button "13" at bounding box center [1307, 263] width 28 height 28
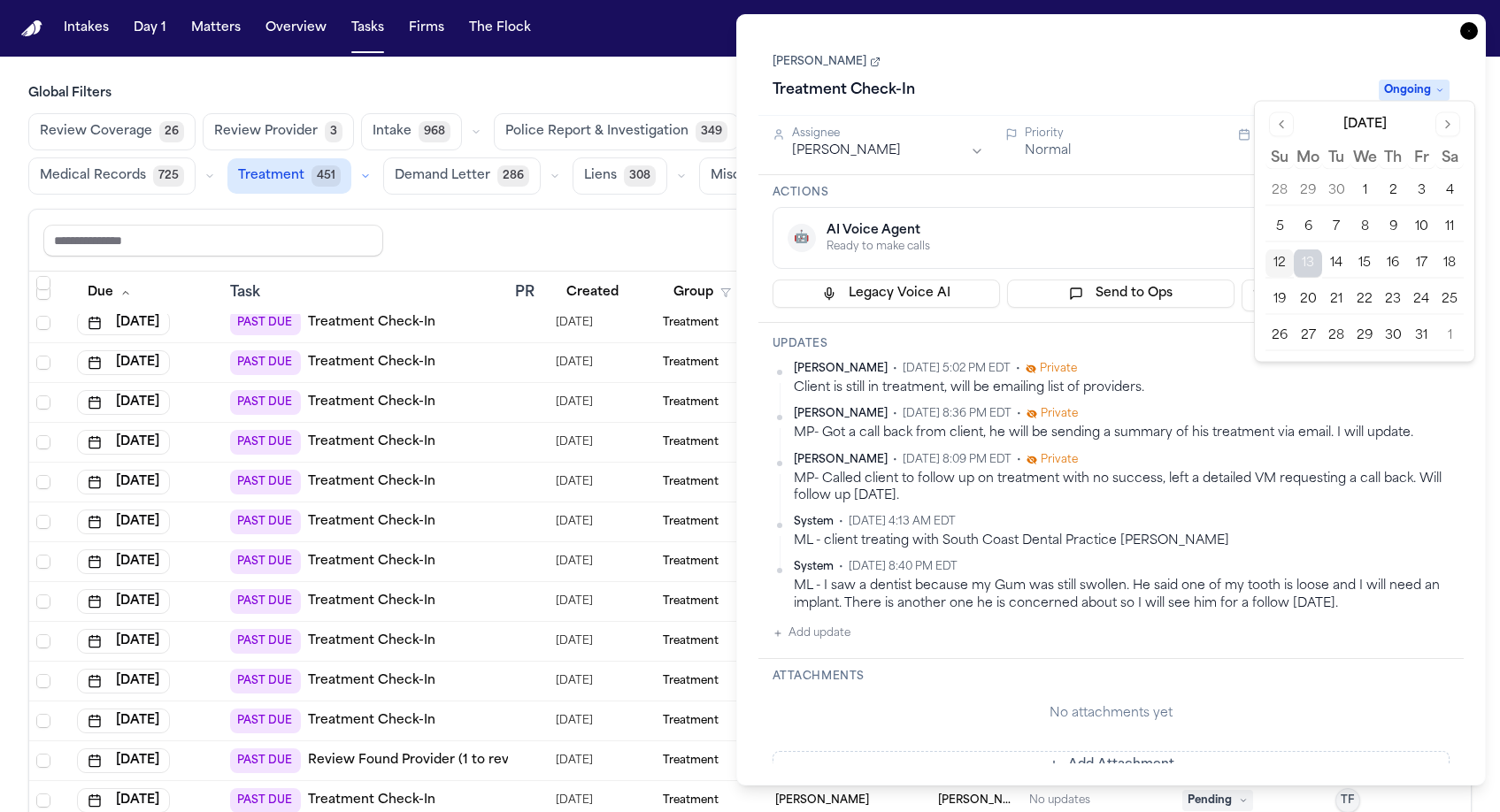
click at [1188, 76] on div "Treatment Check-In" at bounding box center [1071, 90] width 596 height 28
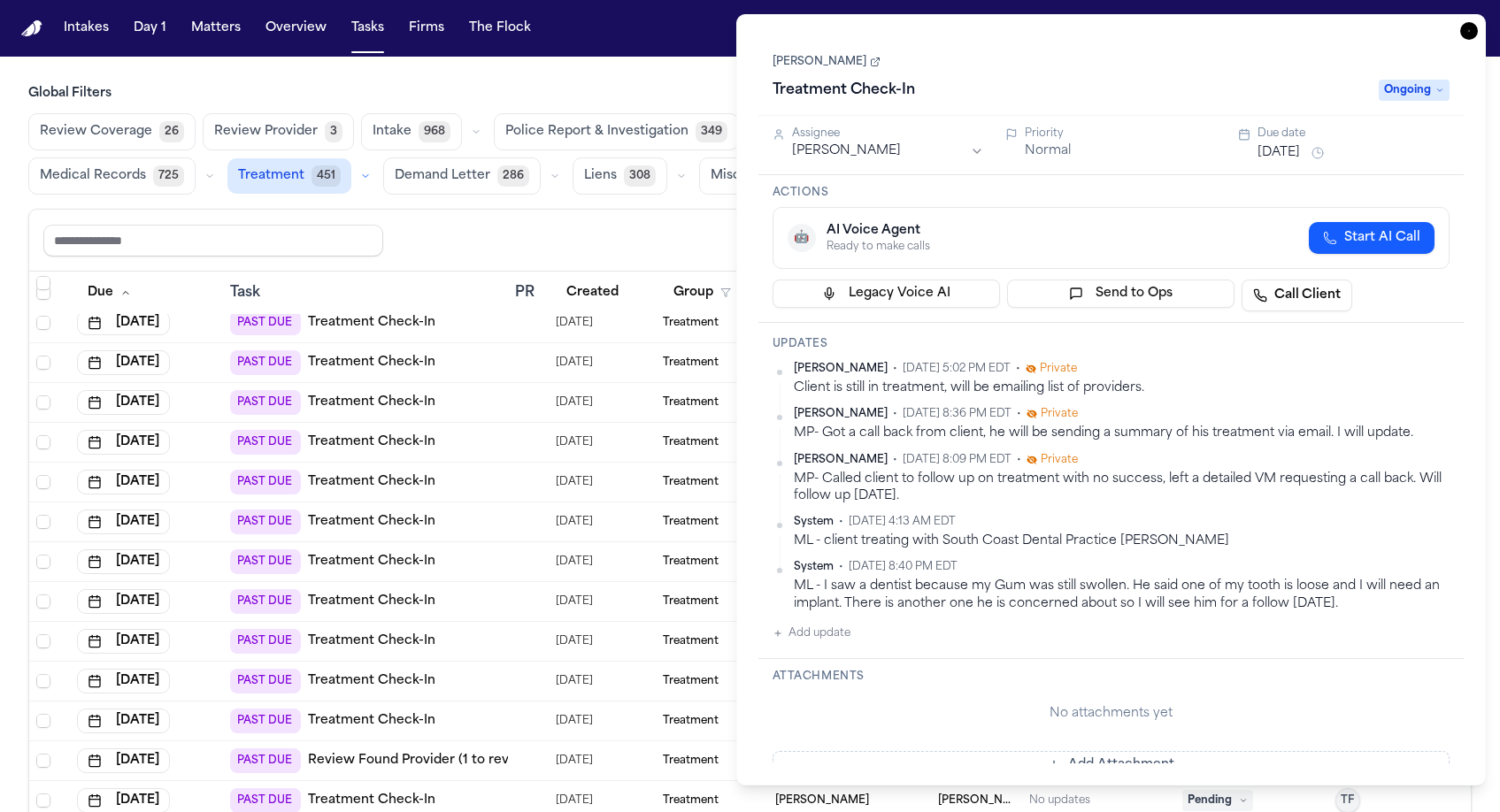
click at [1477, 22] on icon "button" at bounding box center [1469, 31] width 18 height 18
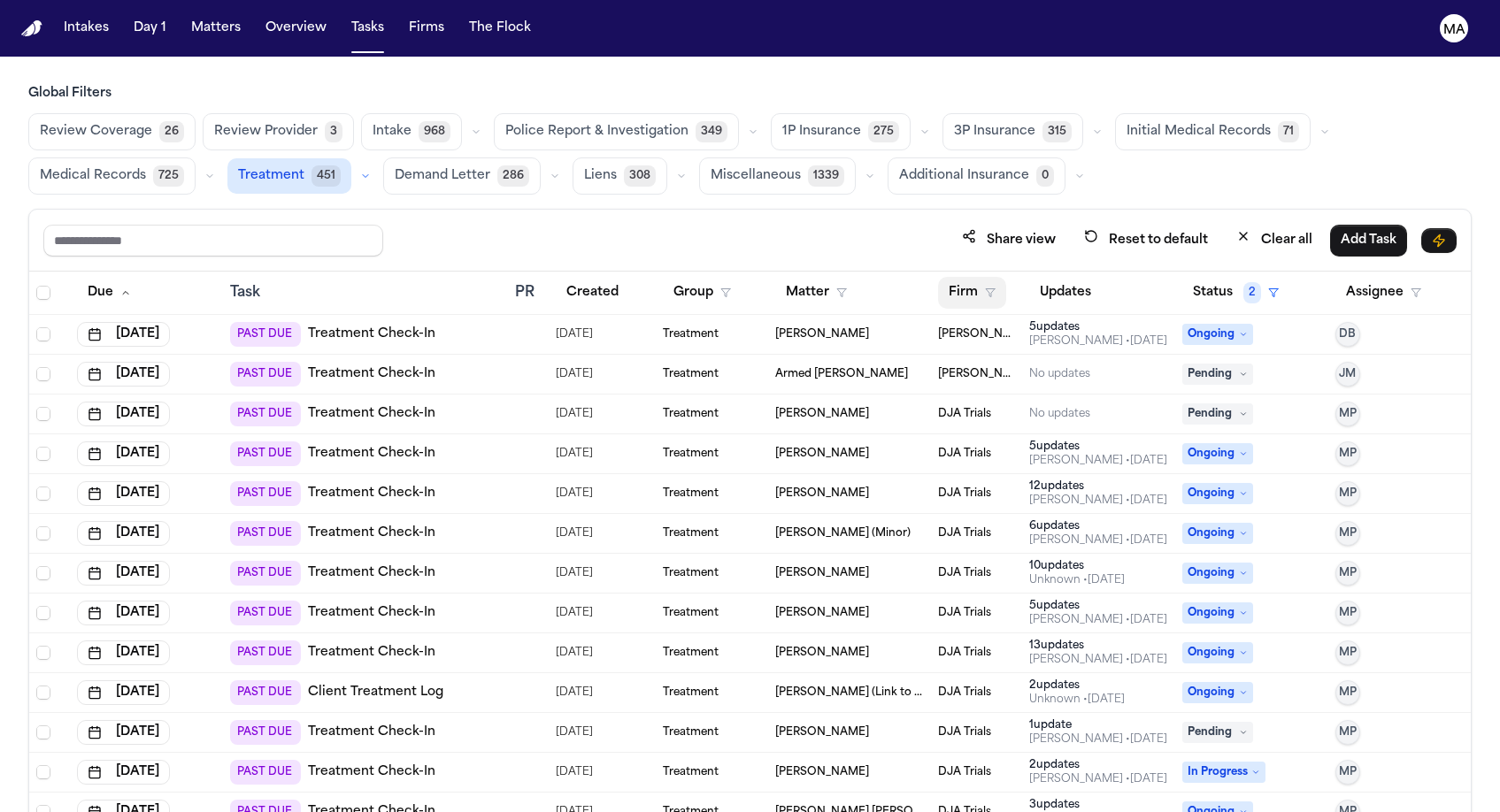
click at [941, 277] on button "Firm" at bounding box center [972, 292] width 68 height 32
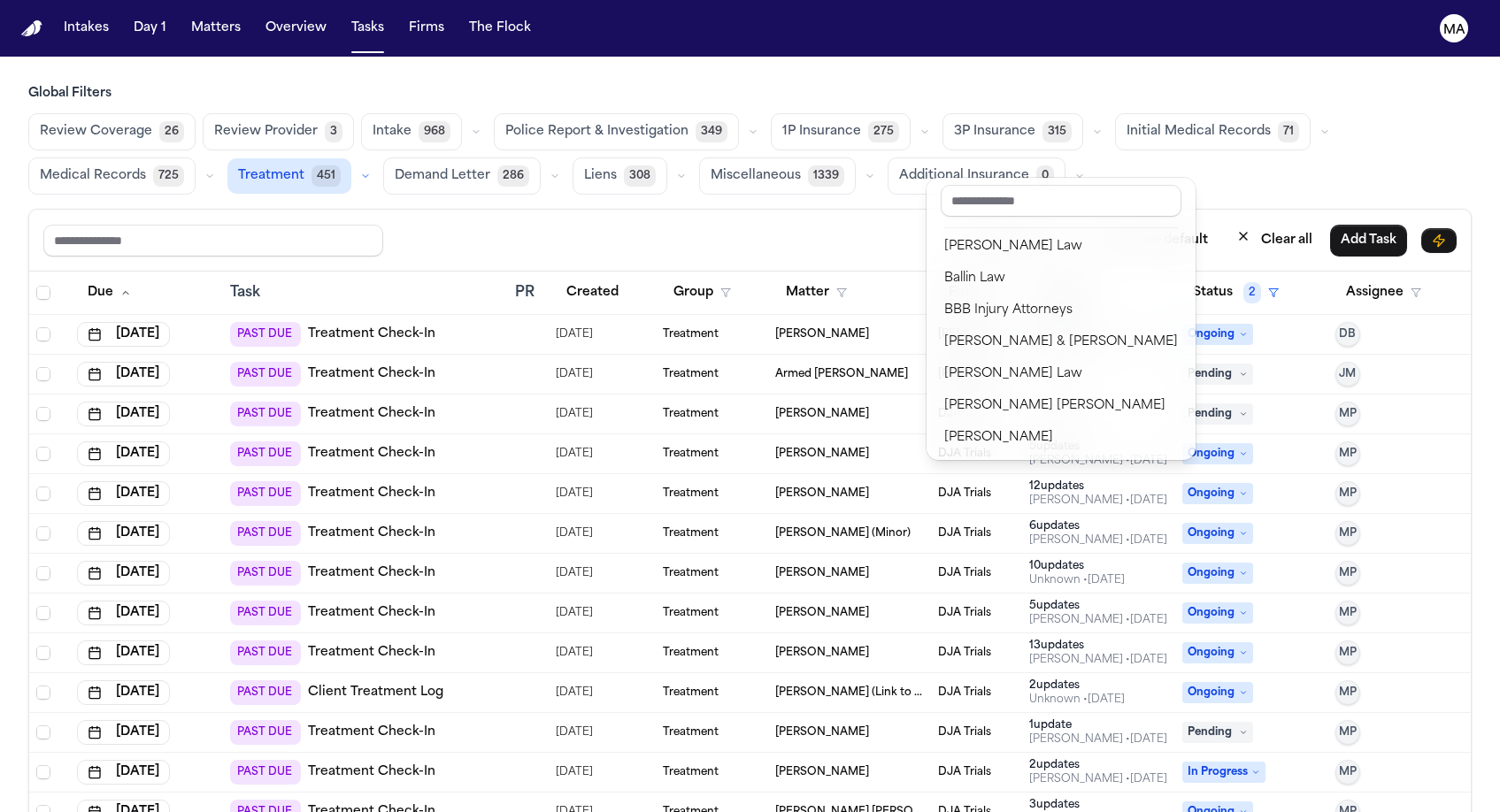
scroll to position [68, 0]
click at [980, 774] on div "DJA Trials" at bounding box center [1061, 784] width 234 height 21
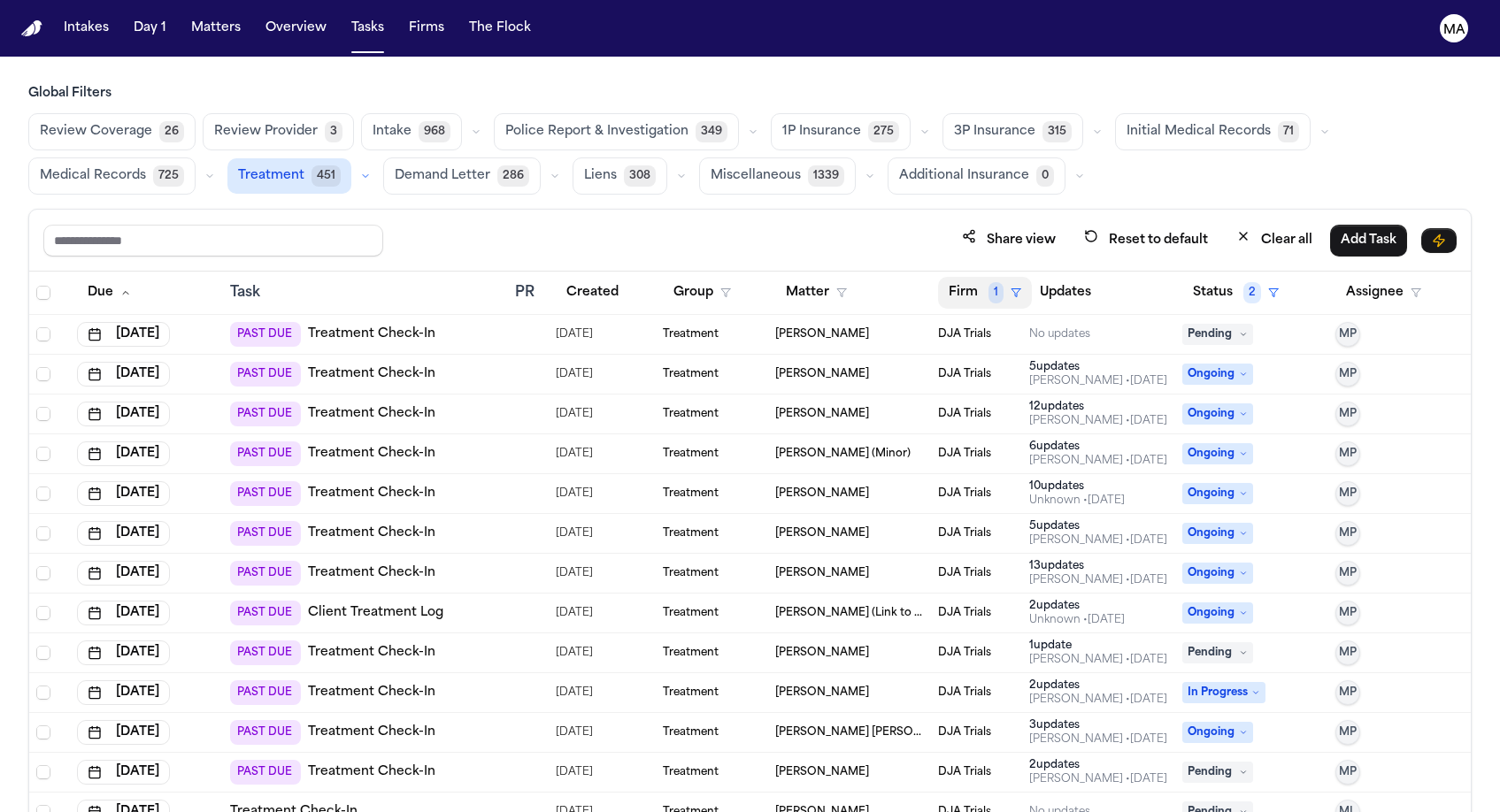
click at [947, 277] on button "Firm 1" at bounding box center [986, 292] width 94 height 32
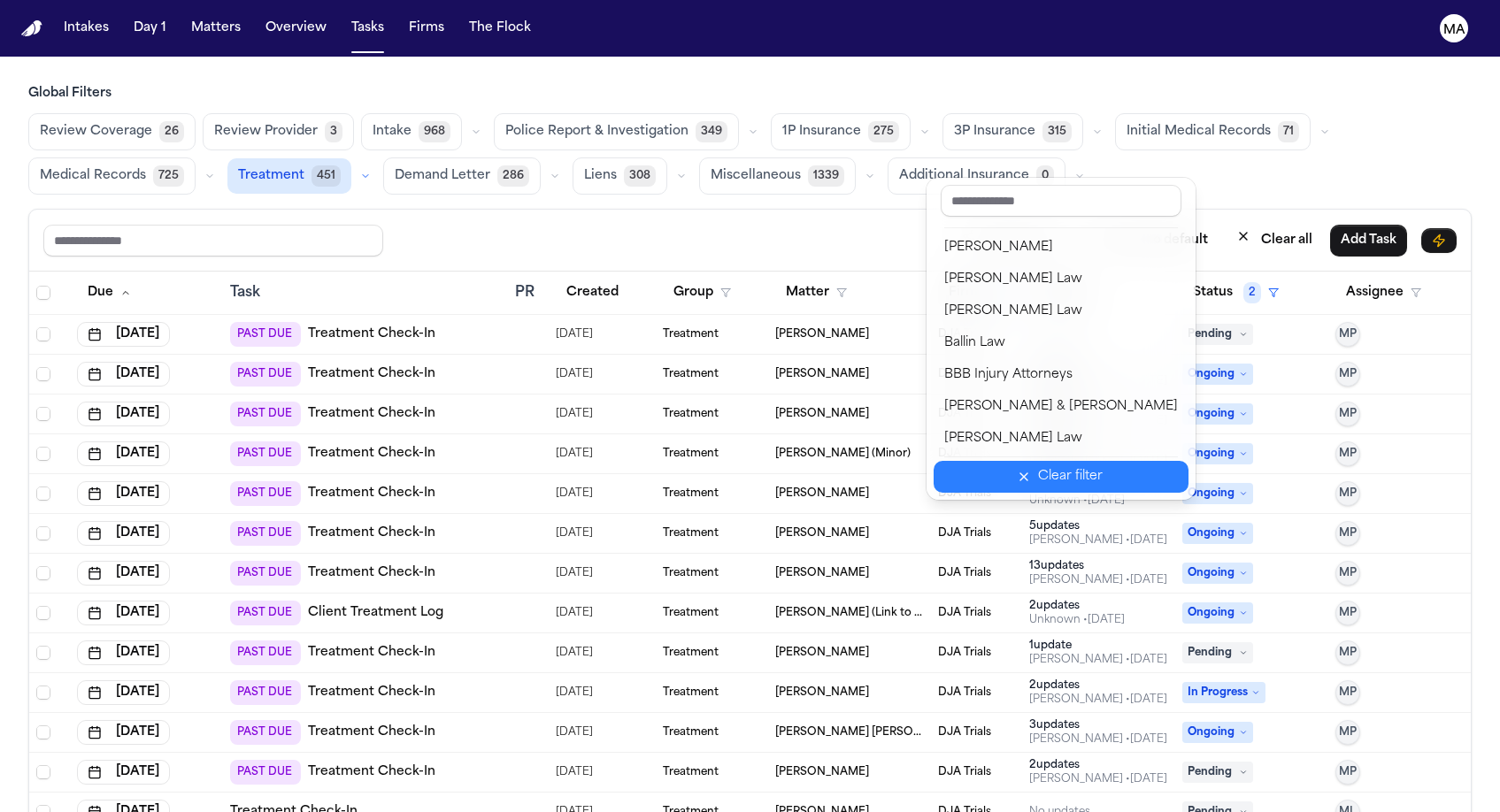
click at [1038, 466] on div "Clear filter" at bounding box center [1070, 476] width 64 height 21
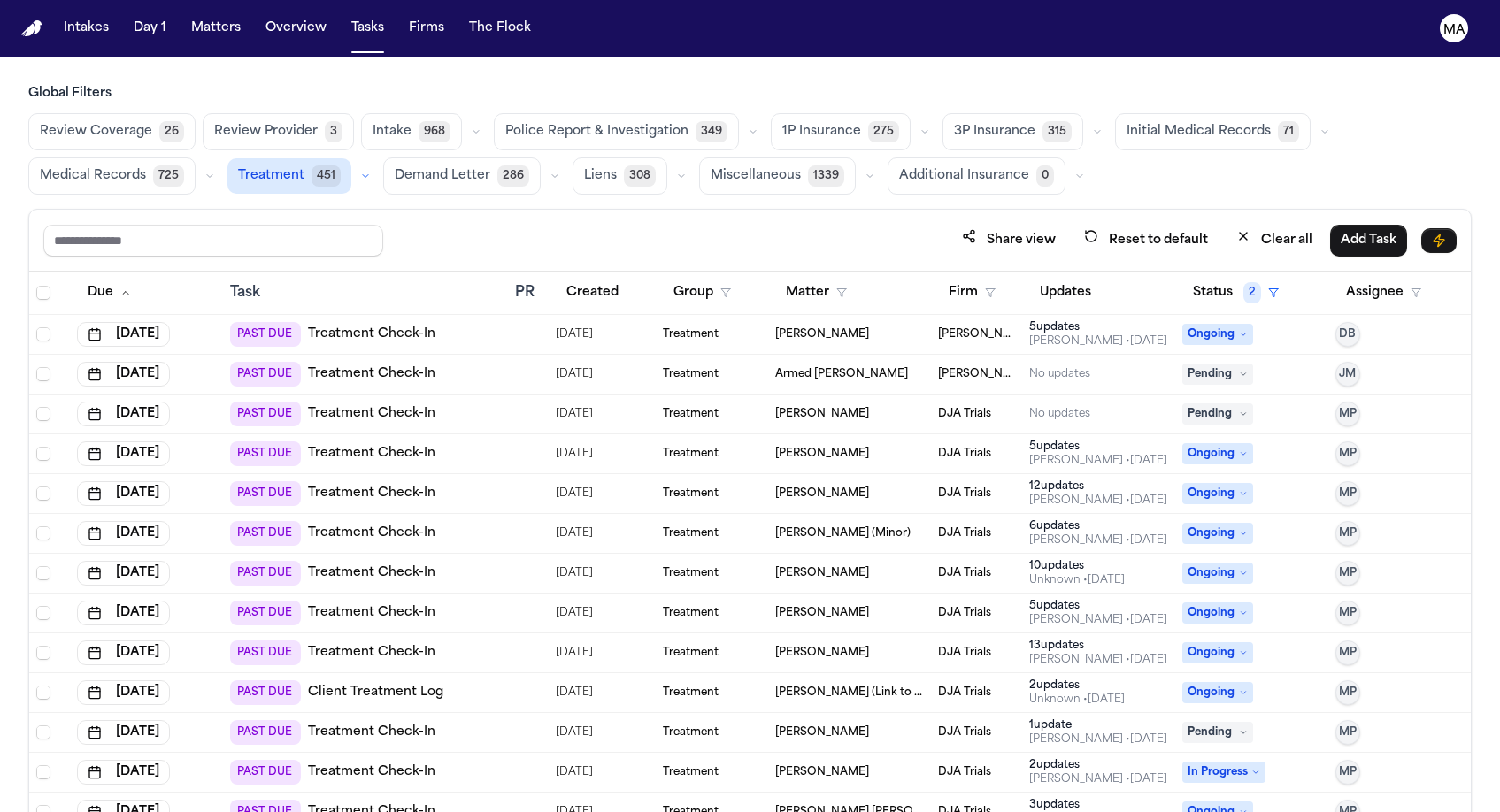
click at [941, 277] on button "Firm" at bounding box center [972, 292] width 68 height 32
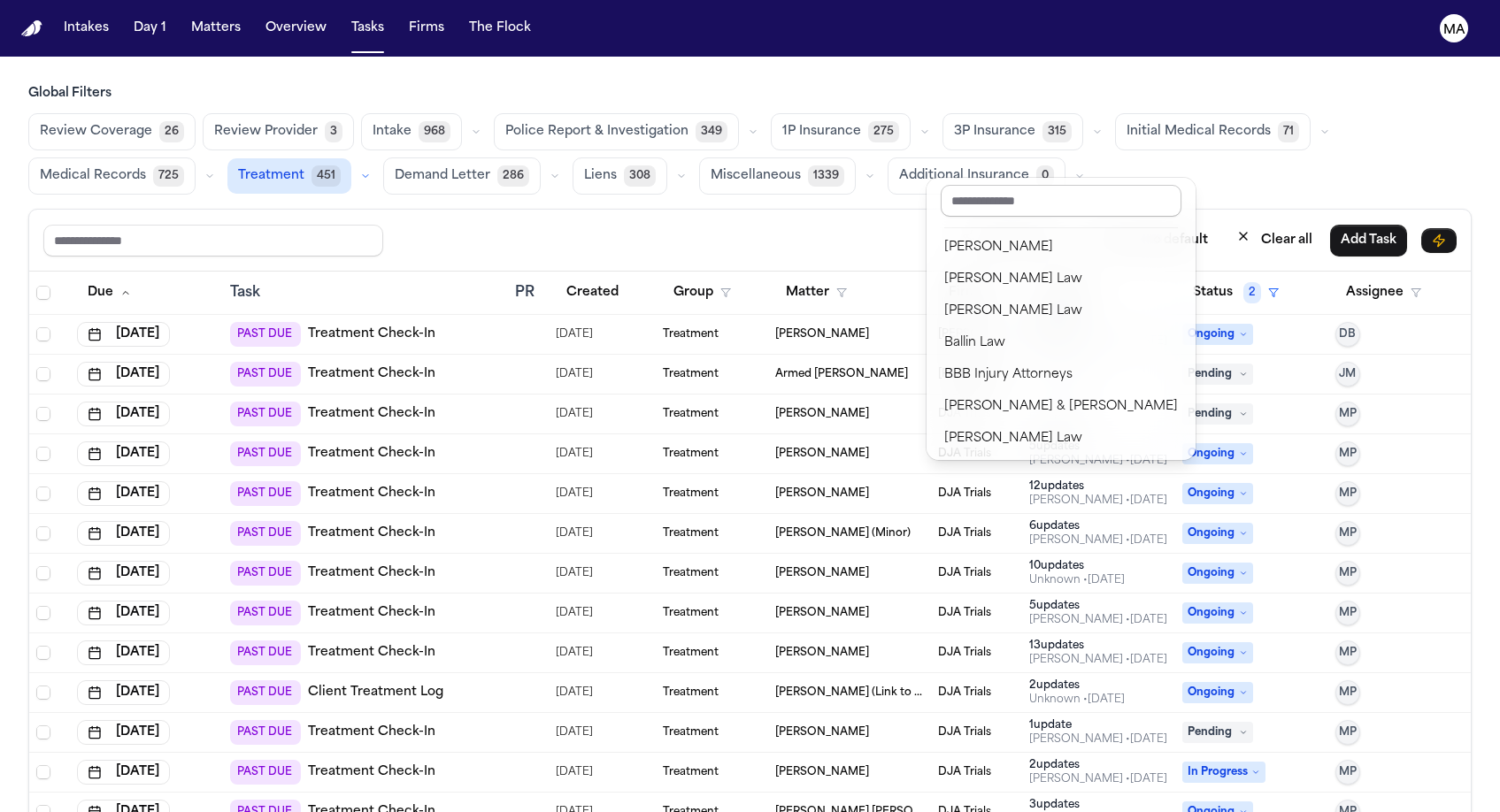
click at [980, 192] on input "text" at bounding box center [1062, 200] width 241 height 32
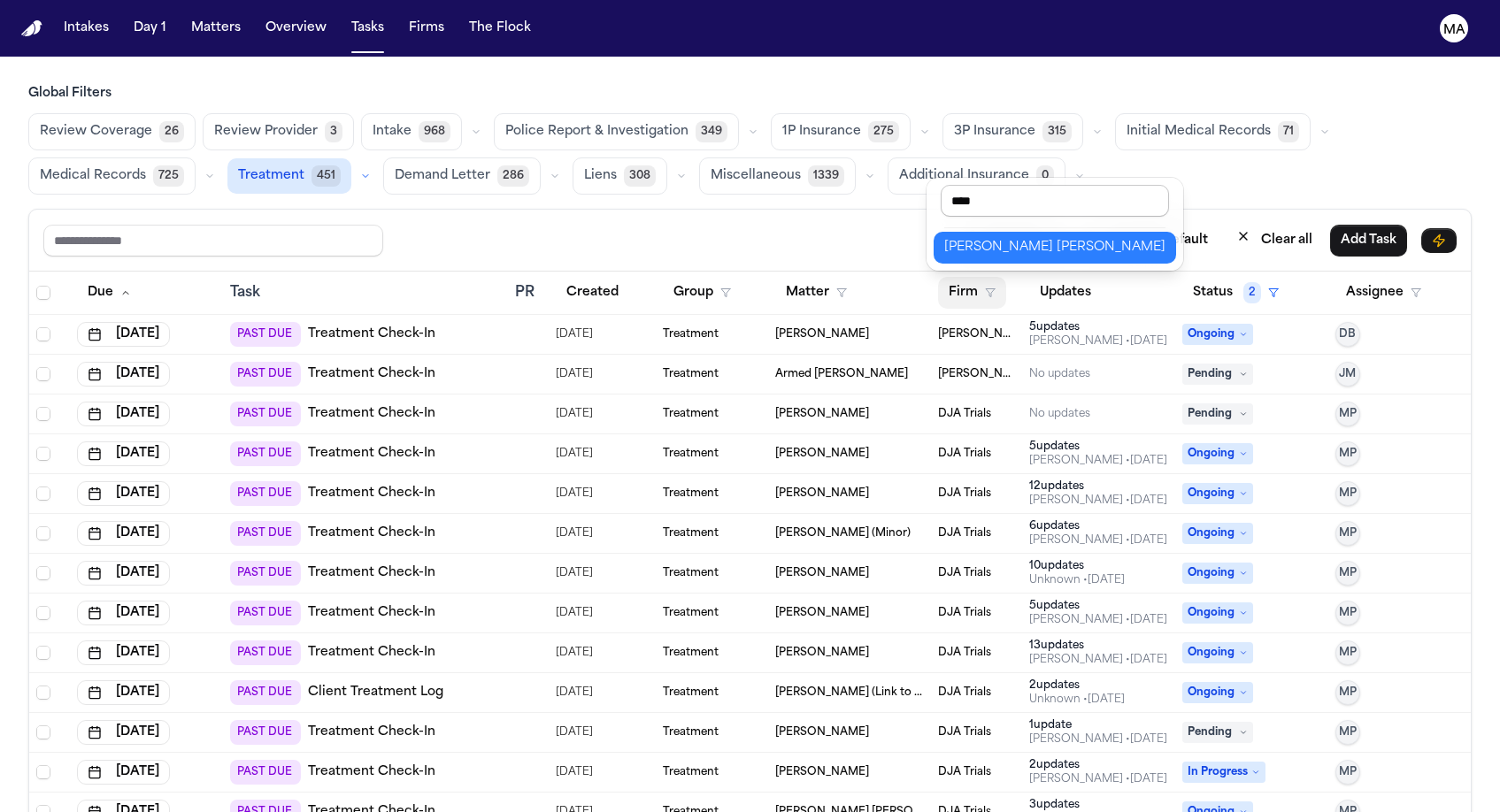
type input "*****"
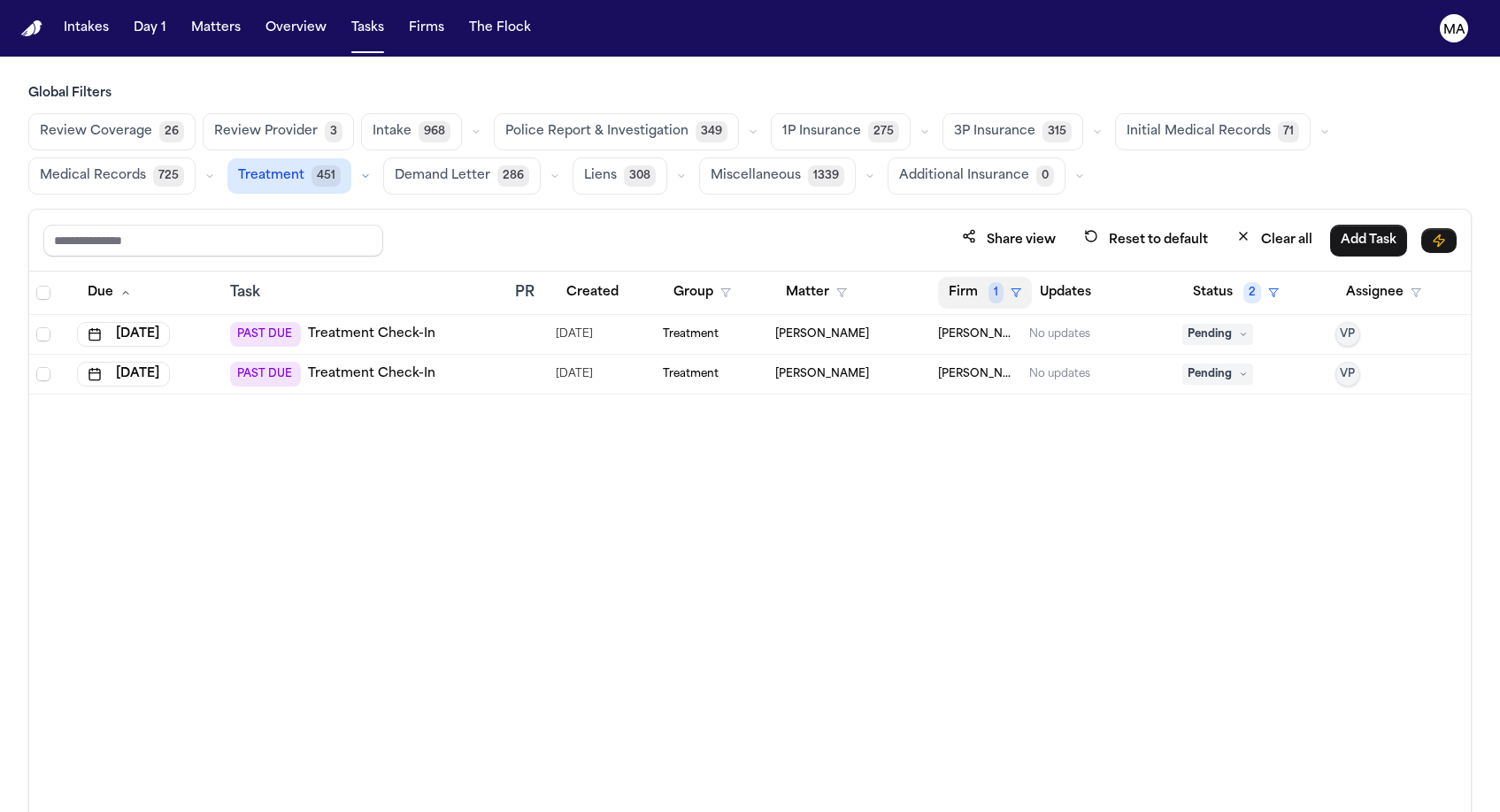
click at [950, 277] on button "Firm 1" at bounding box center [986, 292] width 94 height 32
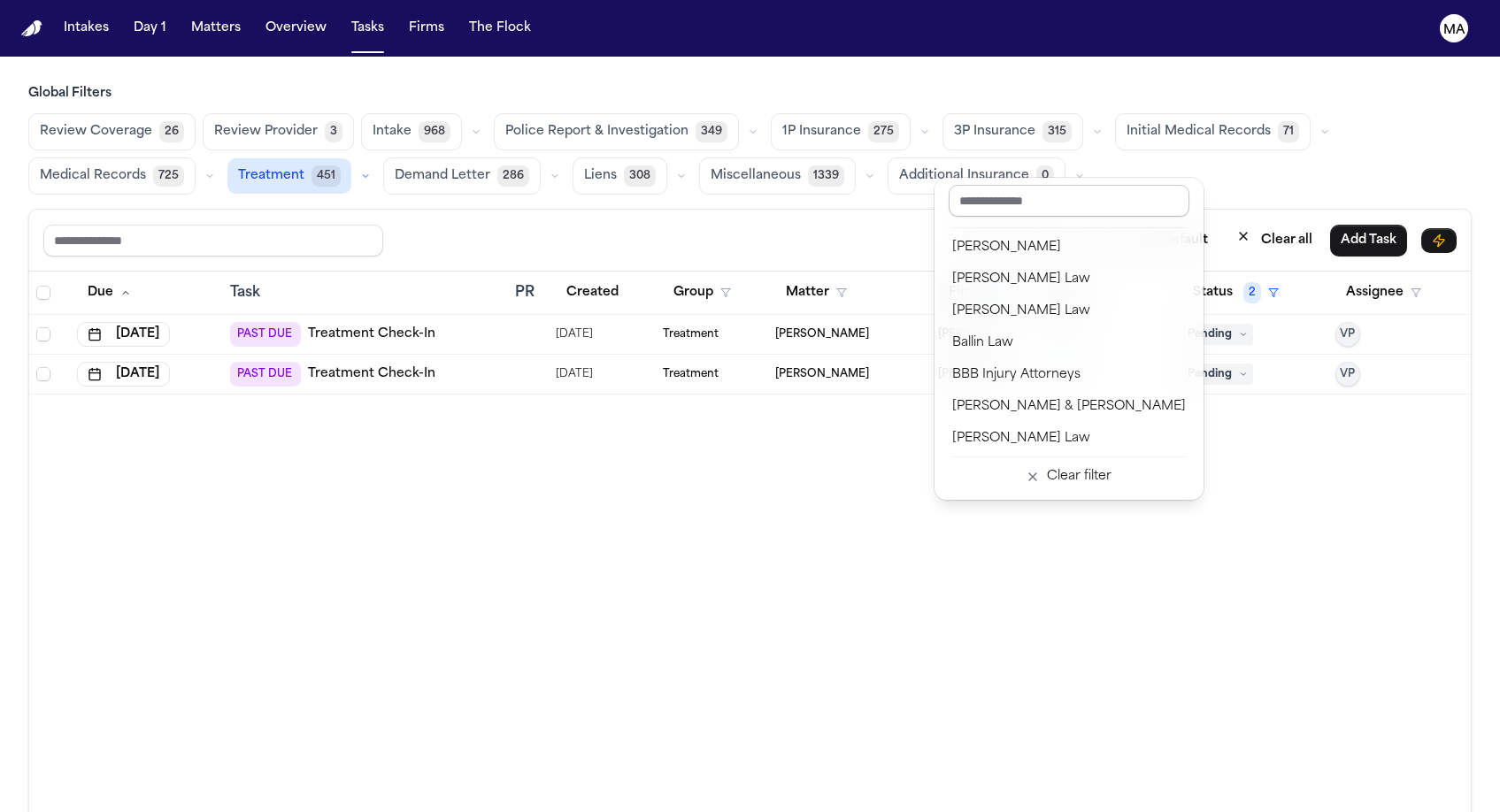
click at [979, 189] on input "text" at bounding box center [1069, 200] width 241 height 32
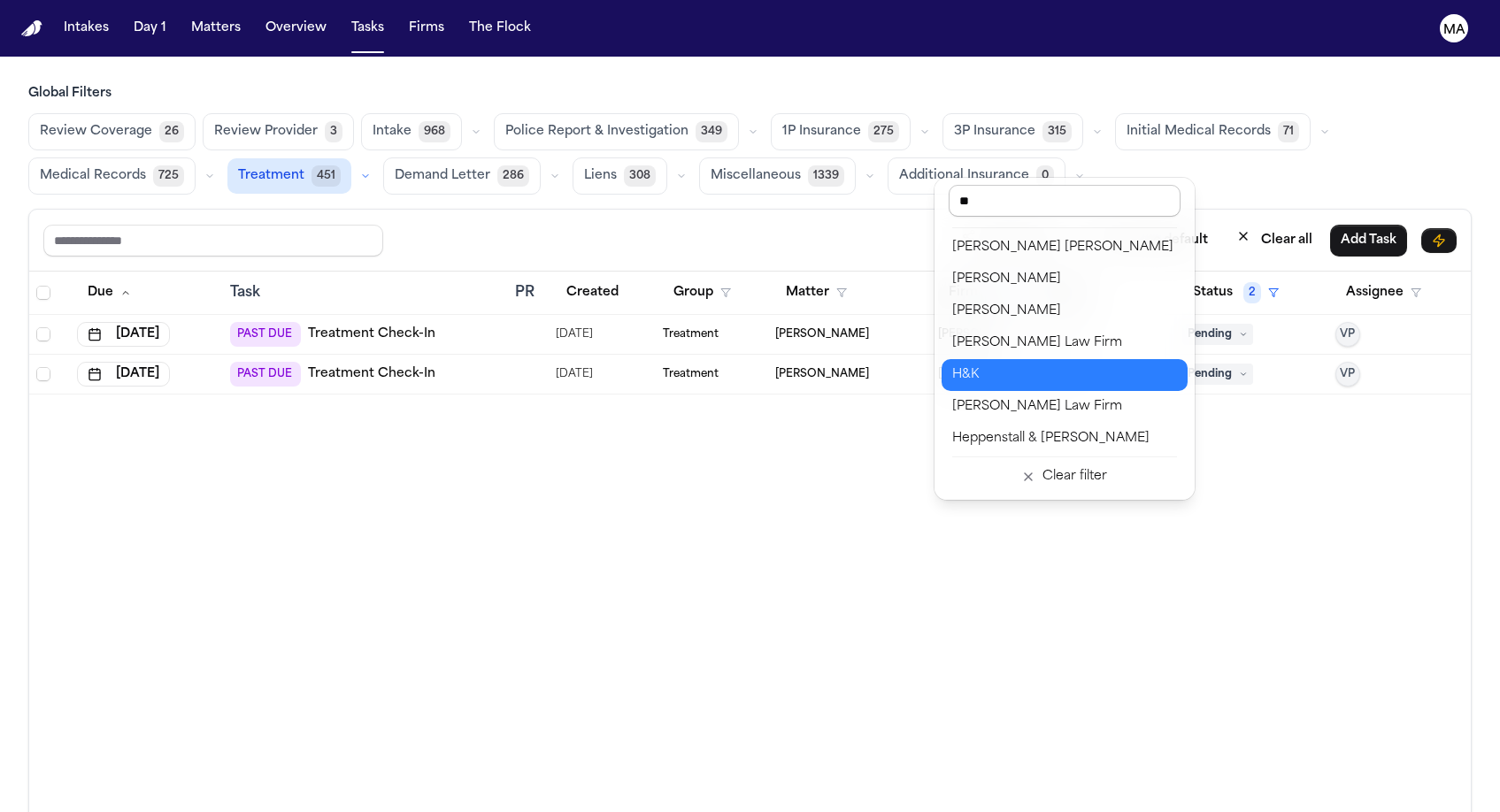
type input "***"
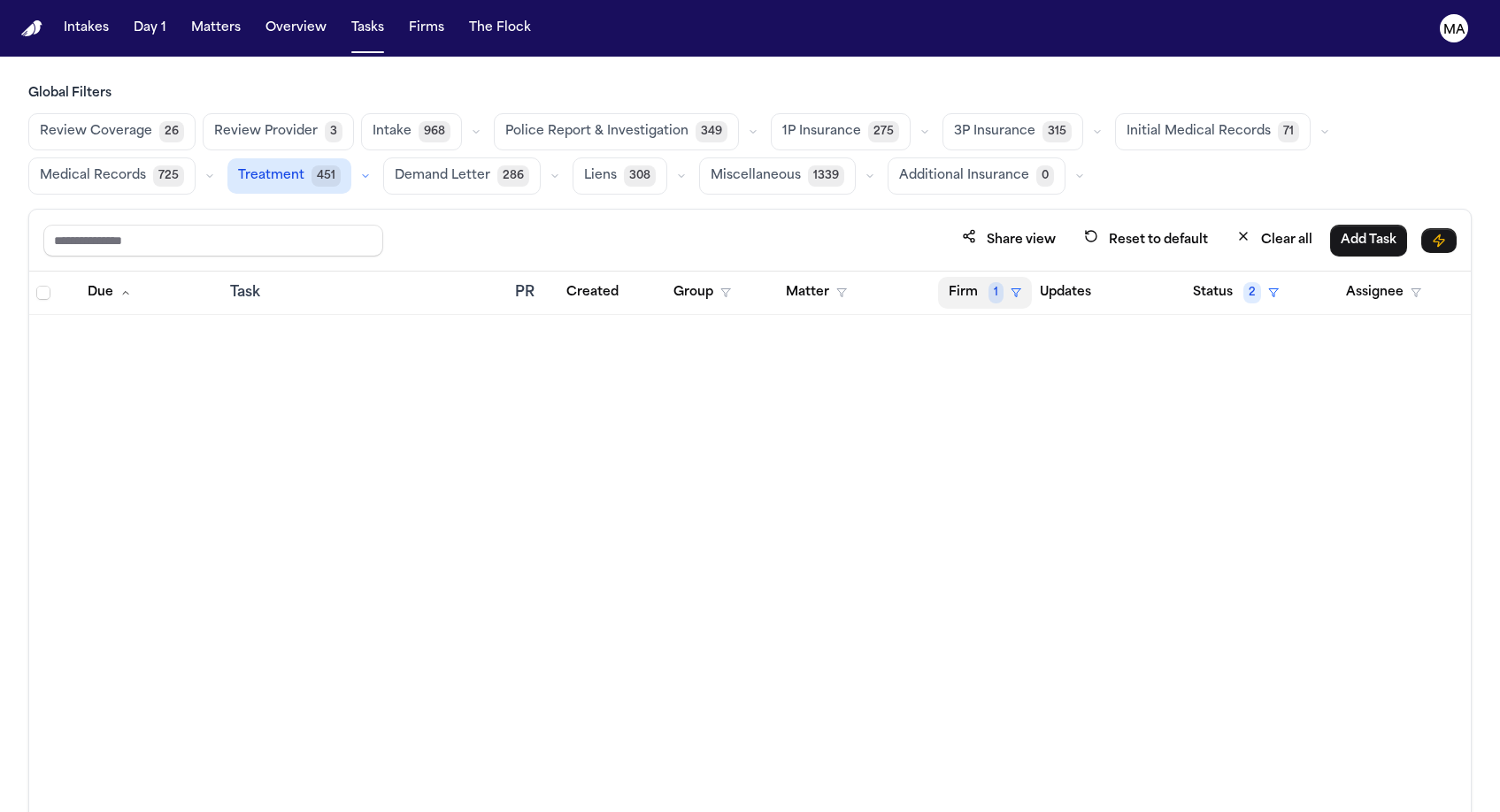
click at [959, 277] on button "Firm 1" at bounding box center [986, 292] width 94 height 32
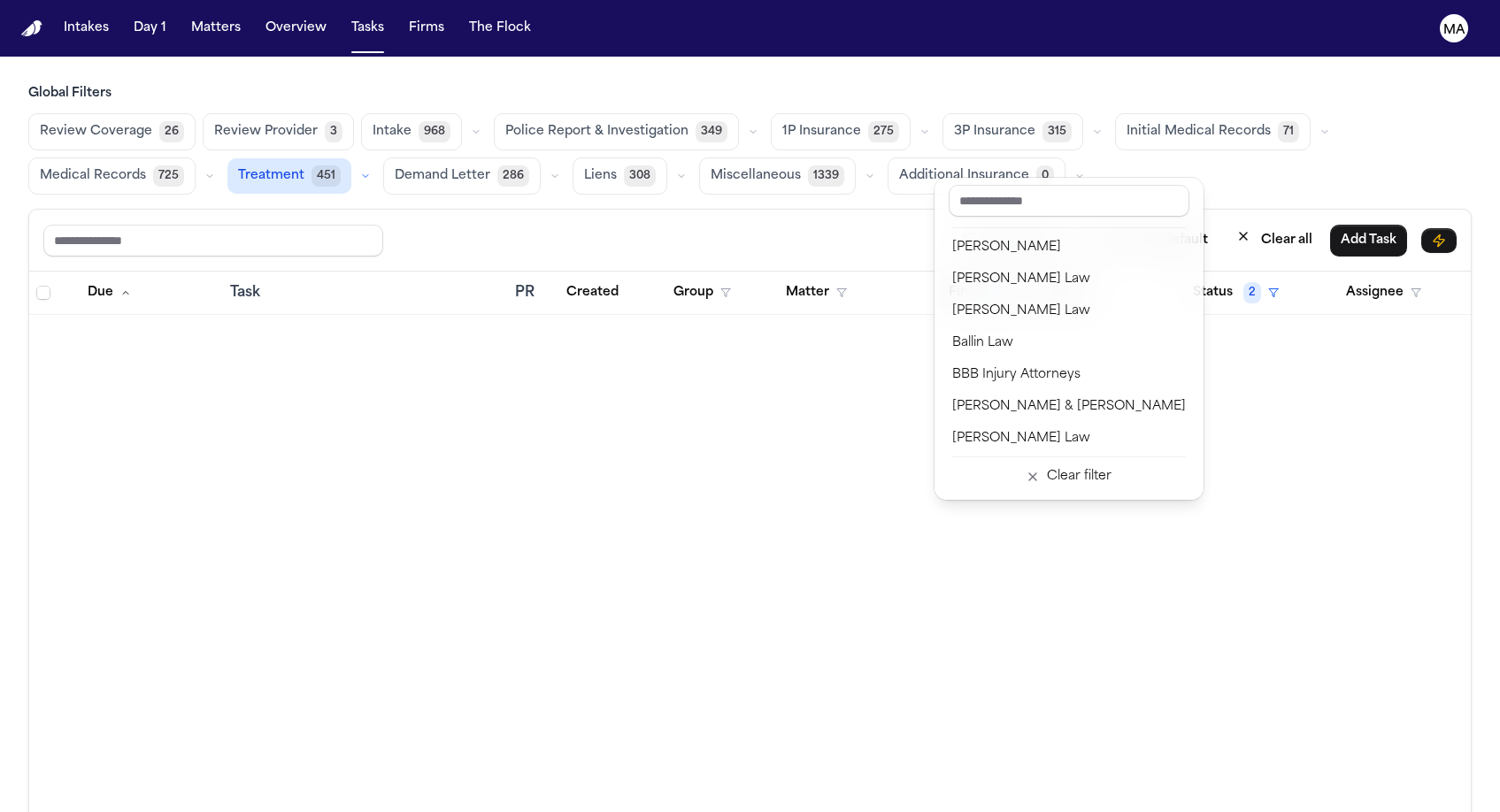
click at [1001, 193] on input "text" at bounding box center [1069, 200] width 241 height 32
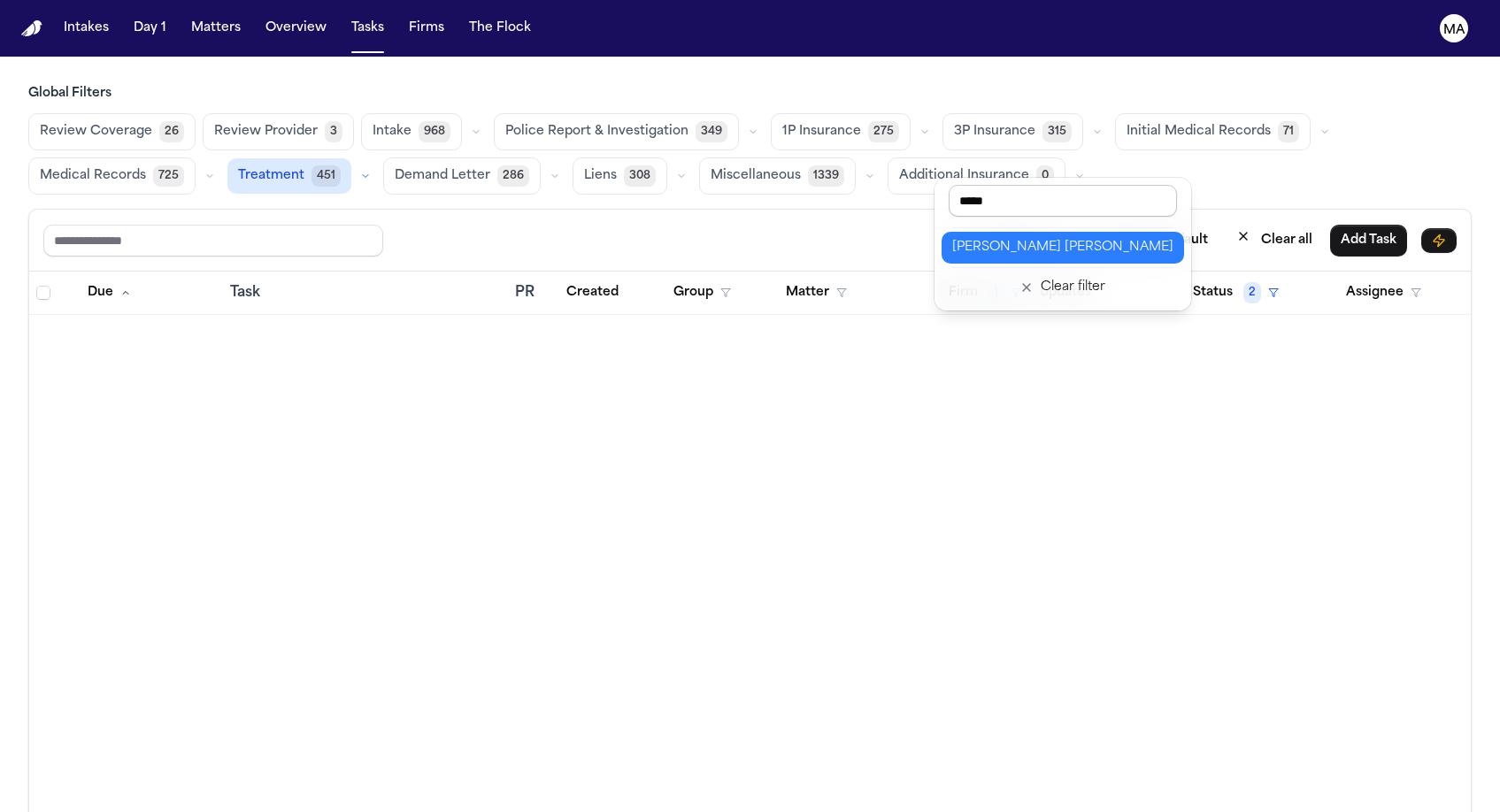
type input "******"
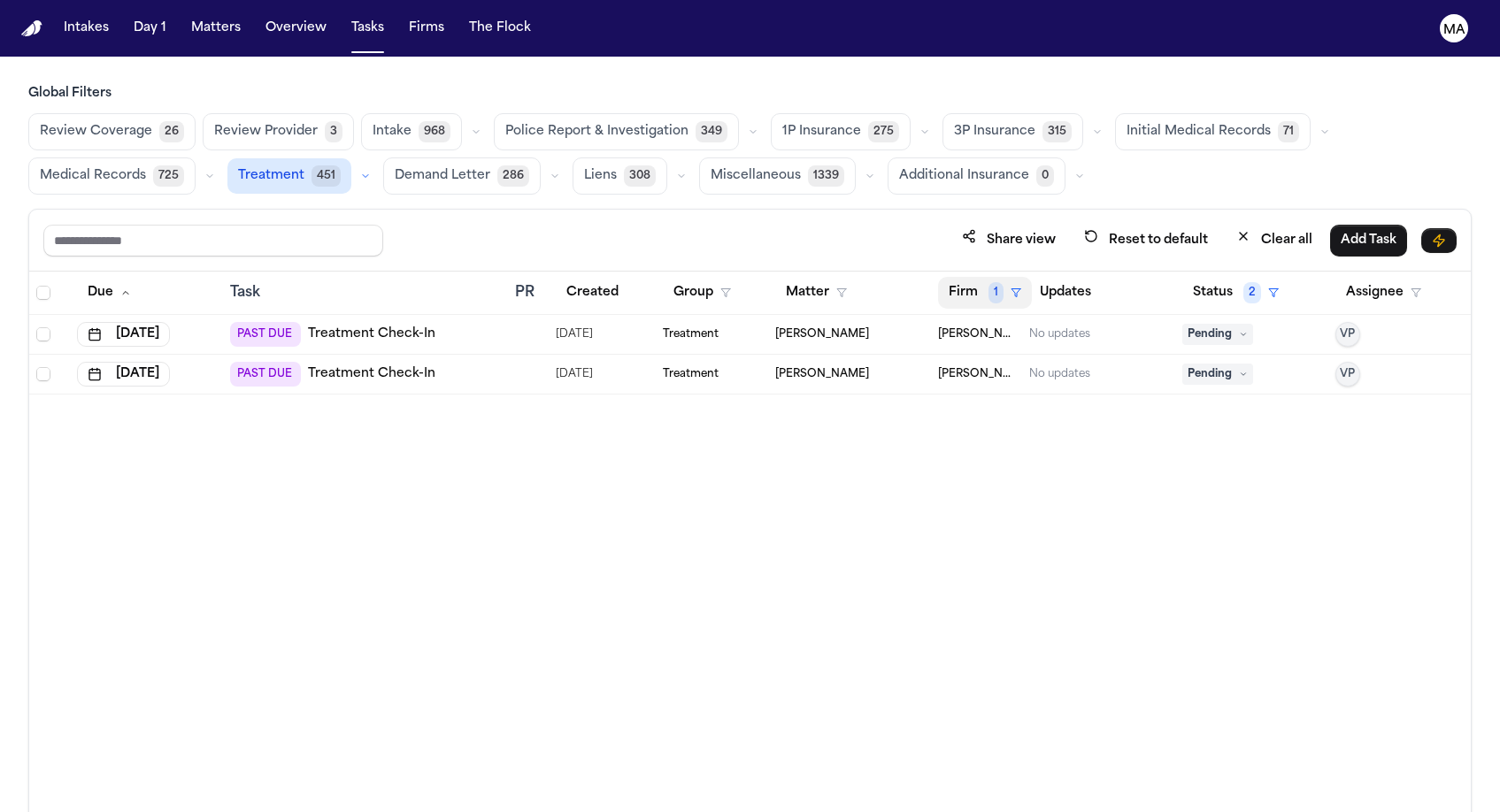
click at [961, 277] on button "Firm 1" at bounding box center [986, 292] width 94 height 32
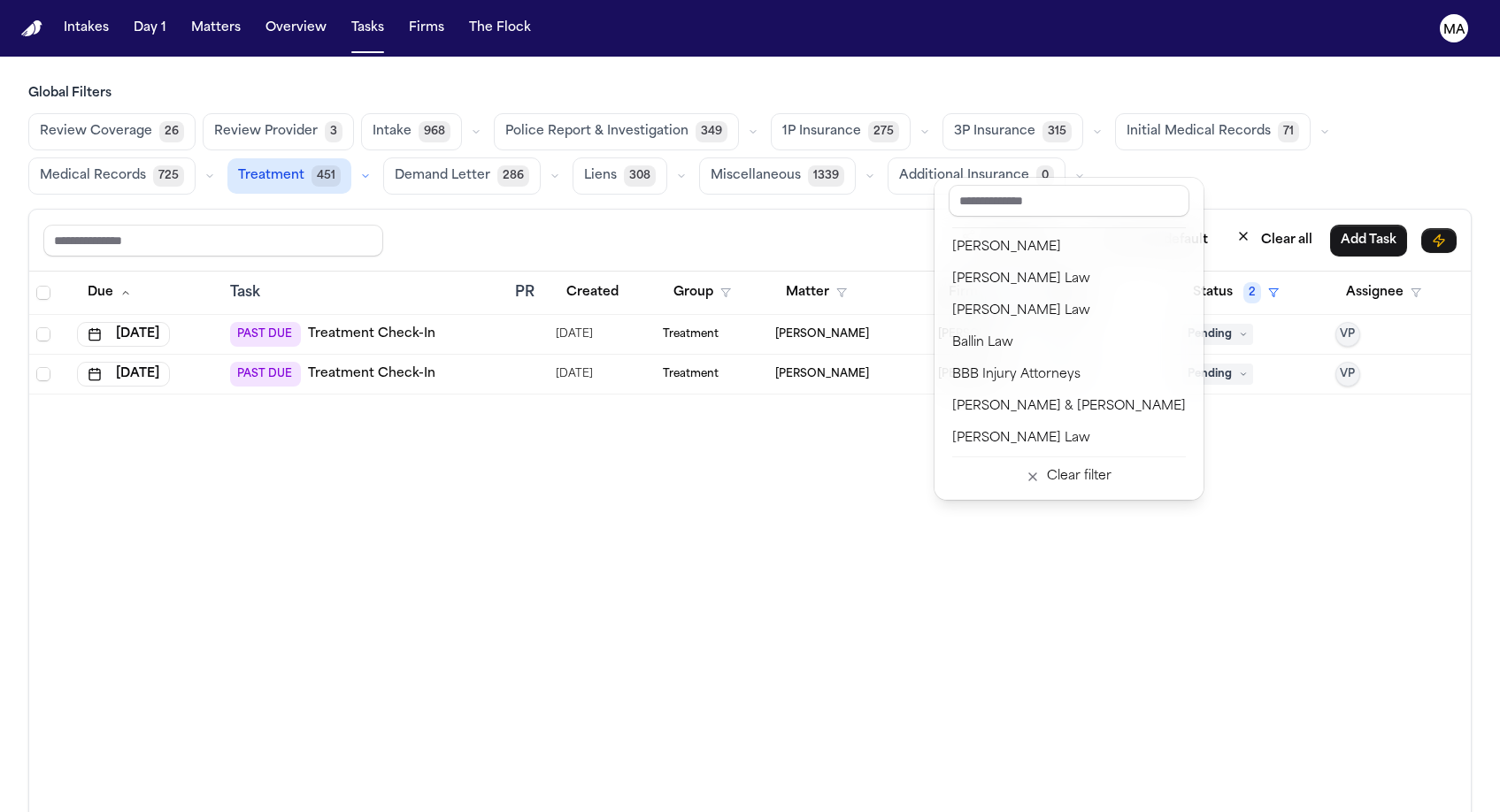
click at [997, 614] on button "Coast Law" at bounding box center [1069, 629] width 255 height 32
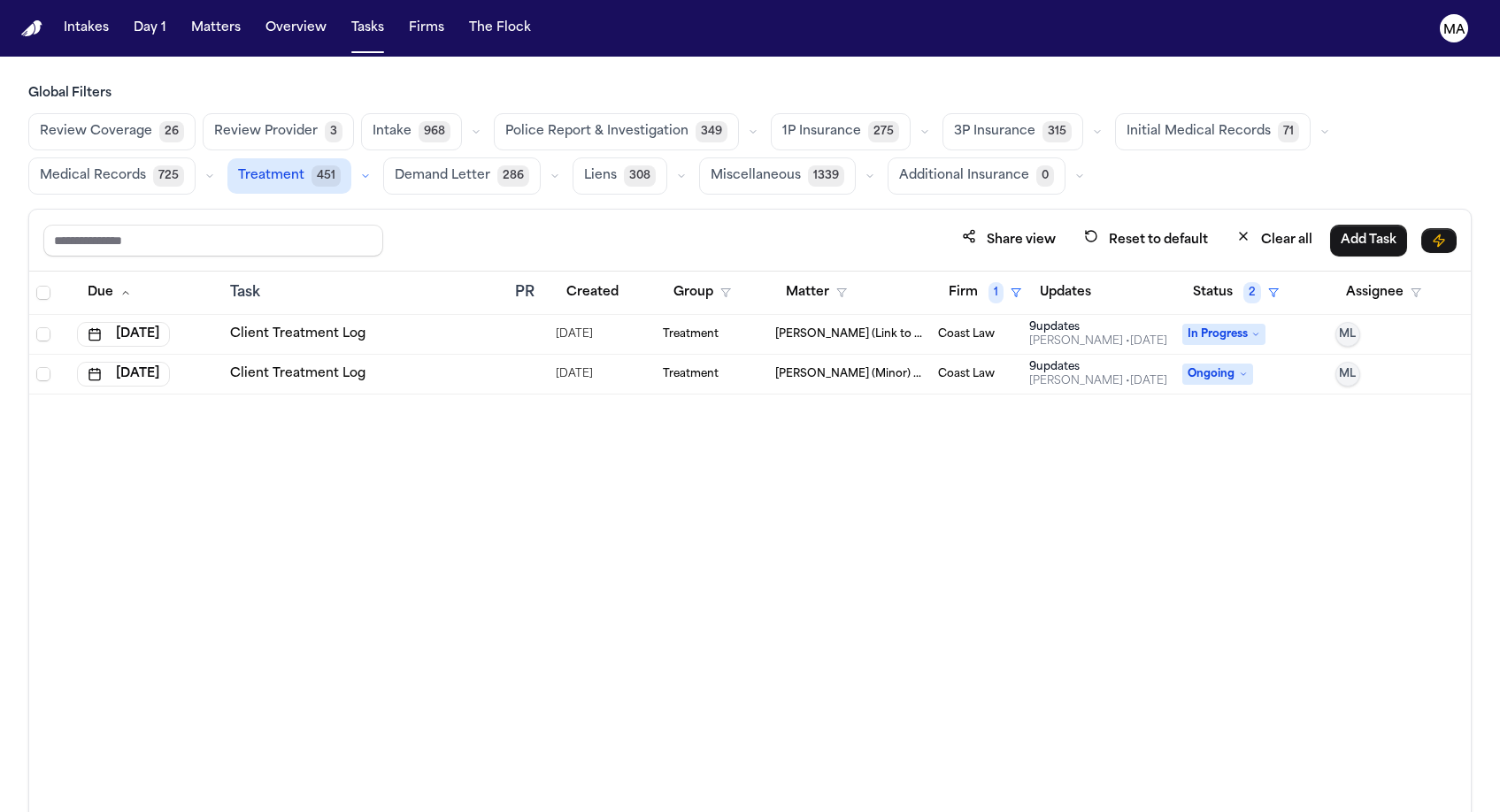
click at [438, 365] on div "Client Treatment Log" at bounding box center [365, 374] width 271 height 18
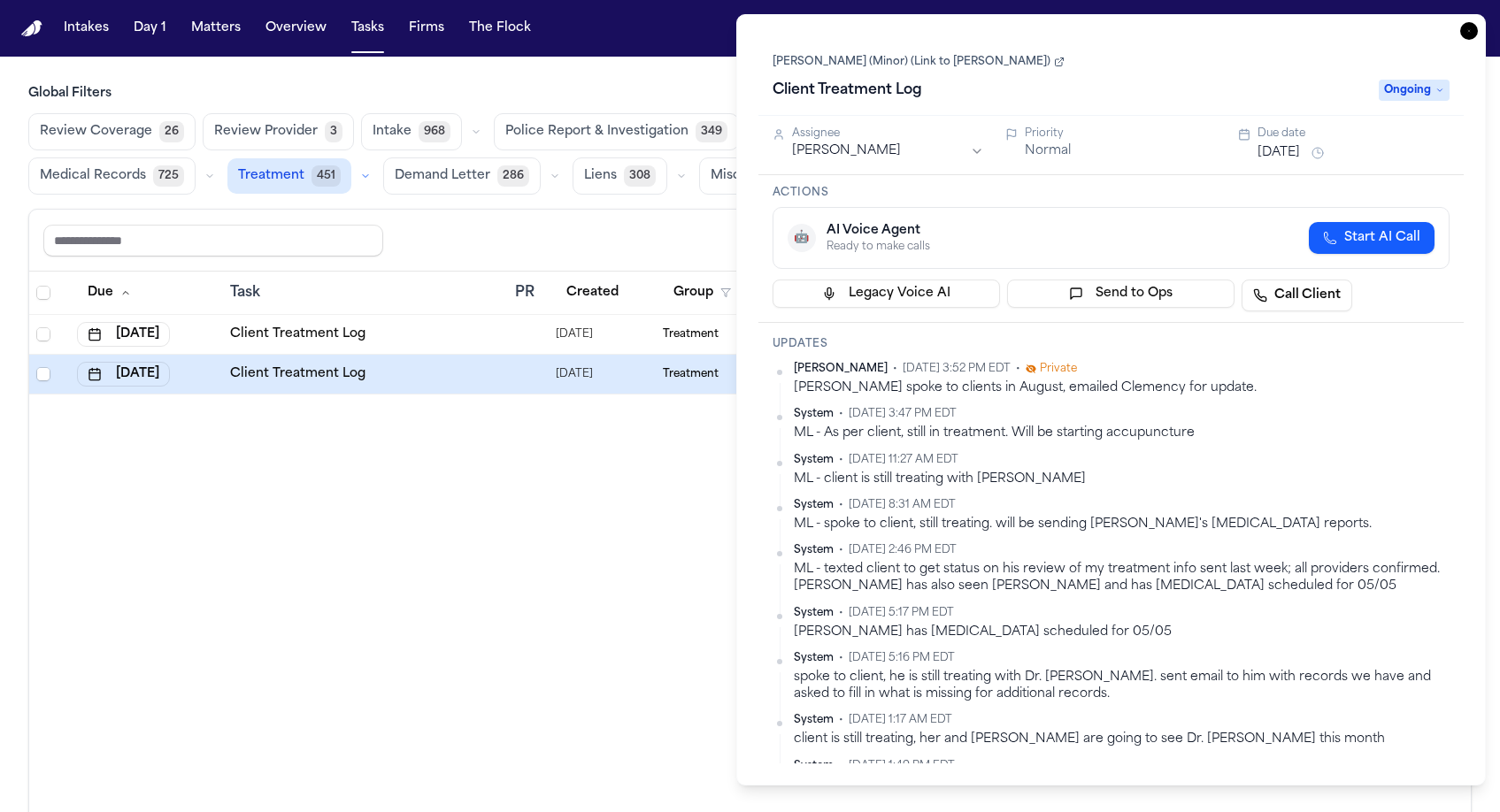
click at [1478, 22] on icon "button" at bounding box center [1469, 31] width 18 height 18
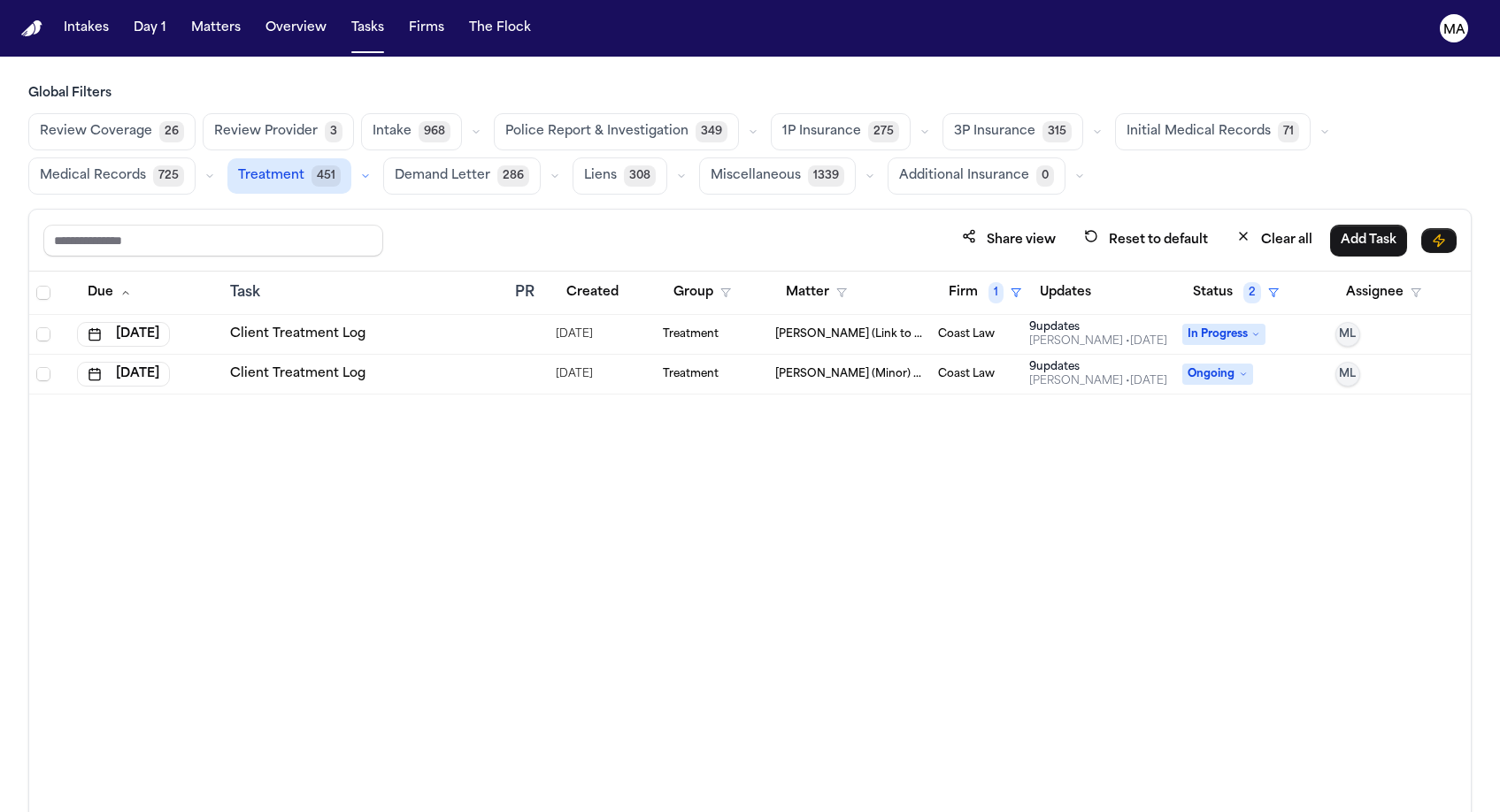
click at [700, 327] on div "Treatment" at bounding box center [712, 334] width 98 height 14
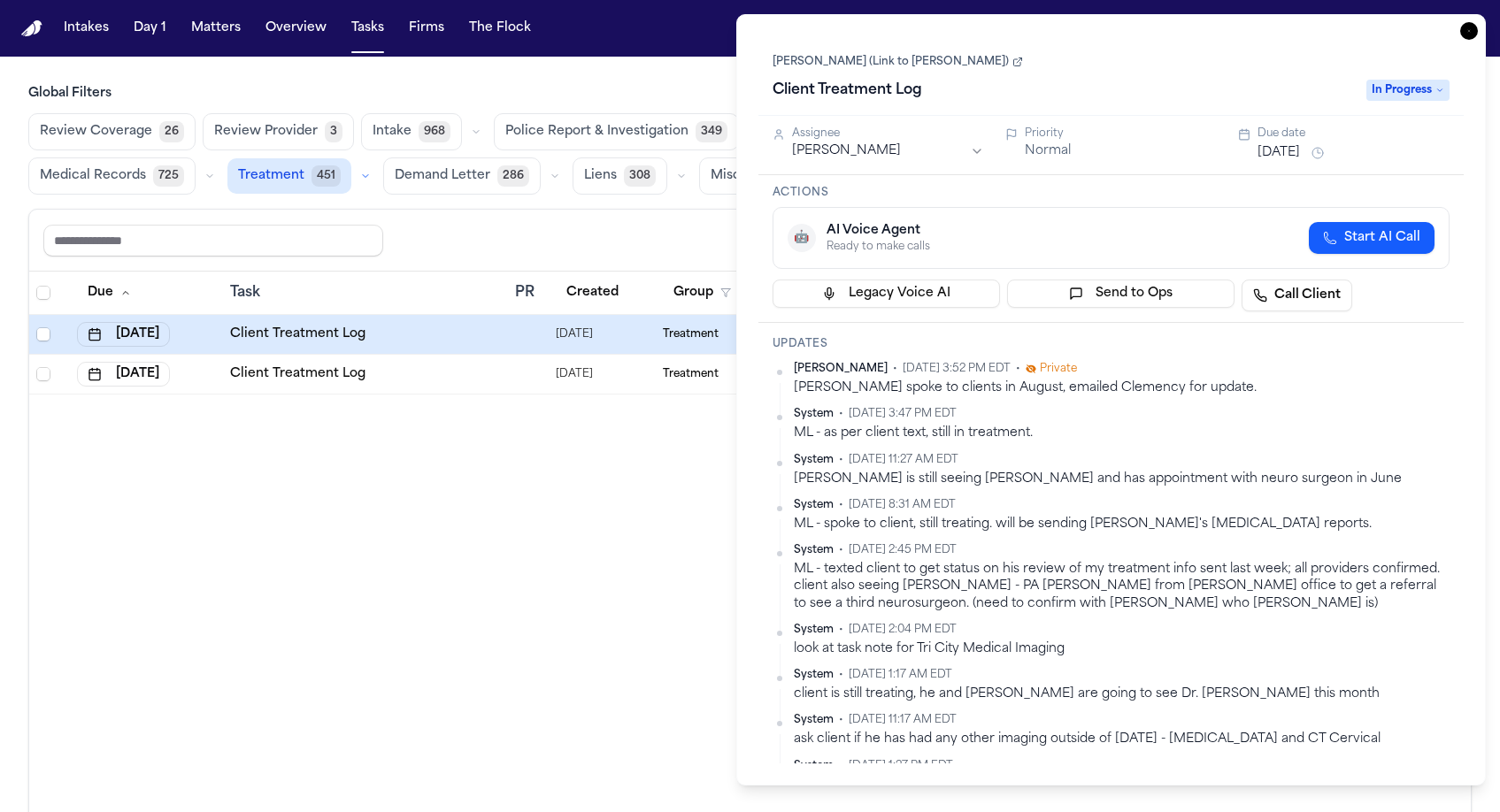
click at [1486, 14] on div "Task Details Lyle Smith (Link to Shayne Smith) Client Treatment Log In Progress…" at bounding box center [1111, 400] width 750 height 771
click at [1478, 22] on icon "button" at bounding box center [1469, 31] width 18 height 18
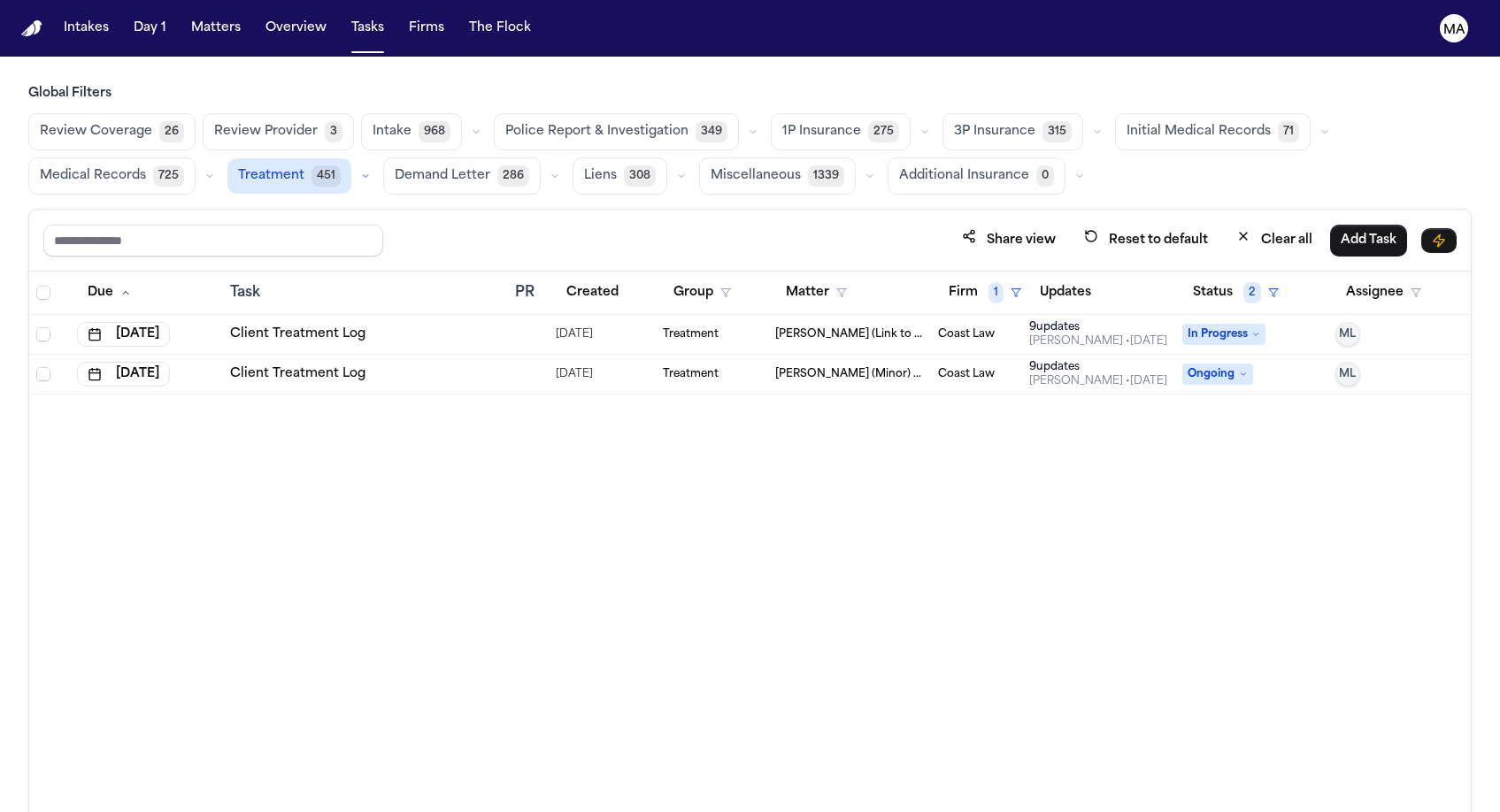
click at [899, 290] on div "Due Task PR Created Group Matter Firm 1 Updates Status 2 Assignee Oct 13, 2025 …" at bounding box center [750, 580] width 1442 height 617
click at [951, 277] on button "Firm 1" at bounding box center [986, 292] width 94 height 32
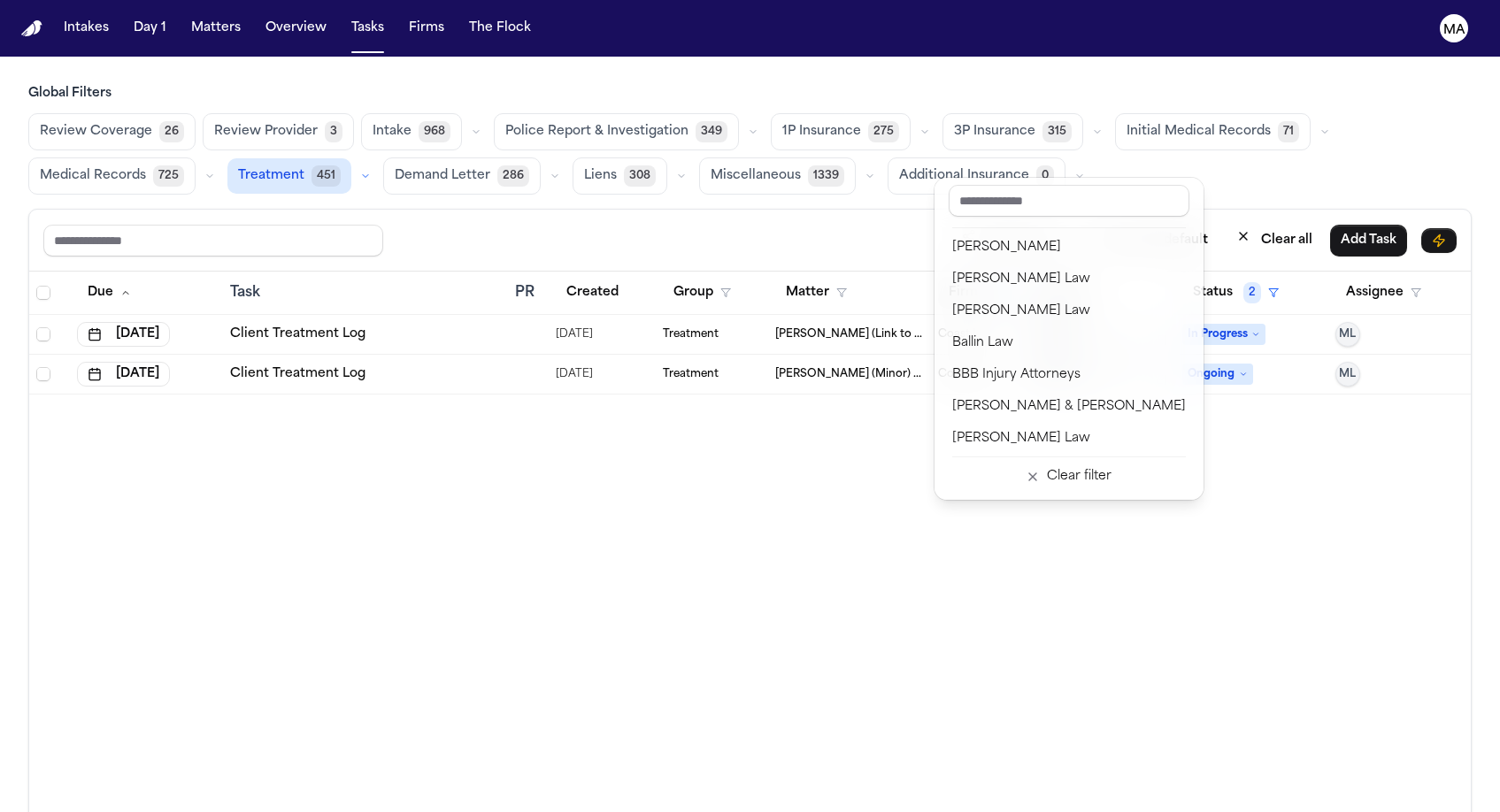
click at [980, 460] on div "Blaska Holm" at bounding box center [1069, 470] width 234 height 21
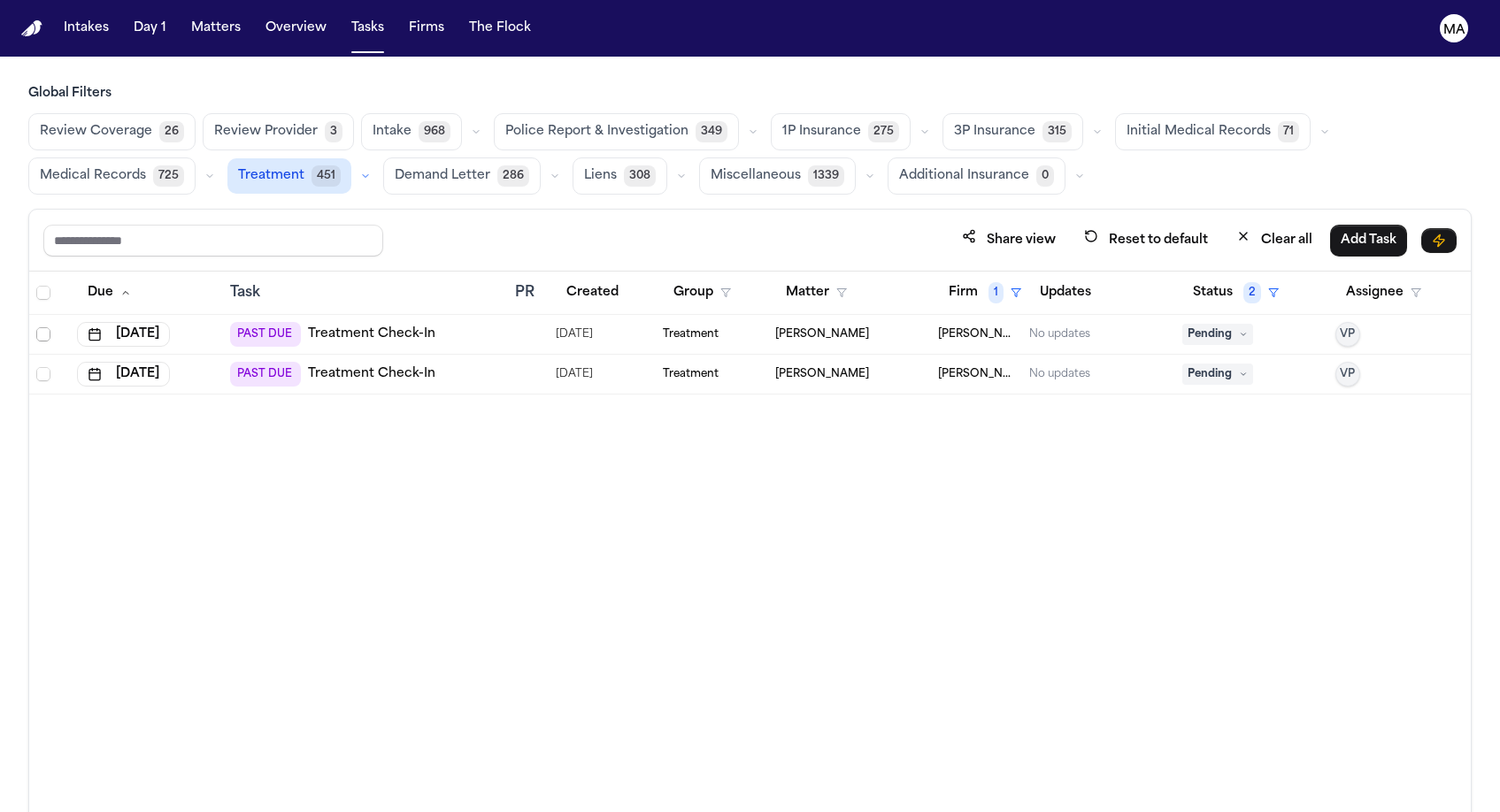
click at [36, 327] on span "Select row" at bounding box center [43, 334] width 14 height 14
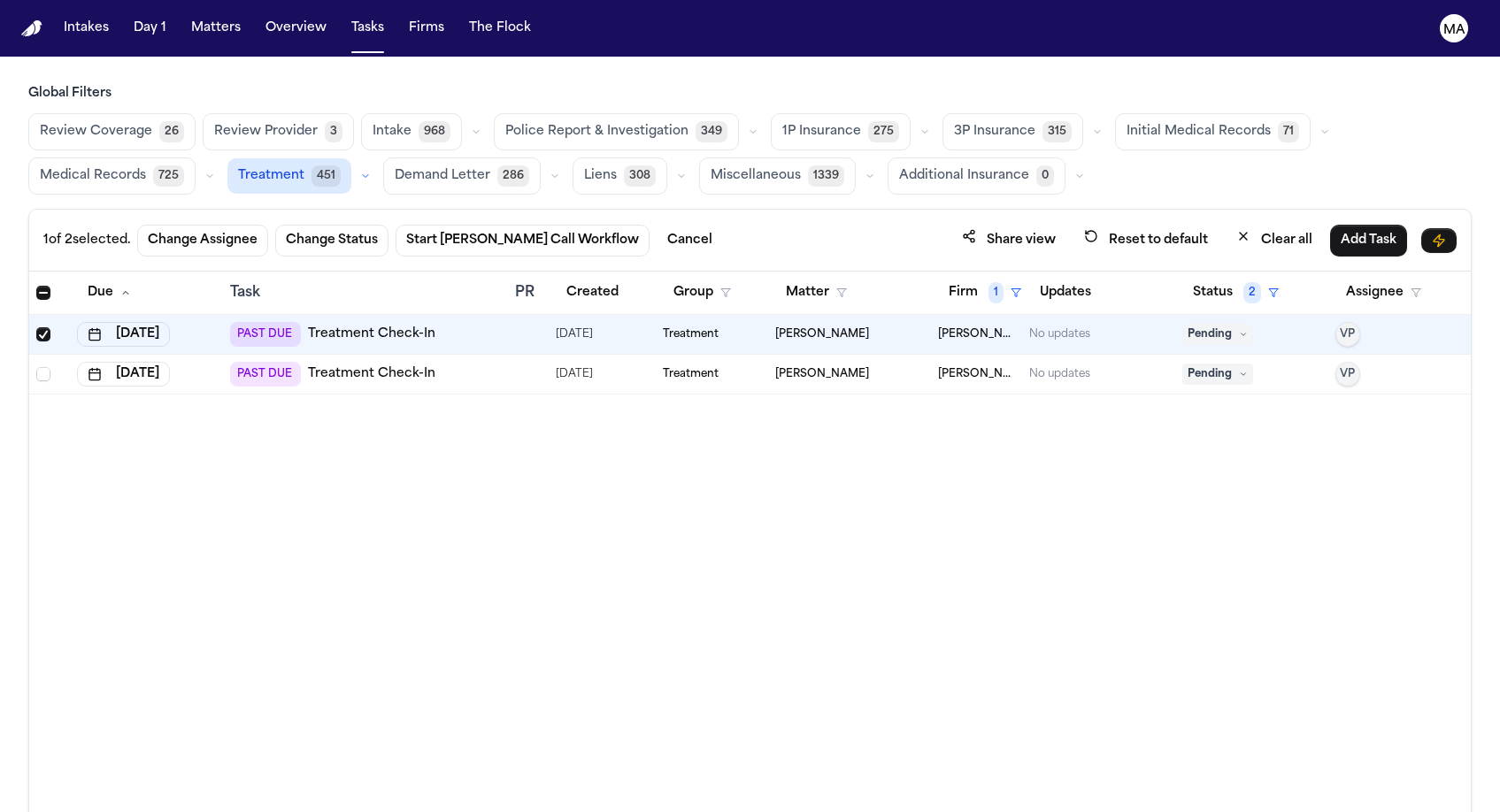
click at [29, 355] on td at bounding box center [49, 375] width 41 height 40
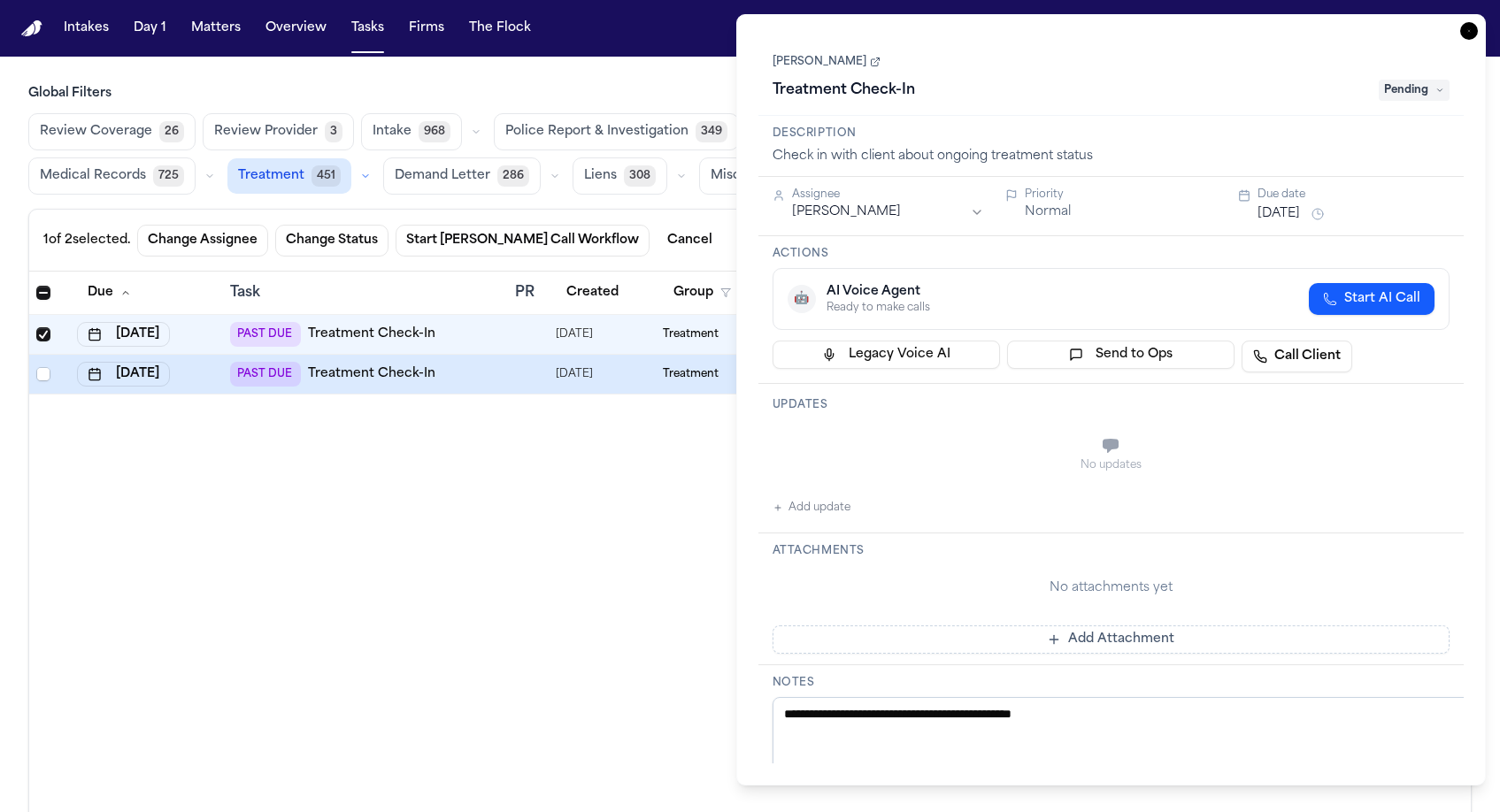
click at [1477, 22] on icon "button" at bounding box center [1469, 31] width 18 height 18
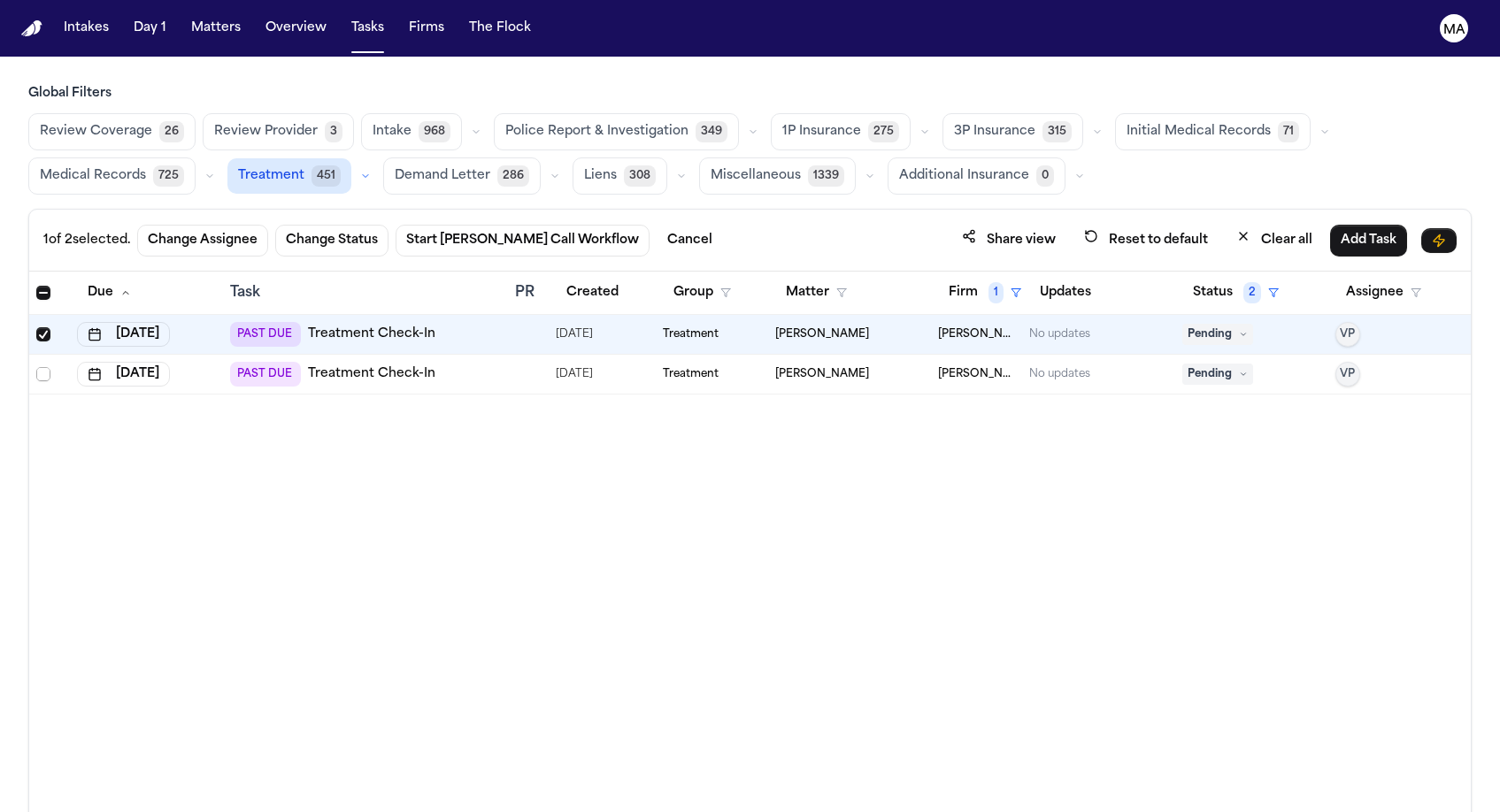
click at [36, 367] on span "Select row" at bounding box center [43, 374] width 14 height 14
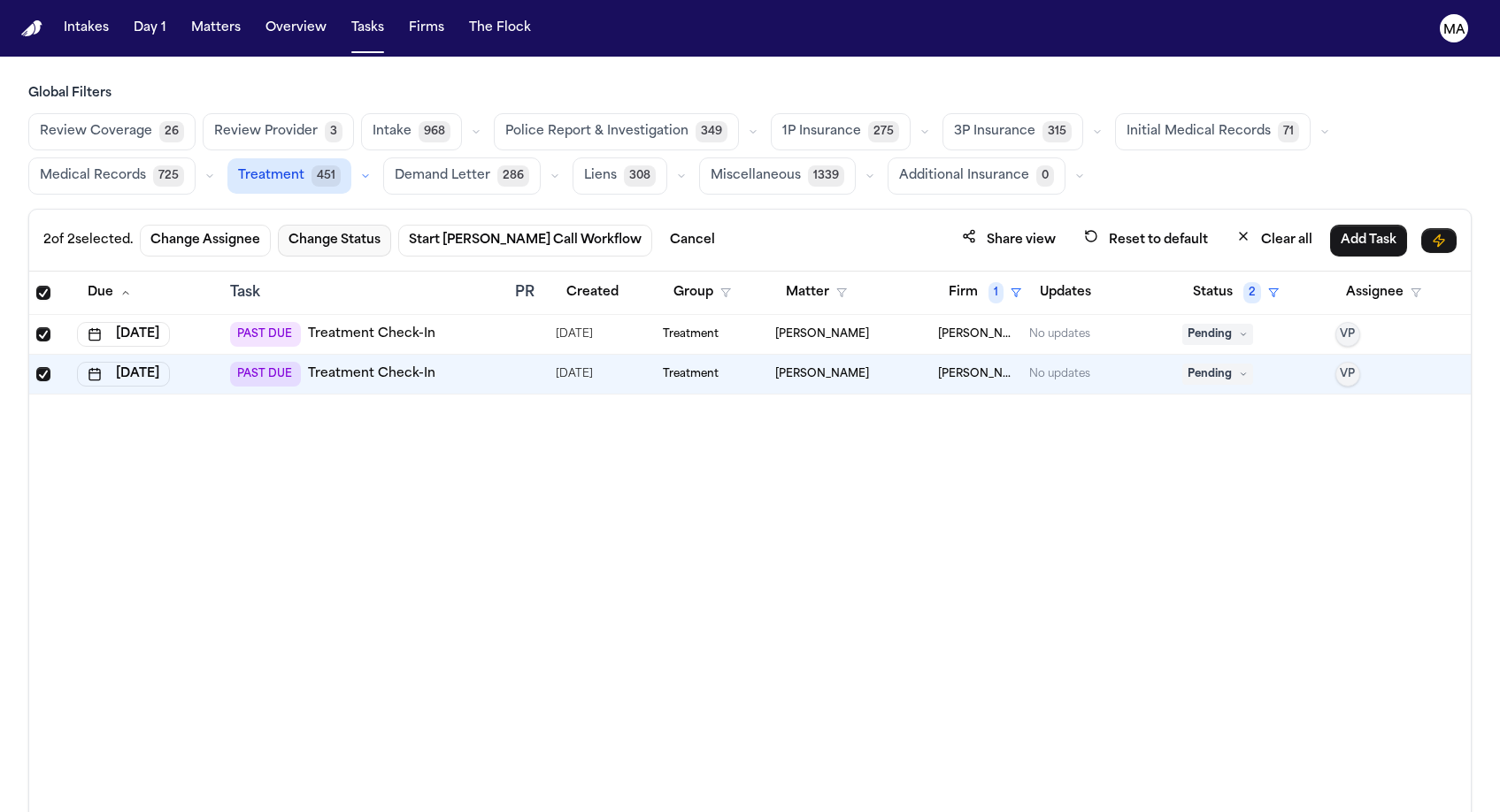
click at [278, 224] on button "Change Status" at bounding box center [334, 240] width 113 height 32
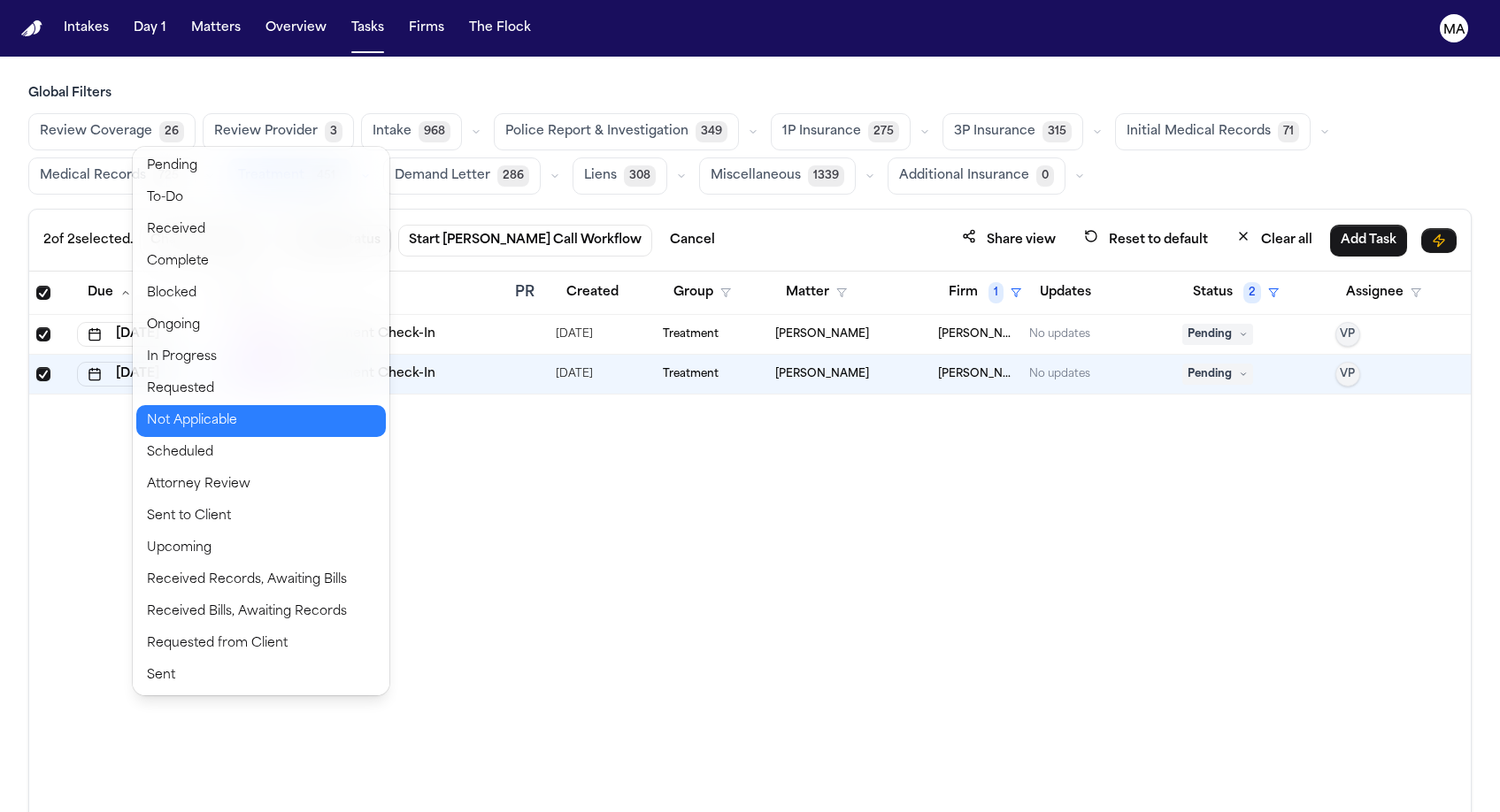
click at [182, 405] on button "Not Applicable" at bounding box center [261, 420] width 250 height 32
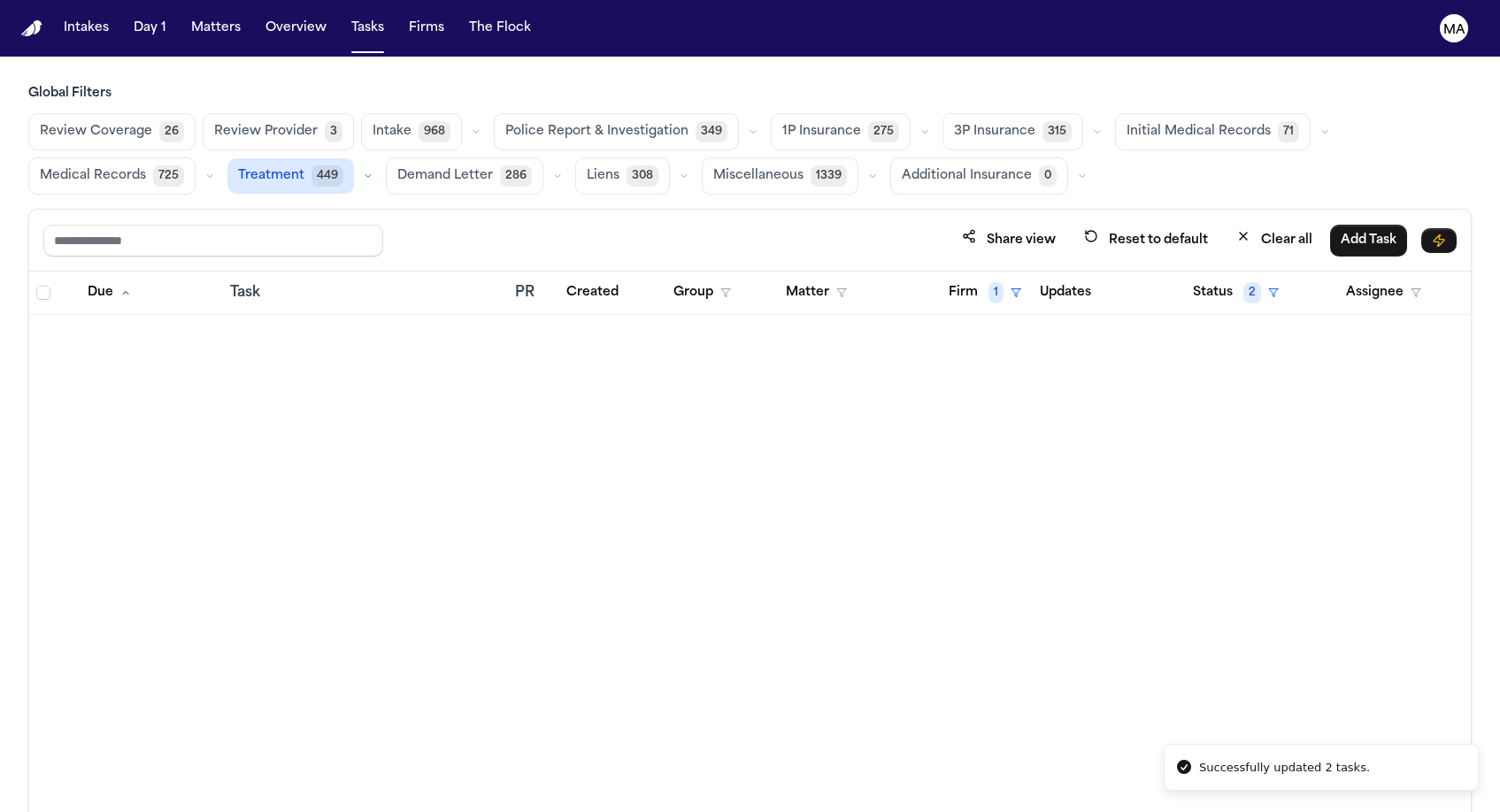
click at [429, 348] on div "Due Task PR Created Group Matter Firm 1 Updates Status 2 Assignee" at bounding box center [750, 580] width 1442 height 617
click at [988, 282] on span "1" at bounding box center [995, 292] width 15 height 21
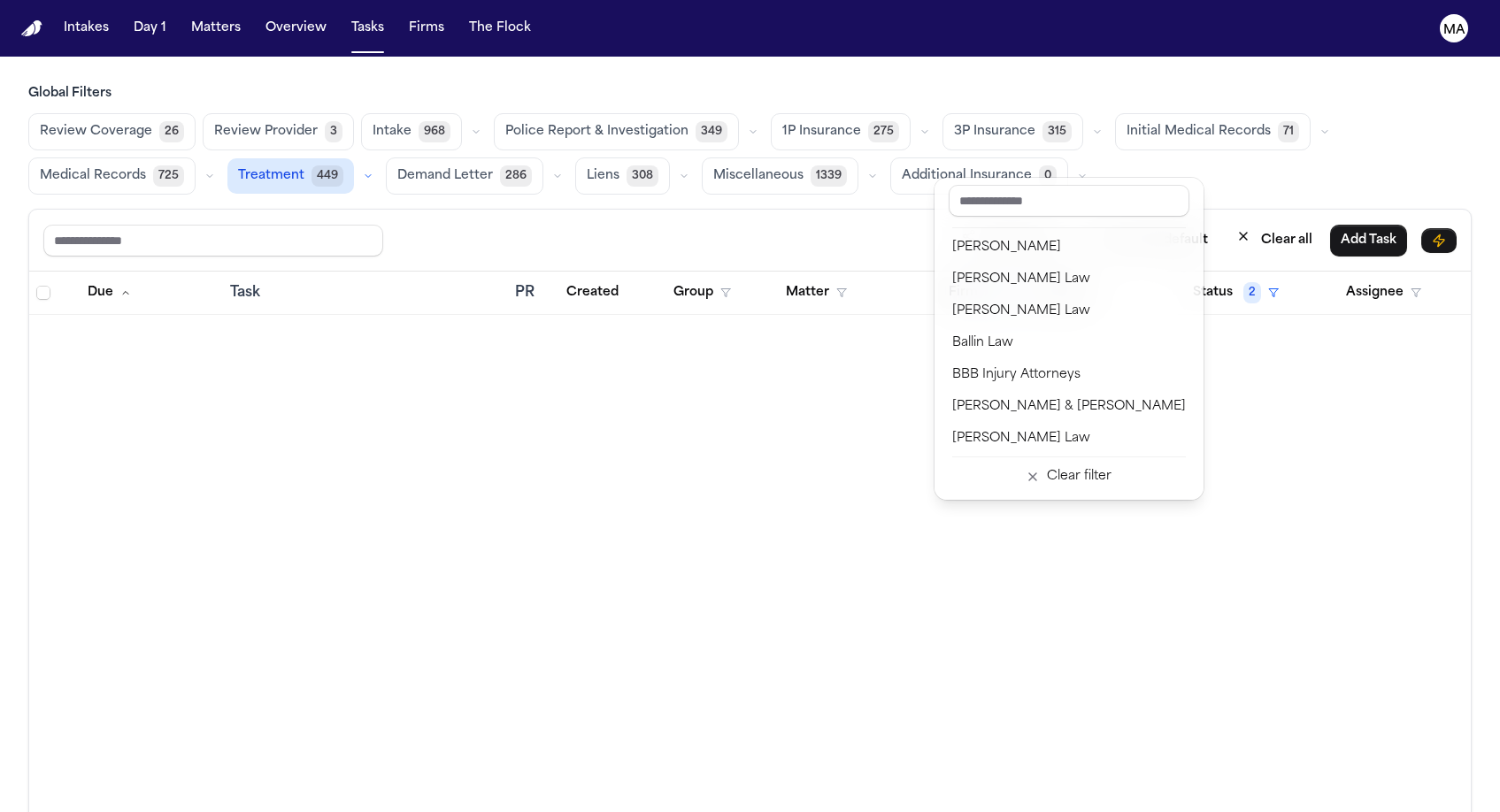
click at [680, 471] on div "Due Task PR Created Group Matter Firm 1 Updates Status 2 Assignee" at bounding box center [750, 580] width 1442 height 617
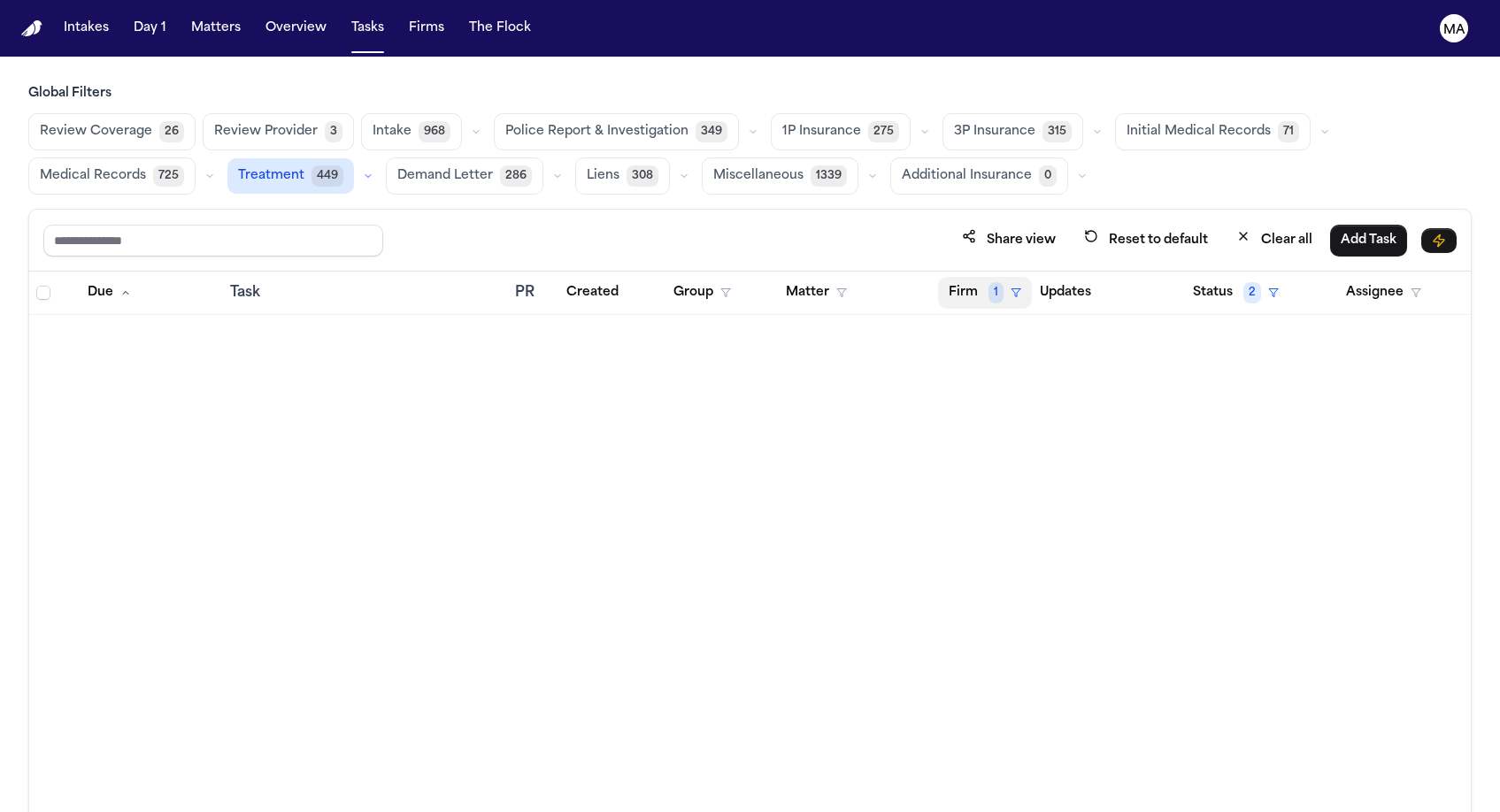
click at [967, 277] on button "Firm 1" at bounding box center [986, 292] width 94 height 32
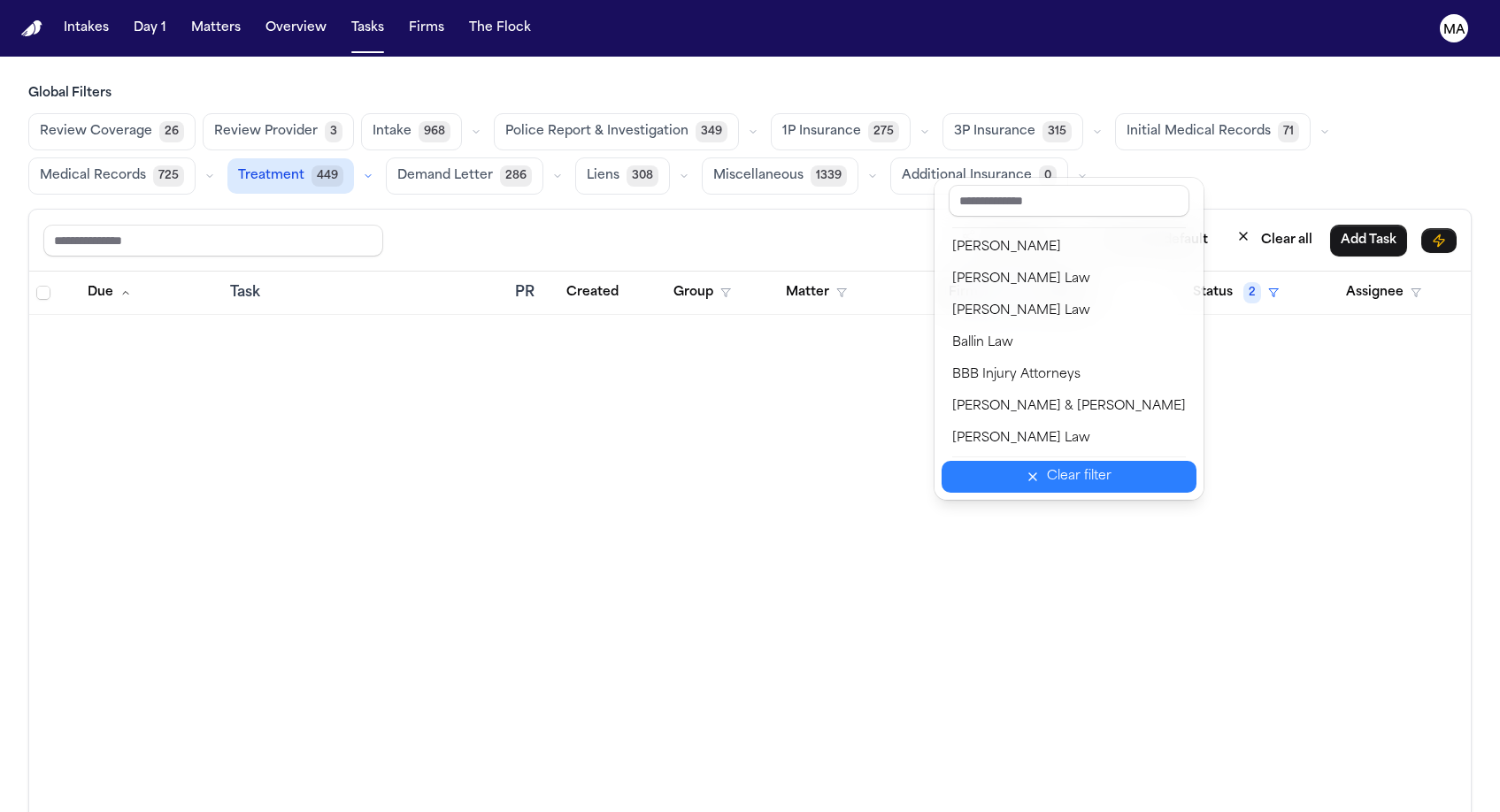
click at [1047, 466] on div "Clear filter" at bounding box center [1079, 476] width 64 height 21
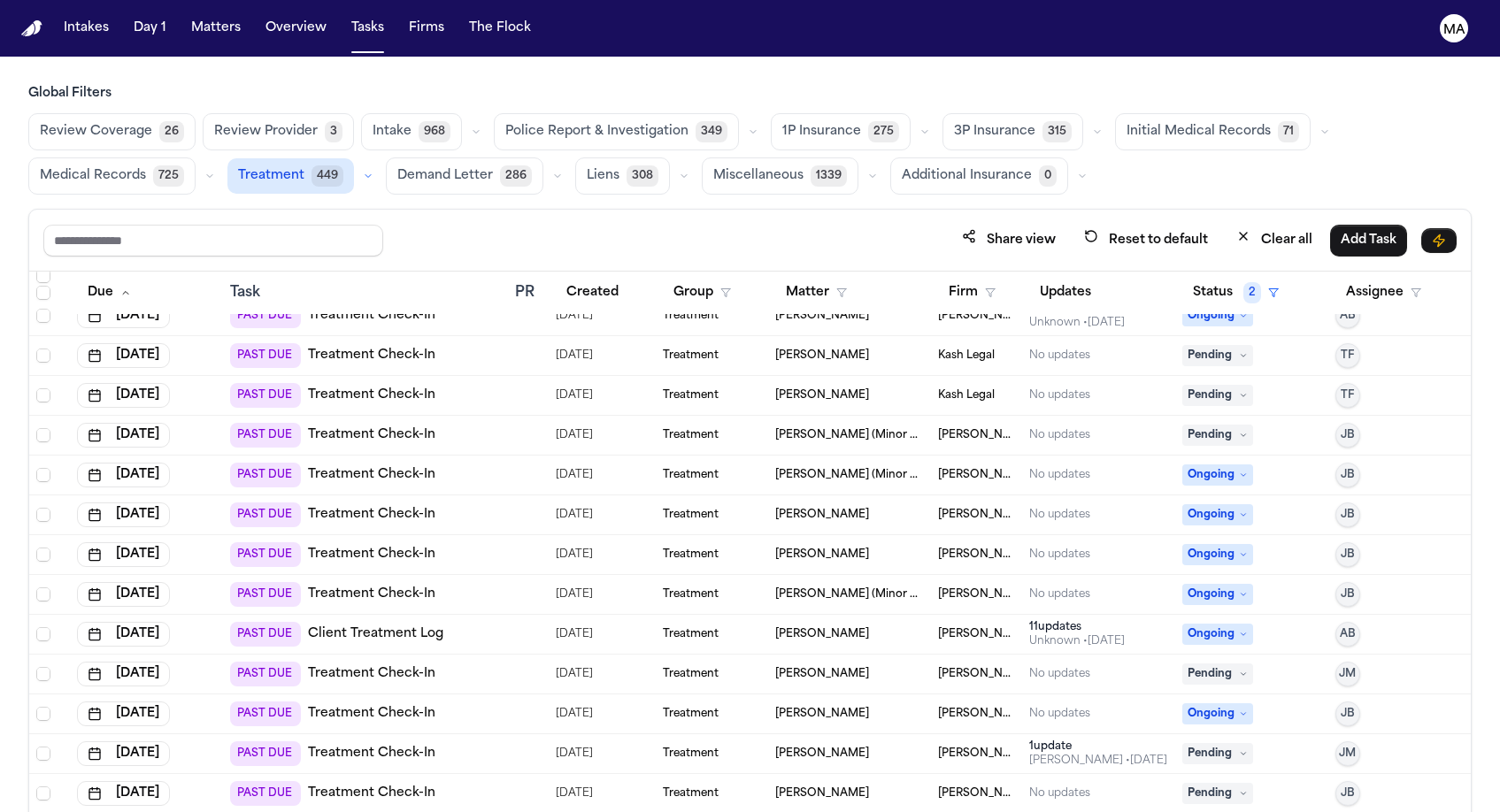
scroll to position [1726, 0]
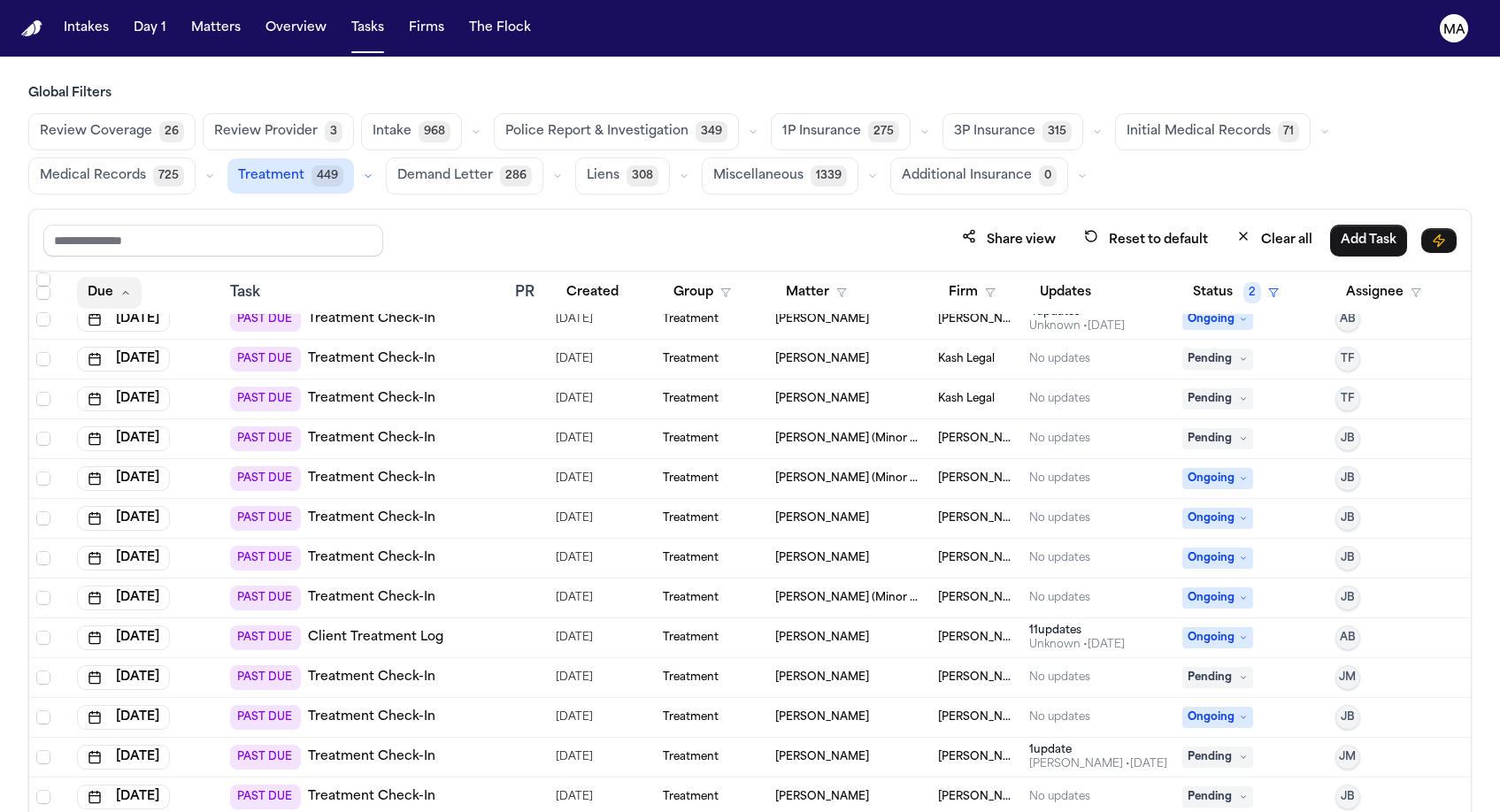
click at [77, 277] on button "Due" at bounding box center [109, 292] width 64 height 32
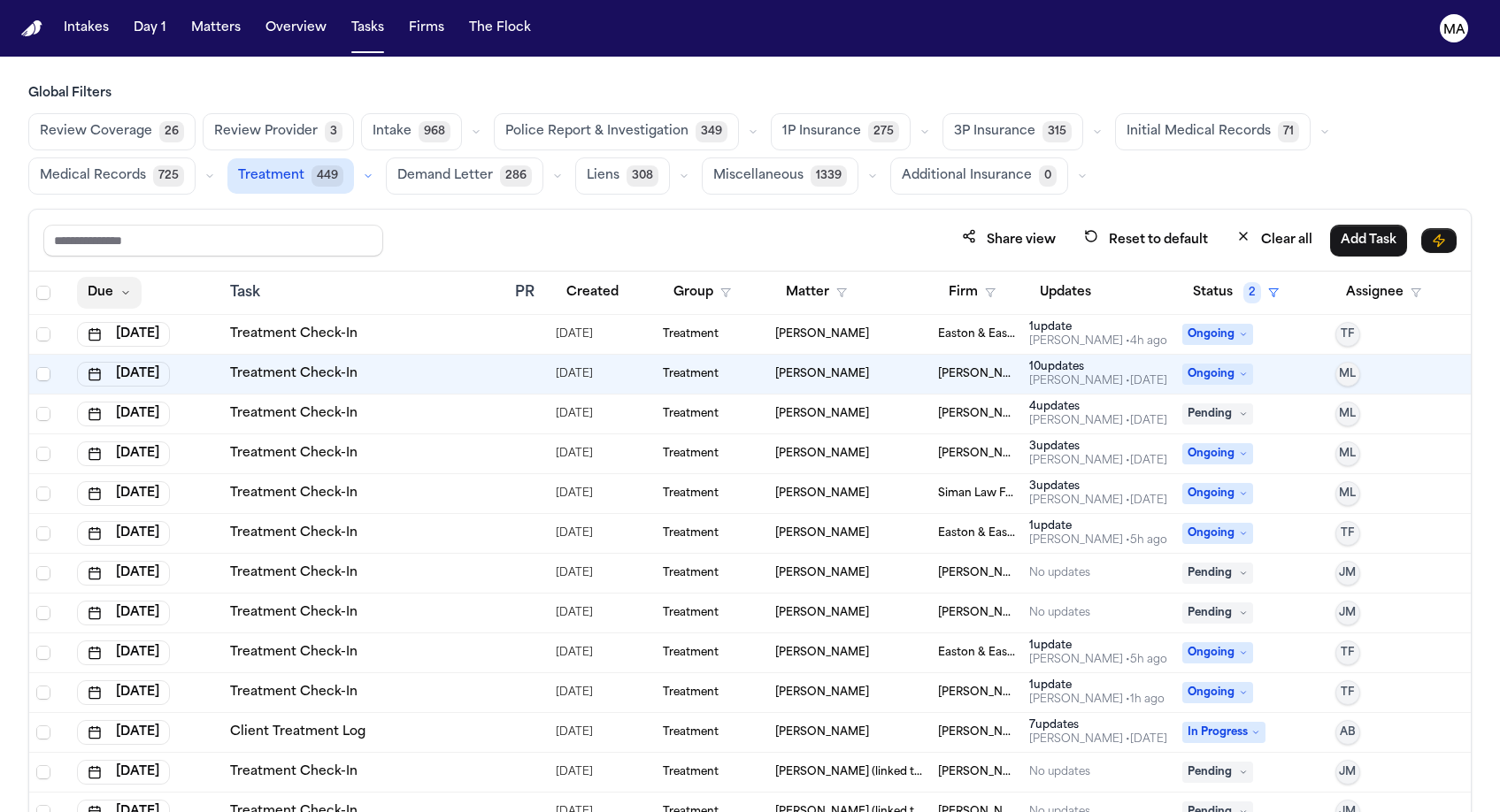
click at [79, 277] on button "Due" at bounding box center [109, 292] width 64 height 32
click at [77, 277] on button "Due" at bounding box center [101, 292] width 47 height 32
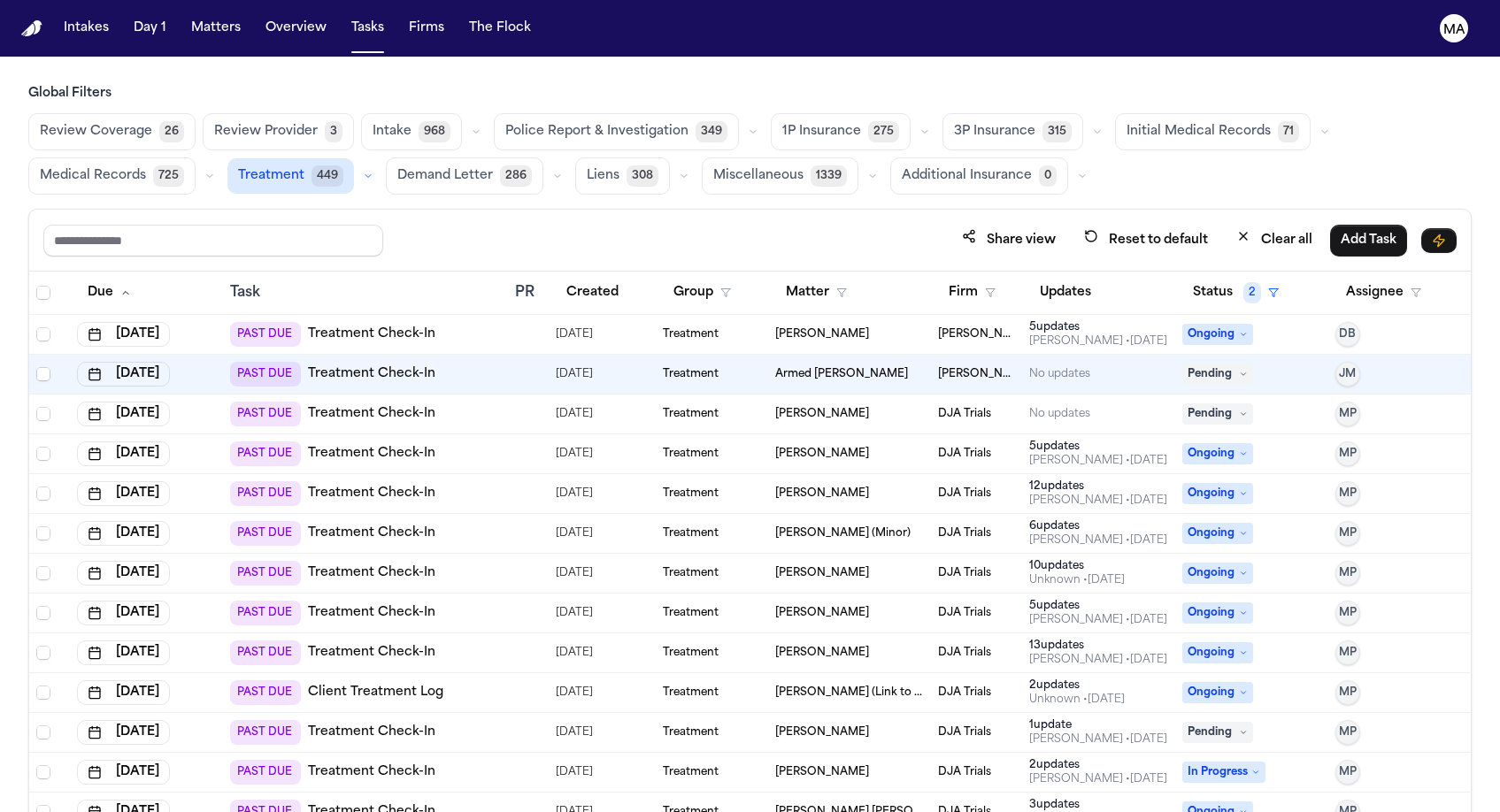
click at [310, 224] on div "Share view Reset to default Clear all Add Task" at bounding box center [750, 240] width 1413 height 33
click at [951, 277] on button "Firm" at bounding box center [972, 292] width 68 height 32
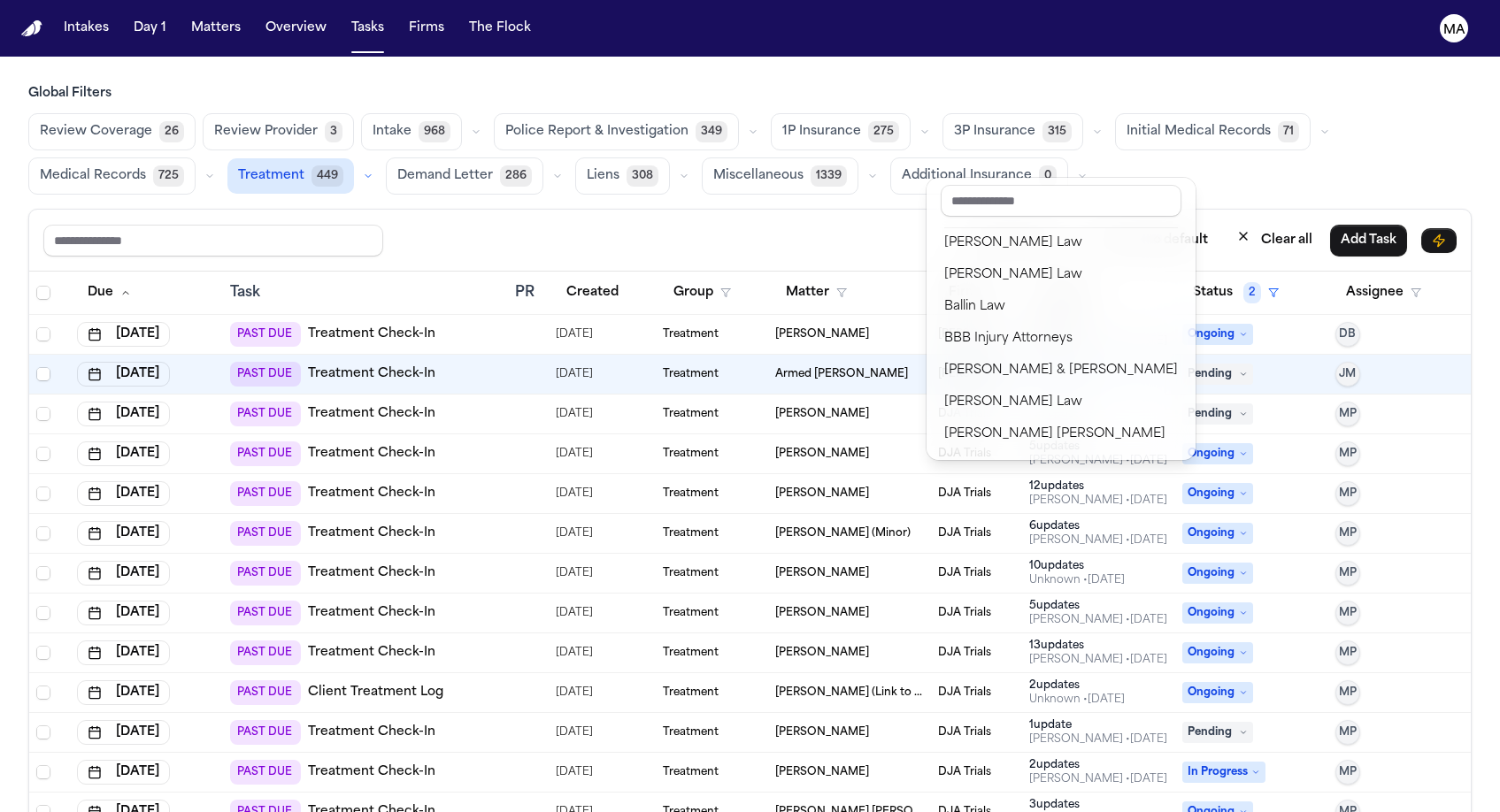
scroll to position [52, 0]
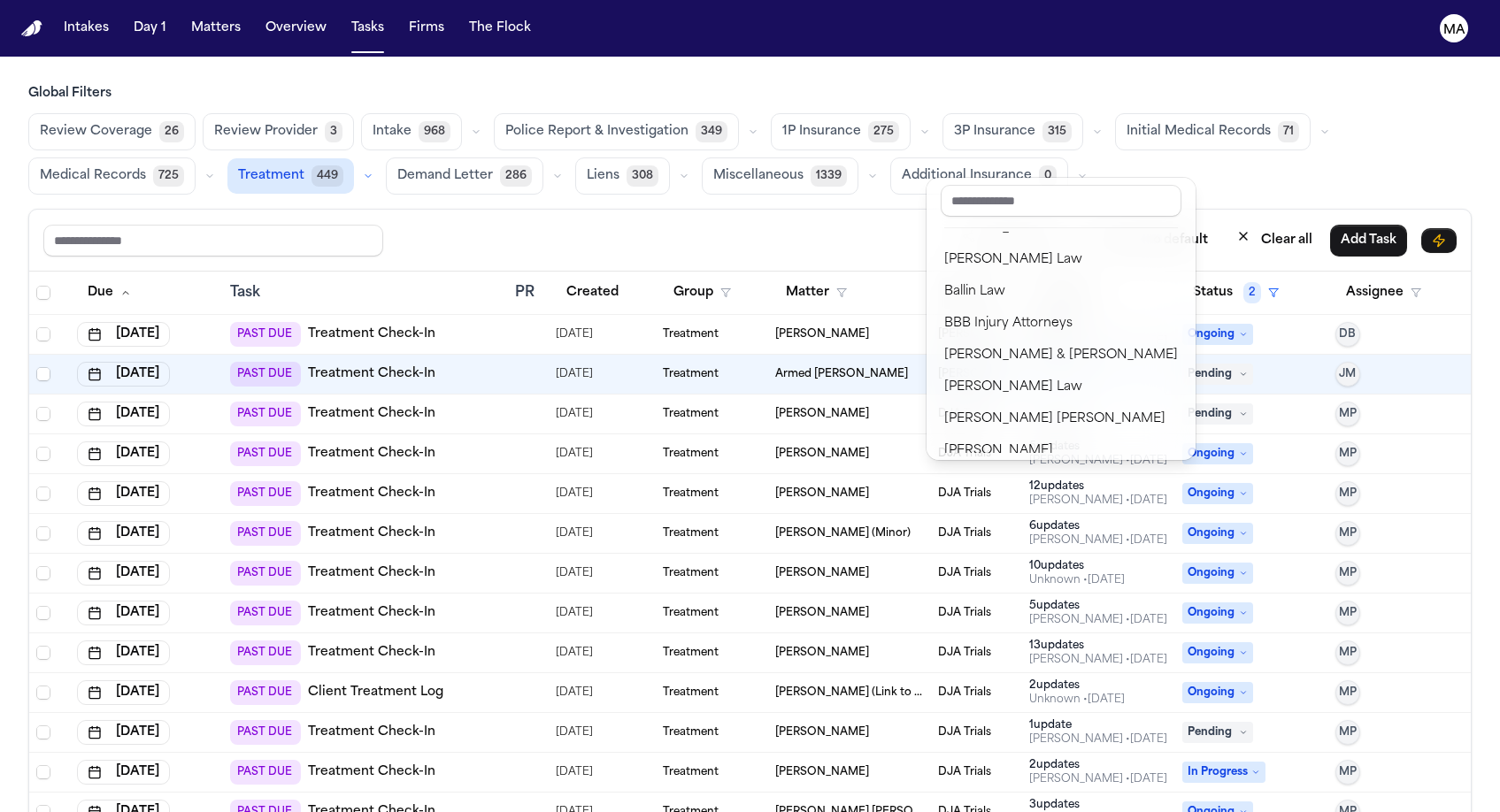
click at [995, 786] on button "DJA Trials" at bounding box center [1061, 801] width 255 height 32
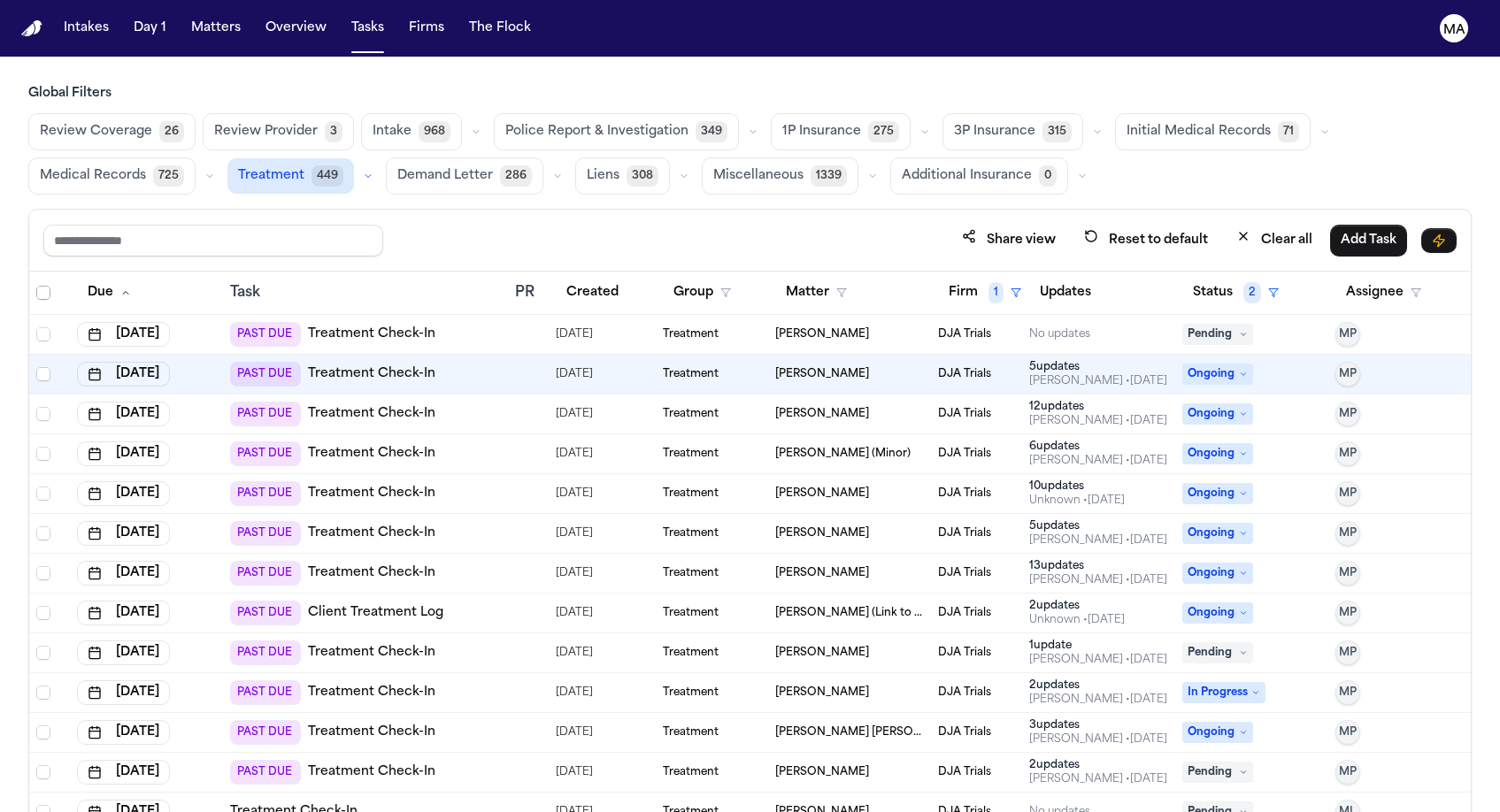
click at [36, 286] on span "Select all" at bounding box center [43, 293] width 14 height 14
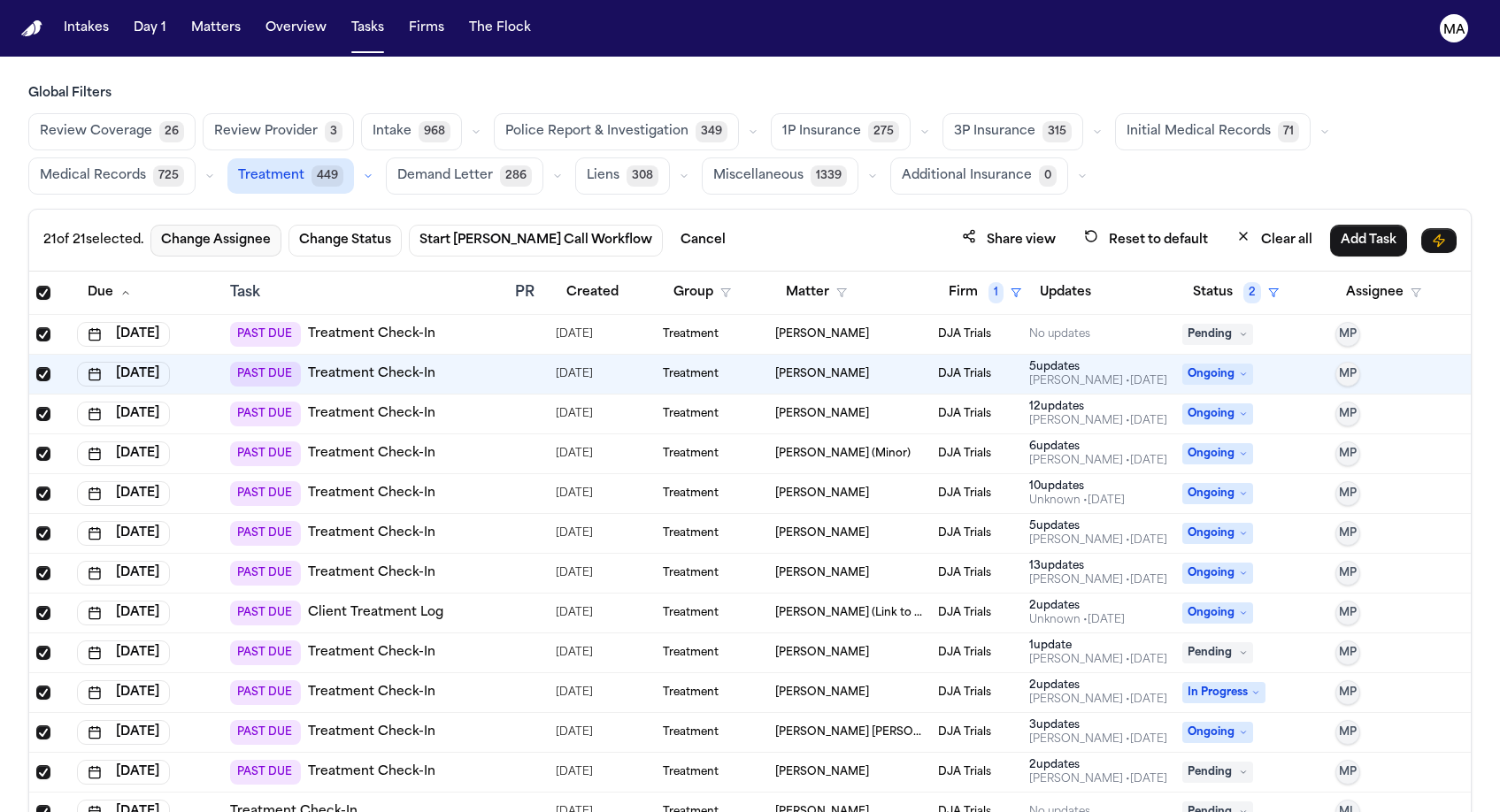
click at [150, 224] on button "Change Assignee" at bounding box center [216, 240] width 131 height 32
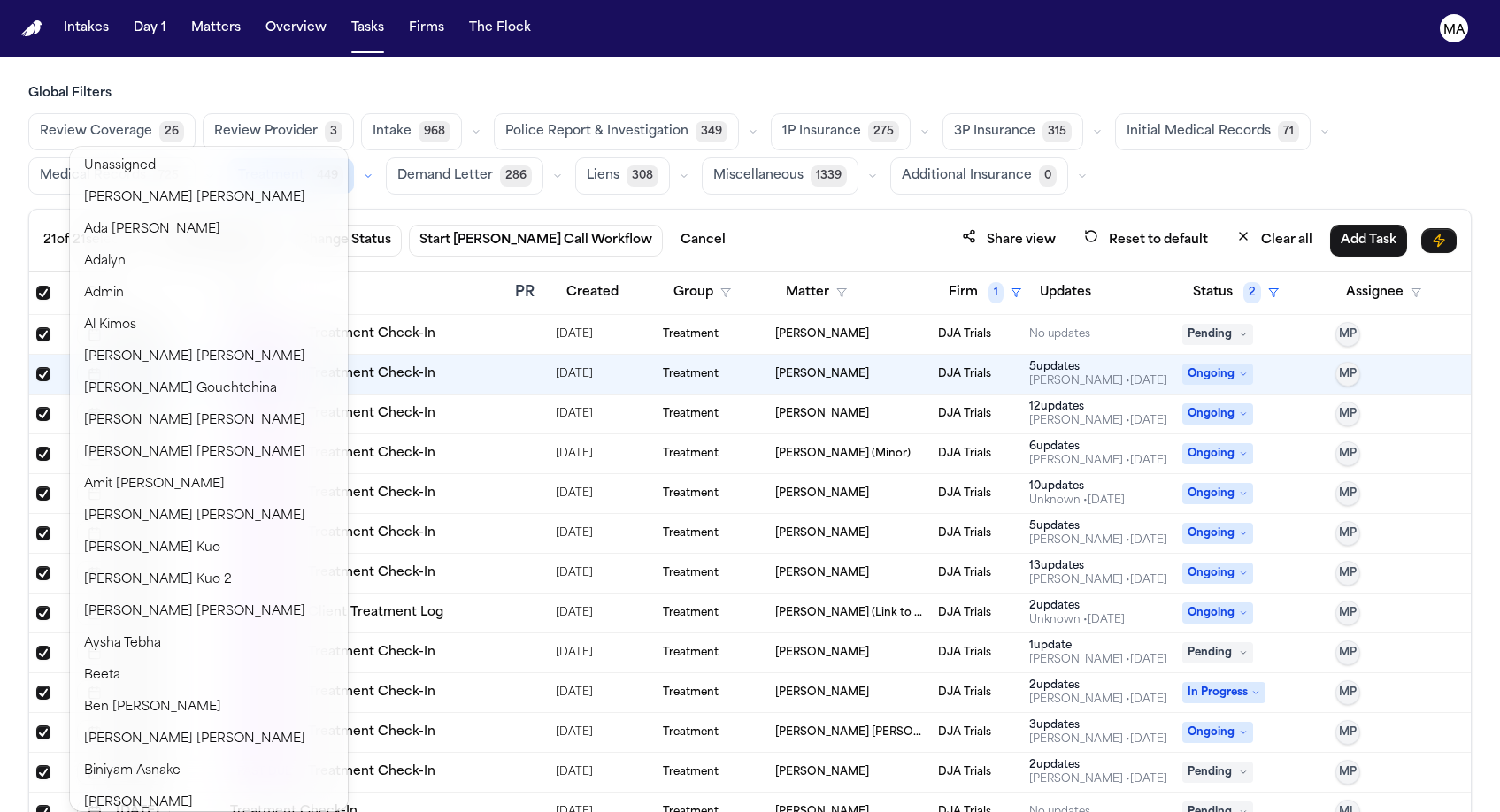
scroll to position [155, 0]
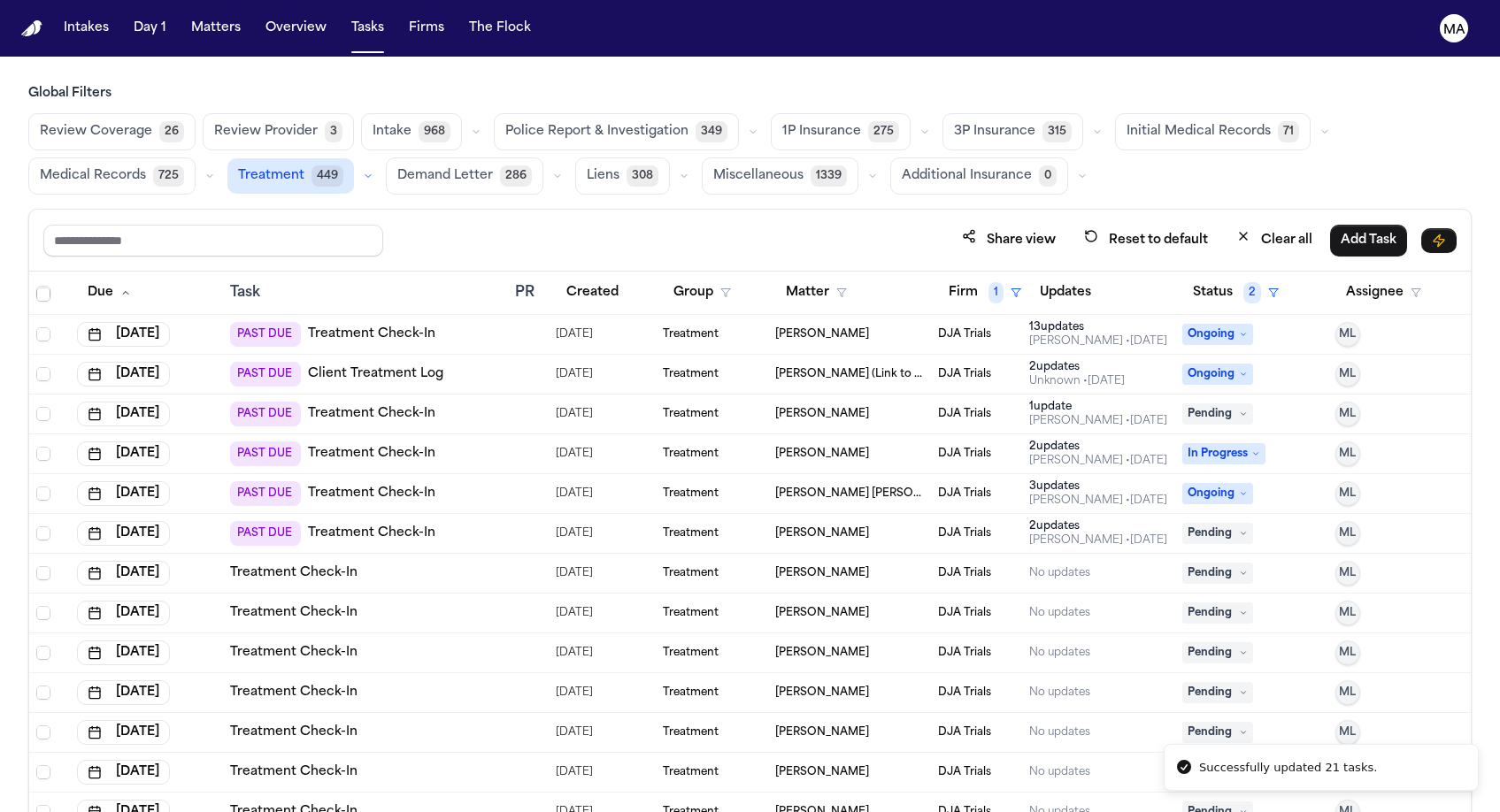
scroll to position [0, 0]
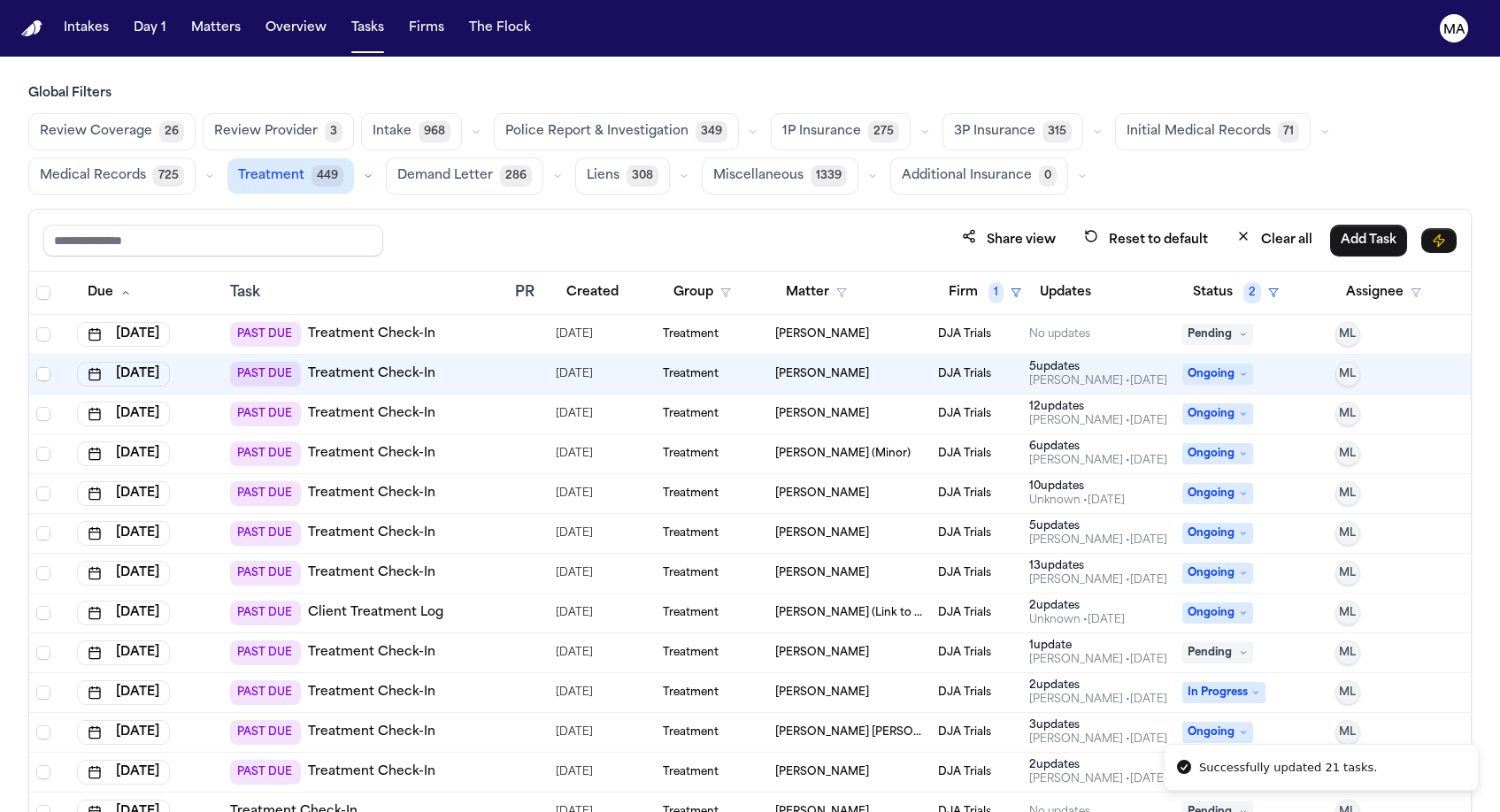
click at [924, 113] on div "Review Coverage 26 Review Provider 3 Intake 968 Police Report & Investigation 3…" at bounding box center [749, 154] width 1443 height 81
click at [949, 277] on button "Firm 1" at bounding box center [986, 292] width 94 height 32
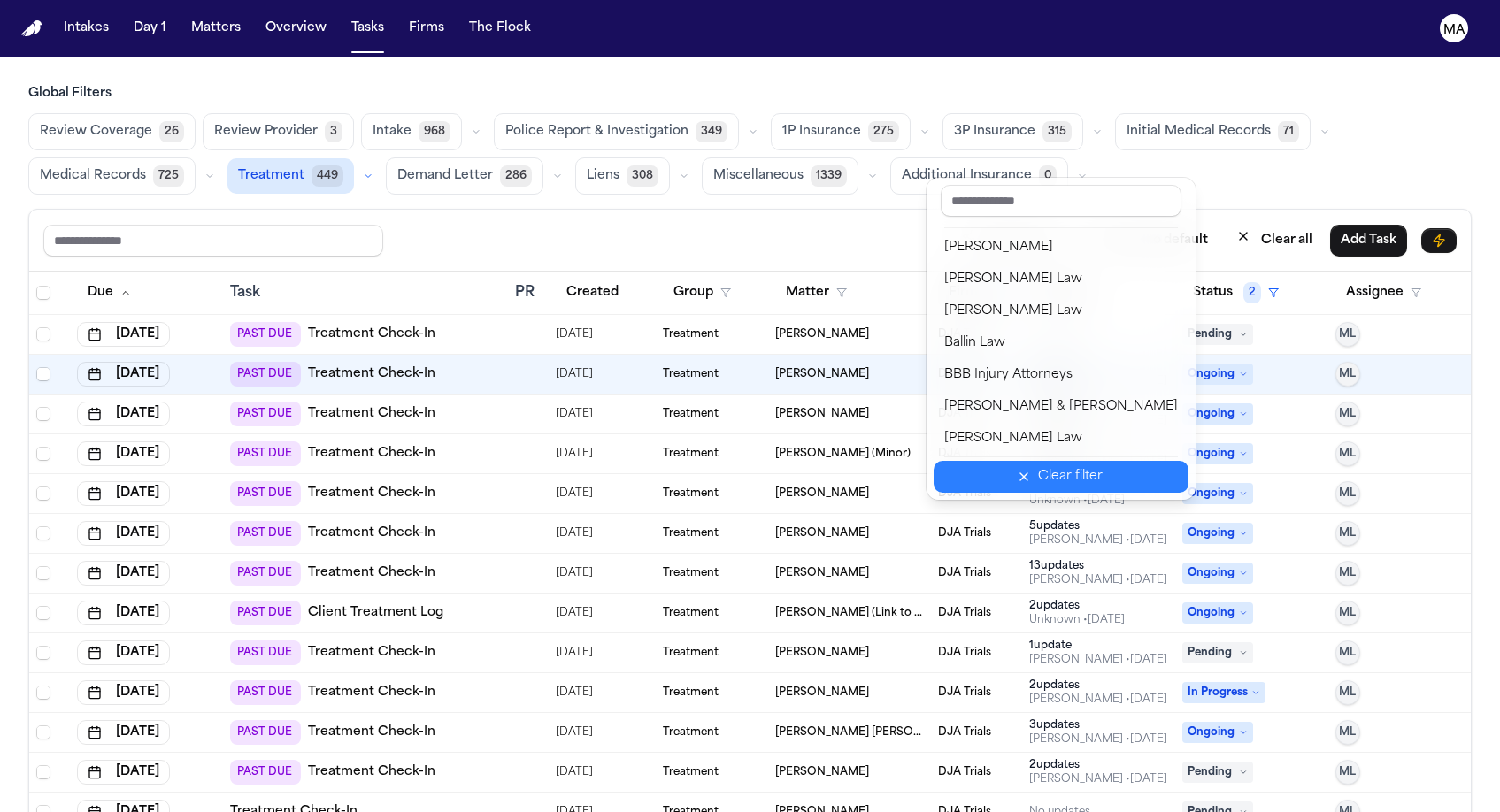
click at [1038, 466] on div "Clear filter" at bounding box center [1070, 476] width 64 height 21
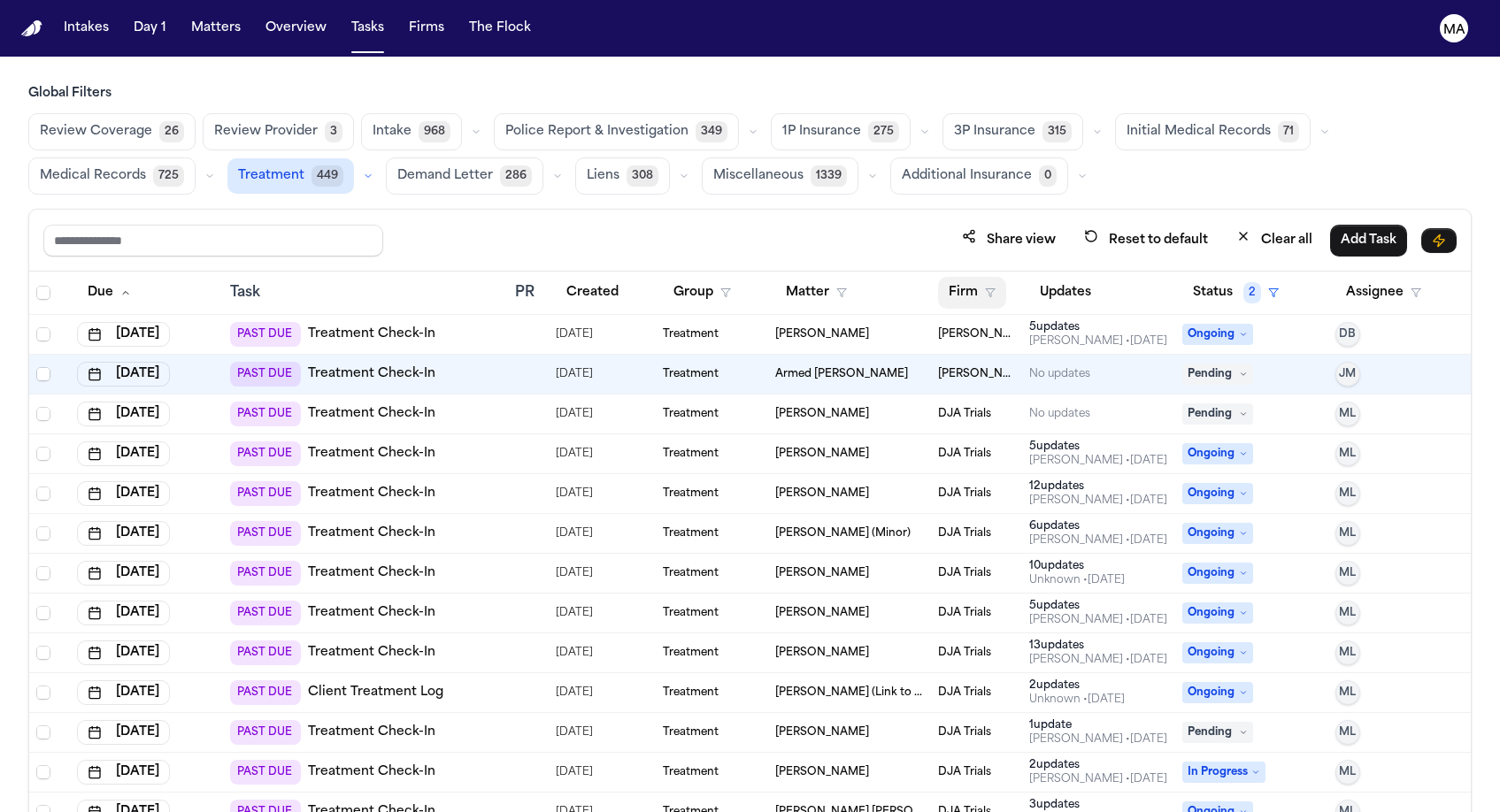
click at [941, 277] on button "Firm" at bounding box center [972, 292] width 68 height 32
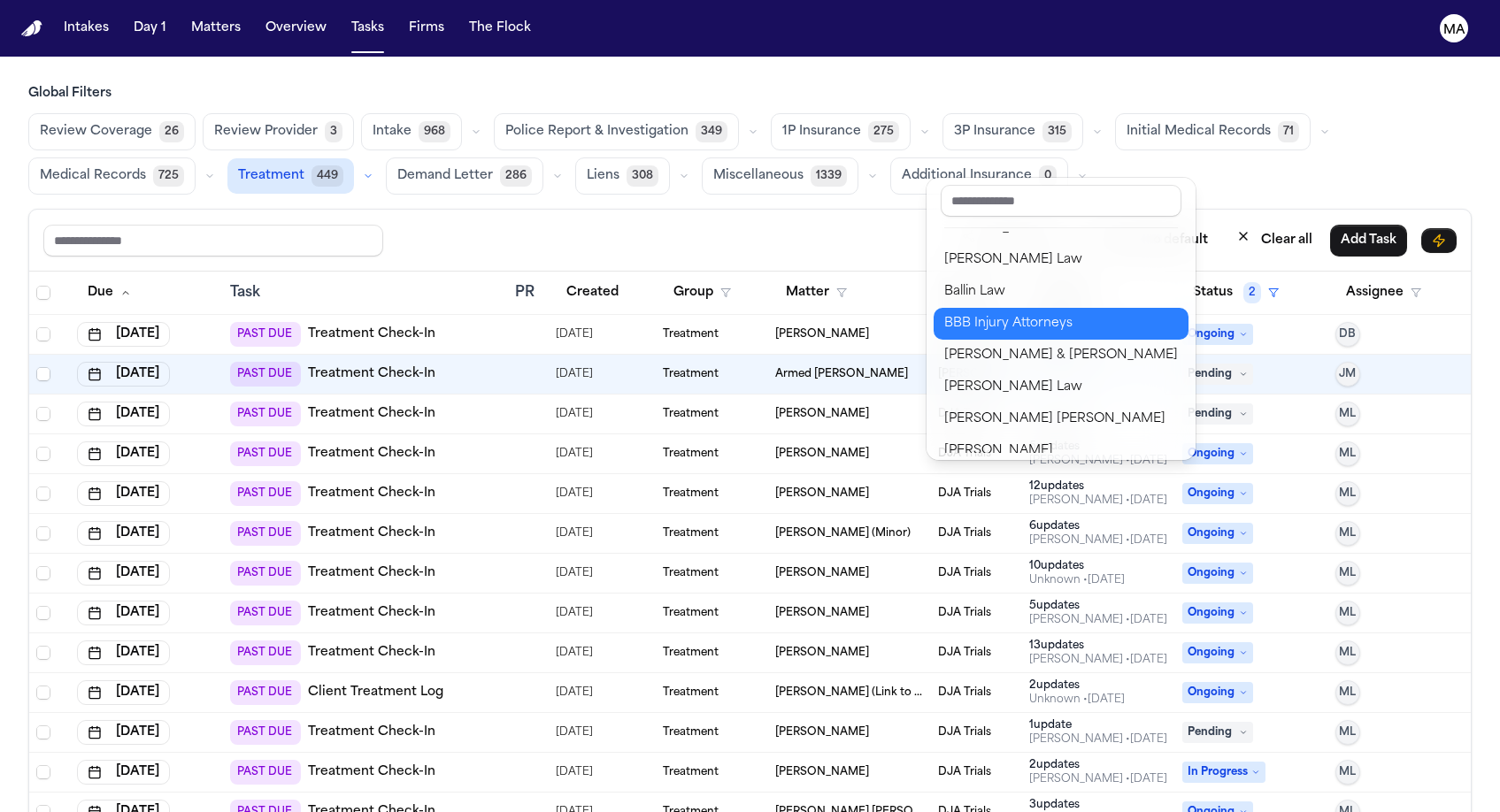
scroll to position [84, 0]
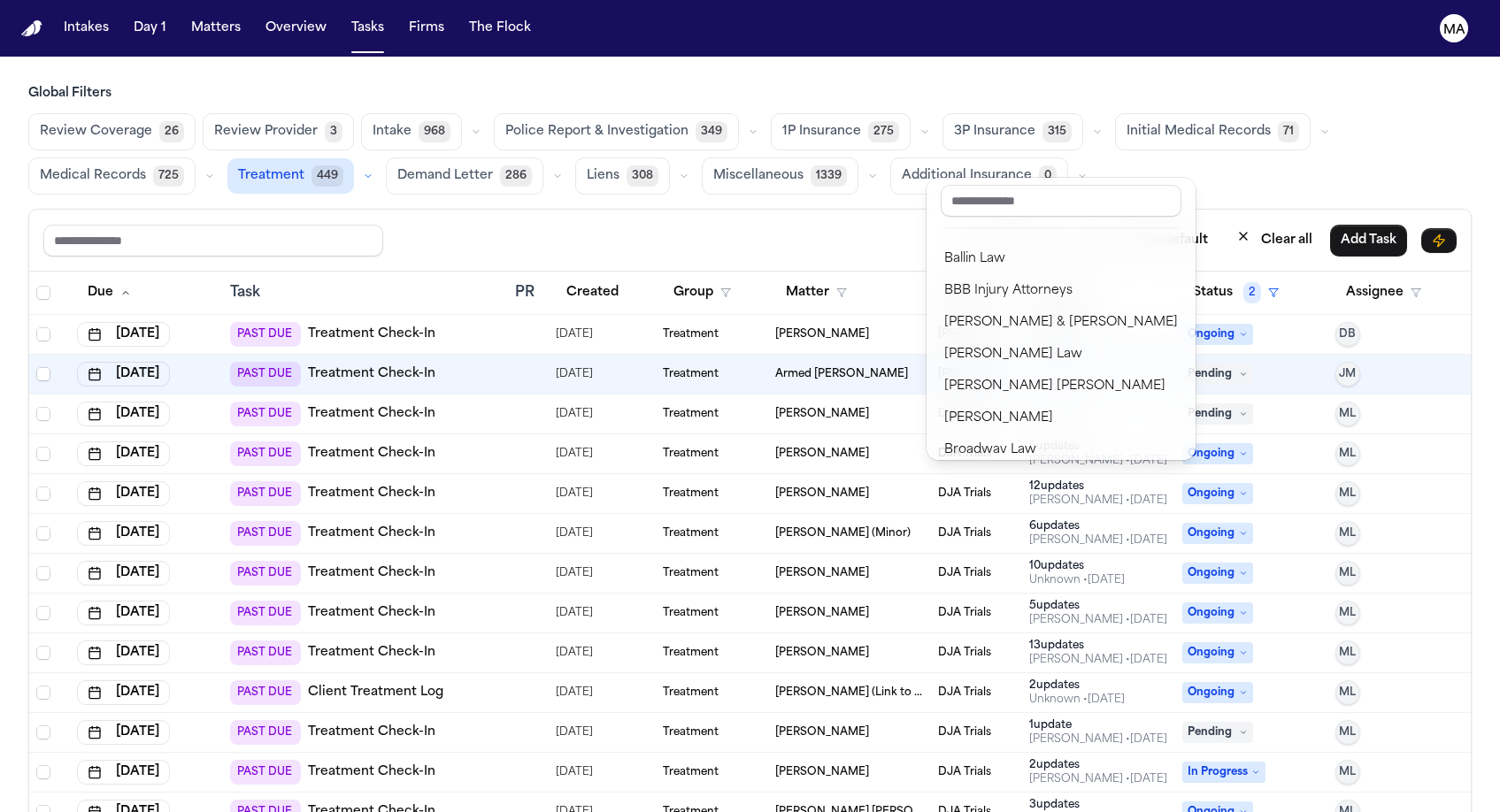
click at [970, 758] on div "DJA Trials" at bounding box center [1061, 768] width 234 height 21
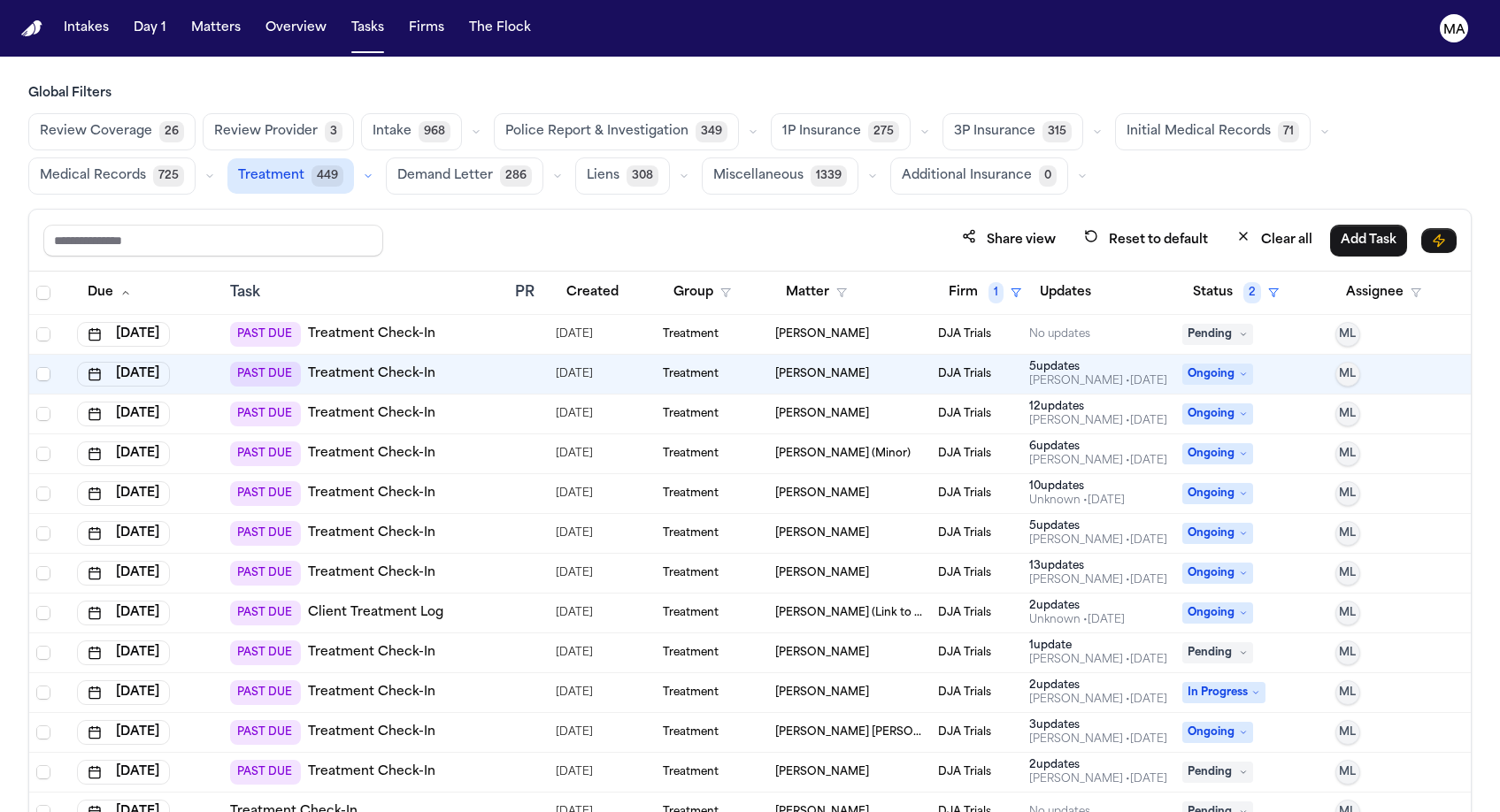
click at [36, 286] on span "Select all" at bounding box center [43, 293] width 14 height 14
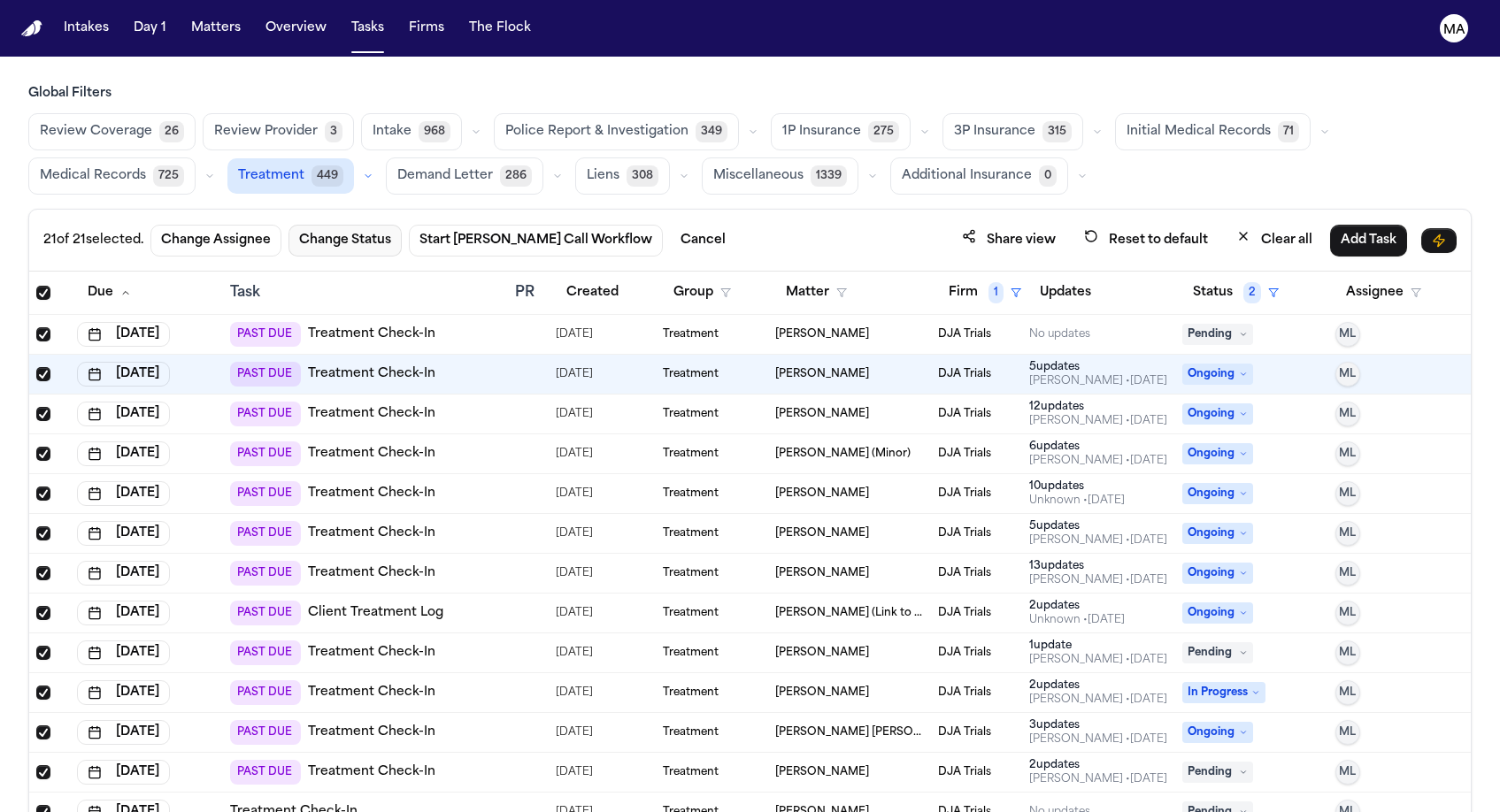
click at [288, 224] on button "Change Status" at bounding box center [344, 240] width 113 height 32
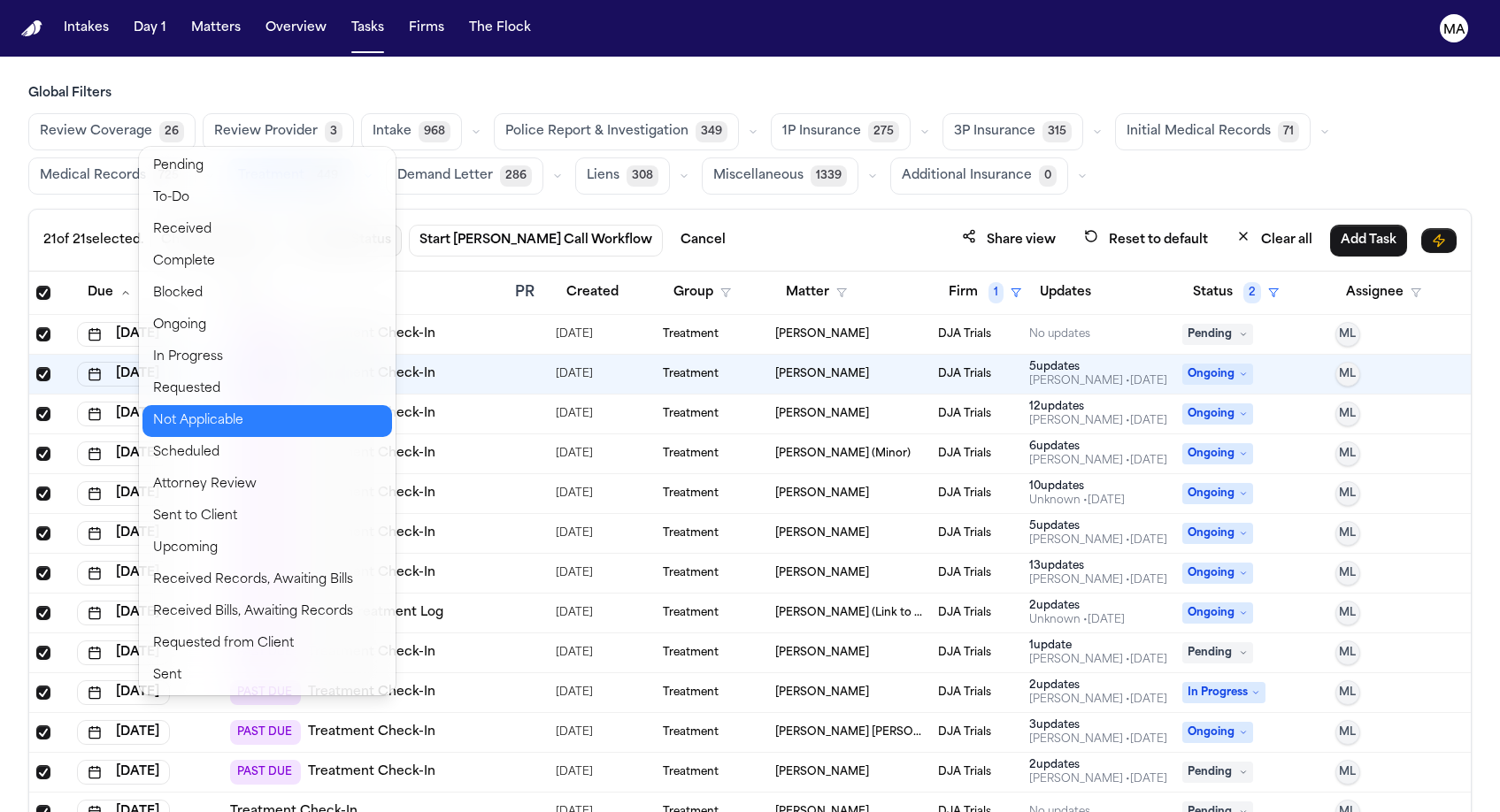
click at [188, 405] on button "Not Applicable" at bounding box center [267, 420] width 250 height 32
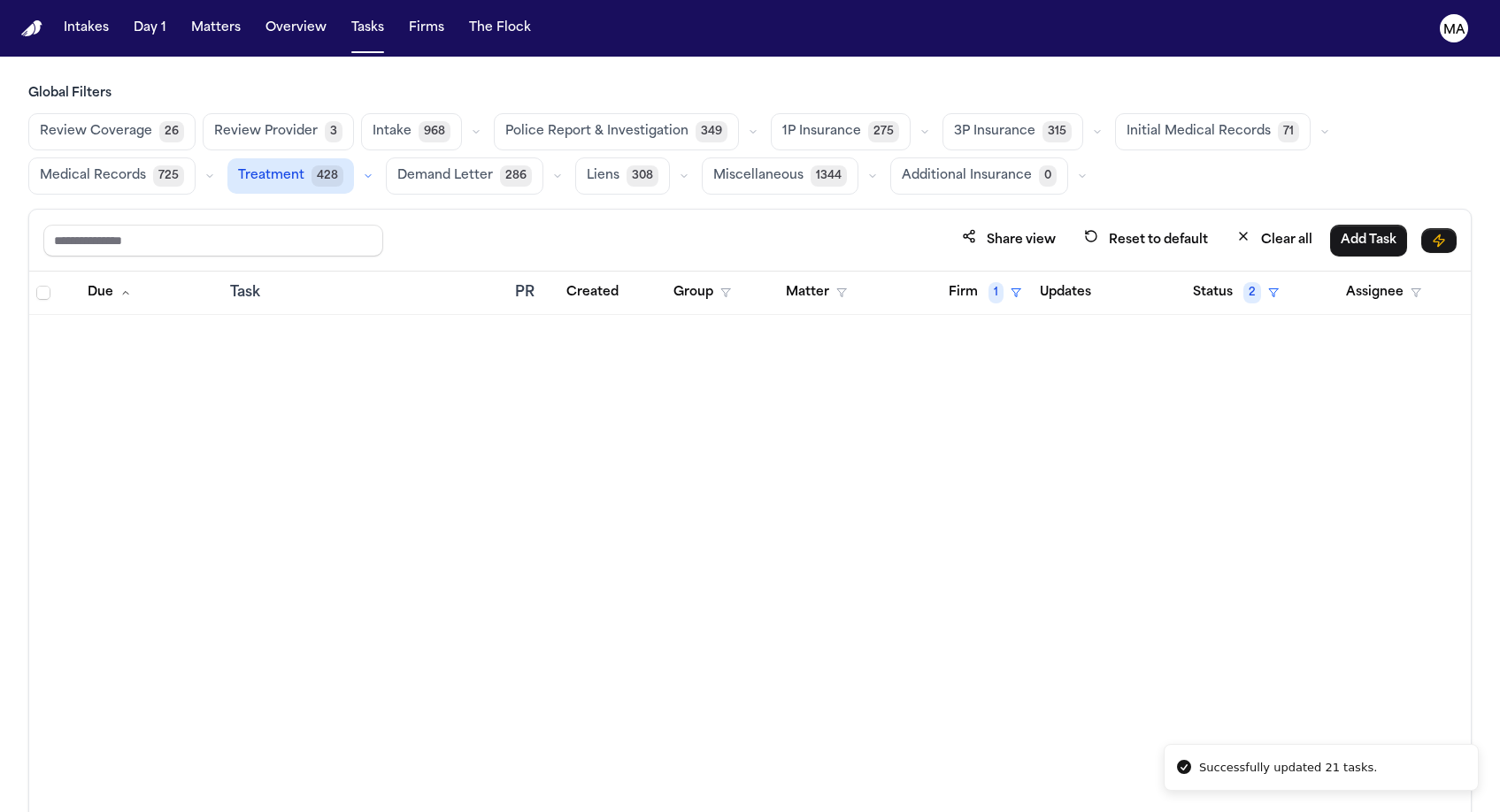
click at [580, 305] on div "Due Task PR Created Group Matter Firm 1 Updates Status 2 Assignee" at bounding box center [750, 580] width 1442 height 617
click at [304, 167] on span "Treatment" at bounding box center [271, 177] width 66 height 18
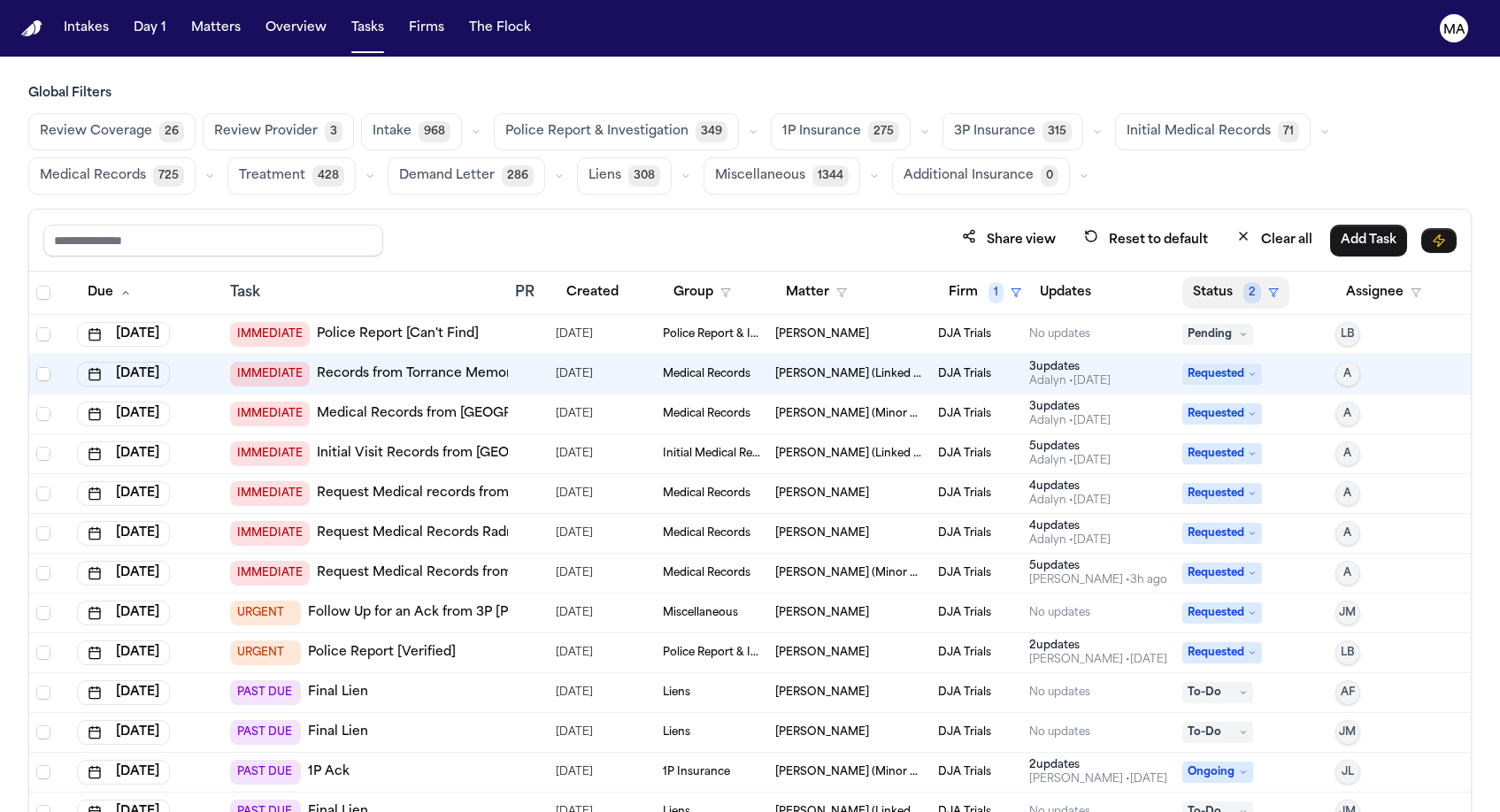
click at [1196, 277] on button "Status 2" at bounding box center [1236, 292] width 107 height 32
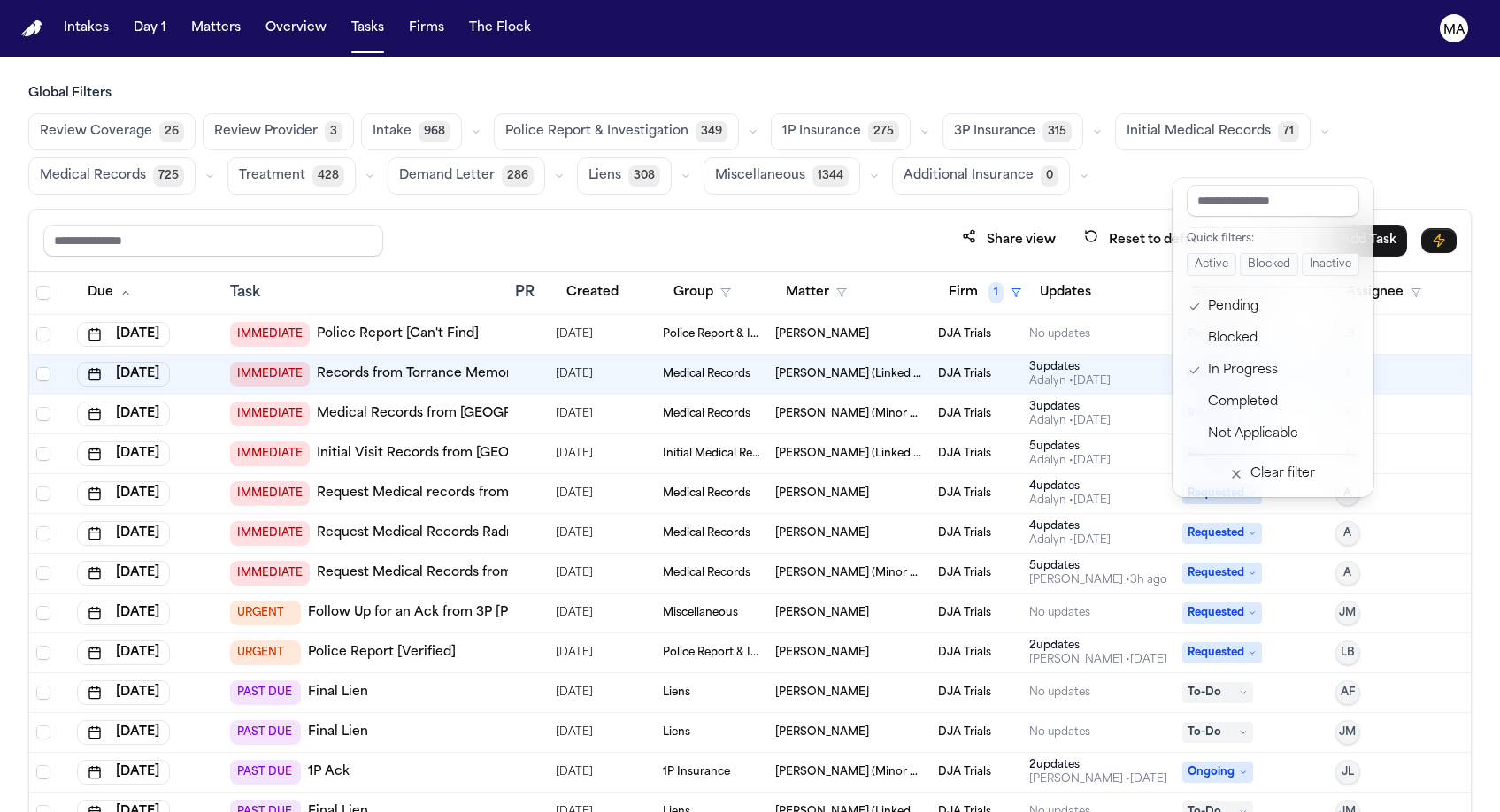
click at [883, 105] on div "Global Filters Review Coverage 26 Review Provider 3 Intake 968 Police Report & …" at bounding box center [749, 487] width 1443 height 805
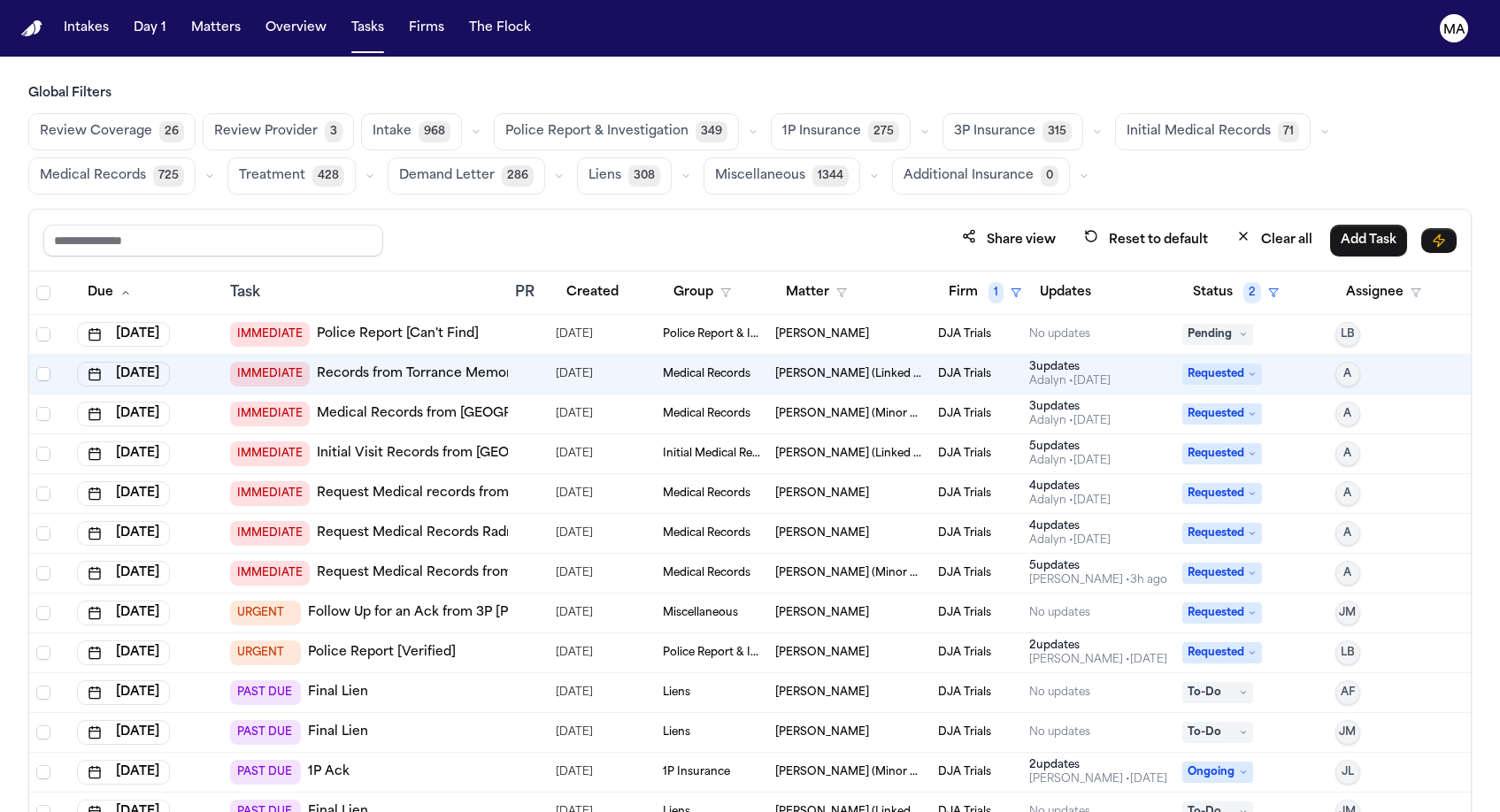
click at [196, 158] on button "Medical Records 725" at bounding box center [111, 176] width 168 height 37
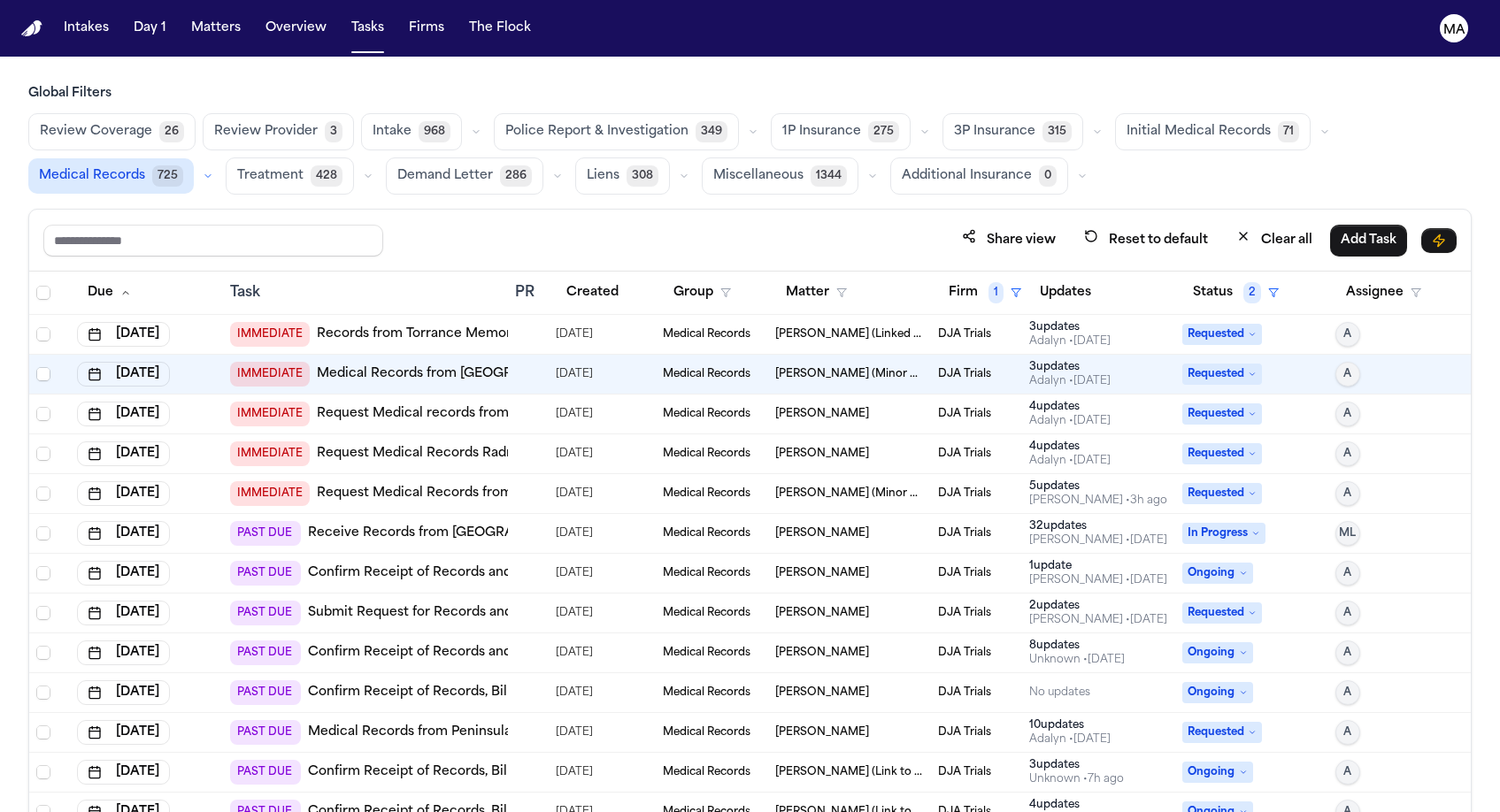
click at [303, 167] on span "Treatment" at bounding box center [270, 177] width 66 height 18
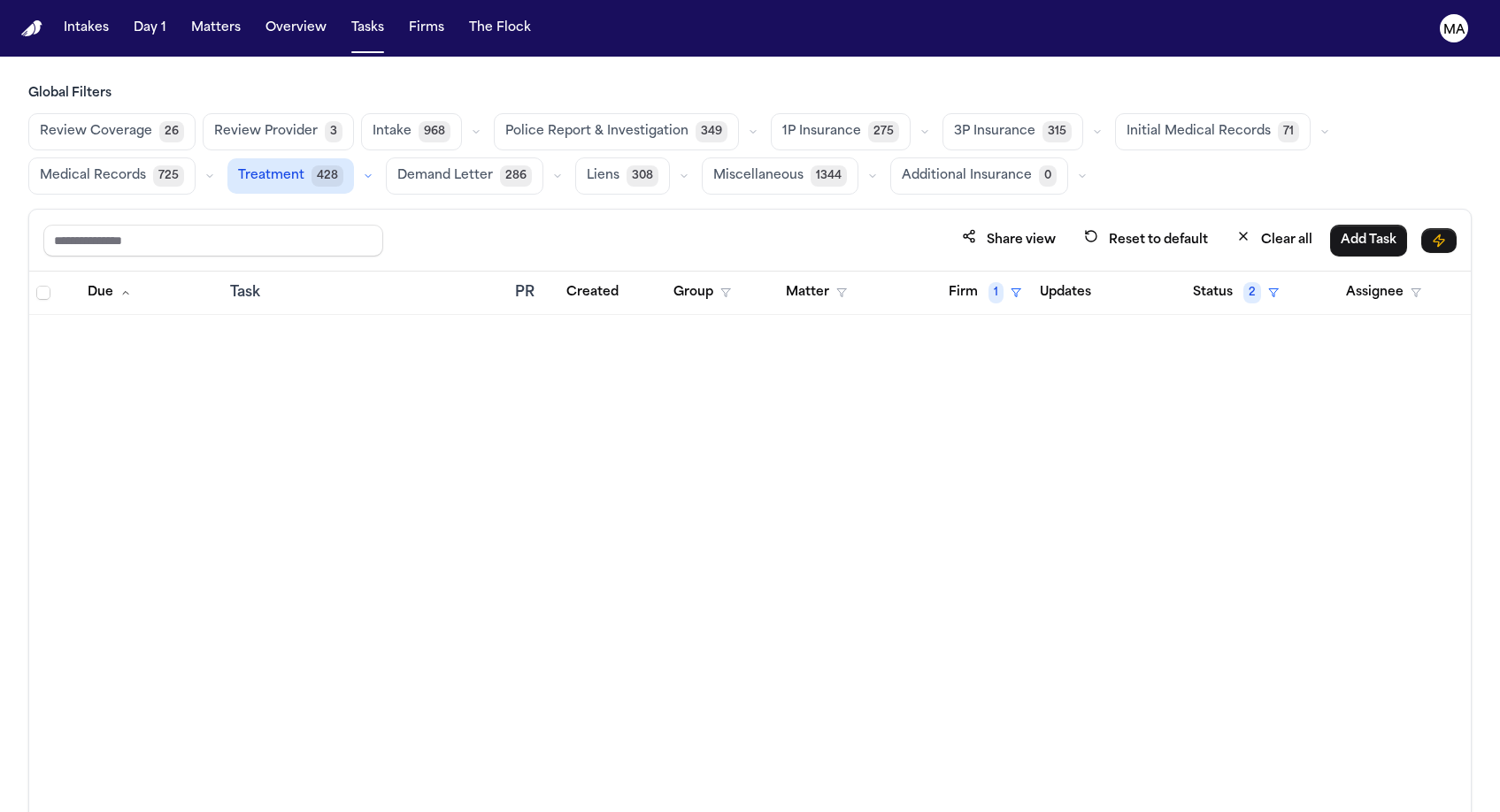
click at [146, 167] on span "Medical Records" at bounding box center [92, 177] width 106 height 18
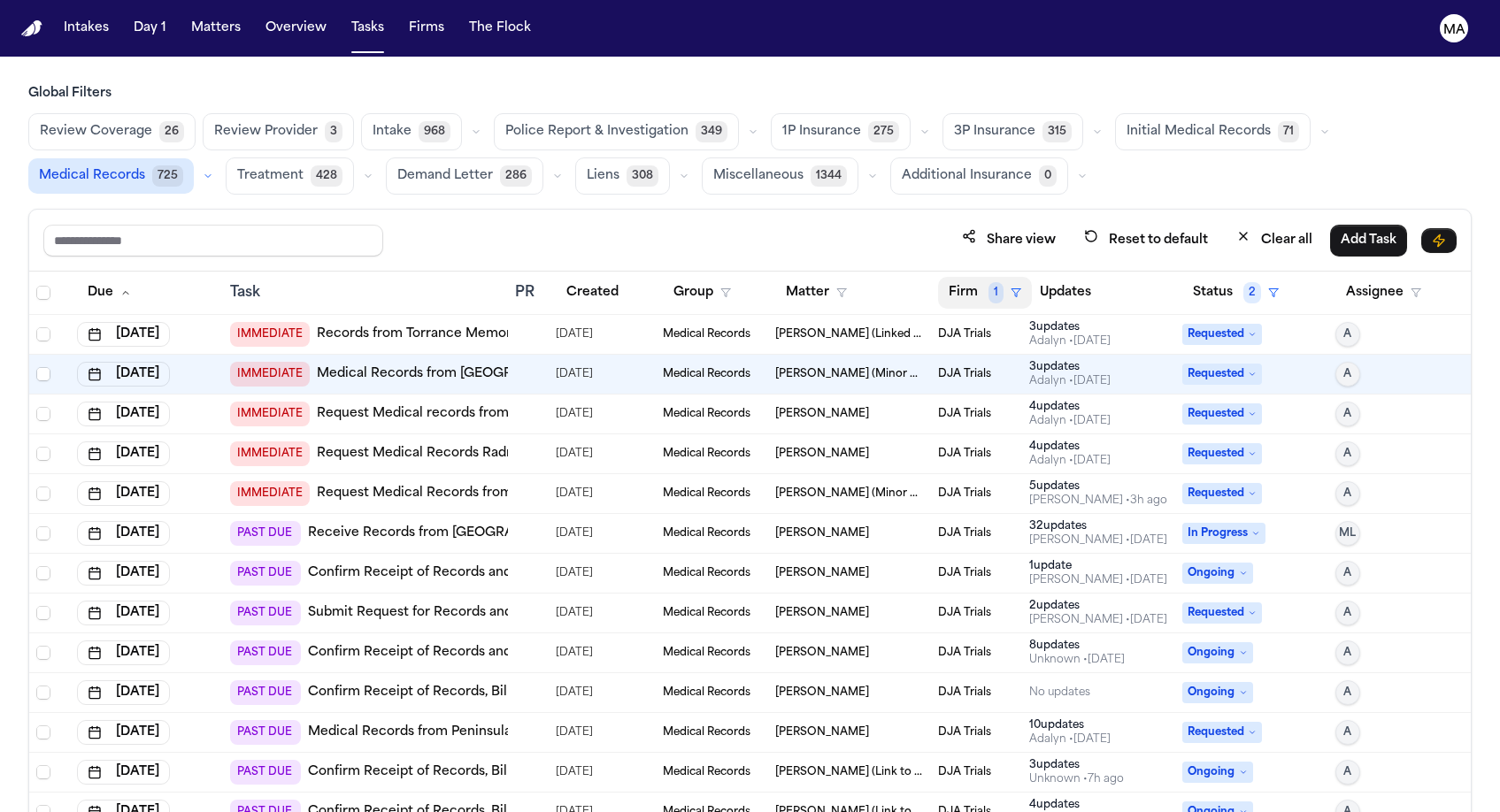
click at [947, 277] on button "Firm 1" at bounding box center [986, 292] width 94 height 32
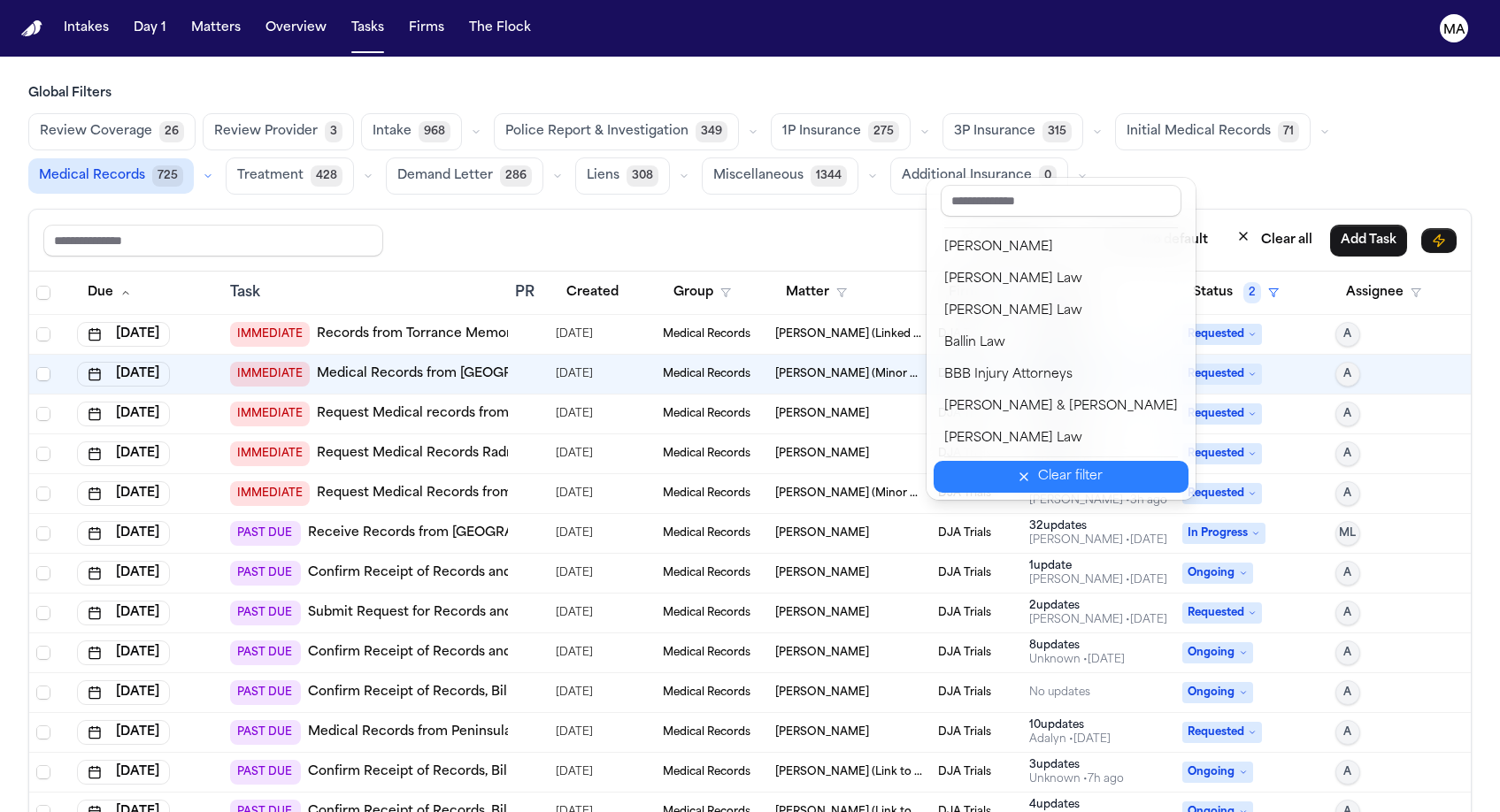
click at [1038, 466] on div "Clear filter" at bounding box center [1070, 476] width 64 height 21
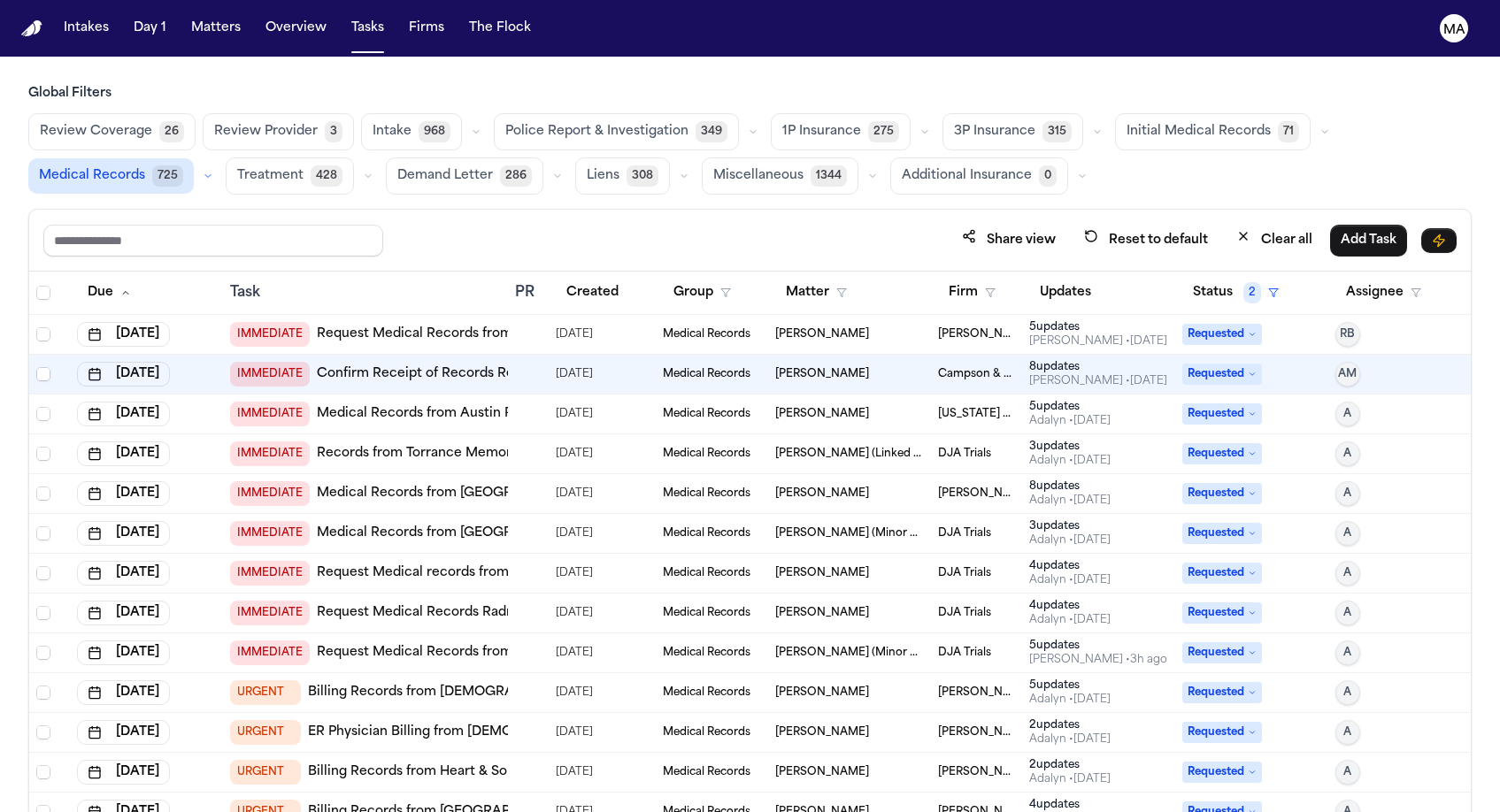
click at [303, 167] on span "Treatment" at bounding box center [270, 177] width 66 height 18
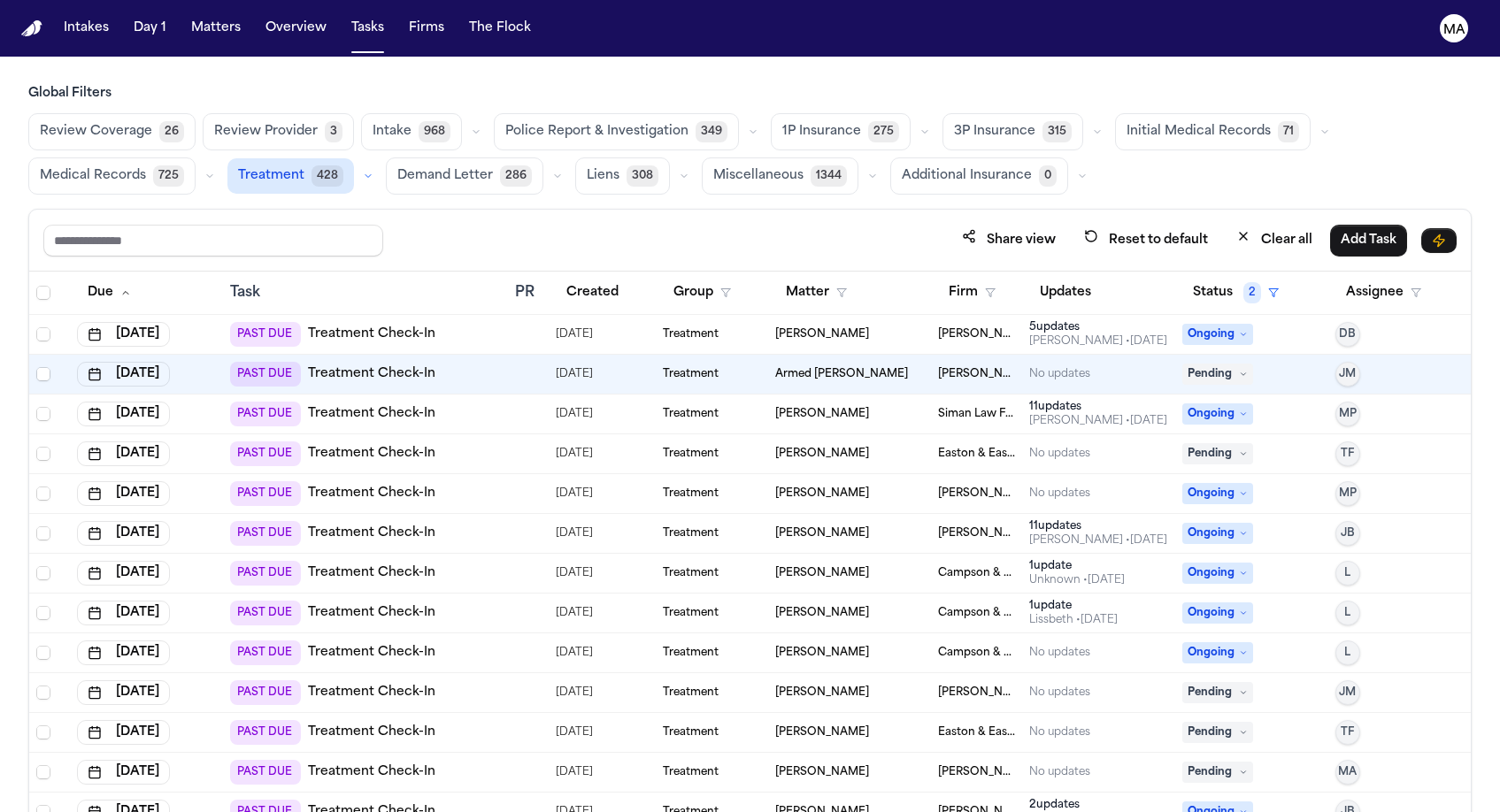
click at [452, 210] on div "Share view Reset to default Clear all Add Task" at bounding box center [750, 241] width 1442 height 62
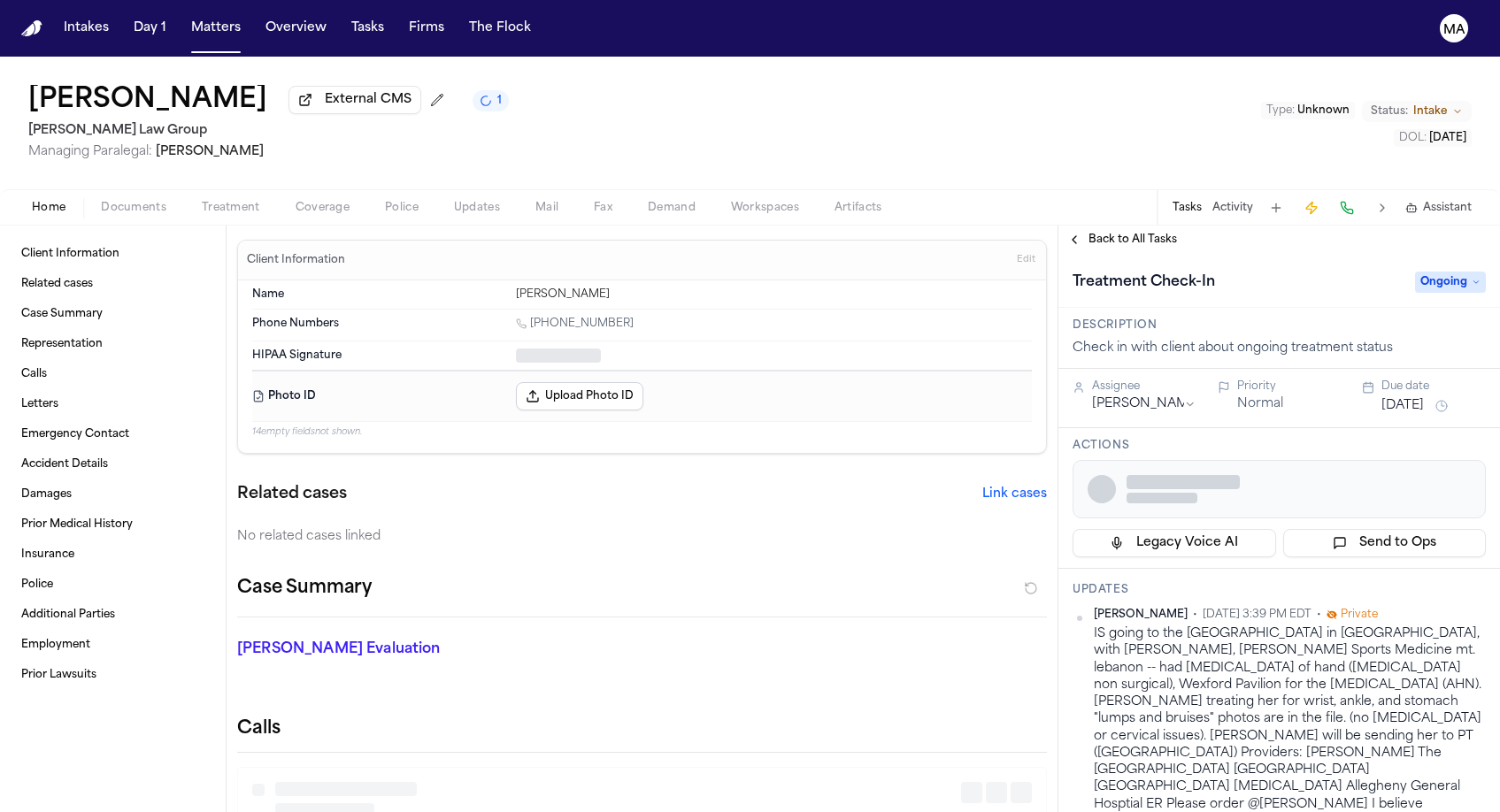
click at [1253, 201] on button "Activity" at bounding box center [1232, 208] width 41 height 14
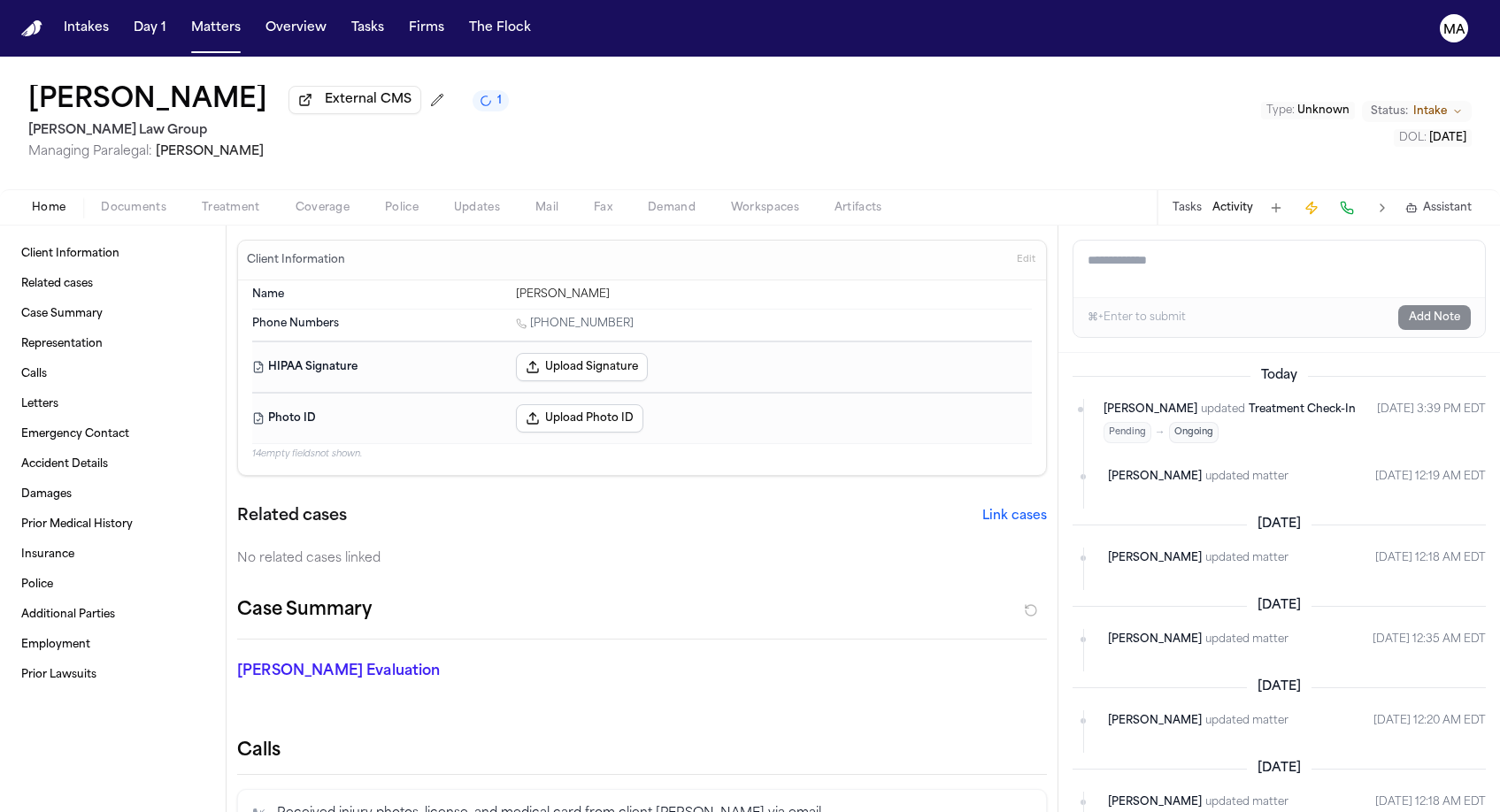
click at [1202, 201] on button "Tasks" at bounding box center [1188, 208] width 29 height 14
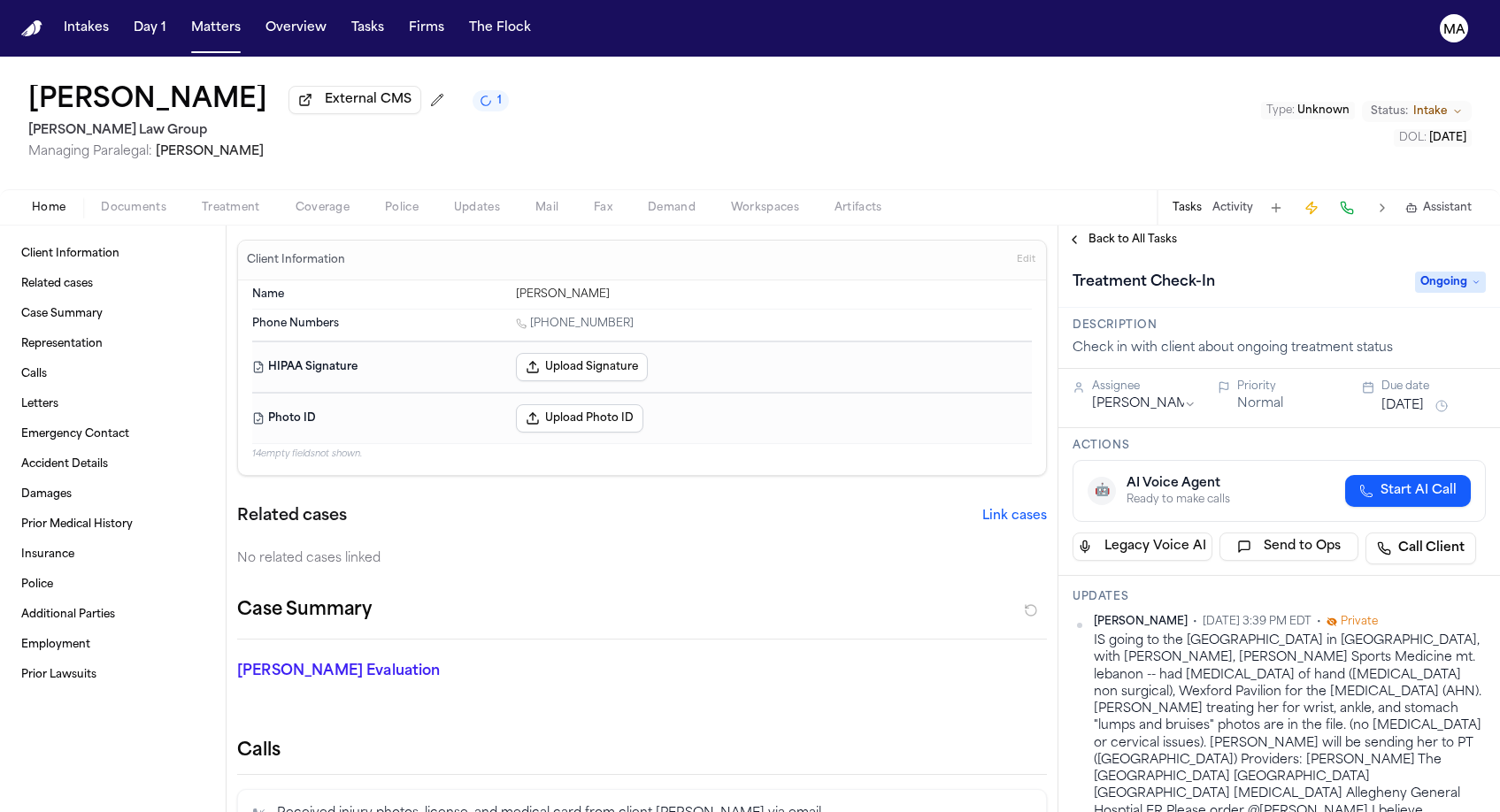
click at [1253, 201] on button "Activity" at bounding box center [1232, 208] width 41 height 14
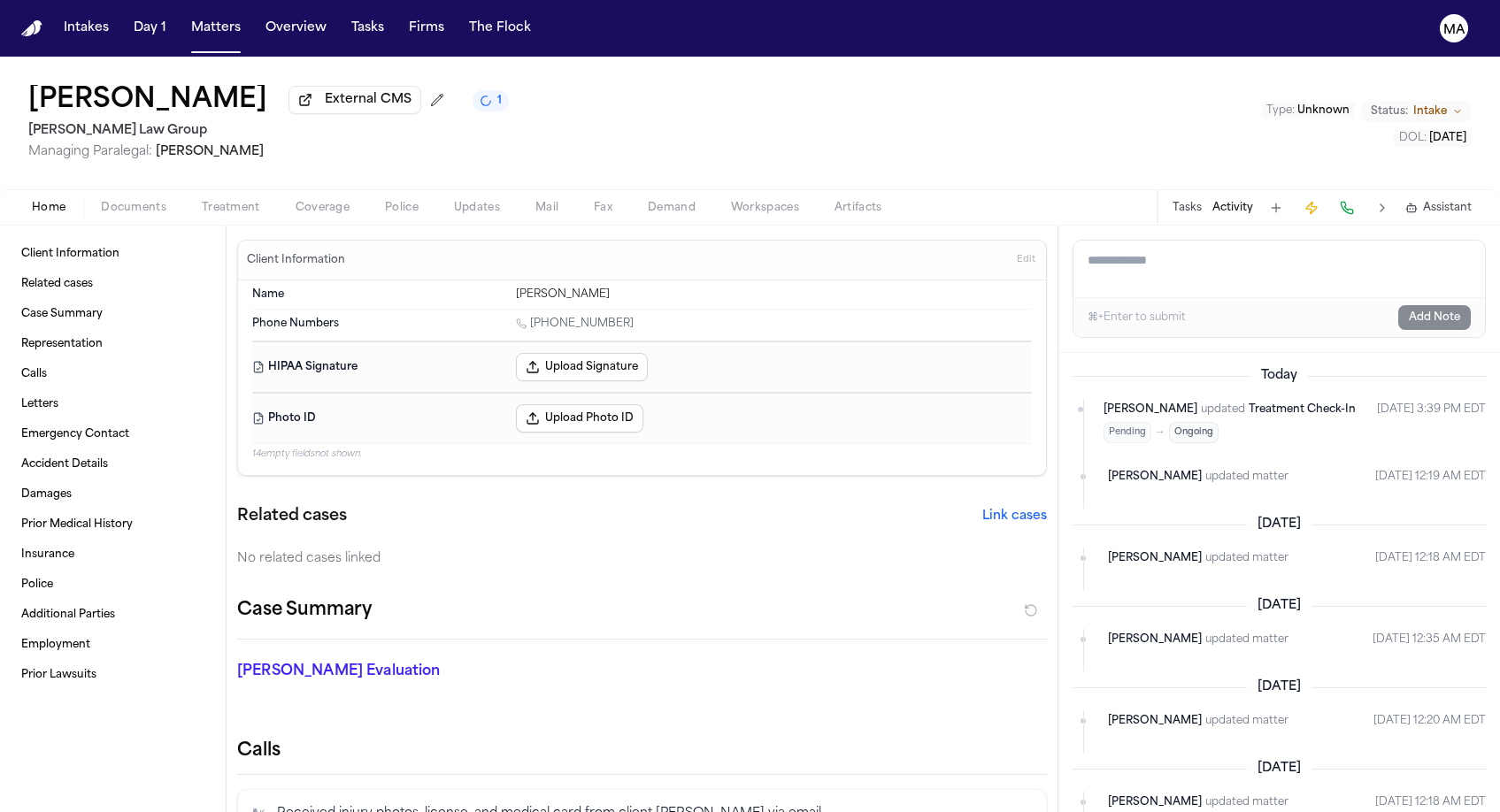
click at [1151, 241] on textarea "Add a note to this matter" at bounding box center [1279, 269] width 411 height 57
paste textarea "**********"
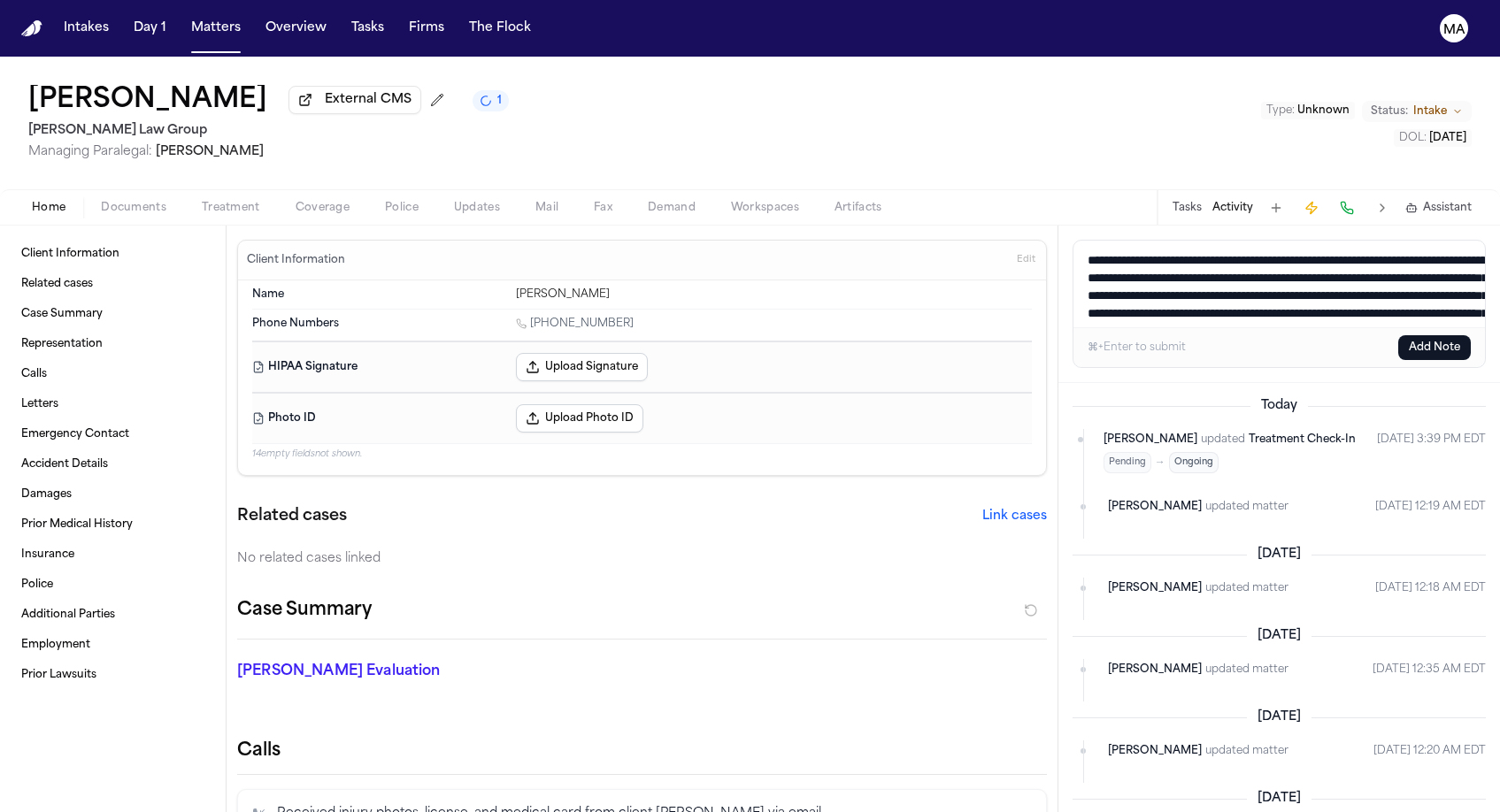
type textarea "**********"
click at [1442, 335] on button "Add Note" at bounding box center [1435, 347] width 72 height 24
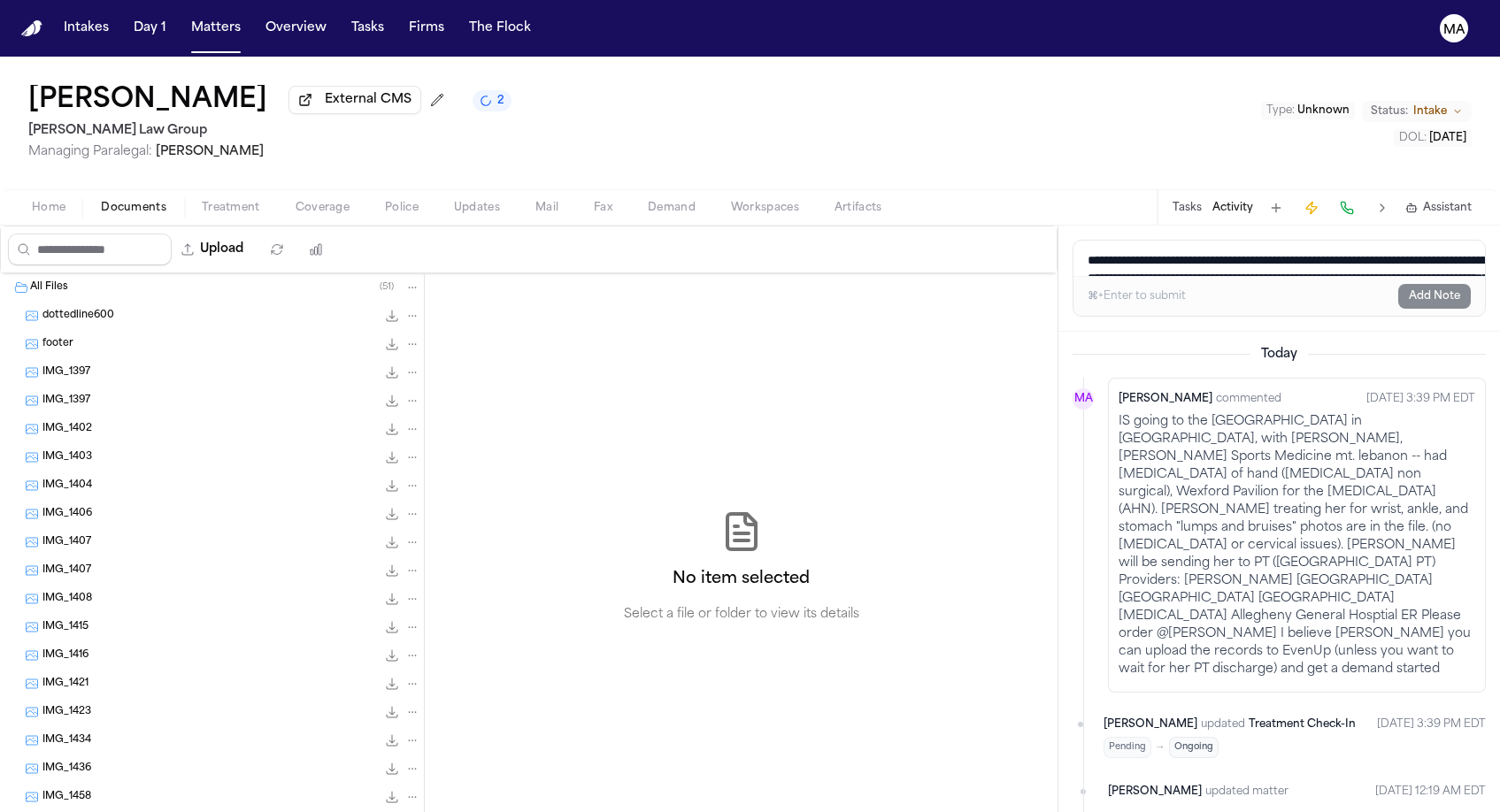
click at [101, 201] on span "Documents" at bounding box center [133, 208] width 65 height 14
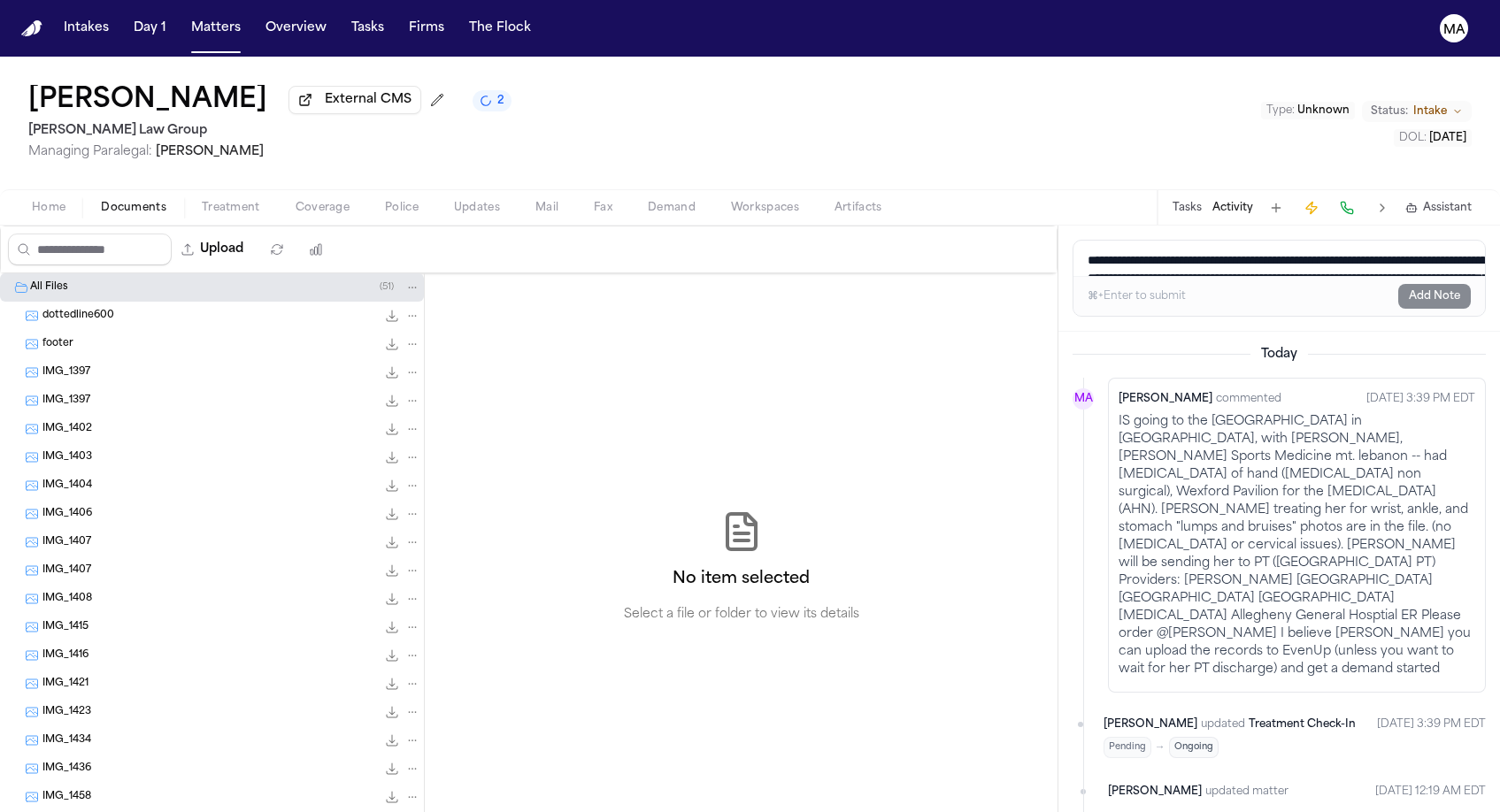
click at [32, 201] on span "Home" at bounding box center [48, 208] width 34 height 14
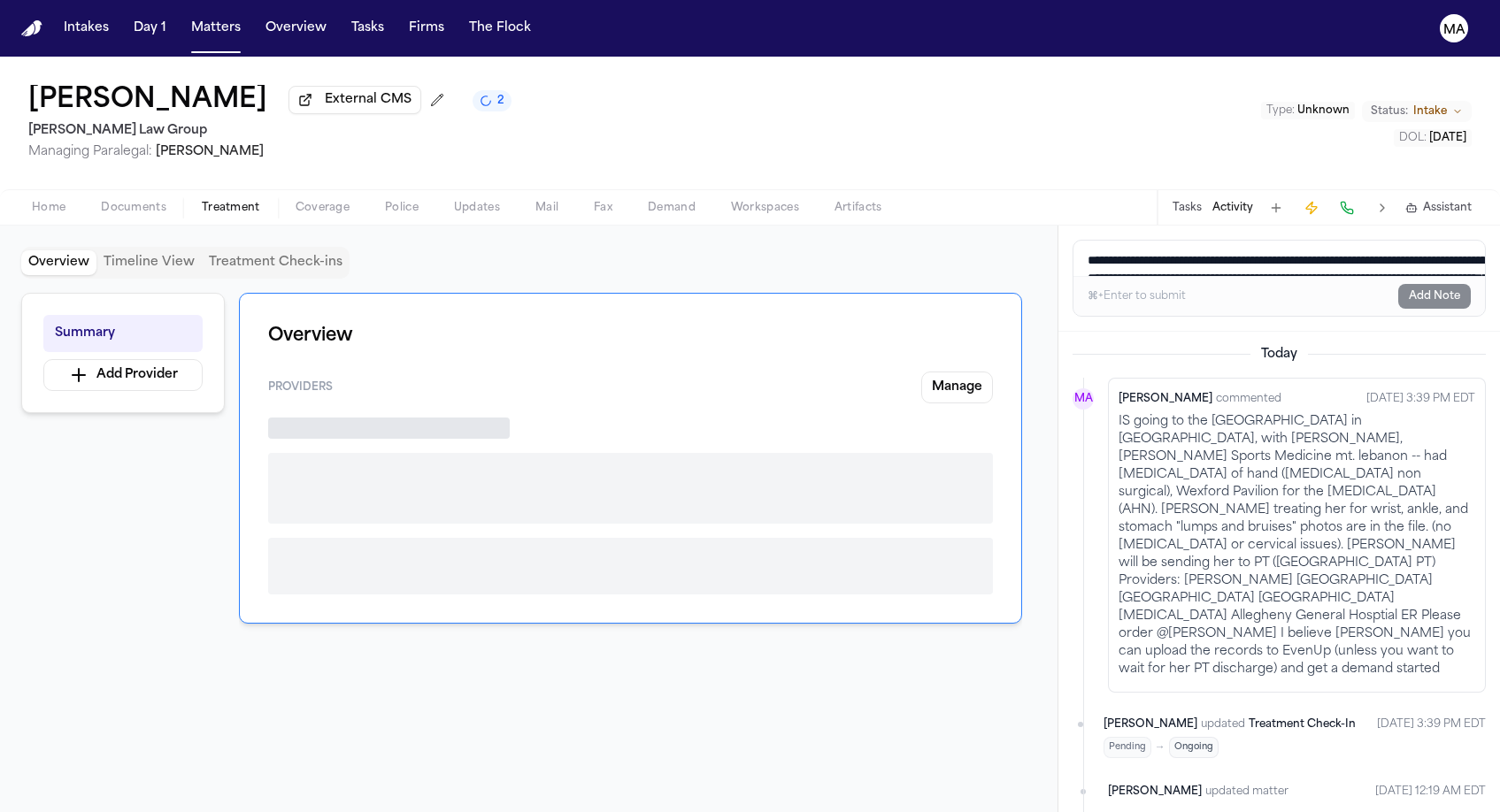
click at [202, 201] on span "Treatment" at bounding box center [231, 208] width 58 height 14
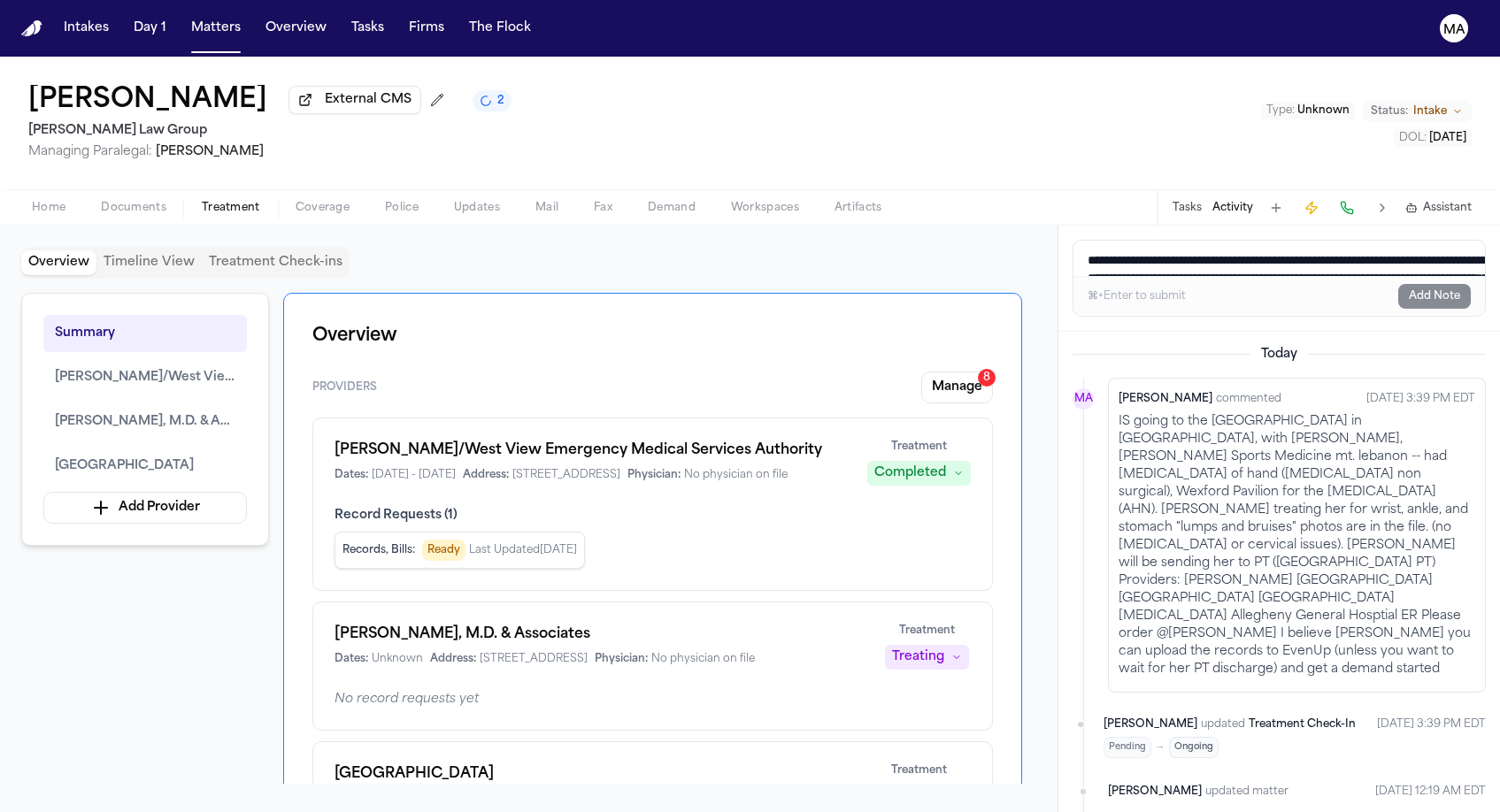
click at [77, 528] on div "Summary Ross/West View Emergency Medical Services Authority Martin G. Gregorio,…" at bounding box center [528, 538] width 1015 height 491
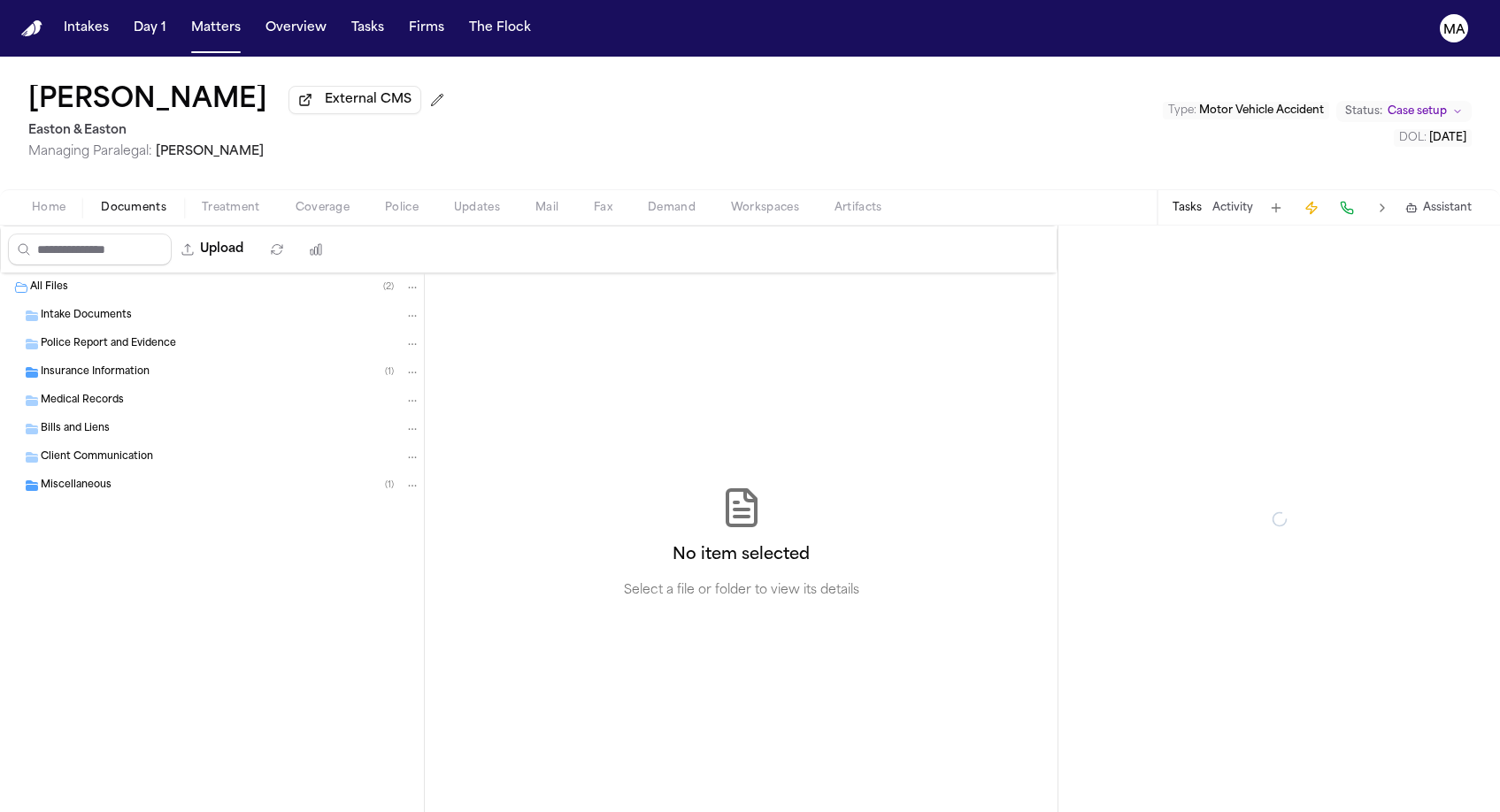
click at [101, 201] on span "Documents" at bounding box center [133, 208] width 65 height 14
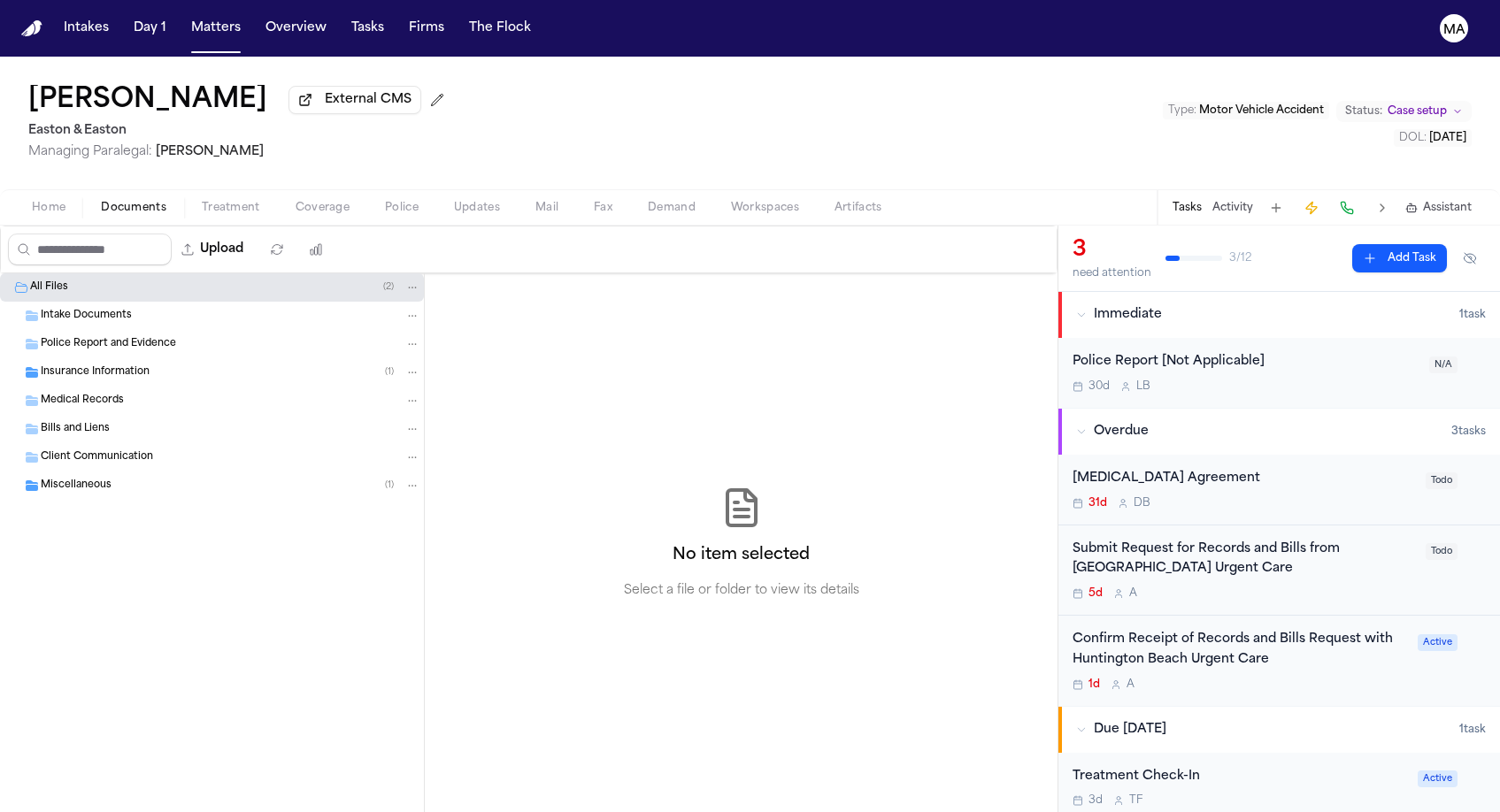
click at [91, 358] on div "Insurance Information ( 1 )" at bounding box center [212, 372] width 424 height 28
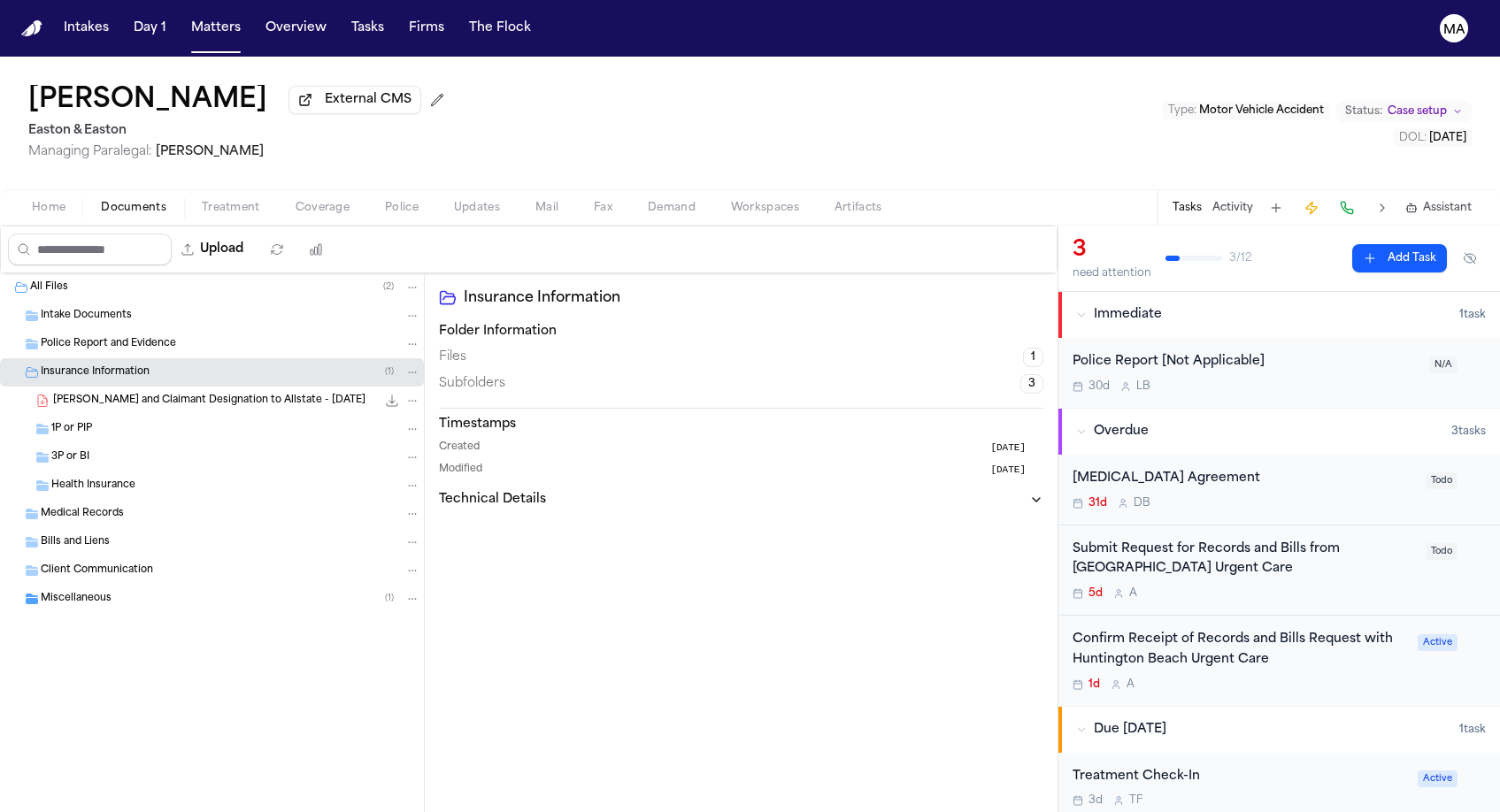
click at [94, 365] on span "Insurance Information" at bounding box center [95, 372] width 109 height 15
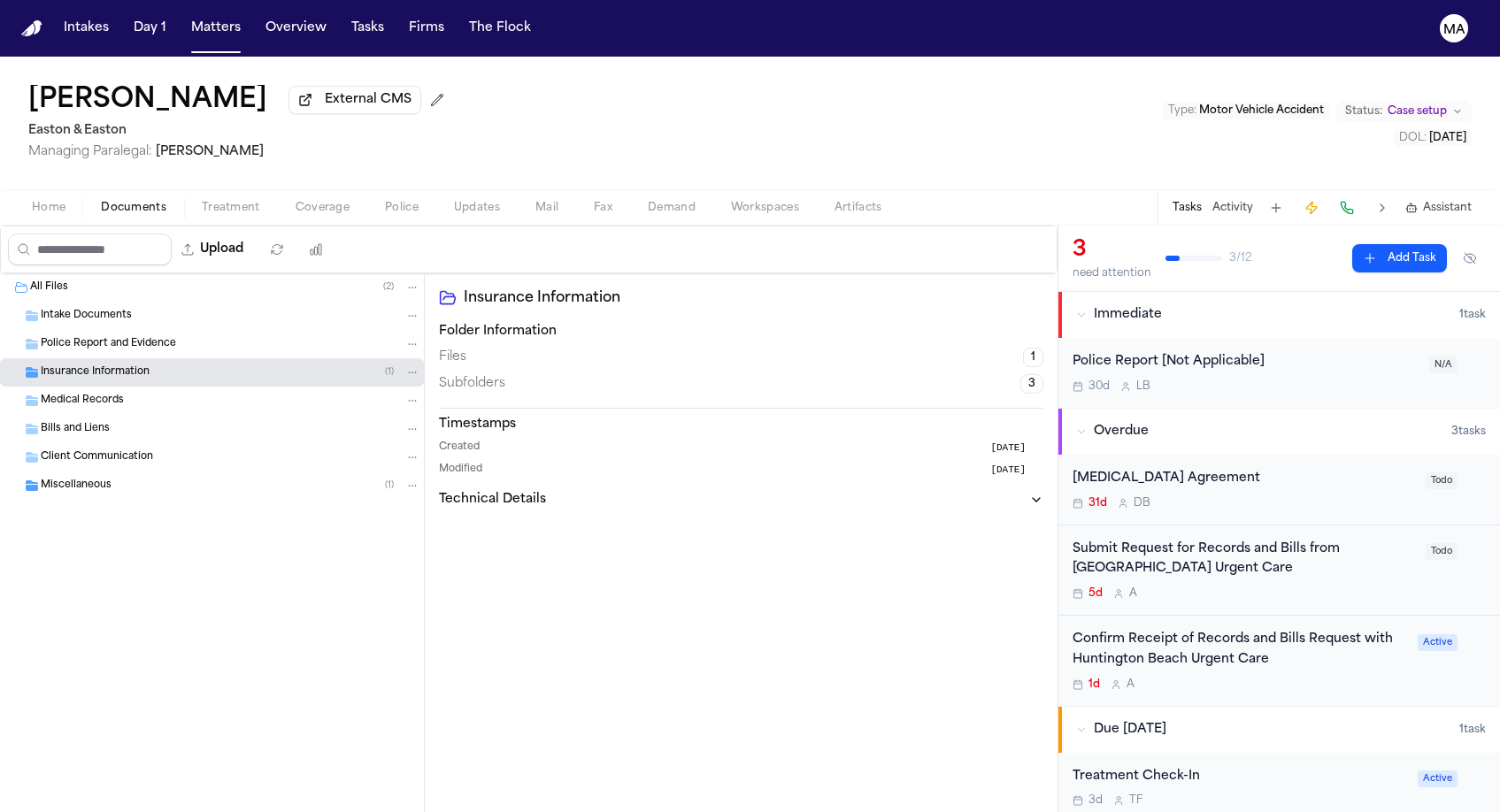
click at [94, 478] on div "Miscellaneous ( 1 )" at bounding box center [230, 486] width 380 height 16
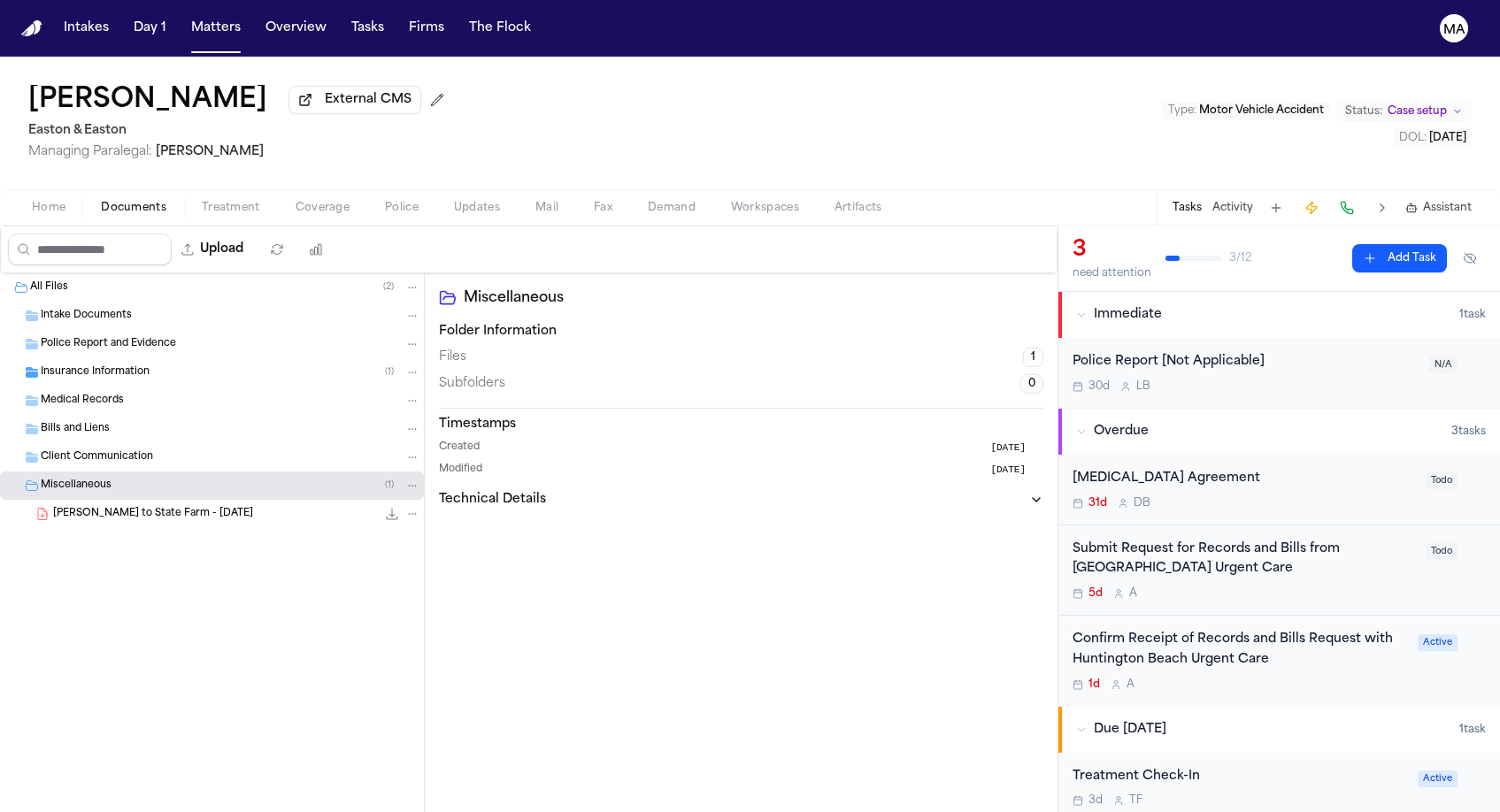
click at [102, 478] on div "Miscellaneous ( 1 )" at bounding box center [230, 486] width 380 height 16
click at [132, 365] on div "Insurance Information ( 1 )" at bounding box center [230, 373] width 380 height 16
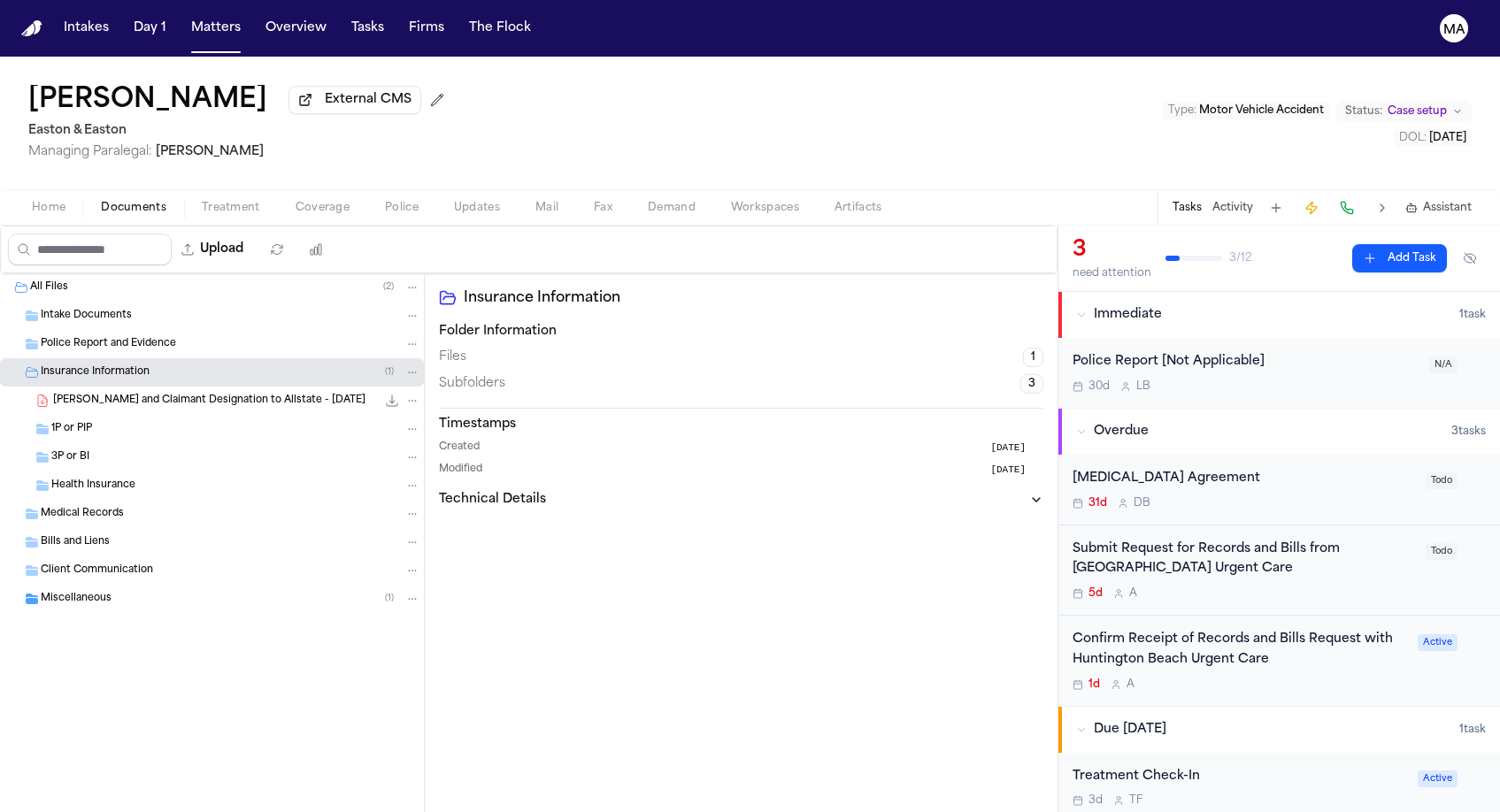
click at [132, 365] on div "Insurance Information ( 1 )" at bounding box center [230, 373] width 380 height 16
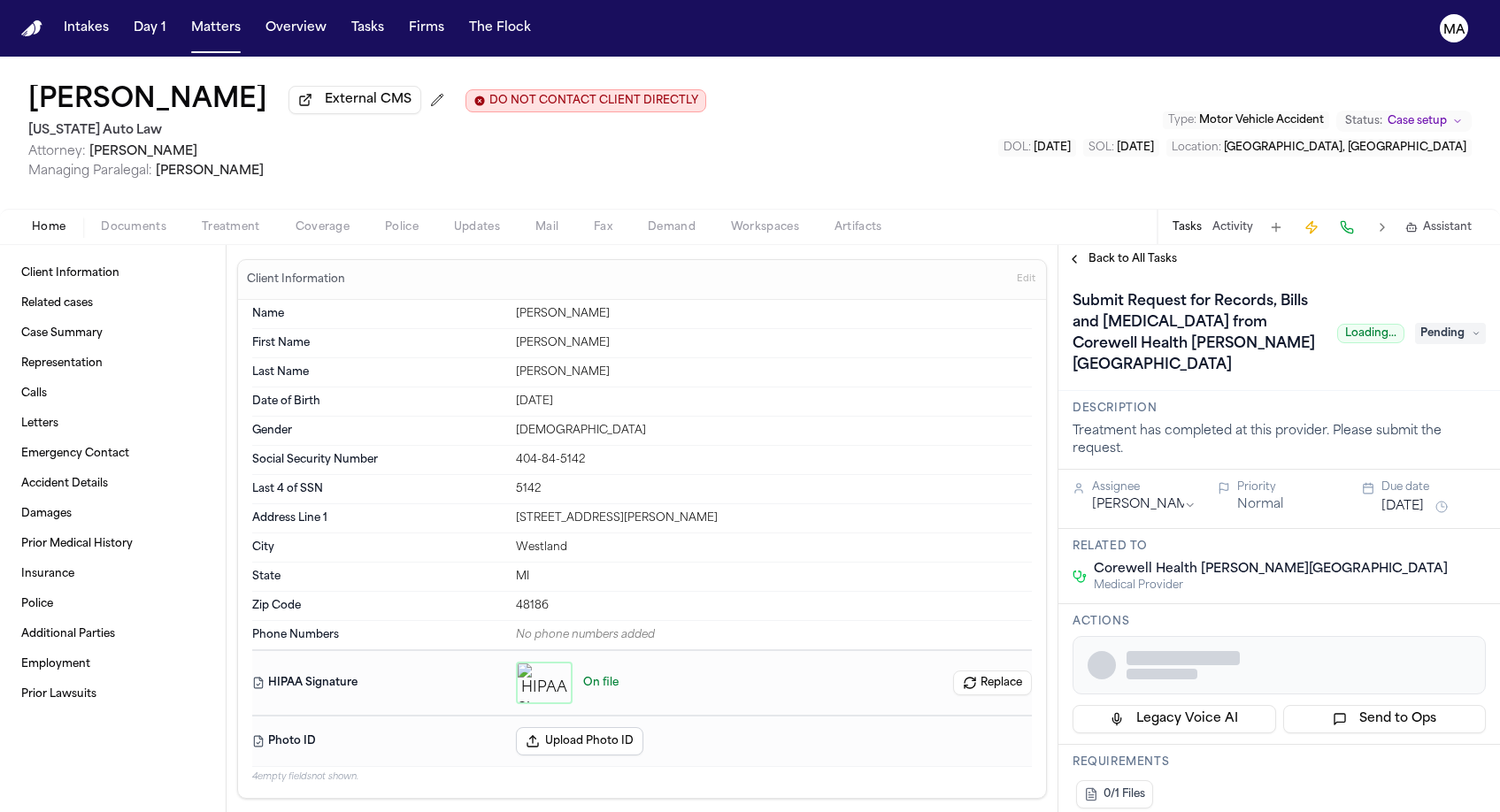
click at [101, 220] on span "Documents" at bounding box center [133, 227] width 65 height 14
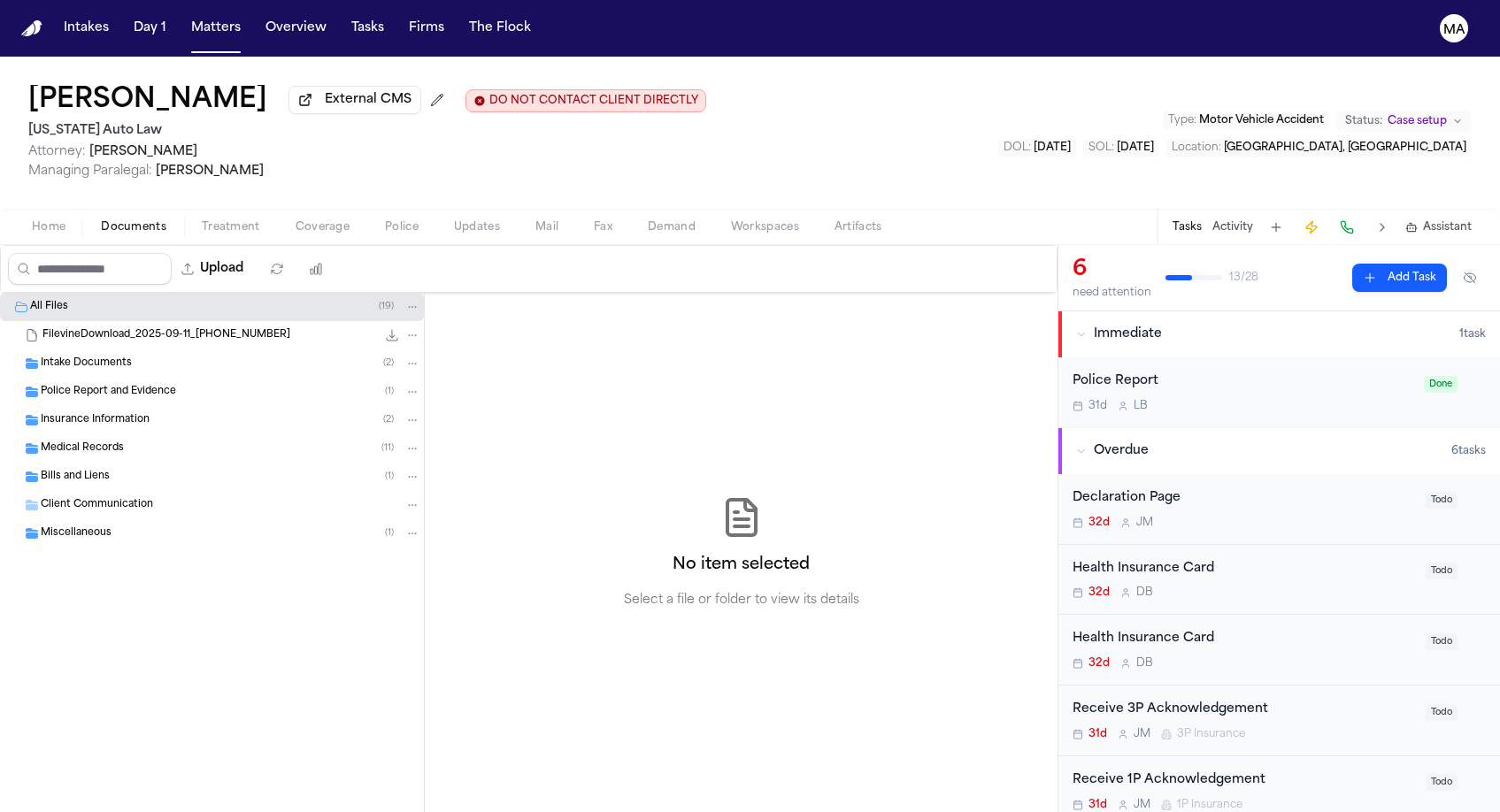
click at [85, 357] on span "Intake Documents" at bounding box center [86, 364] width 91 height 15
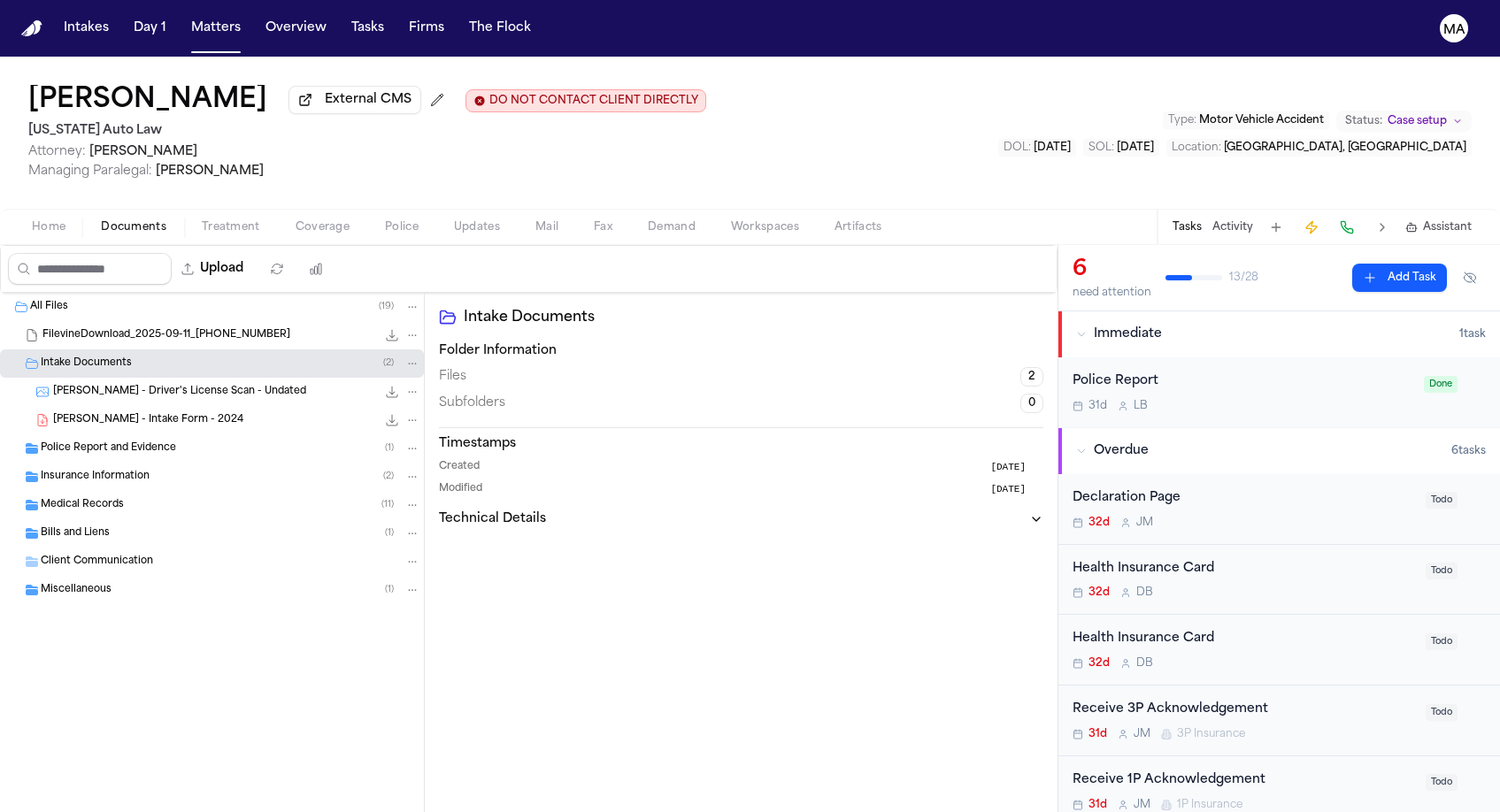
click at [101, 413] on span "[PERSON_NAME] - Intake Form - 2024" at bounding box center [149, 420] width 190 height 15
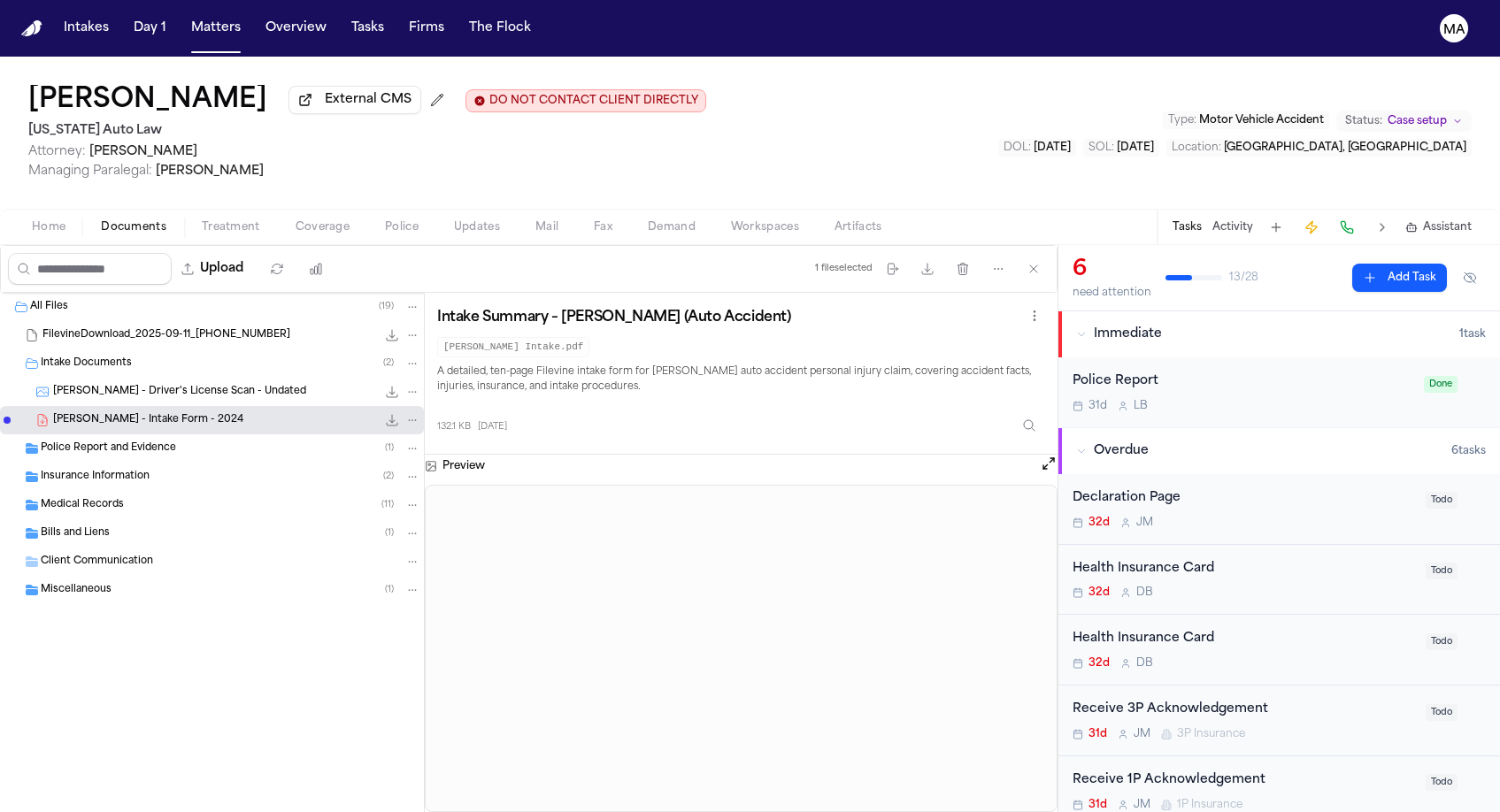
click at [50, 442] on span "Police Report and Evidence" at bounding box center [108, 449] width 135 height 15
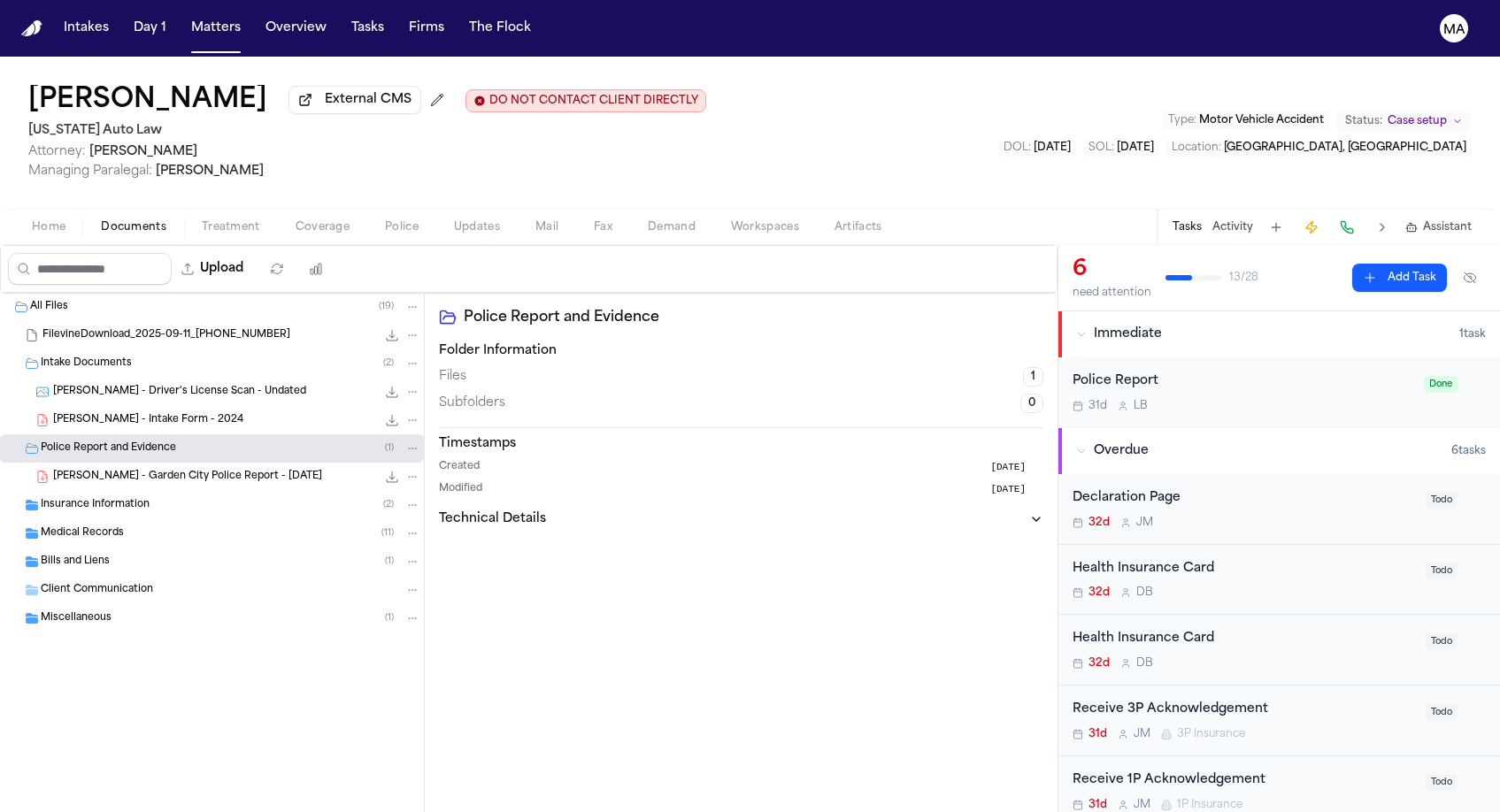
click at [98, 498] on span "Insurance Information" at bounding box center [95, 505] width 109 height 15
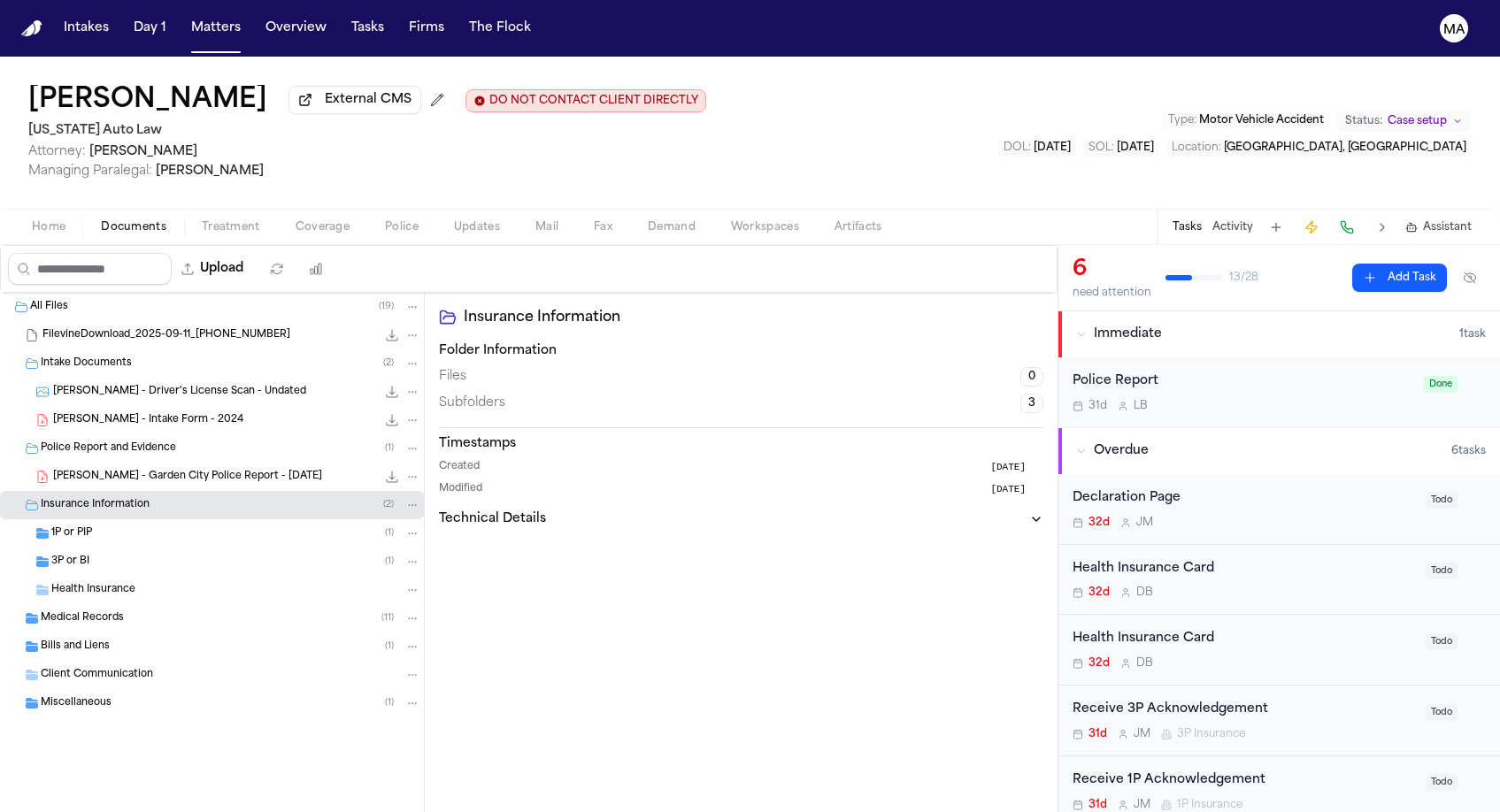
click at [108, 604] on div "Medical Records ( 11 )" at bounding box center [212, 617] width 424 height 28
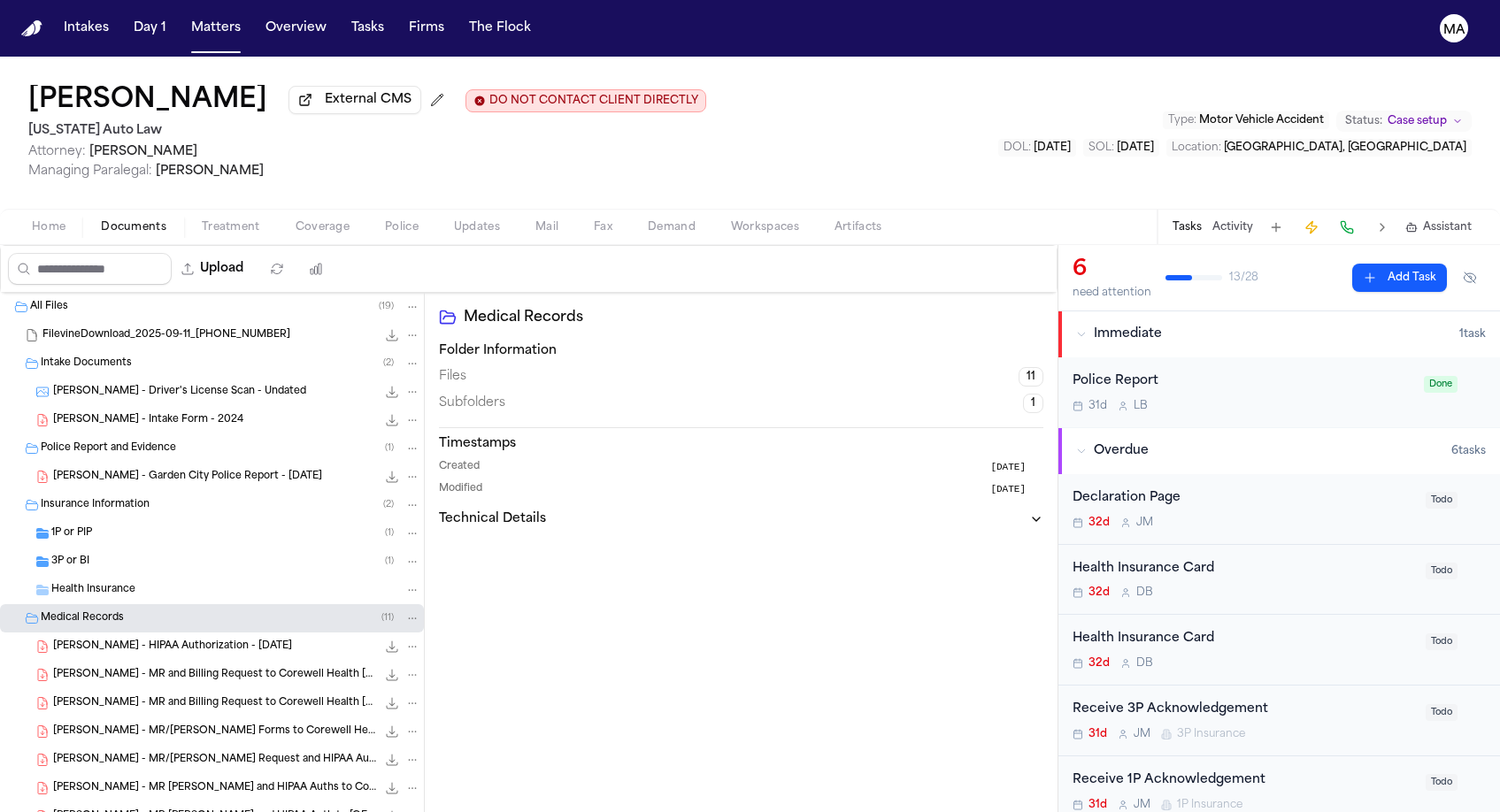
scroll to position [180, 0]
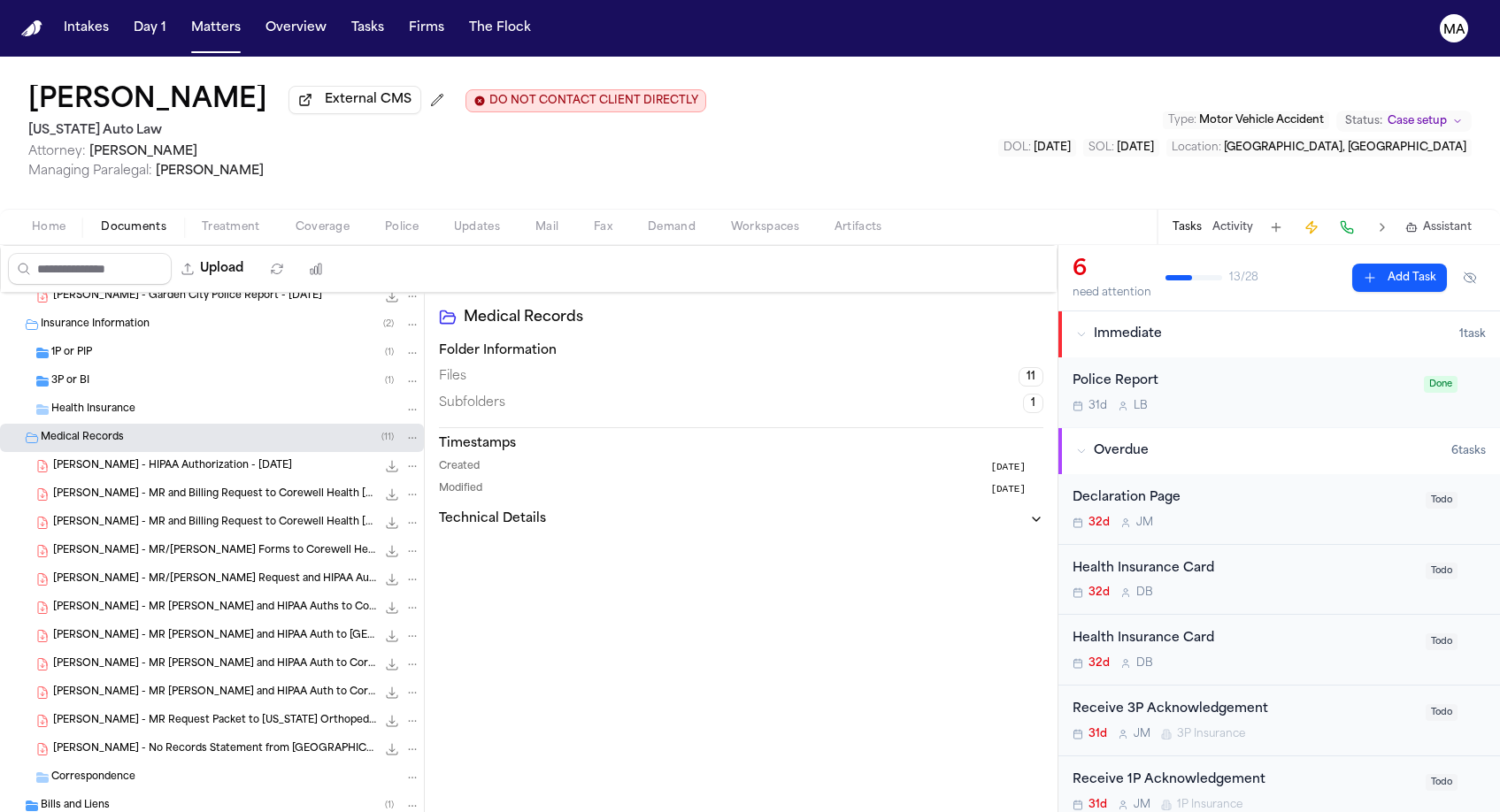
click at [121, 622] on div "D. Adams - MR Request and HIPAA Auth to Corewell Health Wayne Hospital - 8.26.2…" at bounding box center [212, 635] width 424 height 28
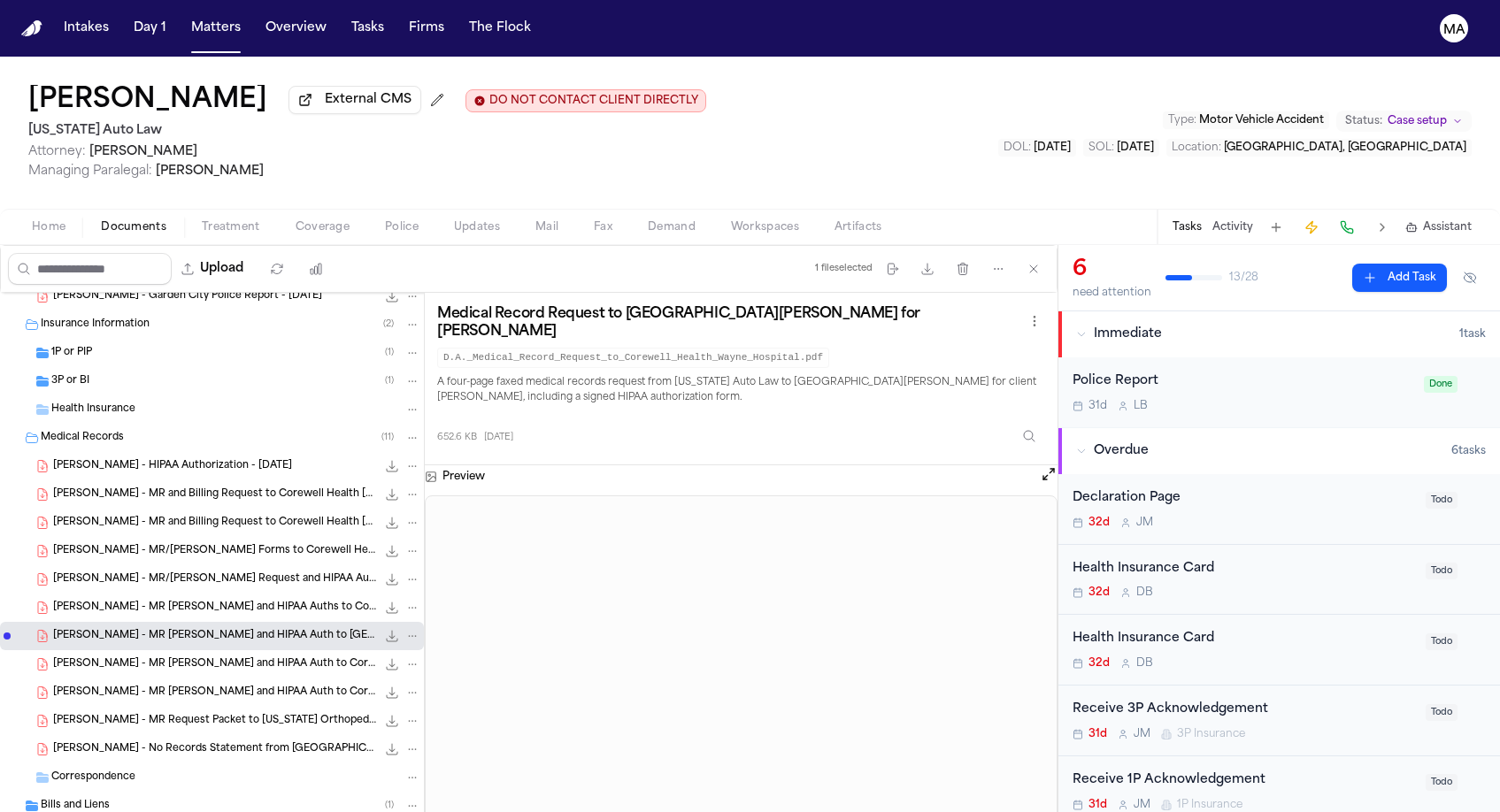
scroll to position [0, 0]
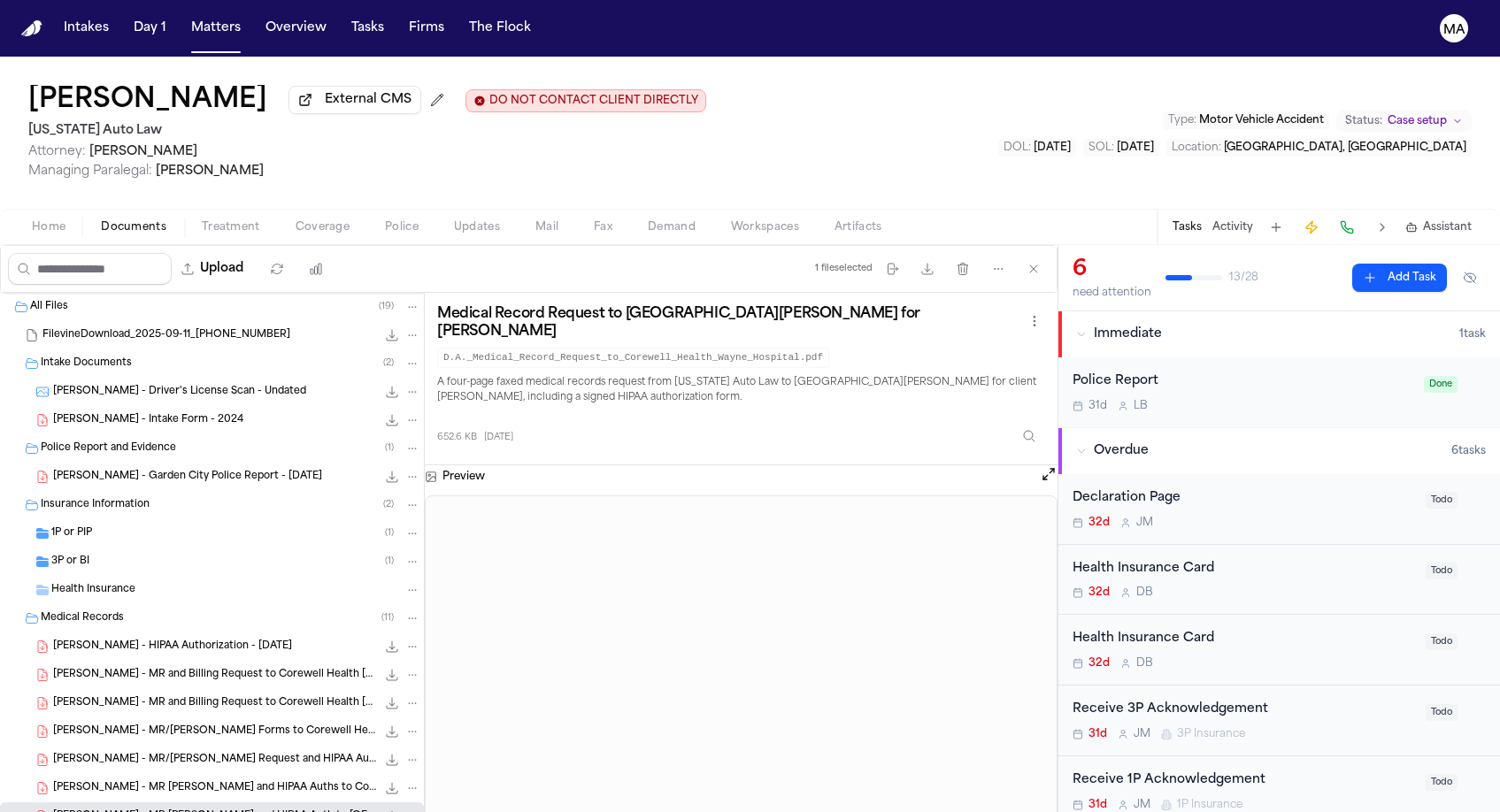
click at [119, 633] on div "D. Adams - HIPAA Authorization - 8.26.25 1.2 MB • PDF" at bounding box center [212, 646] width 424 height 28
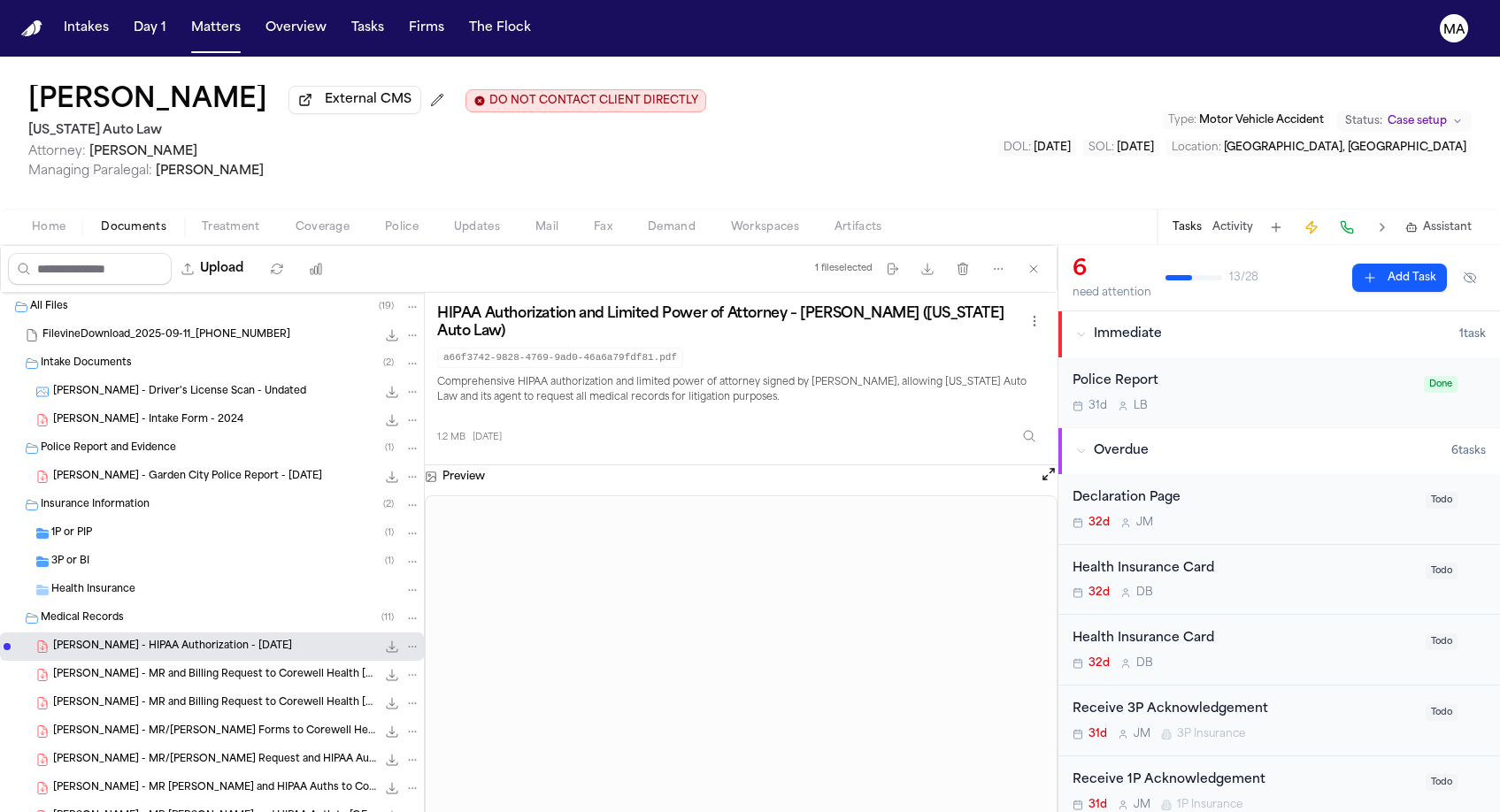
click at [505, 78] on div "Dorene Adams External CMS DO NOT CONTACT CLIENT DIRECTLY DO NOT CONTACT Michiga…" at bounding box center [750, 133] width 1500 height 152
click at [382, 2] on nav "Intakes Day 1 Matters Overview Tasks Firms The Flock MA" at bounding box center [750, 28] width 1500 height 57
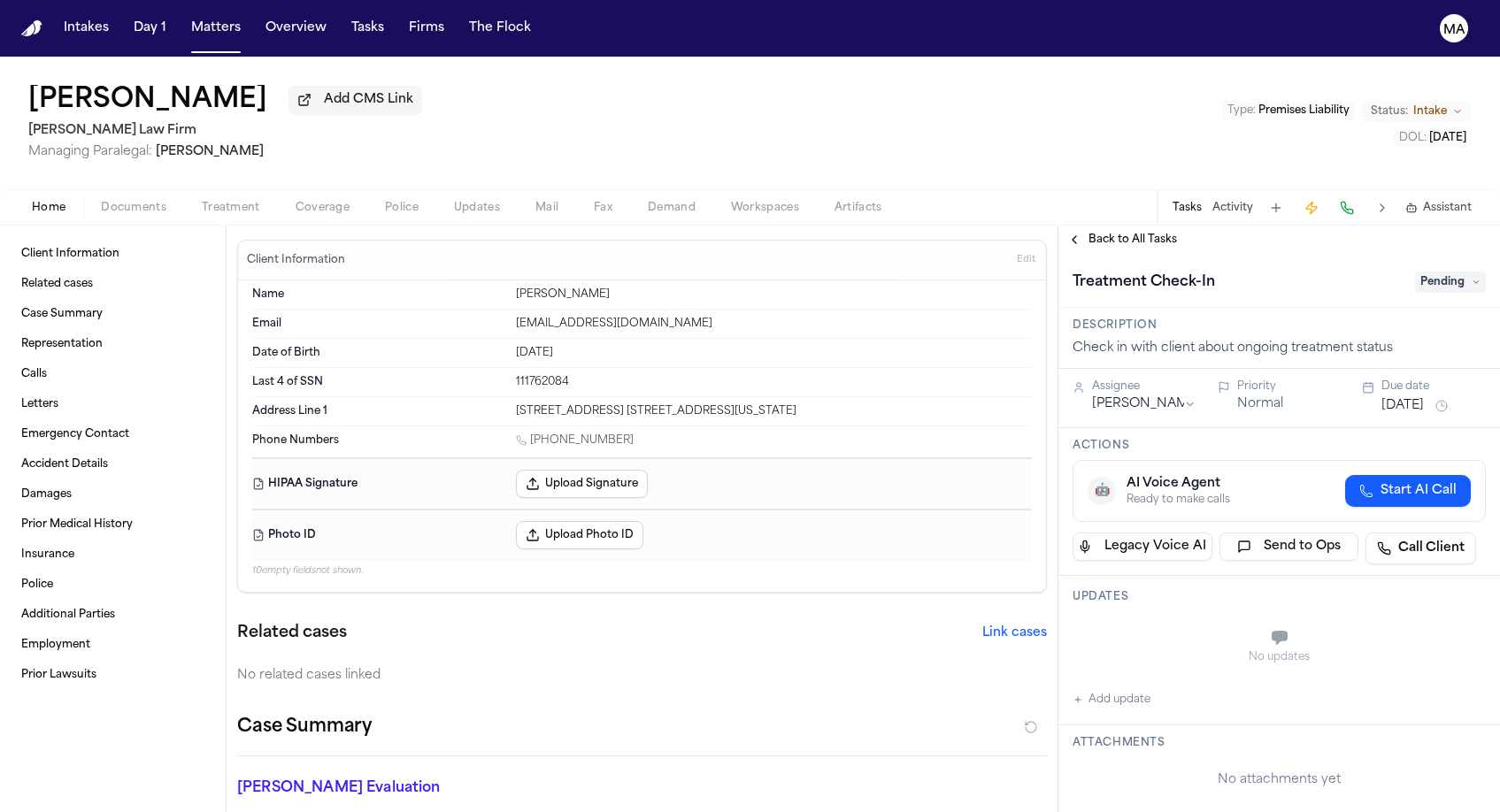
click at [788, 621] on div "Related cases Link cases No related cases linked" at bounding box center [642, 653] width 810 height 63
click at [1107, 233] on span "Back to All Tasks" at bounding box center [1133, 240] width 89 height 14
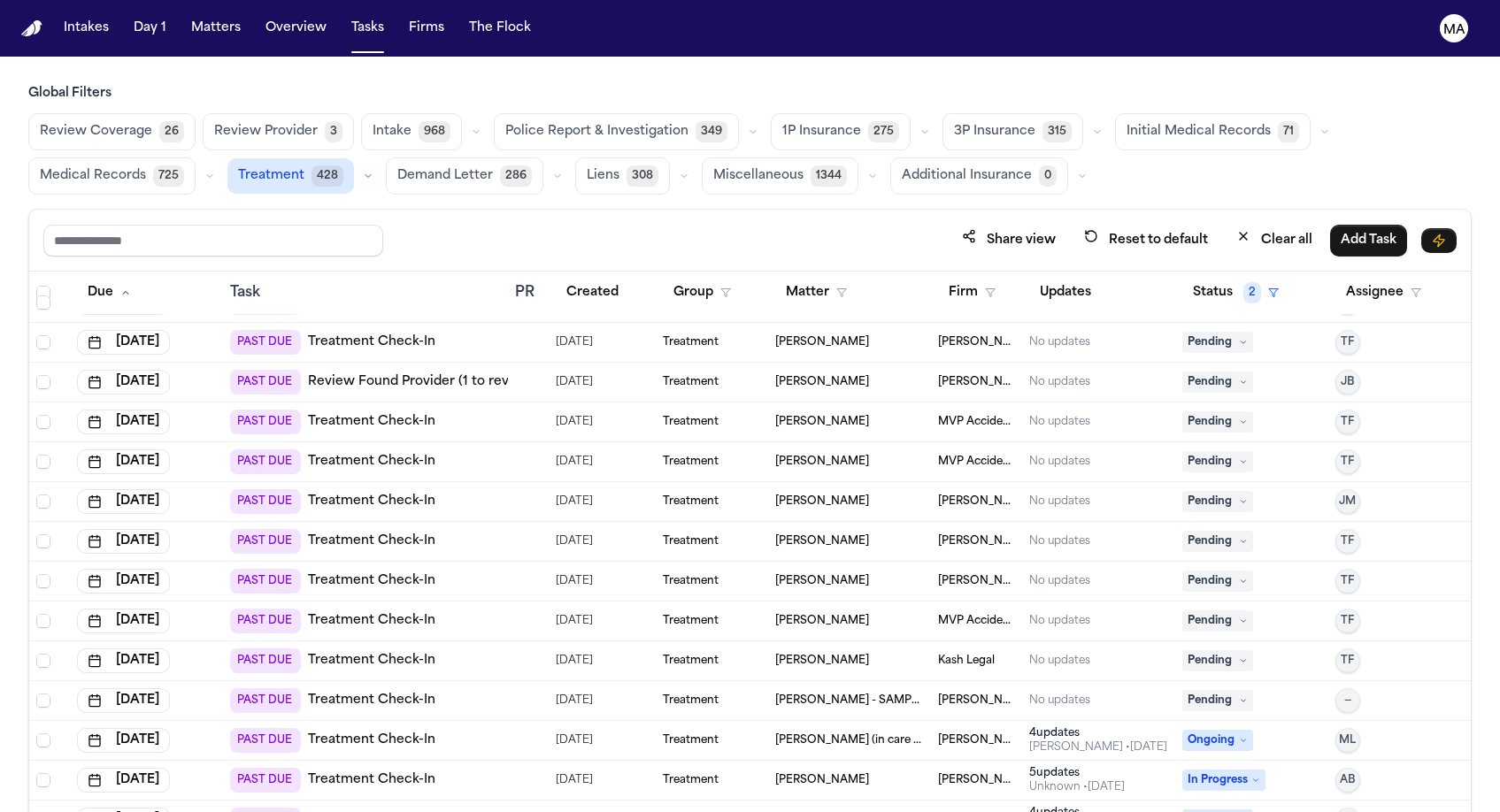
scroll to position [749, 0]
click at [363, 363] on td "PAST DUE Review Found Provider (1 to review)" at bounding box center [365, 383] width 285 height 40
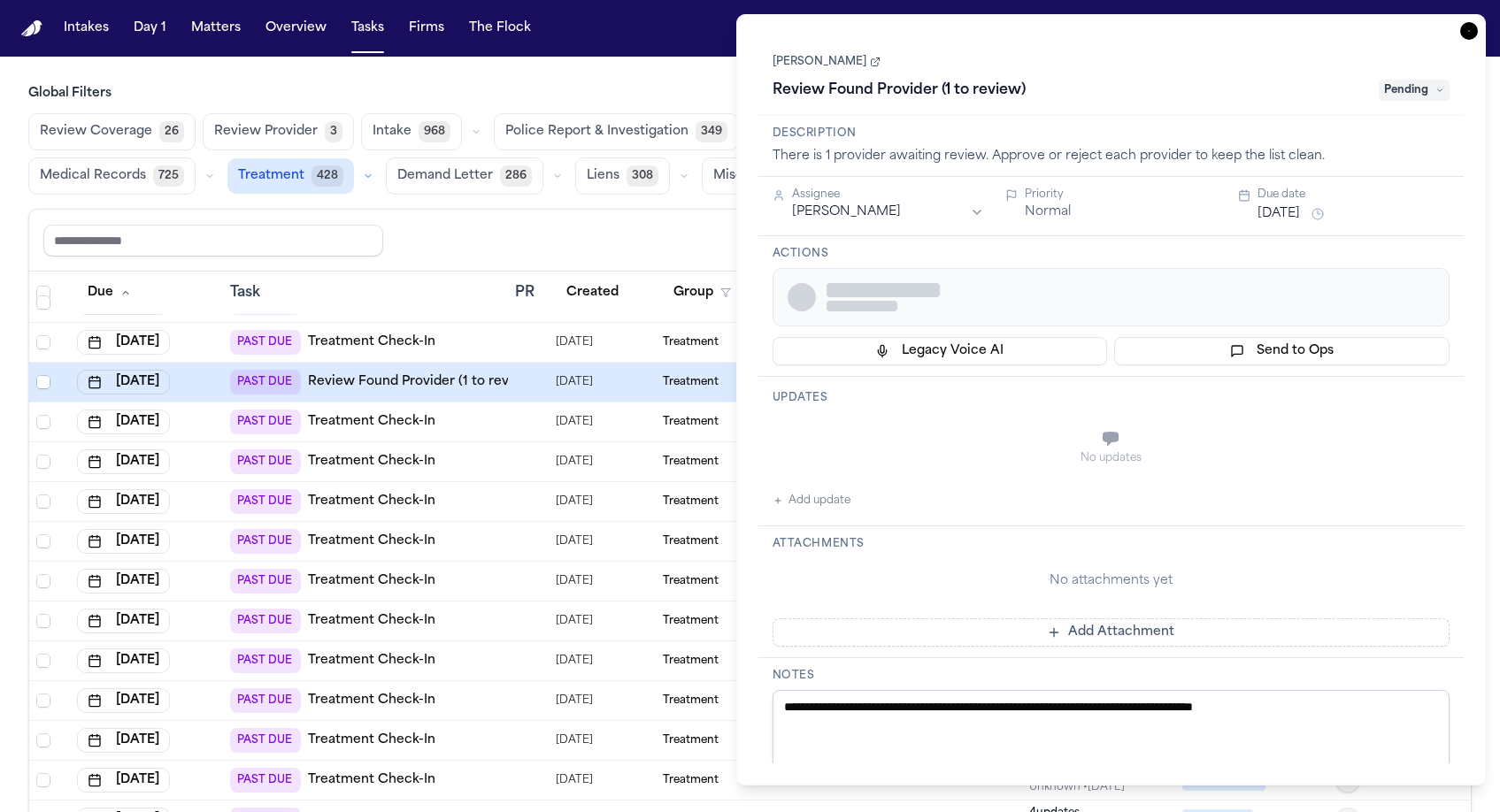
click at [351, 373] on link "Review Found Provider (1 to review)" at bounding box center [422, 382] width 228 height 18
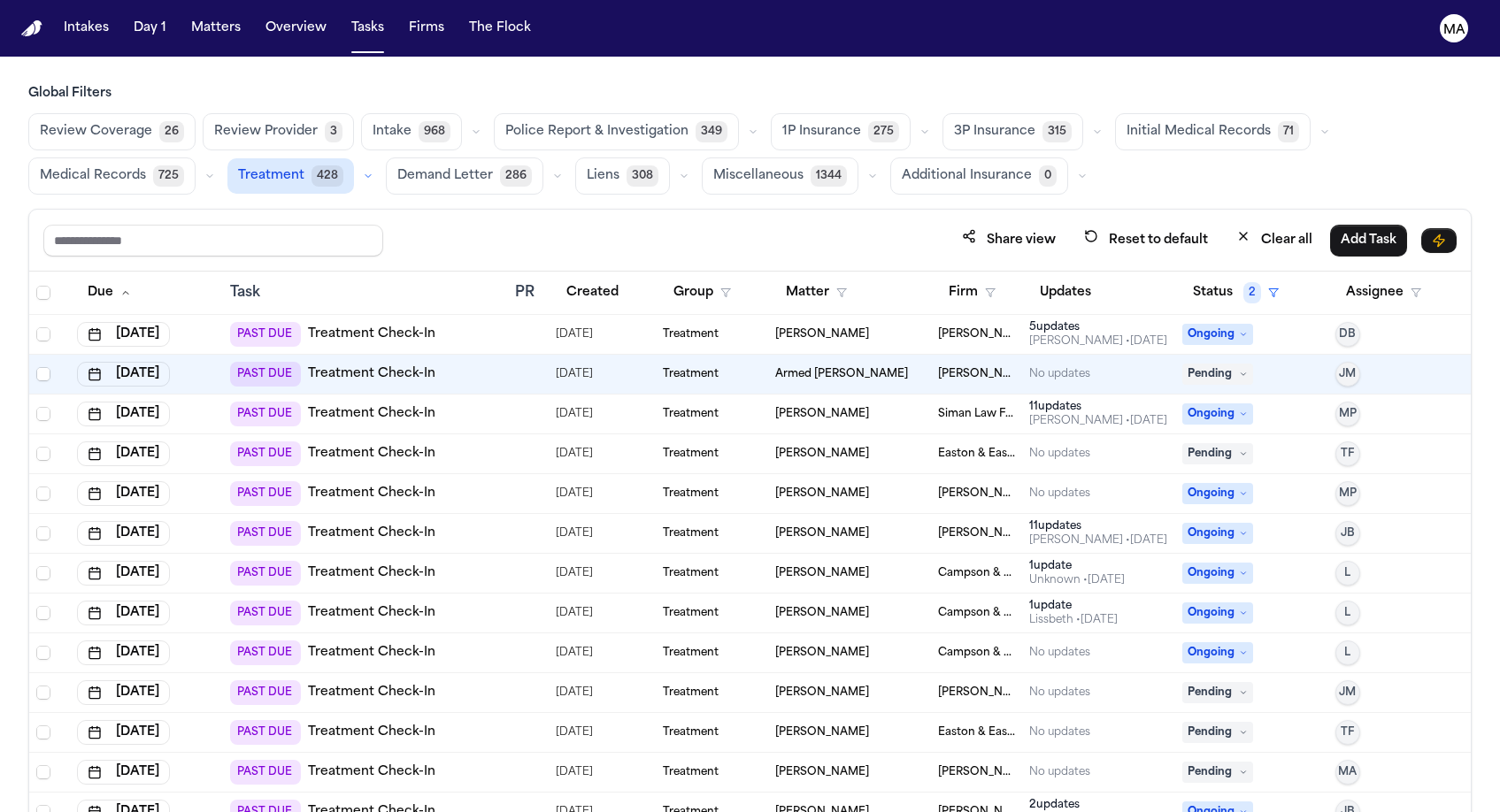
click at [889, 367] on div "Armed Barkley" at bounding box center [850, 374] width 149 height 14
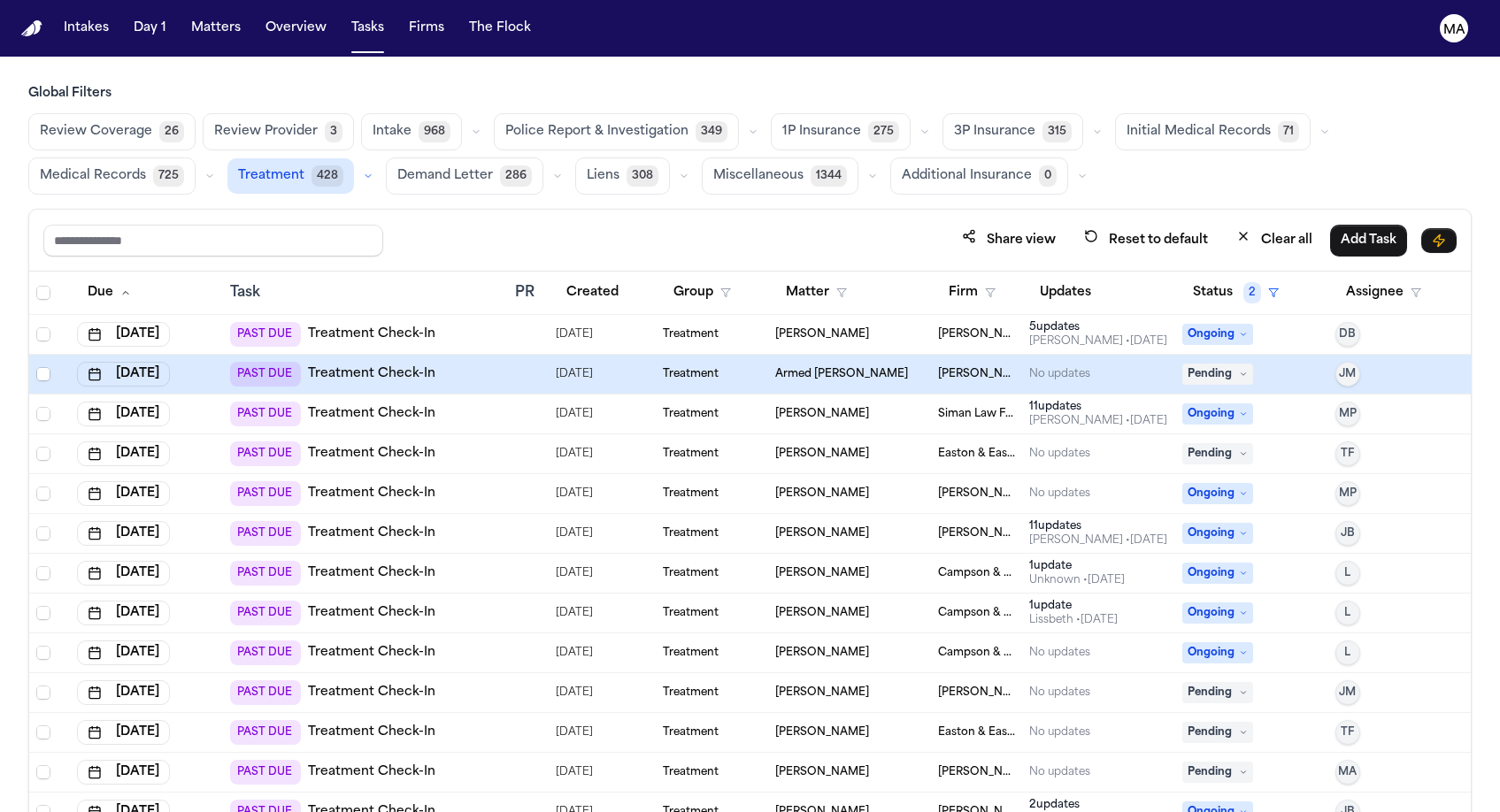
click at [841, 367] on div "Armed Barkley" at bounding box center [850, 374] width 149 height 14
click at [491, 355] on td "PAST DUE Treatment Check-In" at bounding box center [365, 375] width 285 height 40
click at [448, 362] on div "PAST DUE Treatment Check-In" at bounding box center [365, 374] width 271 height 24
click at [815, 367] on span "Armed [PERSON_NAME]" at bounding box center [841, 374] width 133 height 14
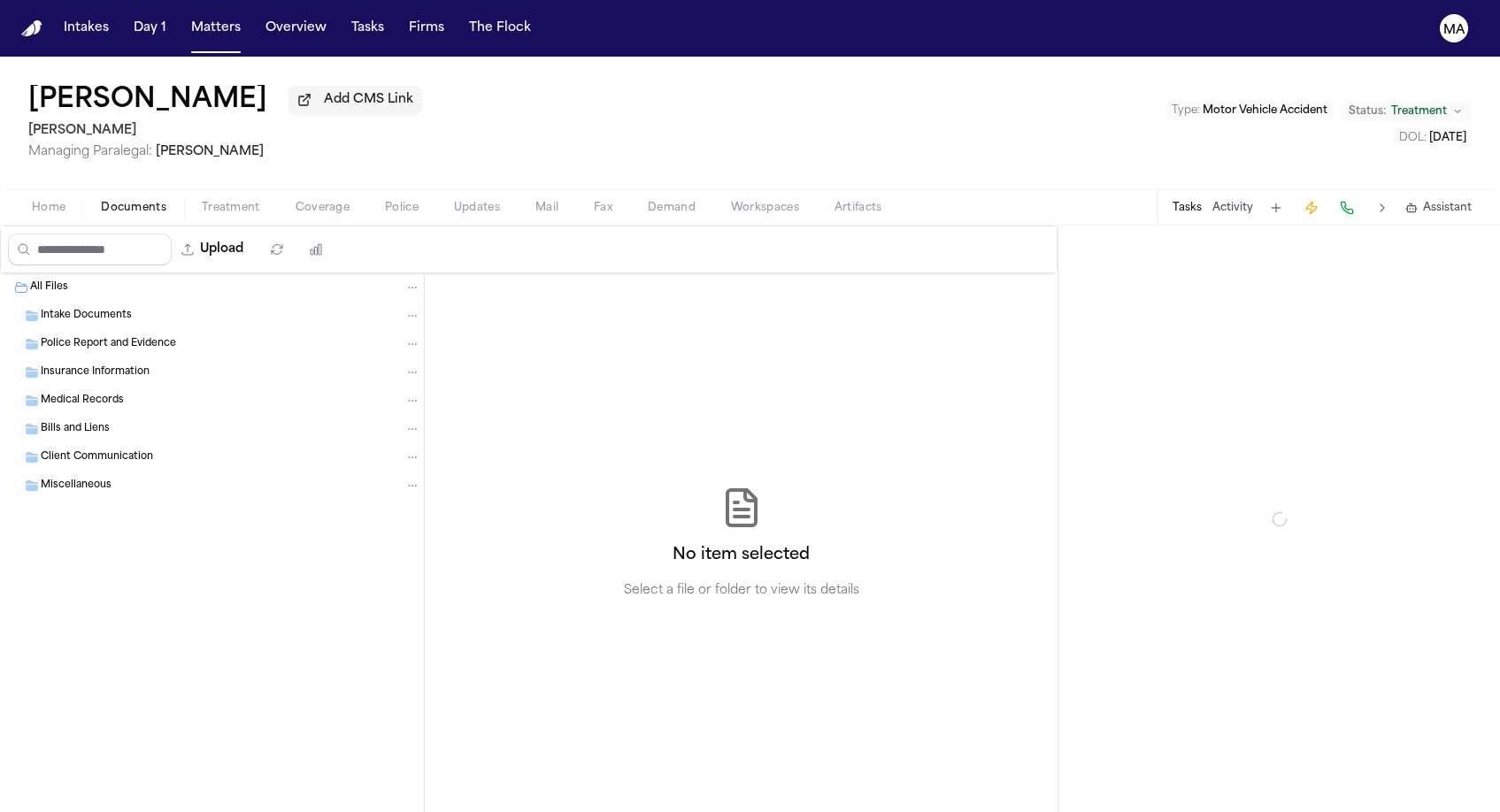
click at [108, 201] on span "Documents" at bounding box center [133, 208] width 65 height 14
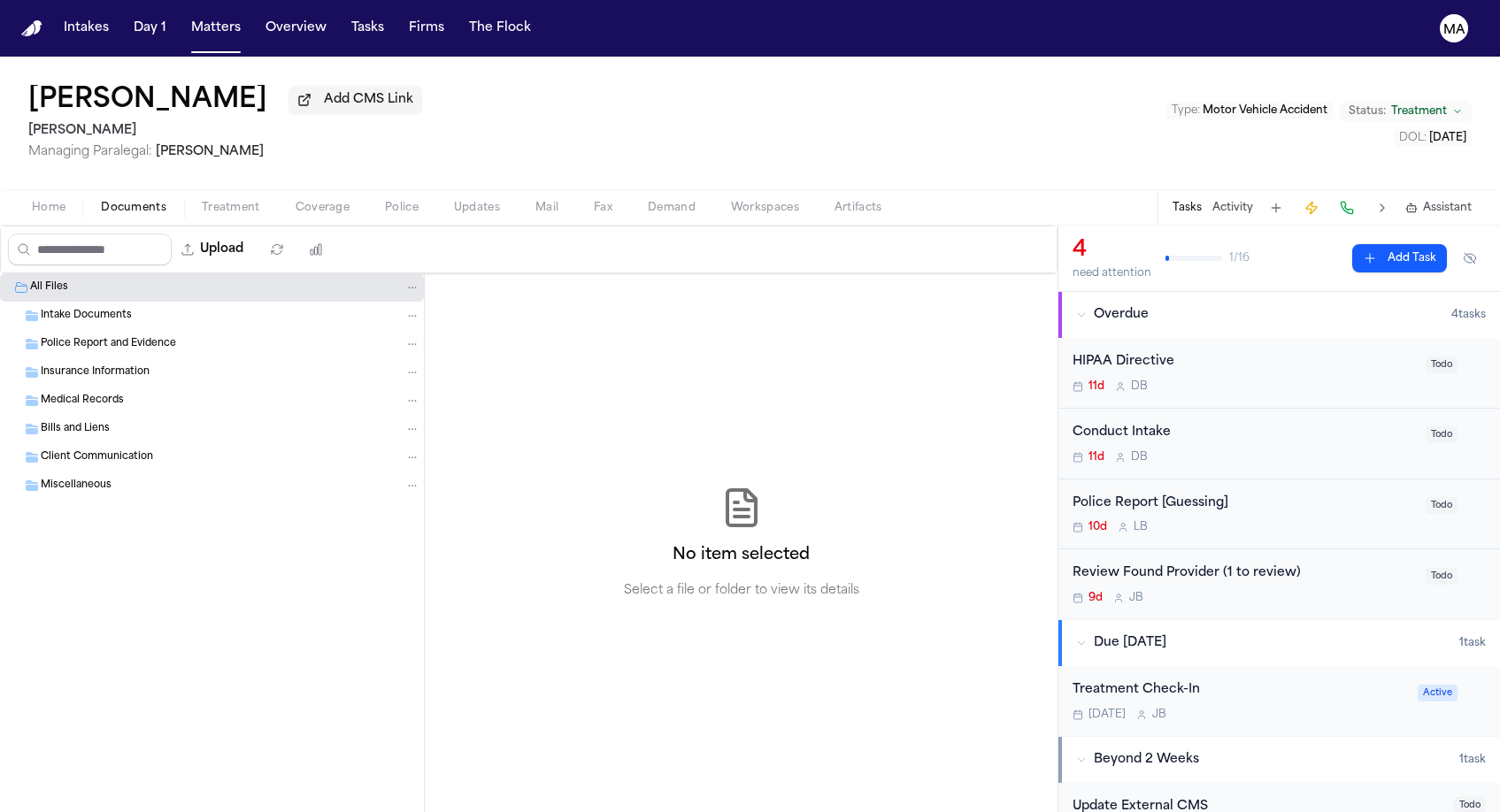
click at [202, 201] on span "Treatment" at bounding box center [231, 208] width 58 height 14
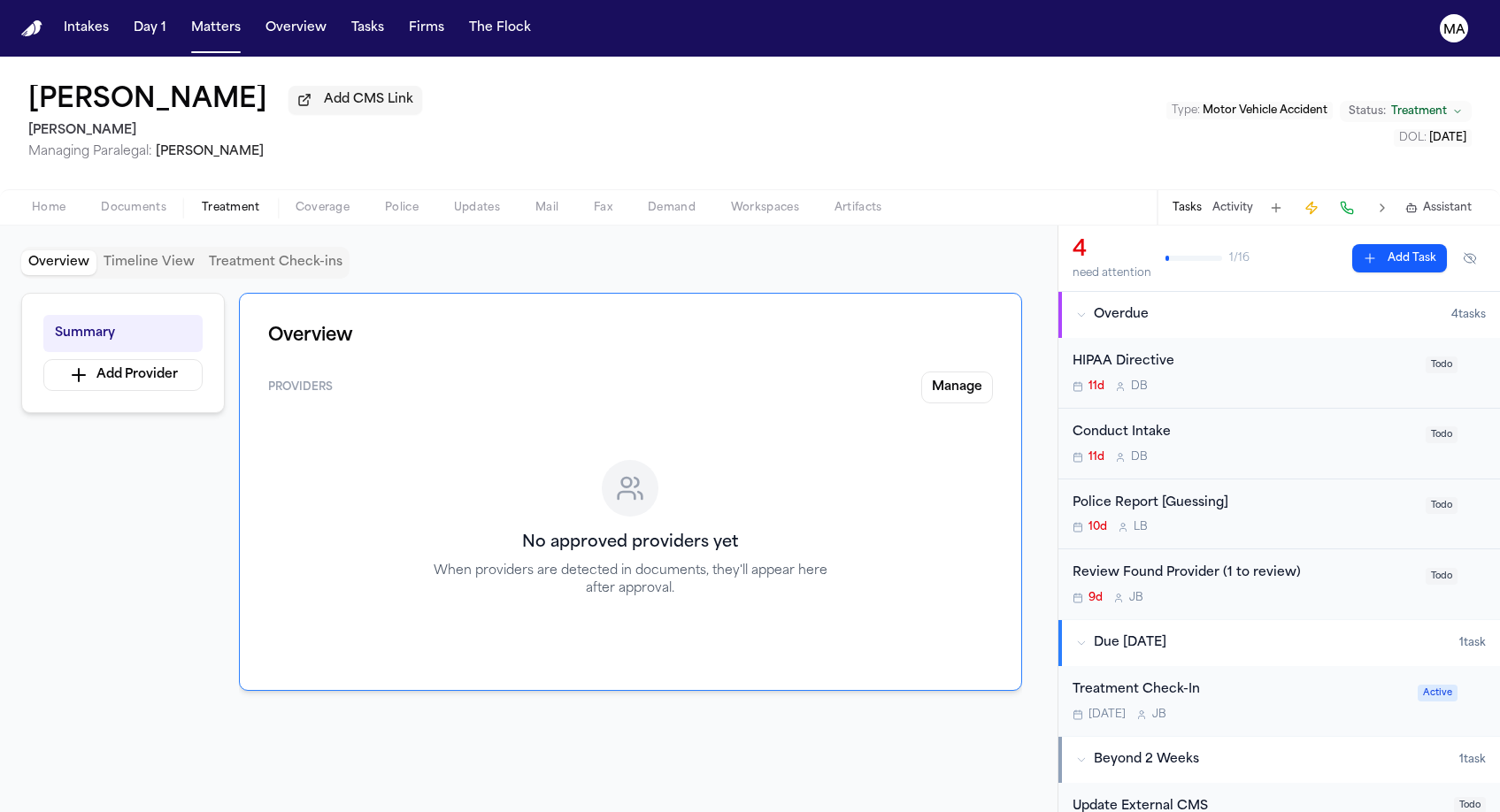
click at [310, 247] on div "Overview Timeline View Treatment Check-ins" at bounding box center [528, 263] width 1015 height 32
click at [1251, 563] on div "Review Found Provider (1 to review)" at bounding box center [1244, 573] width 342 height 20
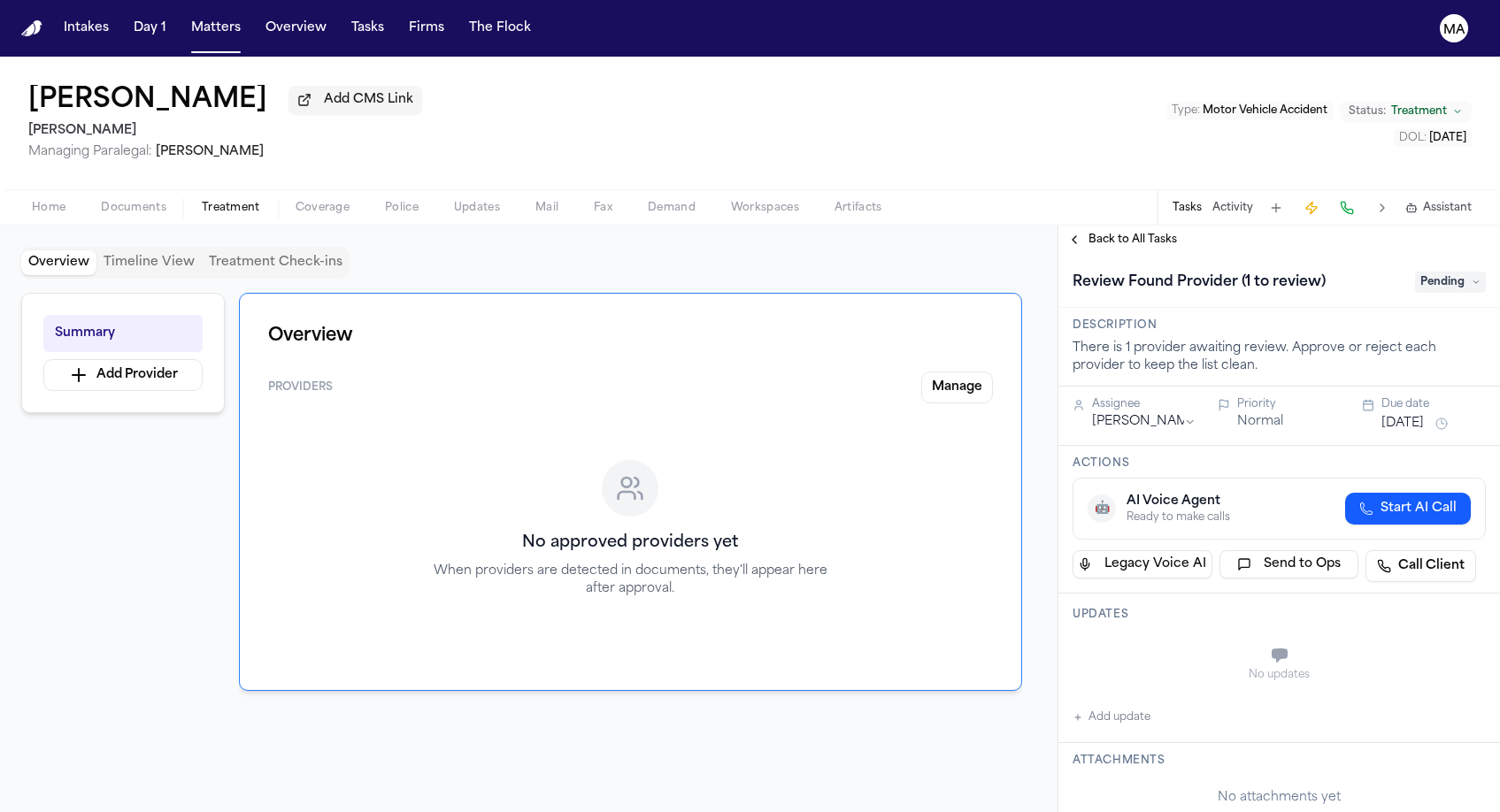
click at [1438, 272] on span "Pending" at bounding box center [1450, 282] width 71 height 21
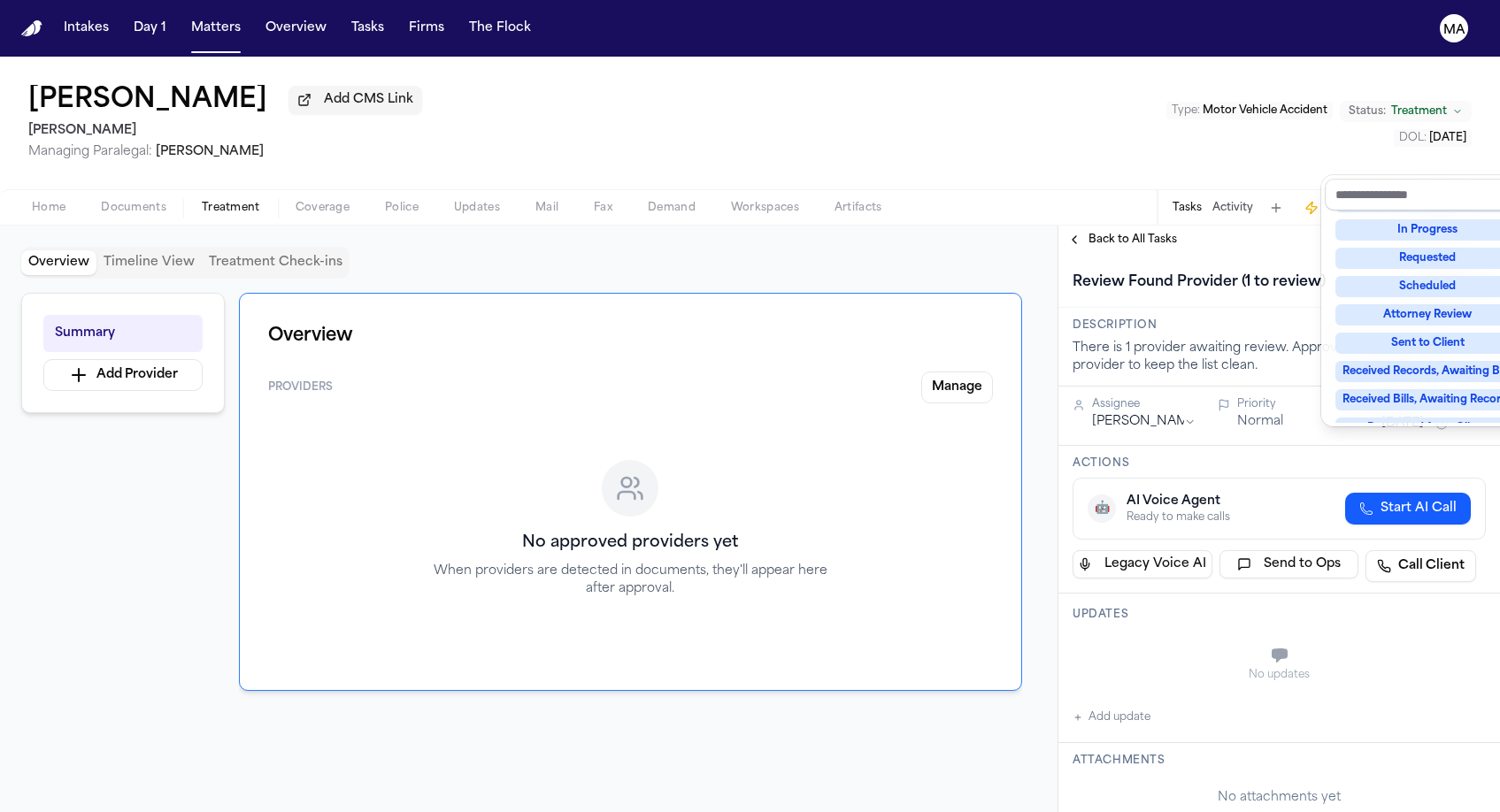
click at [1407, 502] on div "Complete" at bounding box center [1428, 512] width 185 height 21
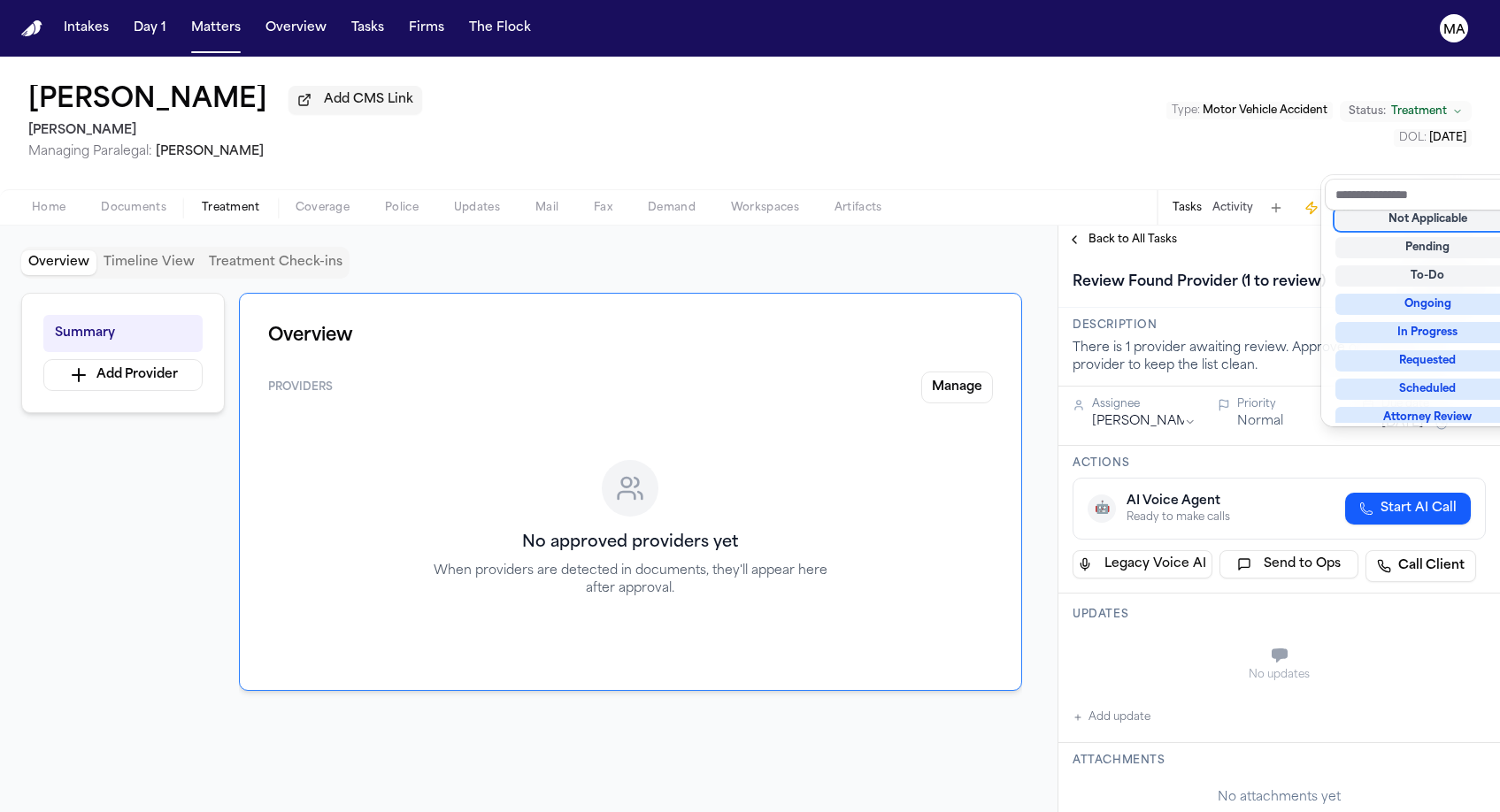
scroll to position [5, 0]
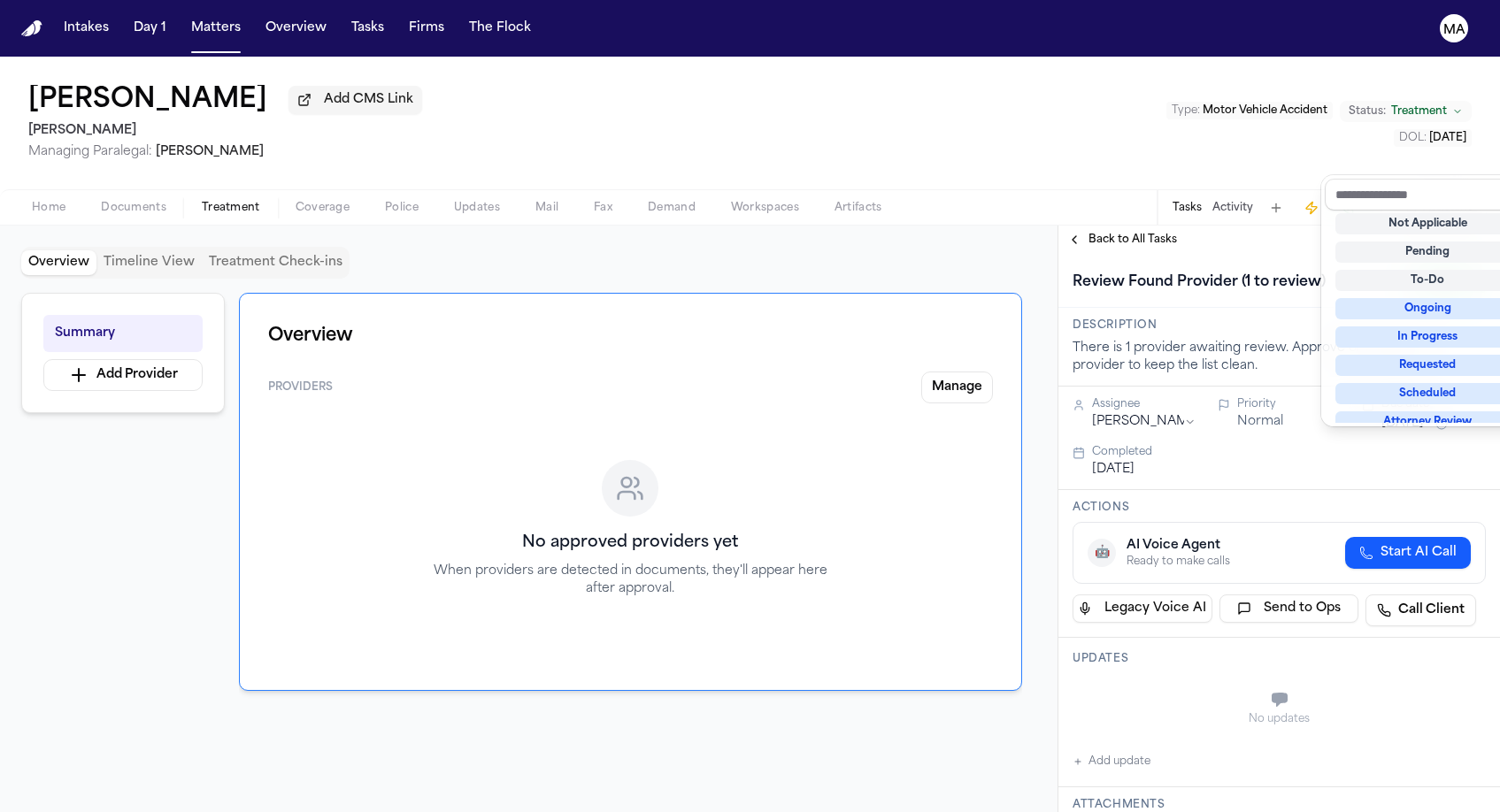
click at [1193, 253] on div "Review Found Provider (1 to review) Complete" at bounding box center [1279, 281] width 442 height 54
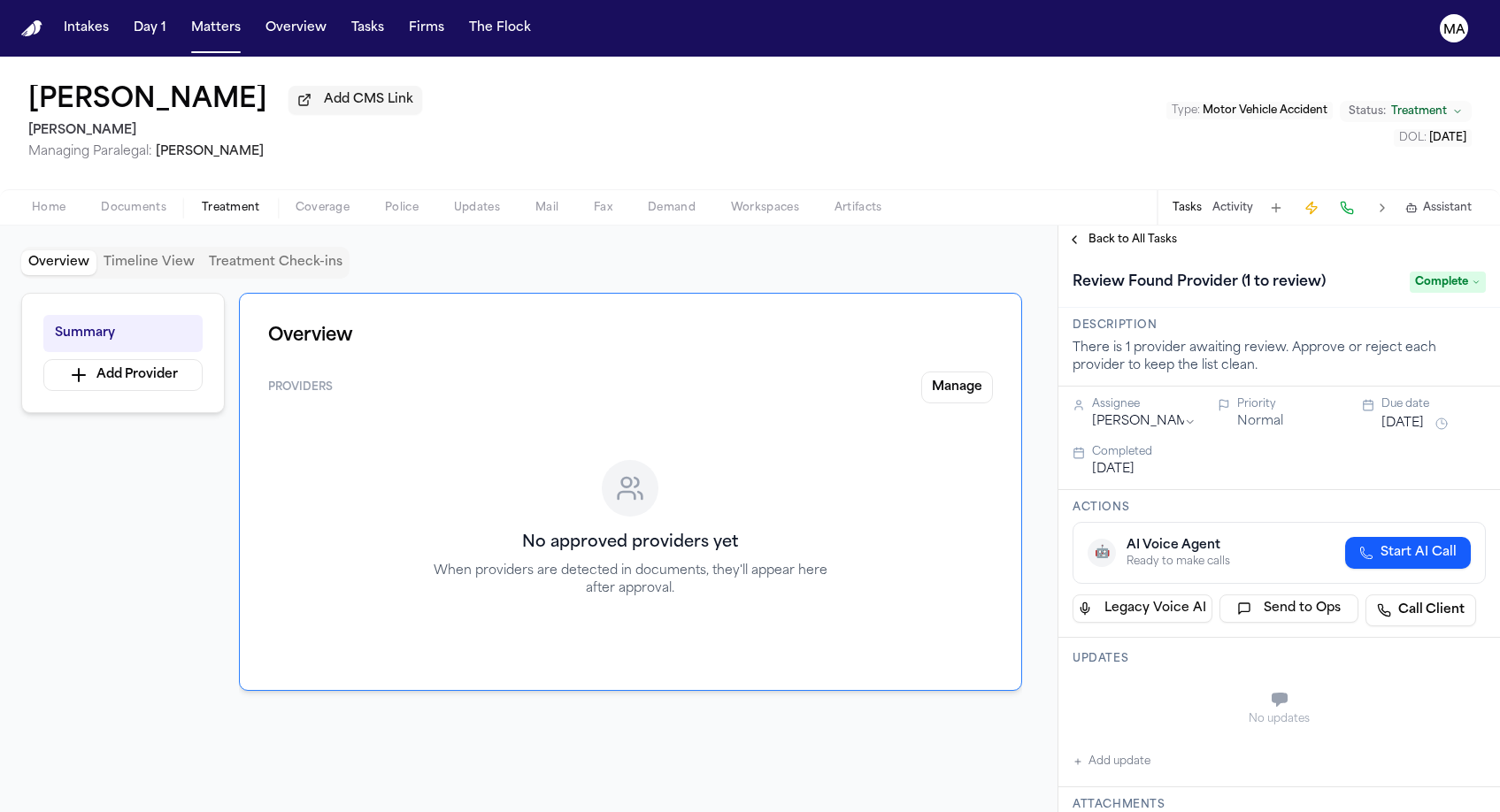
click at [1121, 233] on span "Back to All Tasks" at bounding box center [1133, 240] width 89 height 14
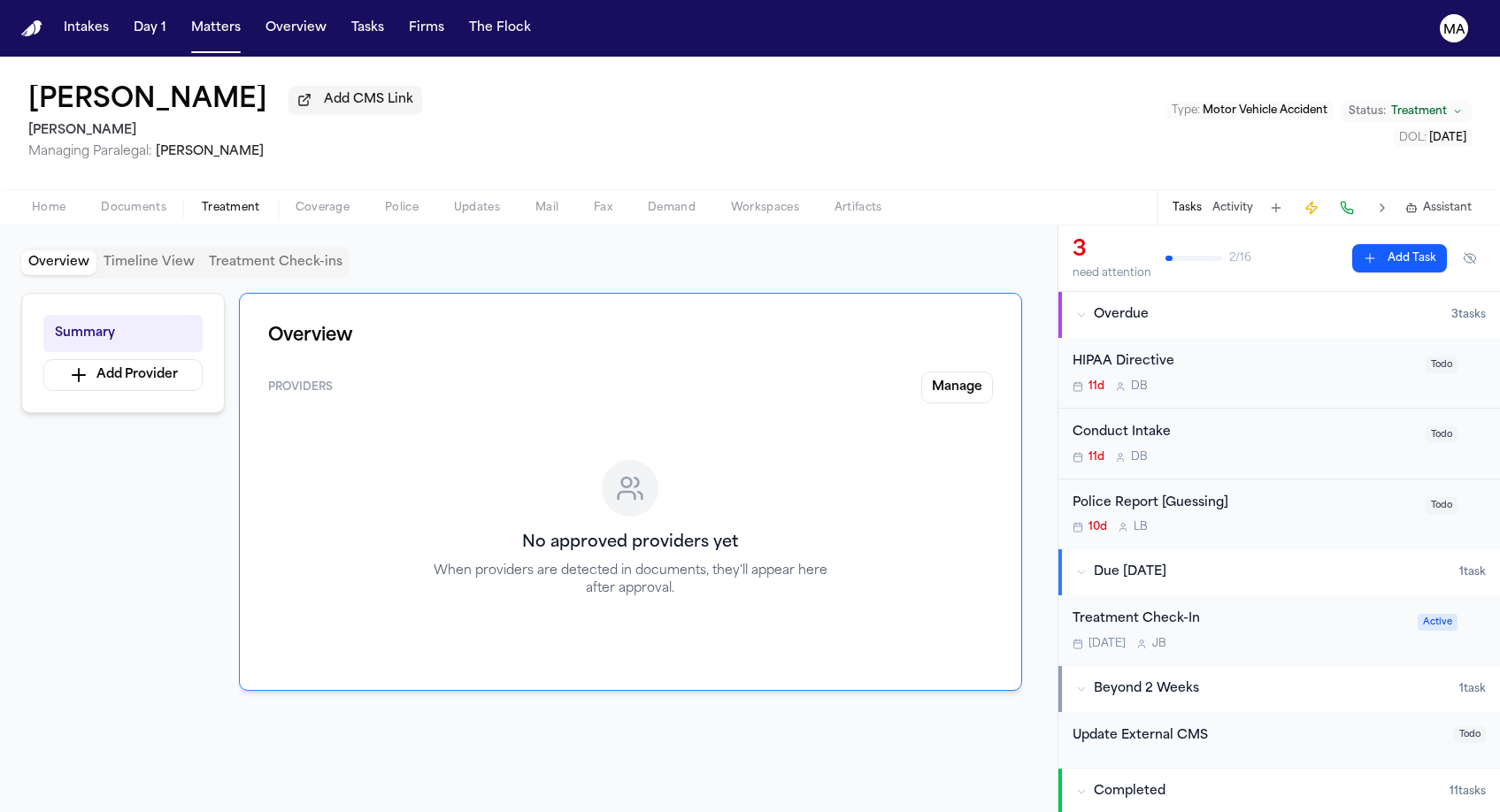
click at [448, 417] on div "No approved providers yet When providers are detected in documents, they'll app…" at bounding box center [630, 540] width 725 height 244
click at [101, 201] on span "Documents" at bounding box center [133, 208] width 65 height 14
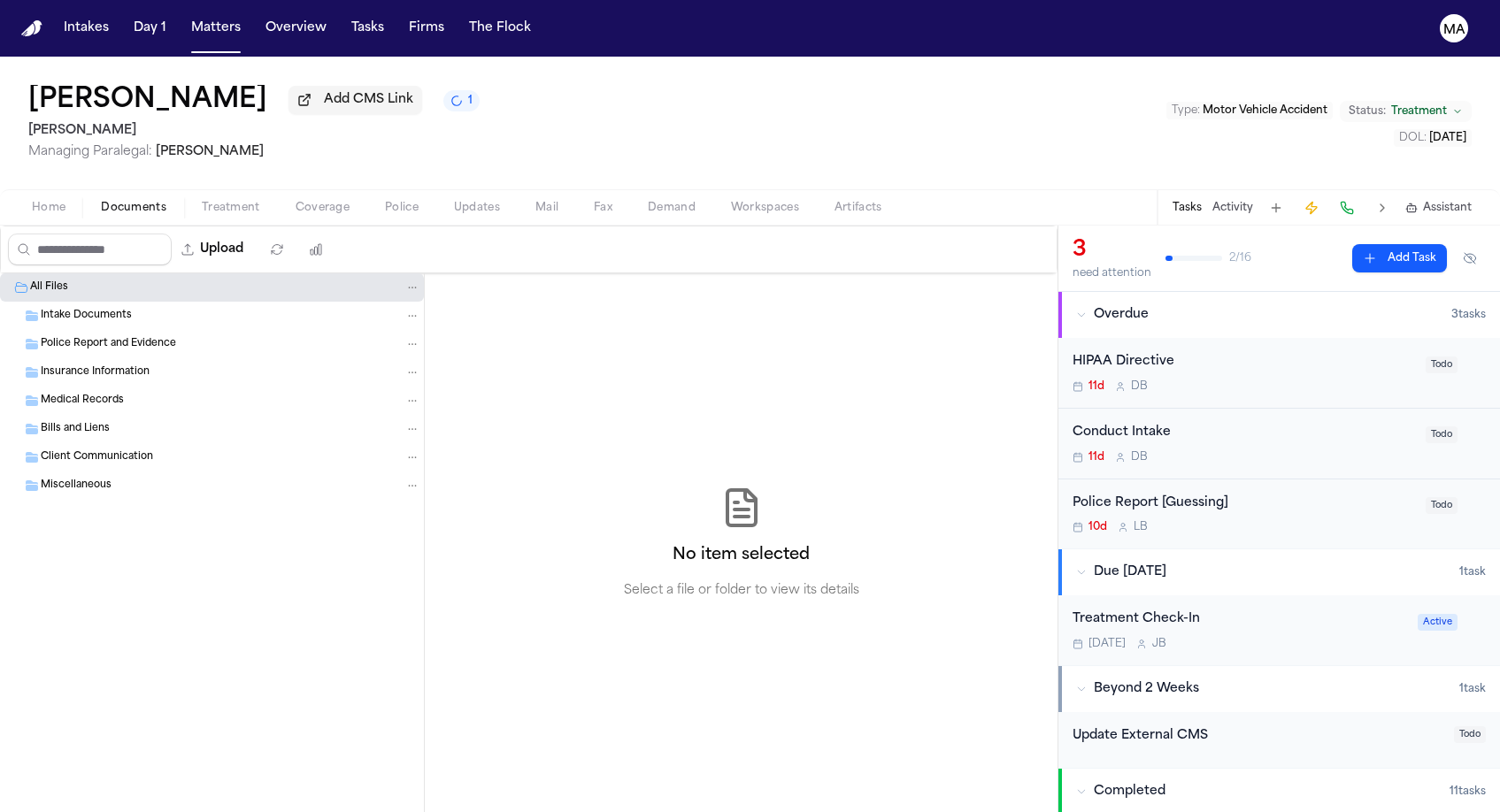
click at [191, 216] on span "button" at bounding box center [231, 217] width 80 height 2
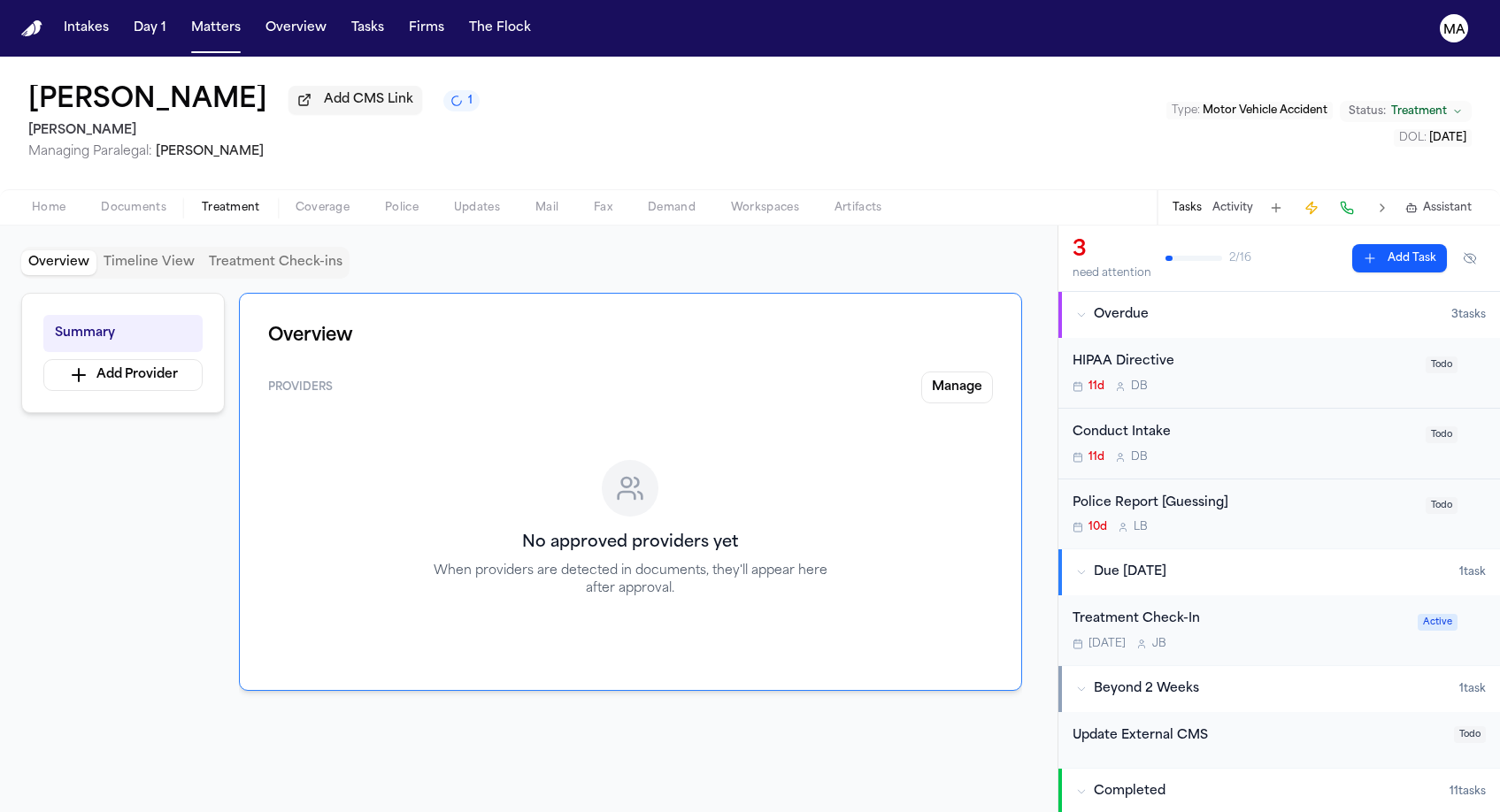
click at [114, 197] on button "Documents" at bounding box center [133, 207] width 101 height 21
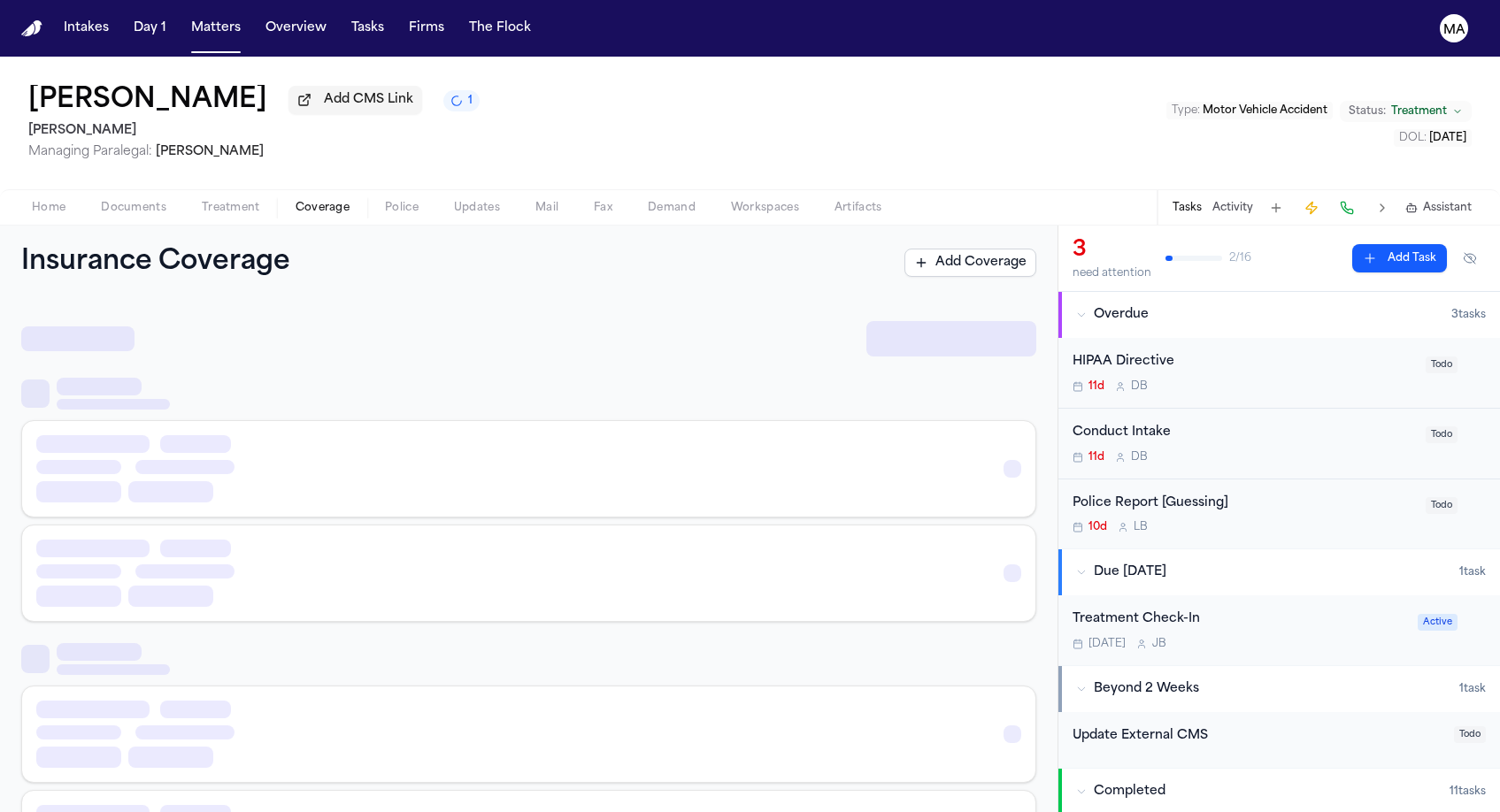
click at [278, 197] on button "Coverage" at bounding box center [322, 207] width 90 height 21
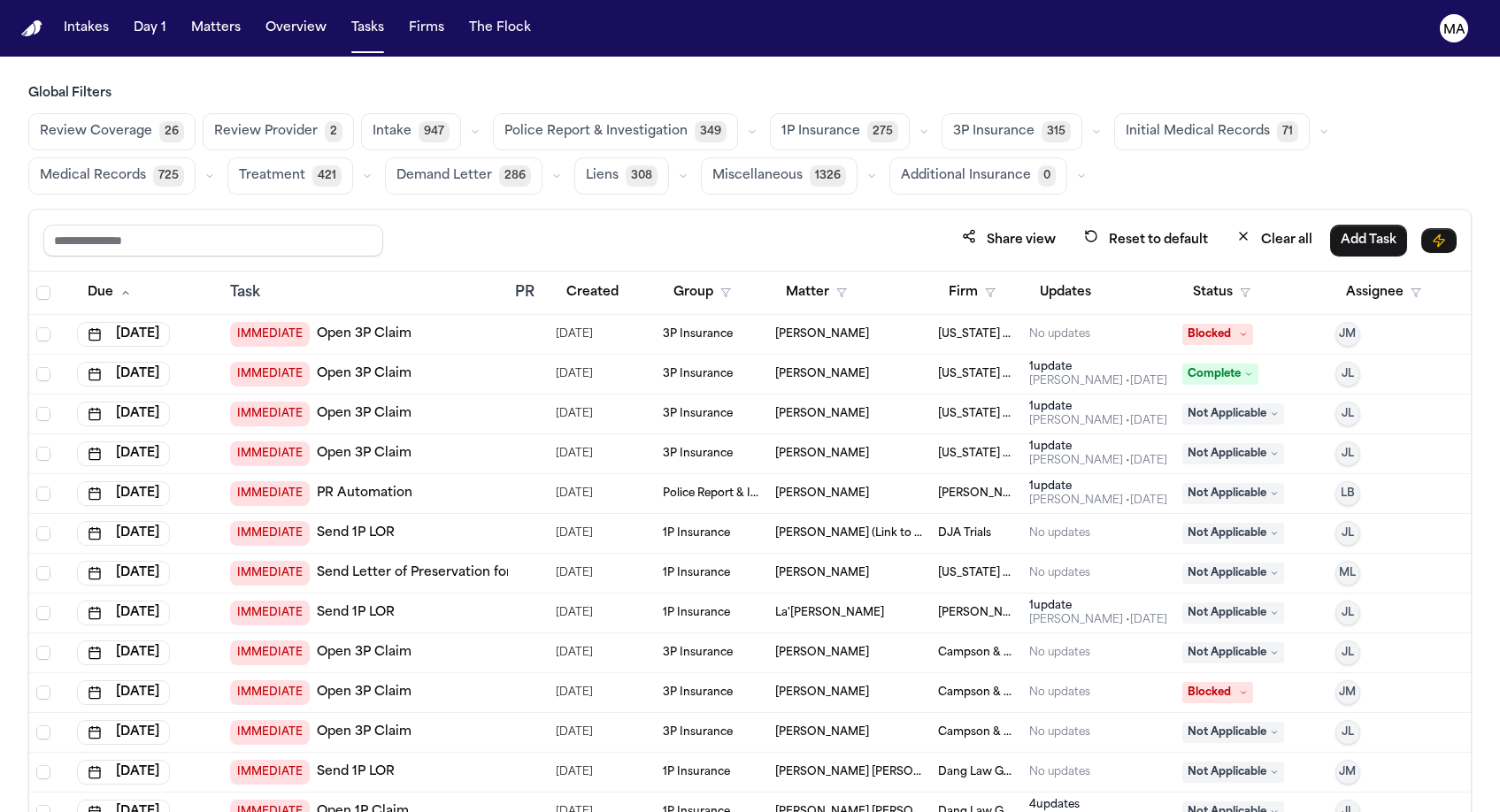
click at [355, 224] on div "Share view Reset to default Clear all Add Task" at bounding box center [750, 240] width 1413 height 33
click at [214, 123] on span "Review Provider" at bounding box center [265, 132] width 103 height 18
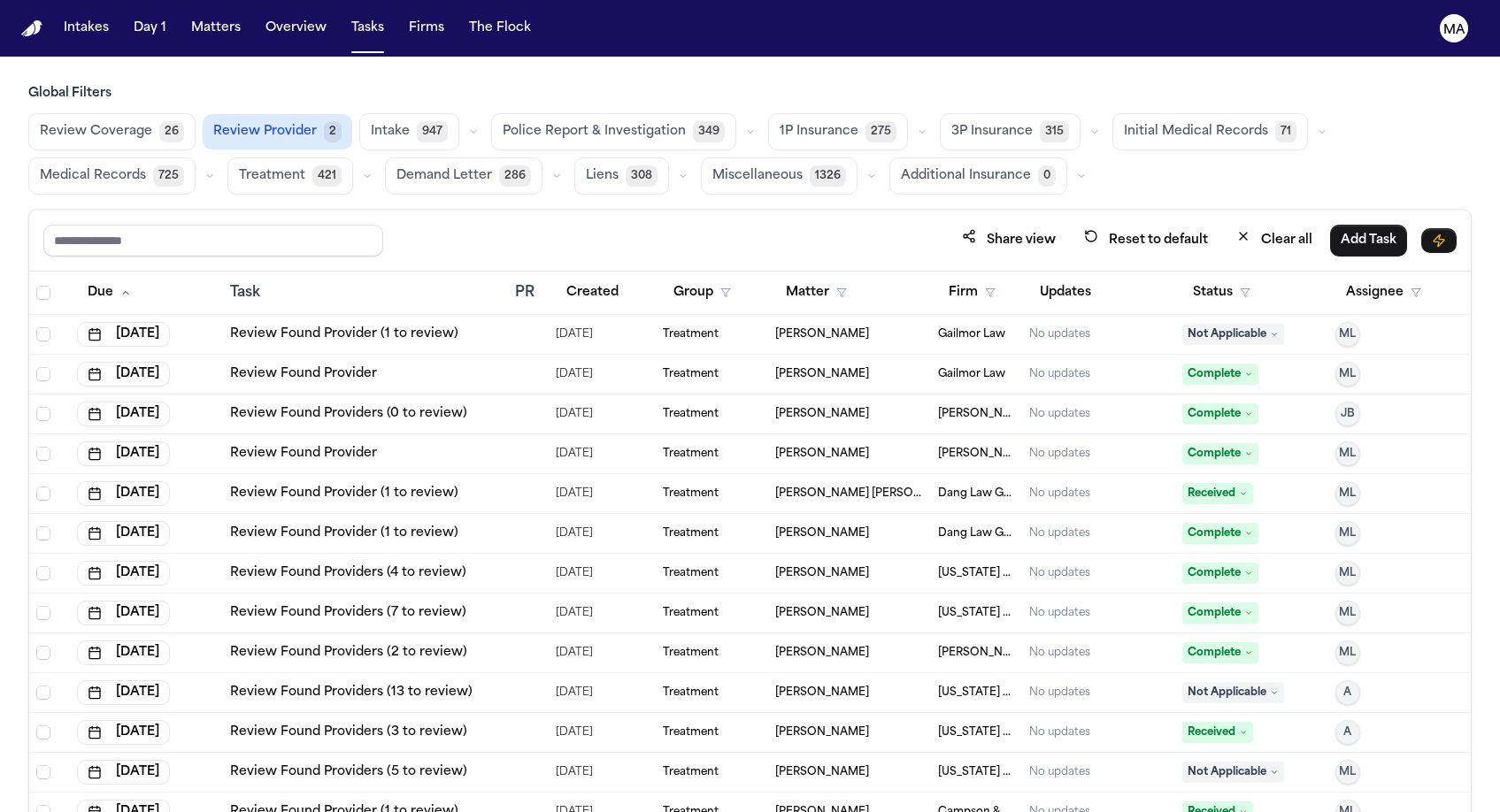
click at [1202, 272] on th "Status" at bounding box center [1251, 293] width 153 height 43
click at [1201, 277] on button "Status" at bounding box center [1221, 292] width 79 height 32
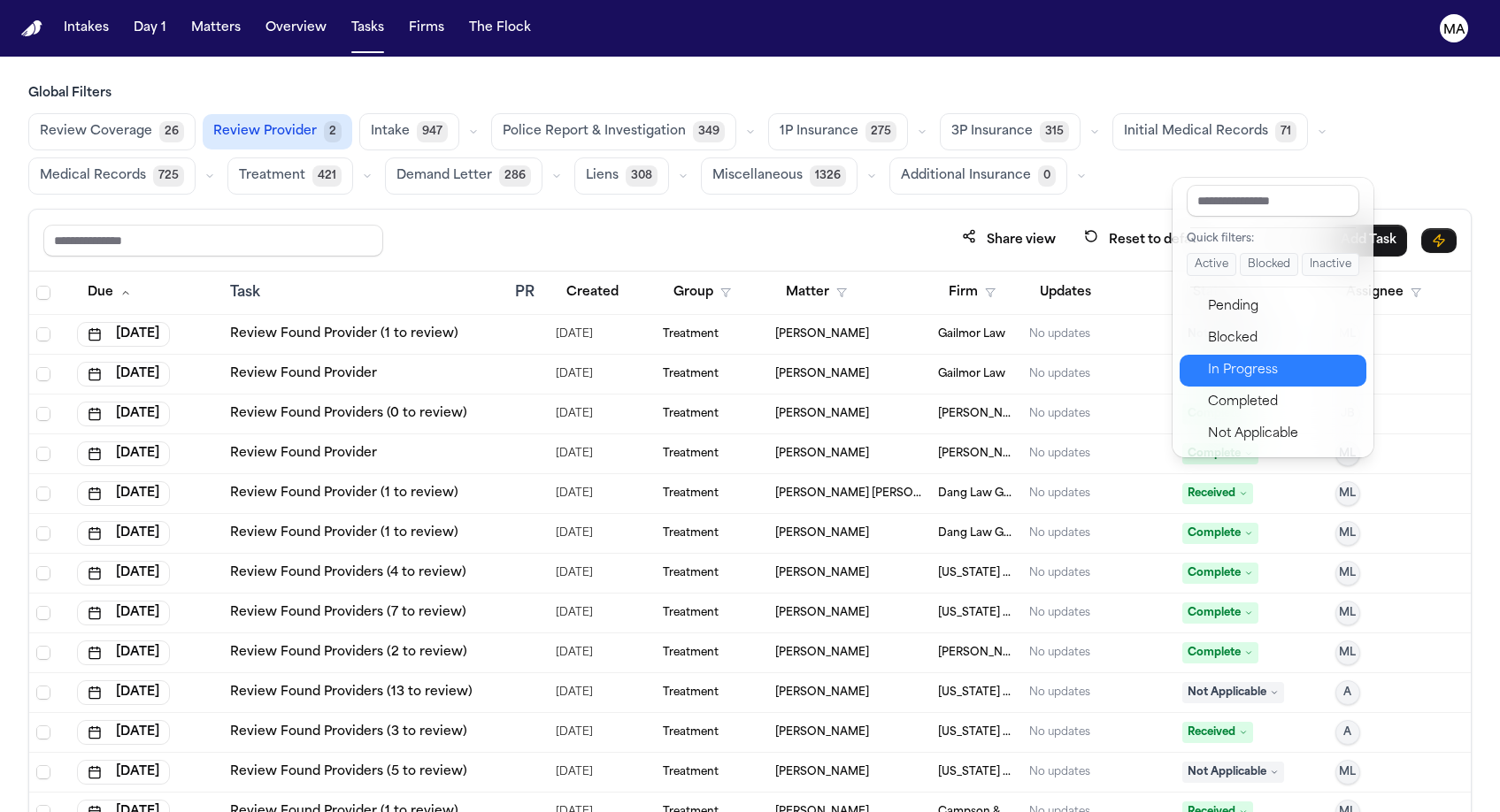
click at [1210, 360] on div "In Progress" at bounding box center [1282, 370] width 148 height 21
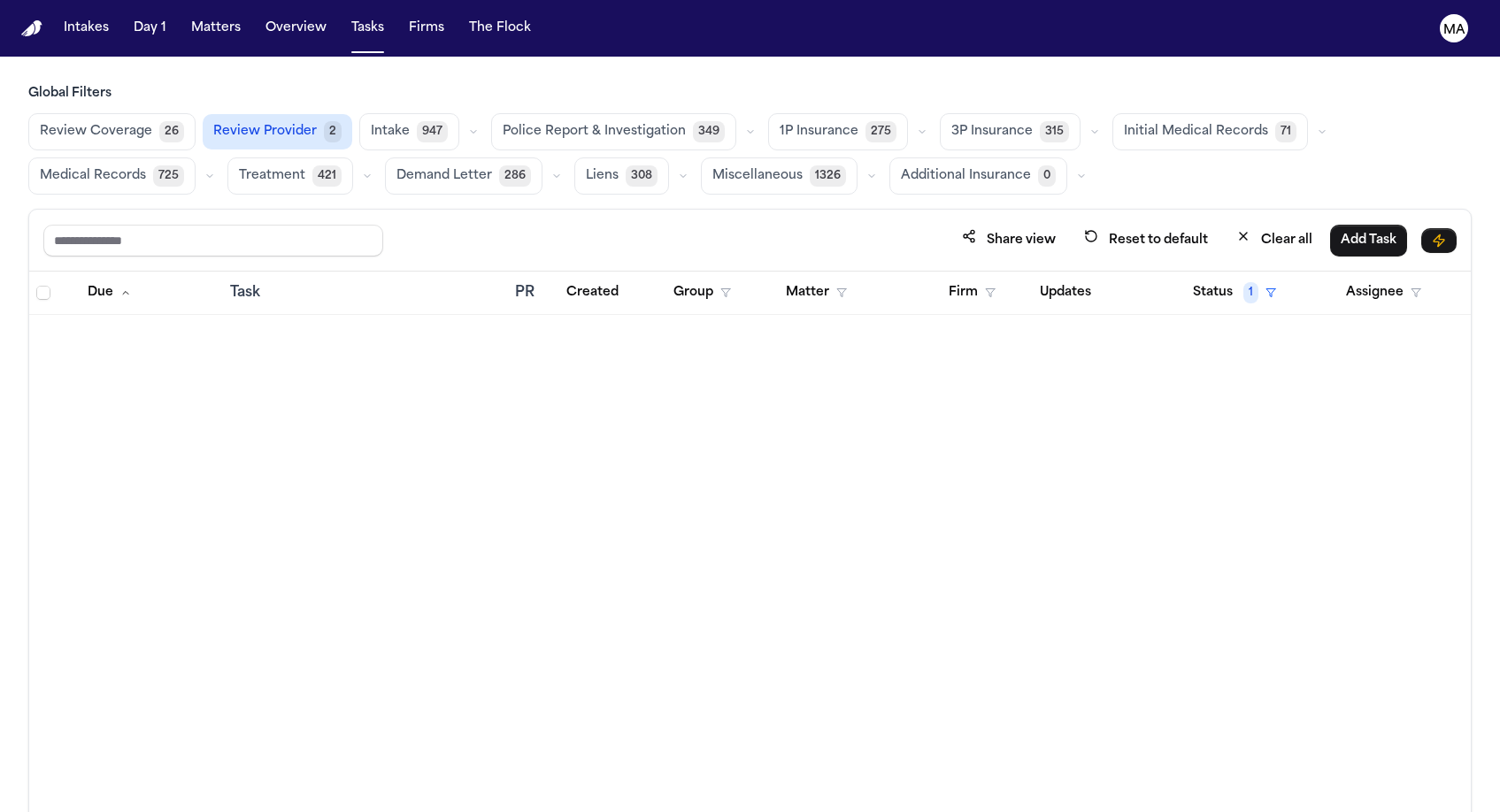
click at [388, 209] on div "Share view Reset to default Clear all Add Task Due Task PR Created Group Matter…" at bounding box center [749, 549] width 1443 height 681
click at [1221, 277] on button "Status 1" at bounding box center [1234, 292] width 104 height 32
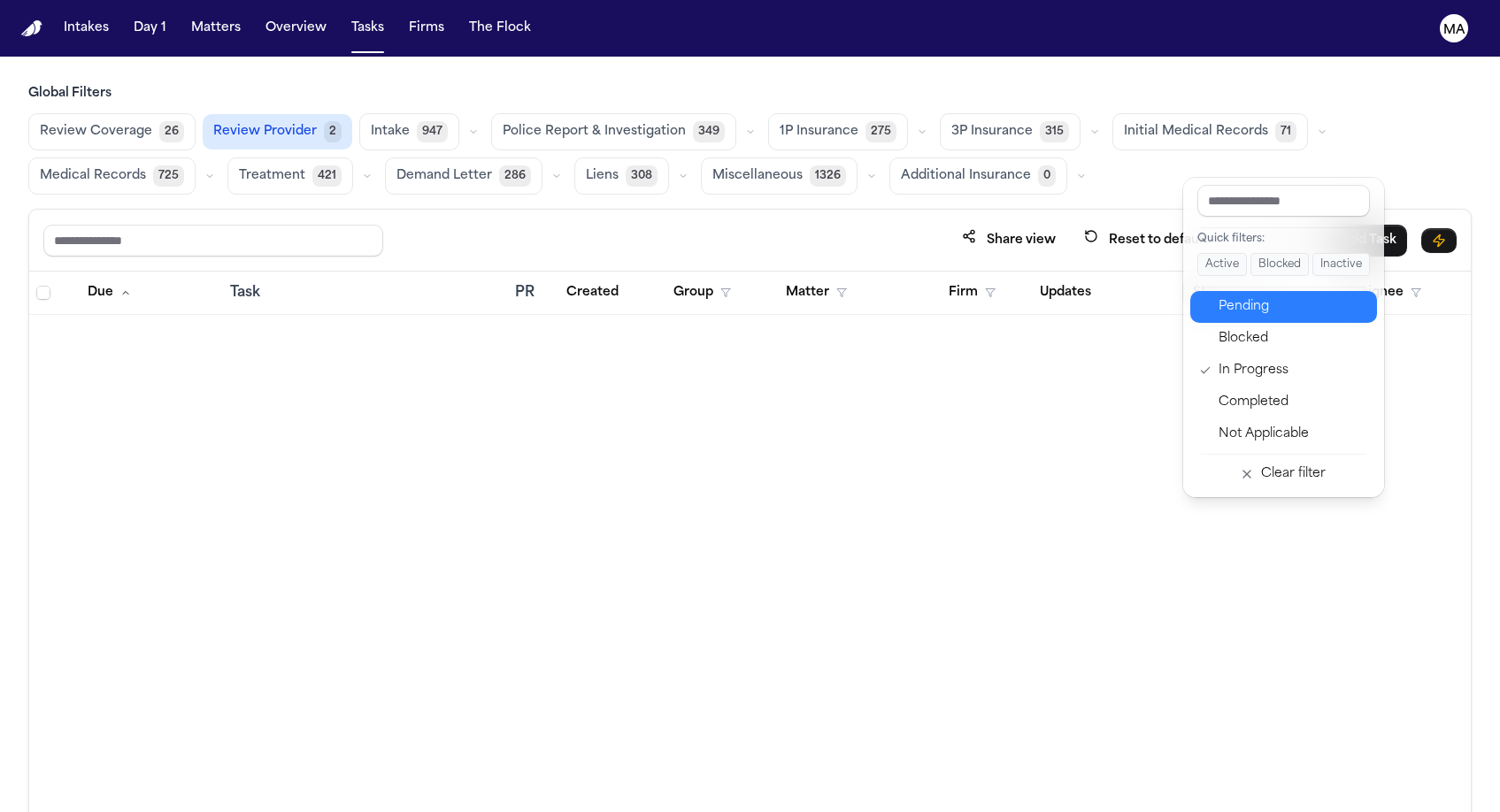
click at [1230, 296] on div "Pending" at bounding box center [1292, 306] width 148 height 21
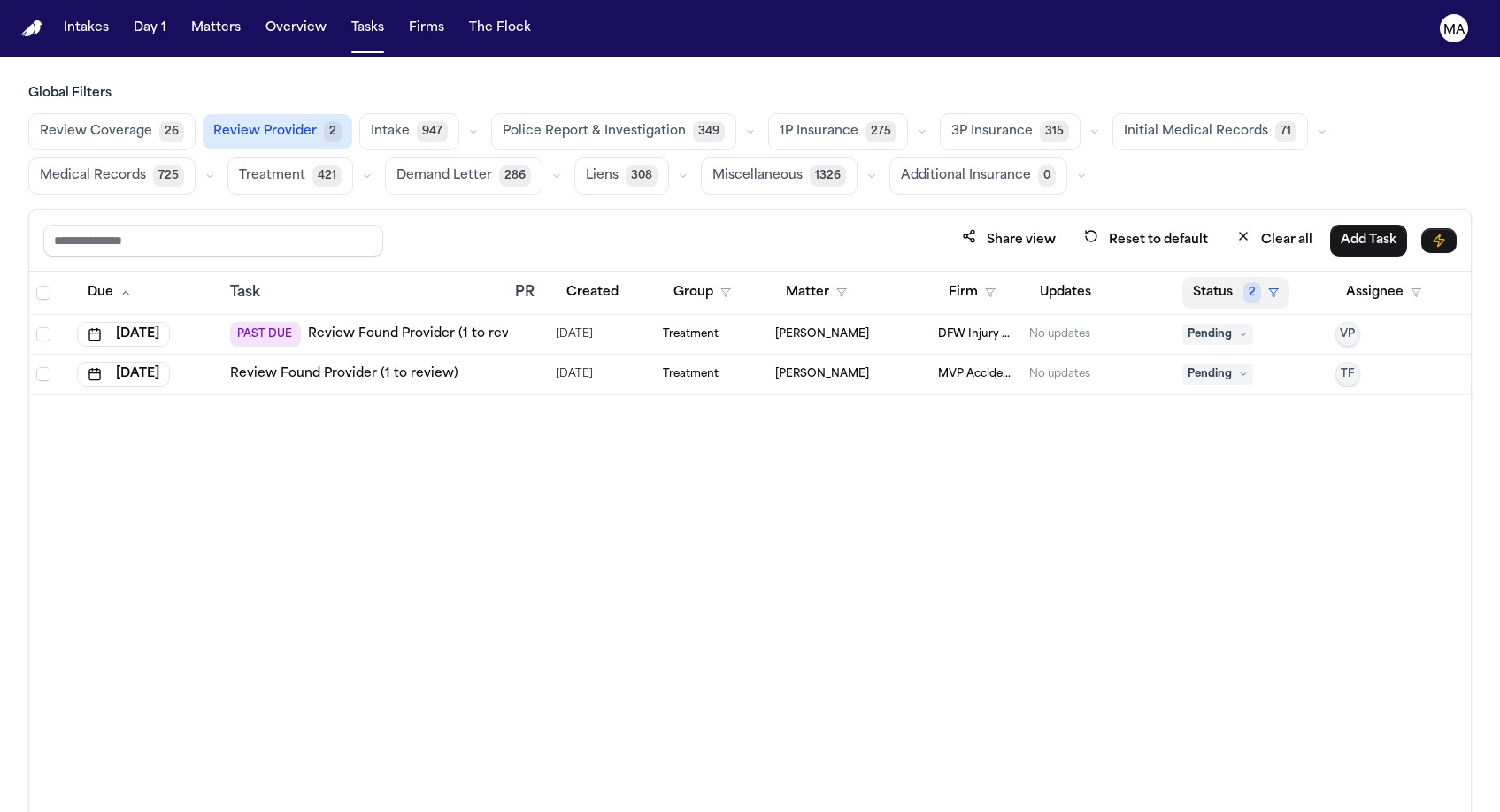
click at [1211, 277] on button "Status 2" at bounding box center [1236, 292] width 107 height 32
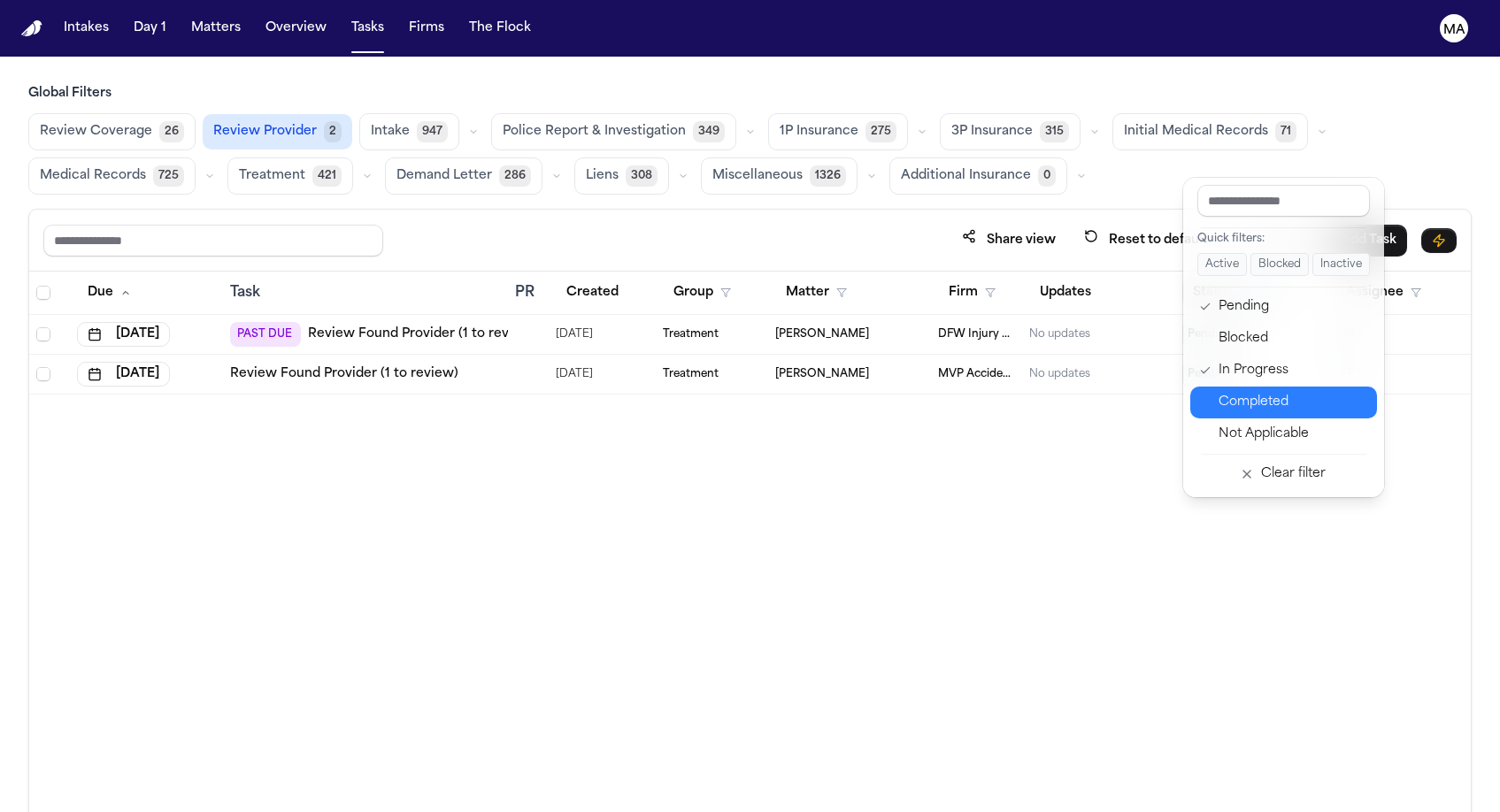
click at [1234, 392] on div "Completed" at bounding box center [1292, 402] width 148 height 21
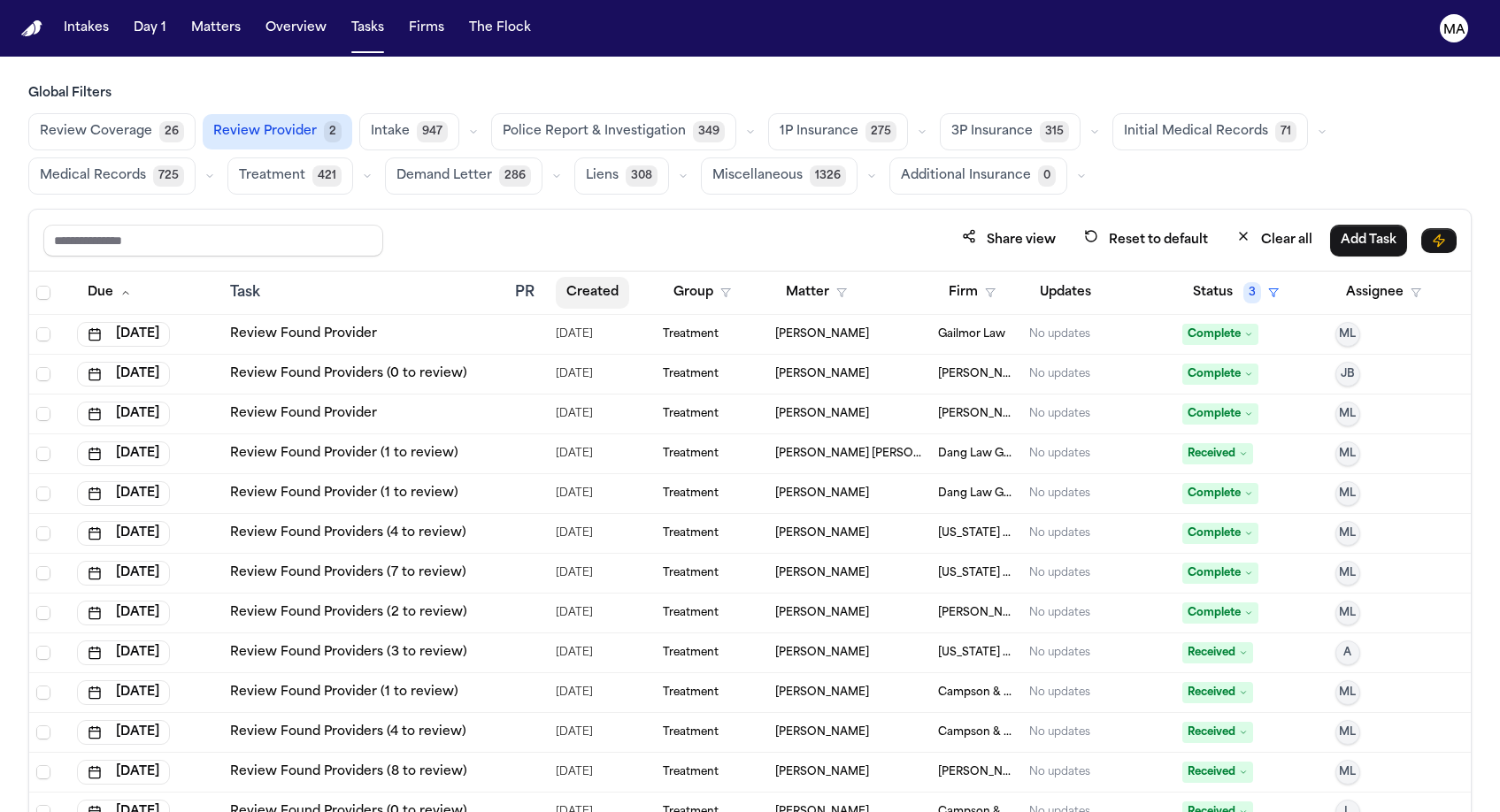
click at [556, 277] on button "Created" at bounding box center [592, 292] width 73 height 32
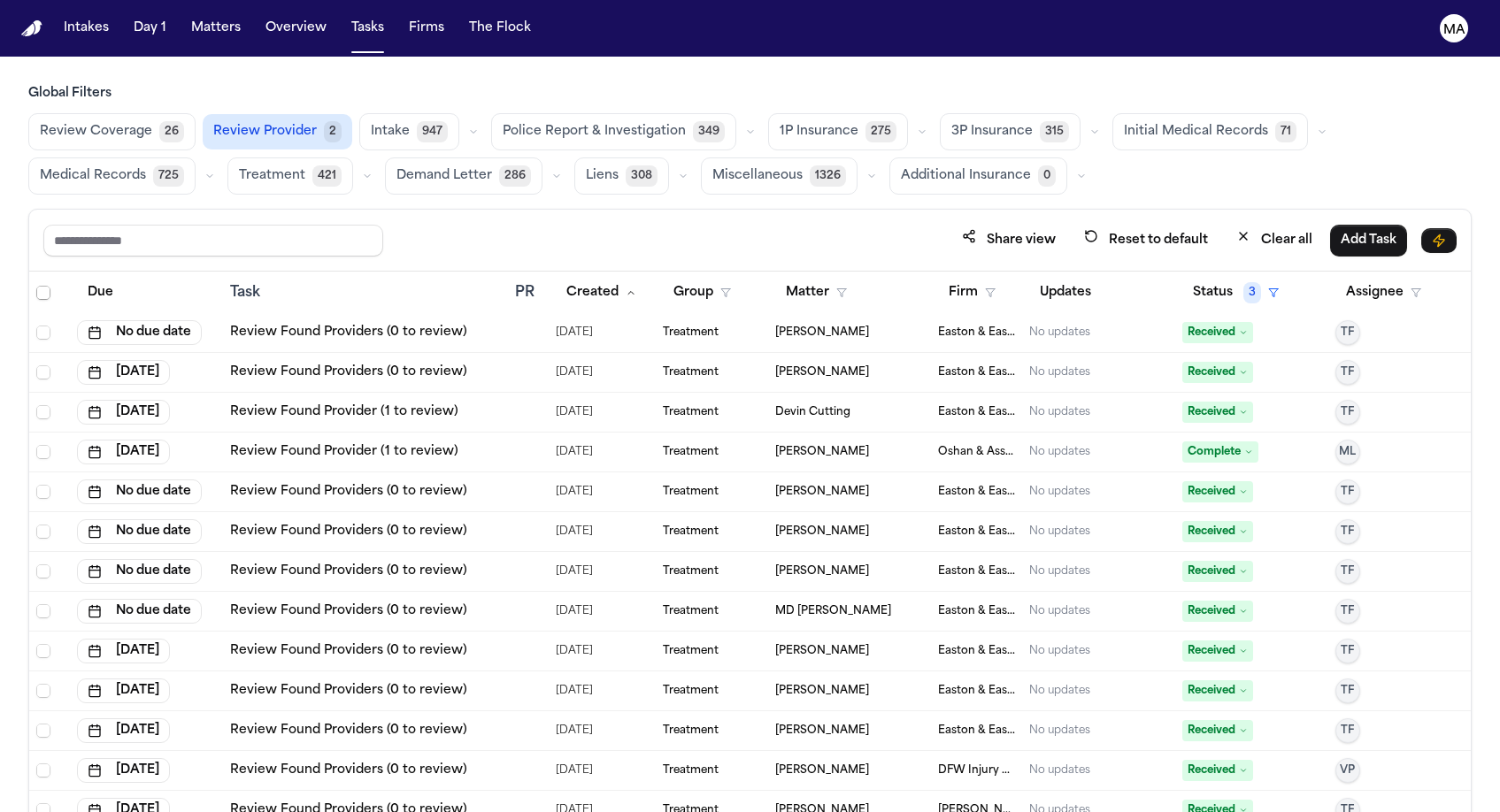
scroll to position [19015, 0]
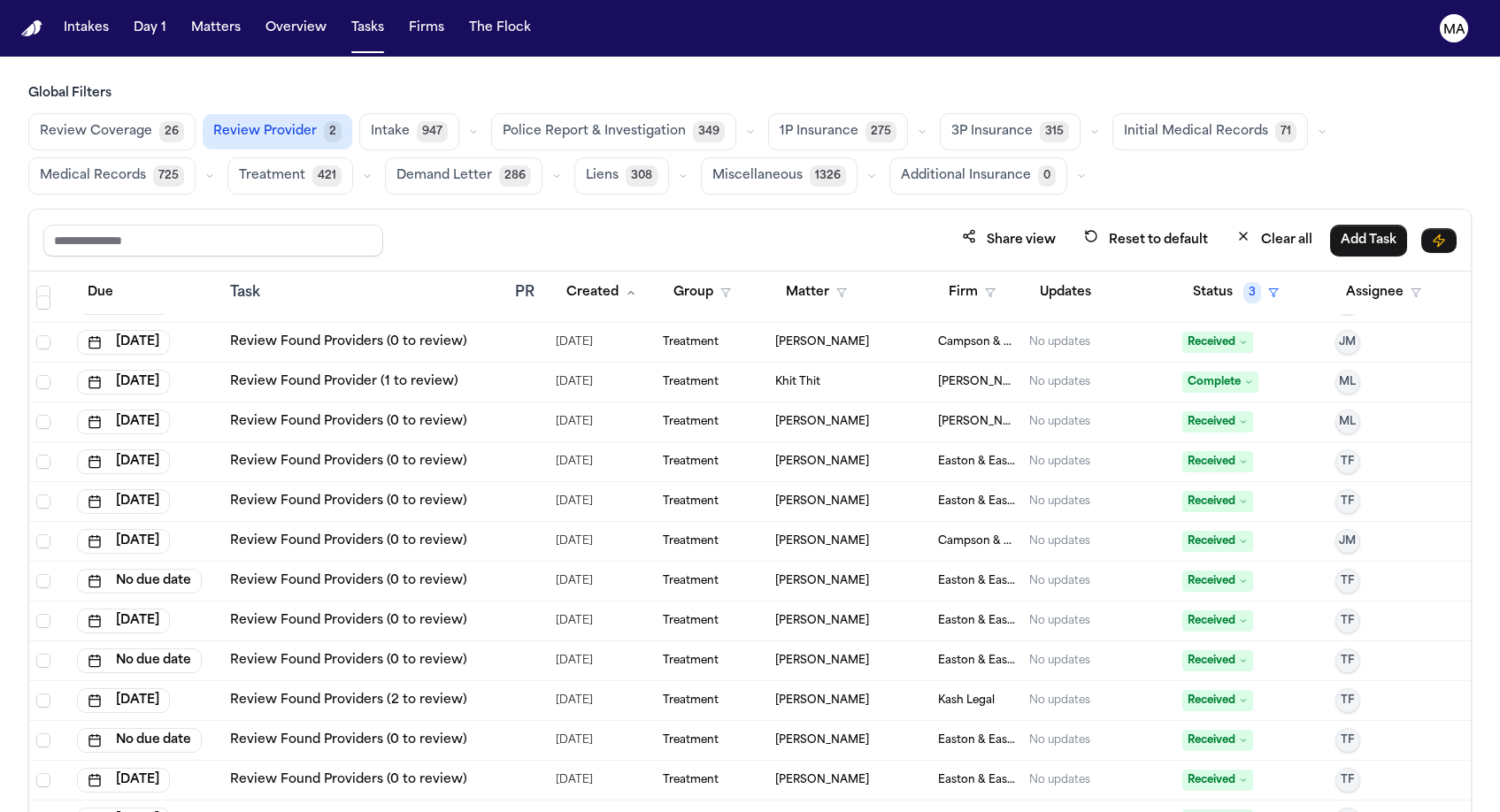
click at [184, 19] on button "Matters" at bounding box center [216, 28] width 63 height 32
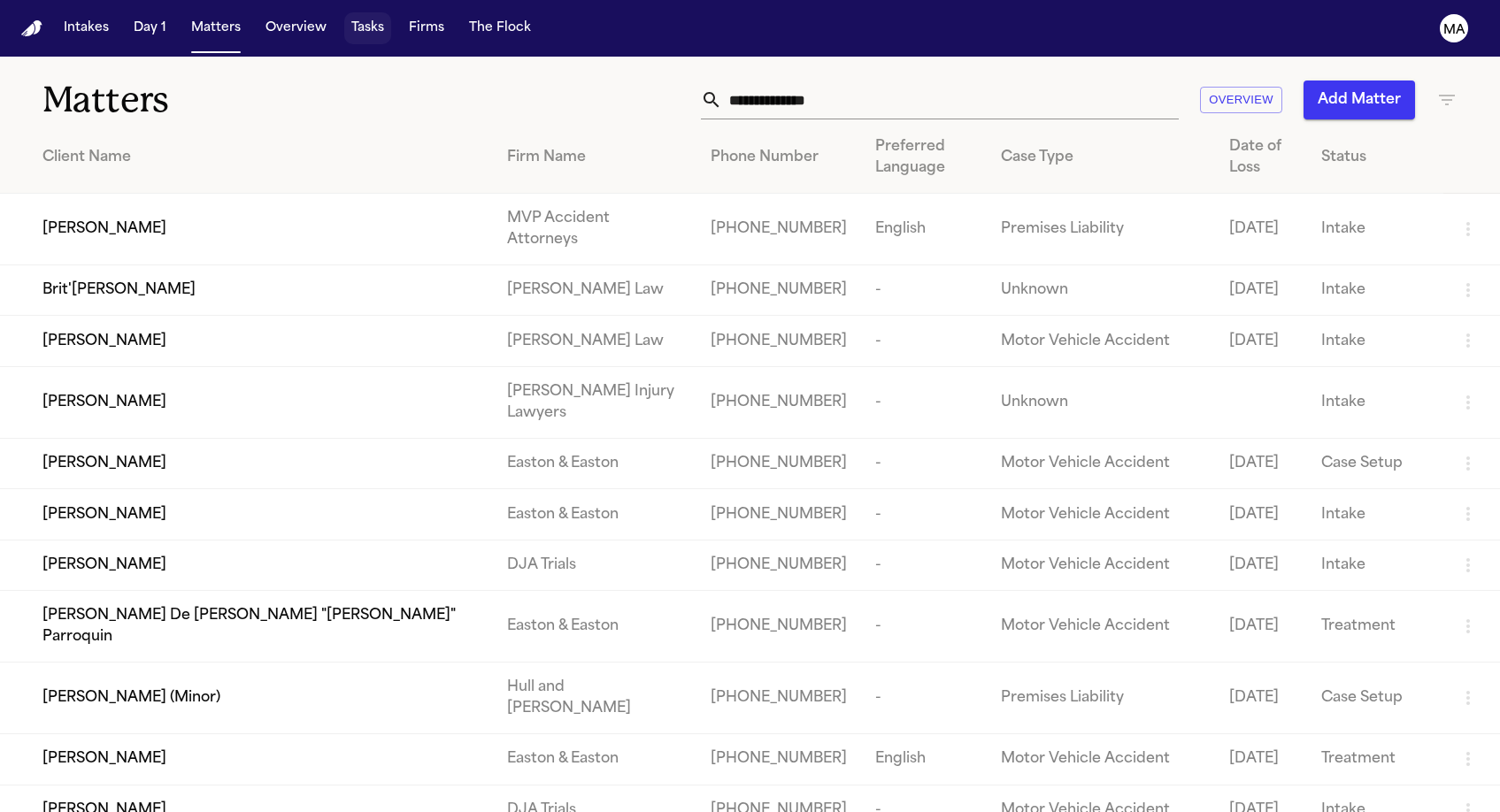
click at [344, 22] on button "Tasks" at bounding box center [368, 28] width 47 height 32
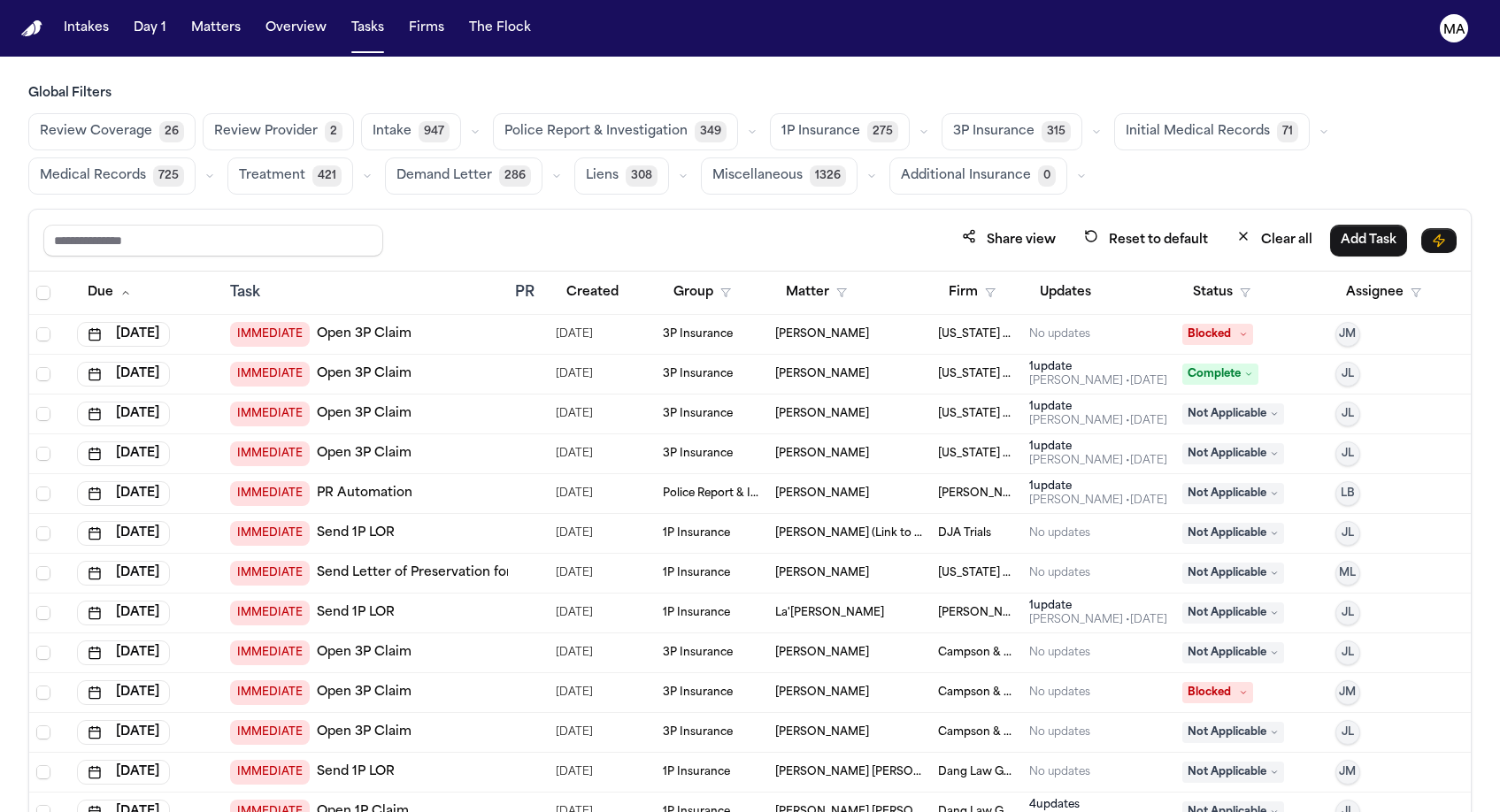
click at [945, 210] on div "Share view Reset to default Clear all Add Task" at bounding box center [750, 241] width 1442 height 62
click at [777, 118] on div "Global Filters Review Coverage 26 Review Provider 2 Intake 947 Police Report & …" at bounding box center [749, 487] width 1443 height 805
click at [305, 167] on span "Treatment" at bounding box center [272, 177] width 66 height 18
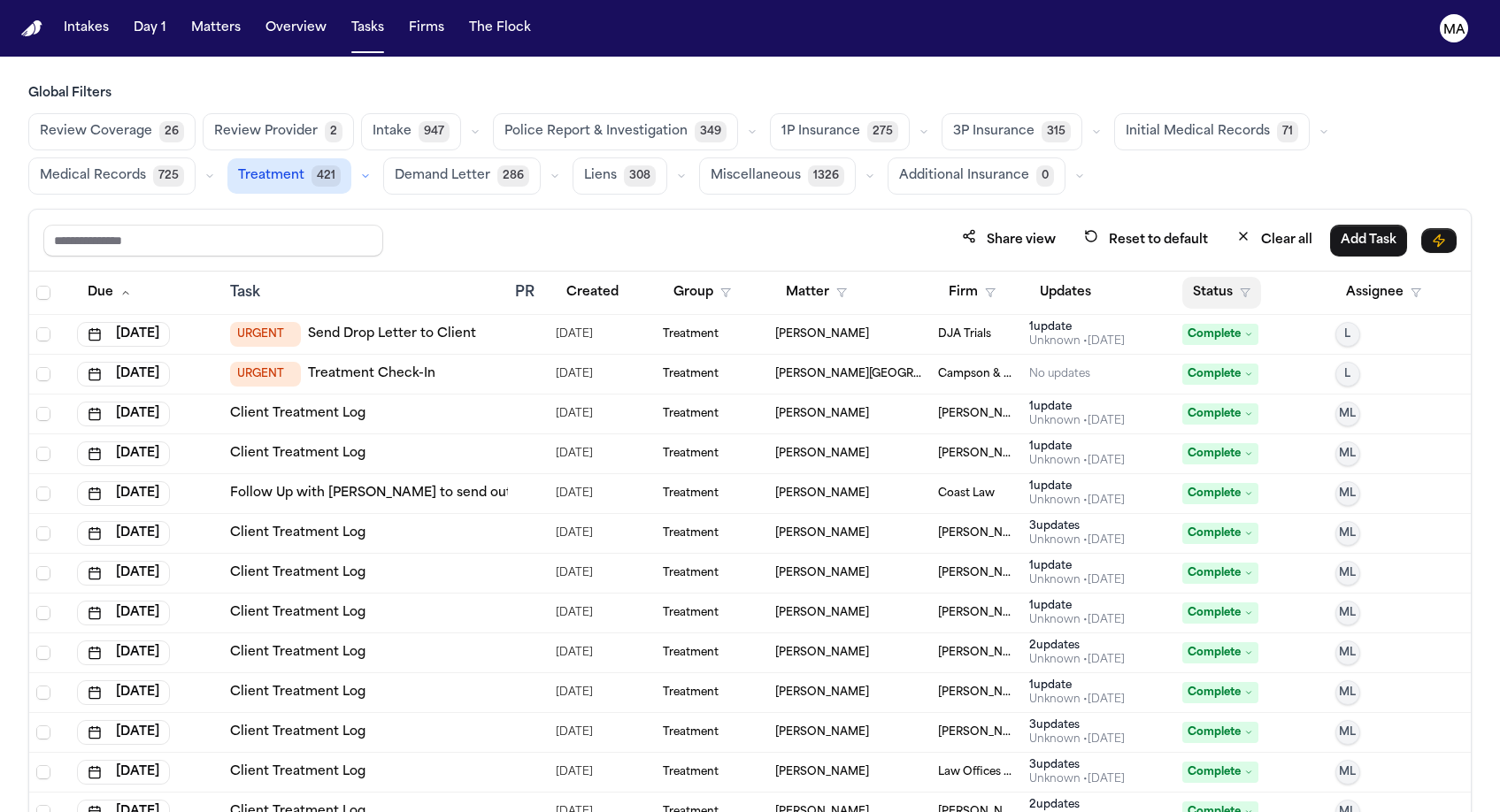
click at [1202, 277] on button "Status" at bounding box center [1221, 292] width 79 height 32
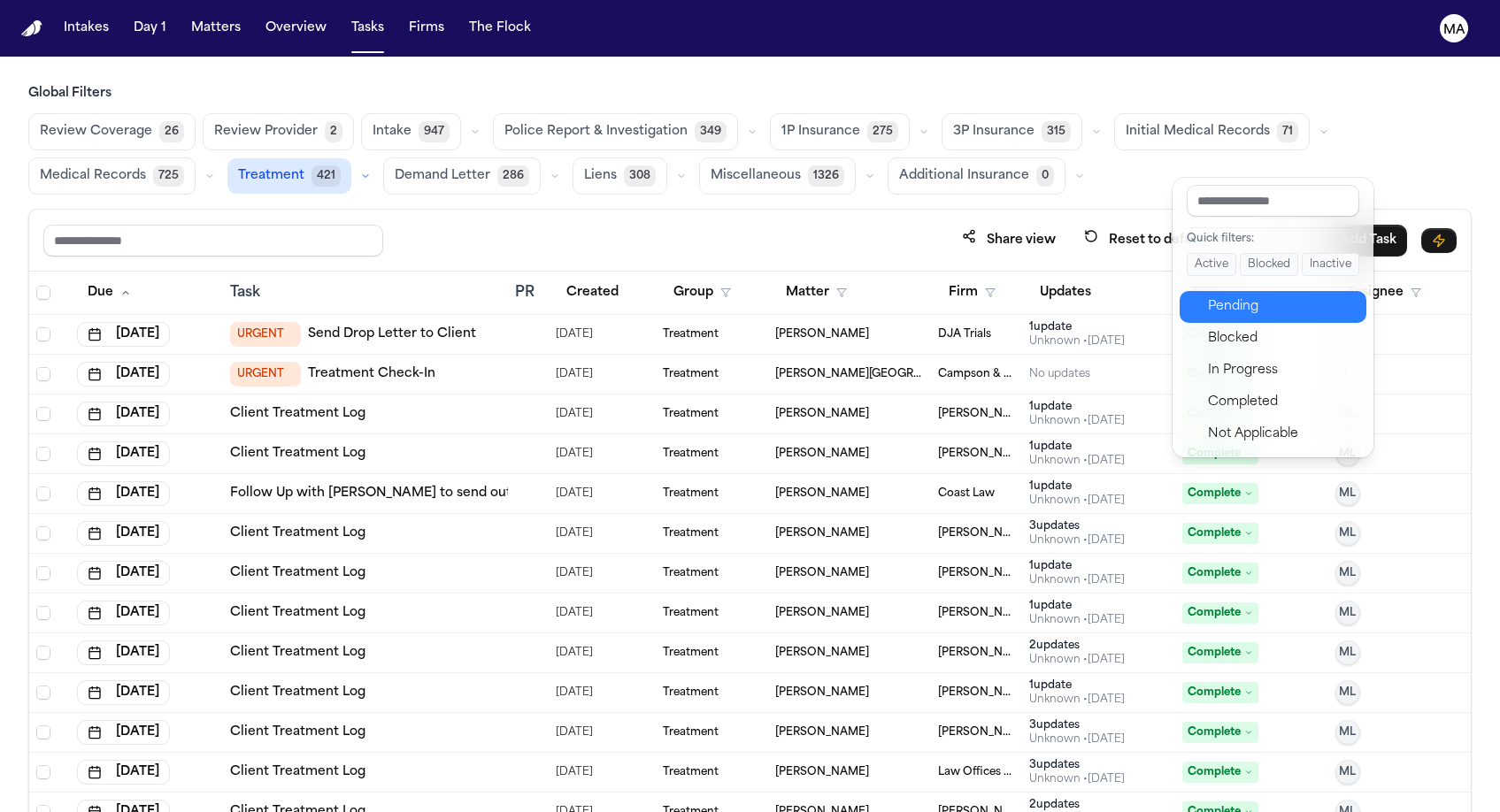
click at [1226, 296] on div "Pending" at bounding box center [1282, 306] width 148 height 21
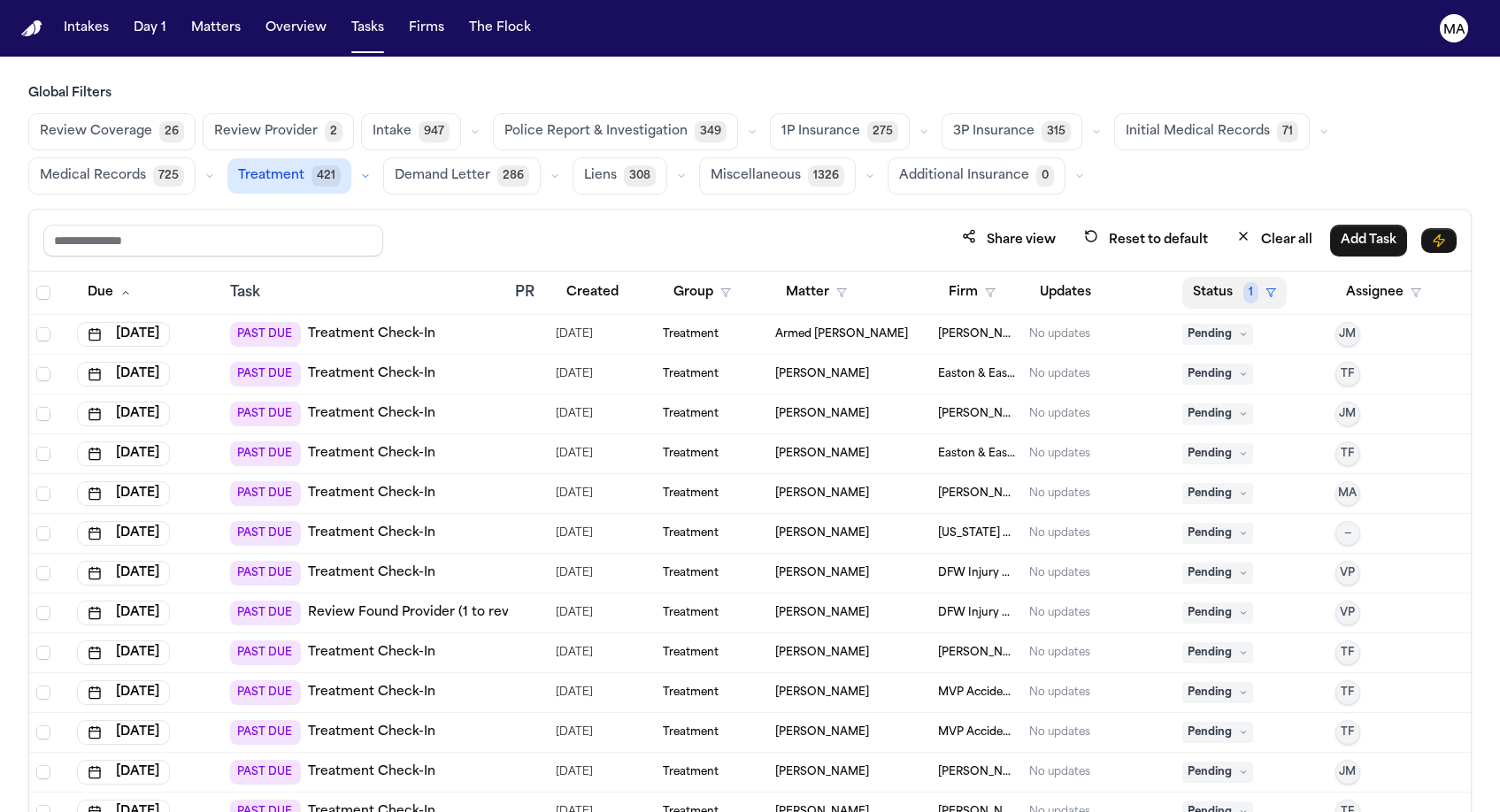
click at [1198, 277] on button "Status 1" at bounding box center [1234, 292] width 104 height 32
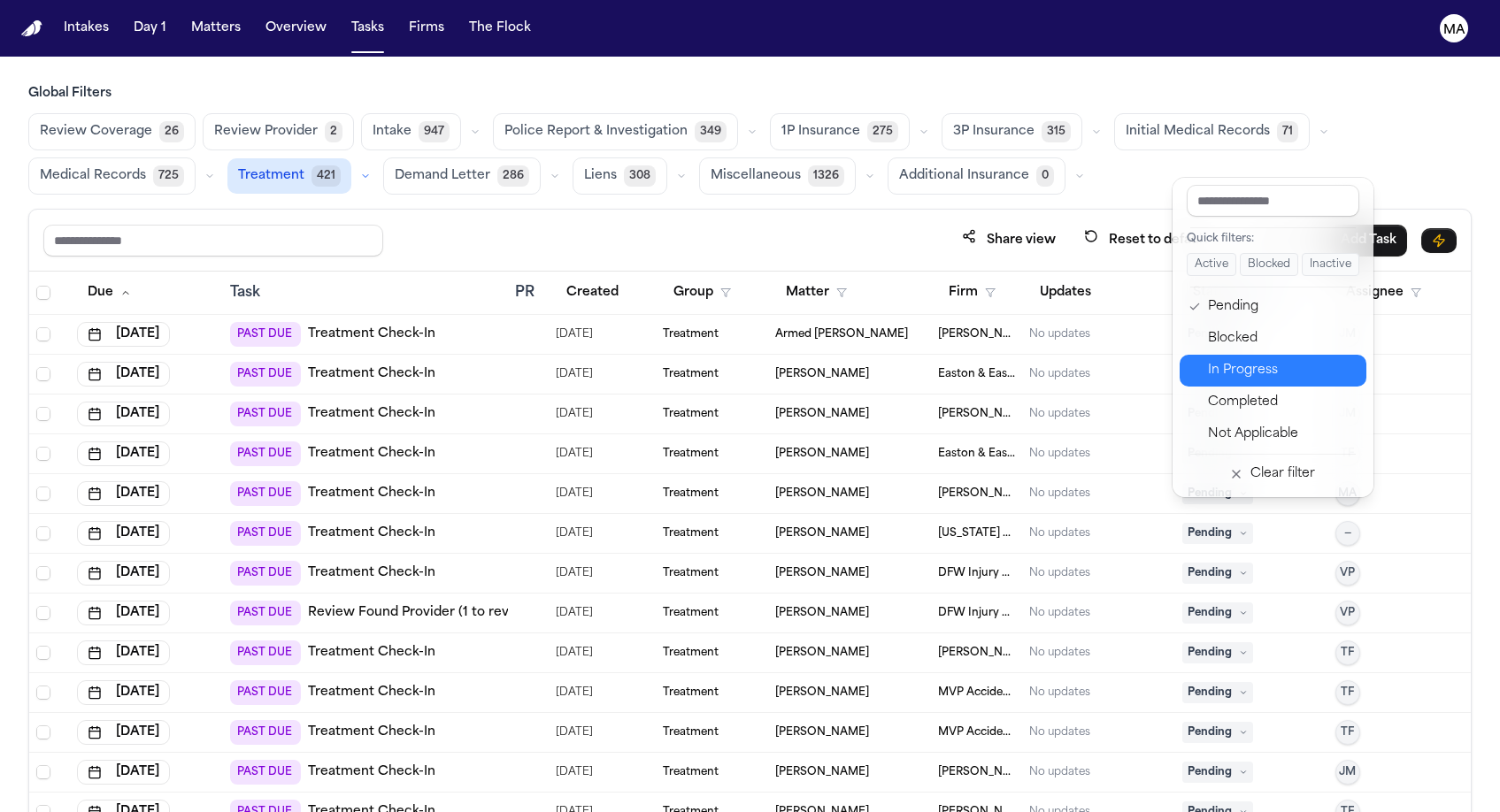
click at [1216, 360] on div "In Progress" at bounding box center [1282, 370] width 148 height 21
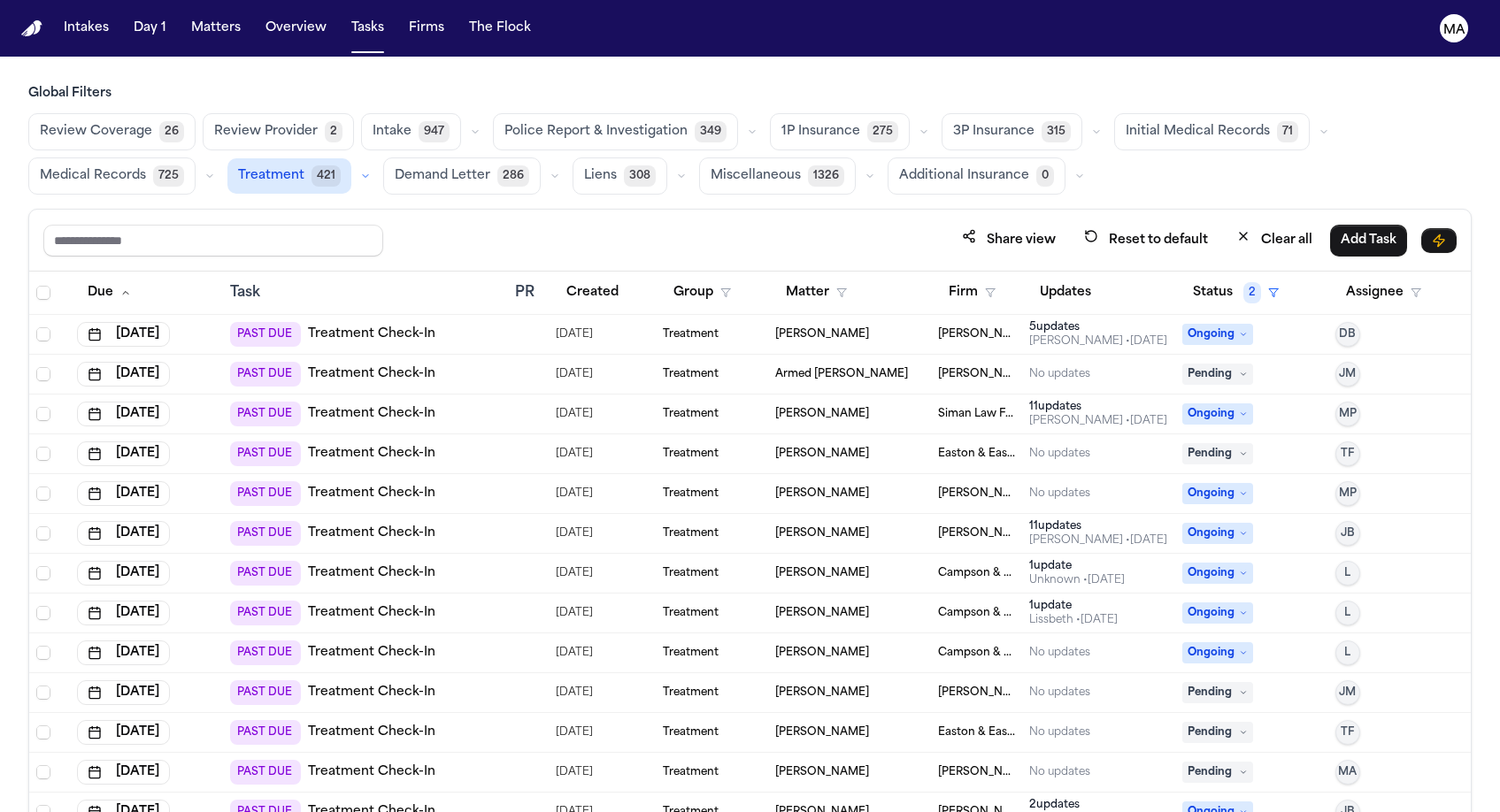
click at [850, 224] on div "Share view Reset to default Clear all Add Task" at bounding box center [750, 240] width 1413 height 33
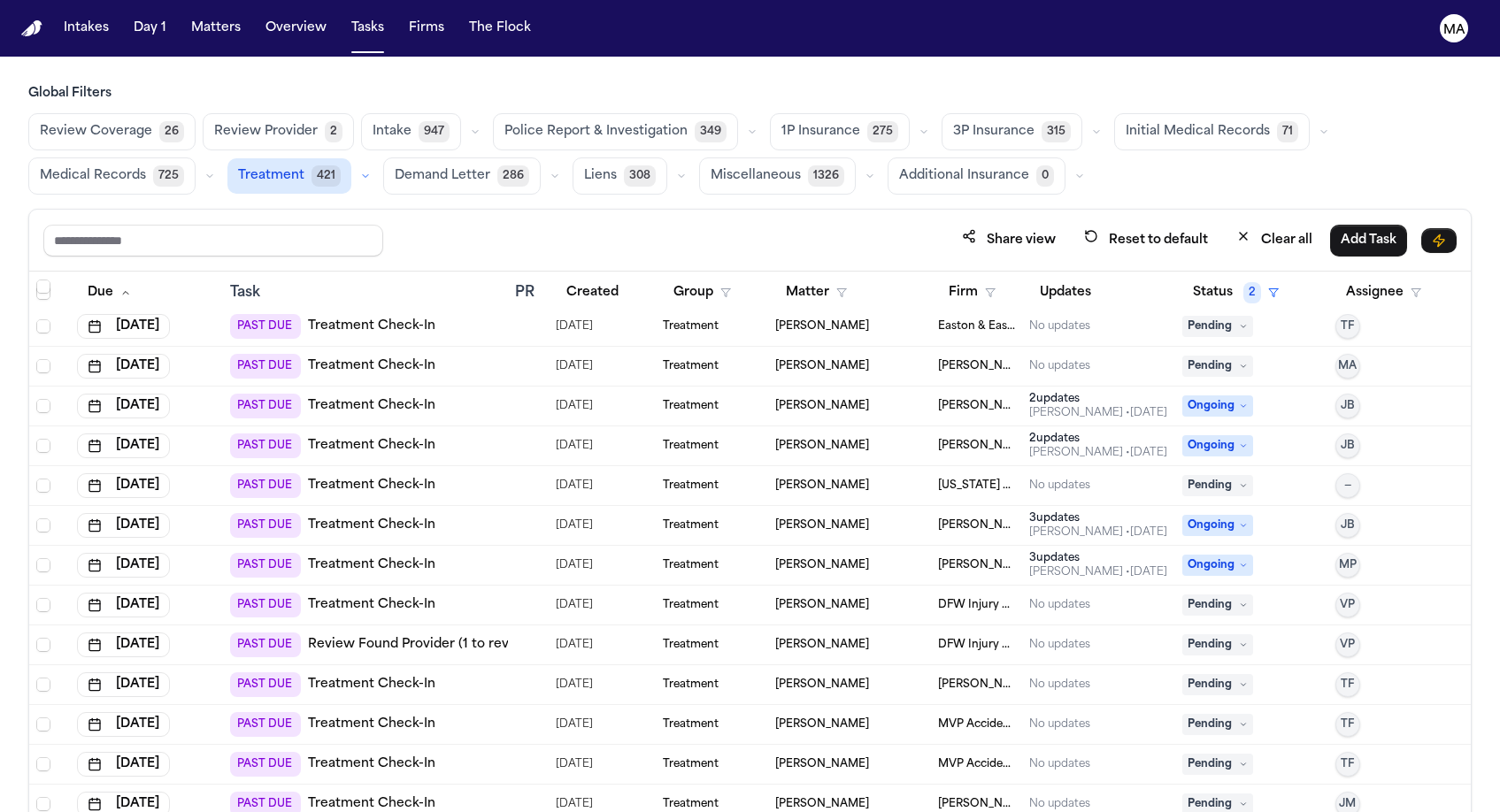
scroll to position [409, 0]
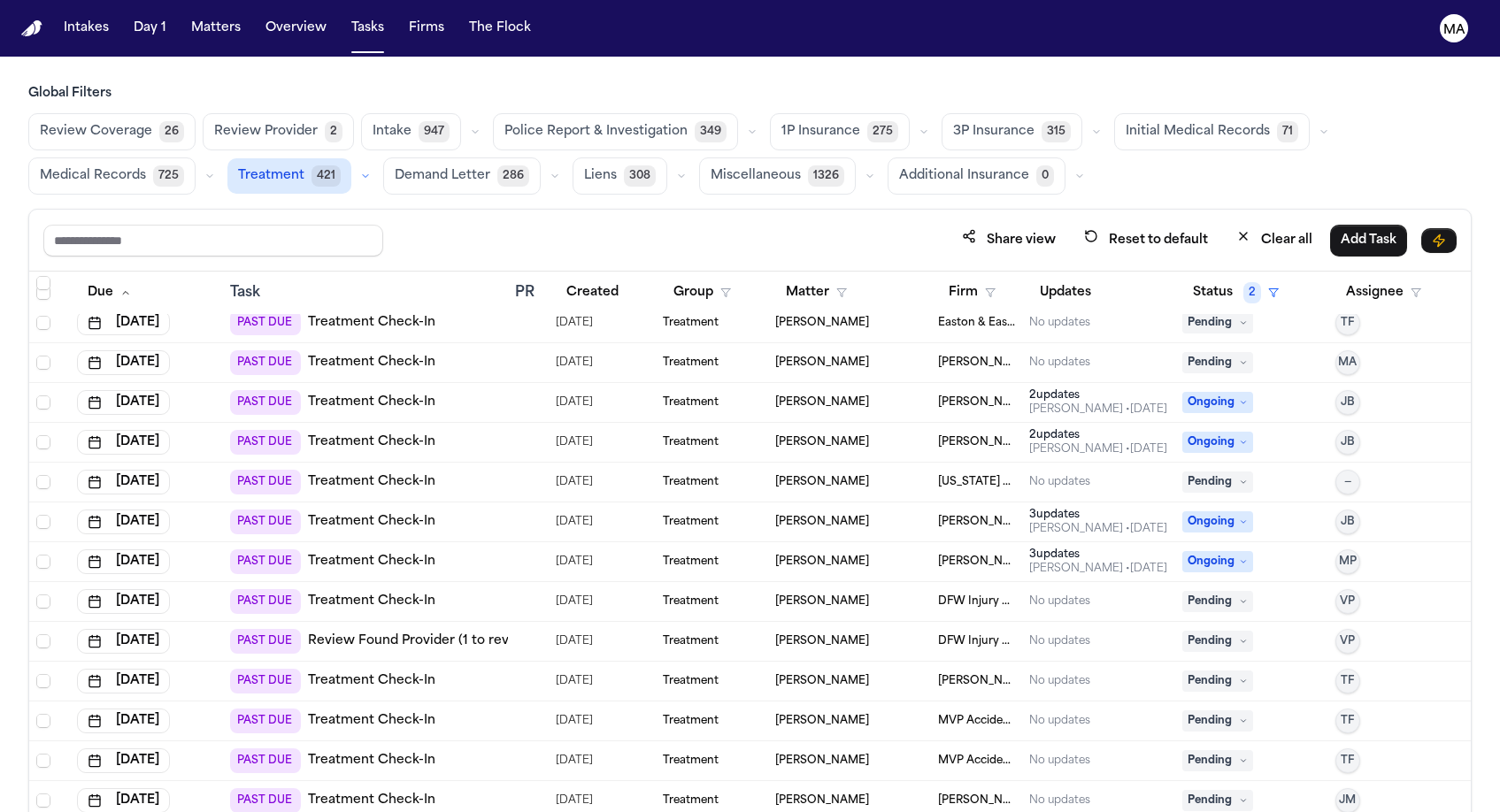
click at [794, 702] on td "[PERSON_NAME]" at bounding box center [850, 721] width 163 height 40
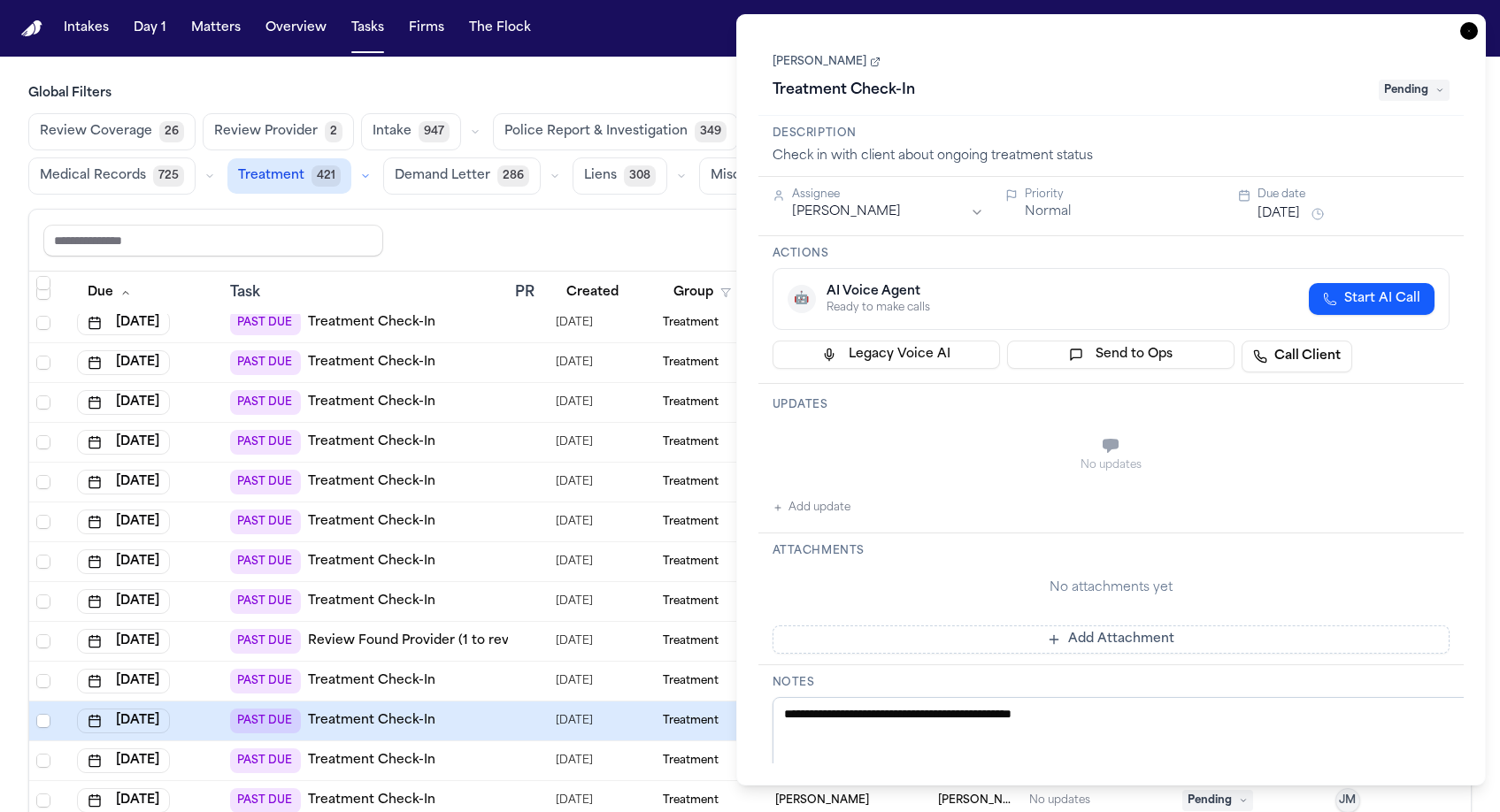
click at [802, 55] on link "[PERSON_NAME]" at bounding box center [826, 62] width 108 height 14
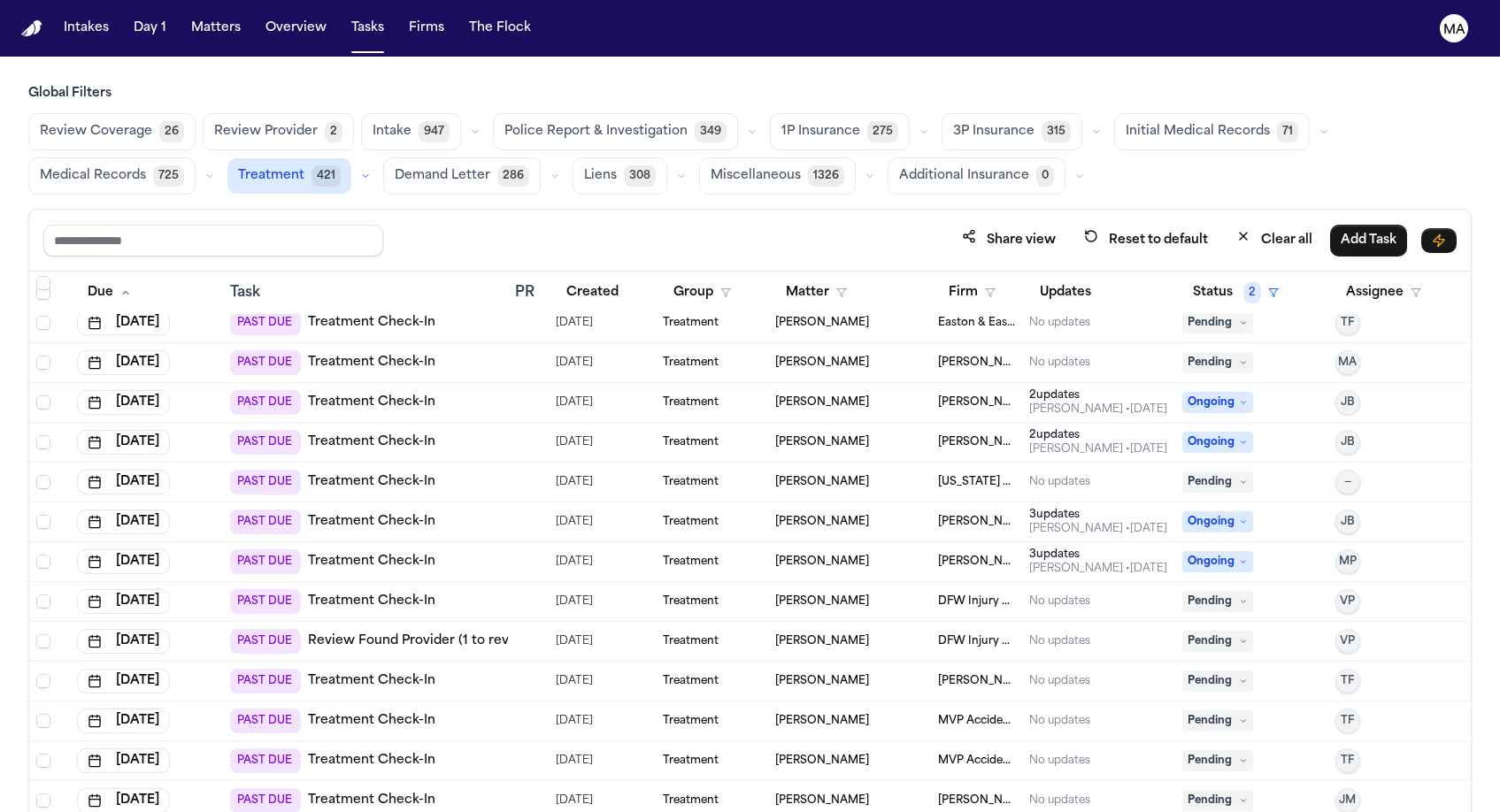
click at [709, 209] on div "Share view Reset to default Clear all Add Task Due Task PR Created Group Matter…" at bounding box center [749, 549] width 1443 height 681
click at [948, 277] on button "Firm" at bounding box center [972, 292] width 68 height 32
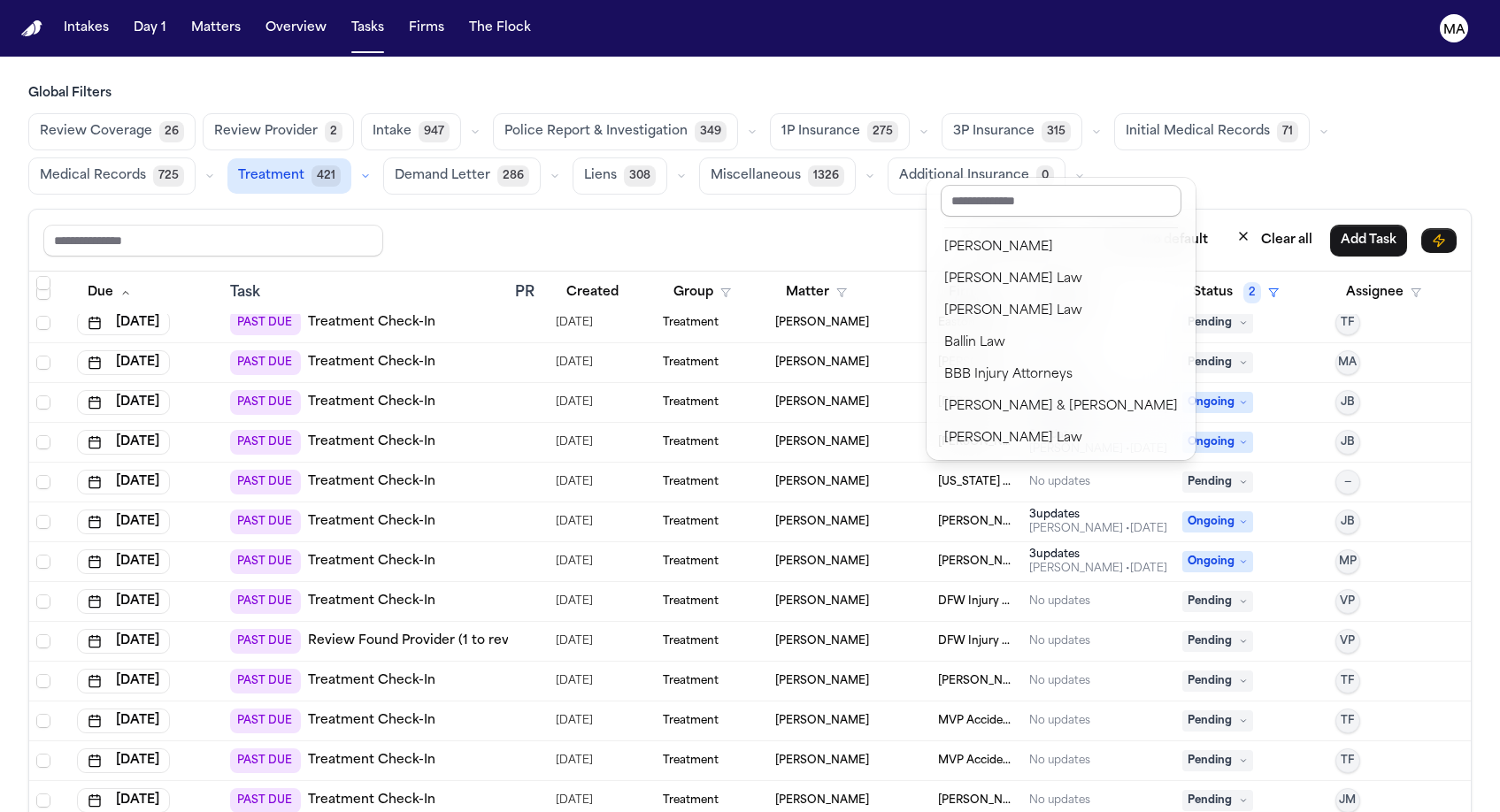
click at [971, 195] on input "text" at bounding box center [1062, 200] width 241 height 32
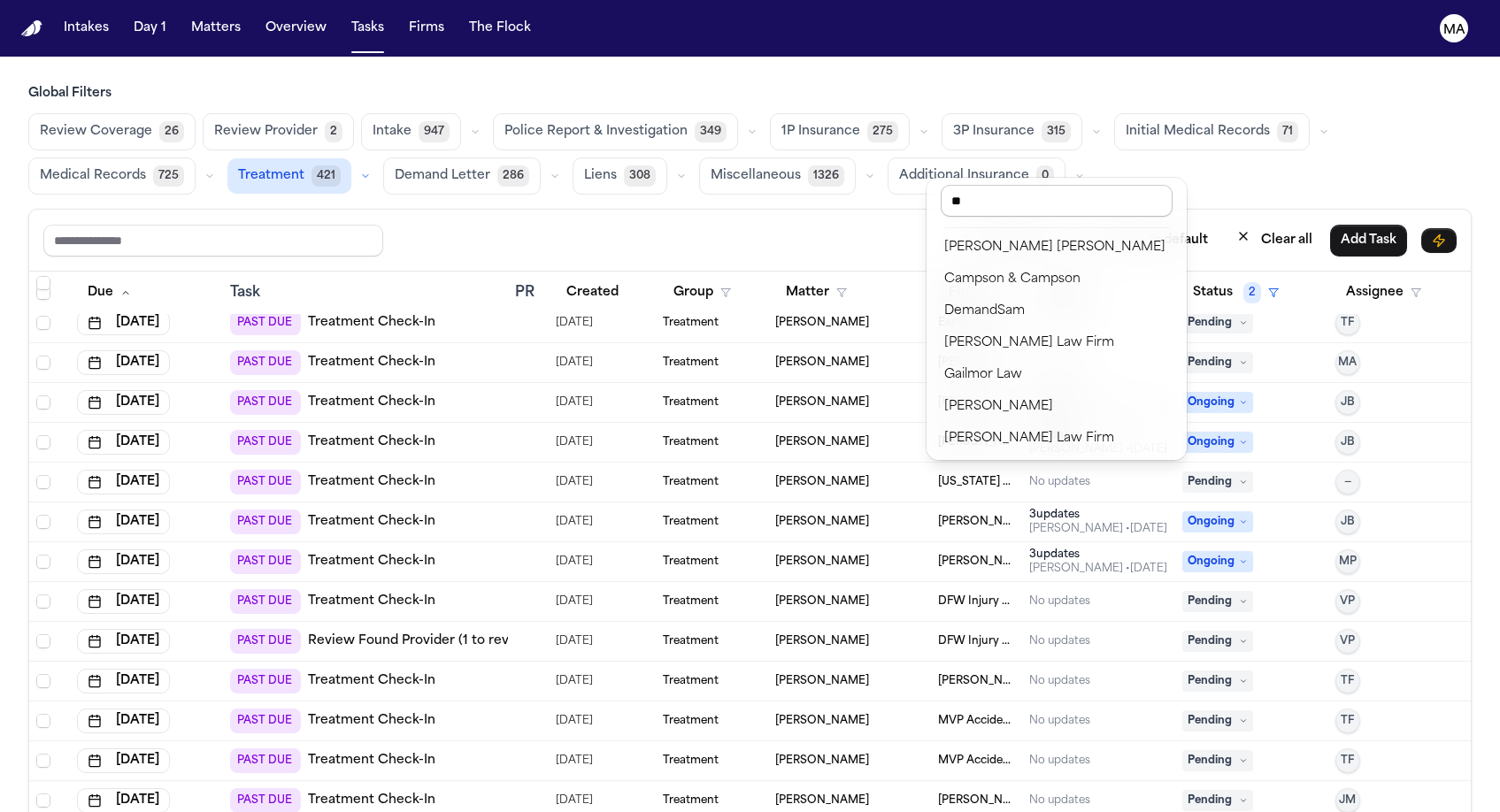
type input "***"
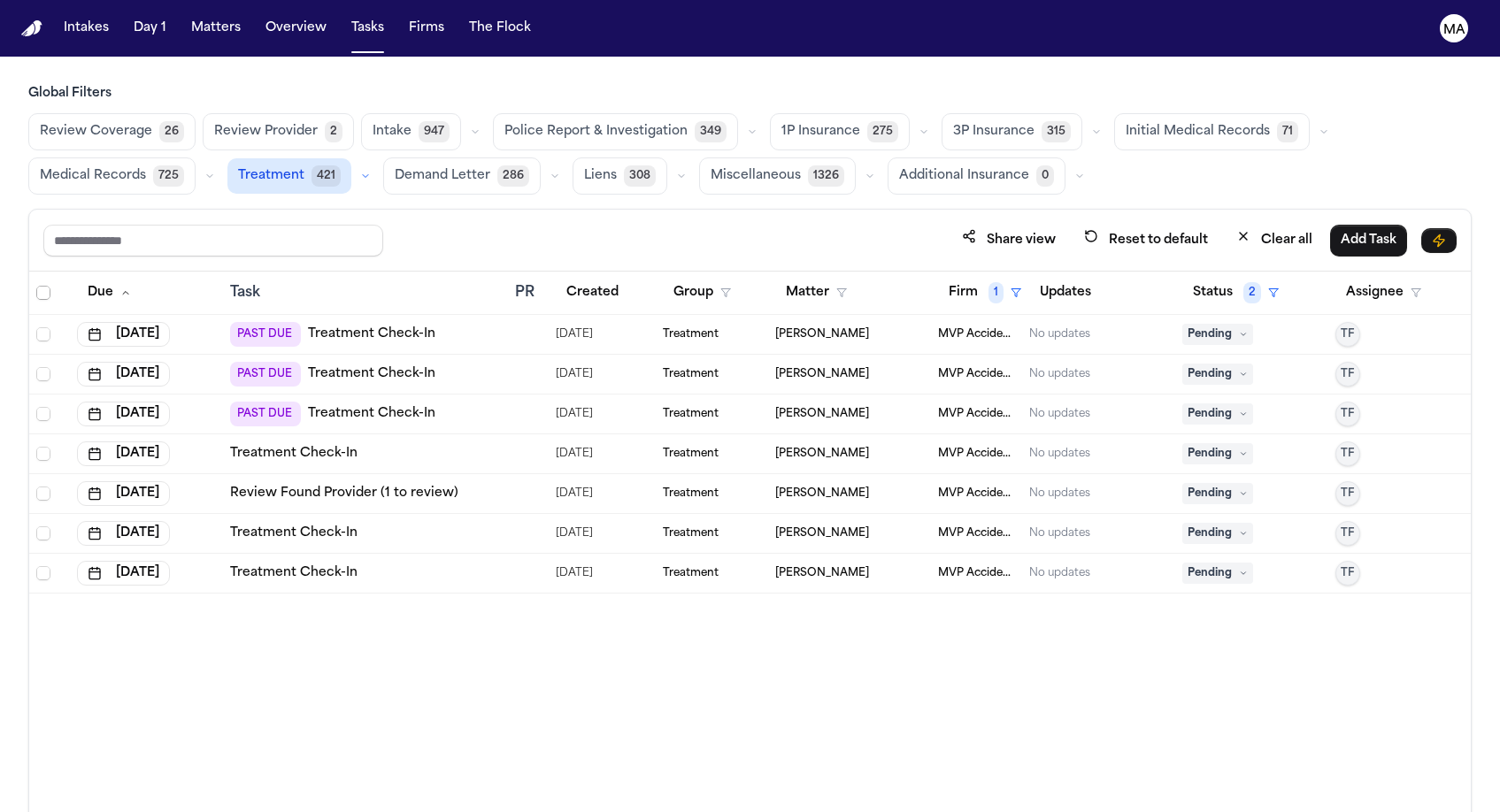
click at [36, 286] on span "Select all" at bounding box center [43, 293] width 14 height 14
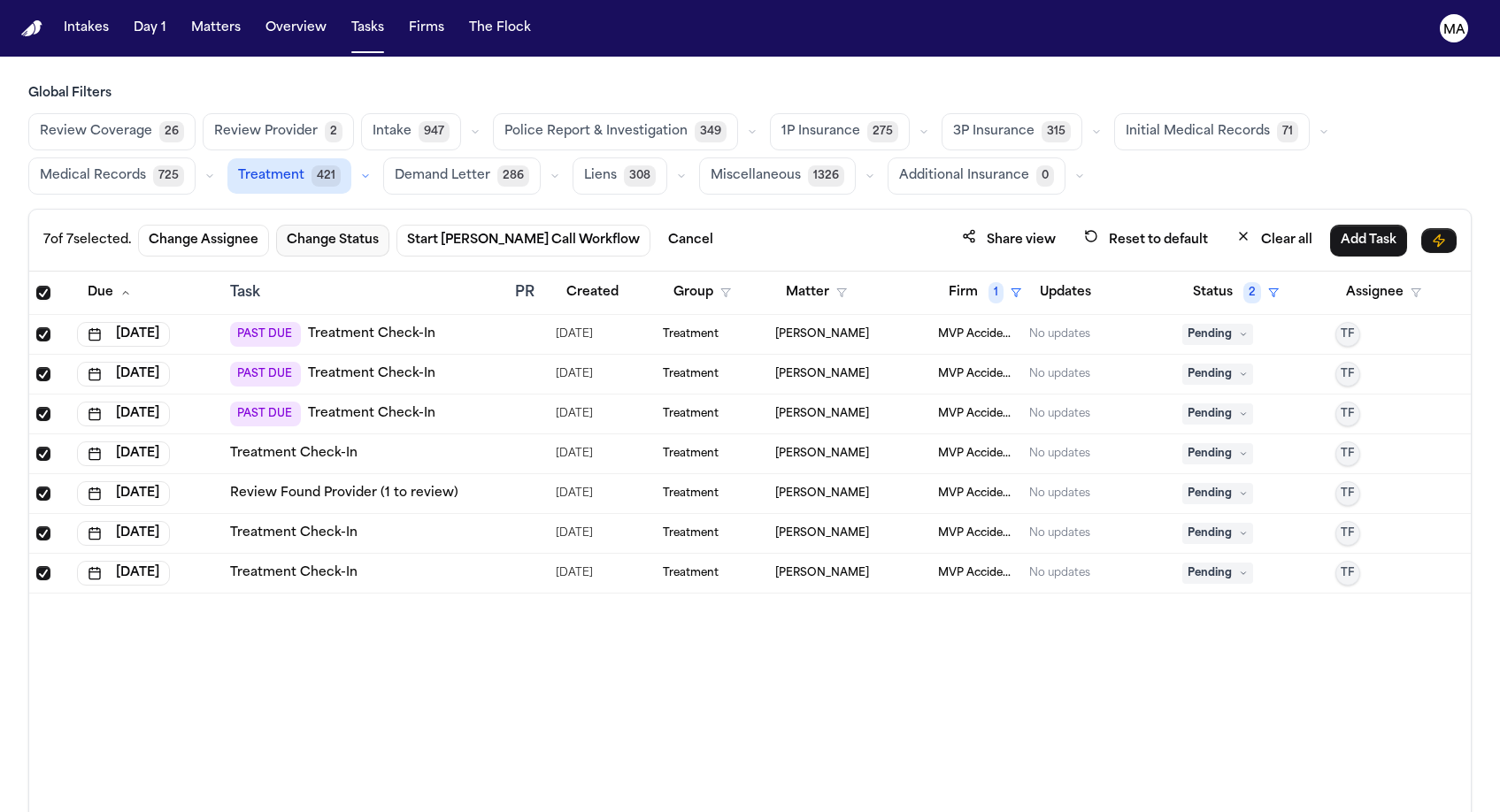
click at [276, 224] on button "Change Status" at bounding box center [332, 240] width 113 height 32
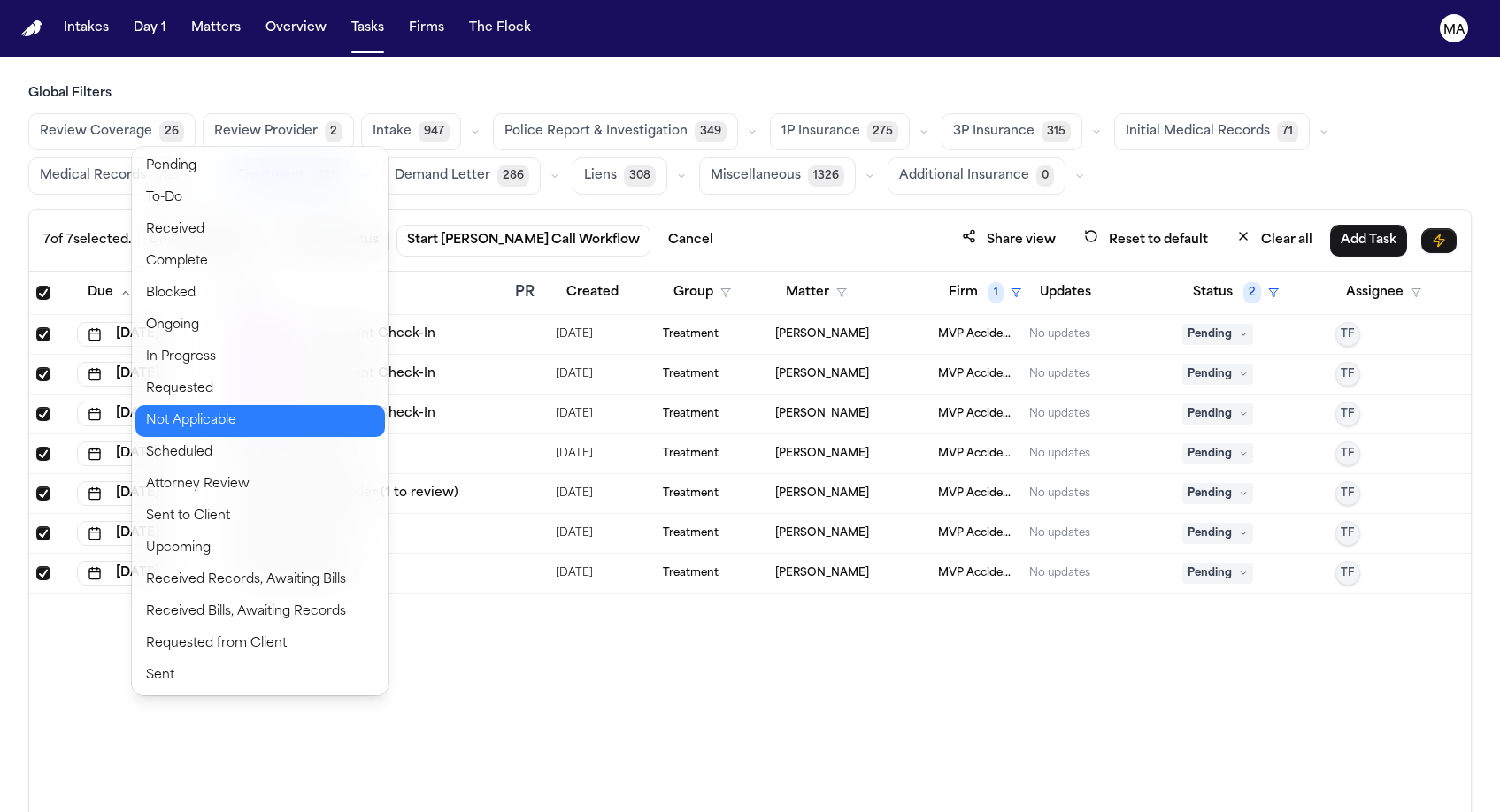
click at [208, 405] on button "Not Applicable" at bounding box center [260, 420] width 250 height 32
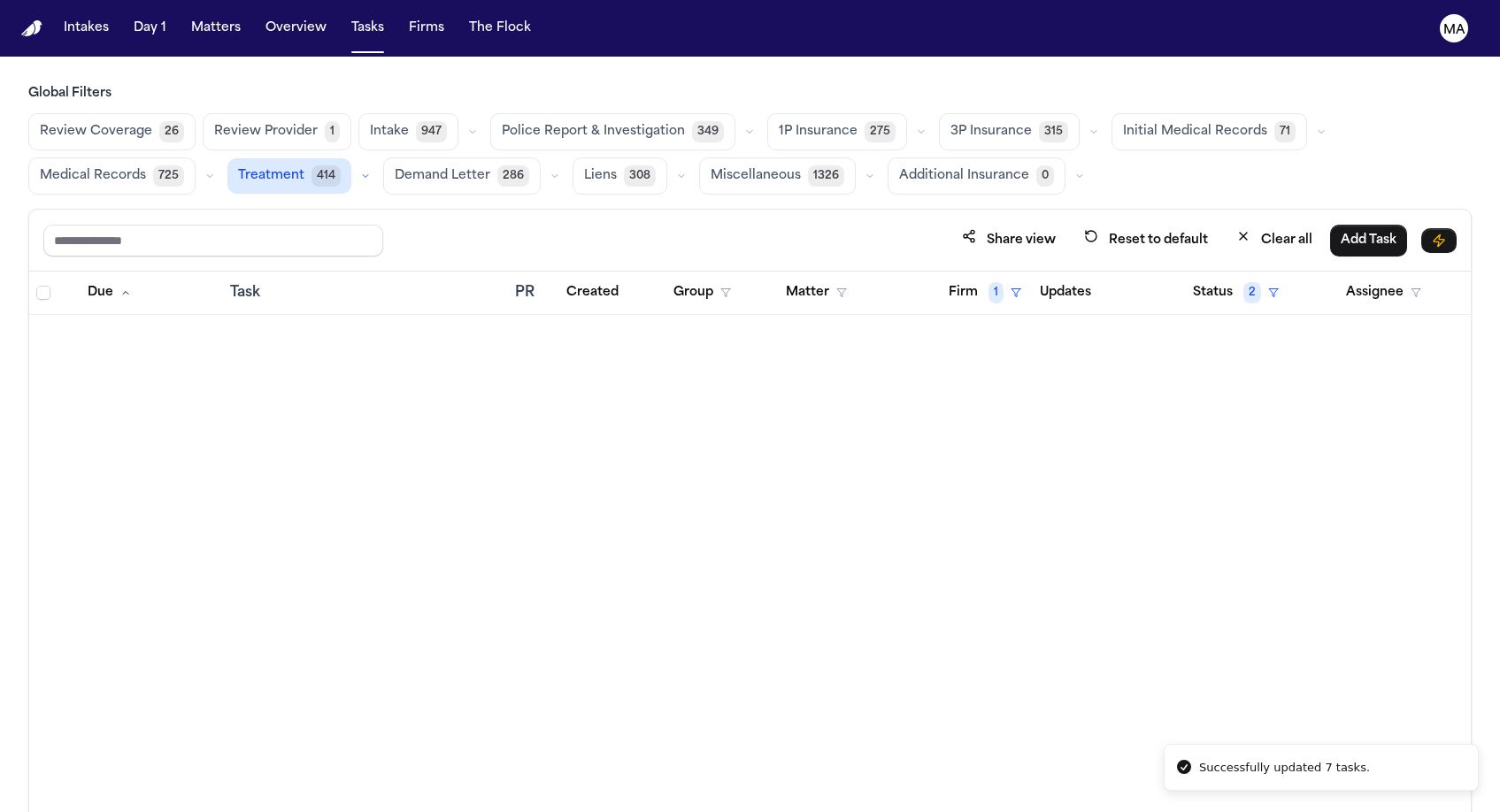
click at [778, 111] on div "Global Filters Review Coverage 26 Review Provider 1 Intake 947 Police Report & …" at bounding box center [749, 487] width 1443 height 805
click at [988, 282] on span "1" at bounding box center [995, 292] width 15 height 21
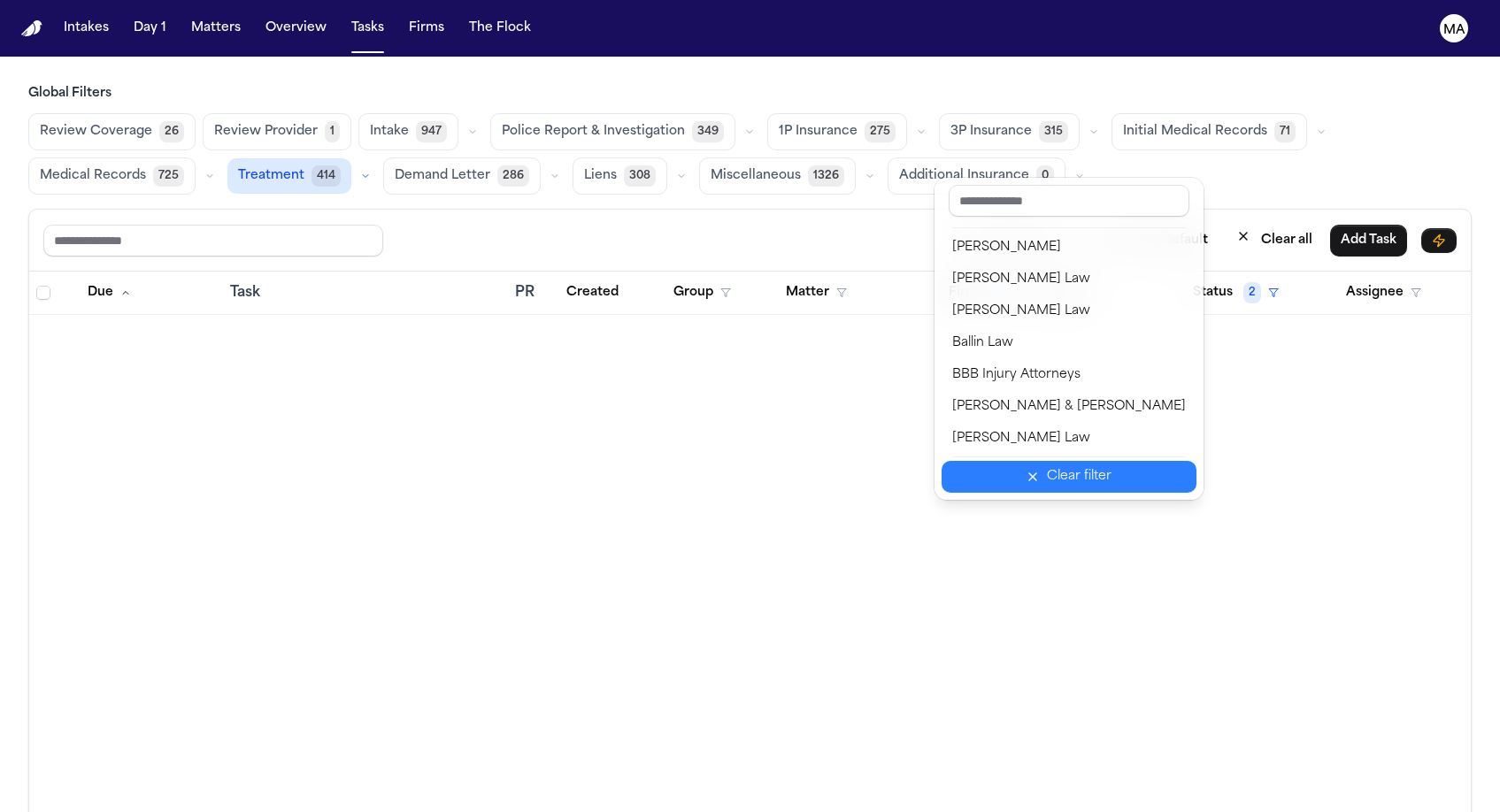
click at [1047, 466] on div "Clear filter" at bounding box center [1079, 476] width 64 height 21
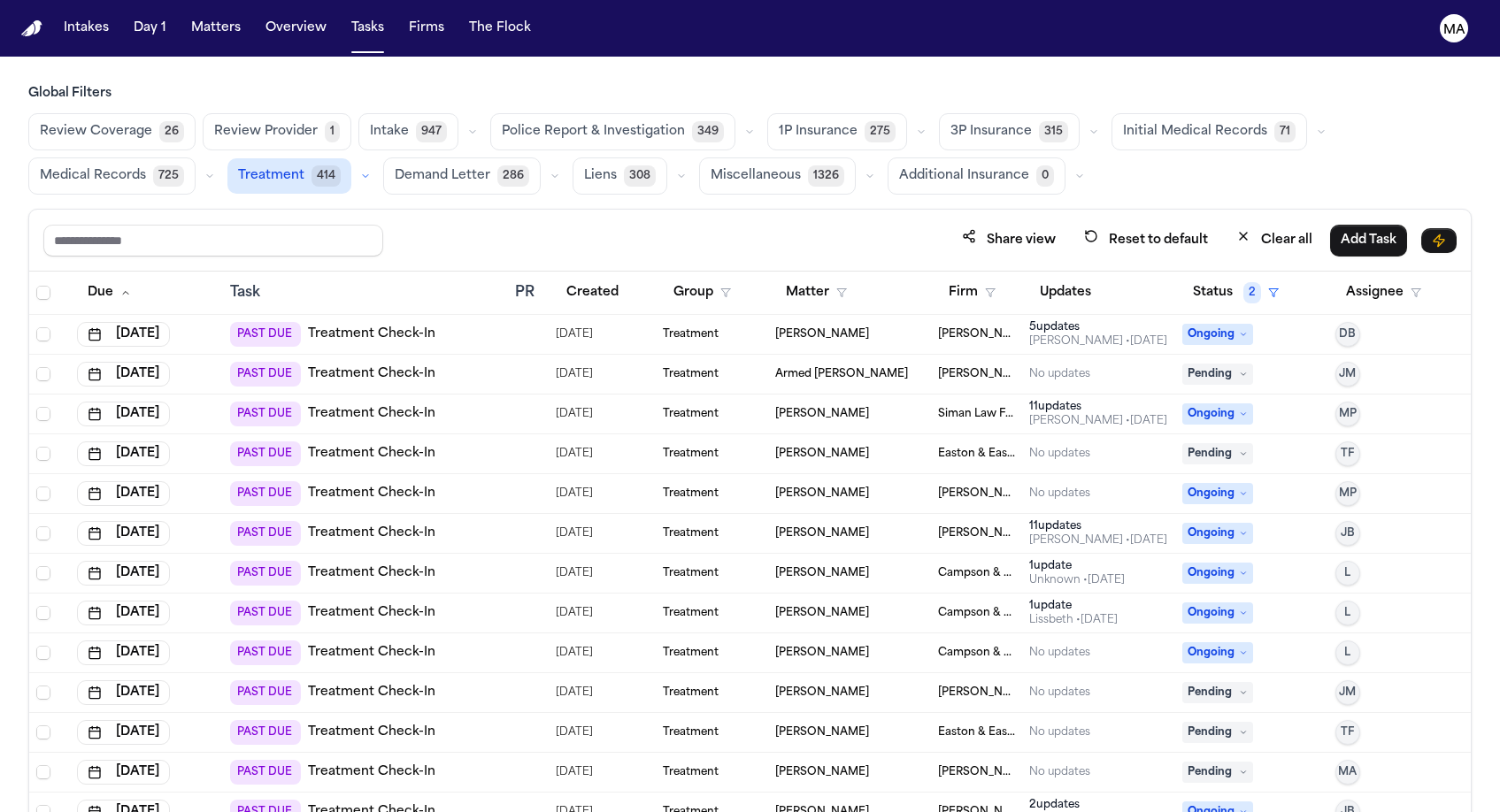
click at [991, 224] on div "Share view Reset to default Clear all Add Task" at bounding box center [750, 240] width 1413 height 33
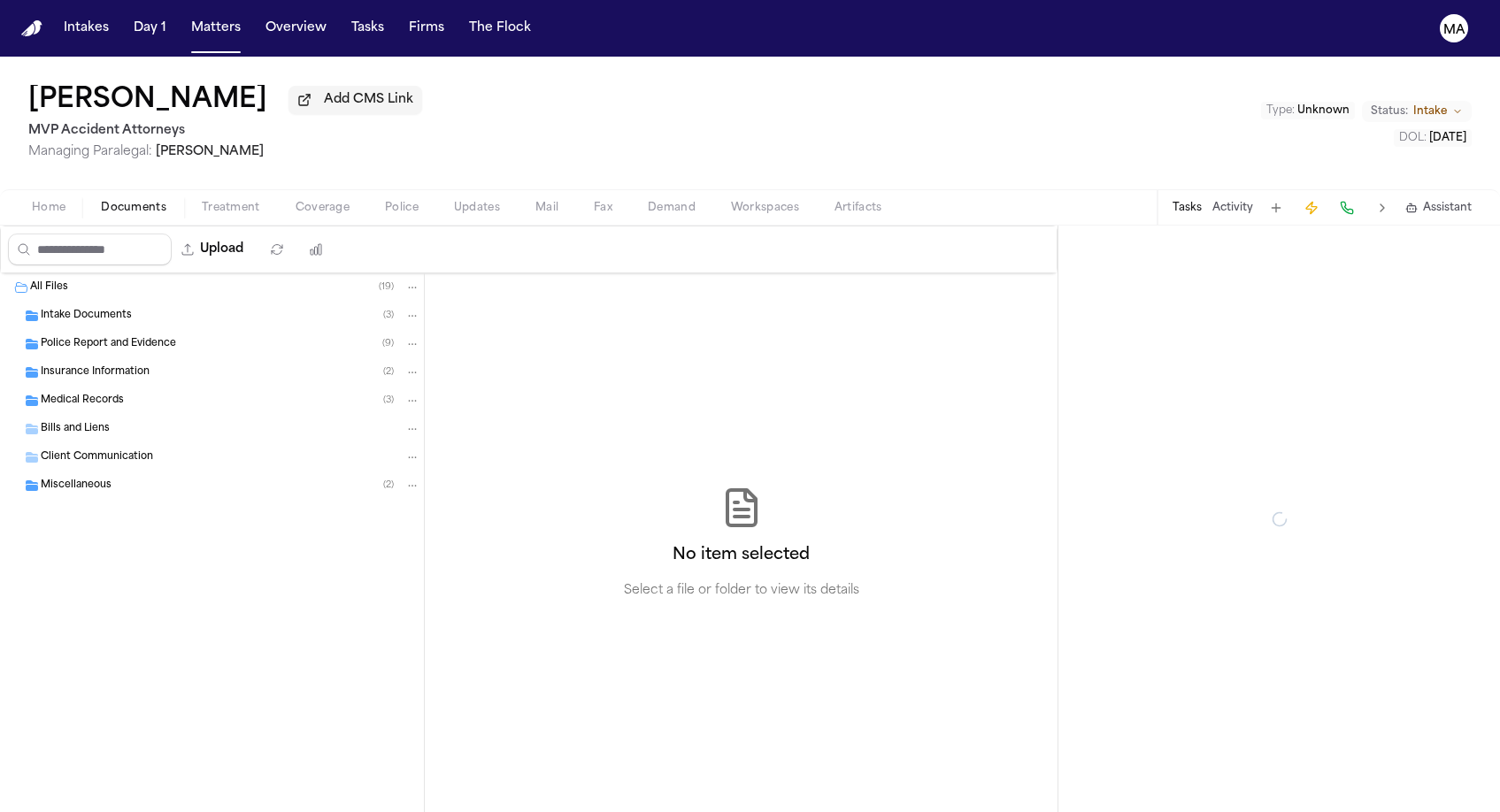
click at [101, 201] on span "Documents" at bounding box center [133, 208] width 65 height 14
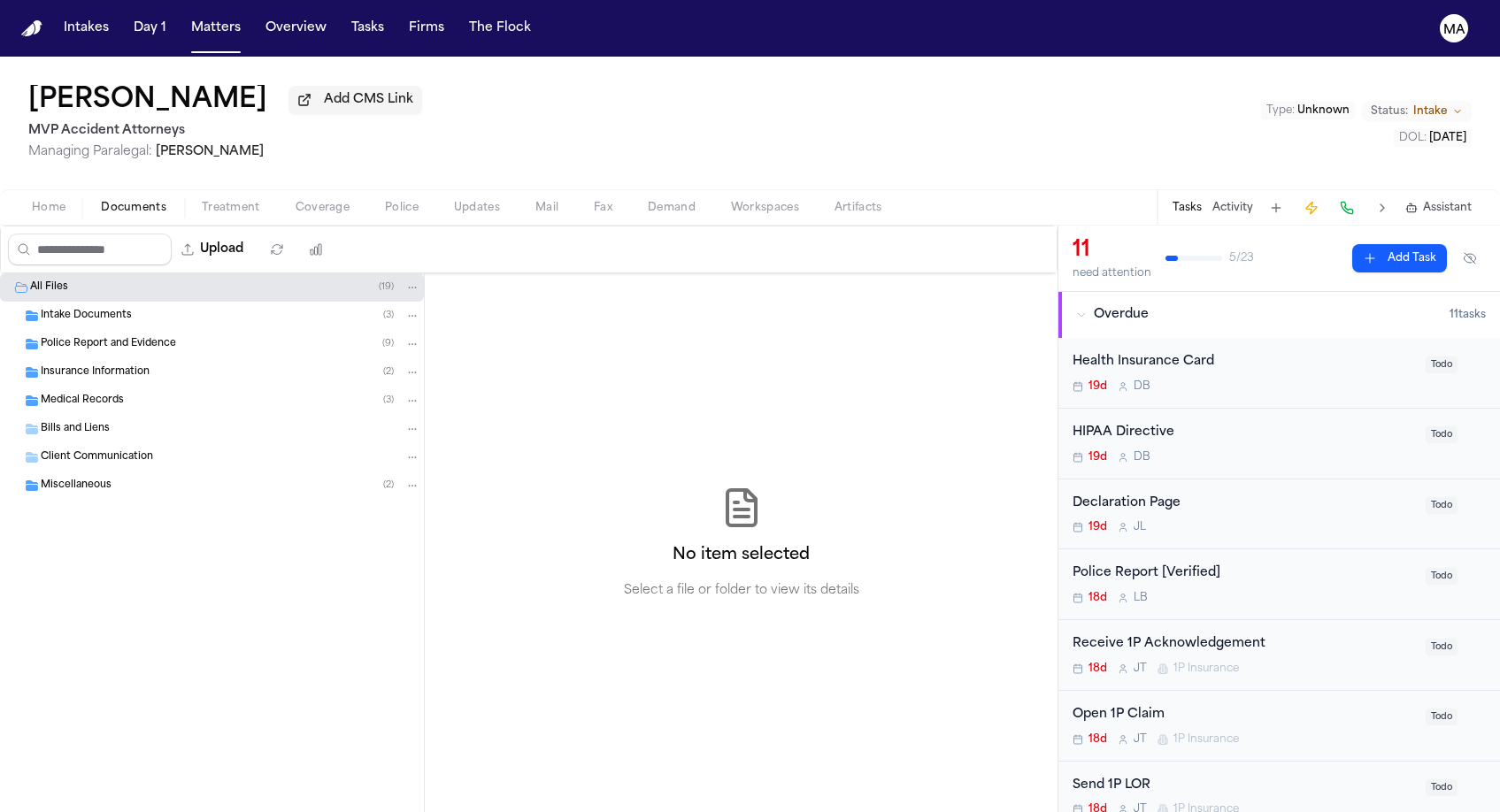
click at [78, 309] on span "Intake Documents" at bounding box center [86, 316] width 91 height 15
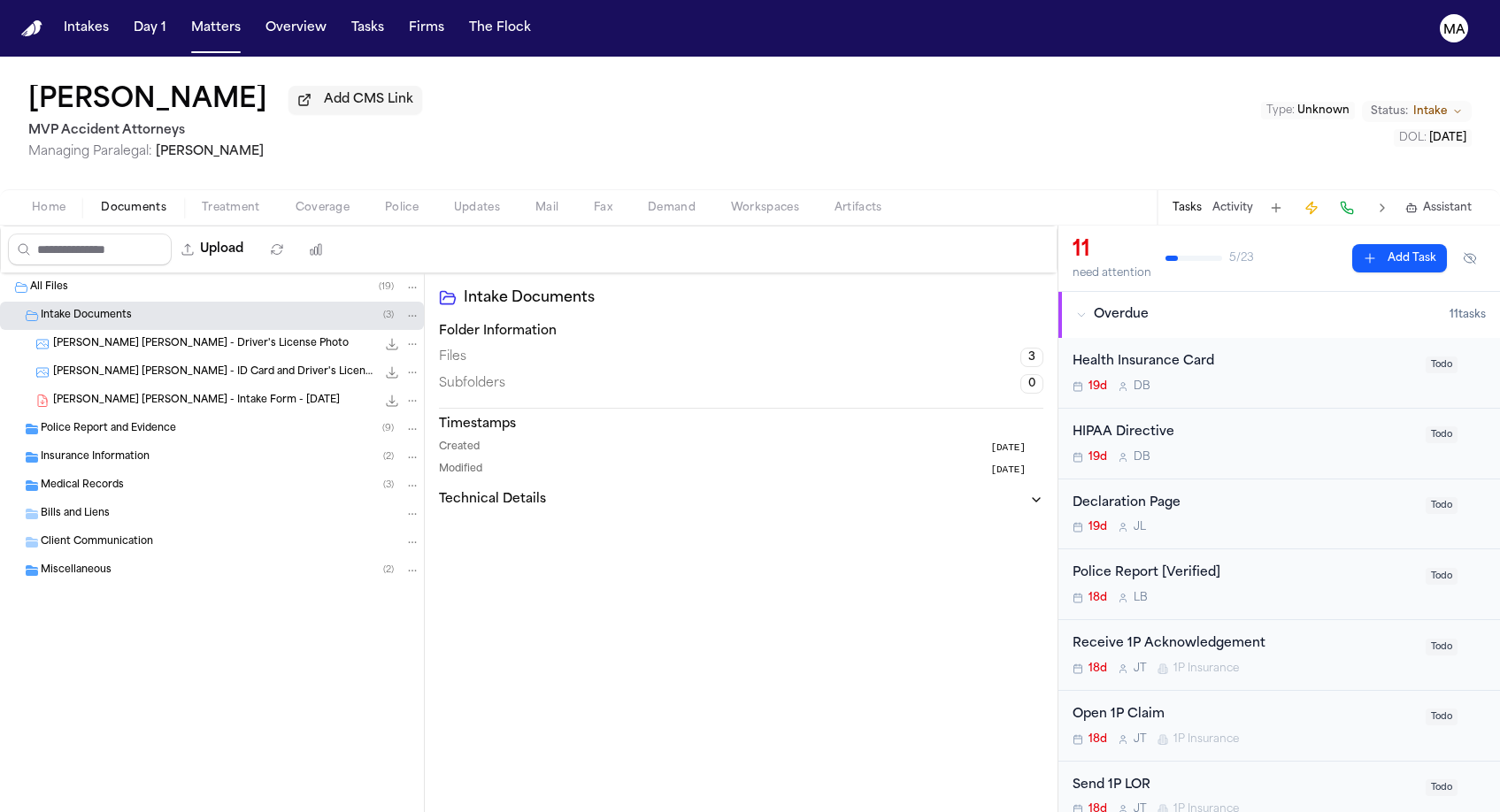
click at [99, 309] on span "Intake Documents" at bounding box center [86, 316] width 91 height 15
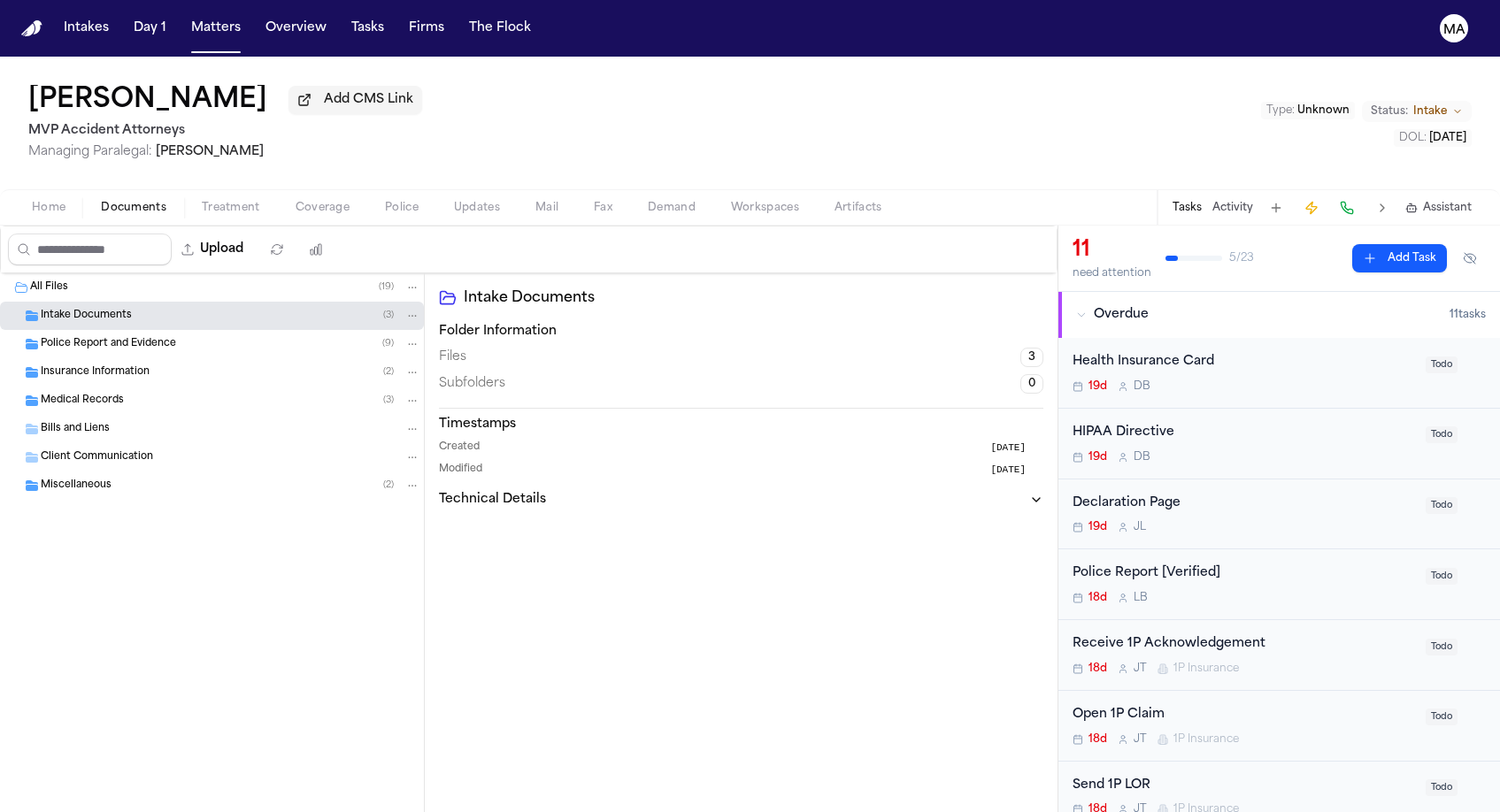
click at [101, 337] on span "Police Report and Evidence" at bounding box center [108, 344] width 135 height 15
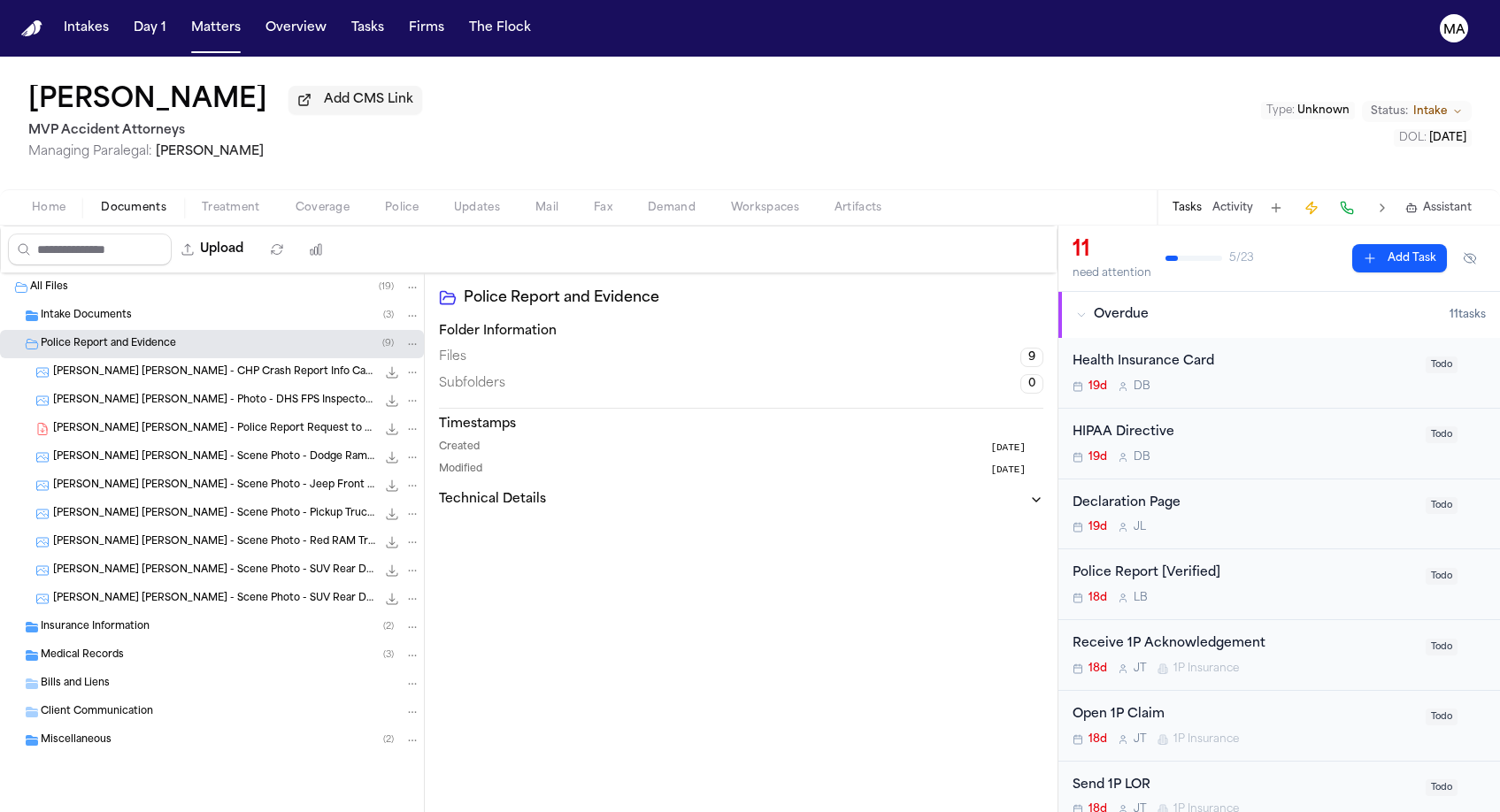
click at [101, 337] on span "Police Report and Evidence" at bounding box center [108, 344] width 135 height 15
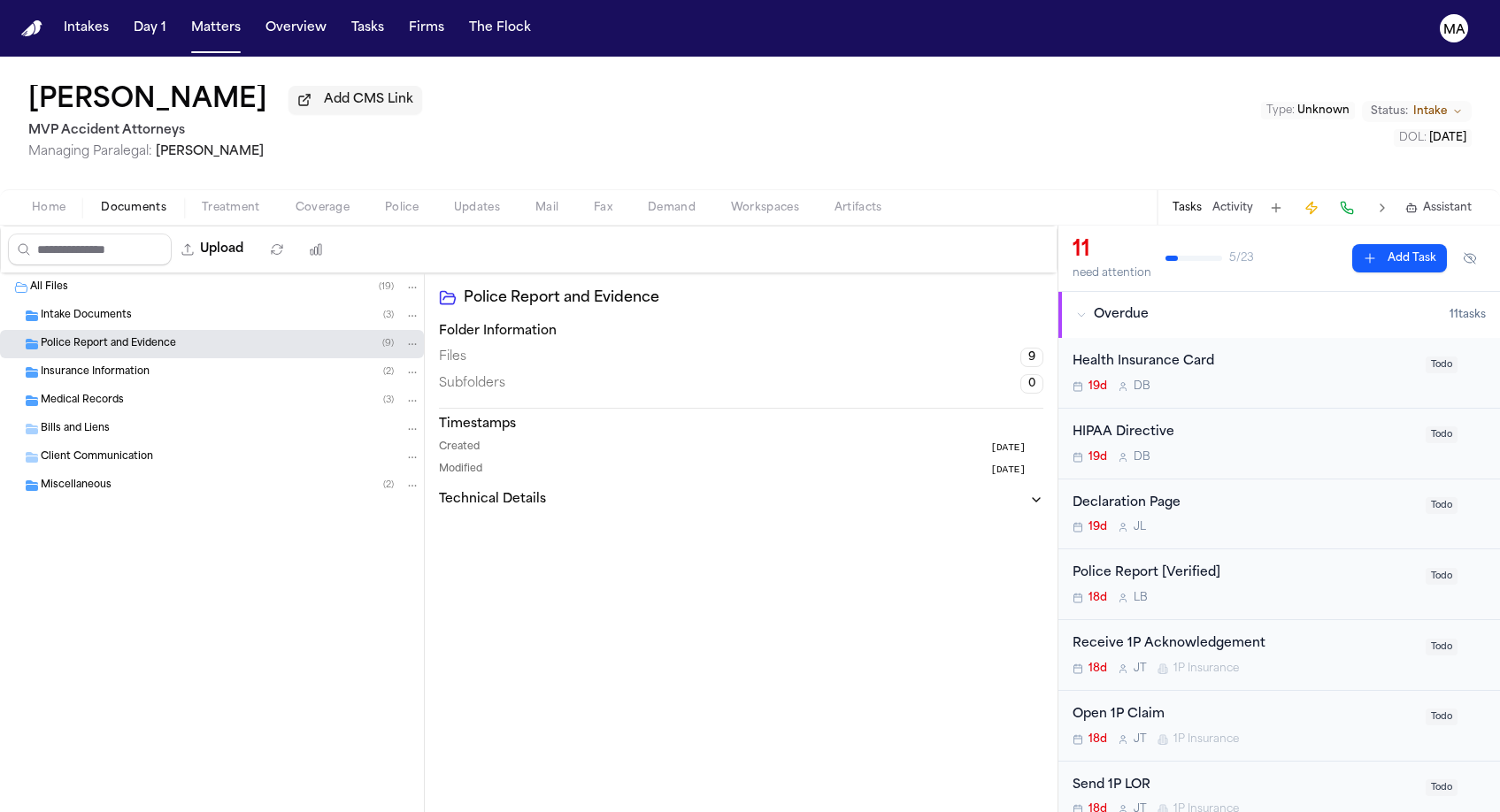
click at [101, 365] on span "Insurance Information" at bounding box center [95, 372] width 109 height 15
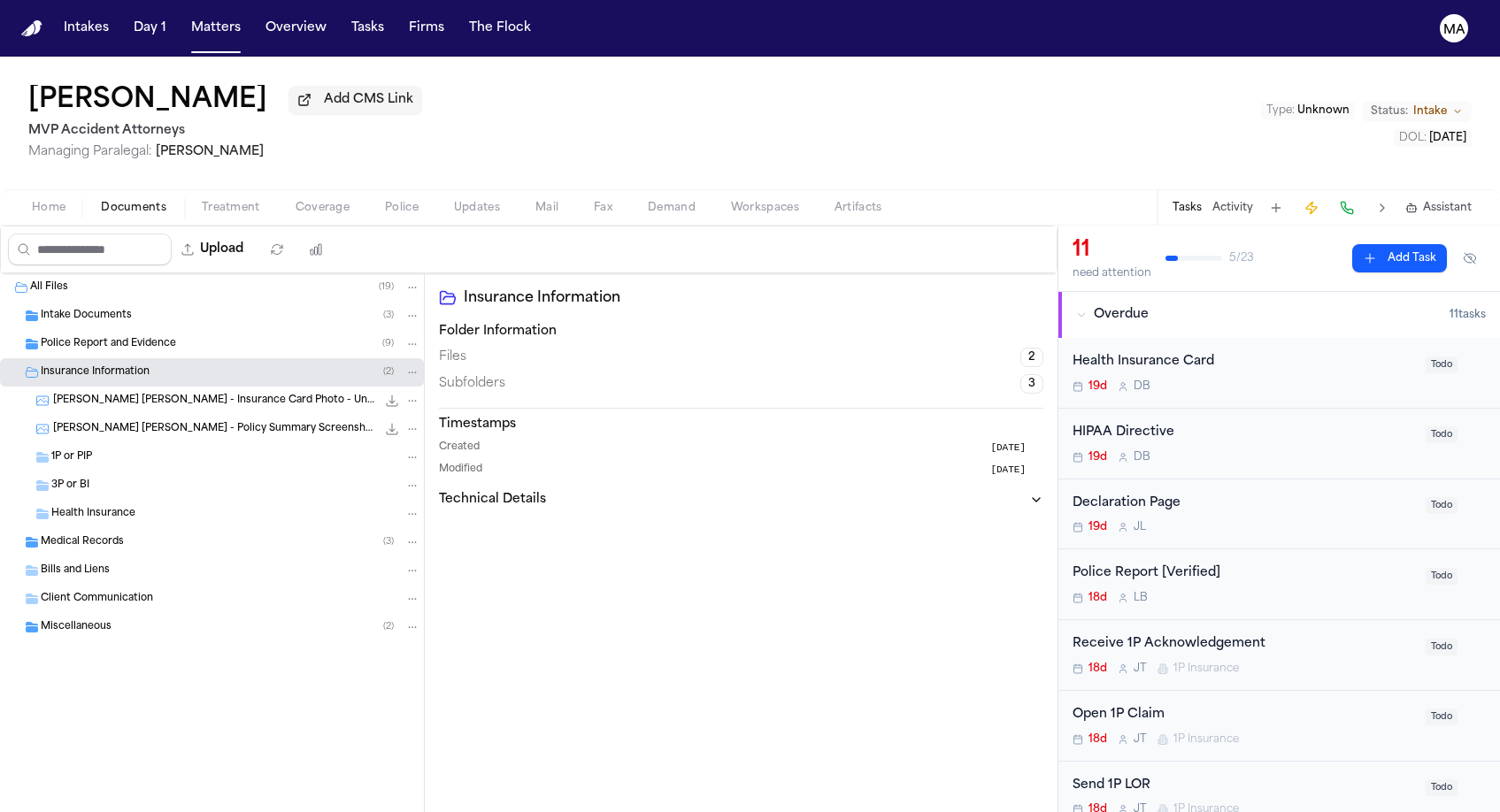
click at [101, 365] on span "Insurance Information" at bounding box center [95, 372] width 109 height 15
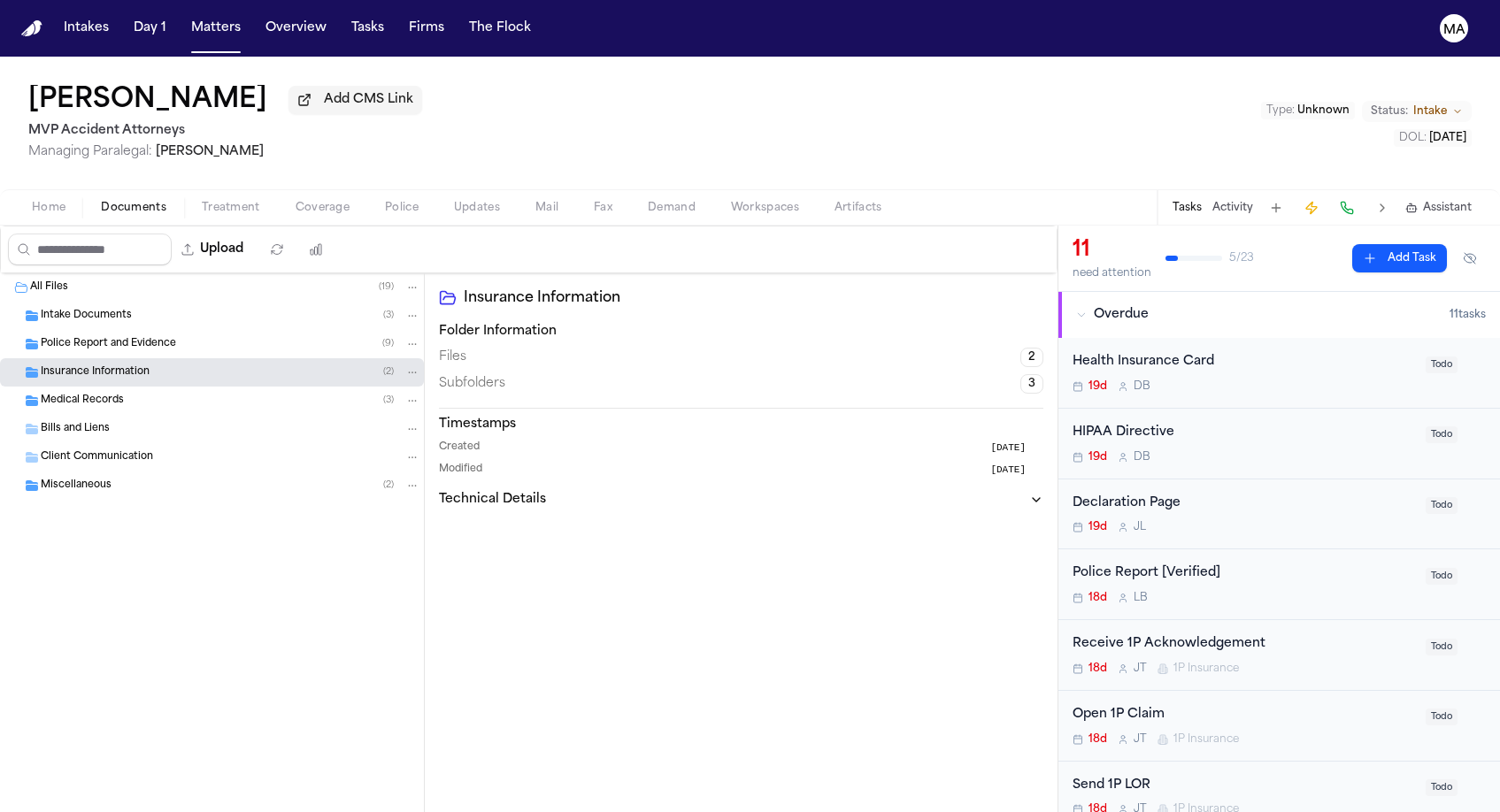
click at [104, 393] on div "Medical Records ( 3 )" at bounding box center [230, 401] width 380 height 16
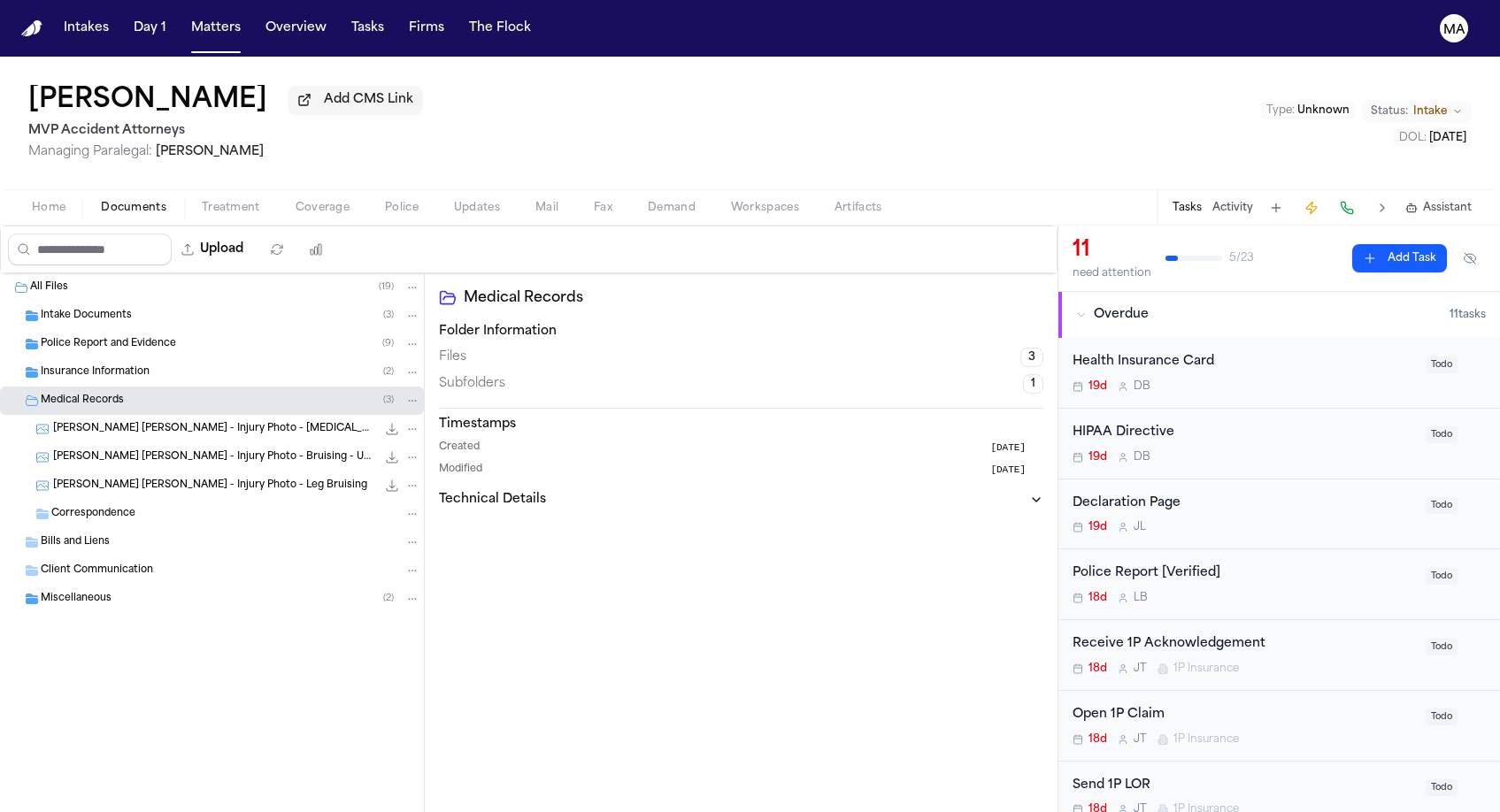
click at [104, 393] on div "Medical Records ( 3 )" at bounding box center [230, 401] width 380 height 16
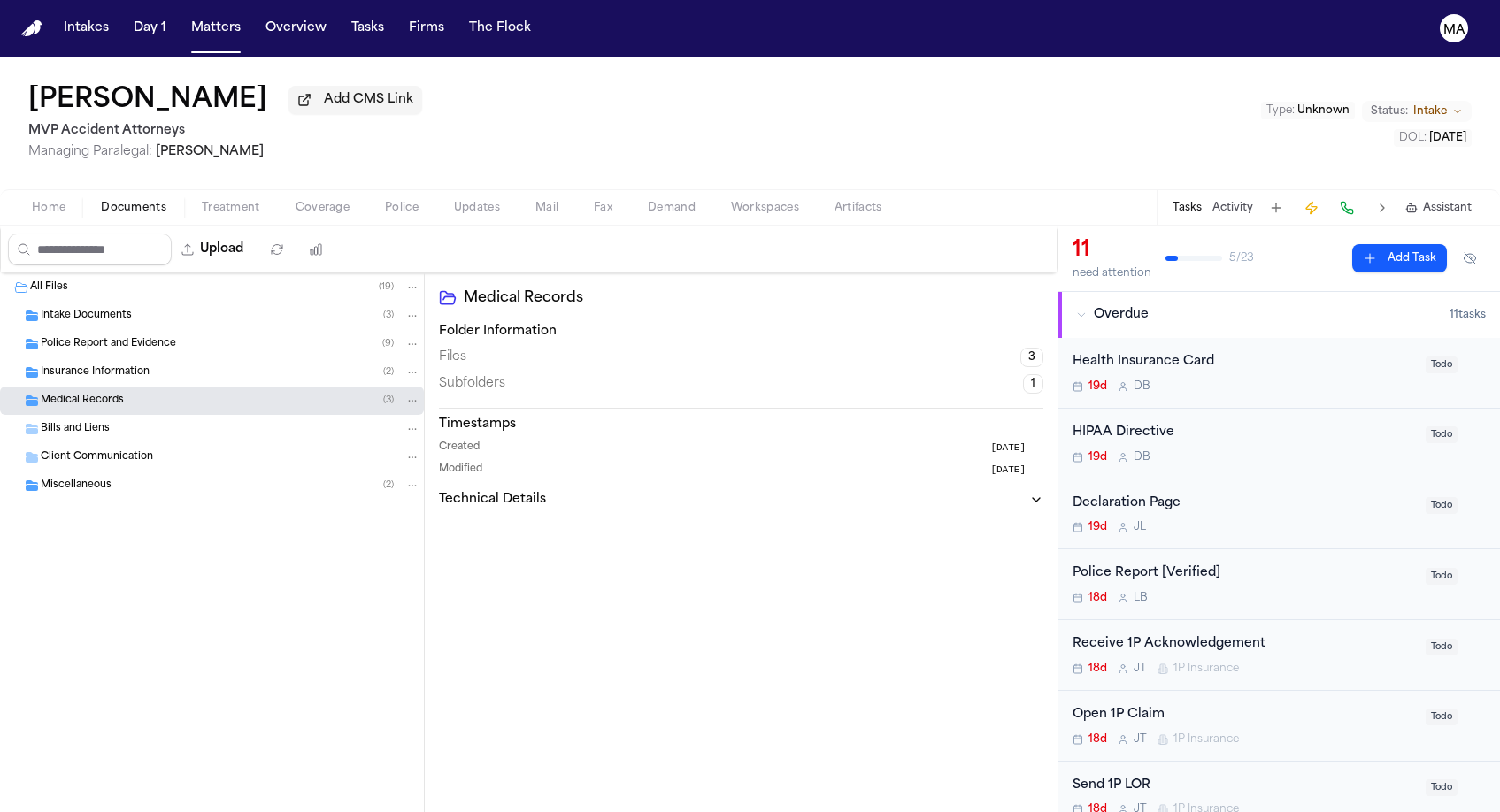
click at [109, 478] on div "Miscellaneous ( 2 )" at bounding box center [230, 486] width 380 height 16
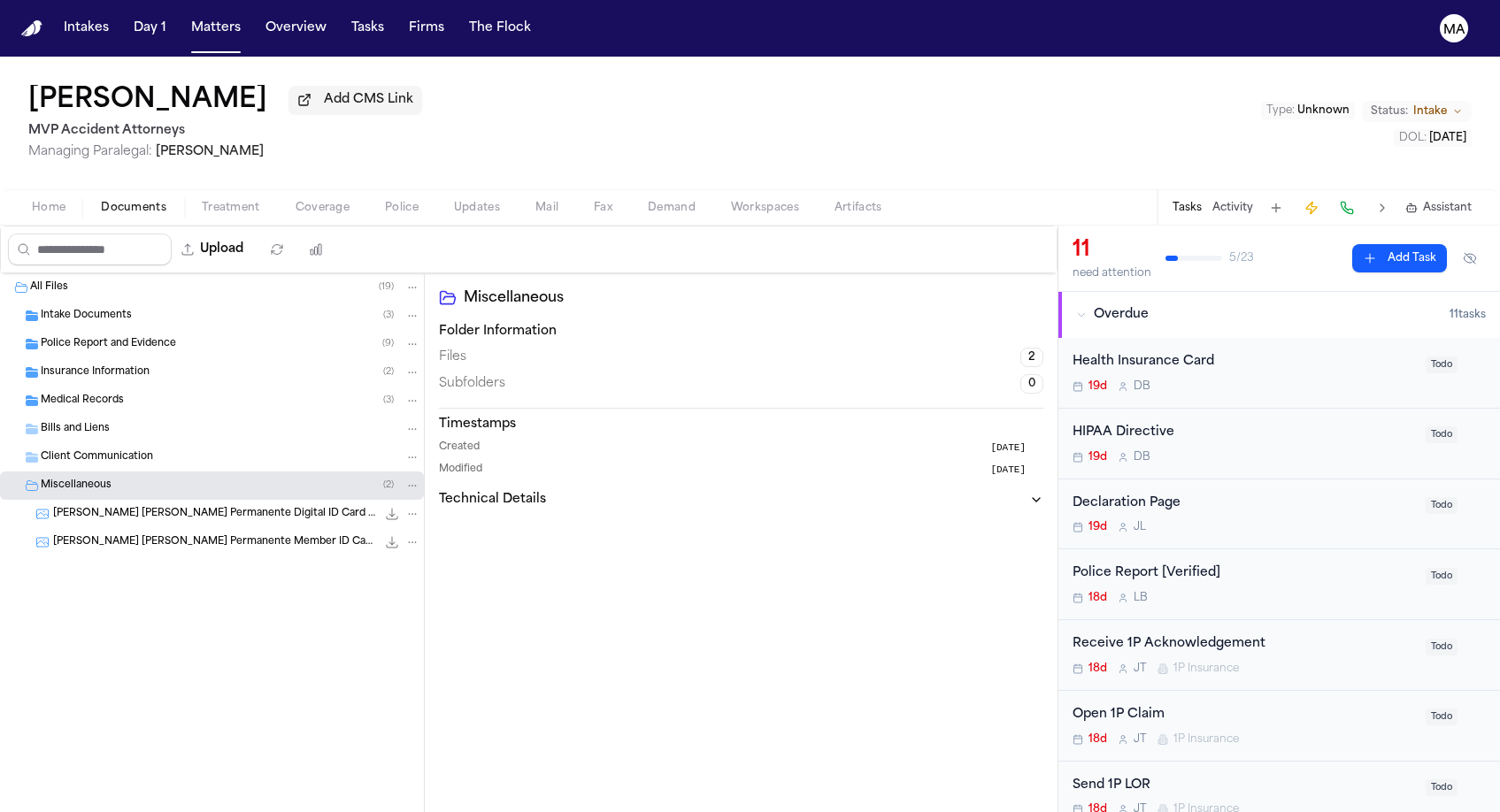
click at [109, 478] on div "Miscellaneous ( 2 )" at bounding box center [230, 486] width 380 height 16
click at [915, 406] on div "Miscellaneous Folder Information Files 2 Subfolders 0 Timestamps Created [DATE]…" at bounding box center [741, 542] width 633 height 539
